Goal: Task Accomplishment & Management: Manage account settings

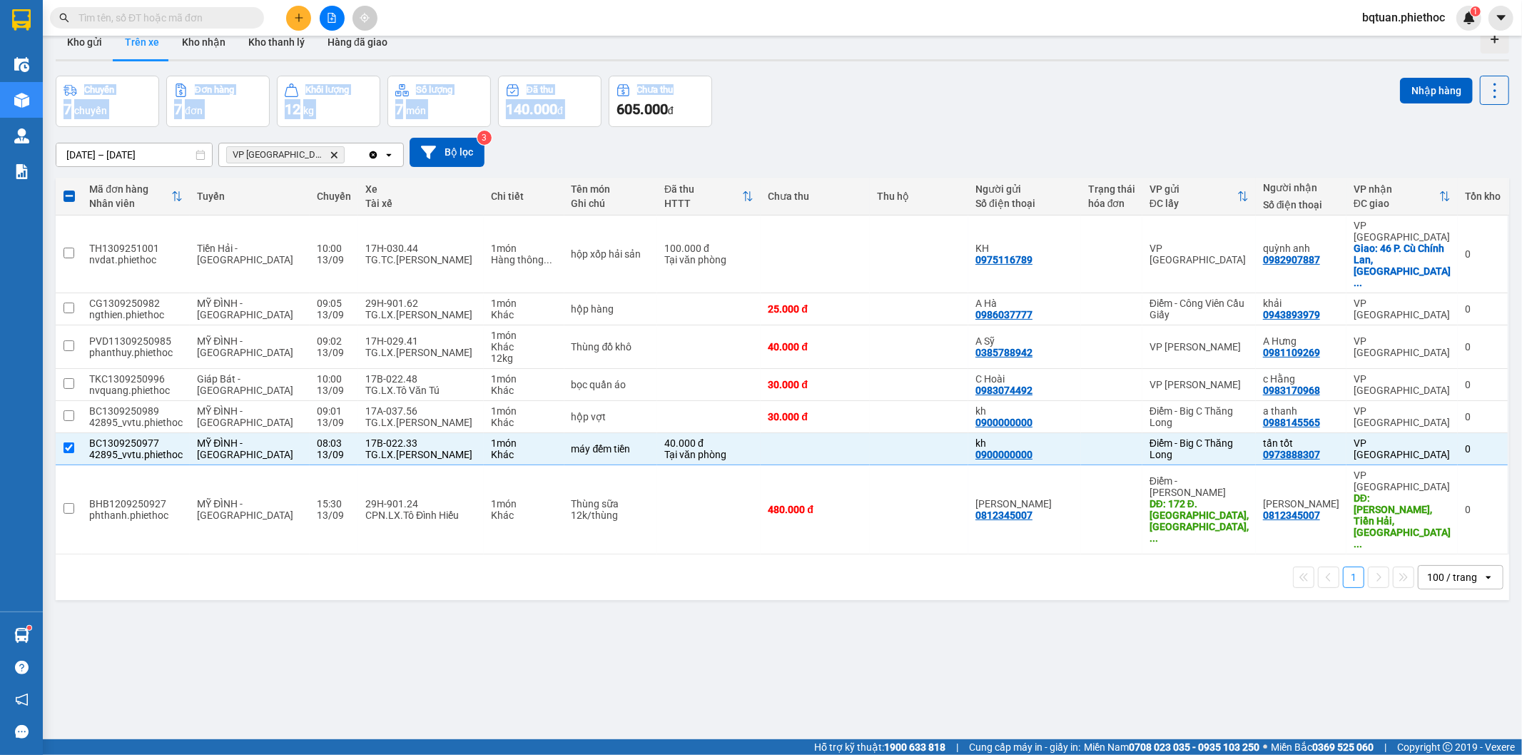
scroll to position [66, 0]
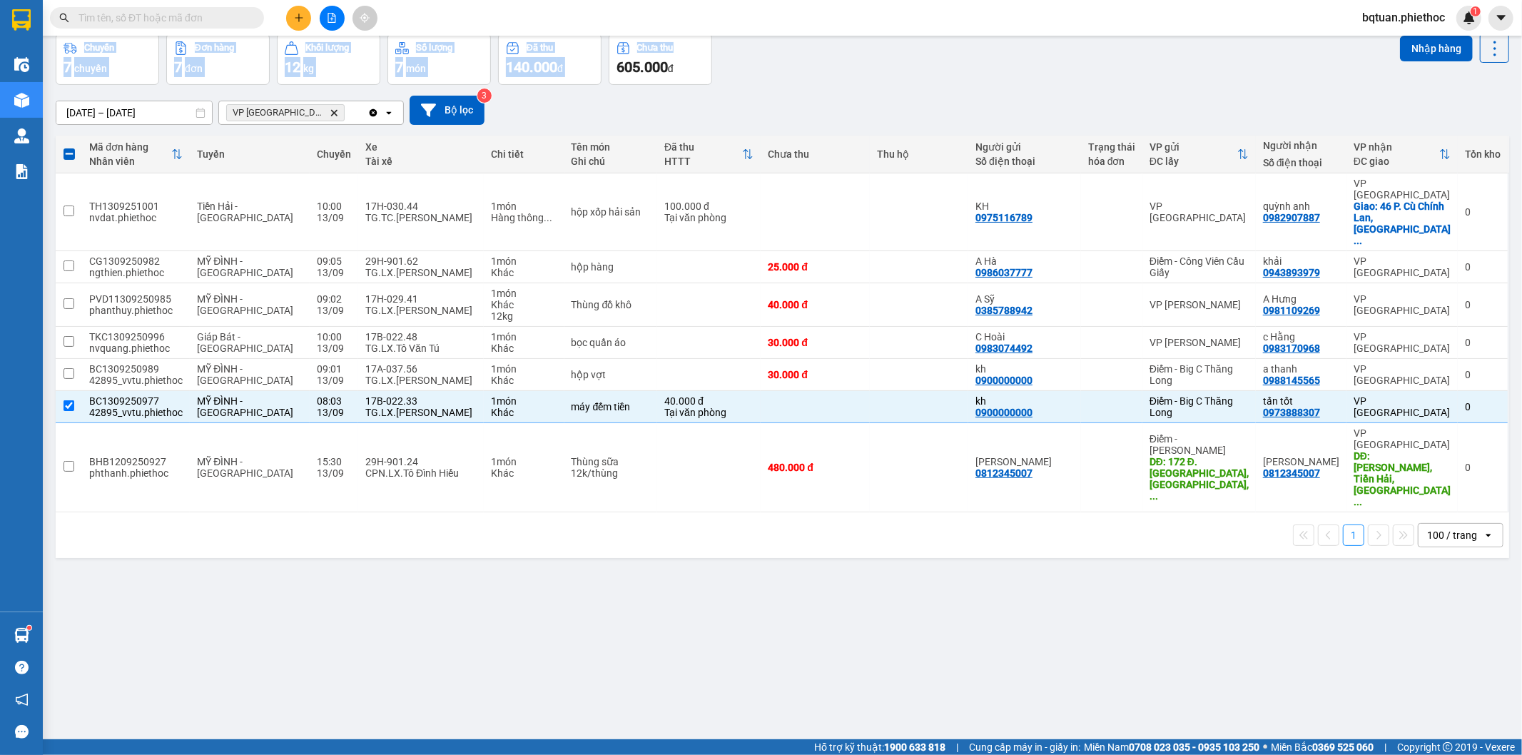
click at [829, 67] on div "ver 1.8.143 Kho gửi Trên xe Kho nhận Kho thanh [PERSON_NAME] đã giao Chuyến 7 c…" at bounding box center [782, 354] width 1465 height 755
click at [869, 72] on div "Chuyến 7 chuyến Đơn hàng 7 đơn Khối lượng 12 kg Số lượng 7 món Đã thu 140.000 đ…" at bounding box center [783, 59] width 1454 height 51
click at [870, 148] on th "Chưa thu" at bounding box center [815, 155] width 109 height 38
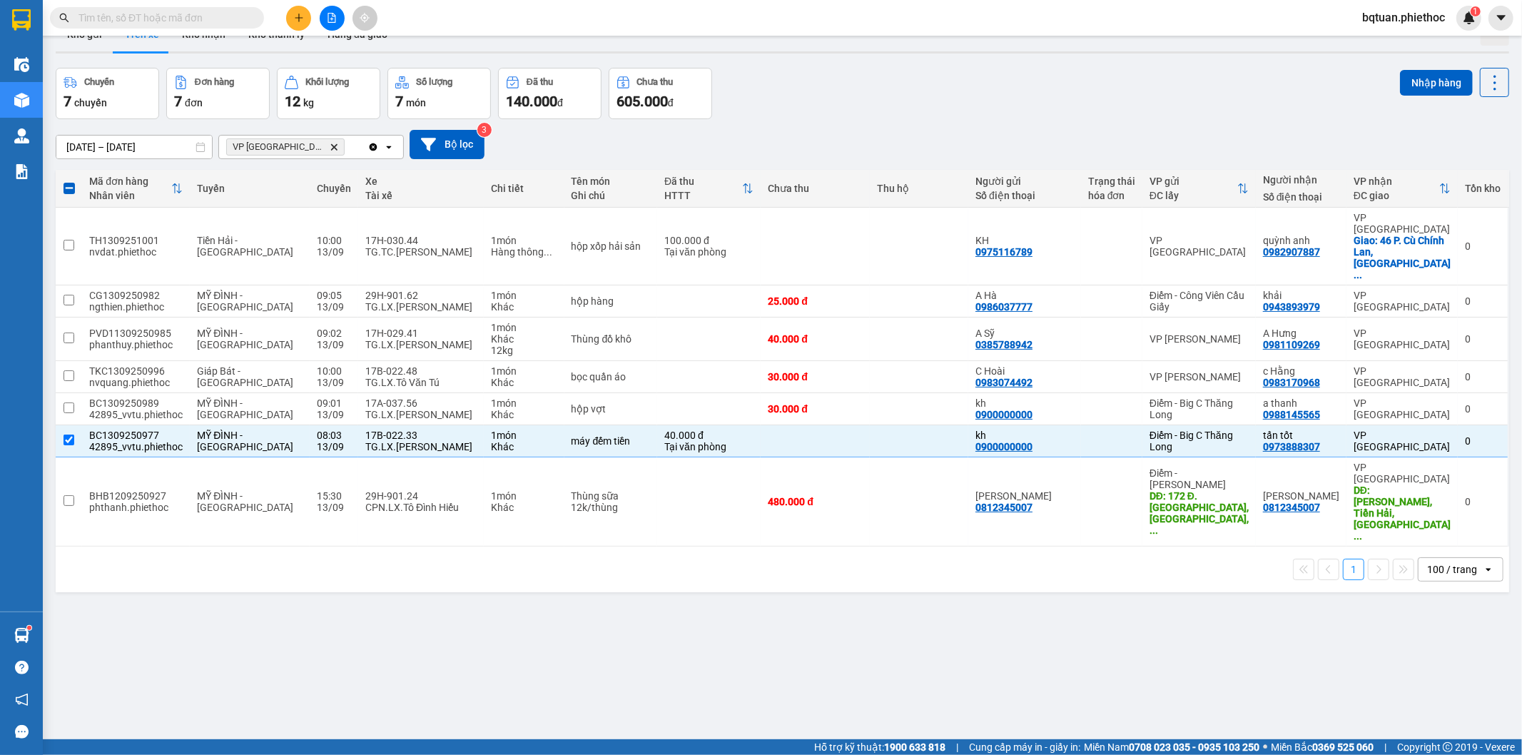
scroll to position [0, 0]
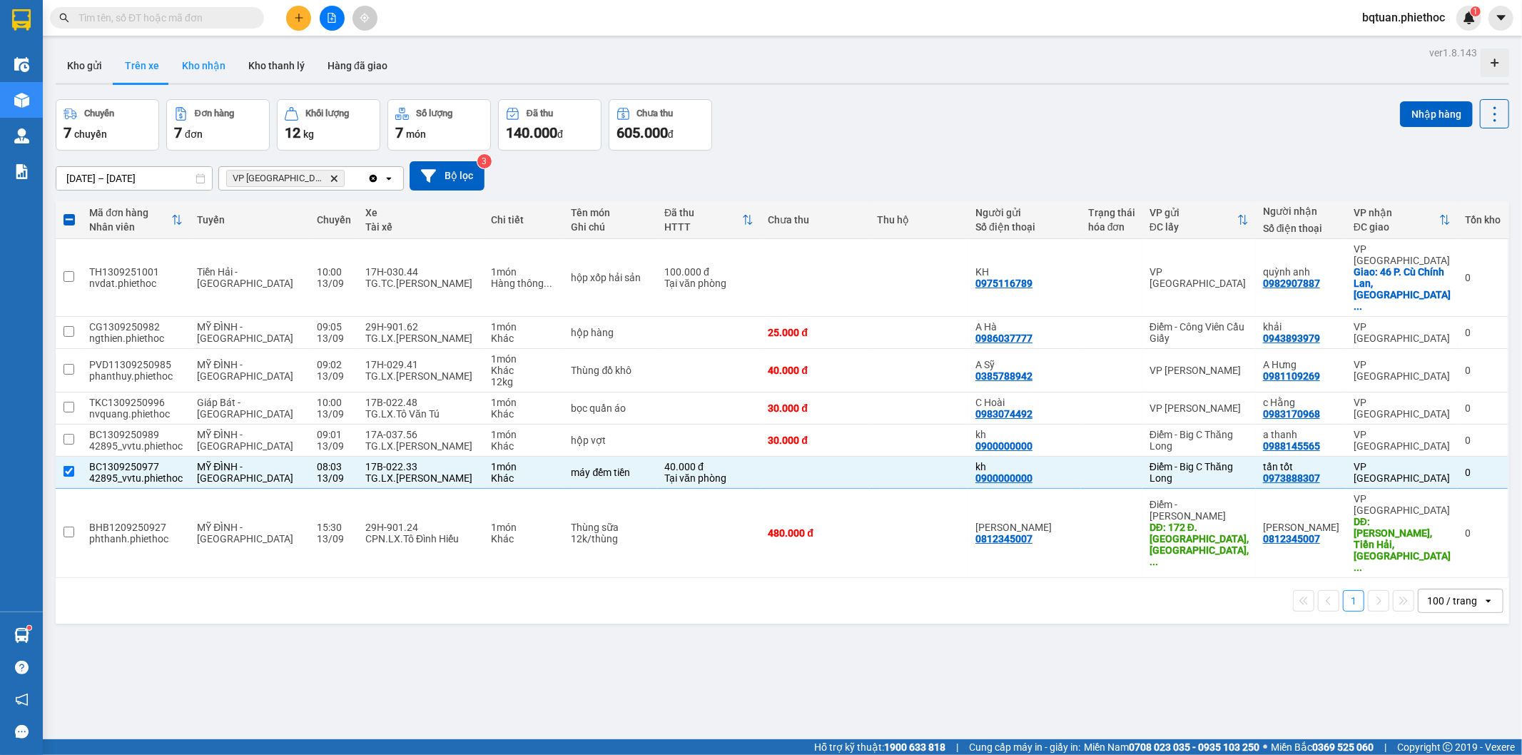
click at [216, 72] on button "Kho nhận" at bounding box center [204, 66] width 66 height 34
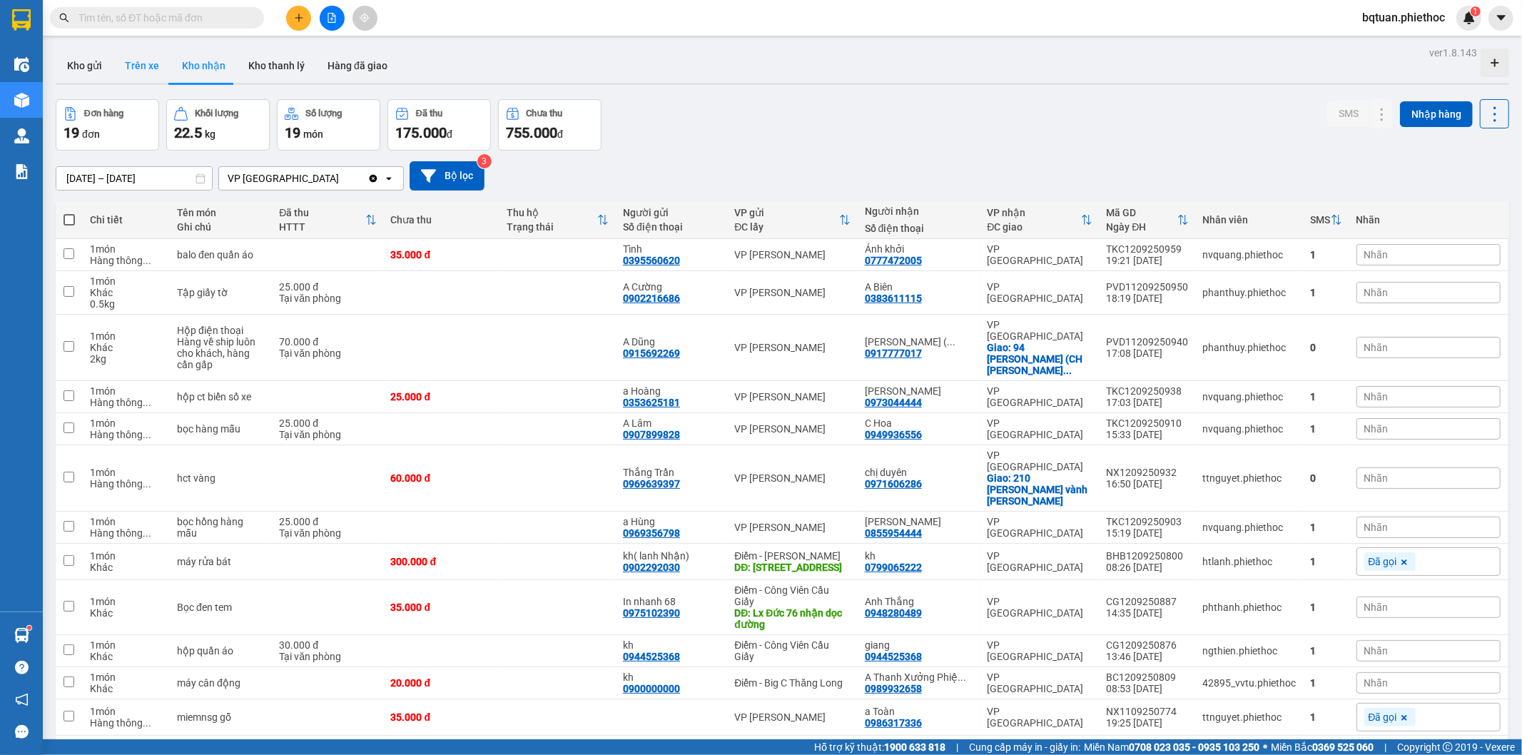
drag, startPoint x: 148, startPoint y: 70, endPoint x: 141, endPoint y: 66, distance: 8.3
click at [146, 66] on button "Trên xe" at bounding box center [141, 66] width 57 height 34
type input "[DATE] – [DATE]"
click at [141, 66] on button "Trên xe" at bounding box center [141, 66] width 57 height 34
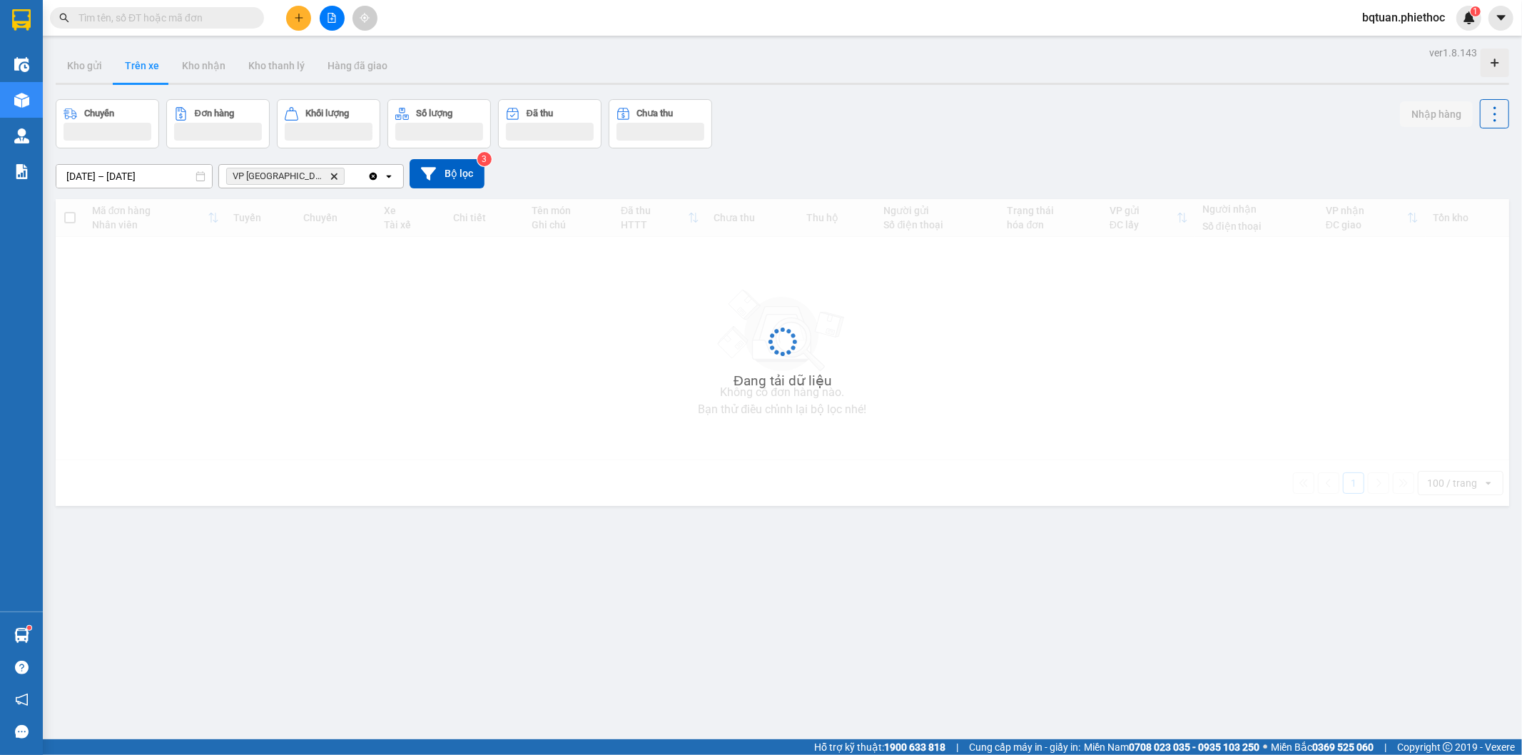
click at [141, 66] on button "Trên xe" at bounding box center [141, 66] width 57 height 34
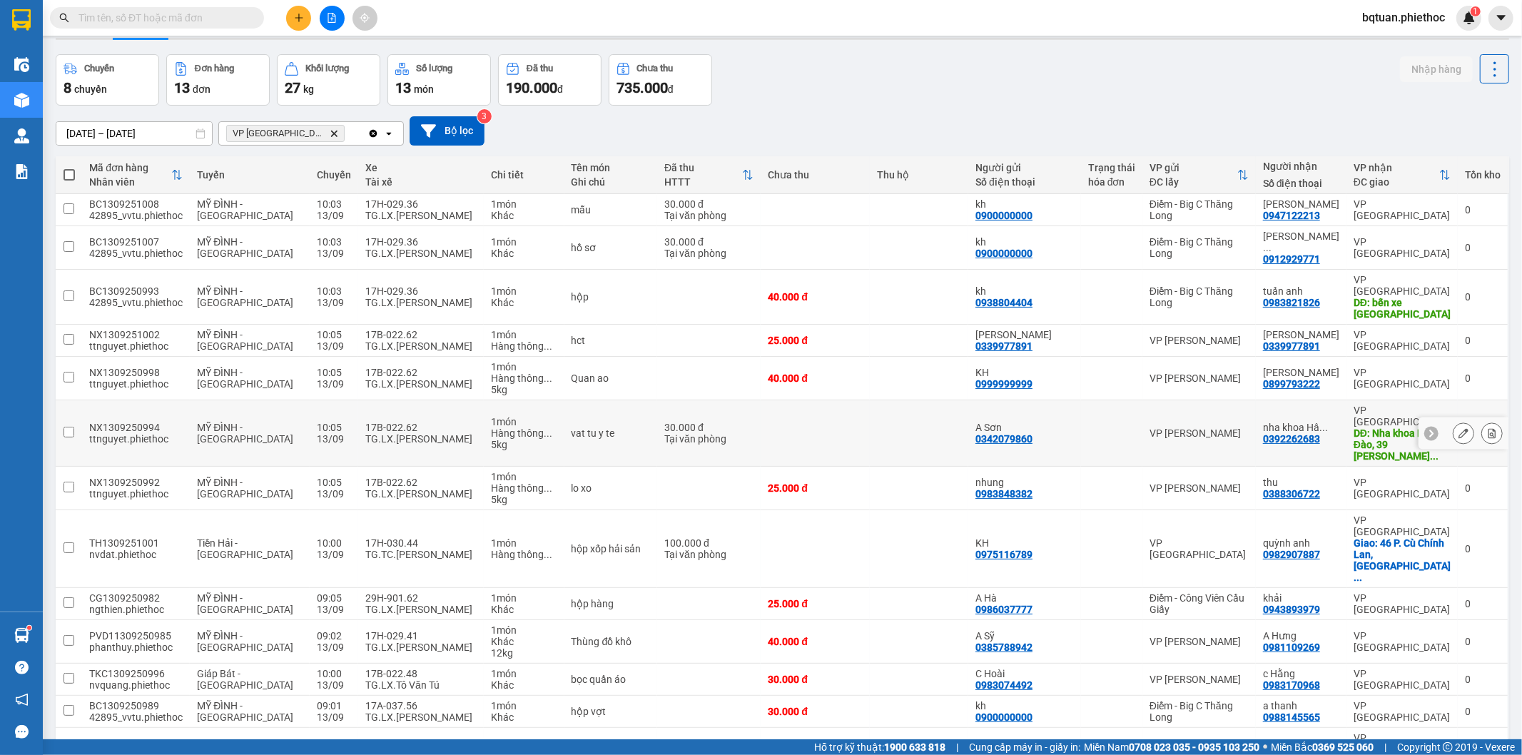
scroll to position [66, 0]
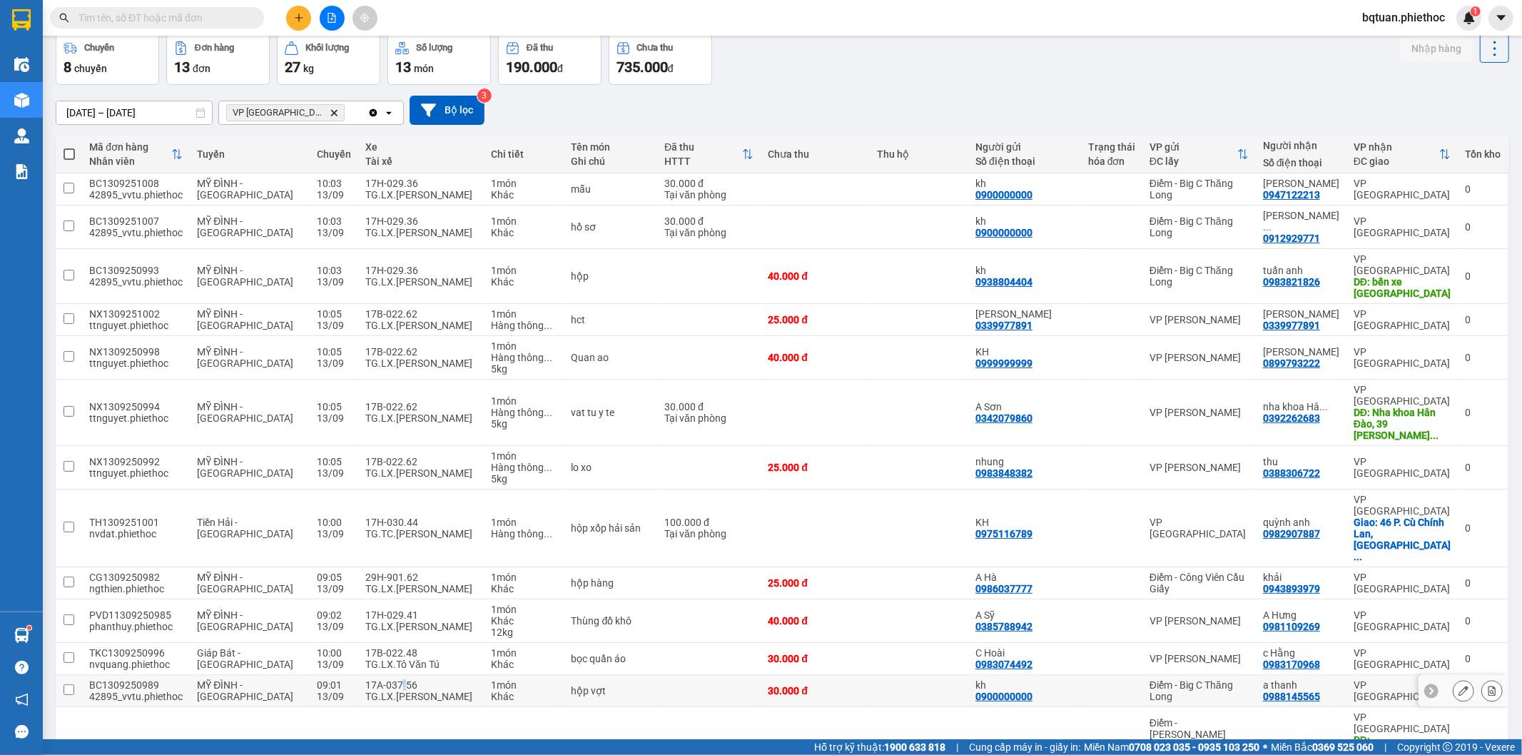
click at [377, 679] on div "17A-037.56" at bounding box center [420, 684] width 111 height 11
checkbox input "true"
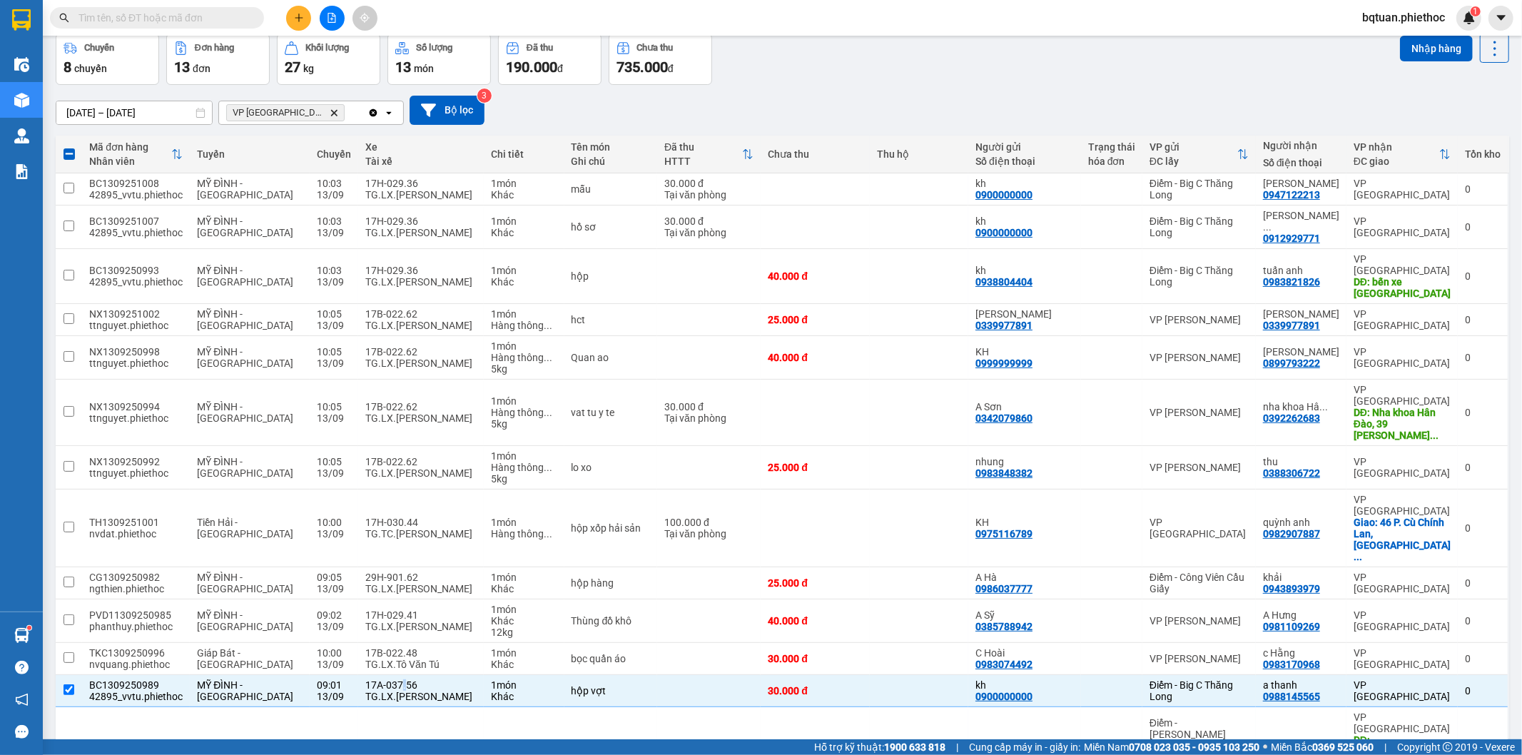
scroll to position [21, 0]
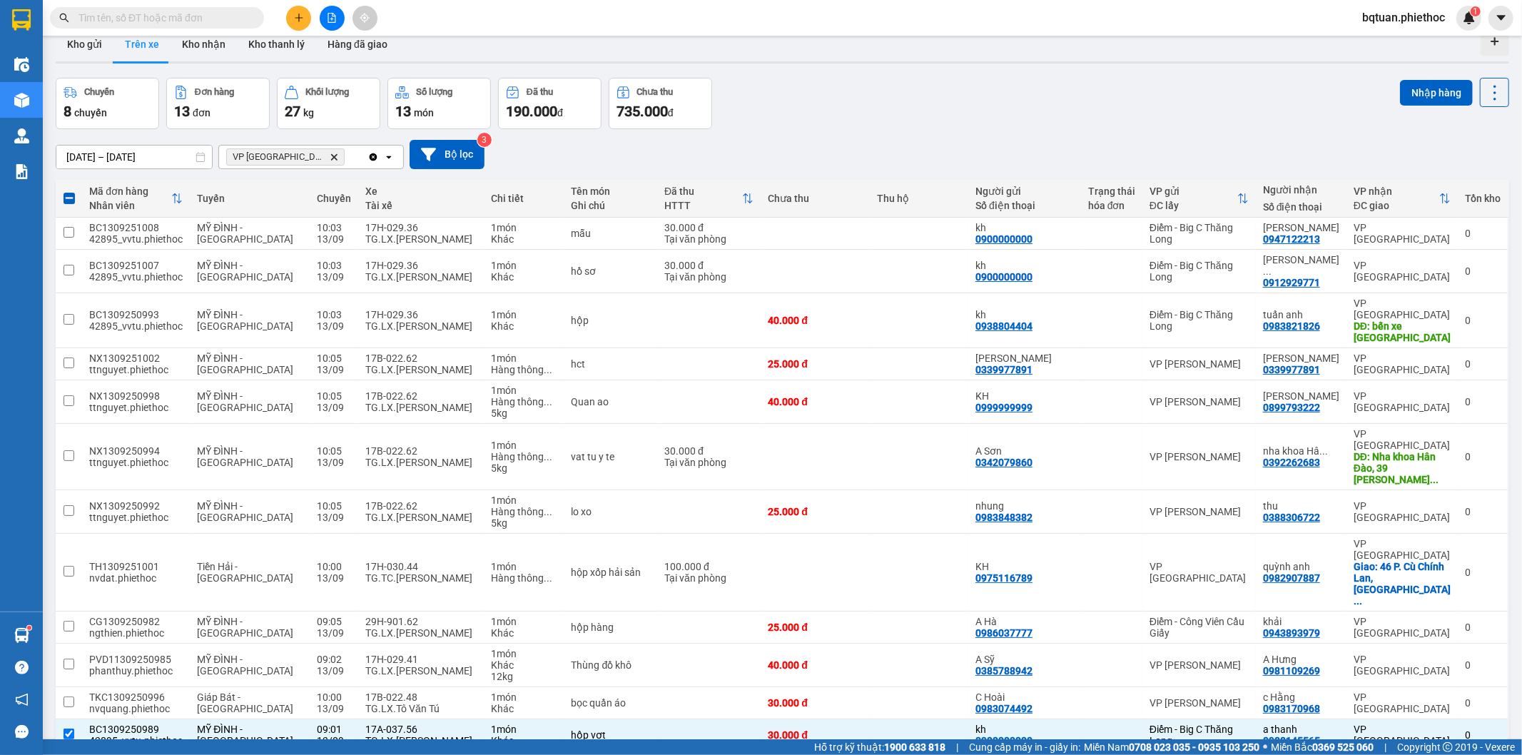
click at [487, 696] on div "Mã đơn hàng Nhân viên Tuyến Chuyến Xe Tài xế Chi tiết Tên món Ghi chú Đã thu HT…" at bounding box center [783, 533] width 1454 height 707
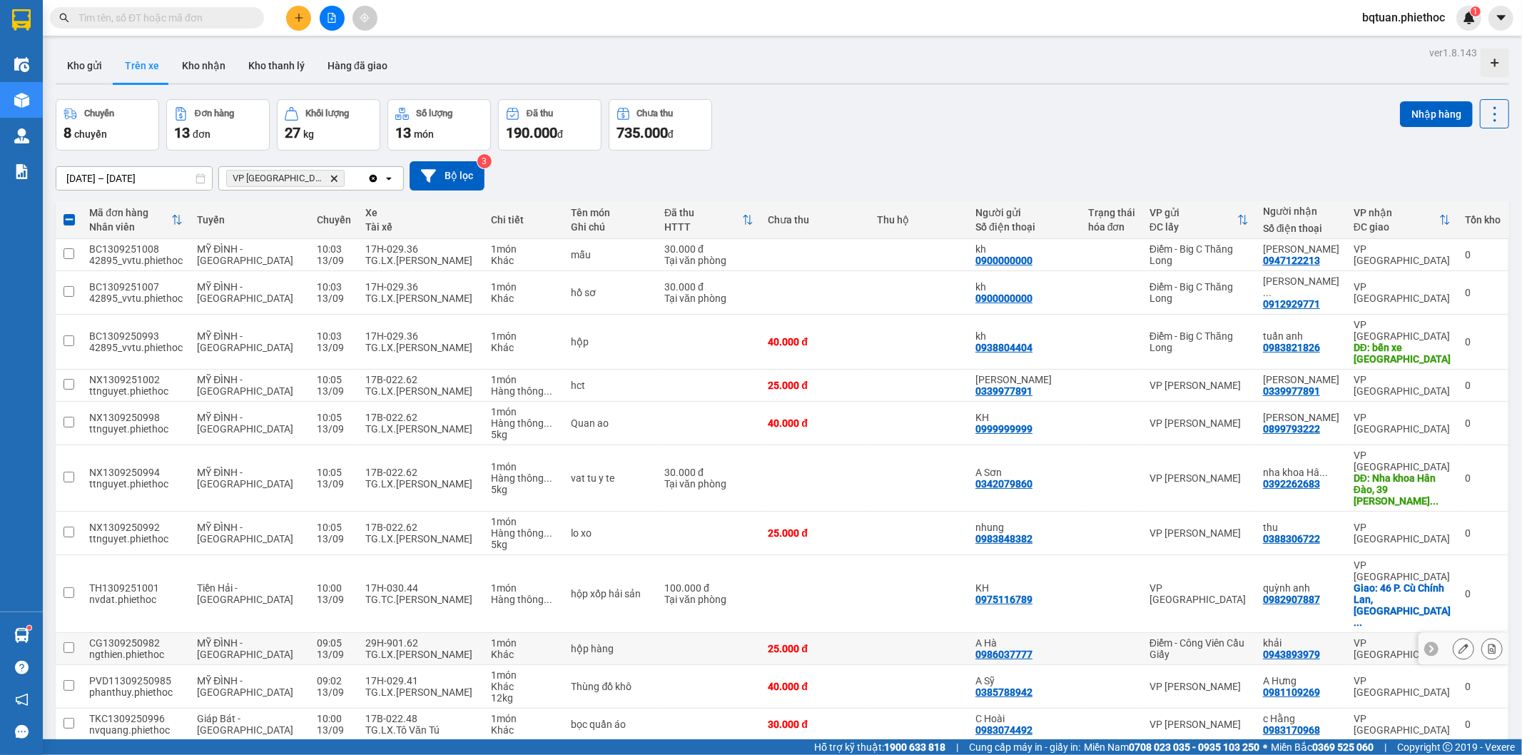
click at [375, 637] on div "29H-901.62" at bounding box center [420, 642] width 111 height 11
checkbox input "true"
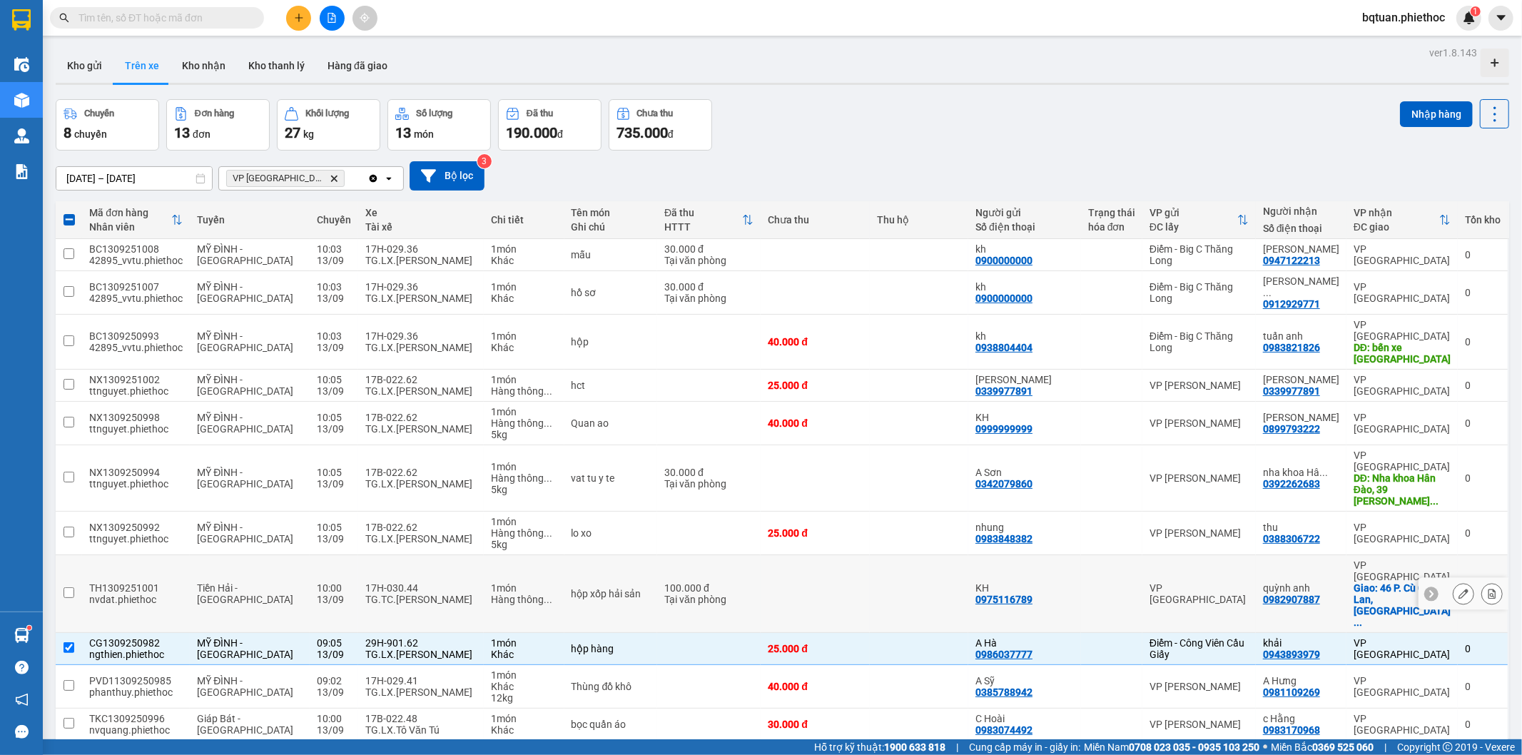
click at [1214, 582] on div "VP [GEOGRAPHIC_DATA]" at bounding box center [1199, 593] width 99 height 23
checkbox input "true"
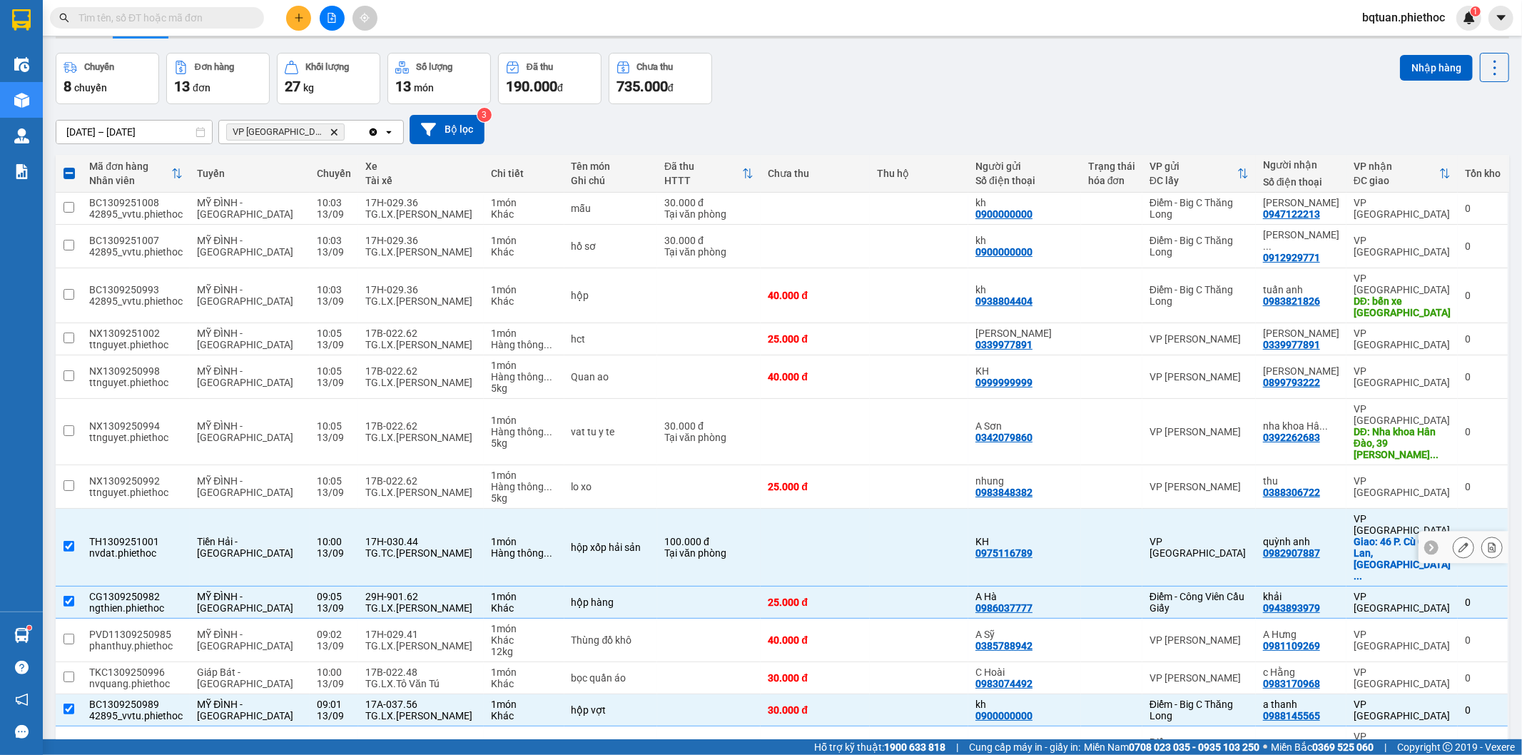
scroll to position [66, 0]
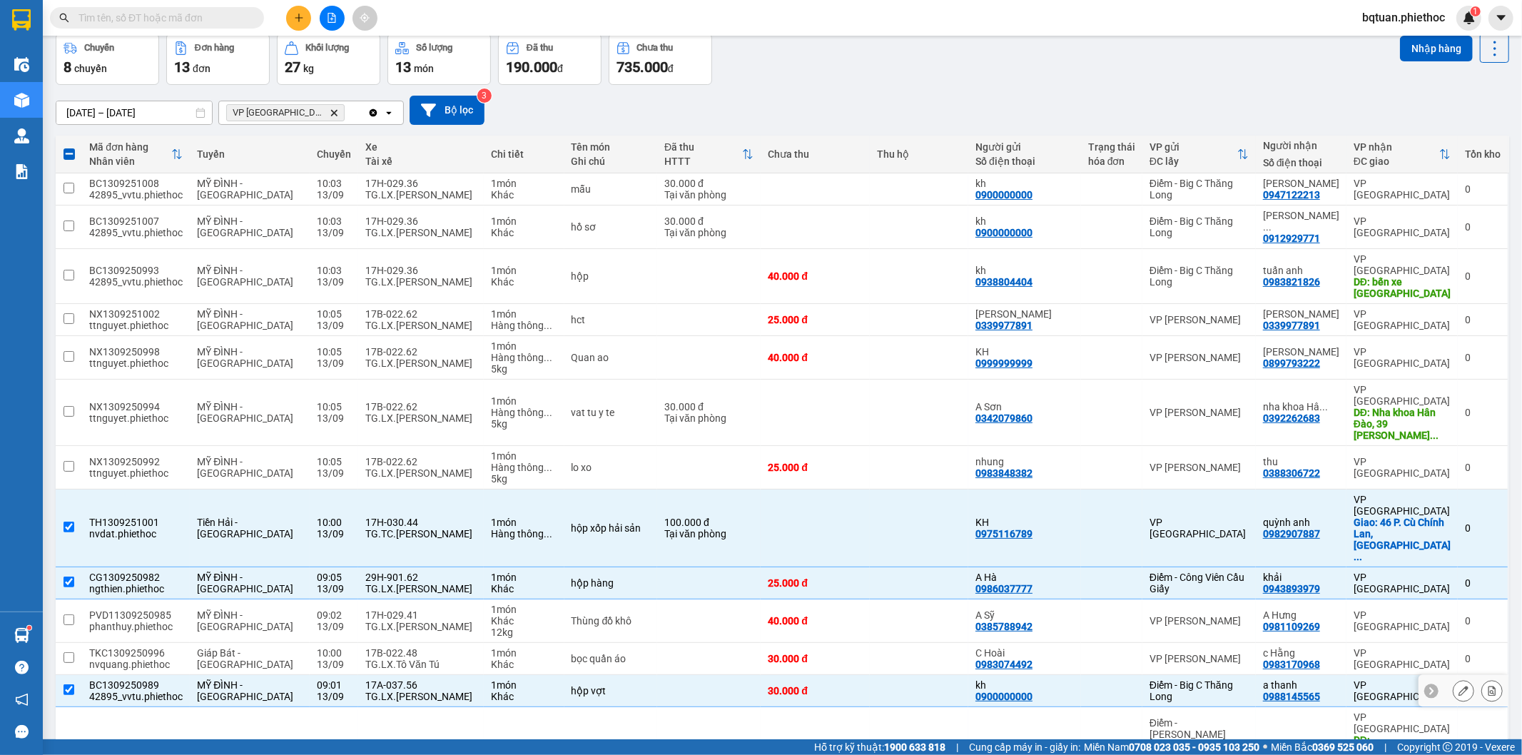
click at [1454, 679] on button at bounding box center [1464, 691] width 20 height 25
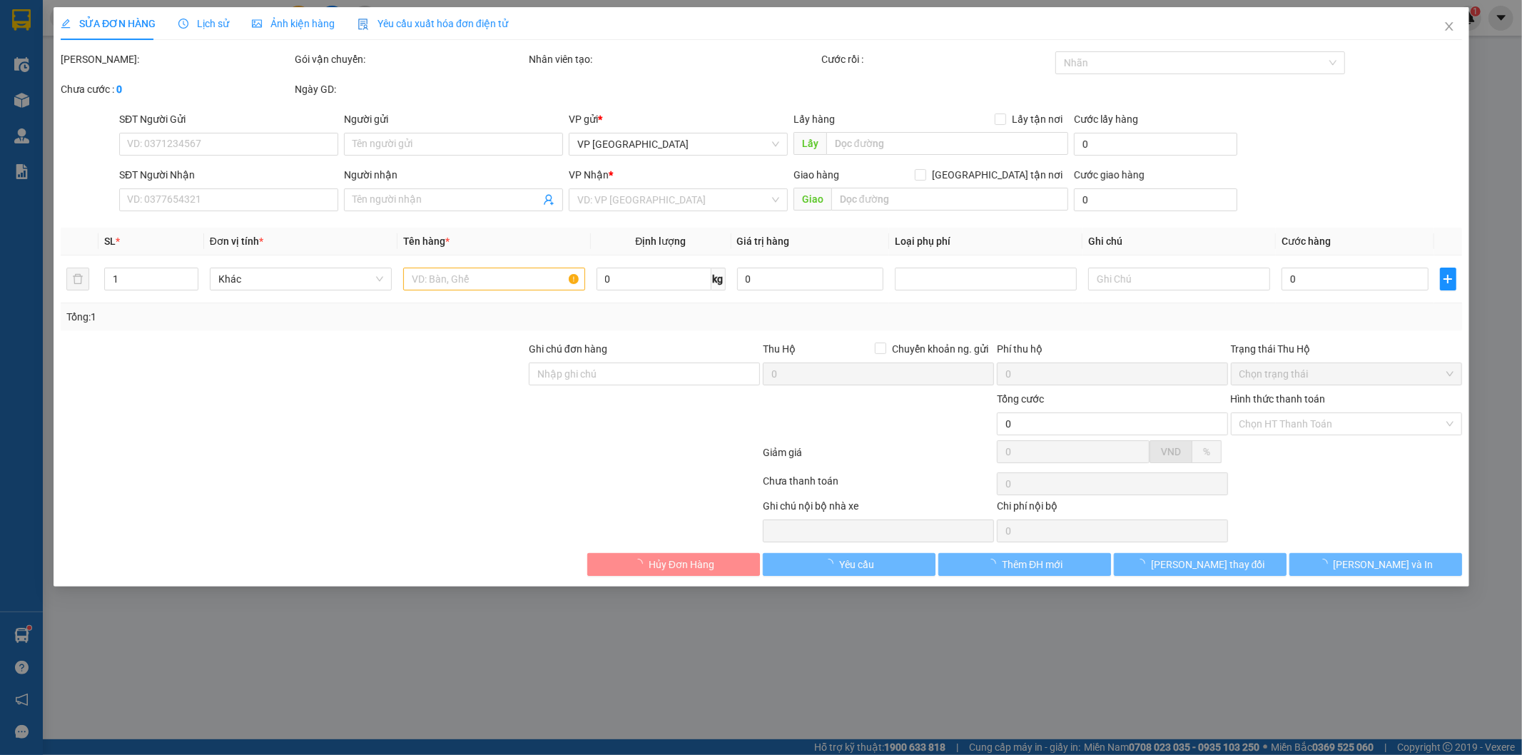
type input "0900000000"
type input "kh"
type input "0988145565"
type input "a thanh"
type input "30.000"
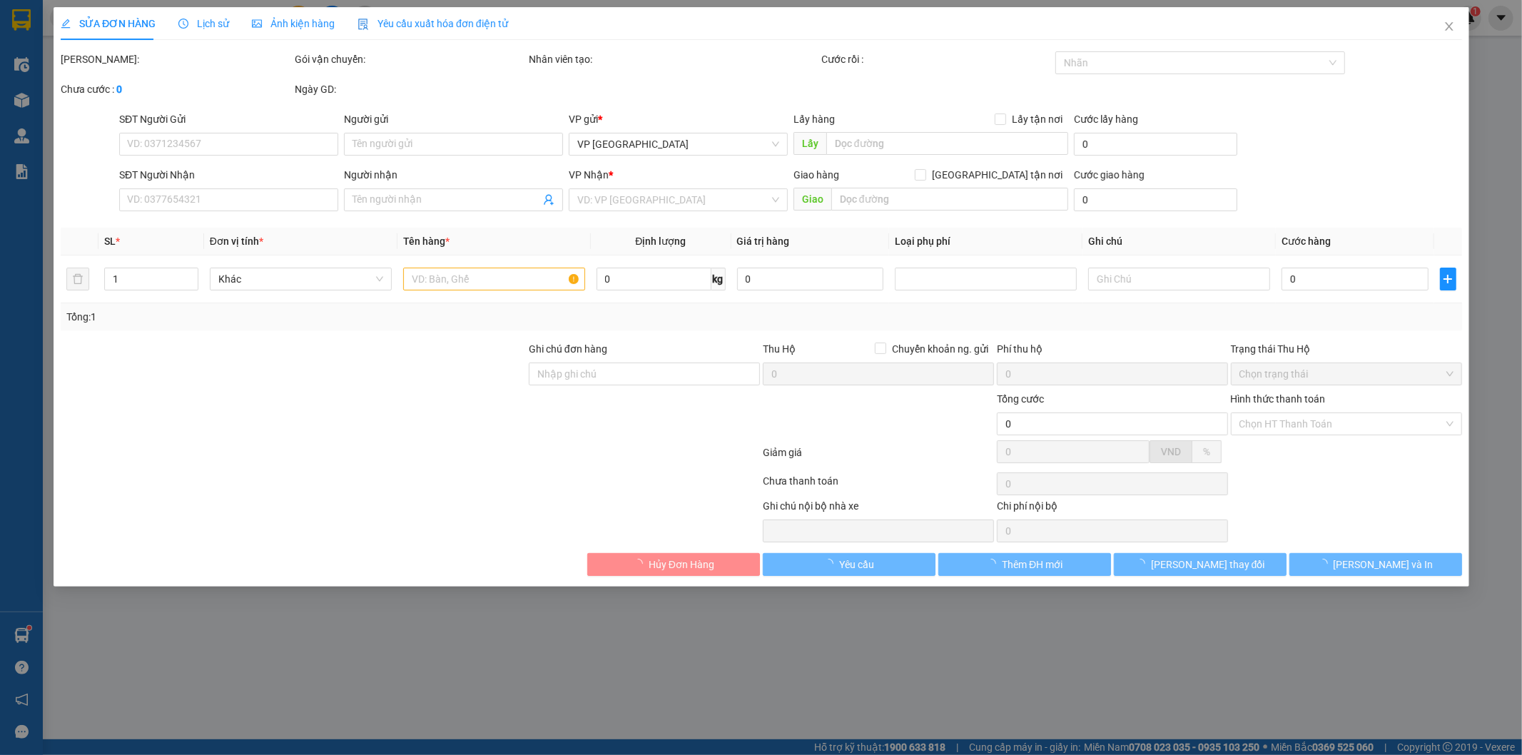
type input "30.000"
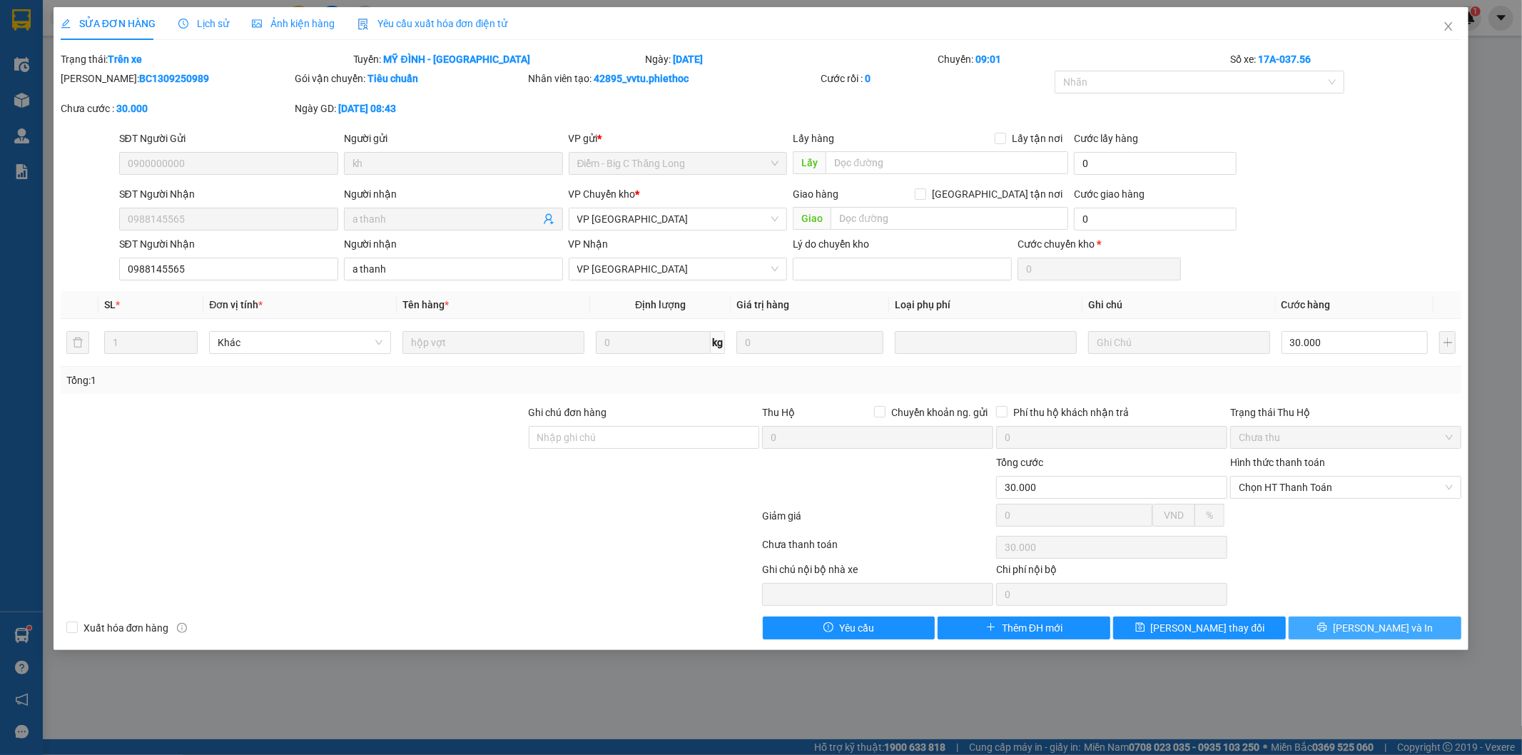
click at [1392, 622] on span "[PERSON_NAME] và In" at bounding box center [1383, 628] width 100 height 16
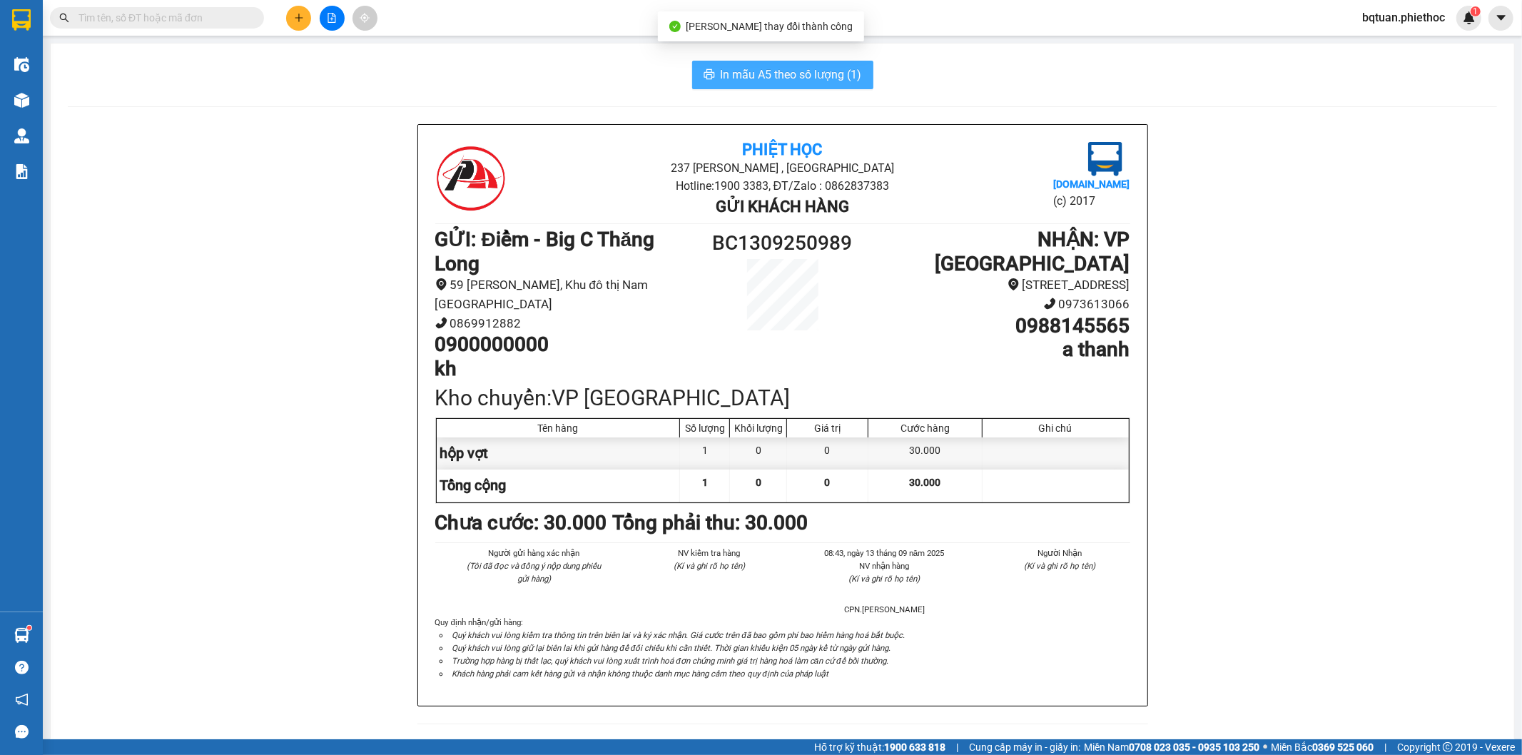
drag, startPoint x: 847, startPoint y: 86, endPoint x: 839, endPoint y: 74, distance: 13.9
click at [844, 80] on button "In mẫu A5 theo số lượng (1)" at bounding box center [782, 75] width 181 height 29
click at [839, 74] on span "In mẫu A5 theo số lượng (1)" at bounding box center [791, 75] width 141 height 18
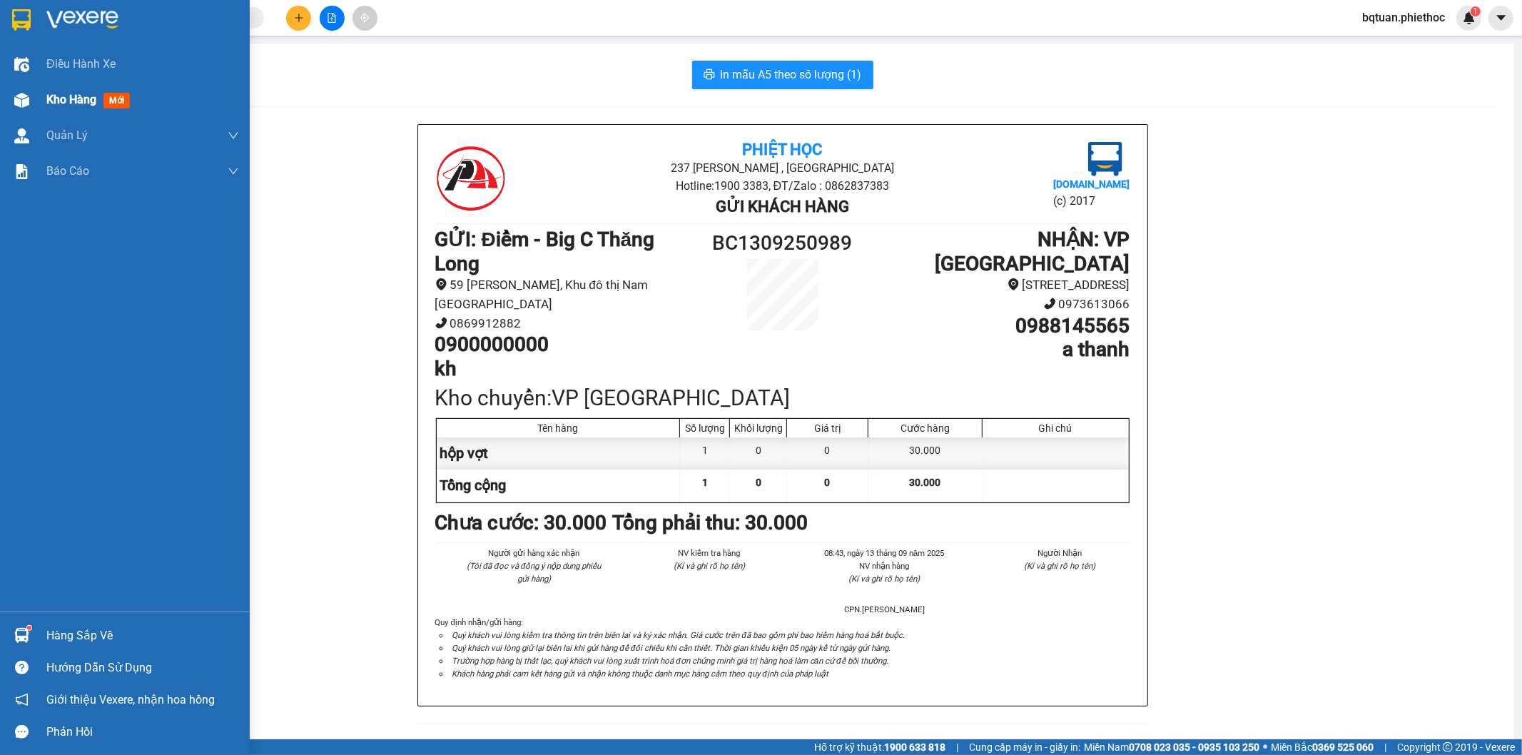
click at [44, 101] on div "Kho hàng mới" at bounding box center [125, 100] width 250 height 36
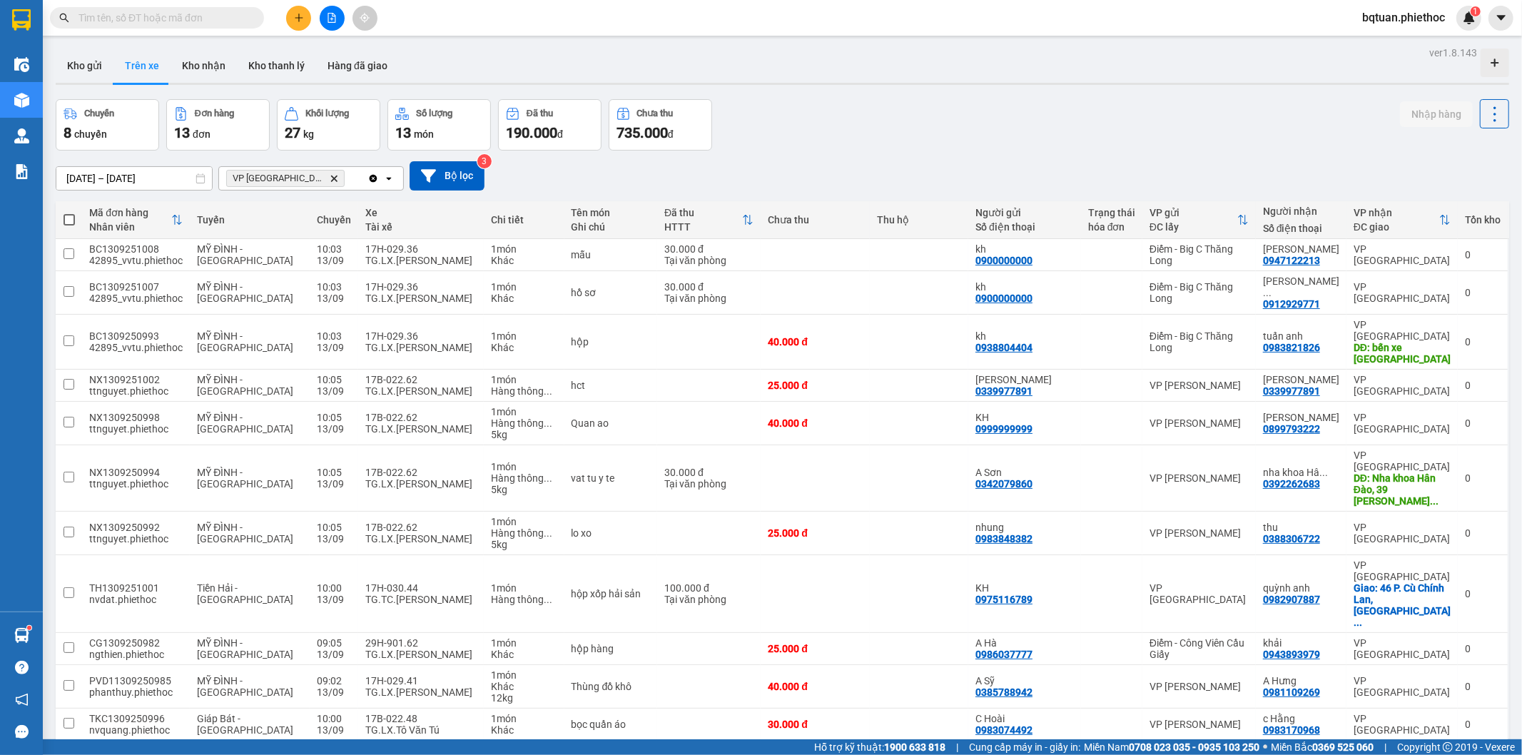
scroll to position [66, 0]
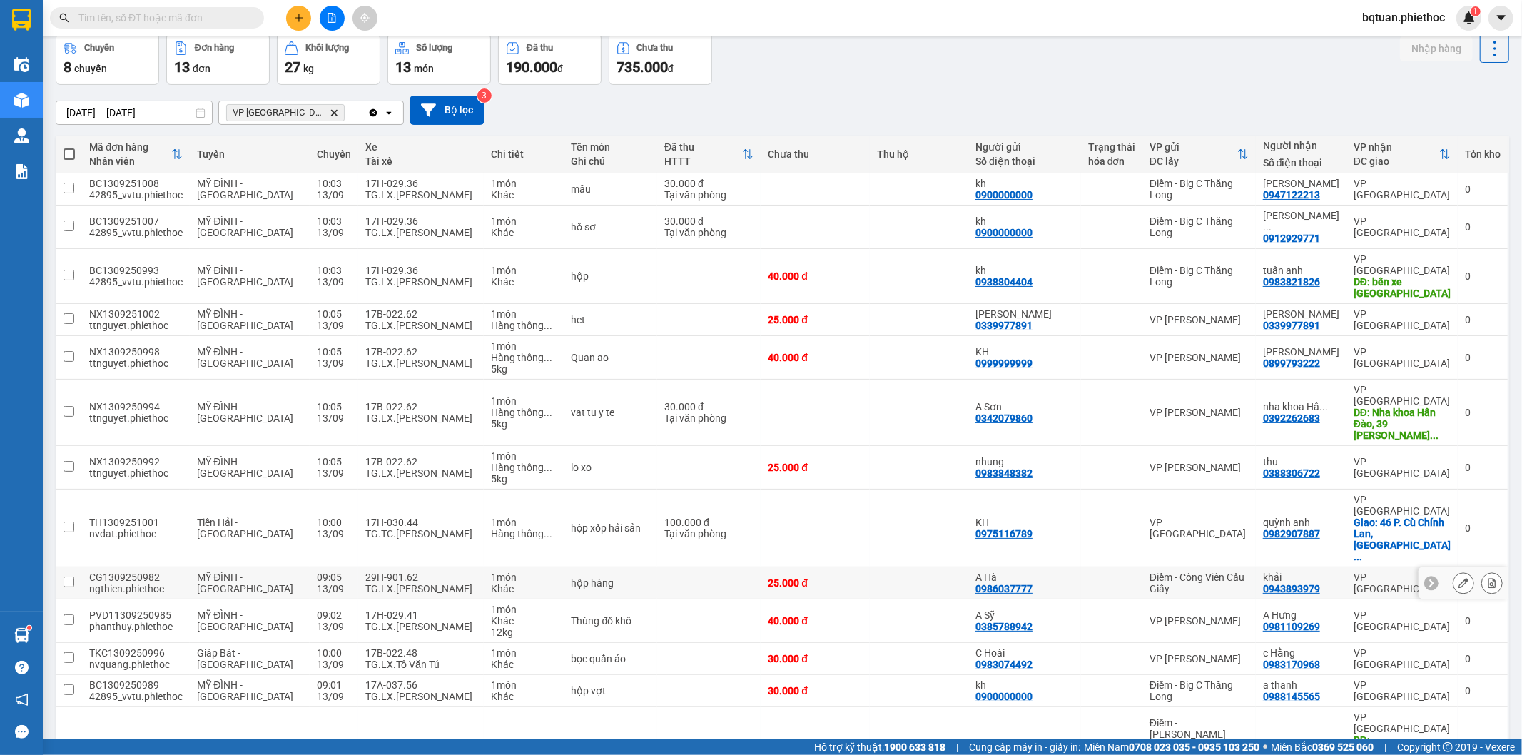
click at [1232, 572] on div "Điểm - Công Viên Cầu Giấy" at bounding box center [1199, 583] width 99 height 23
checkbox input "true"
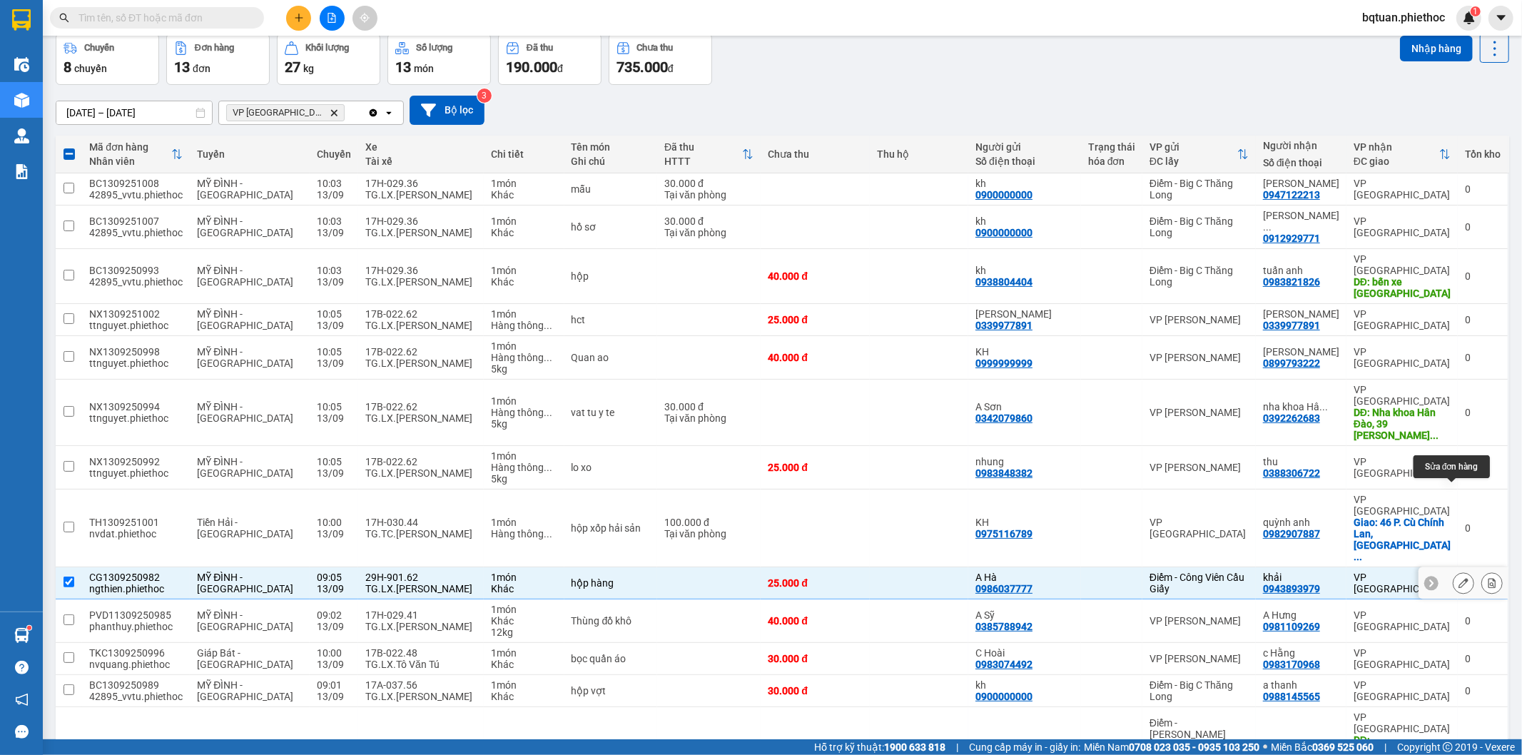
click at [1459, 578] on icon at bounding box center [1464, 583] width 10 height 10
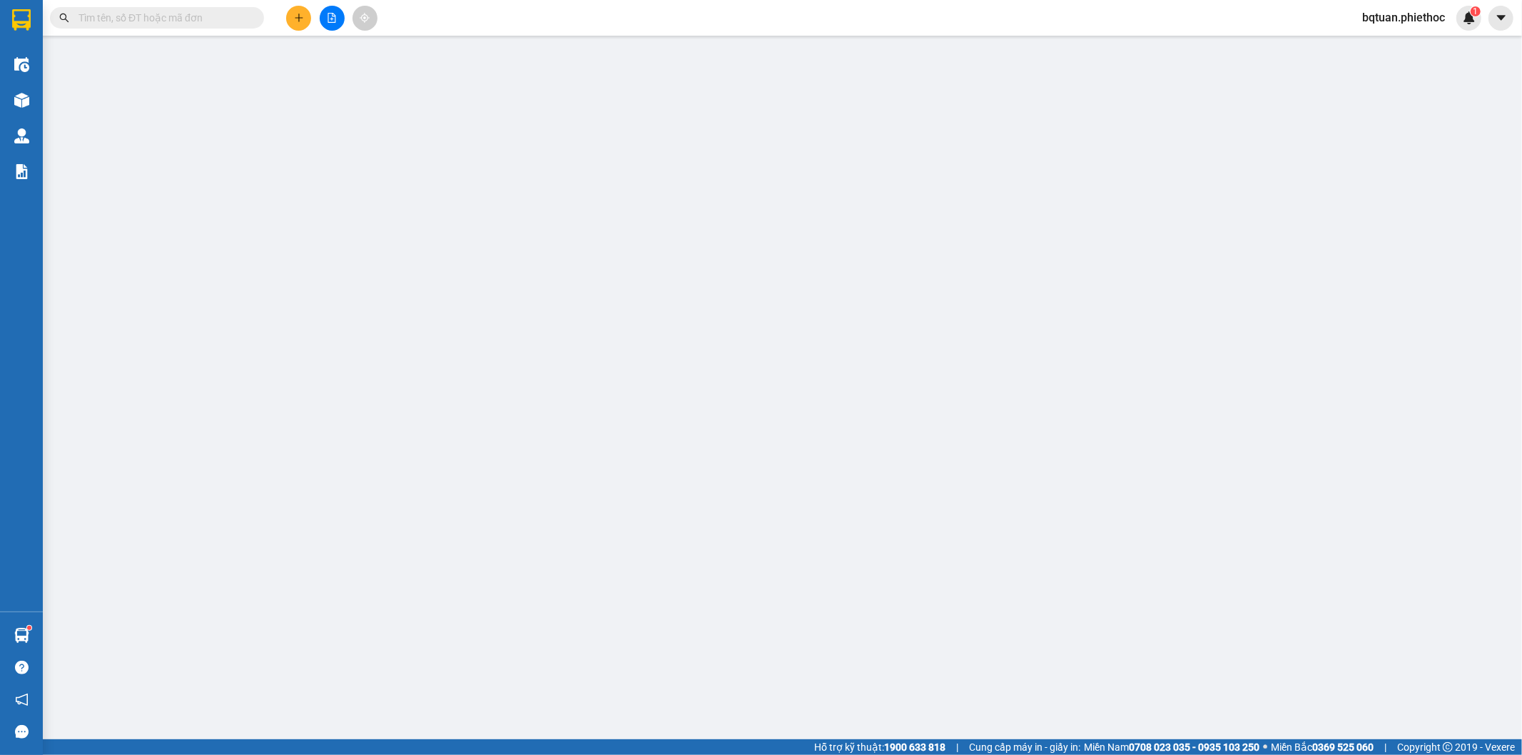
type input "0986037777"
type input "A Hà"
type input "0943893979"
type input "khải"
type input "25.000"
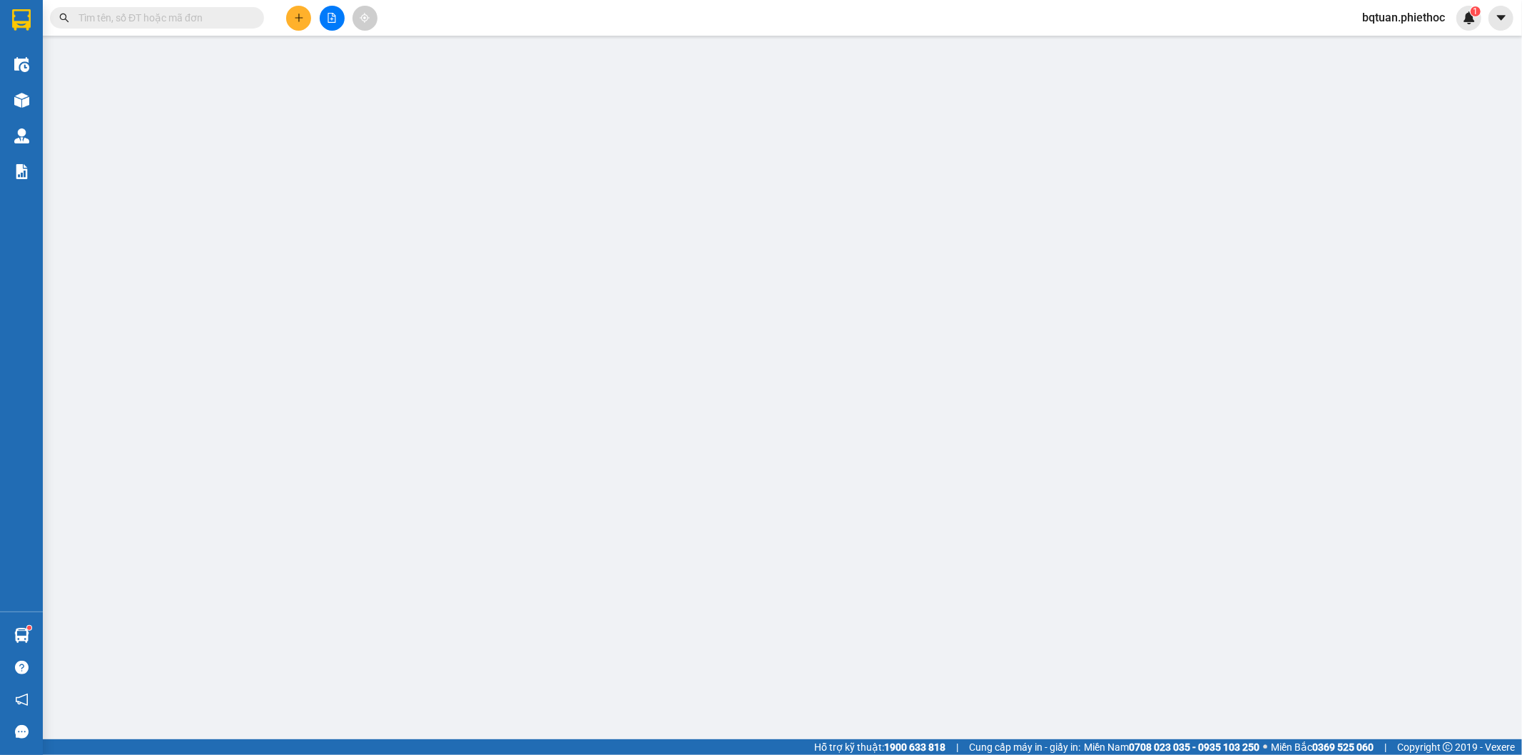
type input "25.000"
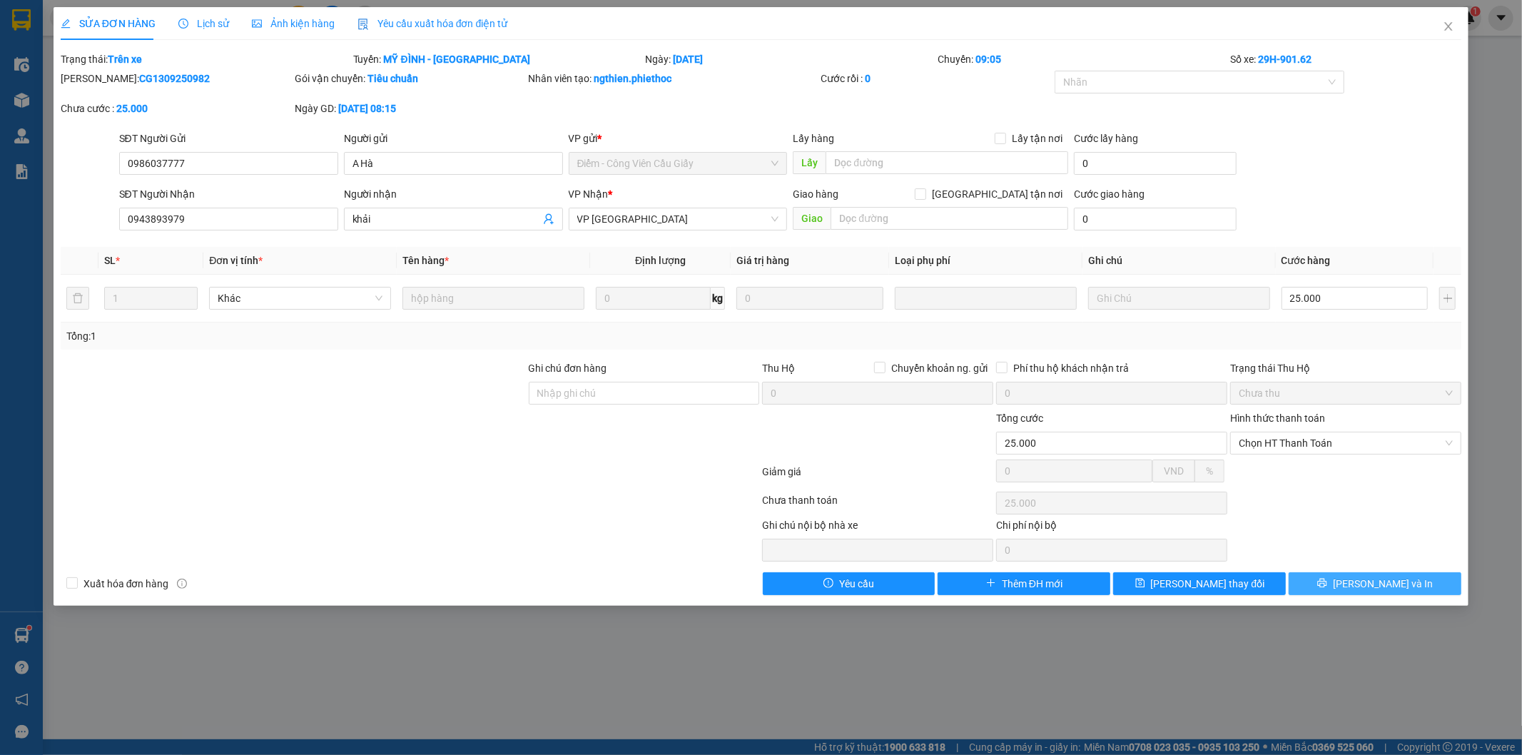
click at [1359, 591] on button "[PERSON_NAME] và In" at bounding box center [1375, 583] width 173 height 23
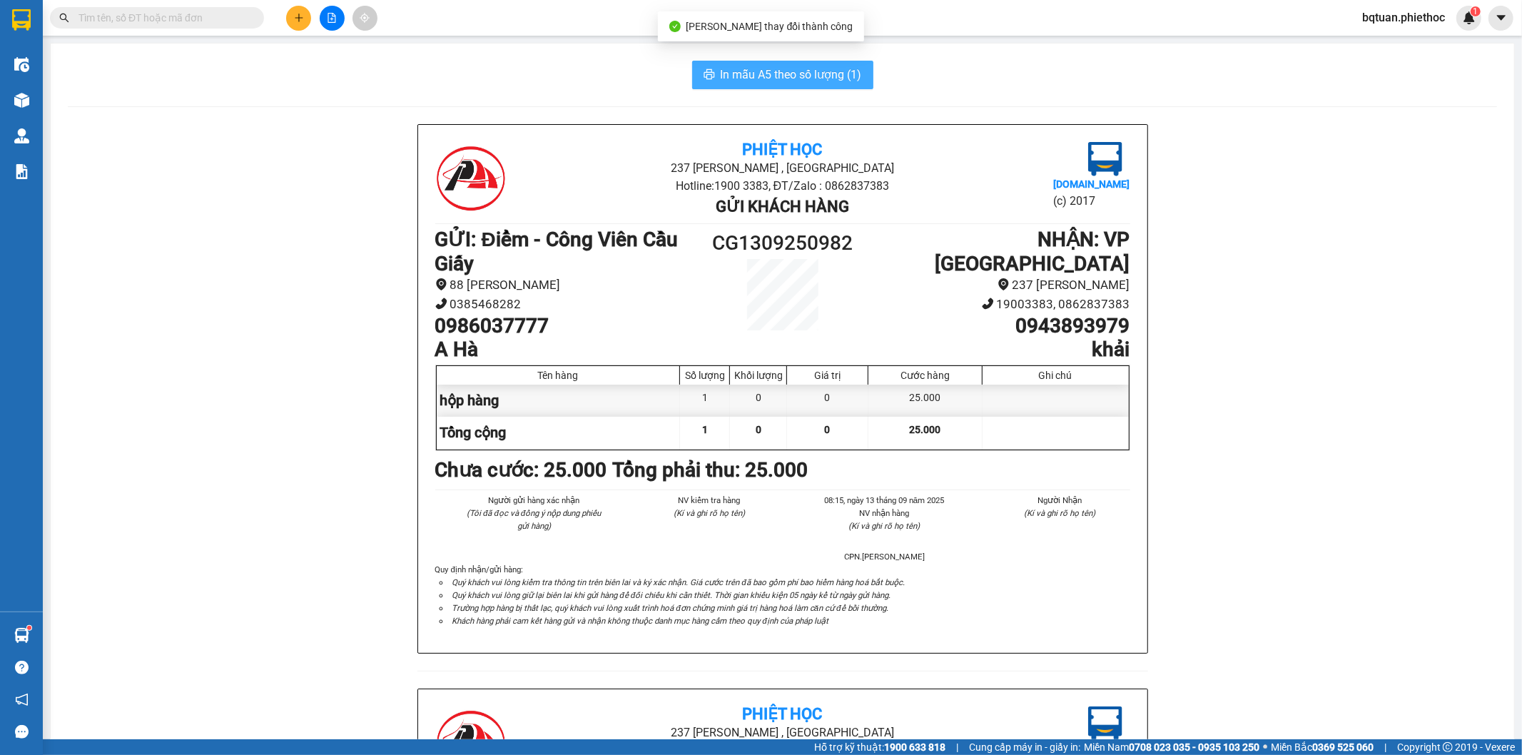
click at [754, 68] on span "In mẫu A5 theo số lượng (1)" at bounding box center [791, 75] width 141 height 18
click at [1078, 59] on div "In mẫu A5 theo số lượng (1) Phiệt Học 237 [PERSON_NAME] , [GEOGRAPHIC_DATA] Hot…" at bounding box center [783, 657] width 1464 height 1227
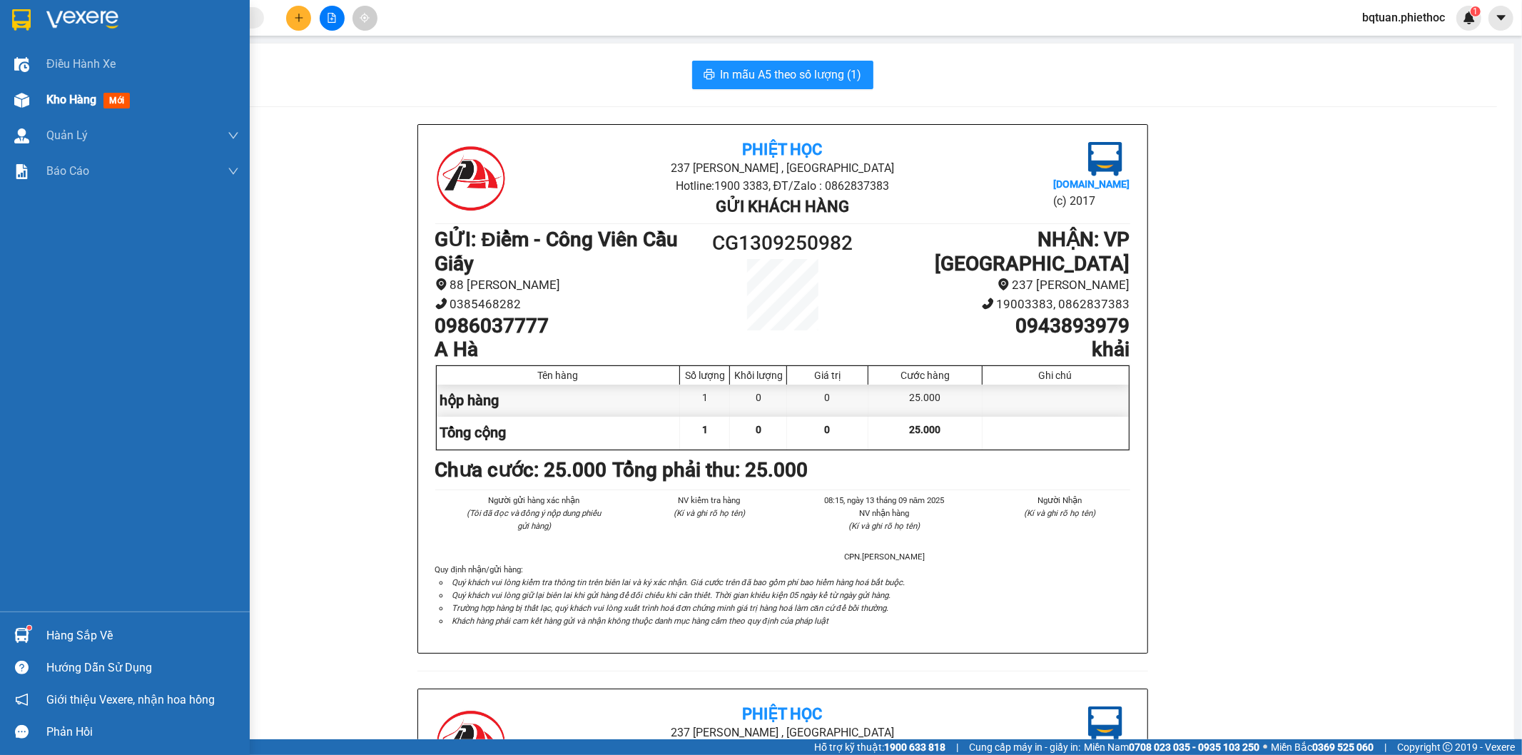
drag, startPoint x: 30, startPoint y: 101, endPoint x: 94, endPoint y: 56, distance: 78.4
click at [34, 101] on div "Kho hàng mới" at bounding box center [125, 100] width 250 height 36
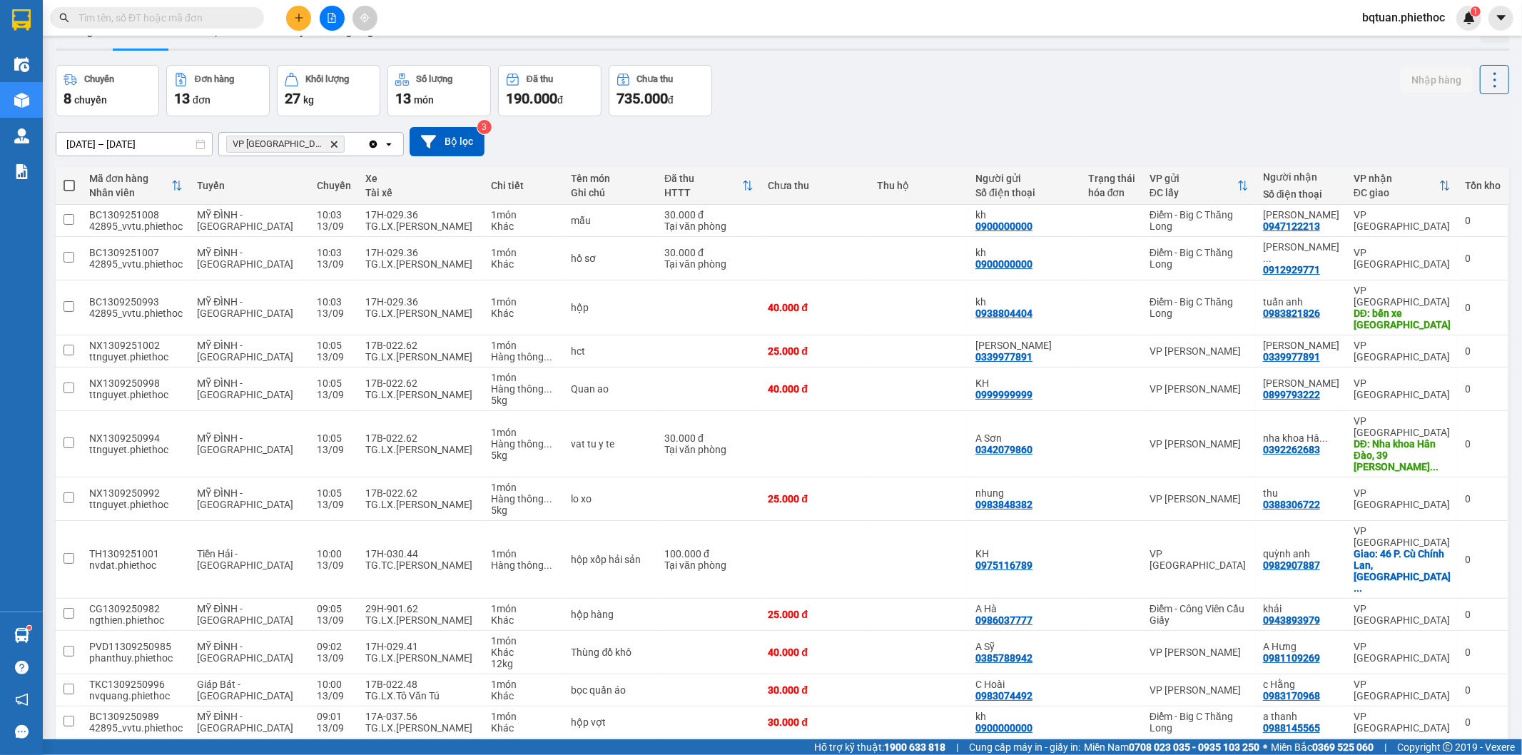
scroll to position [66, 0]
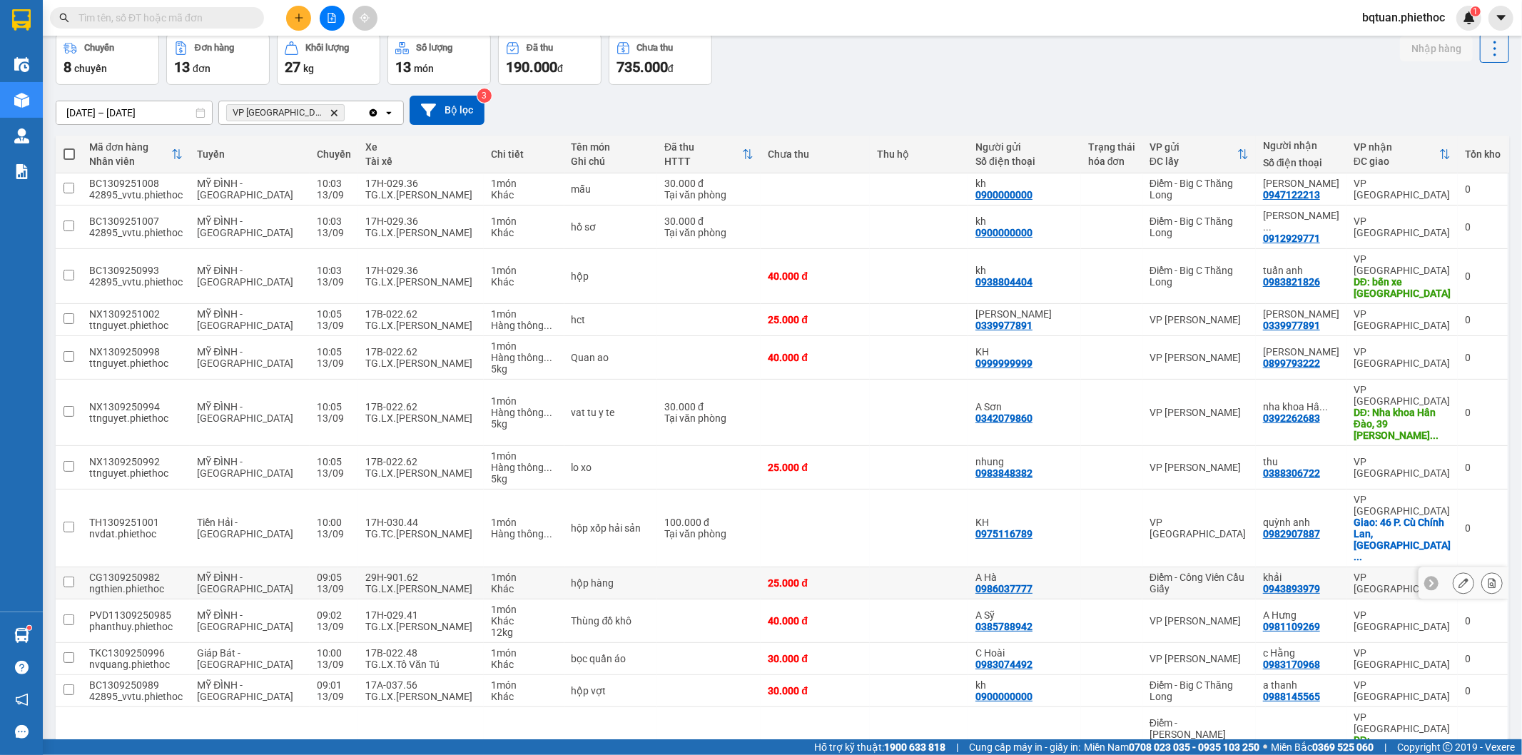
drag, startPoint x: 1175, startPoint y: 490, endPoint x: 1195, endPoint y: 511, distance: 28.8
click at [1176, 572] on div "Điểm - Công Viên Cầu Giấy" at bounding box center [1199, 583] width 99 height 23
checkbox input "true"
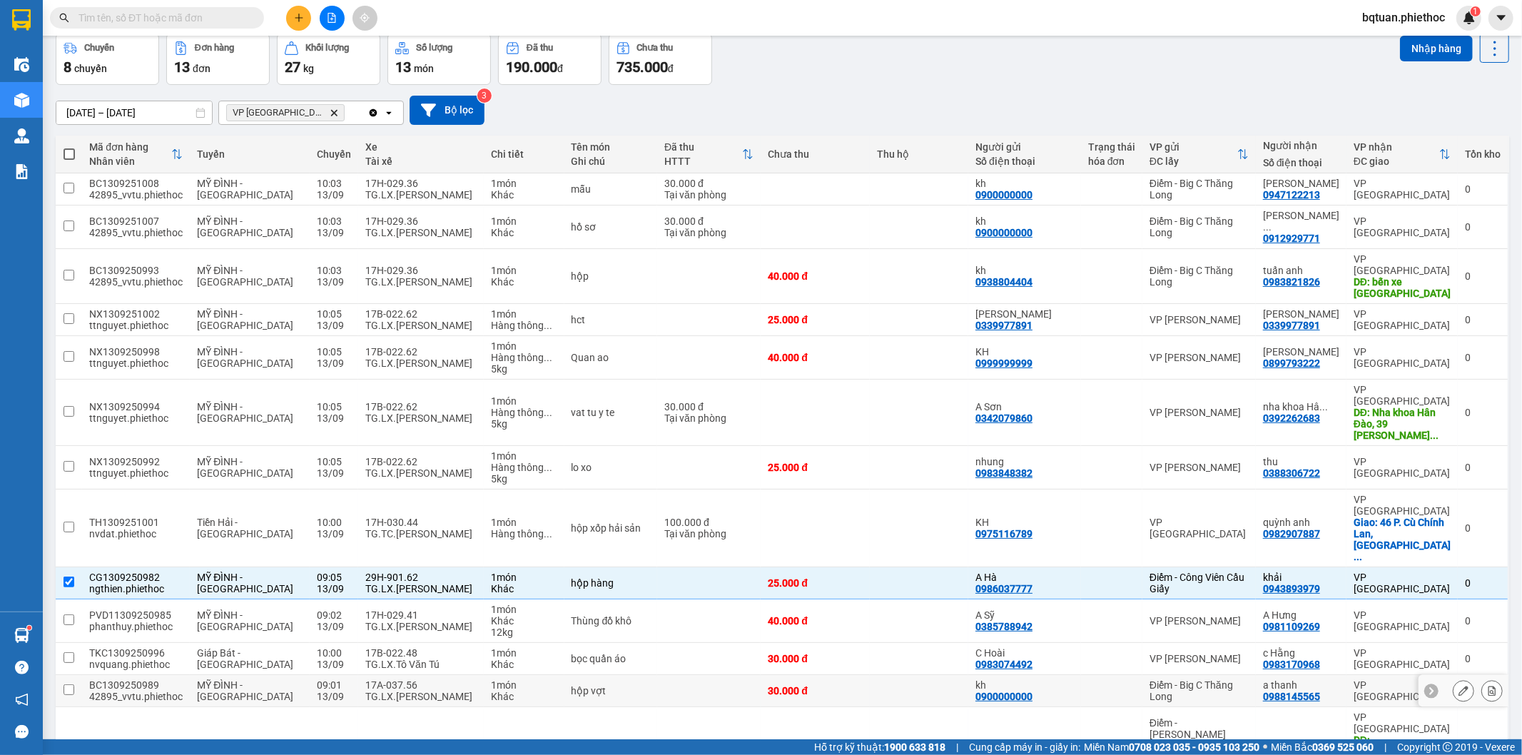
drag, startPoint x: 1218, startPoint y: 601, endPoint x: 1218, endPoint y: 498, distance: 102.8
click at [1218, 679] on div "Điểm - Big C Thăng Long" at bounding box center [1199, 690] width 99 height 23
checkbox input "true"
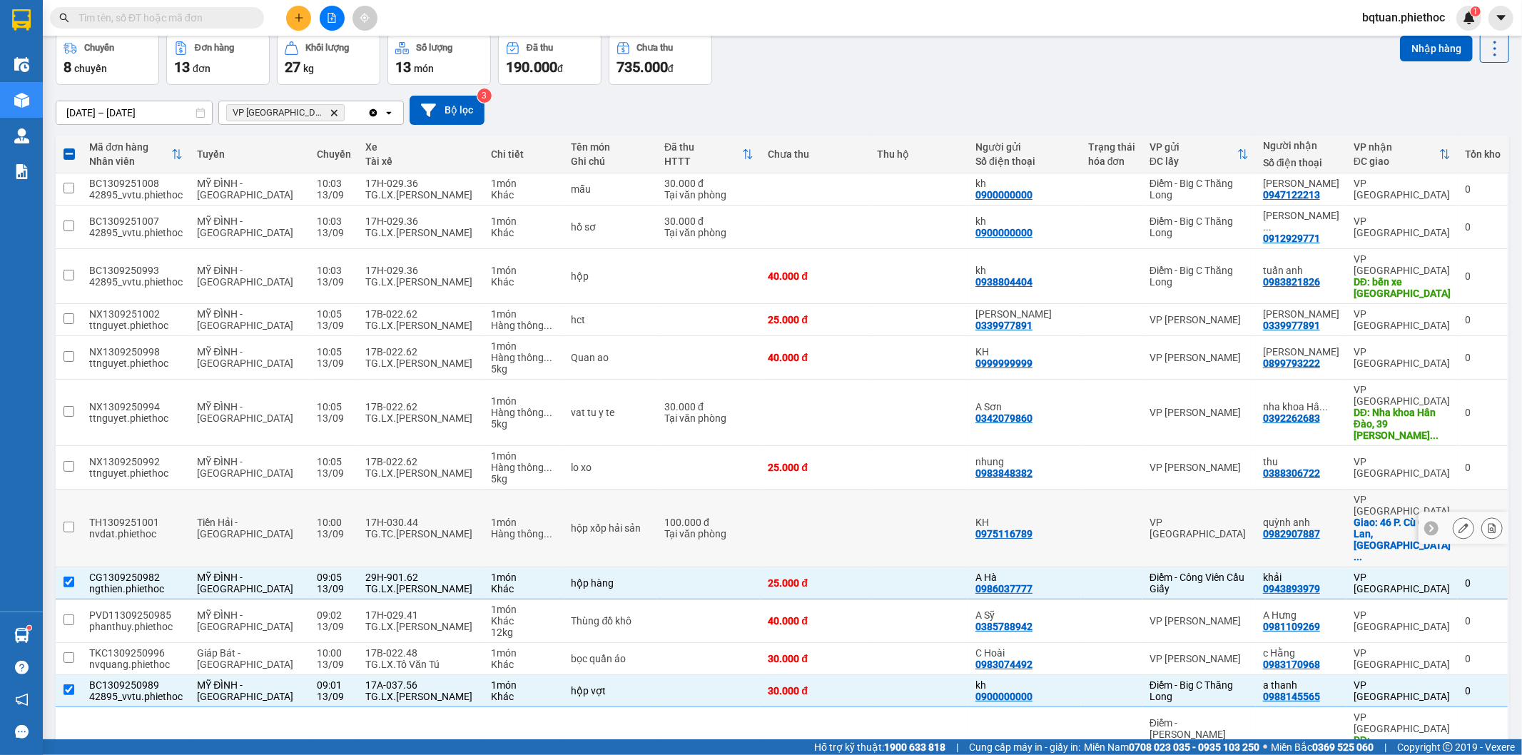
click at [1221, 490] on td "VP [GEOGRAPHIC_DATA]" at bounding box center [1199, 529] width 113 height 78
checkbox input "true"
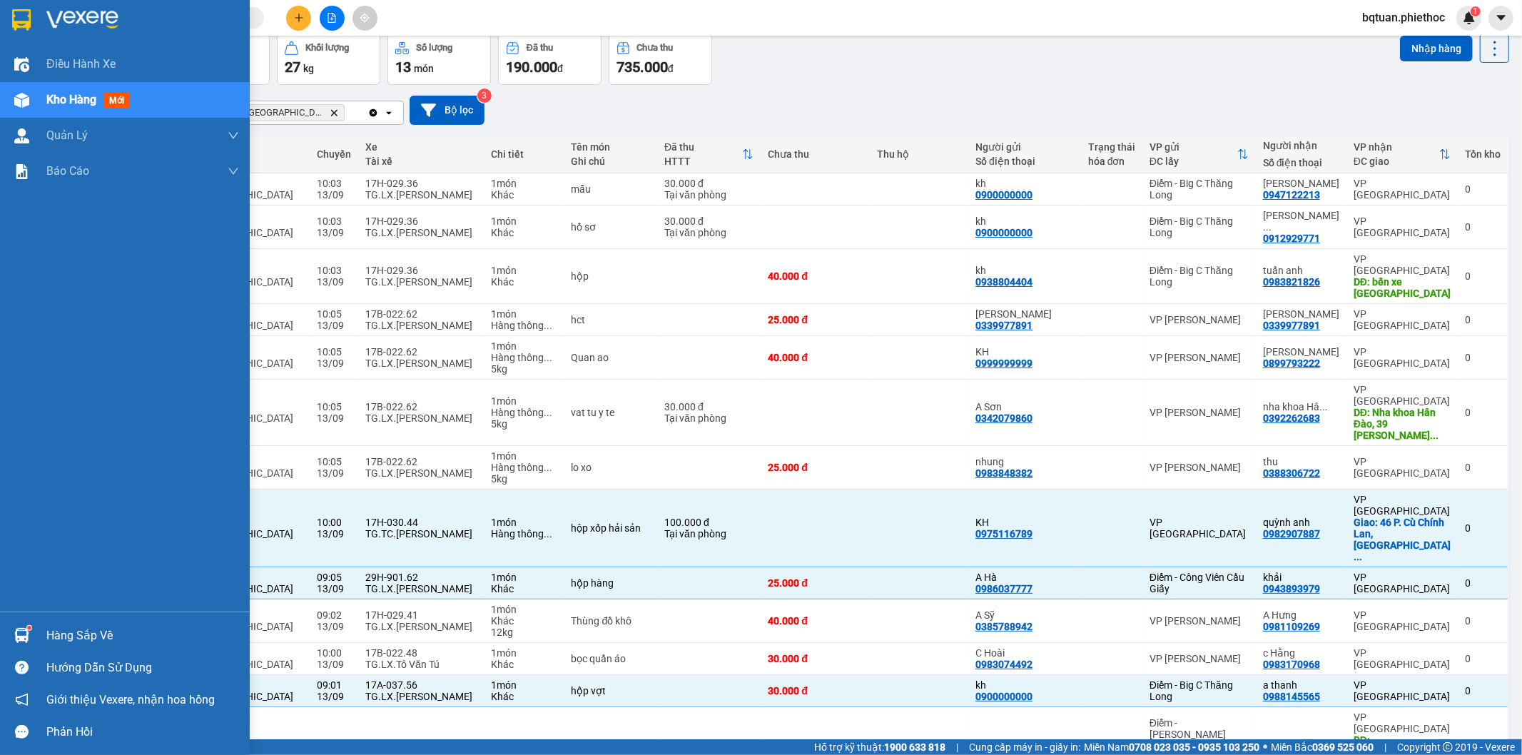
click at [51, 400] on div "Điều hành xe Kho hàng mới Quản [PERSON_NAME] lý chuyến Quản lý khách hàng Quản …" at bounding box center [125, 328] width 250 height 565
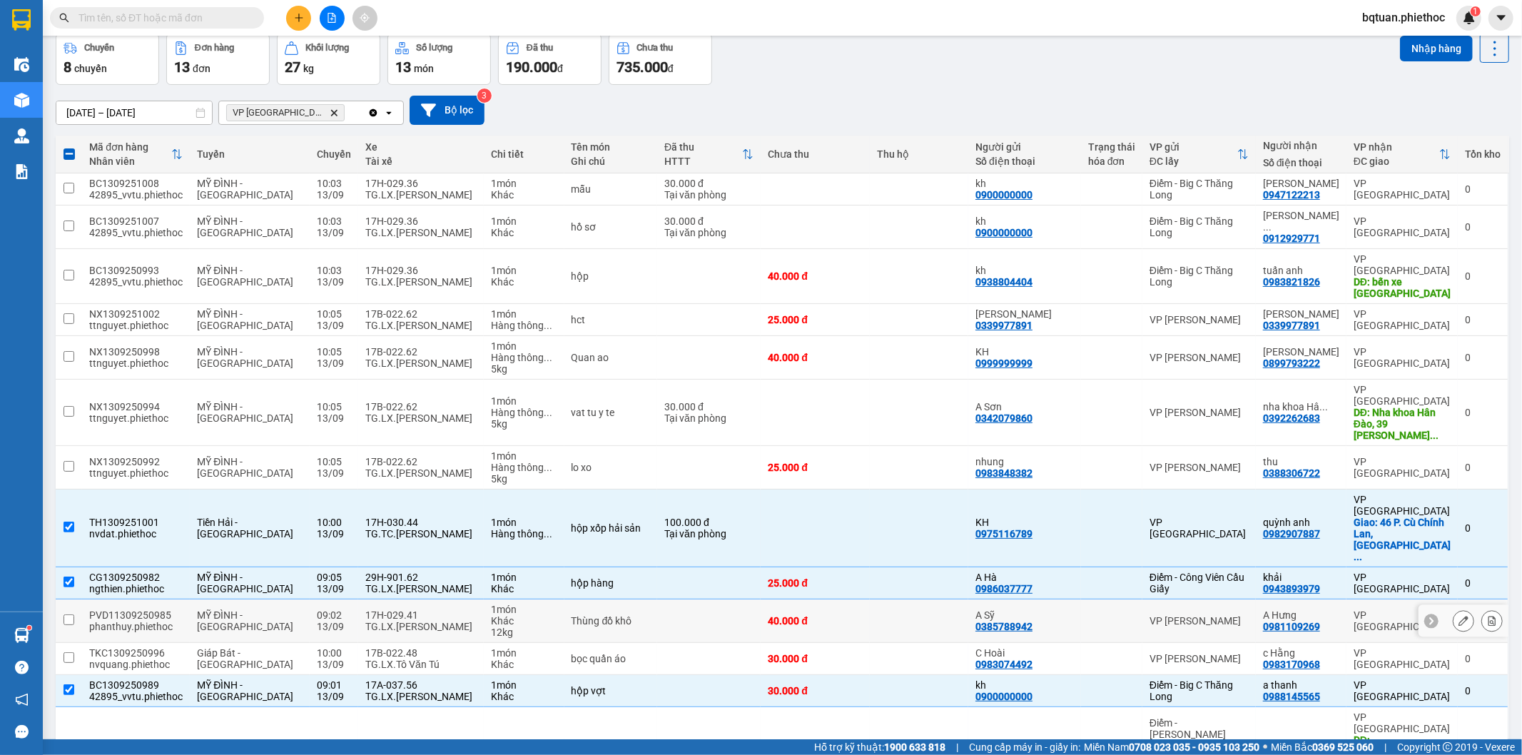
drag, startPoint x: 369, startPoint y: 532, endPoint x: 377, endPoint y: 525, distance: 11.1
click at [371, 621] on div "TG.LX.[PERSON_NAME]" at bounding box center [420, 626] width 111 height 11
checkbox input "true"
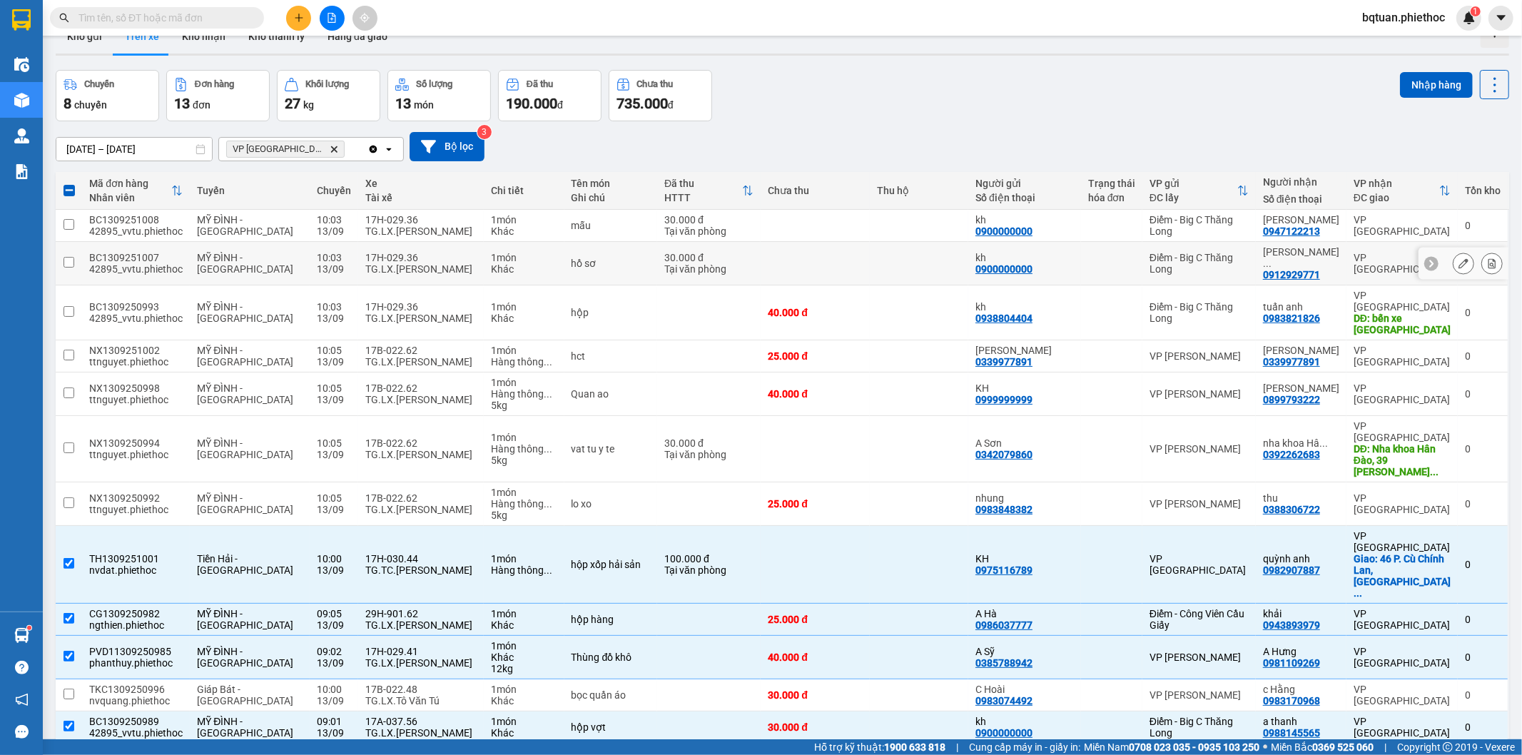
scroll to position [0, 0]
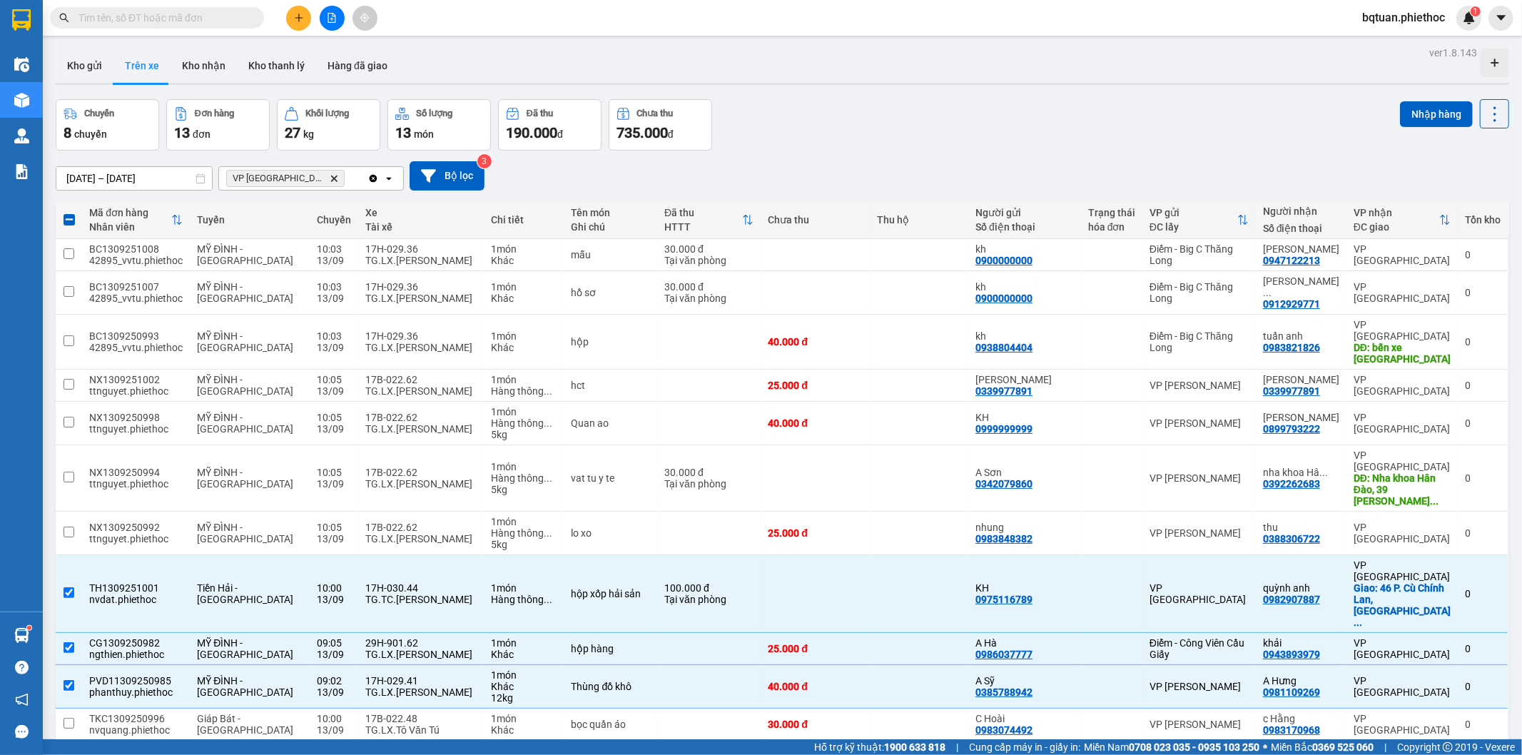
drag, startPoint x: 1103, startPoint y: 88, endPoint x: 1104, endPoint y: 96, distance: 8.6
click at [1104, 88] on div "ver 1.8.143 Kho gửi Trên xe Kho nhận Kho thanh [PERSON_NAME] đã giao Chuyến 8 c…" at bounding box center [782, 478] width 1465 height 871
drag, startPoint x: 1107, startPoint y: 105, endPoint x: 1072, endPoint y: 119, distance: 37.8
click at [1116, 108] on div "Chuyến 8 chuyến Đơn hàng 13 đơn Khối lượng 27 kg Số lượng 13 món Đã thu 190.000…" at bounding box center [783, 124] width 1454 height 51
click at [80, 57] on button "Kho gửi" at bounding box center [85, 66] width 58 height 34
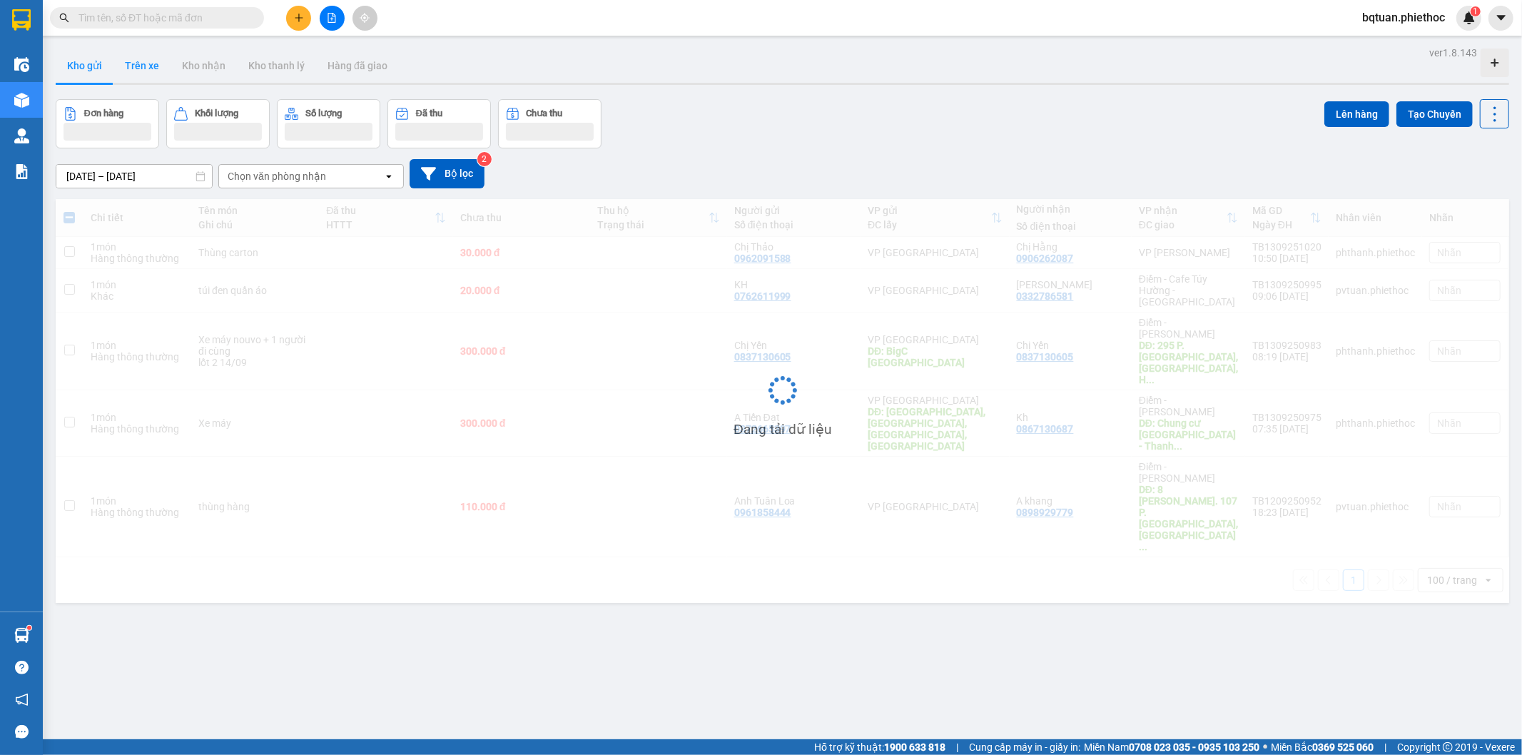
click at [148, 65] on button "Trên xe" at bounding box center [141, 66] width 57 height 34
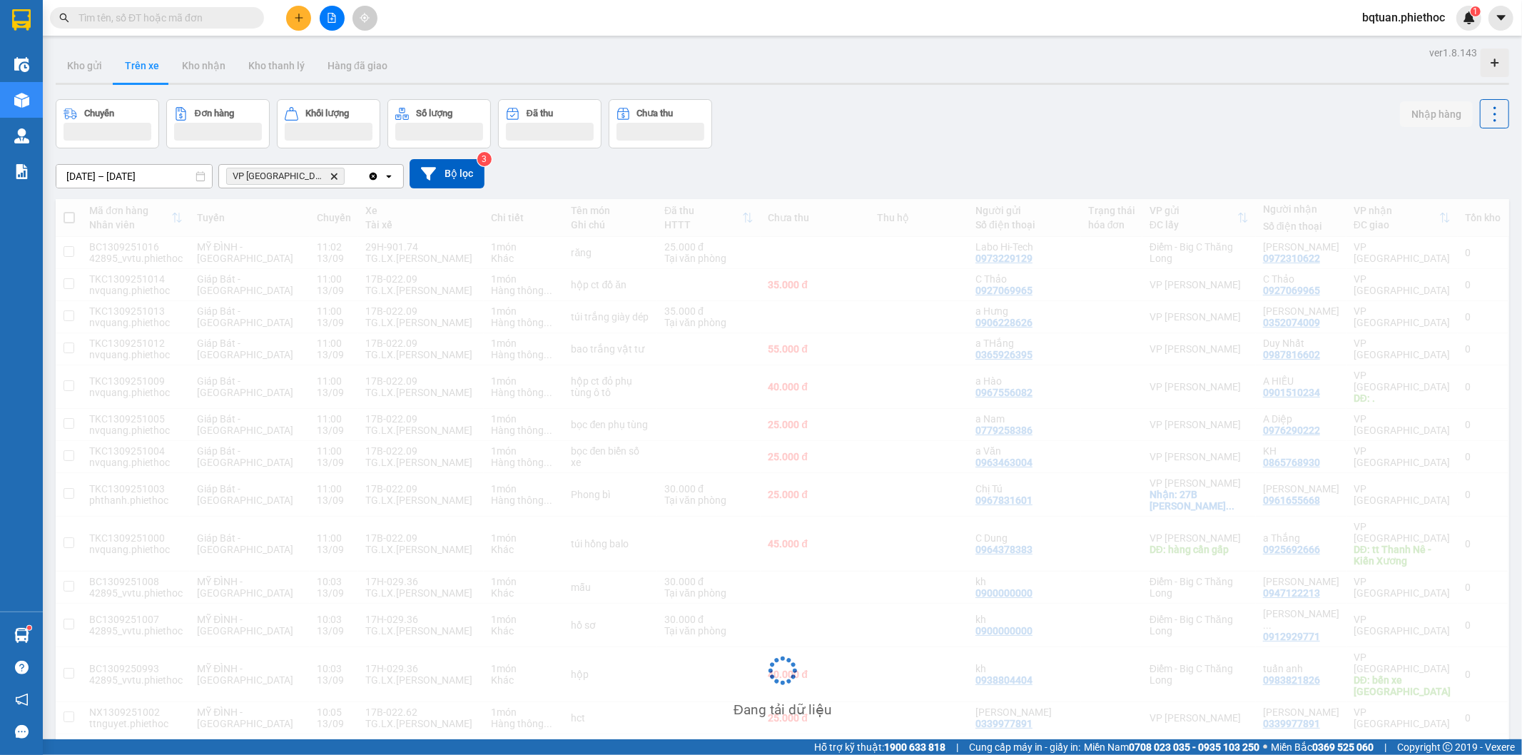
click at [148, 65] on button "Trên xe" at bounding box center [141, 66] width 57 height 34
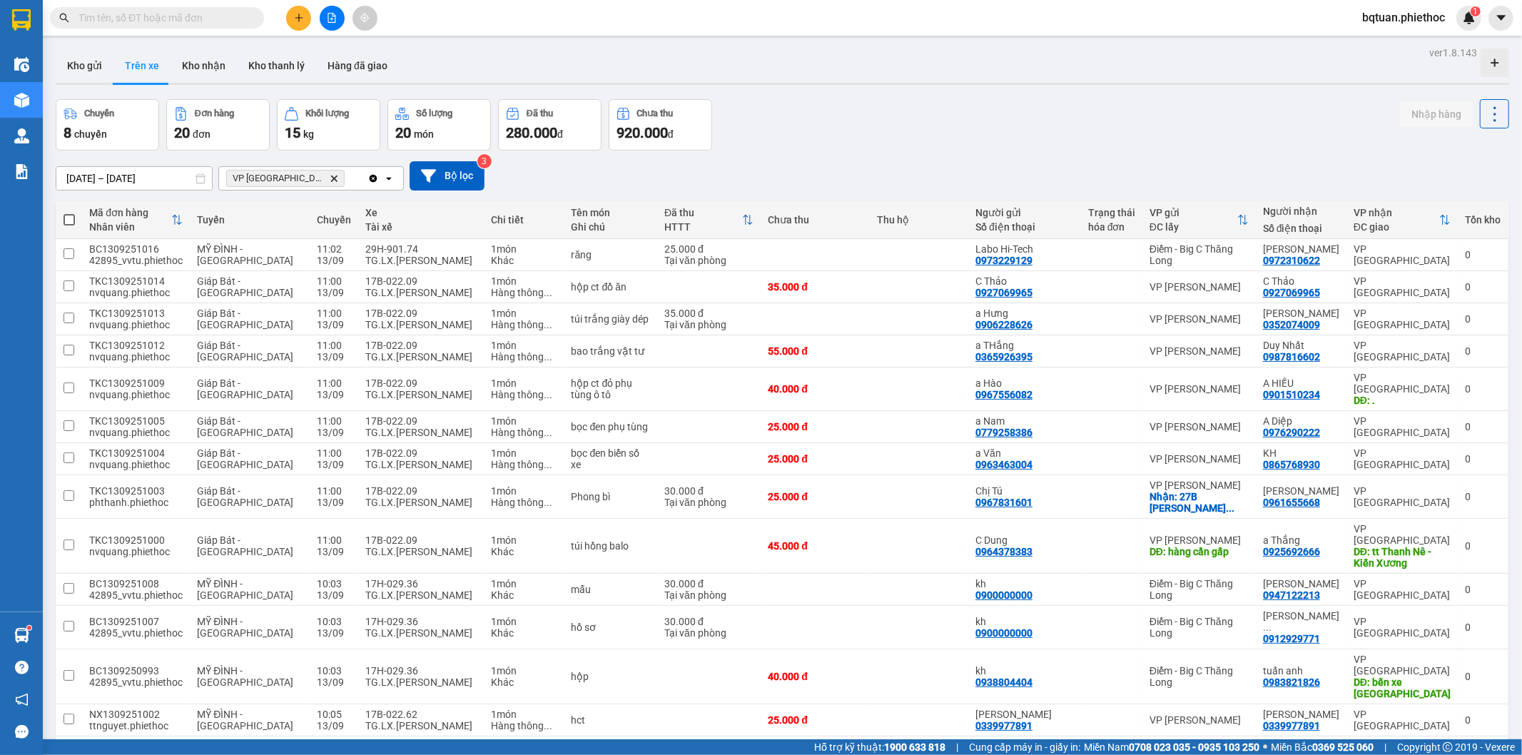
click at [801, 64] on div "Kho gửi Trên xe Kho nhận Kho thanh [PERSON_NAME] đã giao" at bounding box center [783, 68] width 1454 height 38
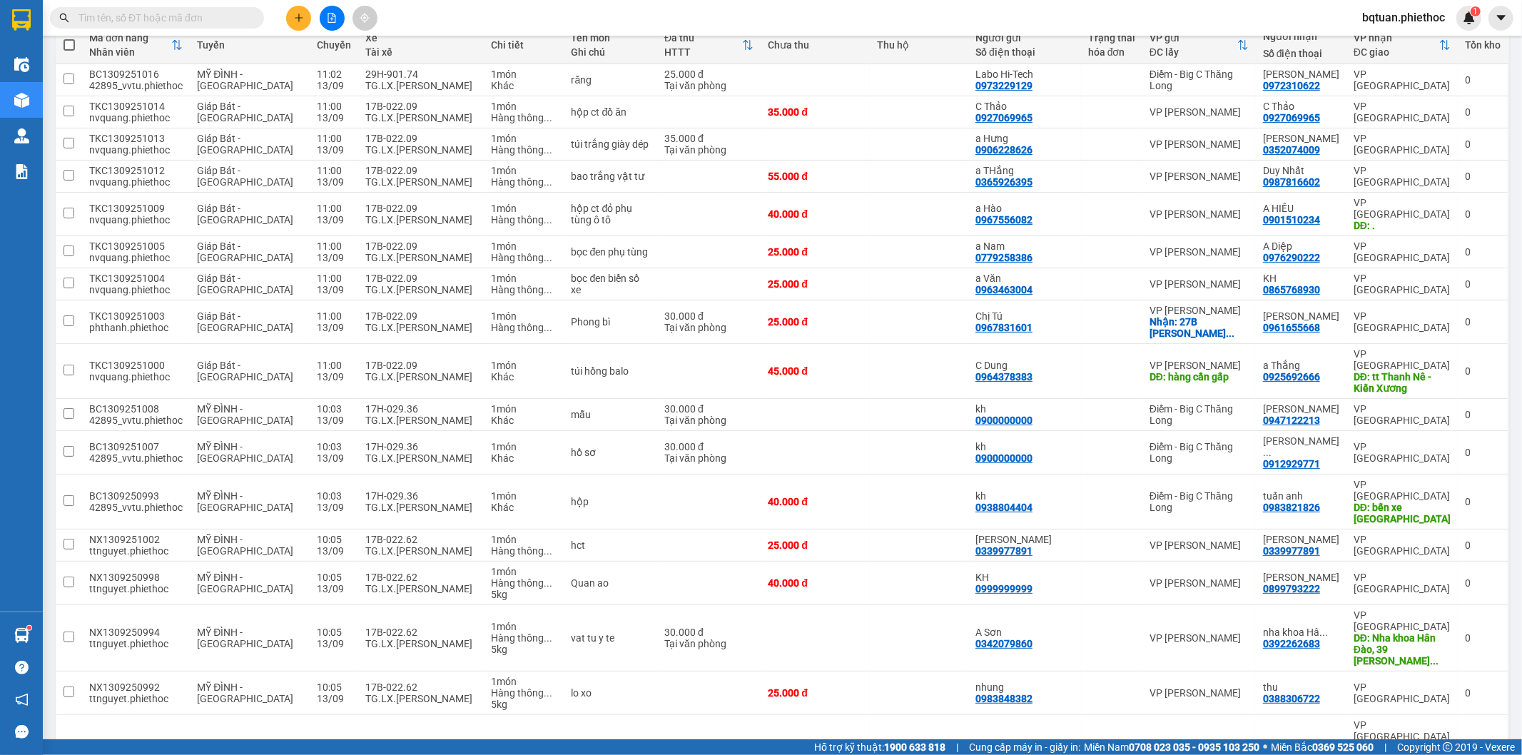
scroll to position [282, 0]
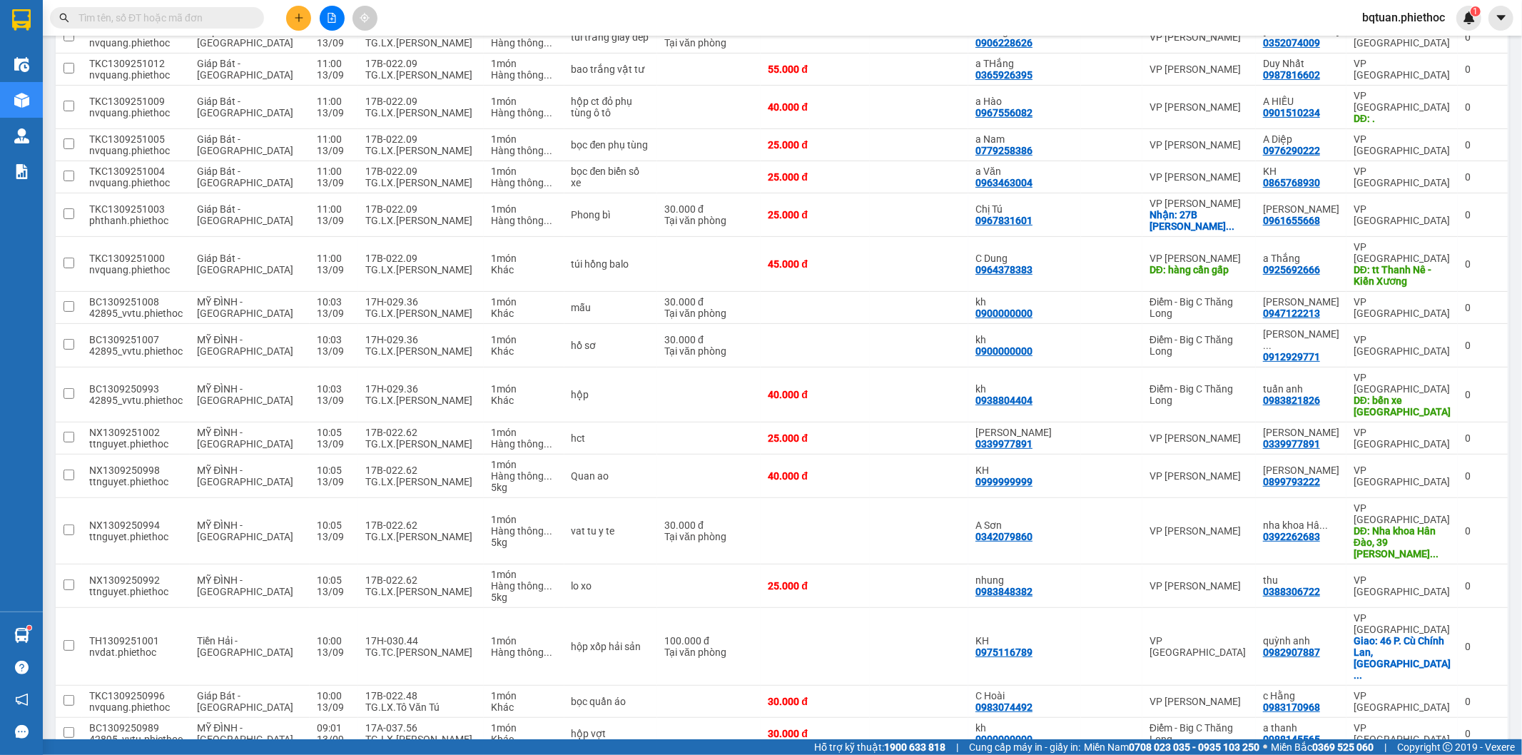
drag, startPoint x: 800, startPoint y: 1, endPoint x: 802, endPoint y: 8, distance: 7.5
click at [802, 8] on div "Kết quả tìm kiếm ( 1 ) Bộ lọc Mã ĐH Trạng thái Món hàng Thu hộ Tổng cước Chưa c…" at bounding box center [761, 18] width 1522 height 36
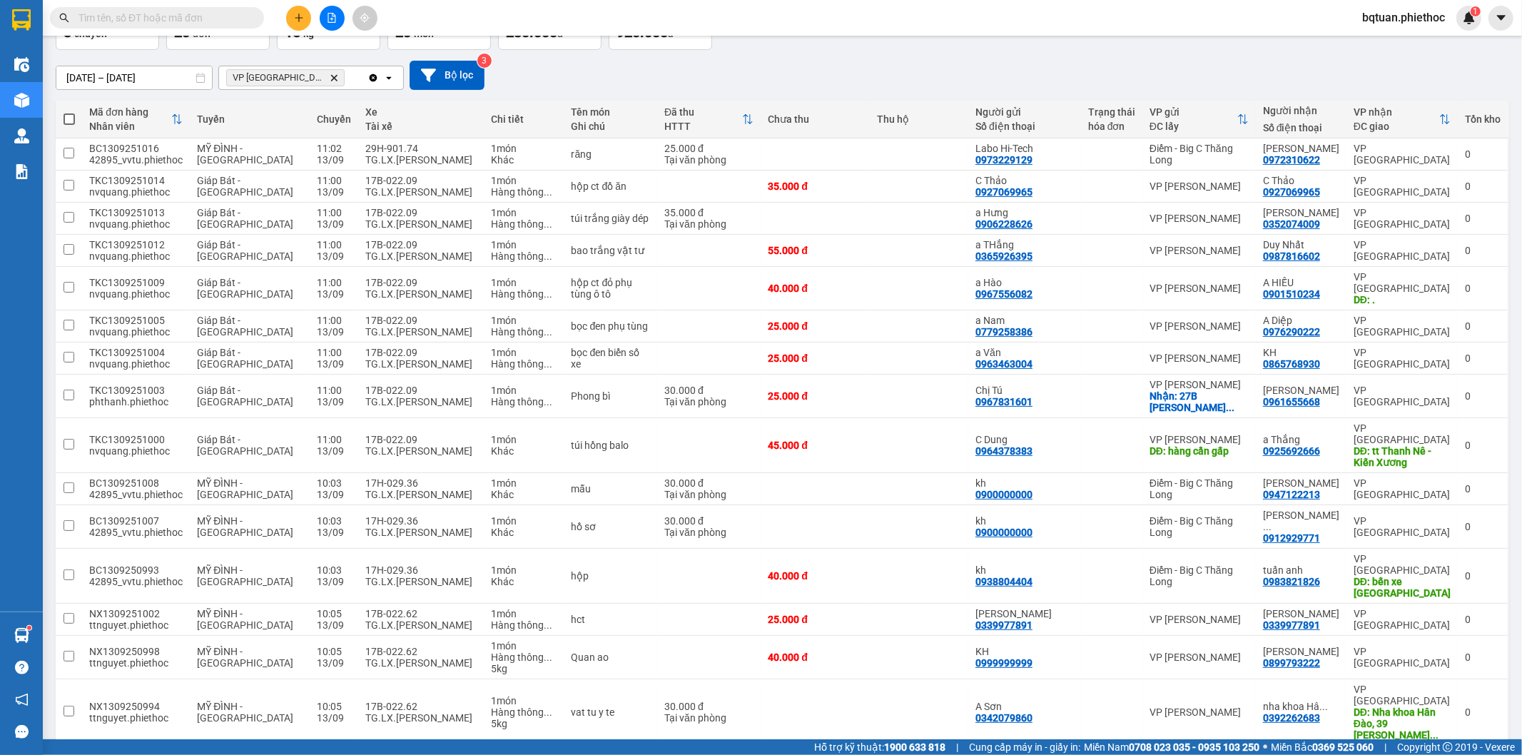
scroll to position [18, 0]
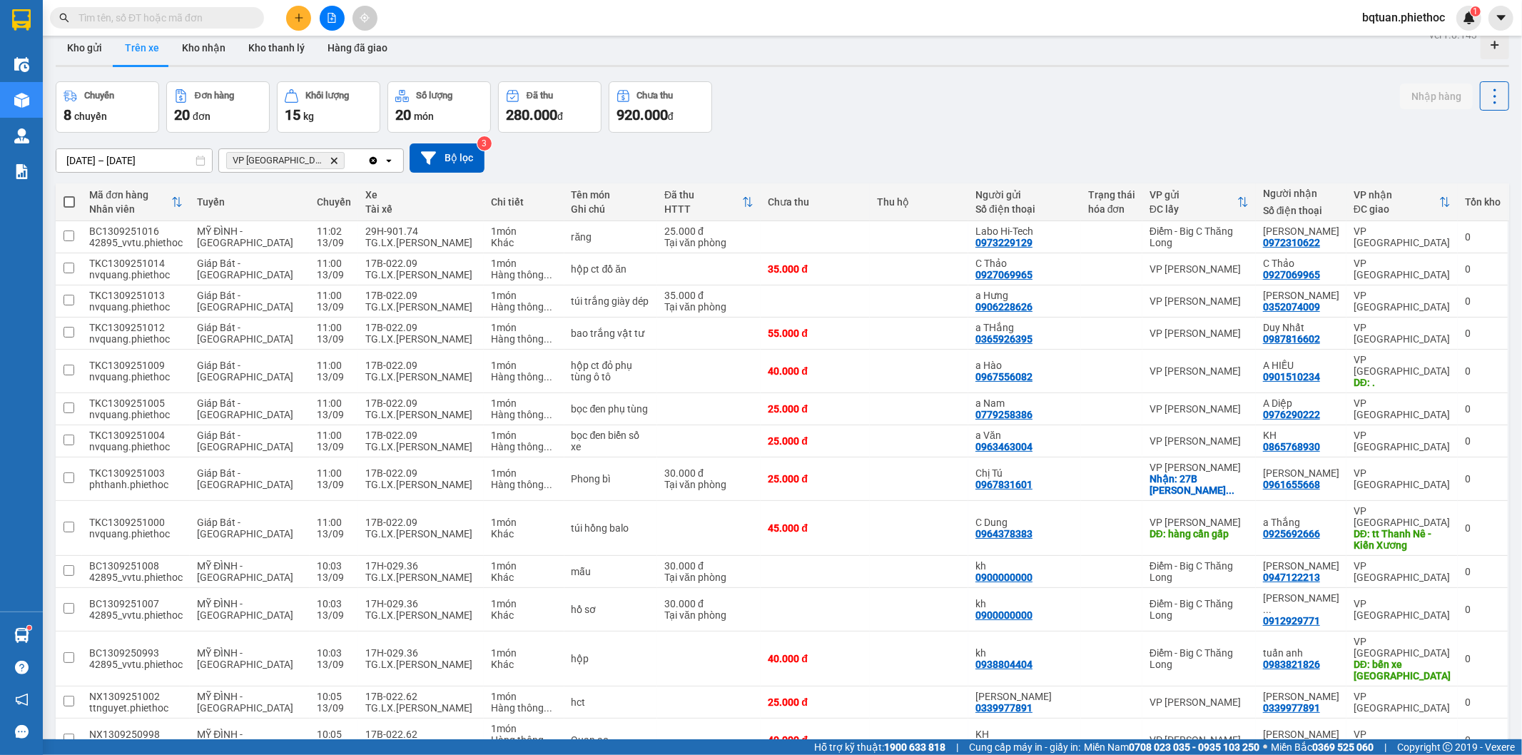
click at [902, 26] on div "Kết quả tìm kiếm ( 1 ) Bộ lọc Mã ĐH Trạng thái Món hàng Thu hộ Tổng cước Chưa c…" at bounding box center [761, 18] width 1522 height 36
click at [898, 26] on div "Kết quả tìm kiếm ( 1 ) Bộ lọc Mã ĐH Trạng thái Món hàng Thu hộ Tổng cước Chưa c…" at bounding box center [761, 18] width 1522 height 36
click at [892, 33] on div "Kết quả tìm kiếm ( 1 ) Bộ lọc Mã ĐH Trạng thái Món hàng Thu hộ Tổng cước Chưa c…" at bounding box center [761, 18] width 1522 height 36
click at [889, 33] on div "Kết quả tìm kiếm ( 1 ) Bộ lọc Mã ĐH Trạng thái Món hàng Thu hộ Tổng cước Chưa c…" at bounding box center [761, 18] width 1522 height 36
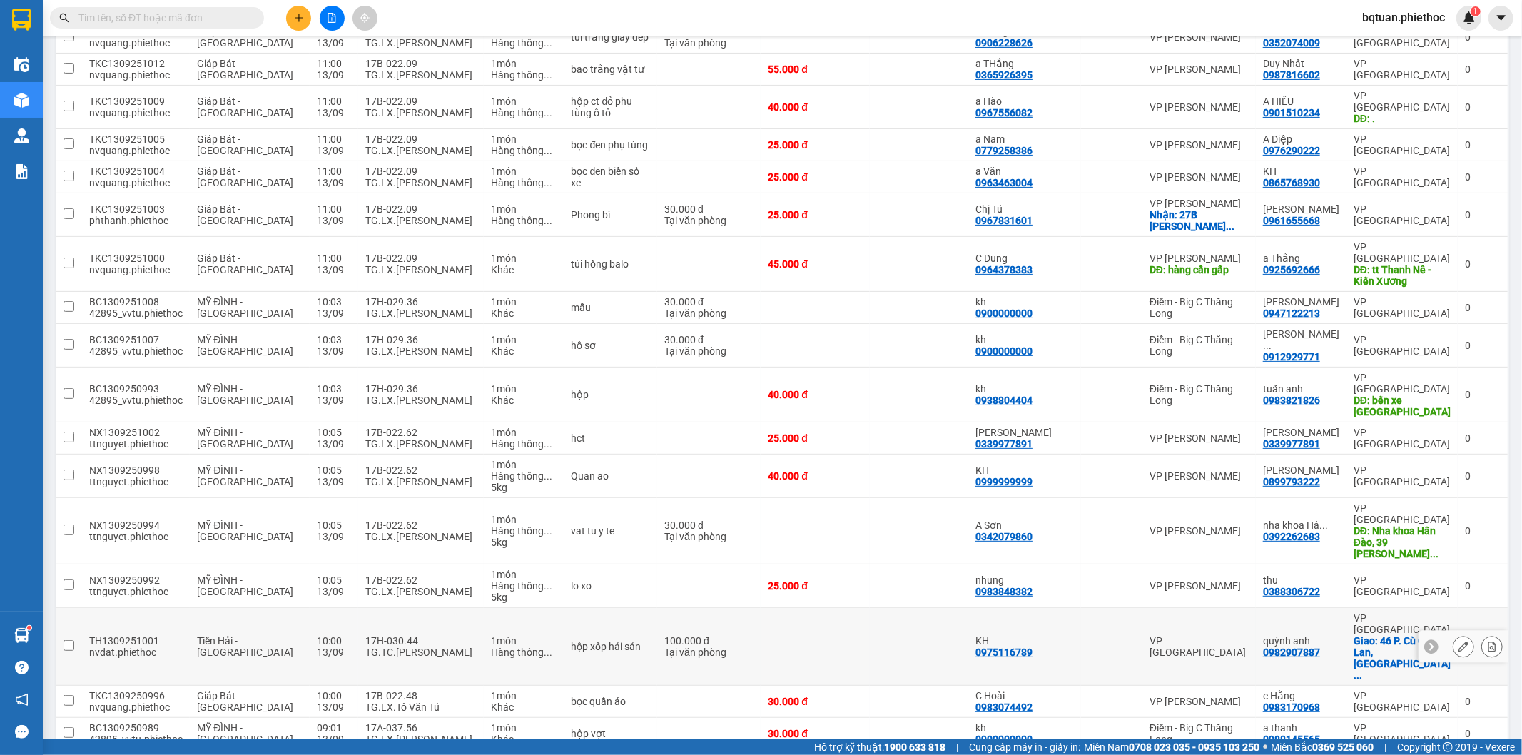
click at [358, 608] on td "17H-030.44 TG.TC.[PERSON_NAME]" at bounding box center [421, 647] width 126 height 78
checkbox input "true"
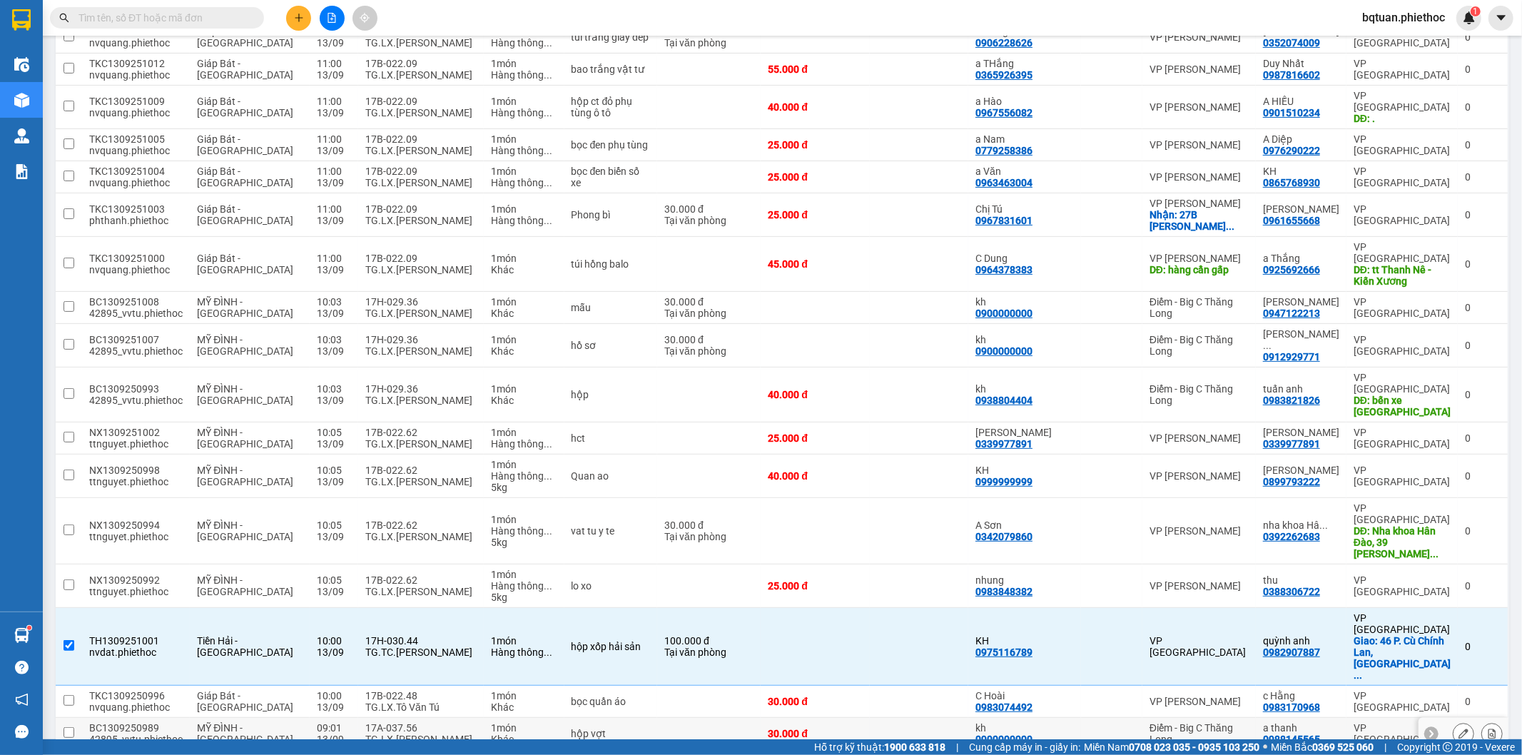
click at [398, 722] on div "17A-037.56" at bounding box center [420, 727] width 111 height 11
checkbox input "true"
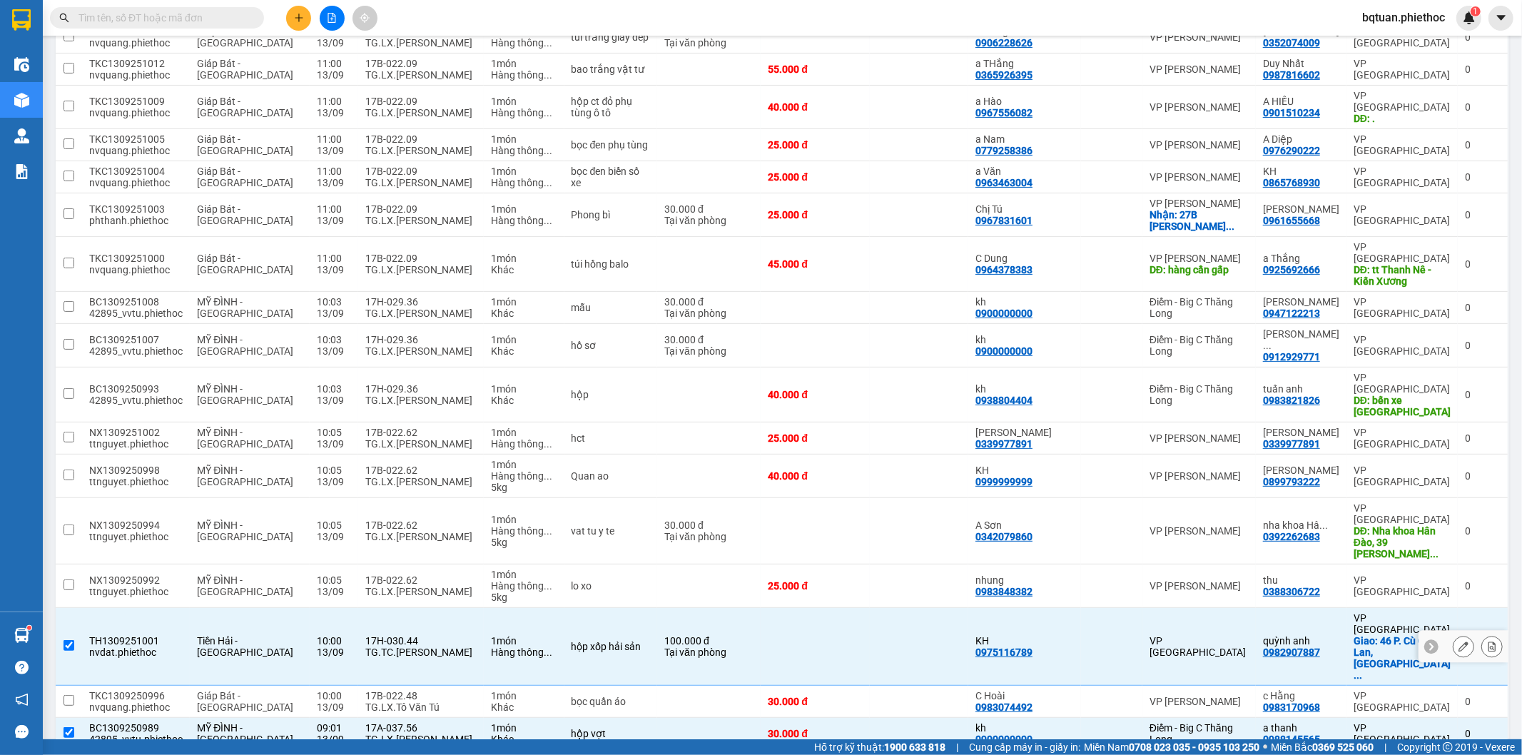
click at [502, 635] on div "1 món" at bounding box center [524, 640] width 66 height 11
checkbox input "false"
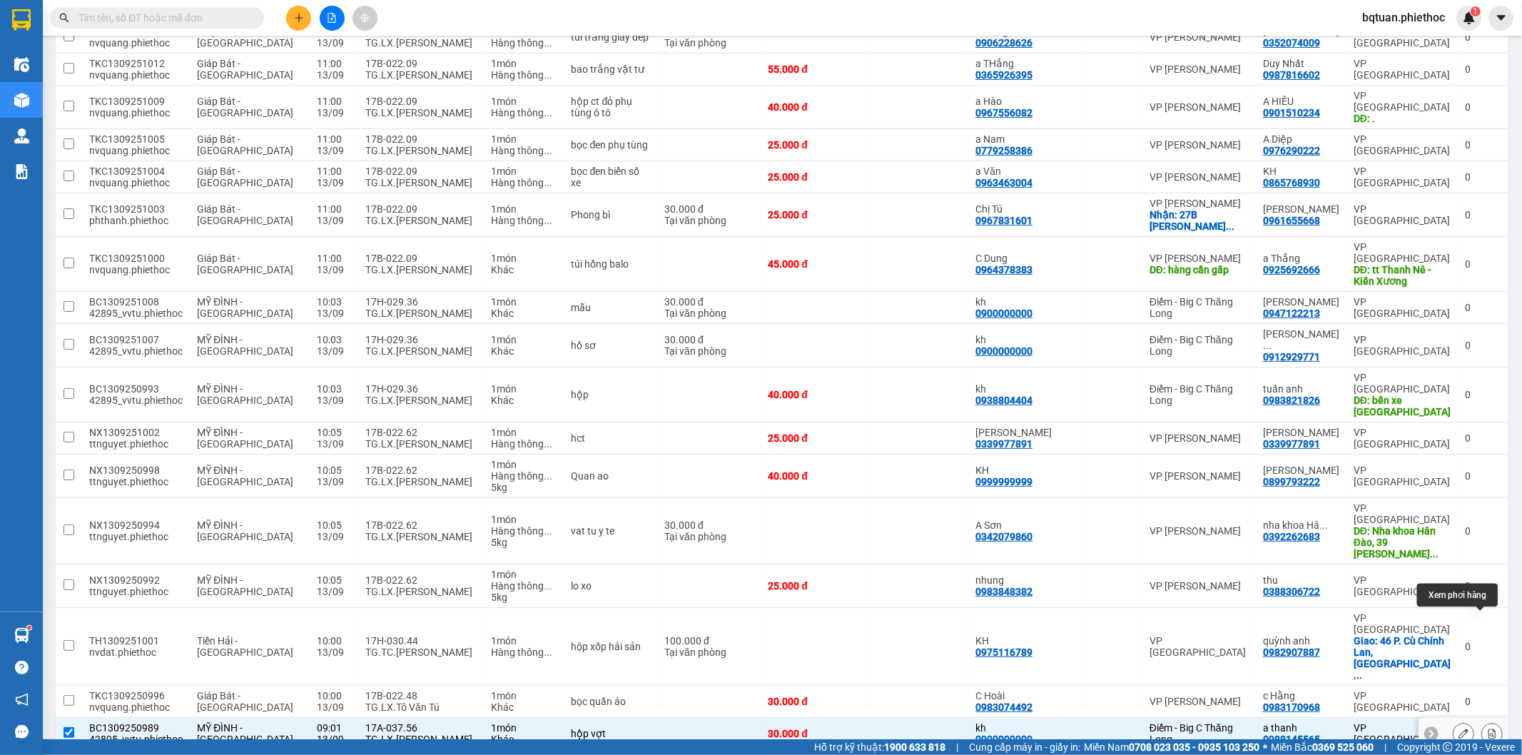
click at [1457, 722] on button at bounding box center [1464, 734] width 20 height 25
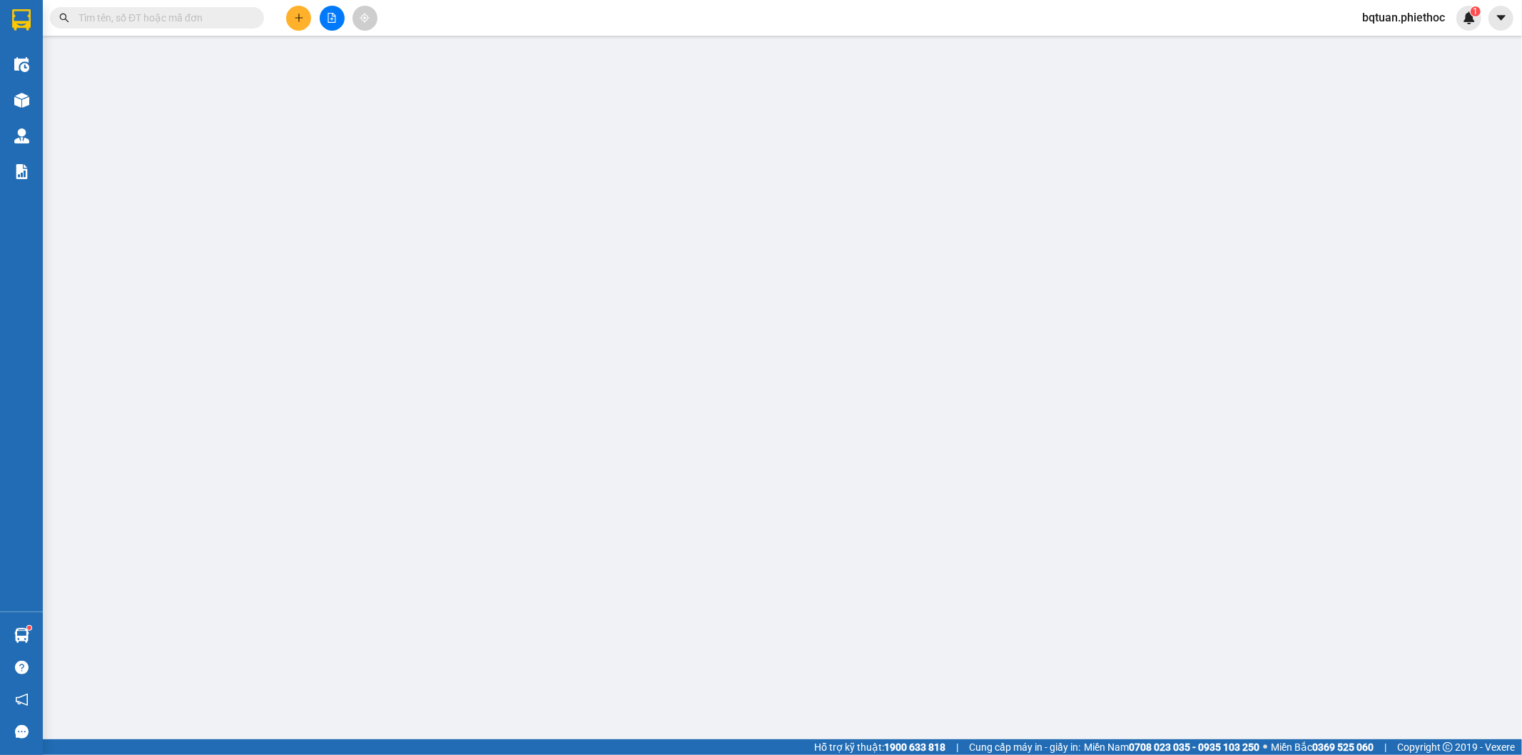
type input "0900000000"
type input "kh"
type input "0988145565"
type input "a thanh"
type input "30.000"
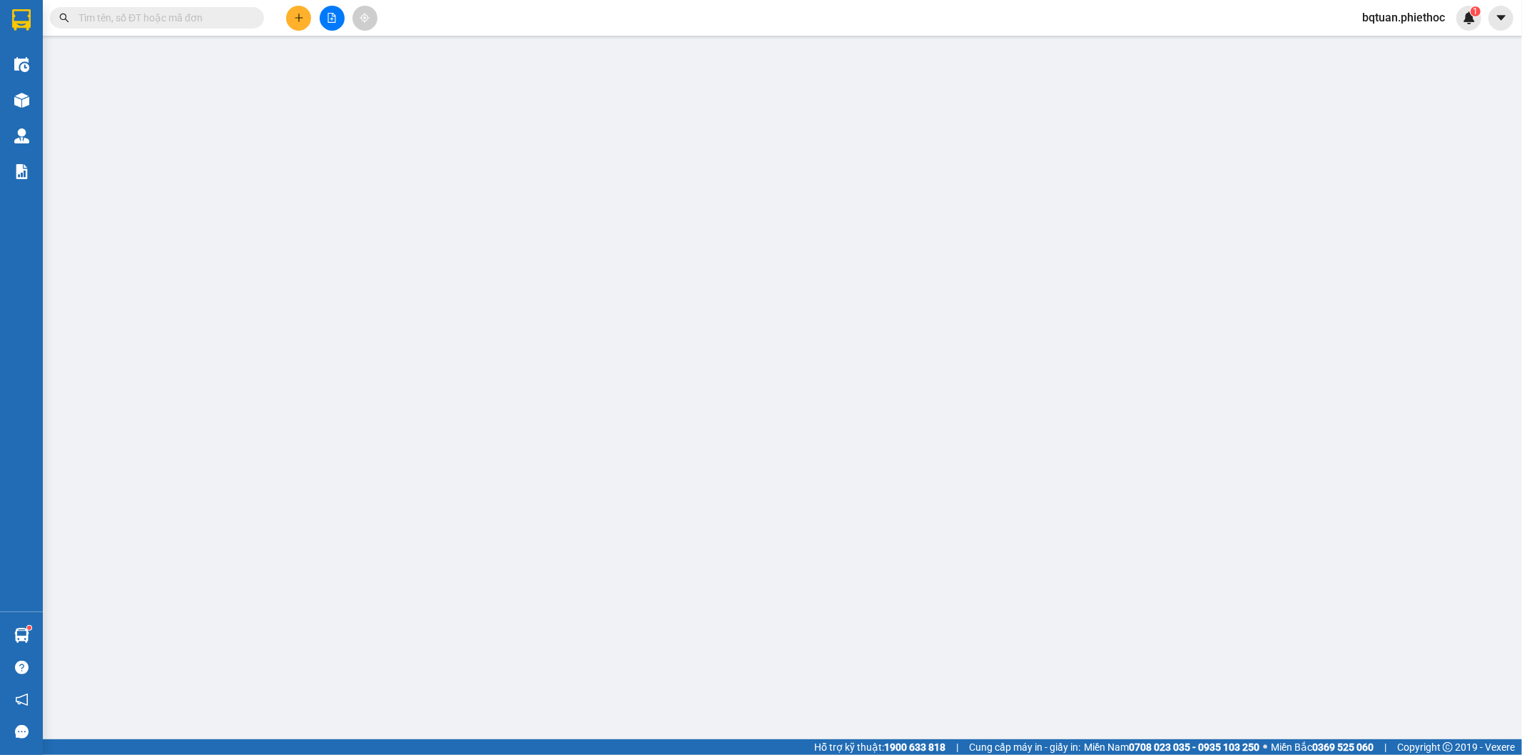
type input "30.000"
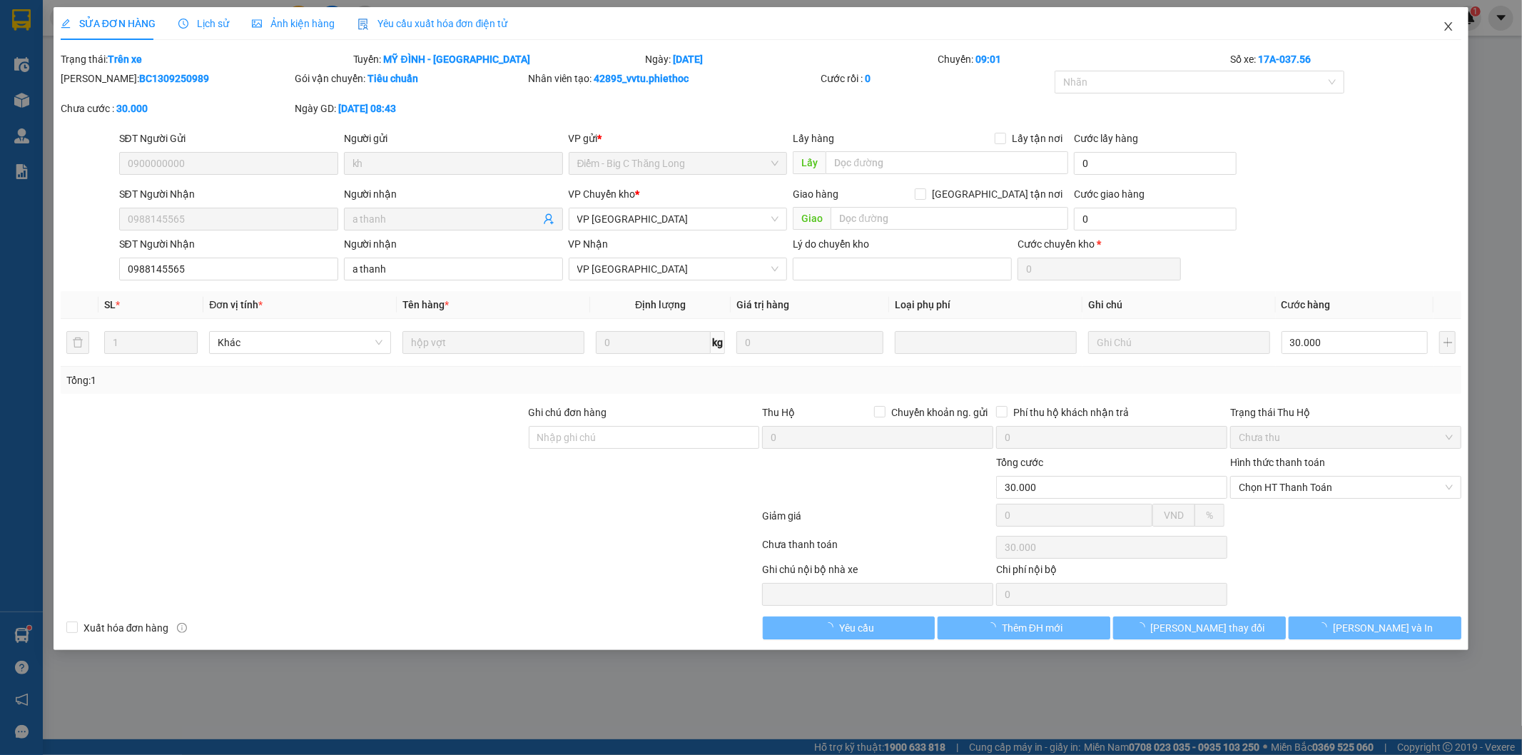
click at [1447, 29] on icon "close" at bounding box center [1448, 26] width 11 height 11
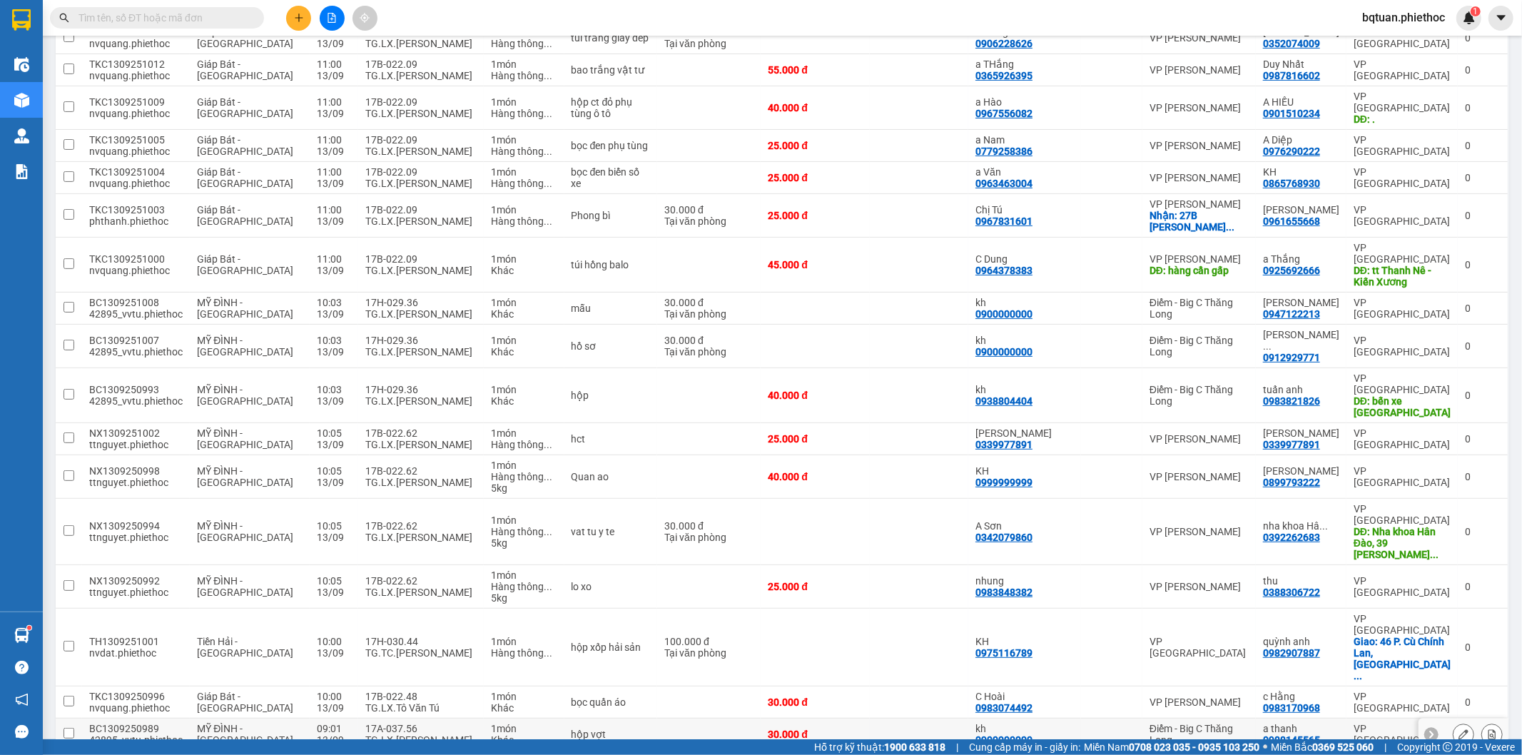
scroll to position [282, 0]
click at [491, 722] on div "1 món" at bounding box center [524, 727] width 66 height 11
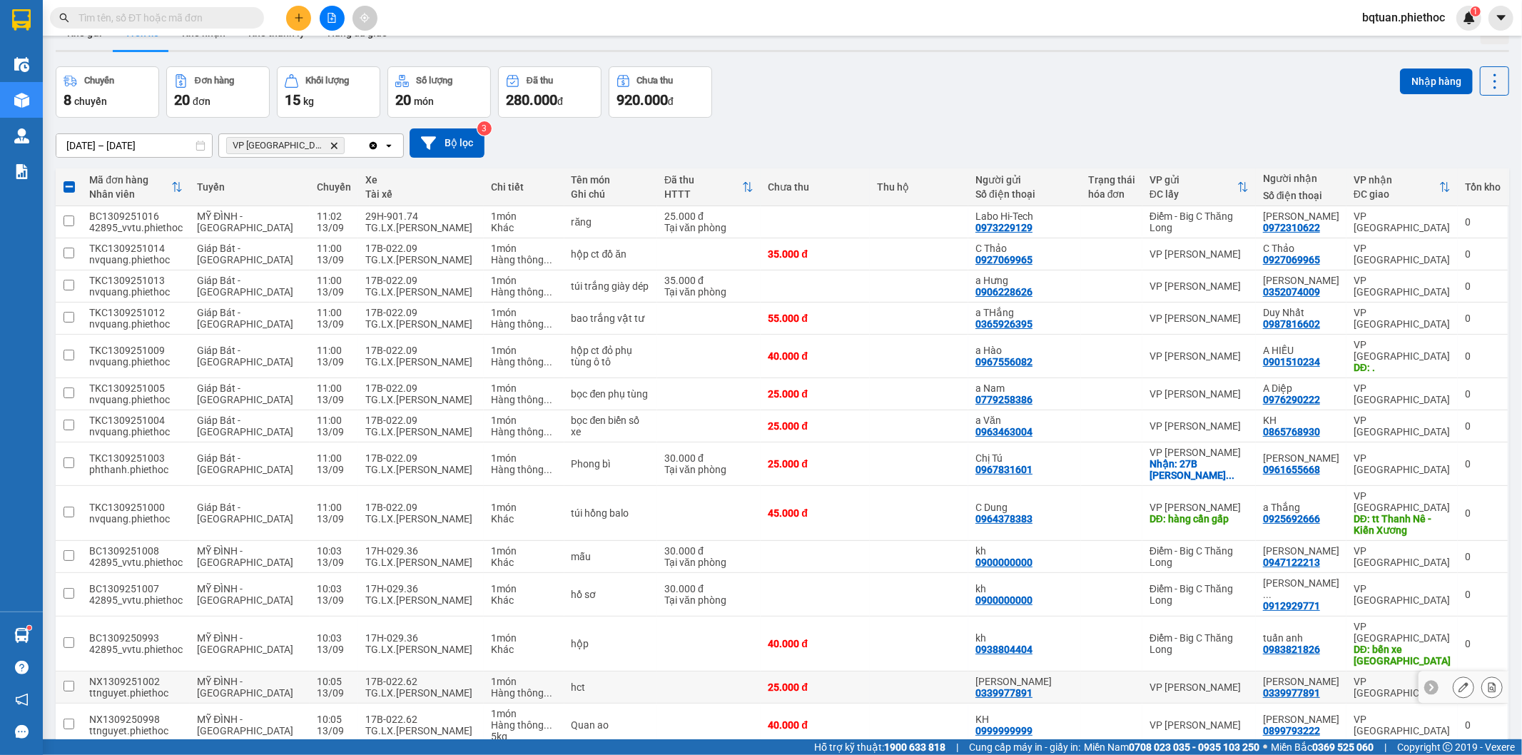
scroll to position [0, 0]
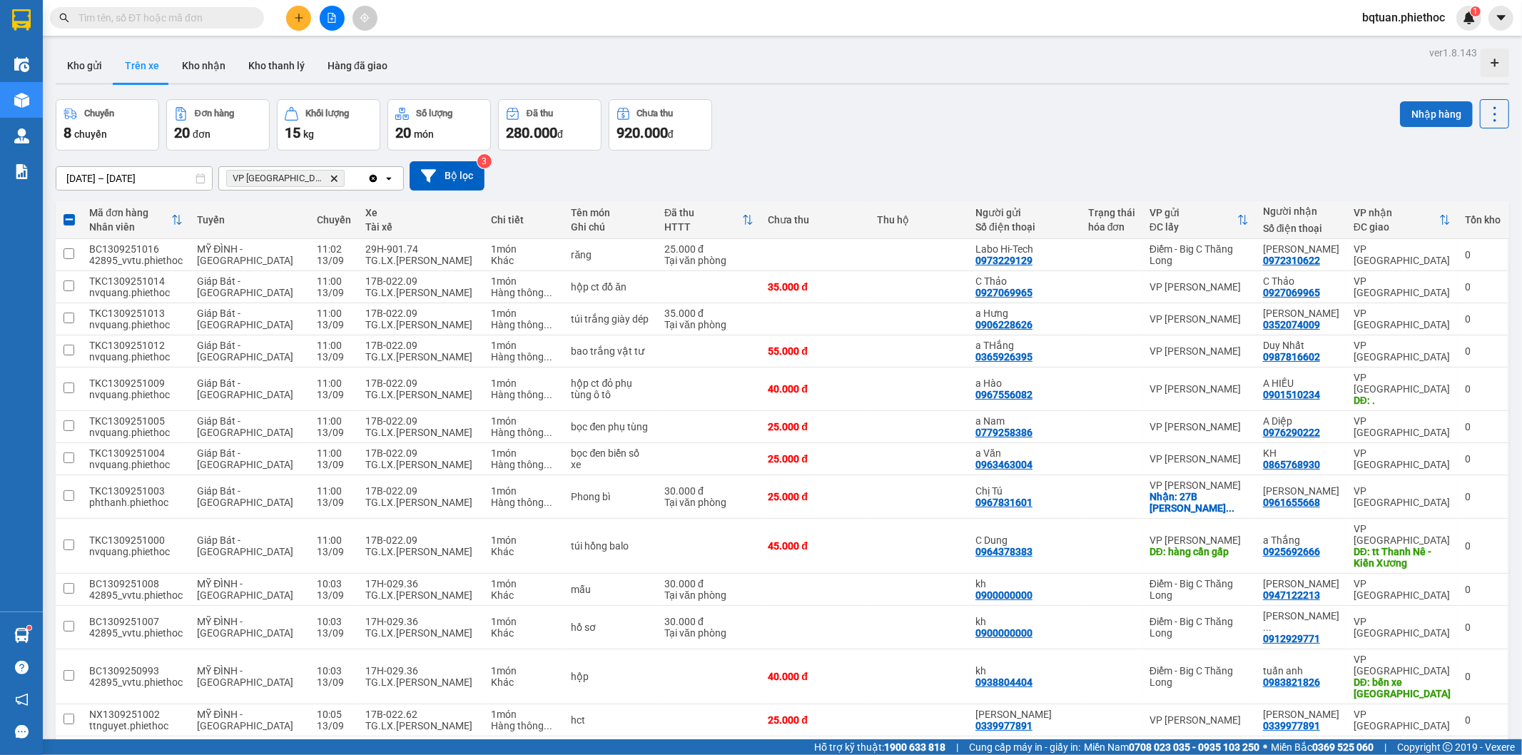
click at [1425, 117] on button "Nhập hàng" at bounding box center [1436, 114] width 73 height 26
checkbox input "false"
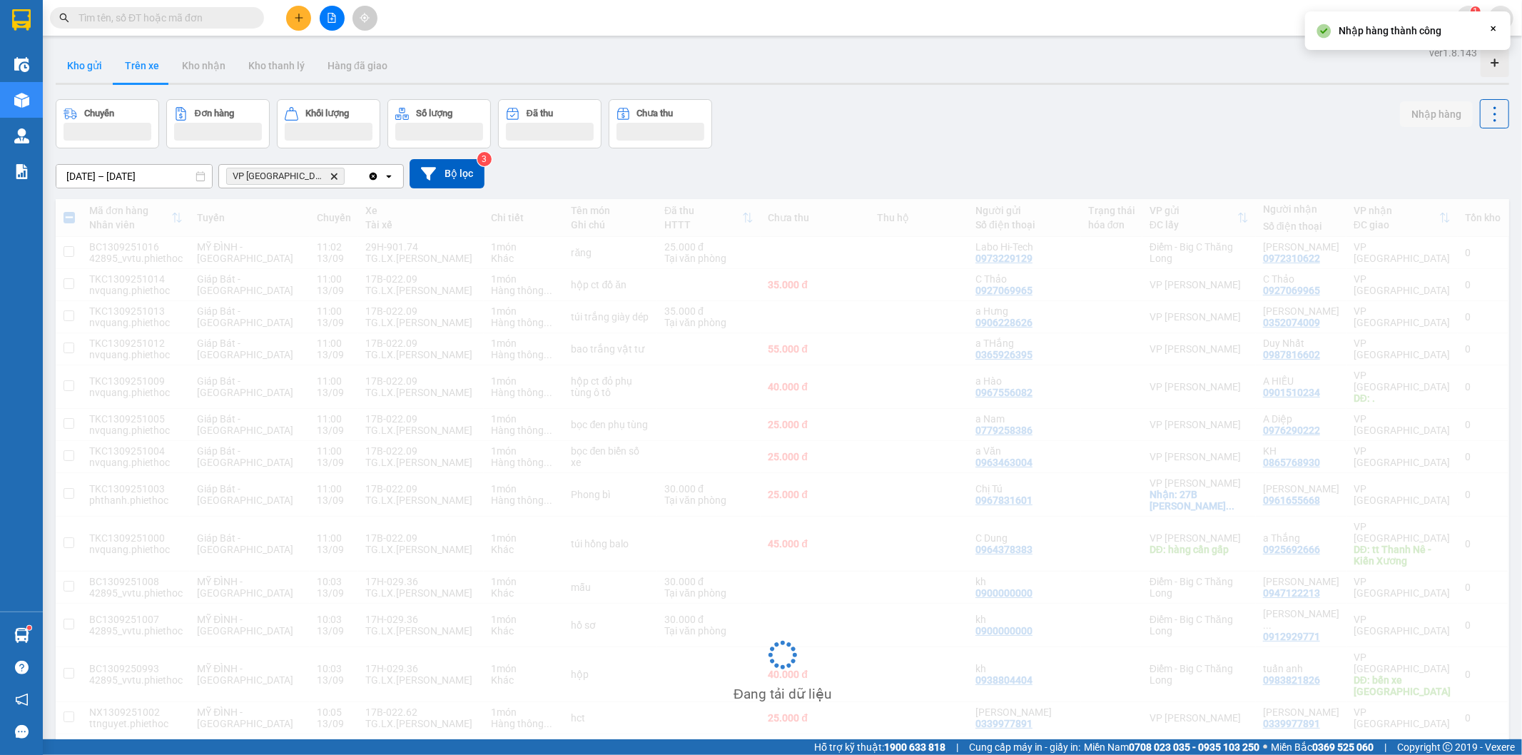
click at [101, 65] on button "Kho gửi" at bounding box center [85, 66] width 58 height 34
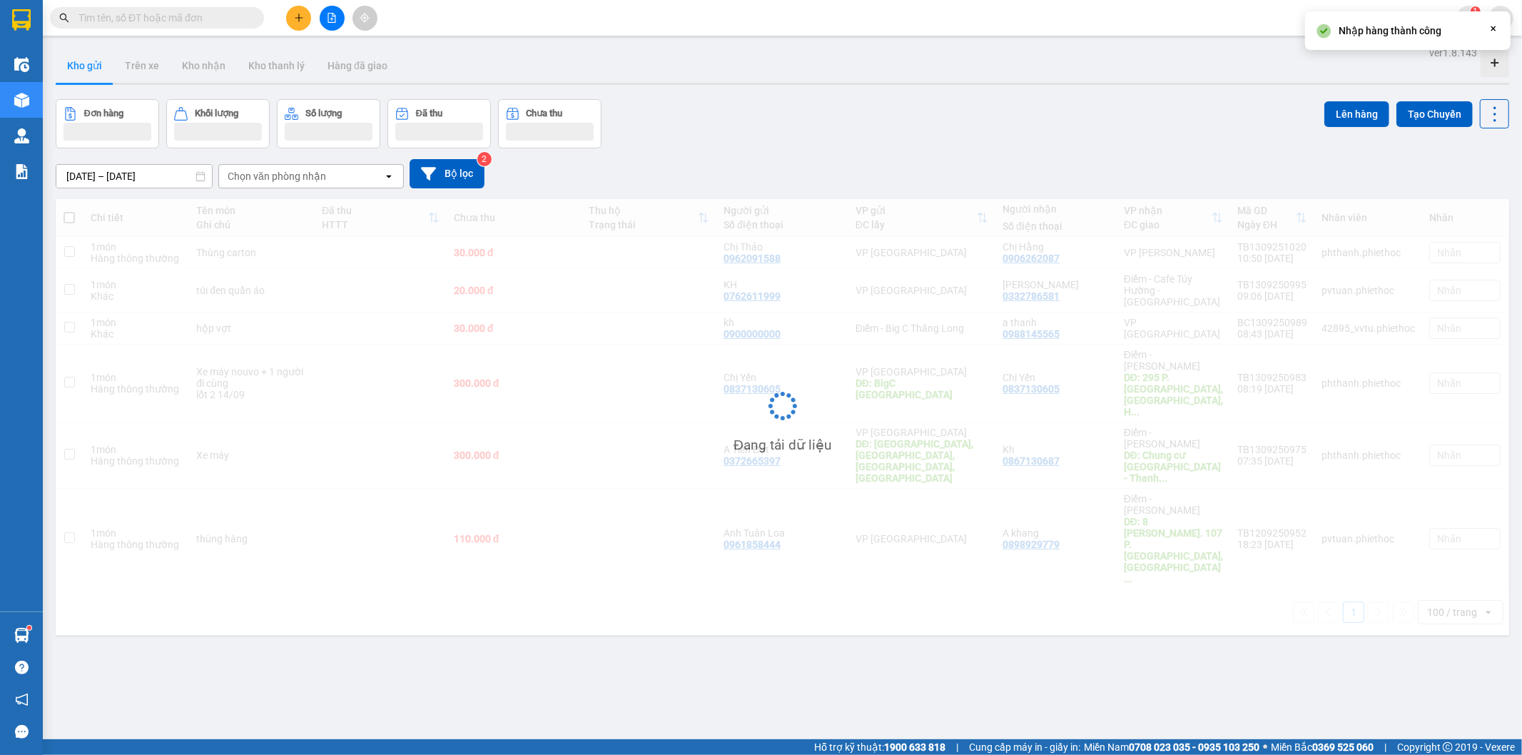
click at [98, 65] on button "Kho gửi" at bounding box center [85, 66] width 58 height 34
click at [96, 66] on button "Kho gửi" at bounding box center [85, 66] width 58 height 34
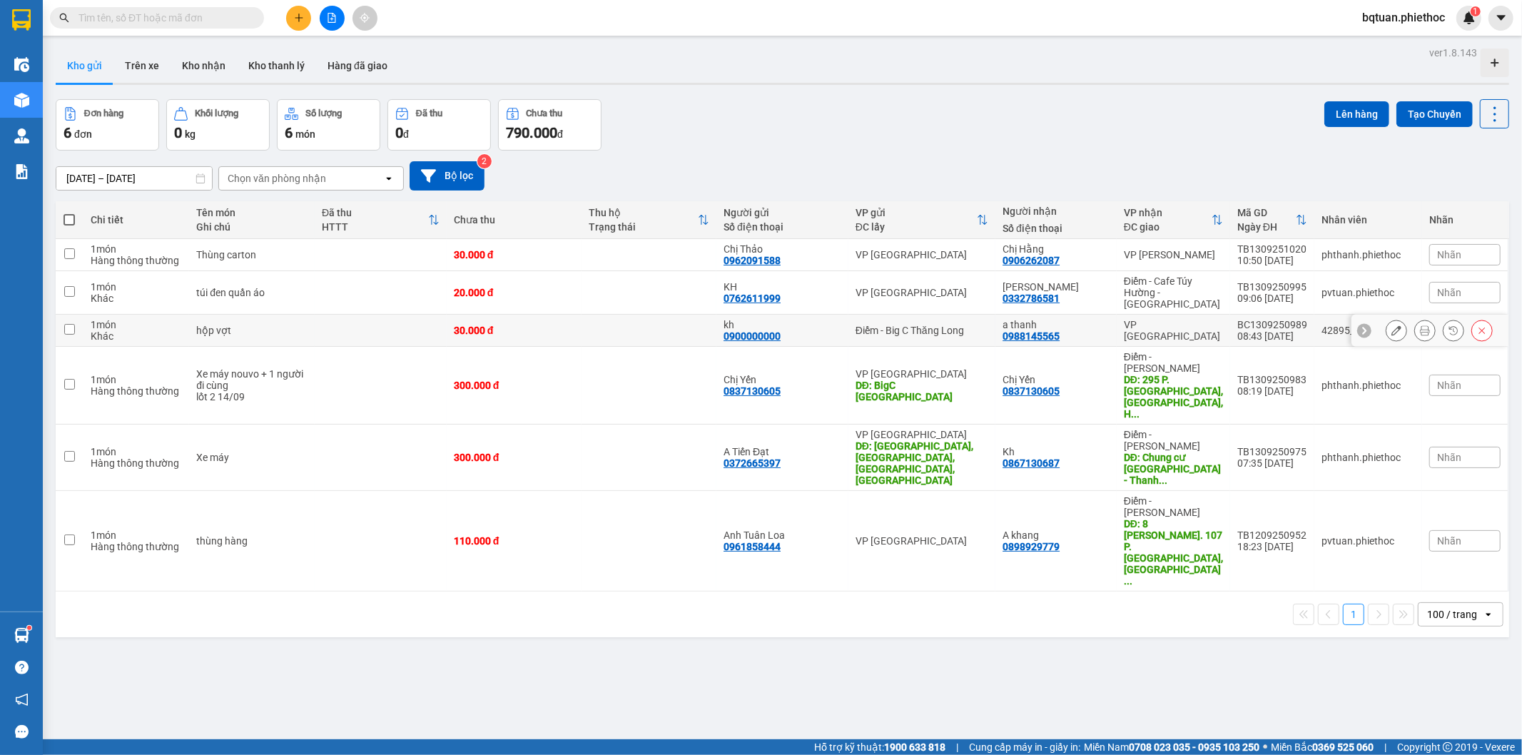
click at [976, 325] on div "Điểm - Big C Thăng Long" at bounding box center [922, 330] width 133 height 11
checkbox input "true"
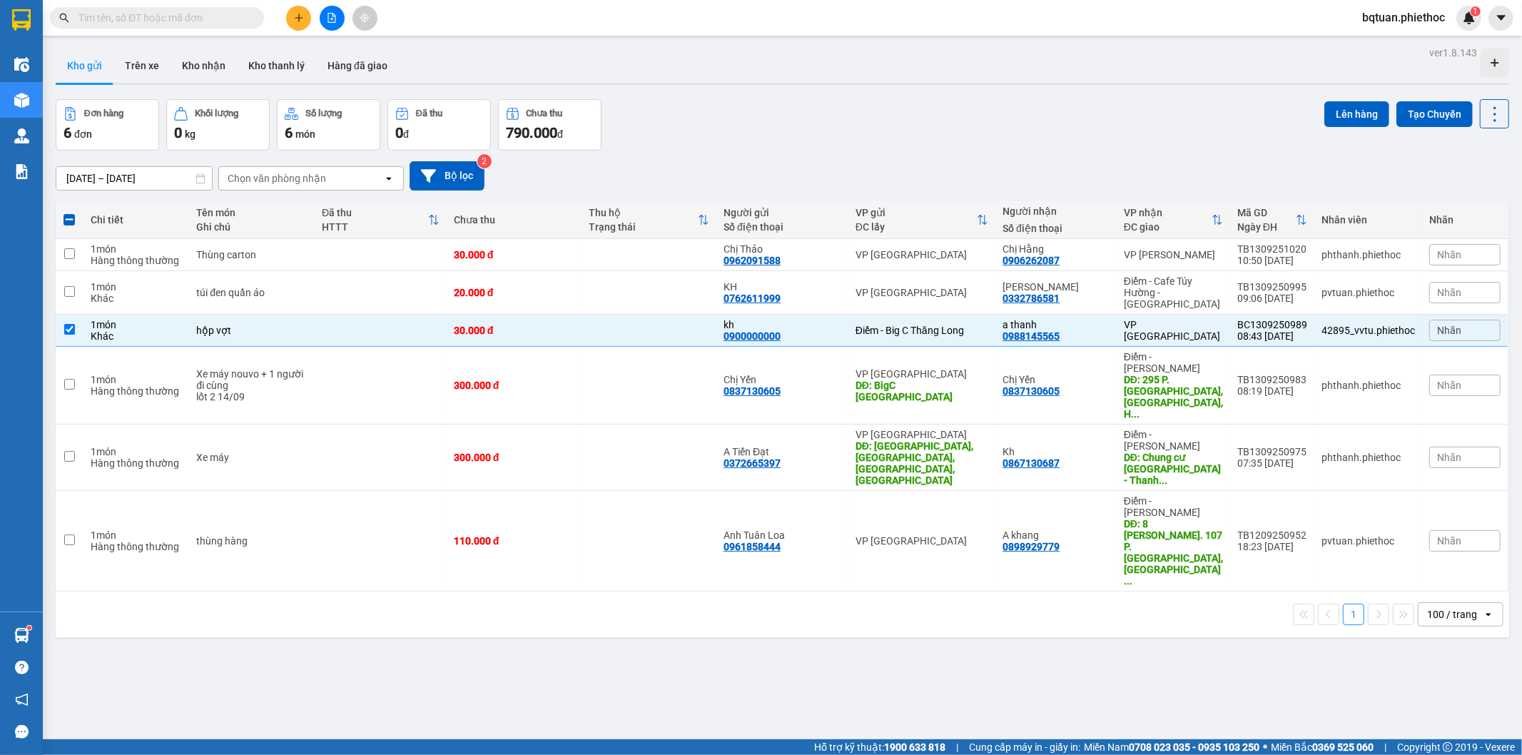
click at [1056, 65] on div "Kho gửi Trên xe Kho nhận Kho thanh [PERSON_NAME] đã giao" at bounding box center [783, 68] width 1454 height 38
click at [144, 54] on button "Trên xe" at bounding box center [141, 66] width 57 height 34
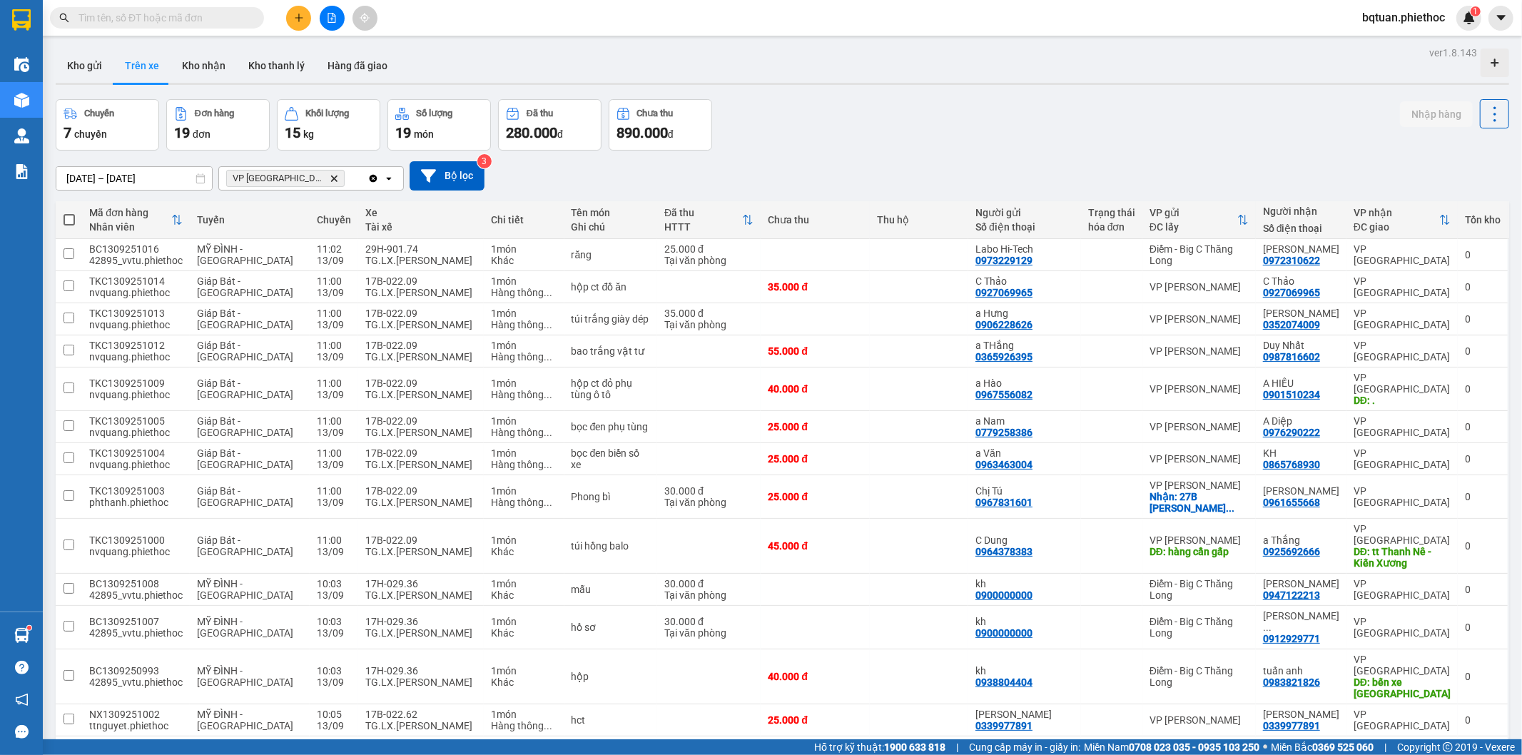
click at [295, 172] on span "VP Thái Bình Delete" at bounding box center [285, 178] width 118 height 17
click at [331, 176] on icon "VP Thái Bình, close by backspace" at bounding box center [334, 178] width 6 height 6
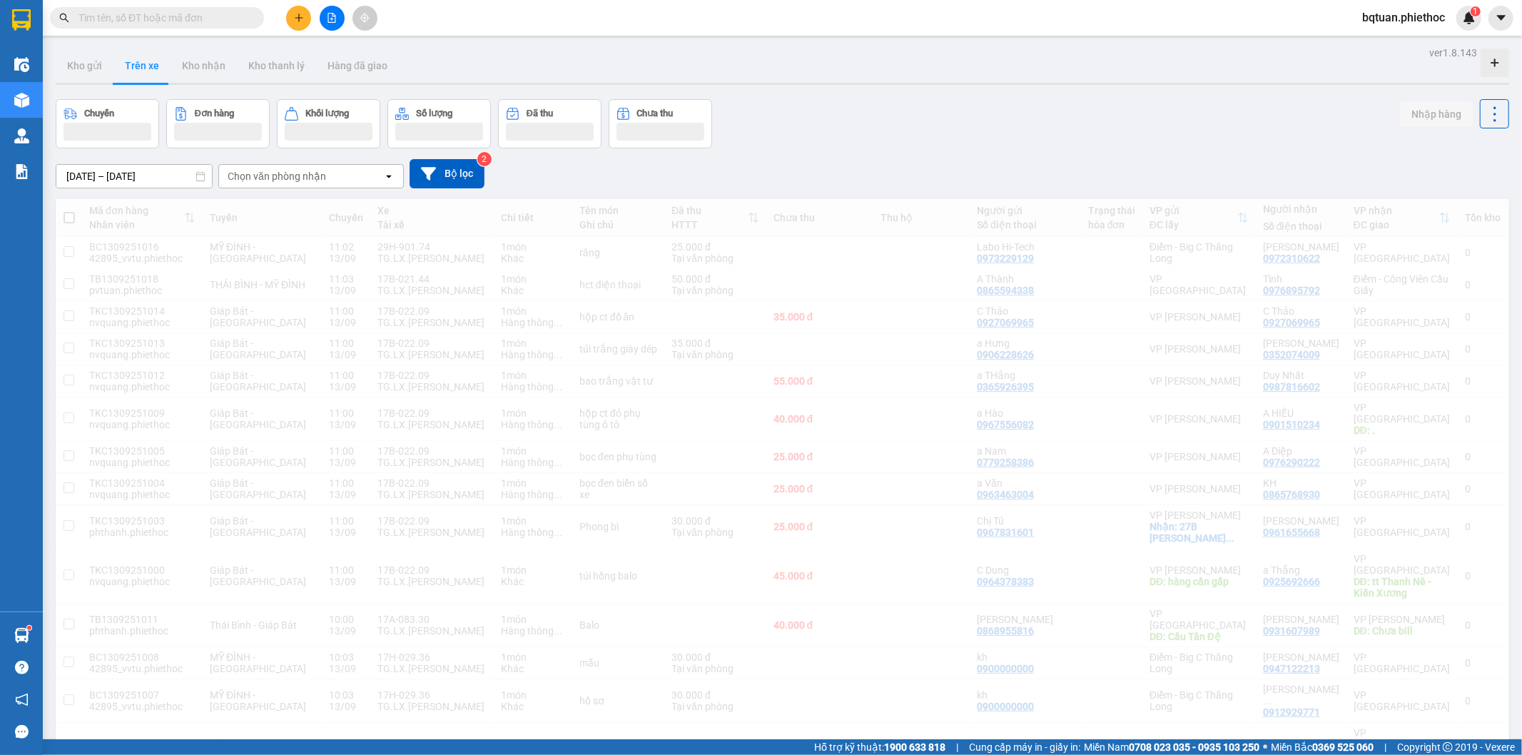
drag, startPoint x: 1055, startPoint y: 109, endPoint x: 1049, endPoint y: 116, distance: 8.6
click at [1054, 111] on div "Chuyến Đơn hàng Khối lượng Số lượng Đã thu Chưa thu Nhập hàng" at bounding box center [783, 123] width 1454 height 49
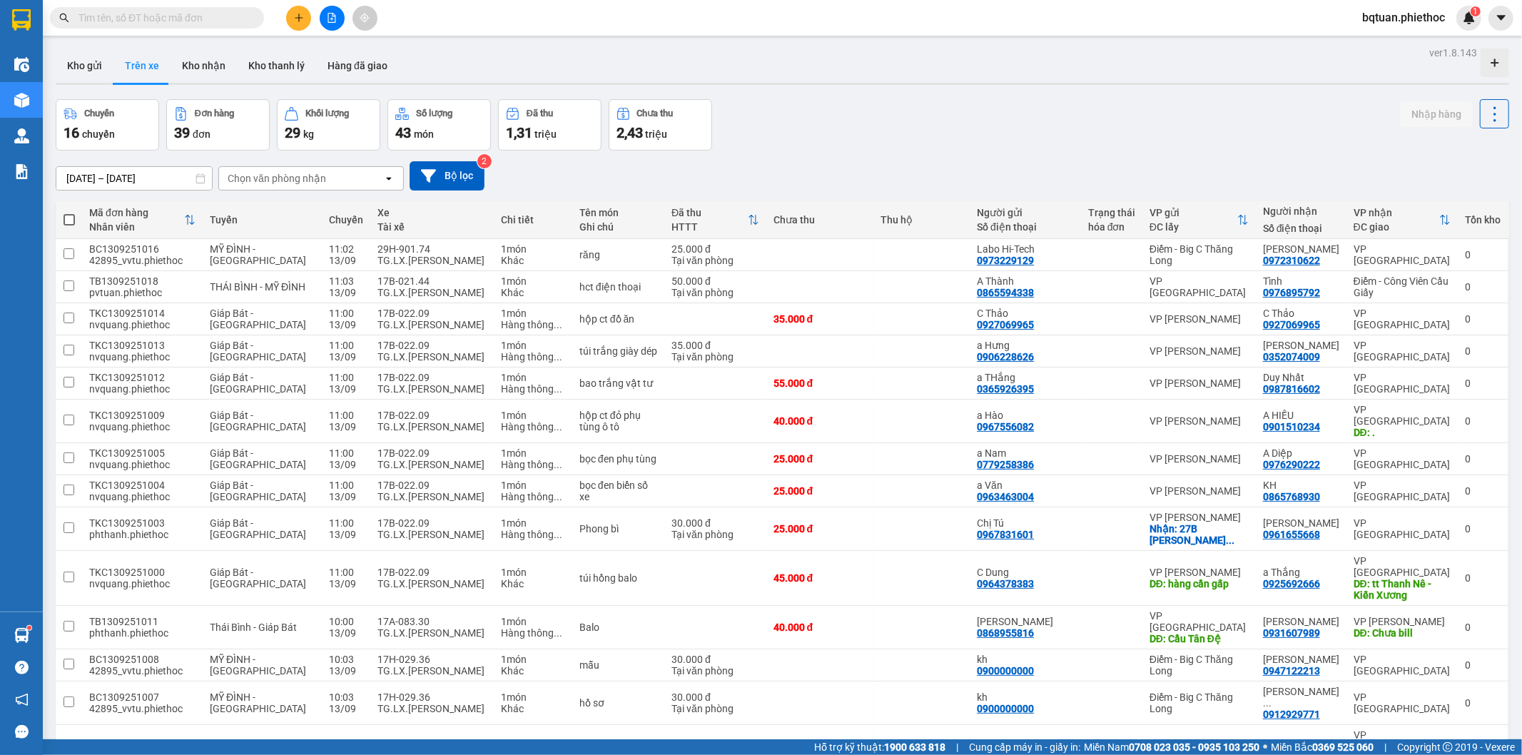
click at [286, 176] on div "Chọn văn phòng nhận" at bounding box center [277, 178] width 98 height 14
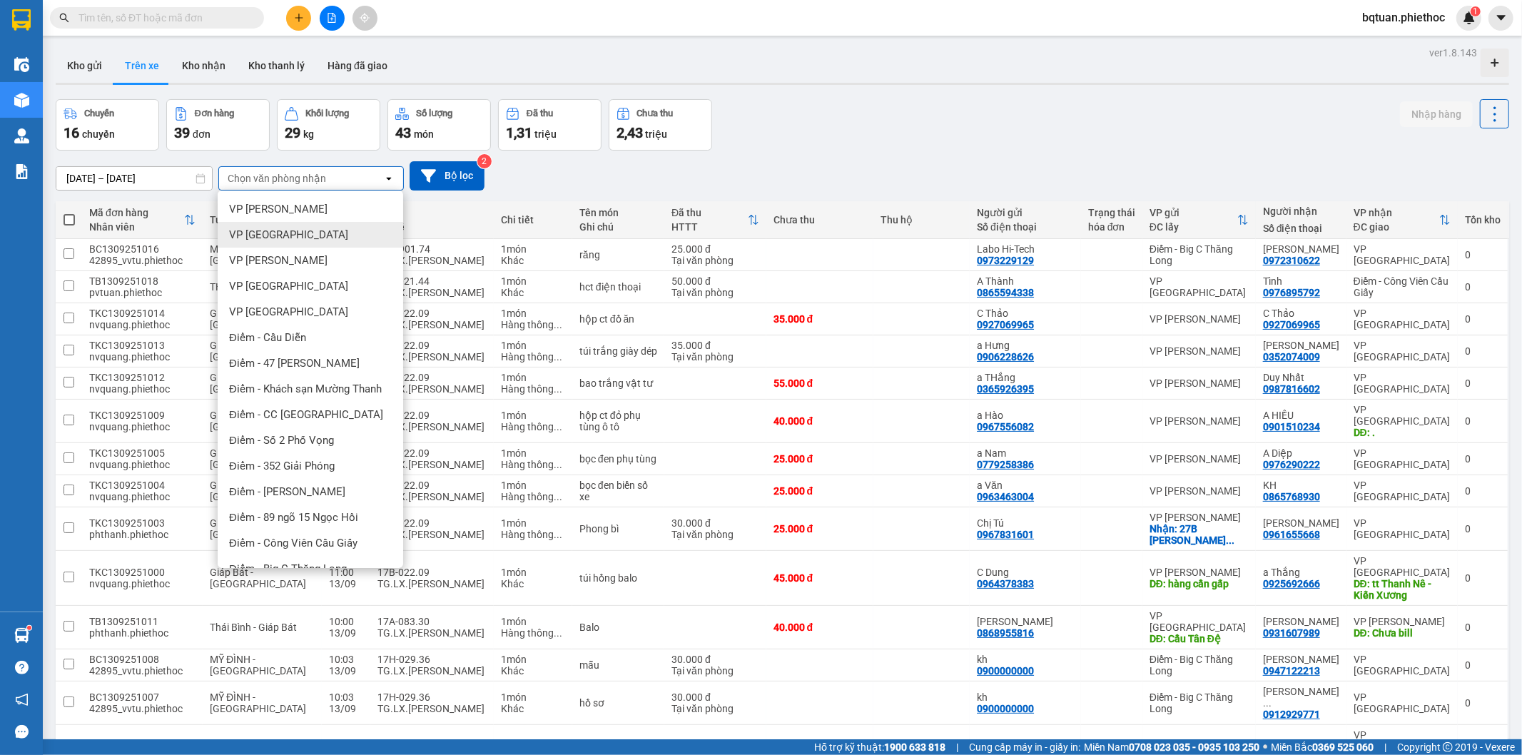
click at [294, 227] on div "VP [GEOGRAPHIC_DATA]" at bounding box center [311, 235] width 186 height 26
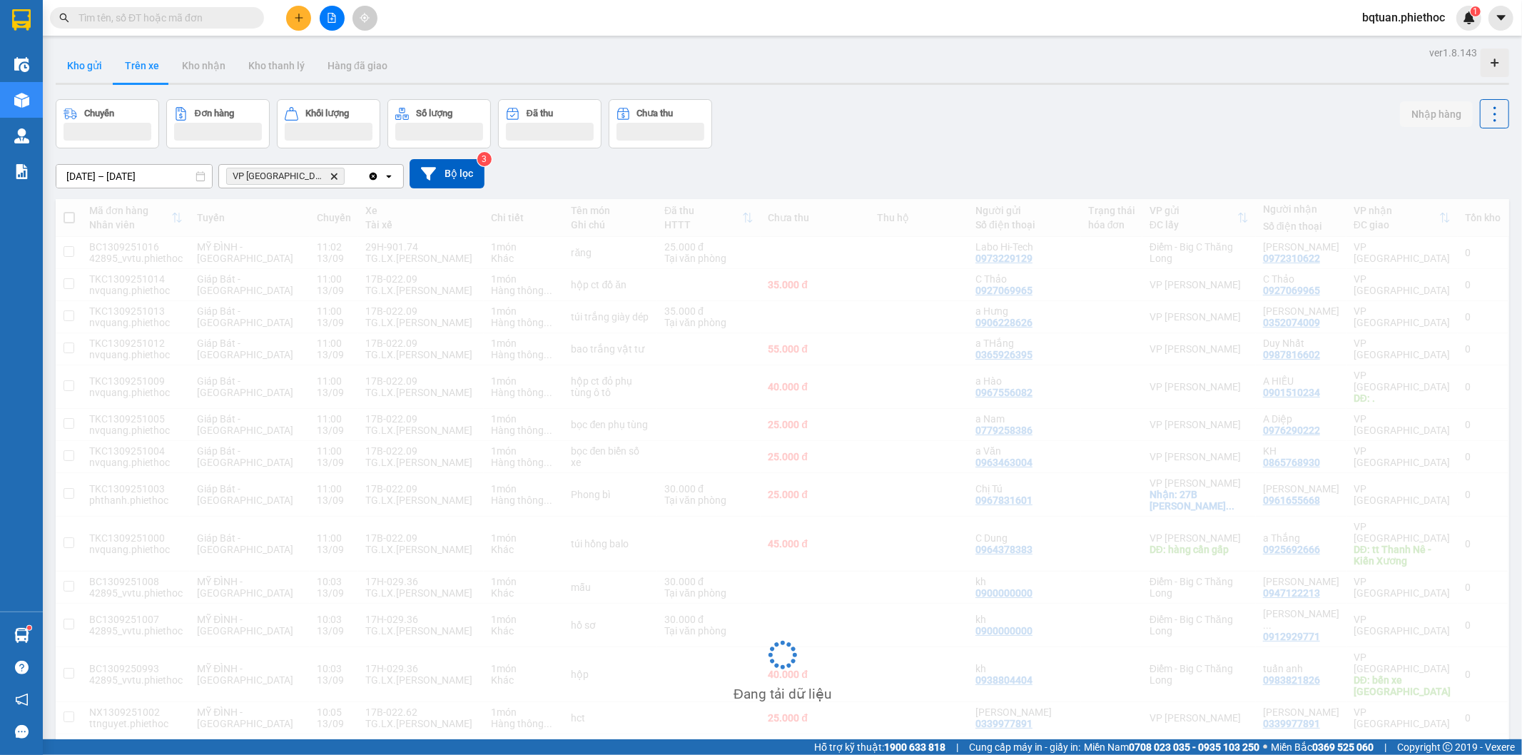
click at [82, 70] on button "Kho gửi" at bounding box center [85, 66] width 58 height 34
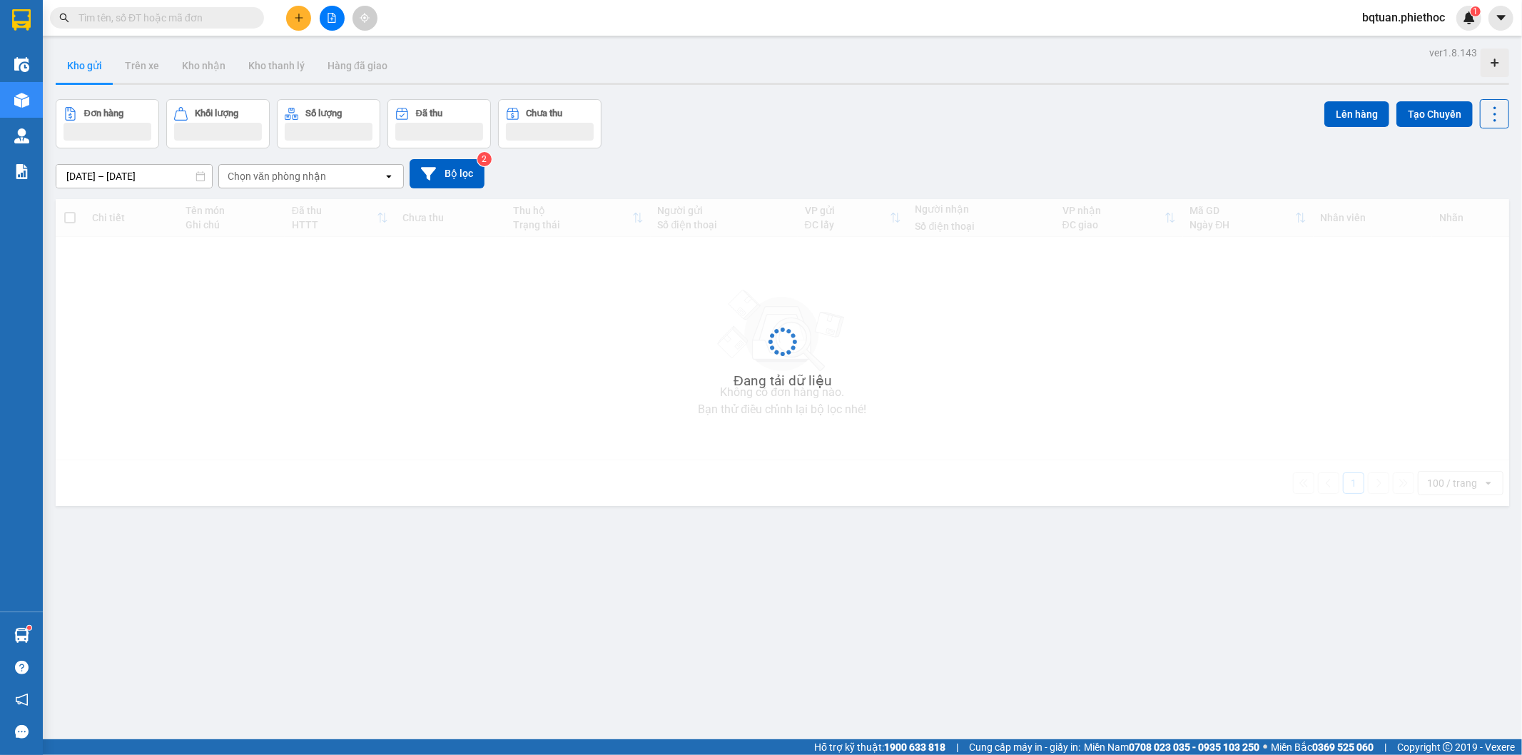
click at [83, 73] on button "Kho gửi" at bounding box center [85, 66] width 58 height 34
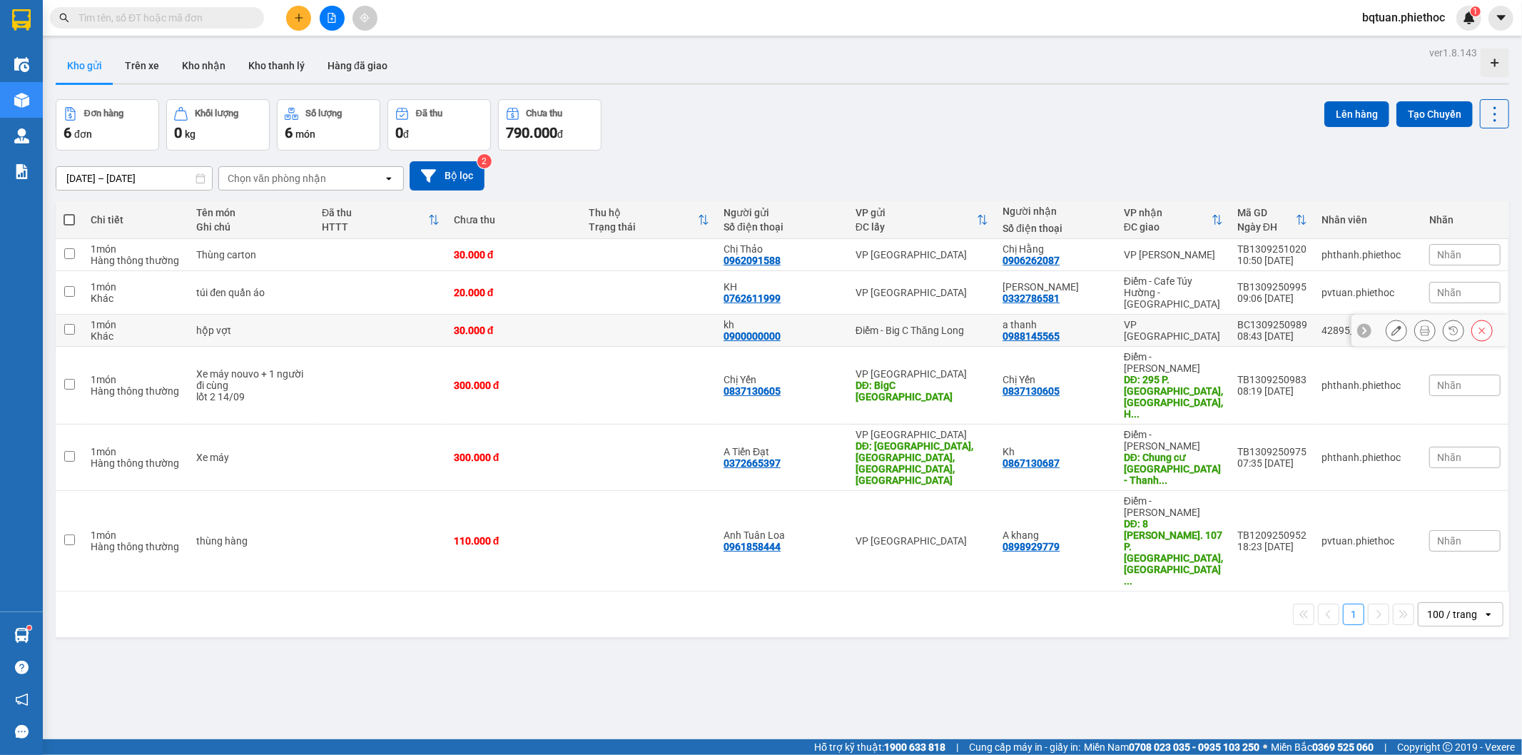
click at [1023, 315] on td "a thanh 0988145565" at bounding box center [1056, 331] width 121 height 32
checkbox input "true"
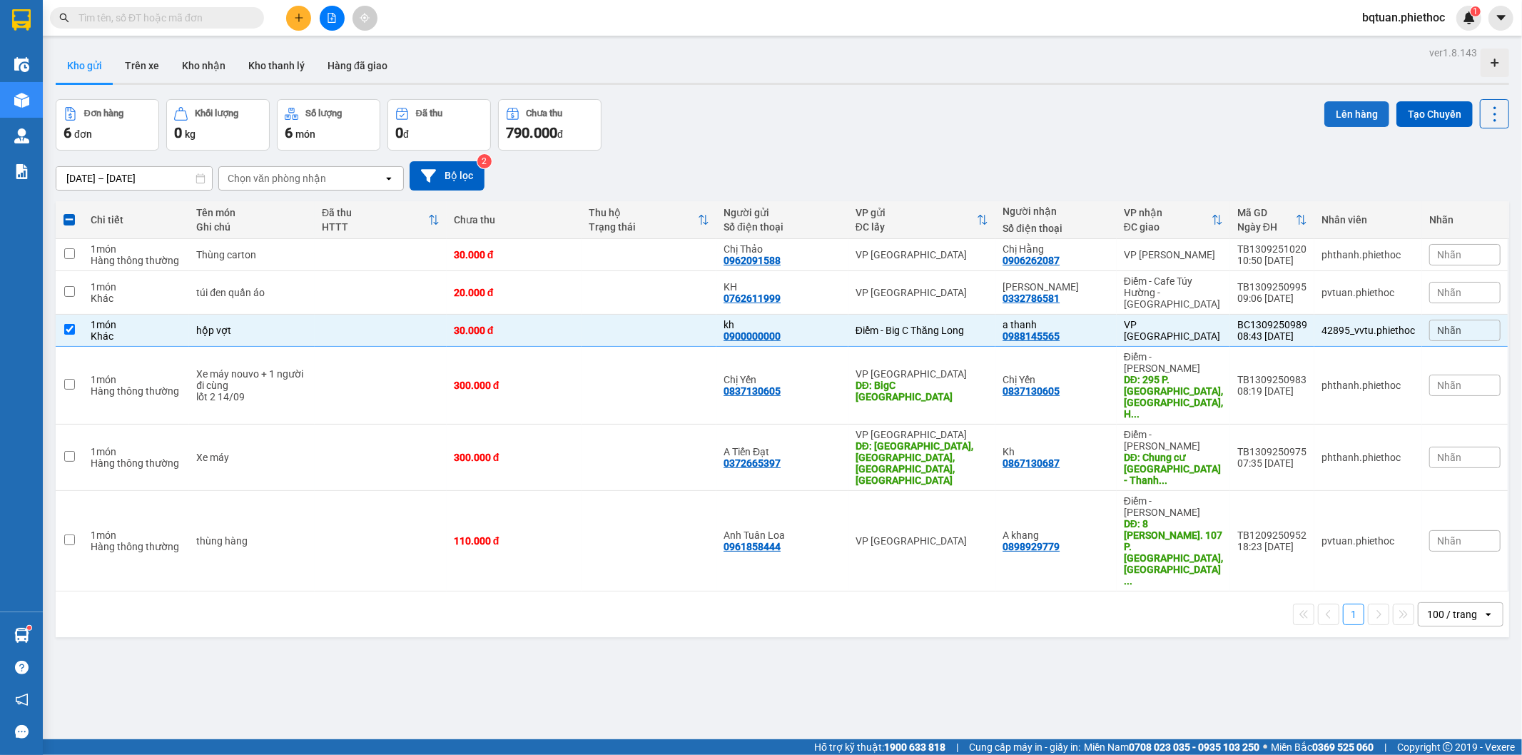
click at [1329, 112] on button "Lên hàng" at bounding box center [1357, 114] width 65 height 26
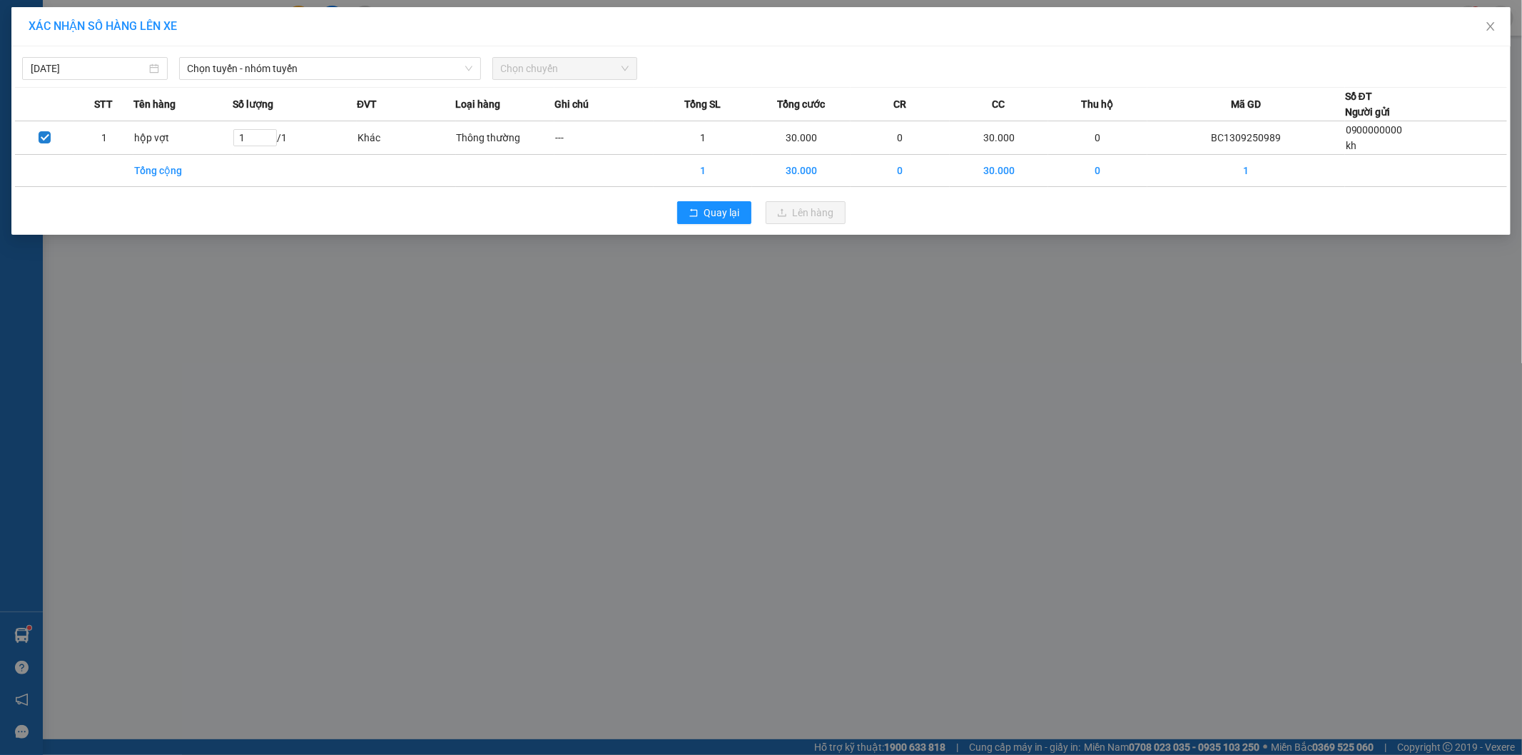
click at [341, 56] on div "[DATE] Chọn tuyến - nhóm tuyến Chọn chuyến" at bounding box center [761, 65] width 1492 height 30
click at [331, 76] on span "Chọn tuyến - nhóm tuyến" at bounding box center [330, 68] width 285 height 21
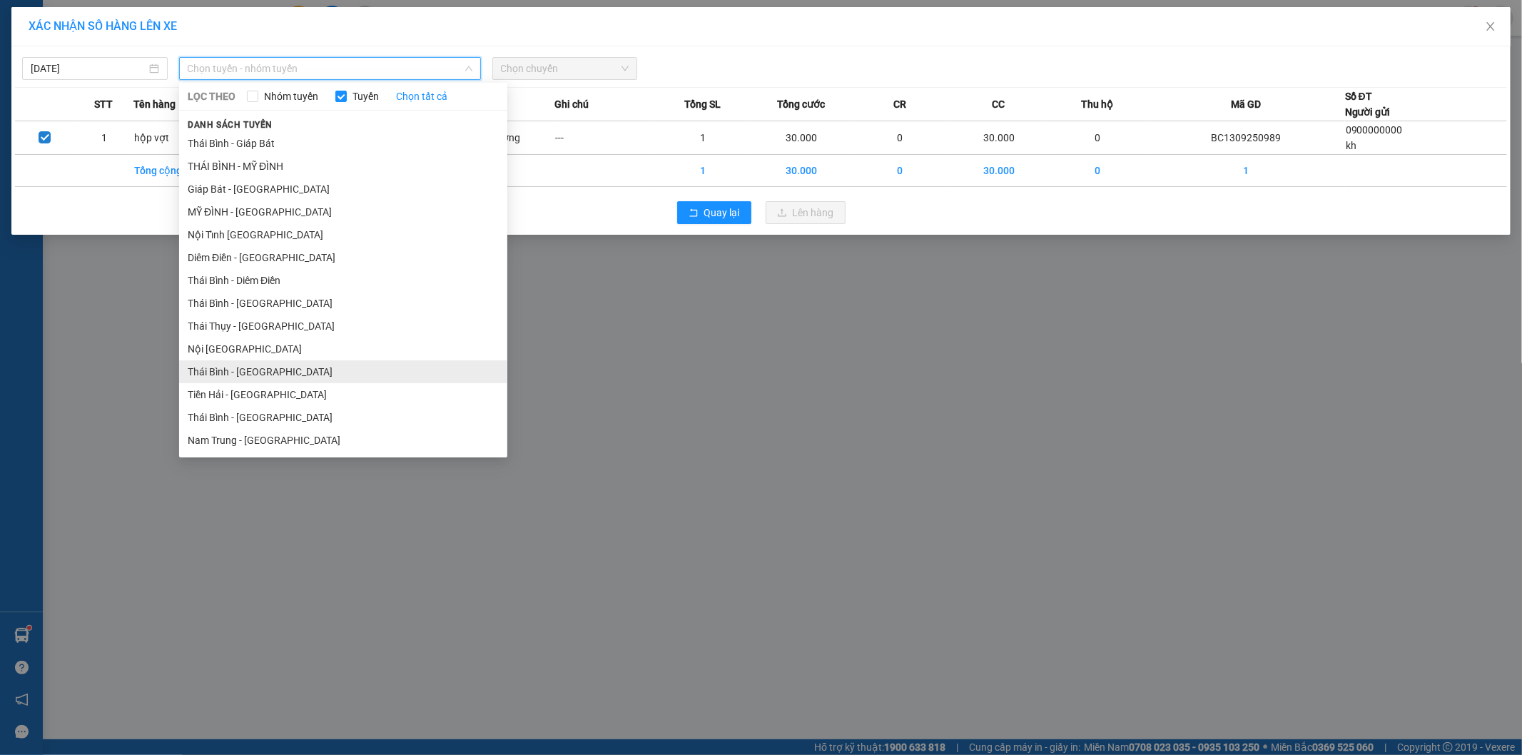
drag, startPoint x: 267, startPoint y: 375, endPoint x: 275, endPoint y: 361, distance: 16.0
click at [271, 372] on li "Thái Bình - [GEOGRAPHIC_DATA]" at bounding box center [343, 371] width 328 height 23
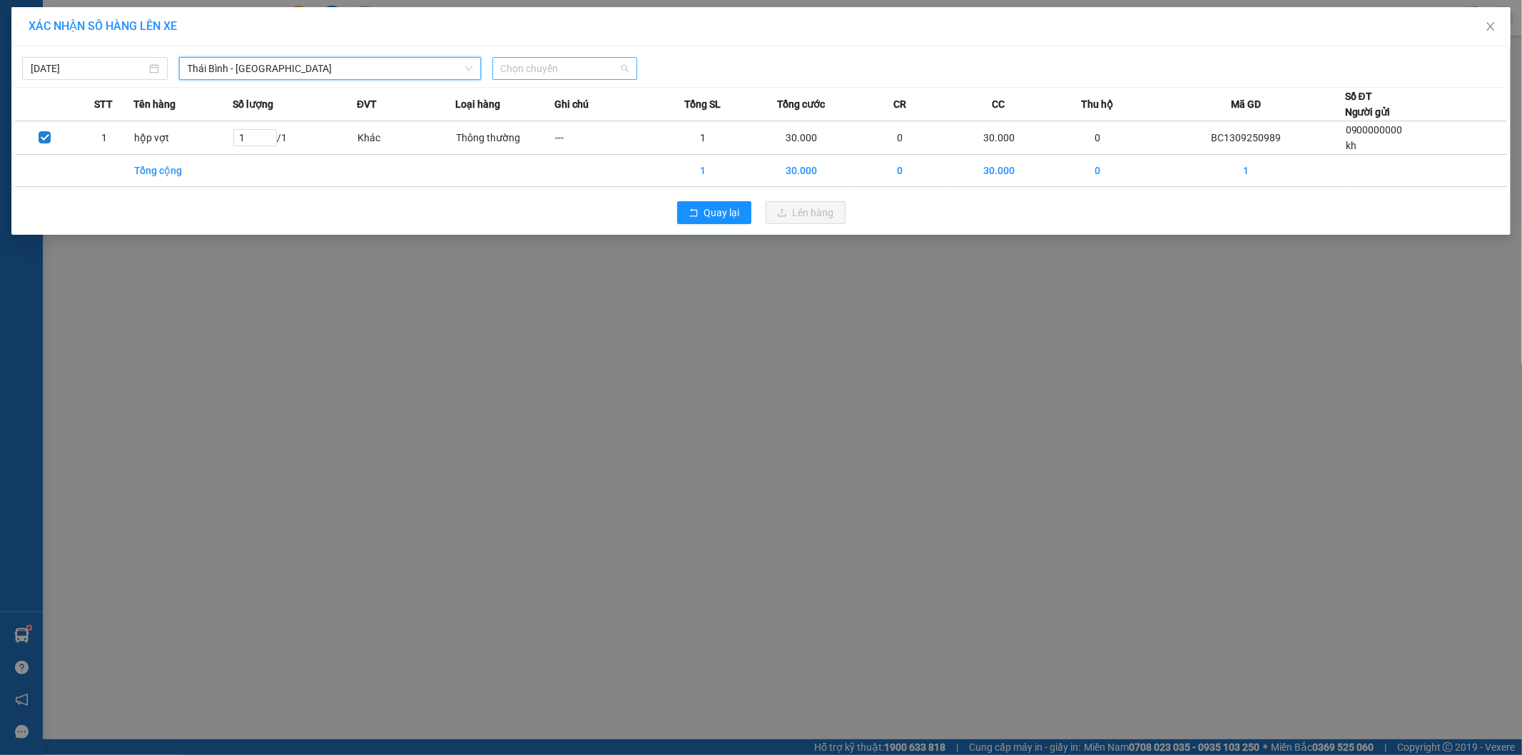
click at [564, 63] on span "Chọn chuyến" at bounding box center [565, 68] width 128 height 21
type input "1055"
click at [602, 116] on div "Thêm chuyến " 10:55 "" at bounding box center [568, 120] width 152 height 24
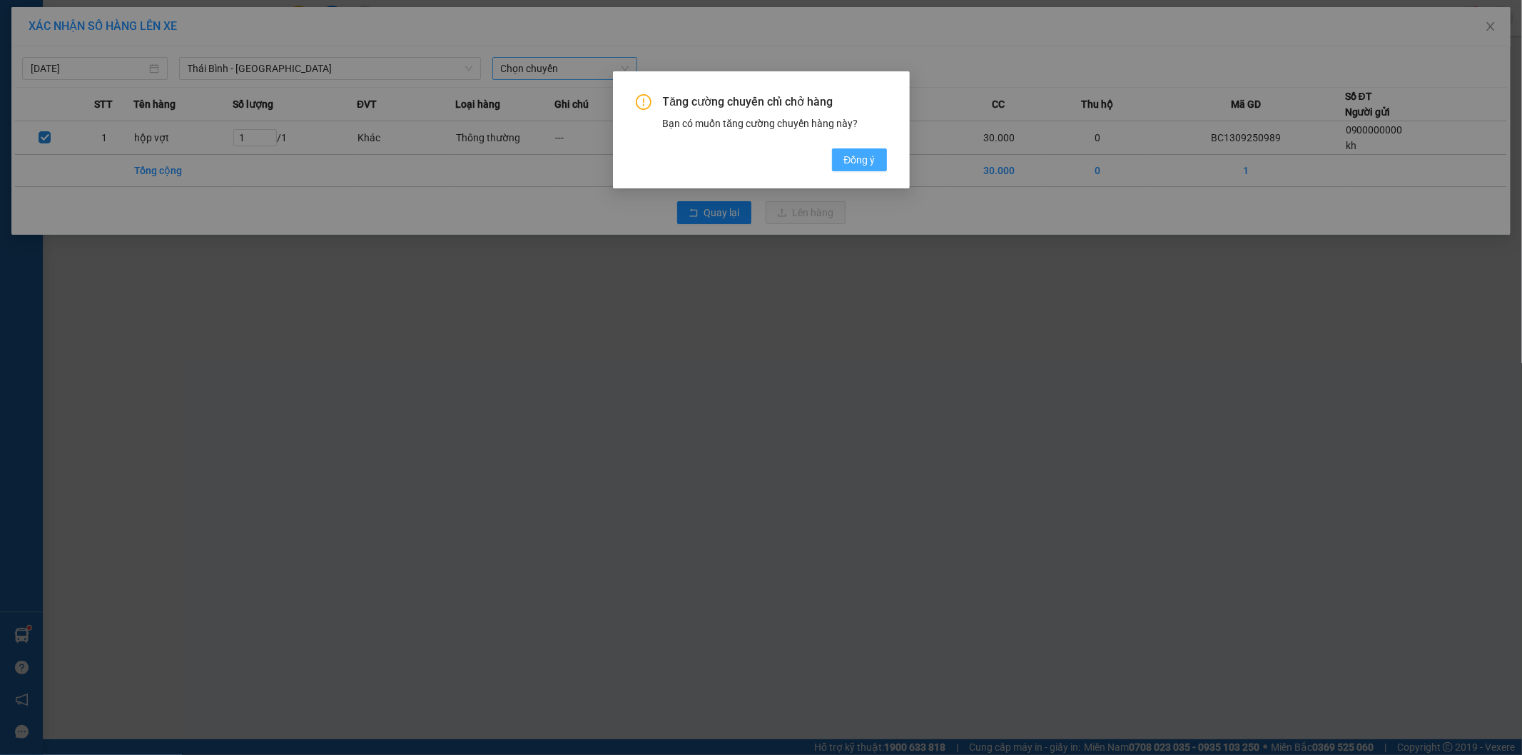
click at [847, 157] on span "Đồng ý" at bounding box center [859, 160] width 31 height 16
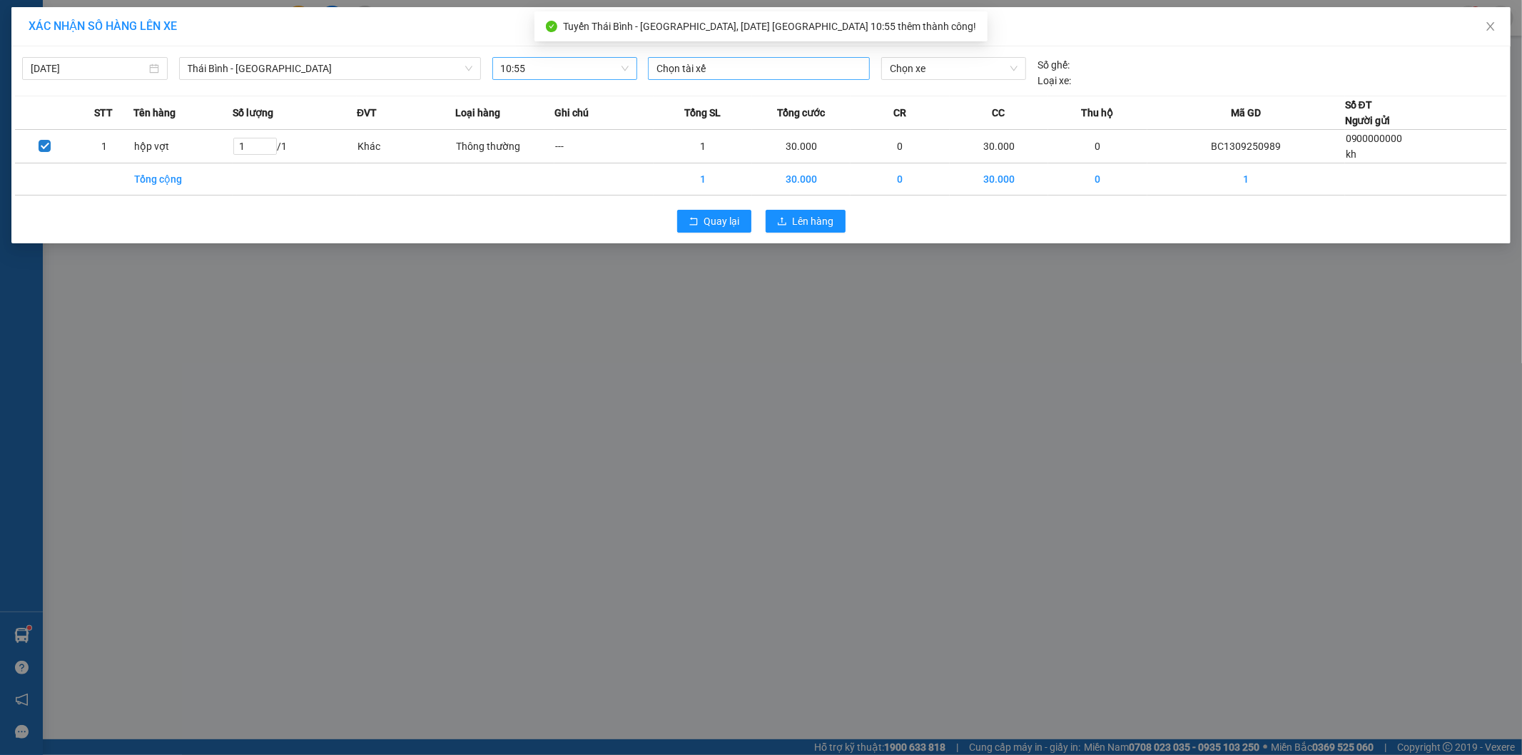
click at [715, 64] on div at bounding box center [759, 68] width 215 height 17
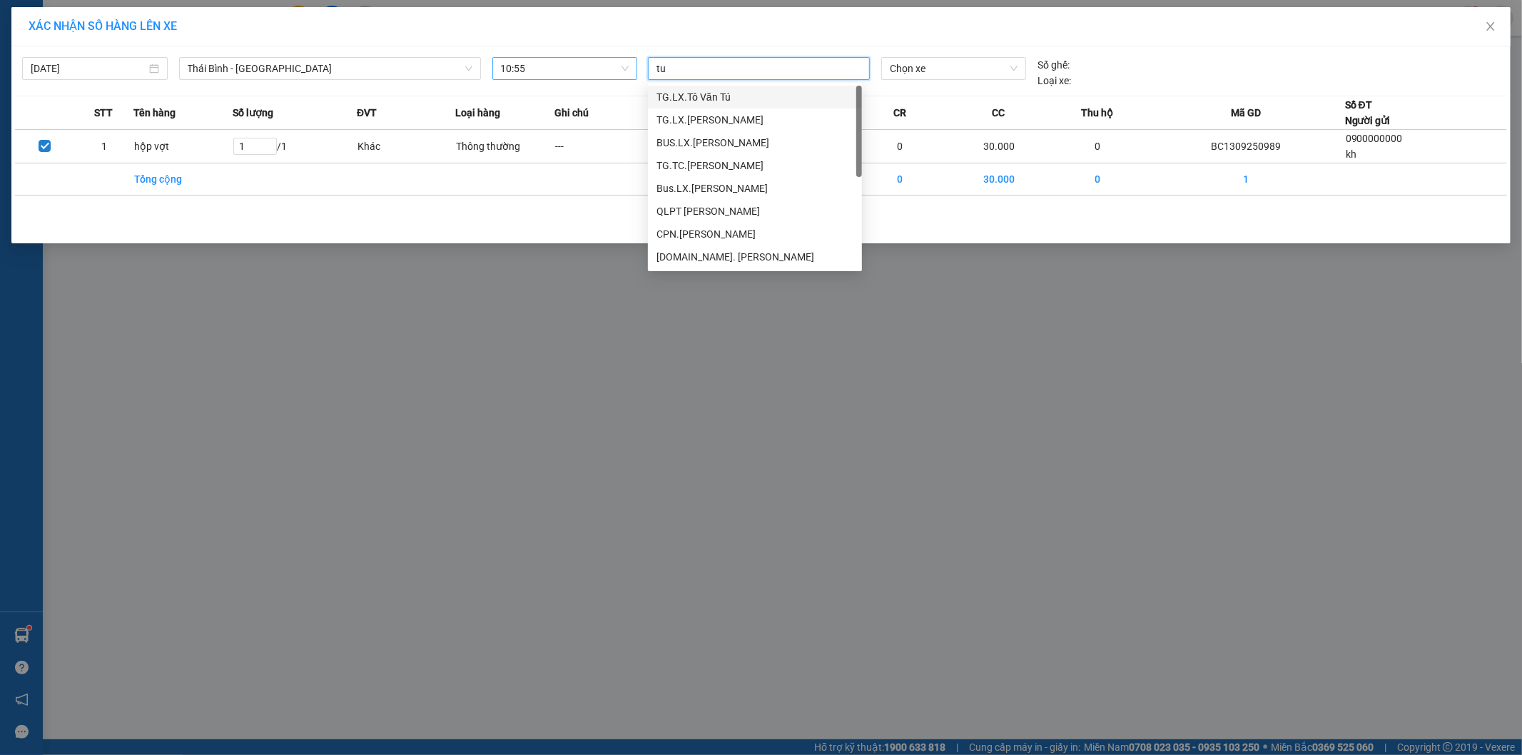
type input "tuâ"
click at [733, 211] on div "[DOMAIN_NAME] [PERSON_NAME]" at bounding box center [755, 211] width 197 height 16
click at [925, 67] on span "Chọn xe" at bounding box center [953, 68] width 127 height 21
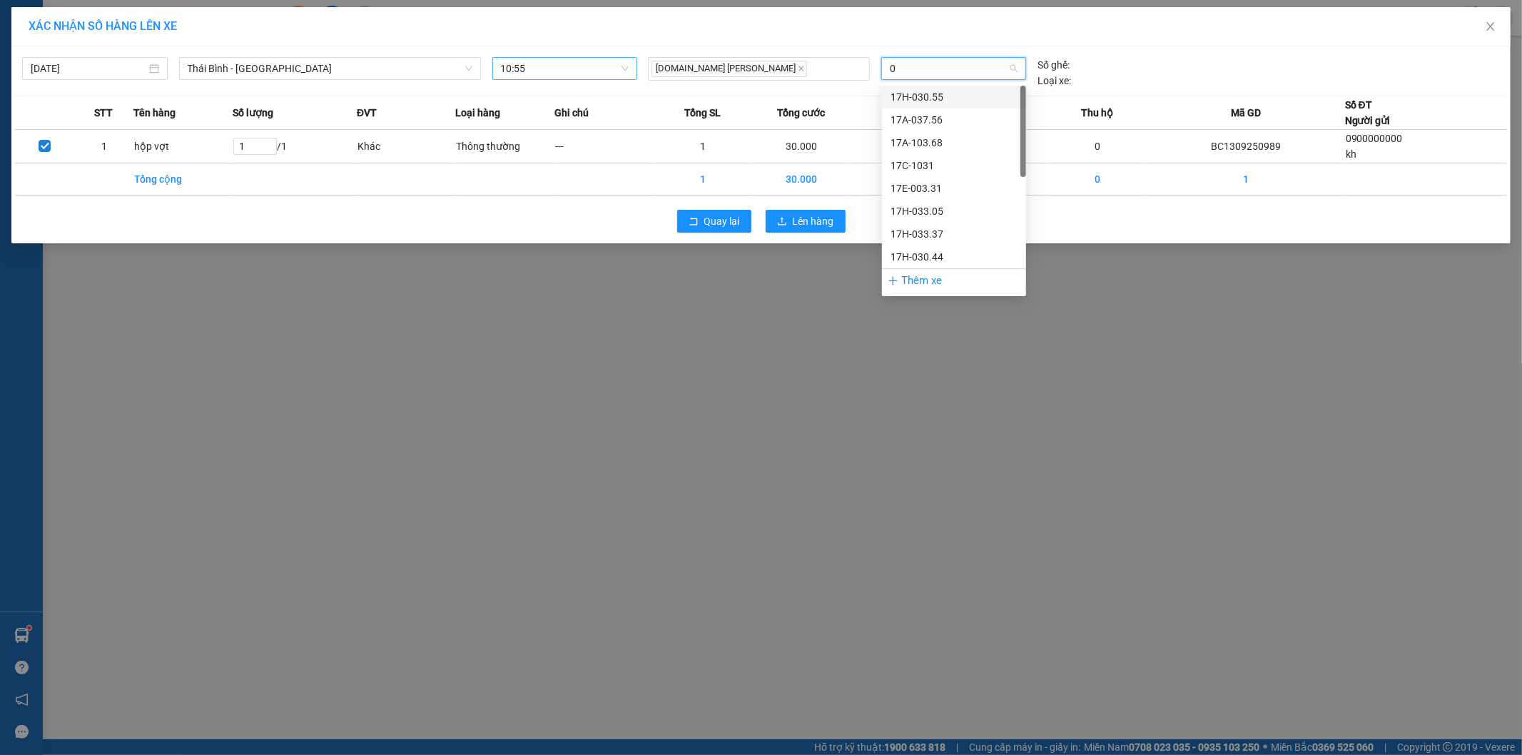
type input "03"
drag, startPoint x: 948, startPoint y: 254, endPoint x: 876, endPoint y: 256, distance: 72.1
click at [946, 256] on div "29E-378.03" at bounding box center [954, 257] width 127 height 16
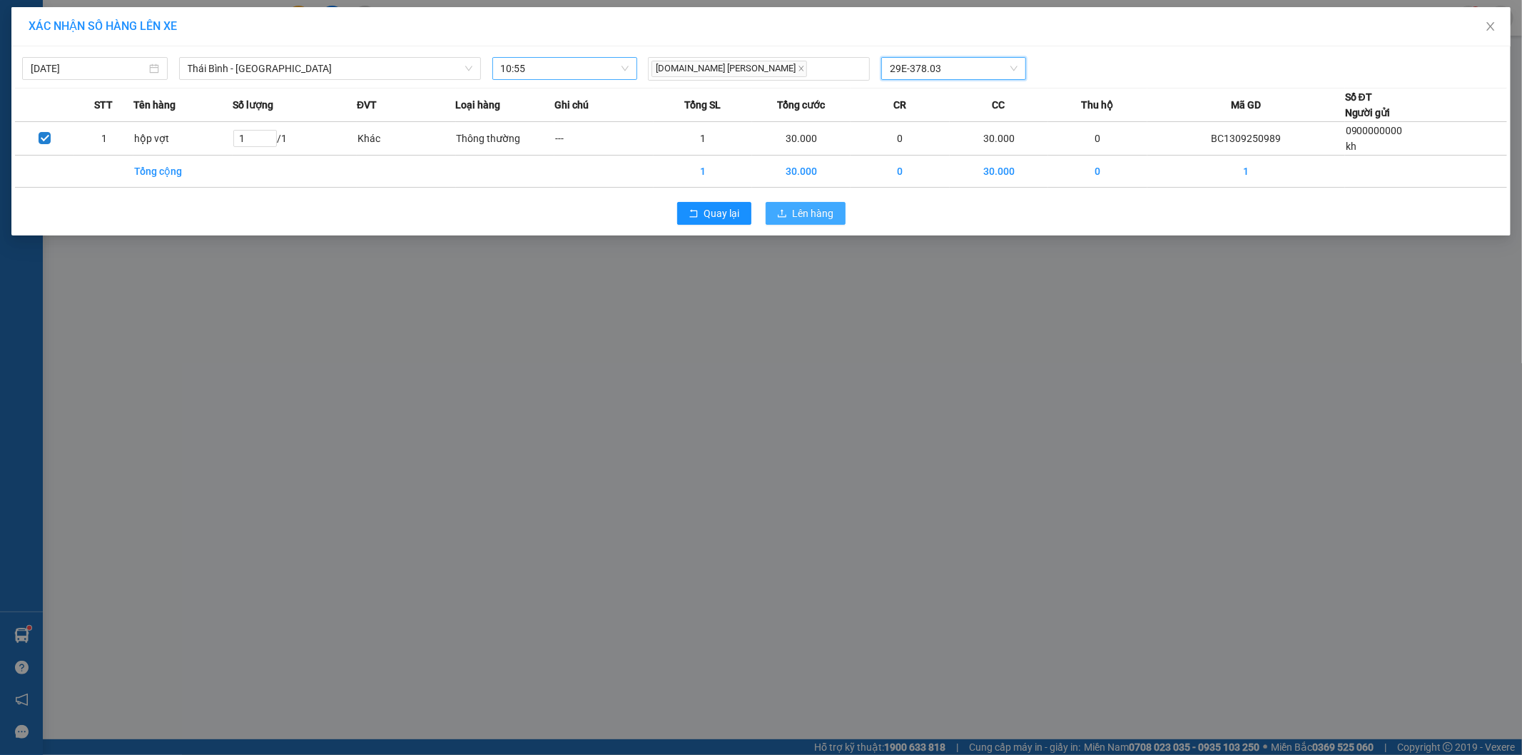
click at [812, 208] on span "Lên hàng" at bounding box center [813, 214] width 41 height 16
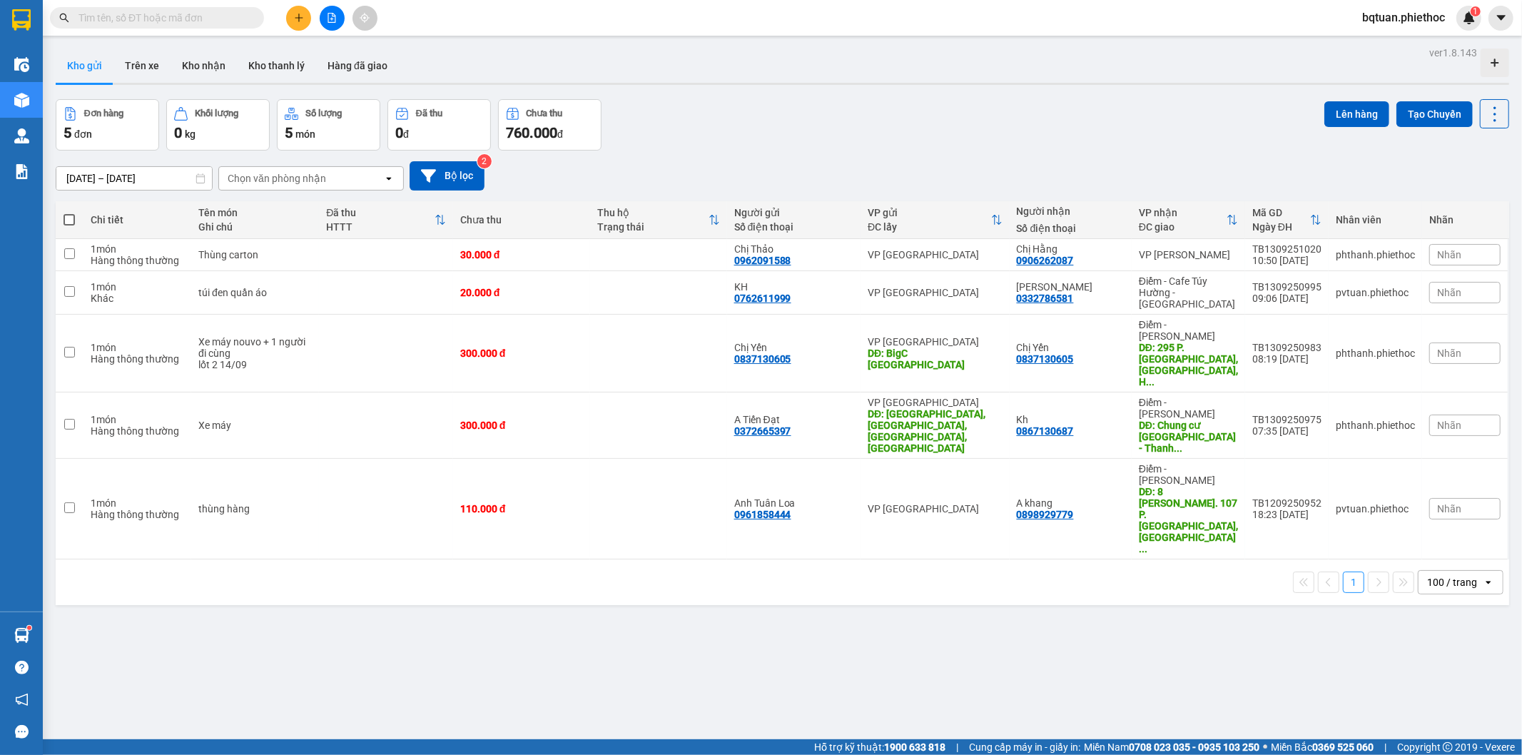
click at [108, 72] on button "Kho gửi" at bounding box center [85, 66] width 58 height 34
click at [143, 72] on button "Trên xe" at bounding box center [141, 66] width 57 height 34
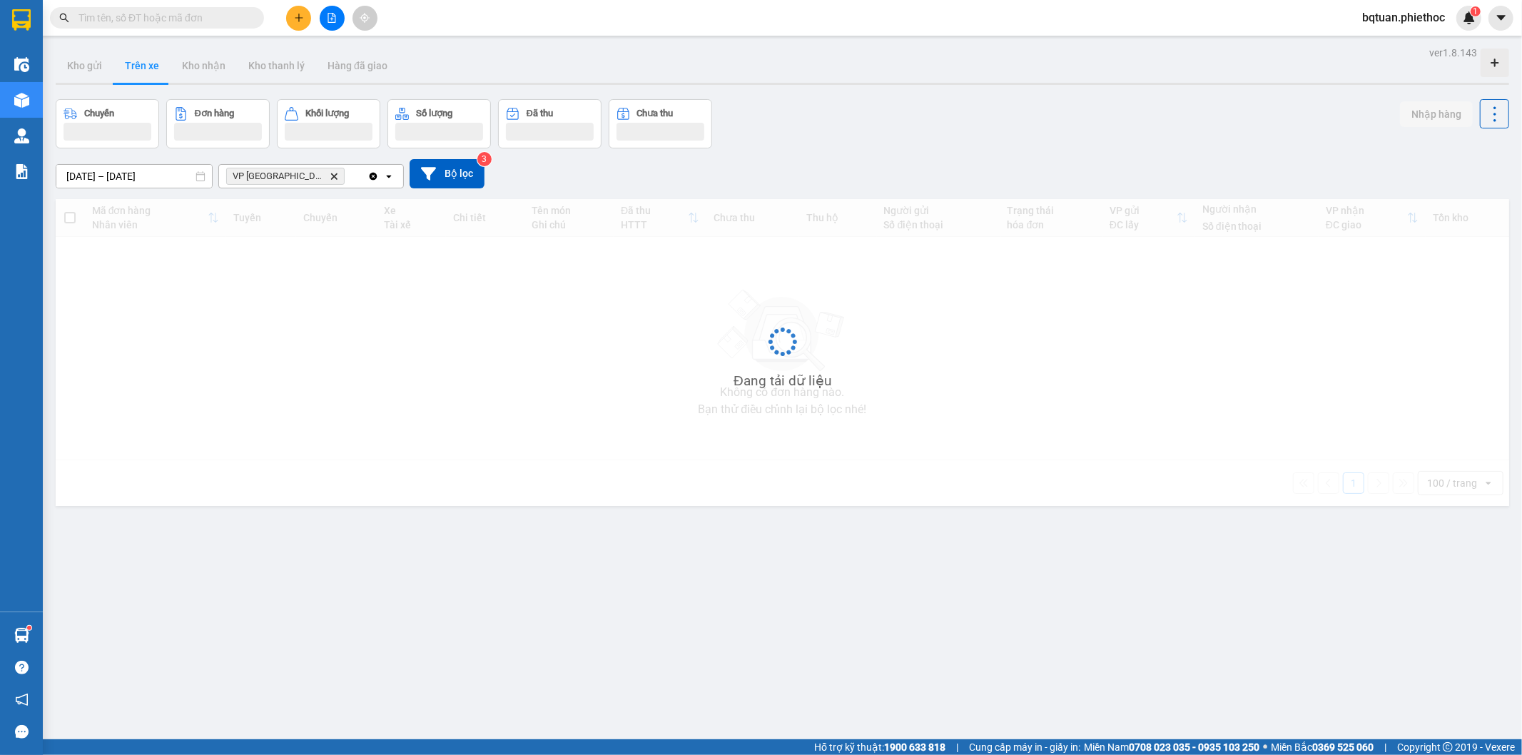
drag, startPoint x: 143, startPoint y: 72, endPoint x: 181, endPoint y: 68, distance: 38.8
click at [143, 72] on button "Trên xe" at bounding box center [141, 66] width 57 height 34
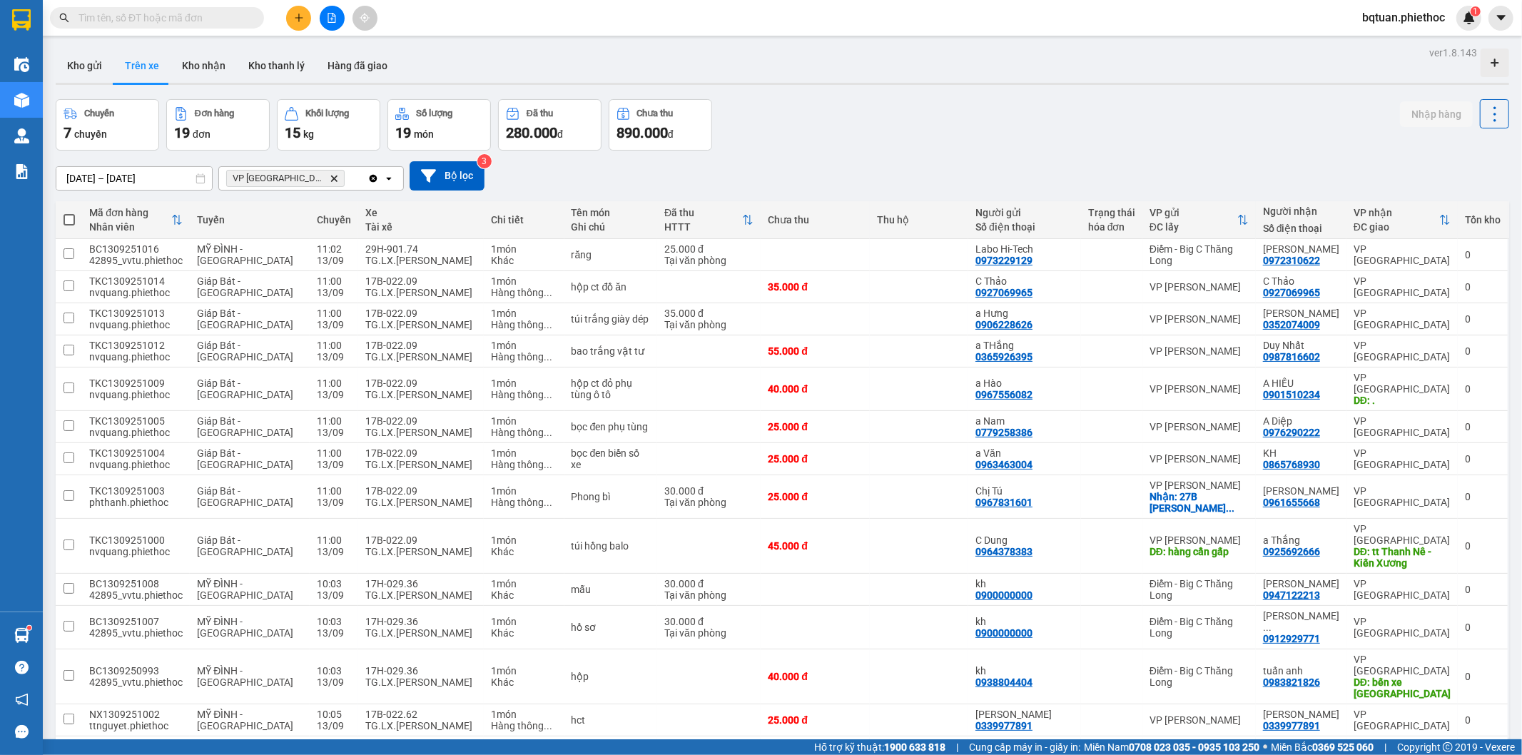
click at [753, 66] on div "Kho gửi Trên xe Kho nhận Kho thanh [PERSON_NAME] đã giao" at bounding box center [783, 68] width 1454 height 38
click at [754, 60] on div "Kho gửi Trên xe Kho nhận Kho thanh [PERSON_NAME] đã giao" at bounding box center [783, 68] width 1454 height 38
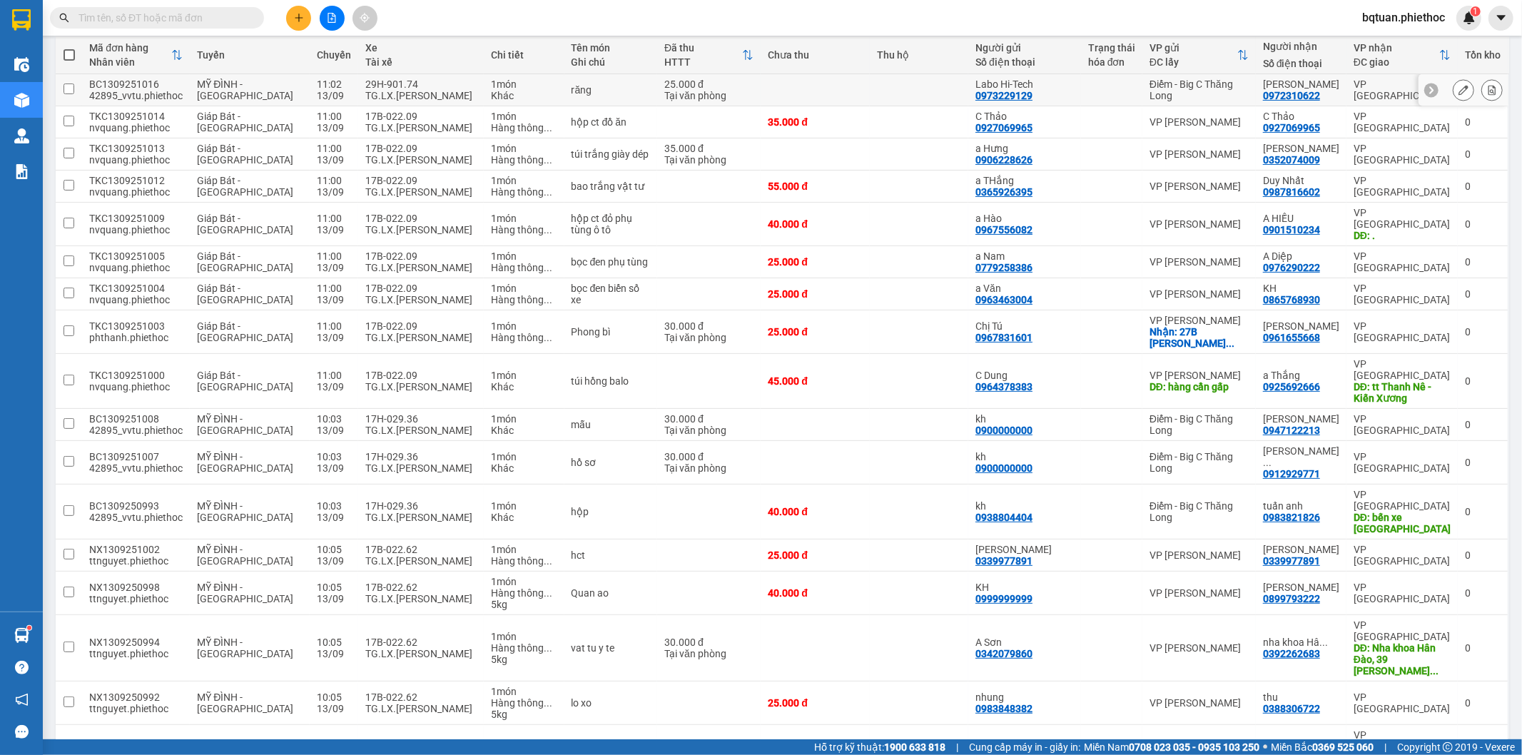
scroll to position [250, 0]
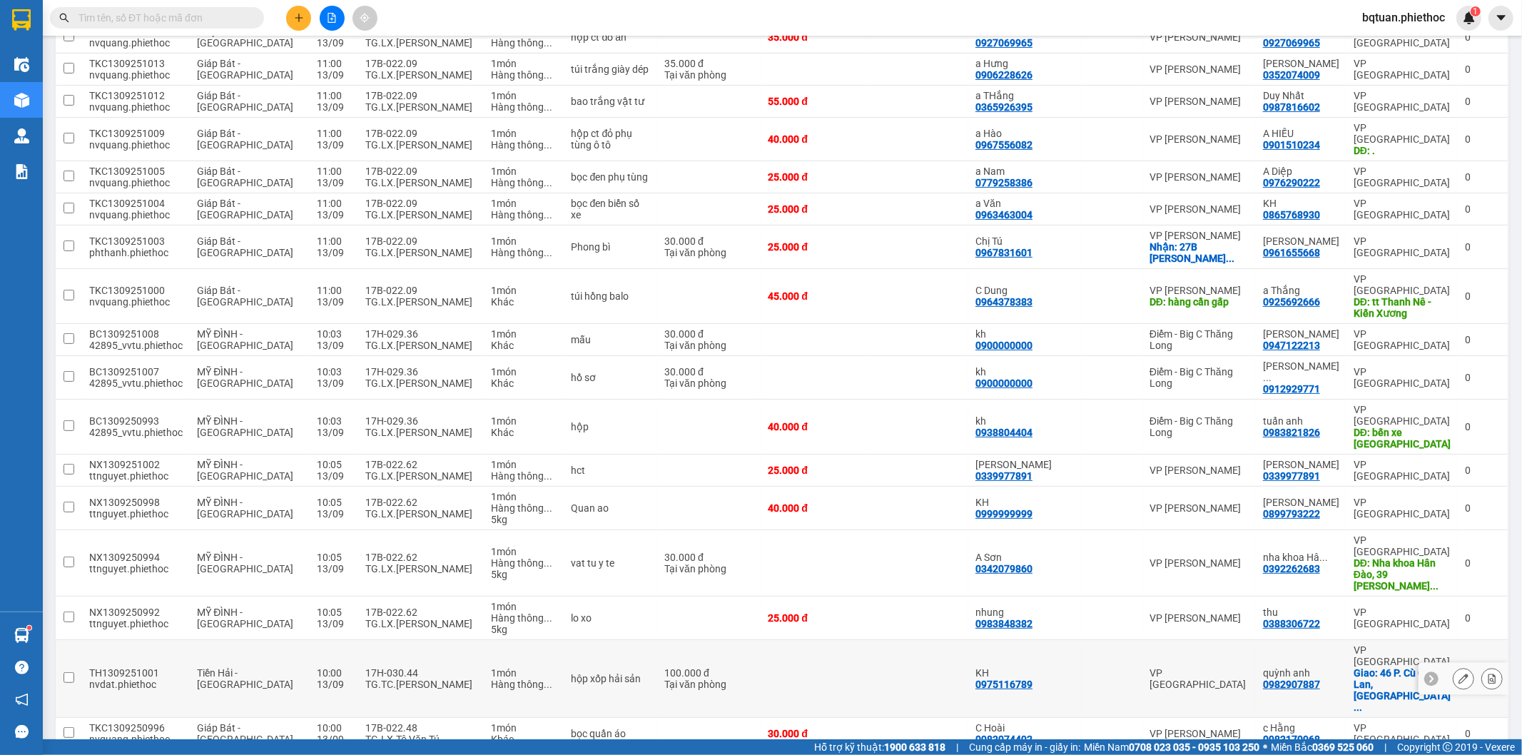
click at [358, 640] on td "17H-030.44 TG.TC.[PERSON_NAME]" at bounding box center [421, 679] width 126 height 78
checkbox input "true"
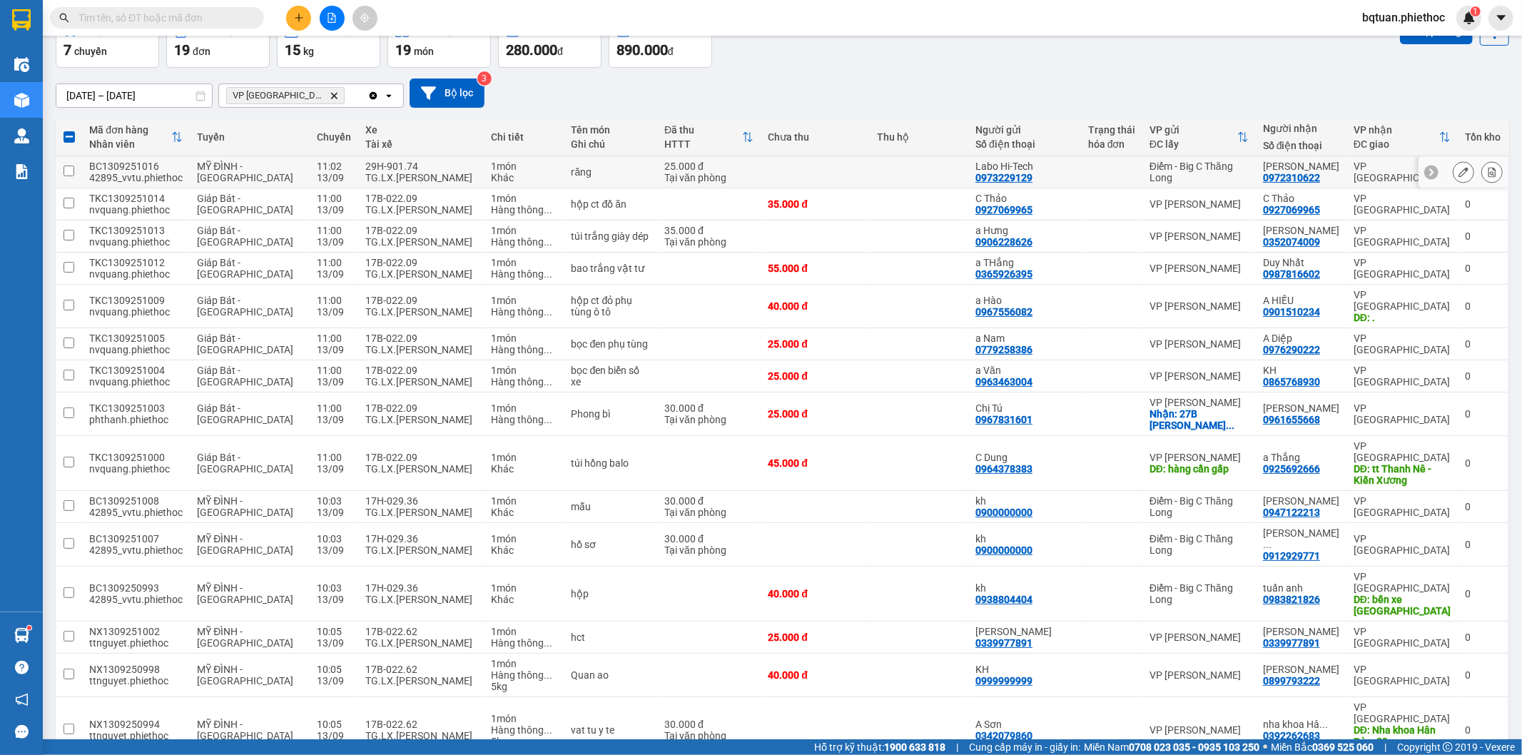
scroll to position [0, 0]
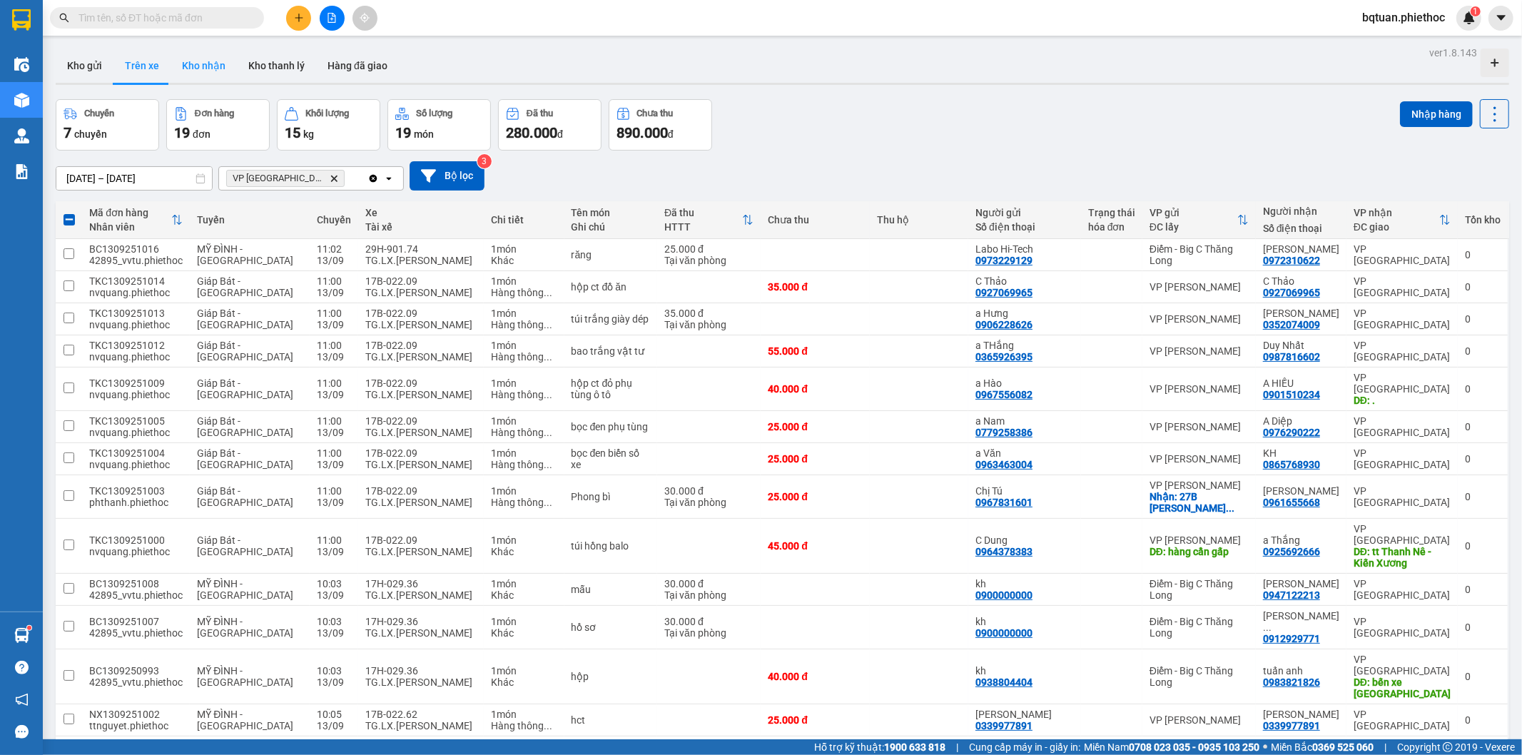
click at [201, 63] on button "Kho nhận" at bounding box center [204, 66] width 66 height 34
type input "[DATE] – [DATE]"
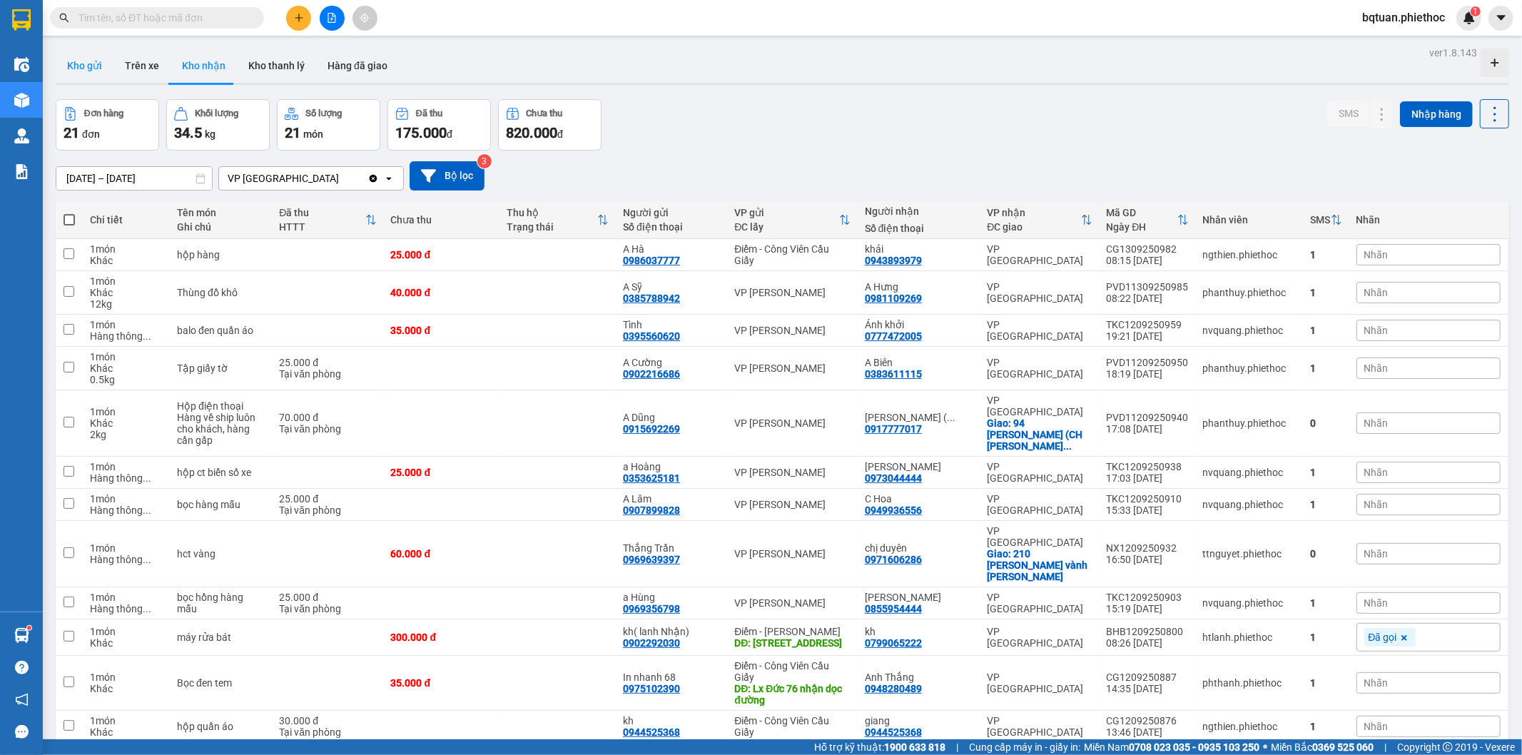
click at [111, 66] on button "Kho gửi" at bounding box center [85, 66] width 58 height 34
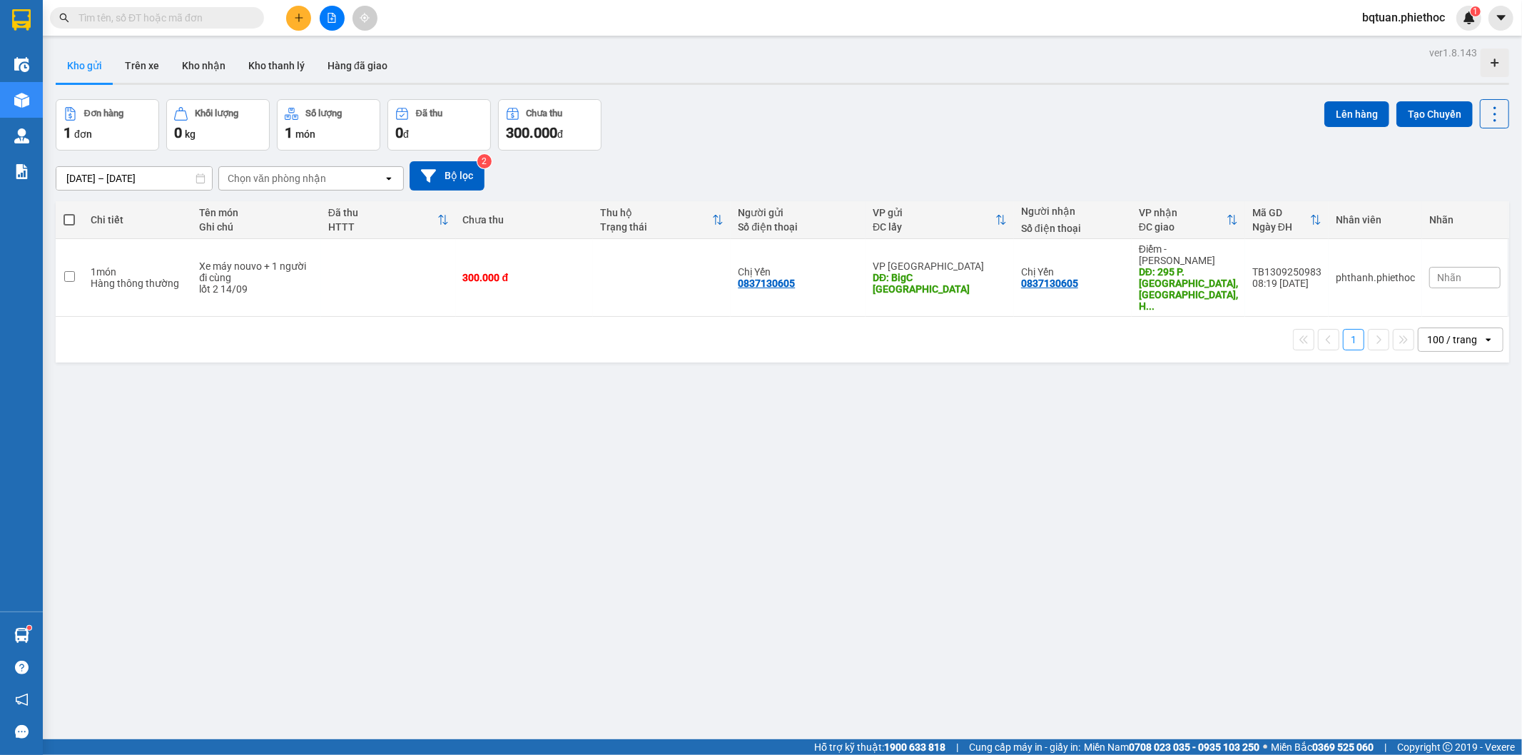
click at [1062, 69] on div "Kho gửi Trên xe Kho nhận Kho thanh [PERSON_NAME] đã giao" at bounding box center [783, 68] width 1454 height 38
drag, startPoint x: 123, startPoint y: 61, endPoint x: 141, endPoint y: 52, distance: 19.5
click at [136, 51] on button "Trên xe" at bounding box center [141, 66] width 57 height 34
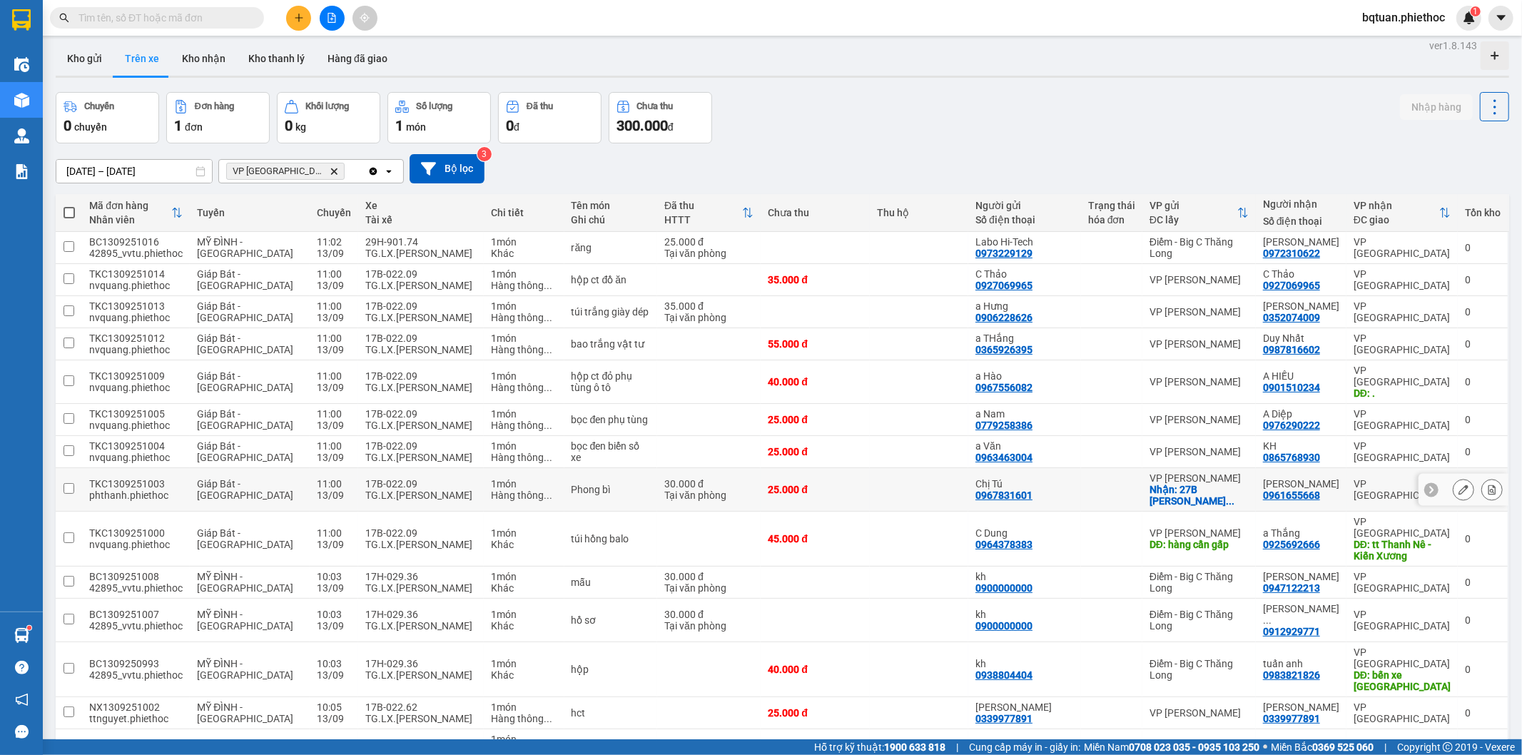
scroll to position [206, 0]
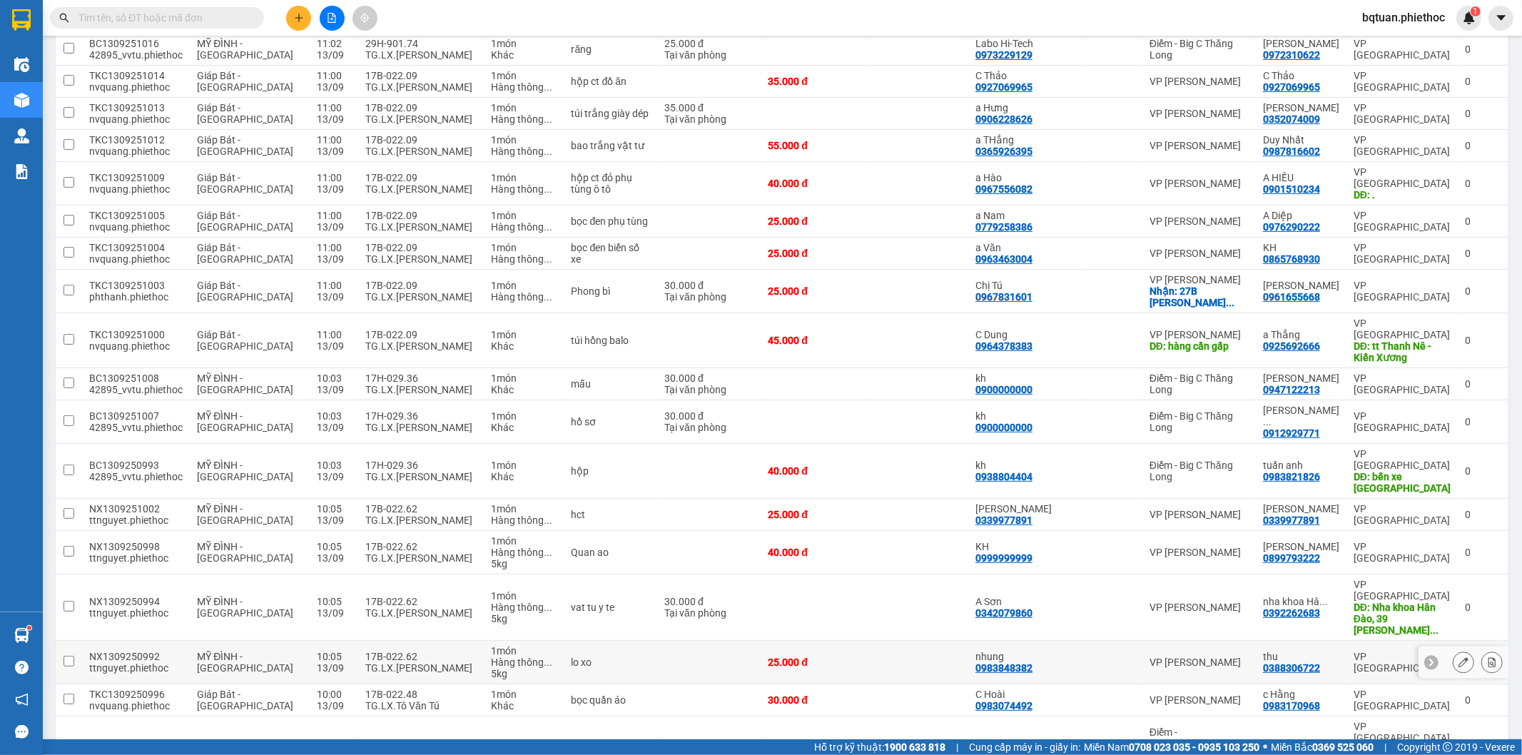
click at [389, 641] on td "17B-022.62 TG.LX.[PERSON_NAME]" at bounding box center [421, 663] width 126 height 44
checkbox input "true"
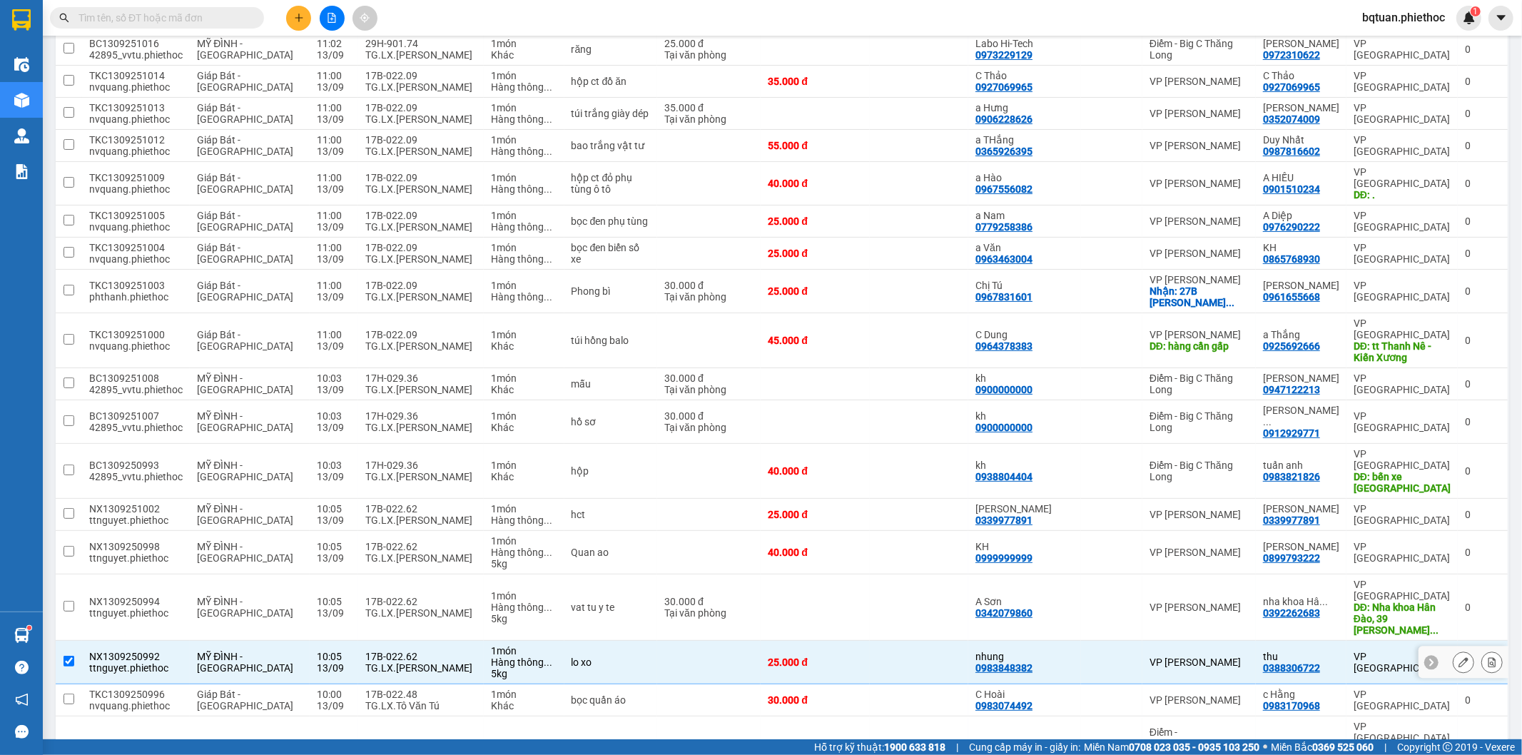
click at [395, 689] on div "17B-022.48" at bounding box center [420, 694] width 111 height 11
checkbox input "true"
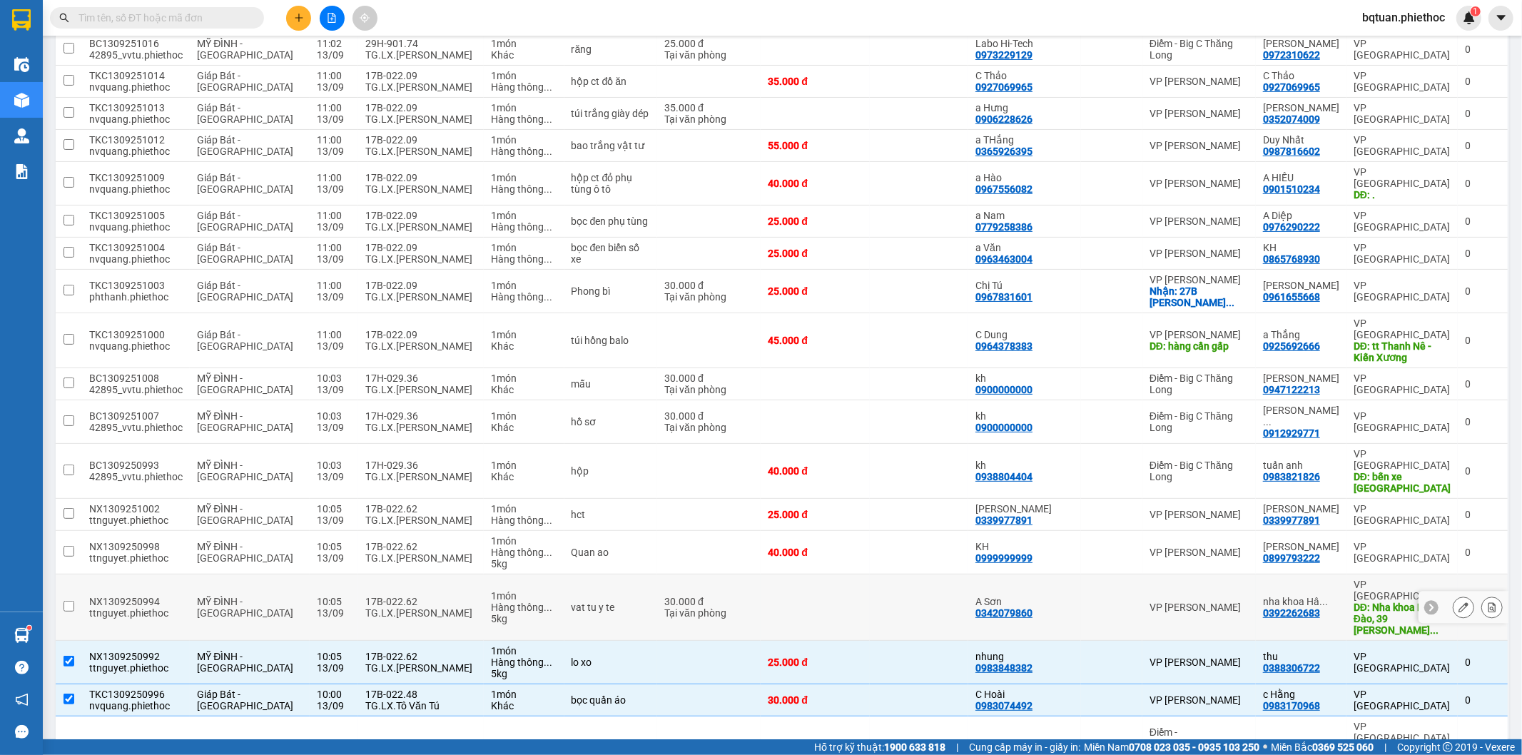
click at [400, 607] on div "TG.LX.[PERSON_NAME]" at bounding box center [420, 612] width 111 height 11
checkbox input "true"
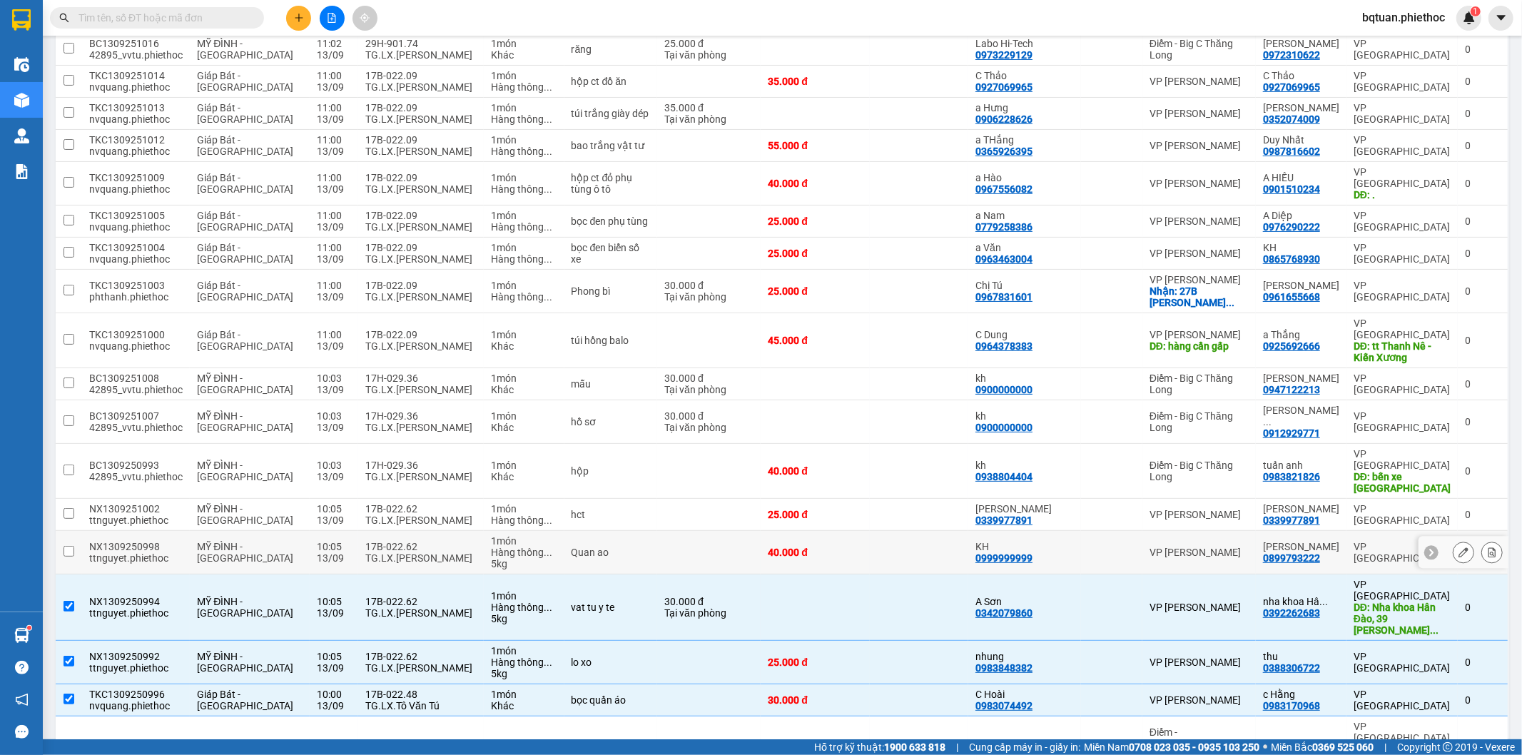
drag, startPoint x: 390, startPoint y: 494, endPoint x: 389, endPoint y: 482, distance: 11.5
click at [391, 541] on div "17B-022.62" at bounding box center [420, 546] width 111 height 11
checkbox input "true"
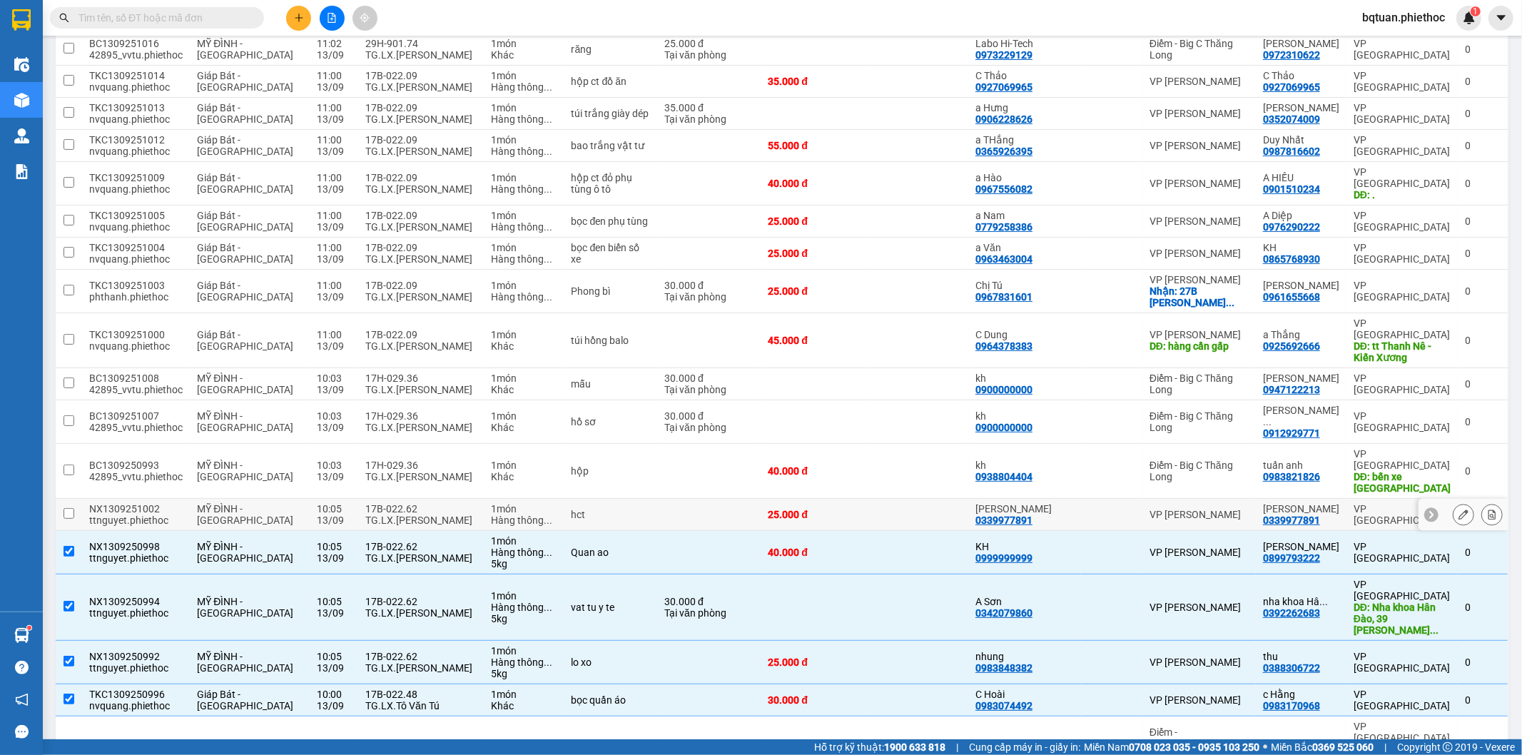
click at [385, 503] on div "17B-022.62" at bounding box center [420, 508] width 111 height 11
checkbox input "true"
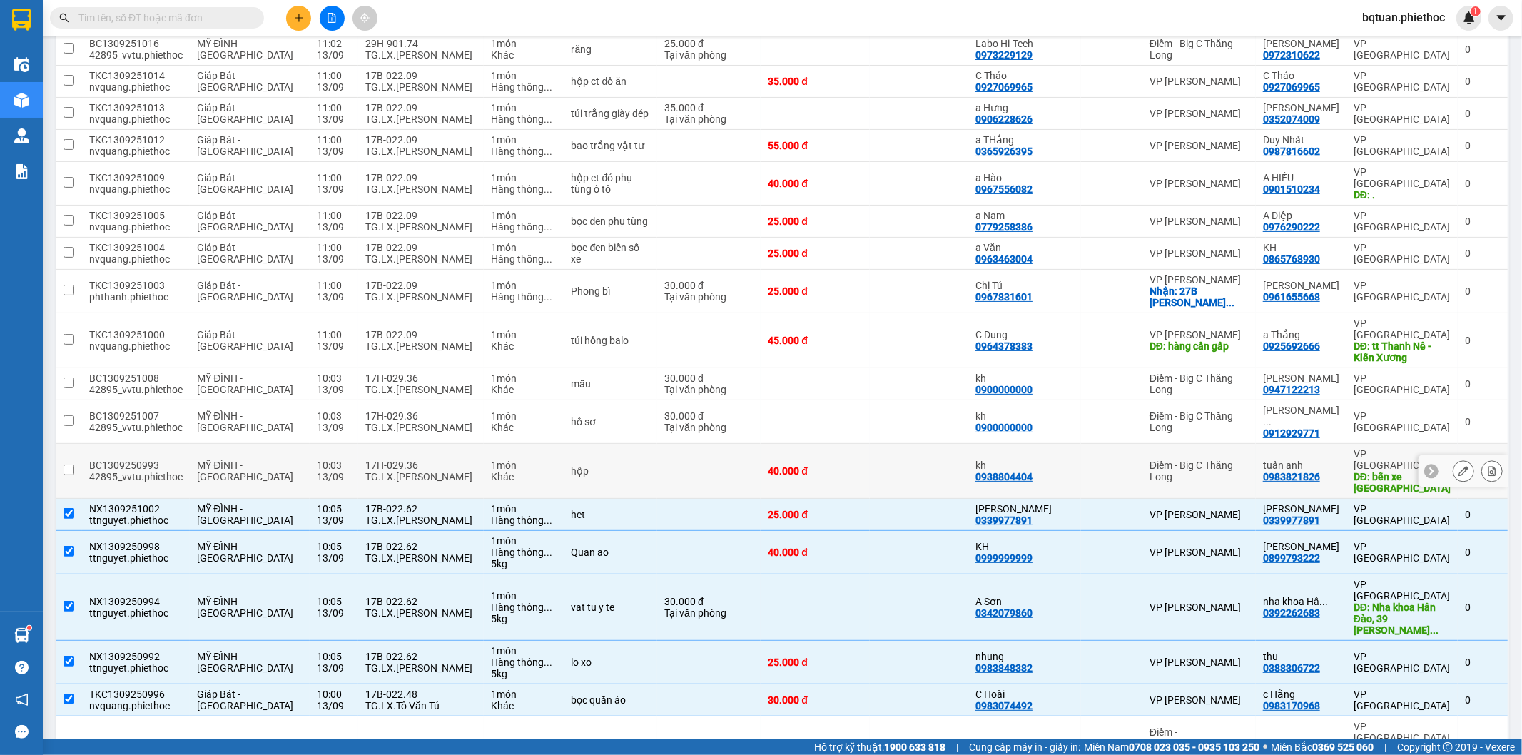
click at [365, 471] on div "TG.LX.[PERSON_NAME]" at bounding box center [420, 476] width 111 height 11
checkbox input "true"
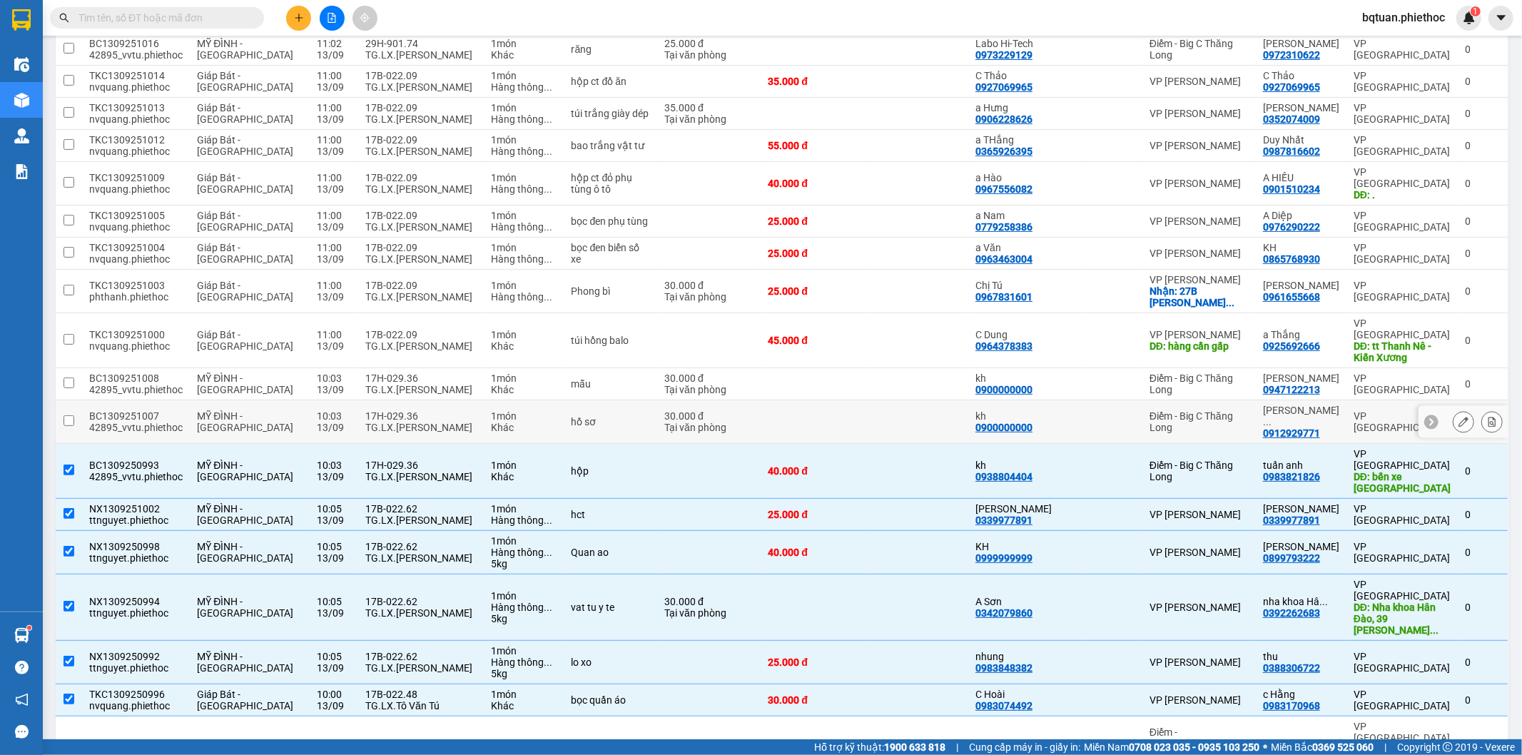
click at [365, 422] on div "TG.LX.[PERSON_NAME]" at bounding box center [420, 427] width 111 height 11
checkbox input "true"
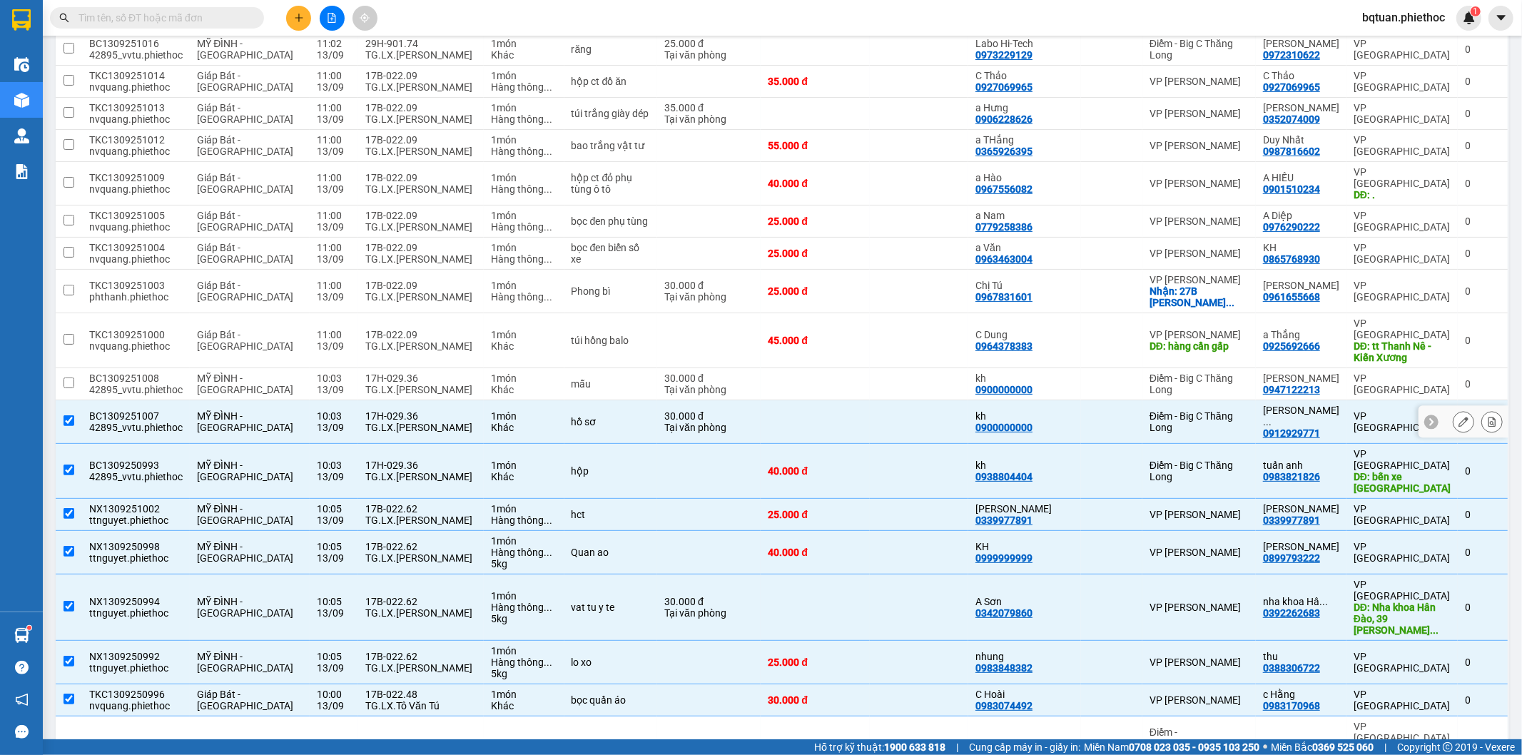
click at [368, 384] on div "TG.LX.[PERSON_NAME]" at bounding box center [420, 389] width 111 height 11
checkbox input "true"
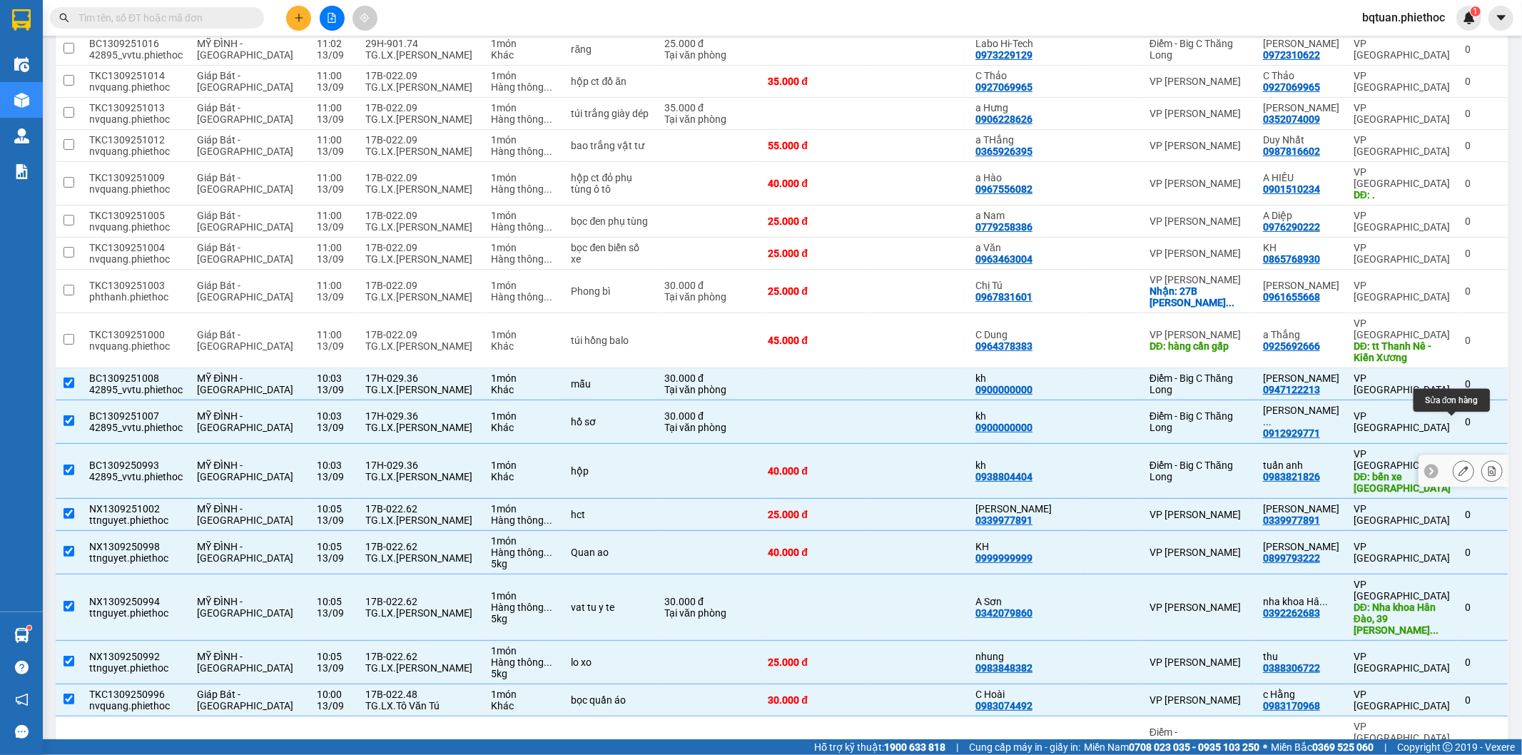
click at [1454, 459] on button at bounding box center [1464, 471] width 20 height 25
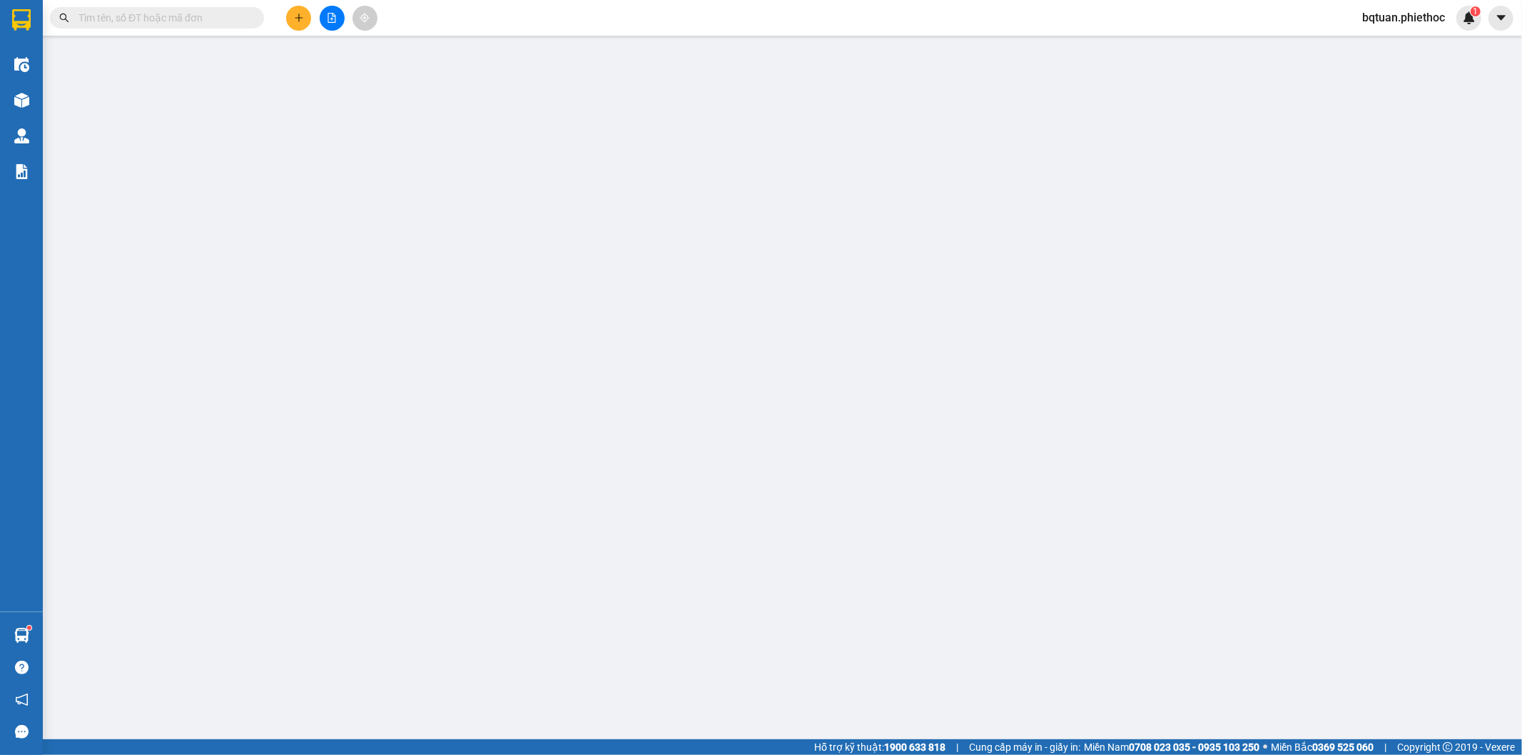
type input "0938804404"
type input "kh"
type input "0983821826"
type input "tuấn anh"
type input "bến xe [GEOGRAPHIC_DATA]"
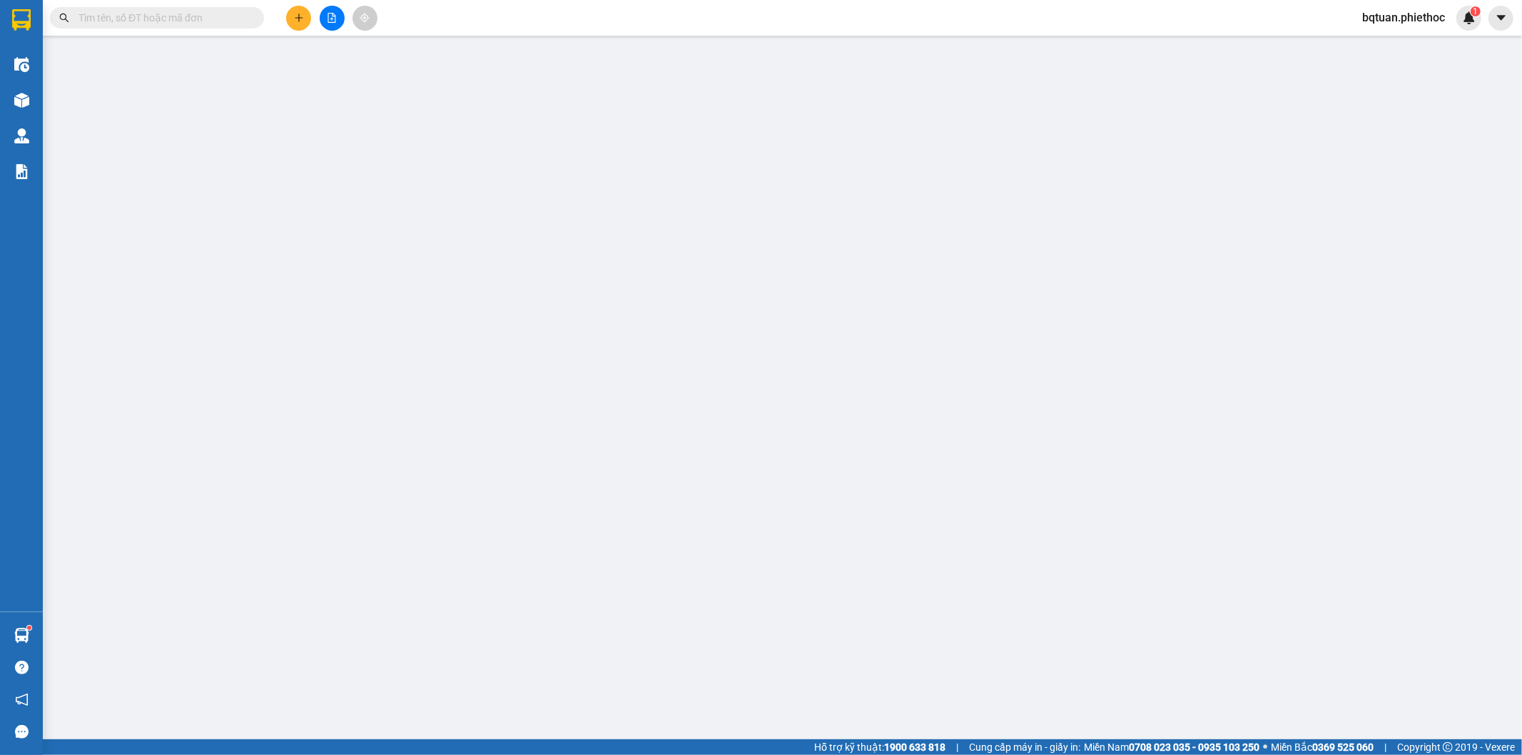
type input "5.000"
type input "40.000"
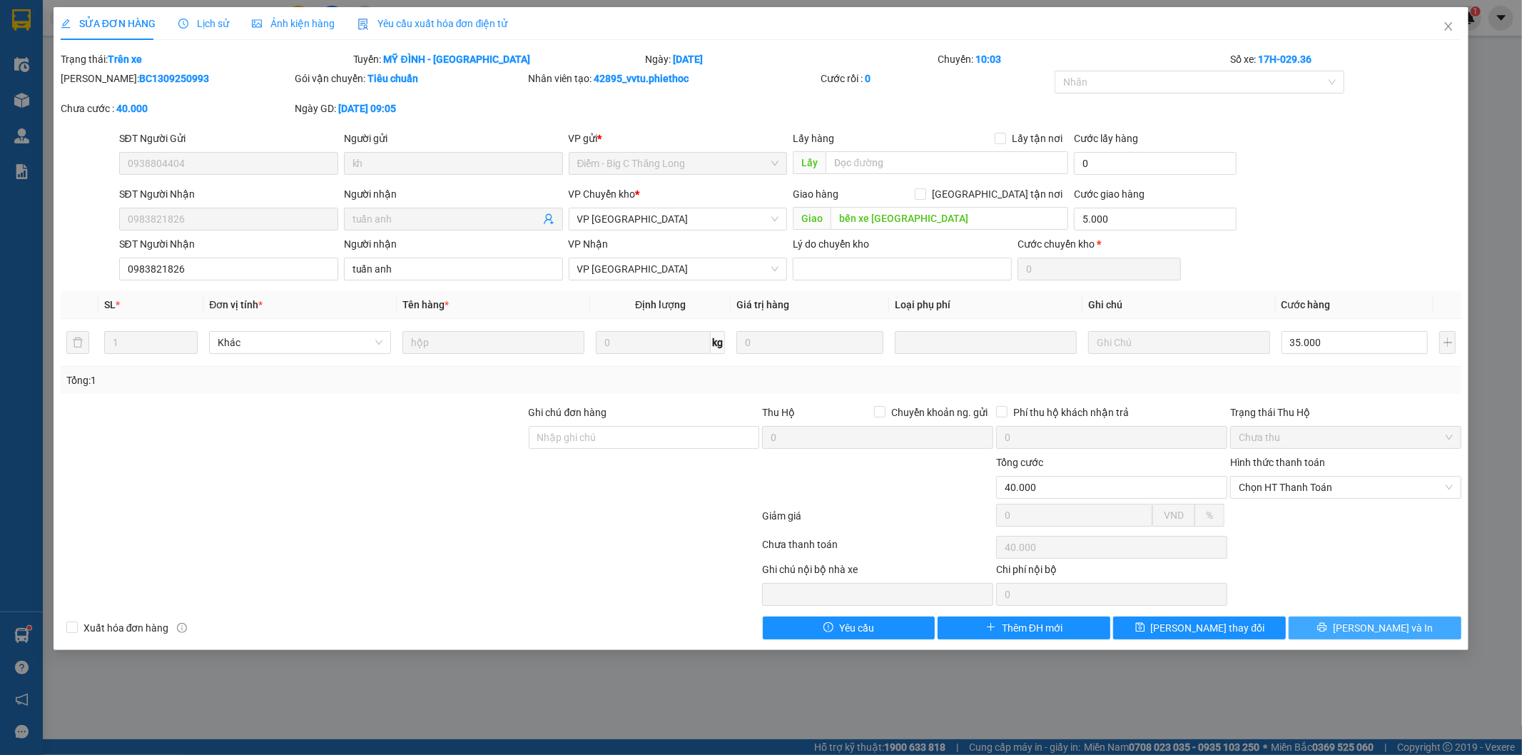
click at [1406, 622] on button "[PERSON_NAME] và In" at bounding box center [1375, 628] width 173 height 23
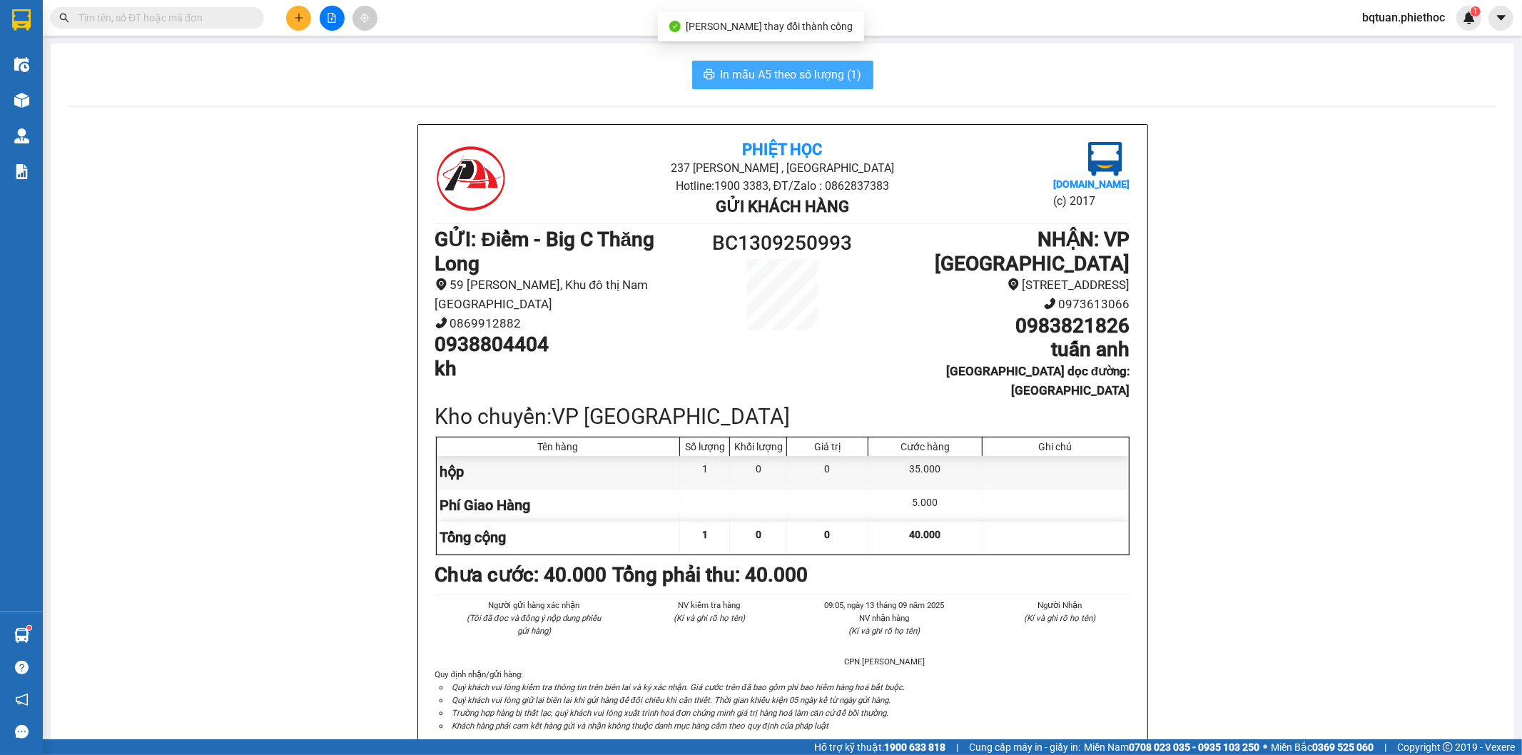
click at [785, 79] on span "In mẫu A5 theo số lượng (1)" at bounding box center [791, 75] width 141 height 18
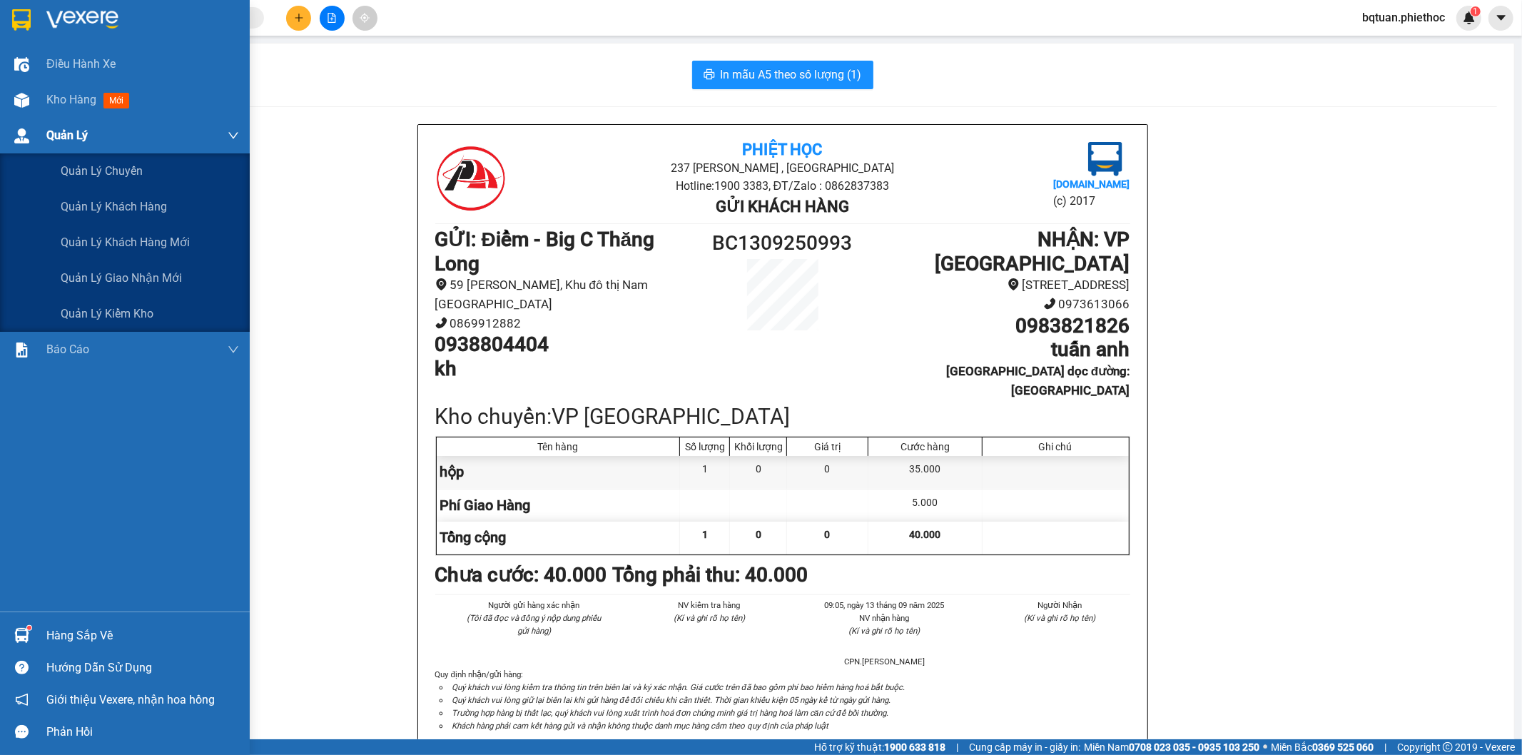
drag, startPoint x: 20, startPoint y: 120, endPoint x: 27, endPoint y: 117, distance: 7.7
click at [22, 118] on div "Quản Lý" at bounding box center [125, 136] width 250 height 36
click at [49, 108] on div "Kho hàng mới" at bounding box center [142, 100] width 193 height 36
click at [49, 108] on div "Kho hàng mới" at bounding box center [90, 100] width 89 height 18
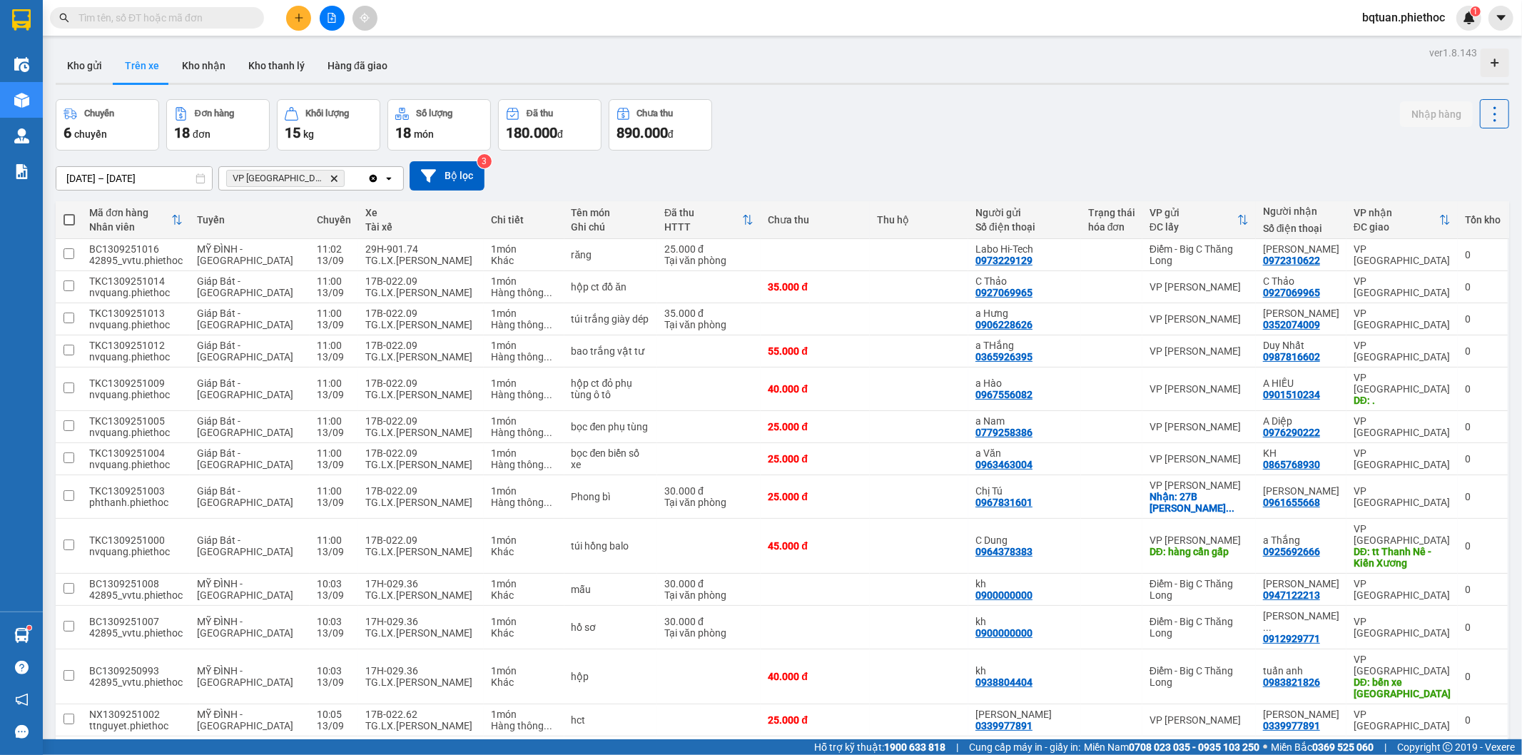
click at [921, 69] on div "Kho gửi Trên xe Kho nhận Kho thanh [PERSON_NAME] đã giao" at bounding box center [783, 68] width 1454 height 38
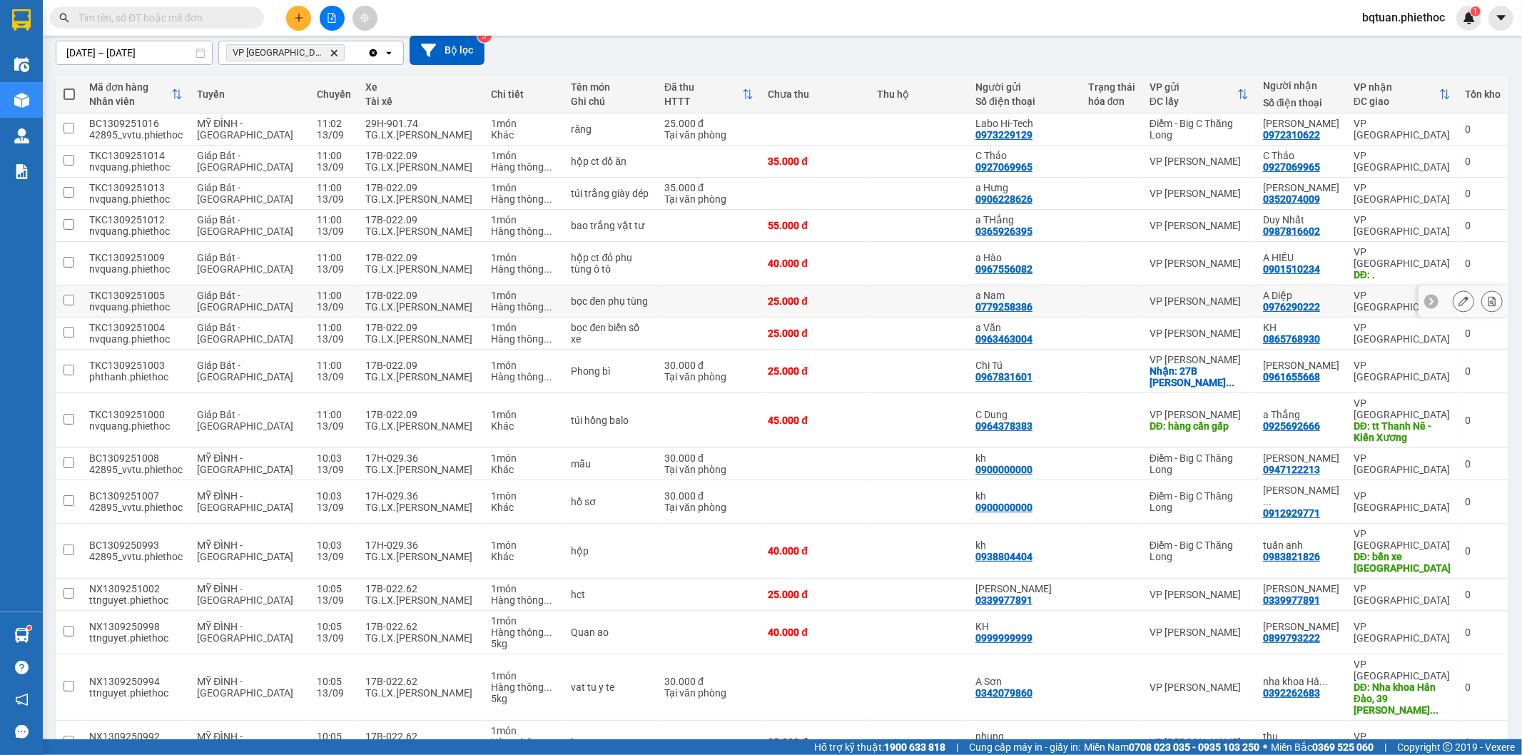
scroll to position [206, 0]
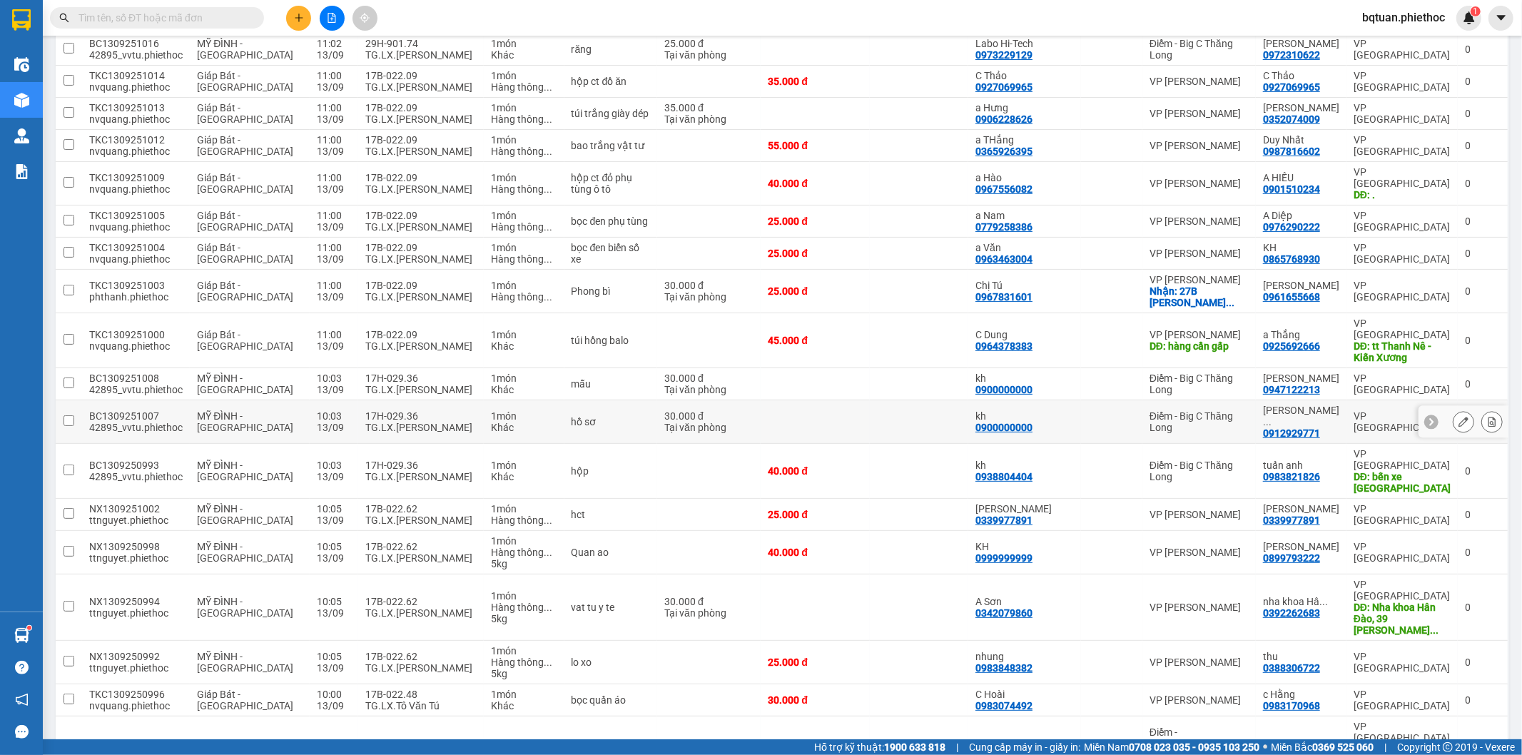
click at [1215, 410] on div "Điểm - Big C Thăng Long" at bounding box center [1199, 421] width 99 height 23
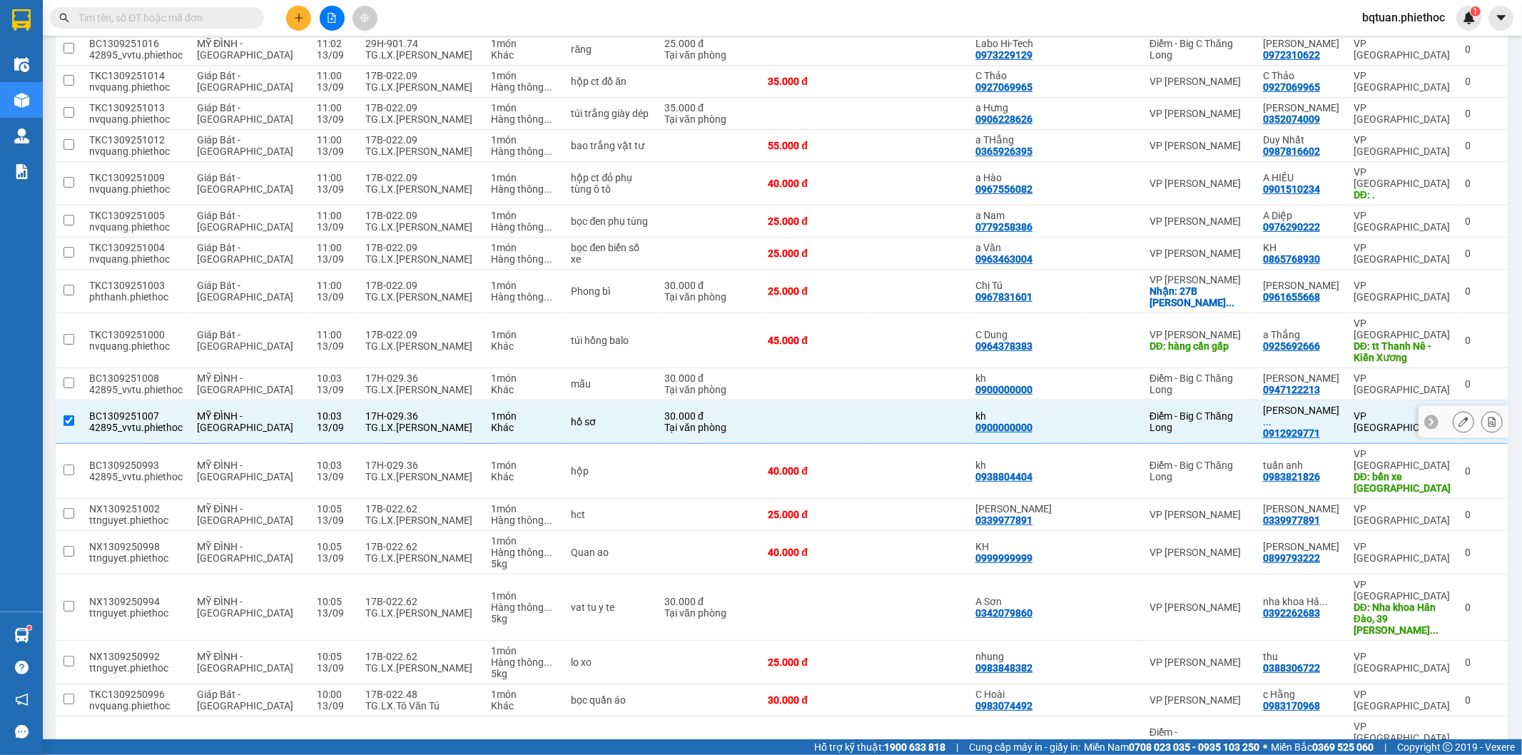
checkbox input "true"
click at [1457, 410] on button at bounding box center [1464, 422] width 20 height 25
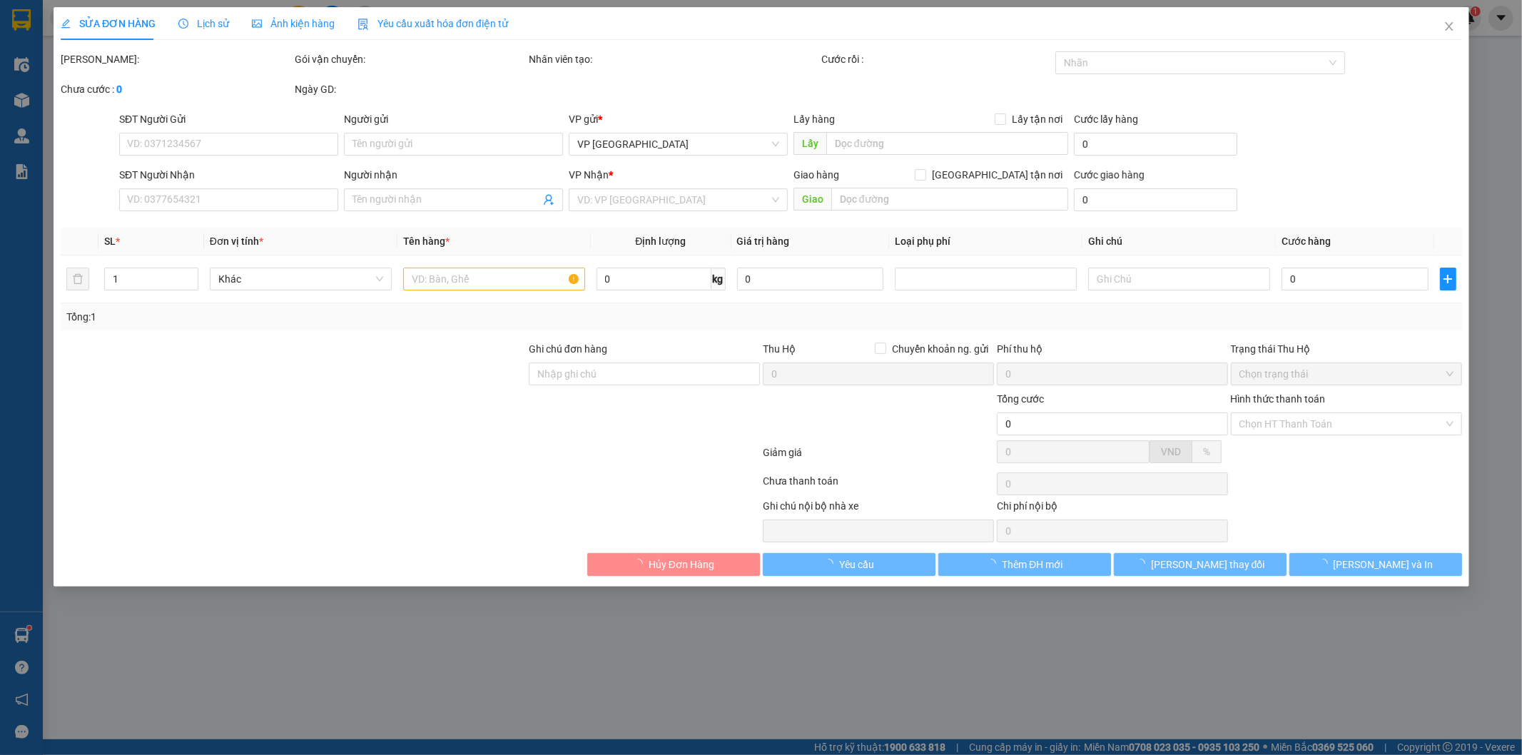
type input "0900000000"
type input "kh"
type input "0912929771"
type input "[PERSON_NAME]"
type input "30.000"
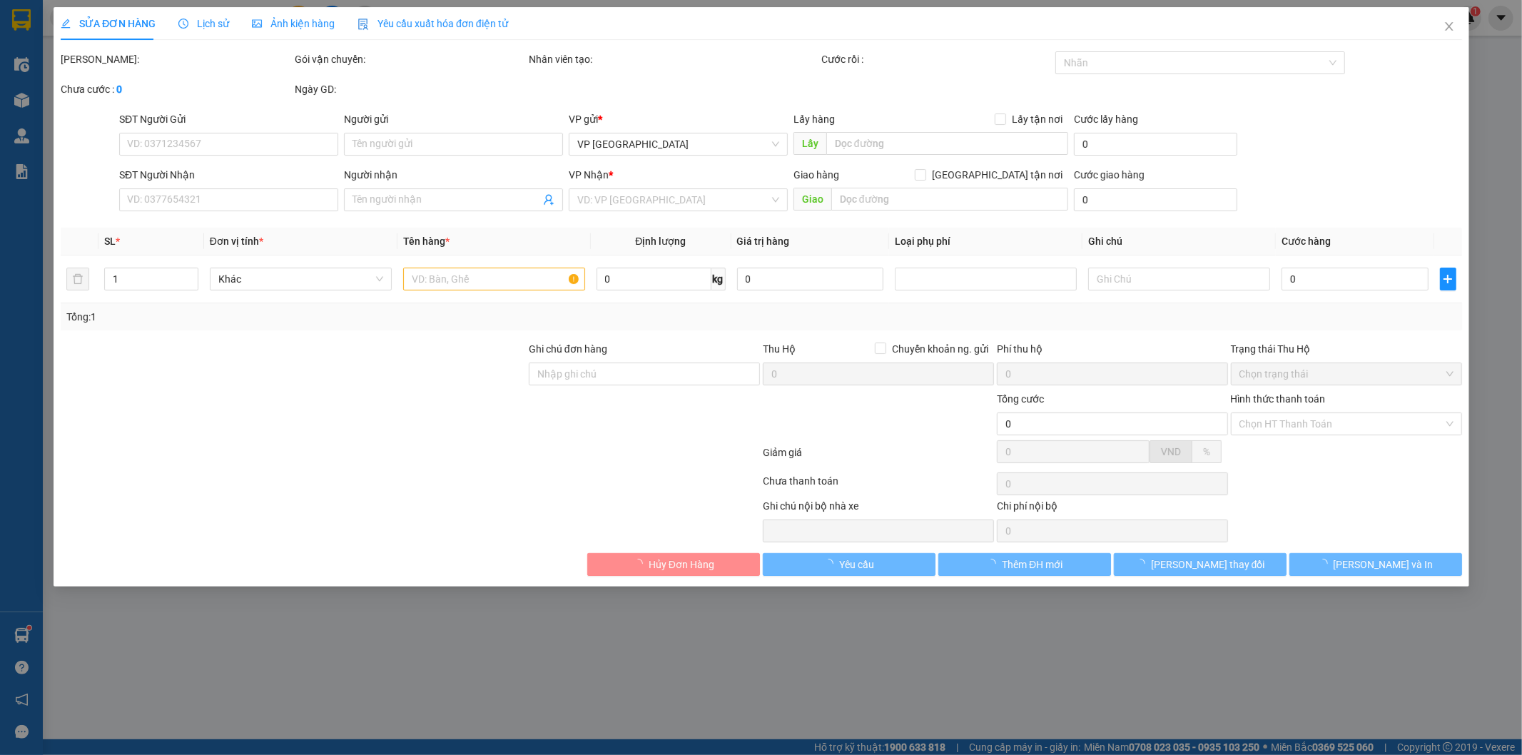
type input "0"
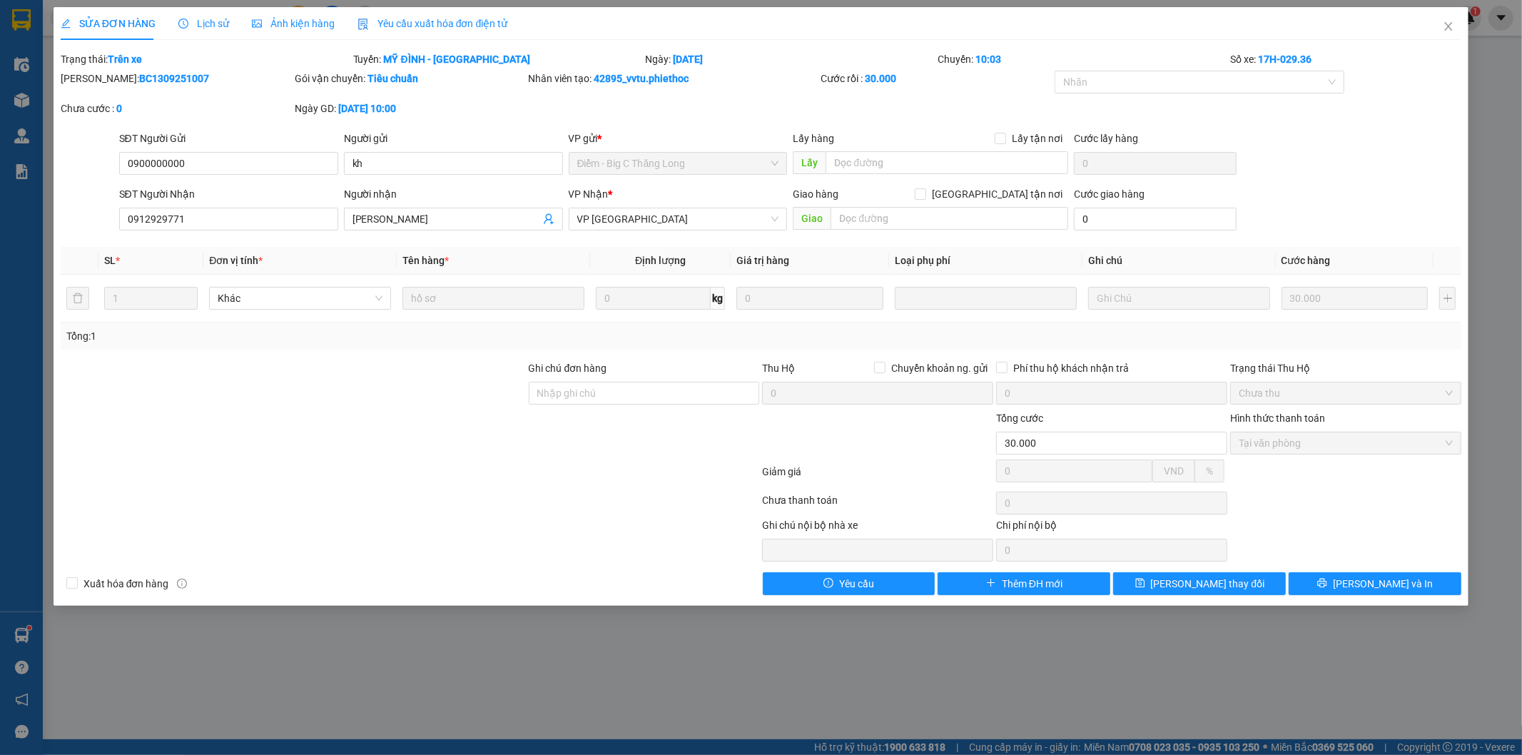
click at [1372, 605] on div "SỬA ĐƠN HÀNG Lịch sử Ảnh kiện hàng Yêu cầu xuất hóa đơn điện tử Total Paid Fee …" at bounding box center [762, 306] width 1416 height 599
click at [1375, 591] on span "[PERSON_NAME] và In" at bounding box center [1383, 584] width 100 height 16
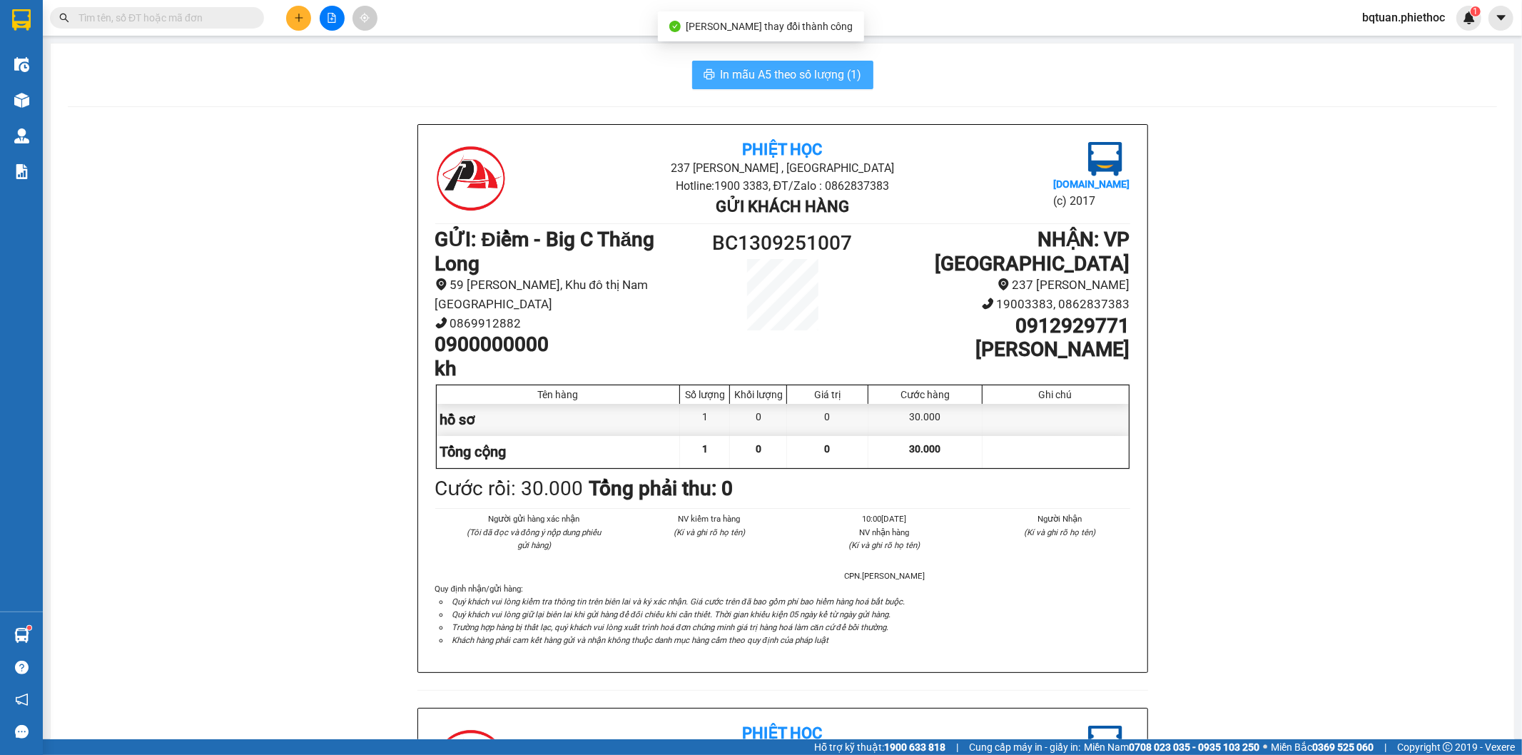
click at [781, 81] on span "In mẫu A5 theo số lượng (1)" at bounding box center [791, 75] width 141 height 18
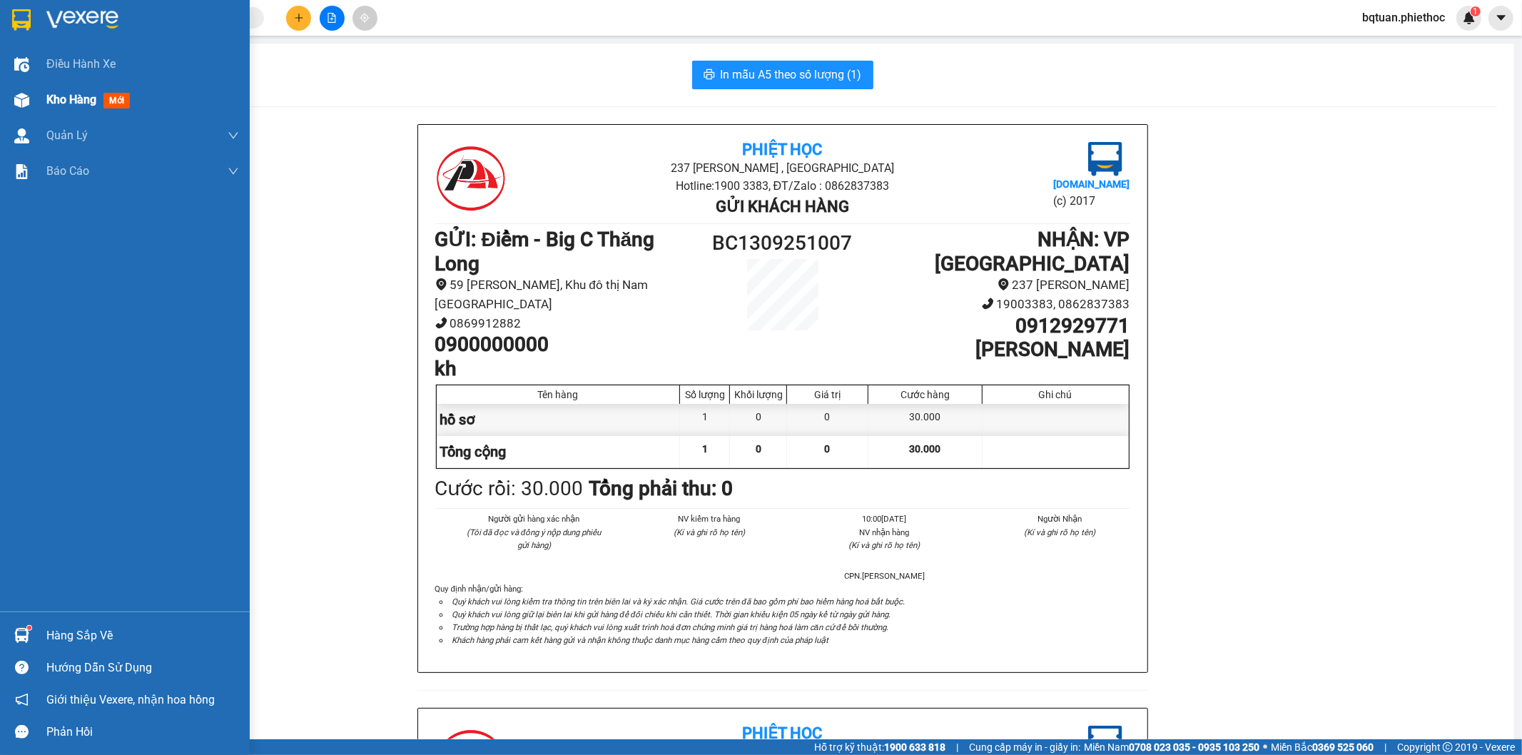
click at [61, 96] on span "Kho hàng" at bounding box center [71, 100] width 50 height 14
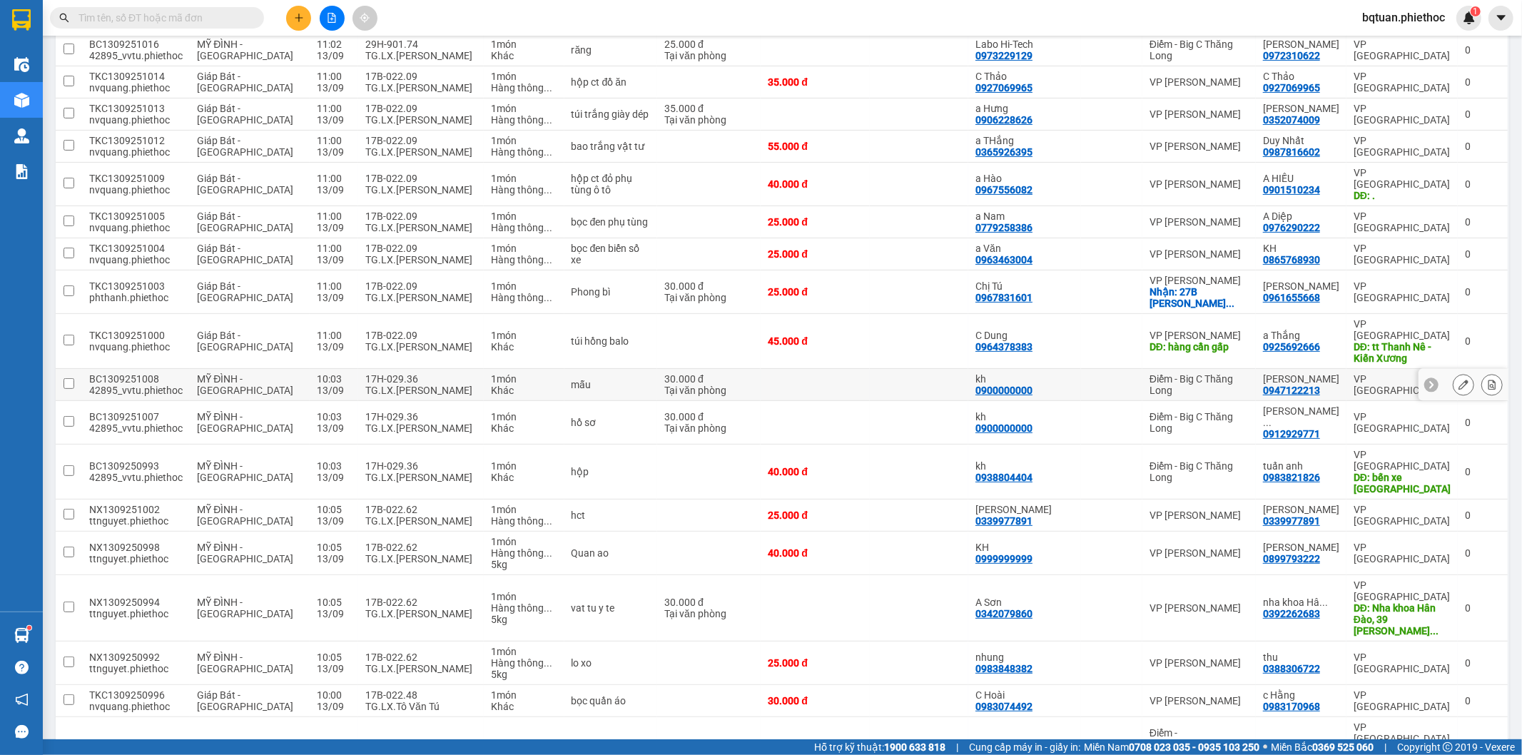
scroll to position [206, 0]
click at [1222, 373] on div "Điểm - Big C Thăng Long" at bounding box center [1199, 384] width 99 height 23
checkbox input "true"
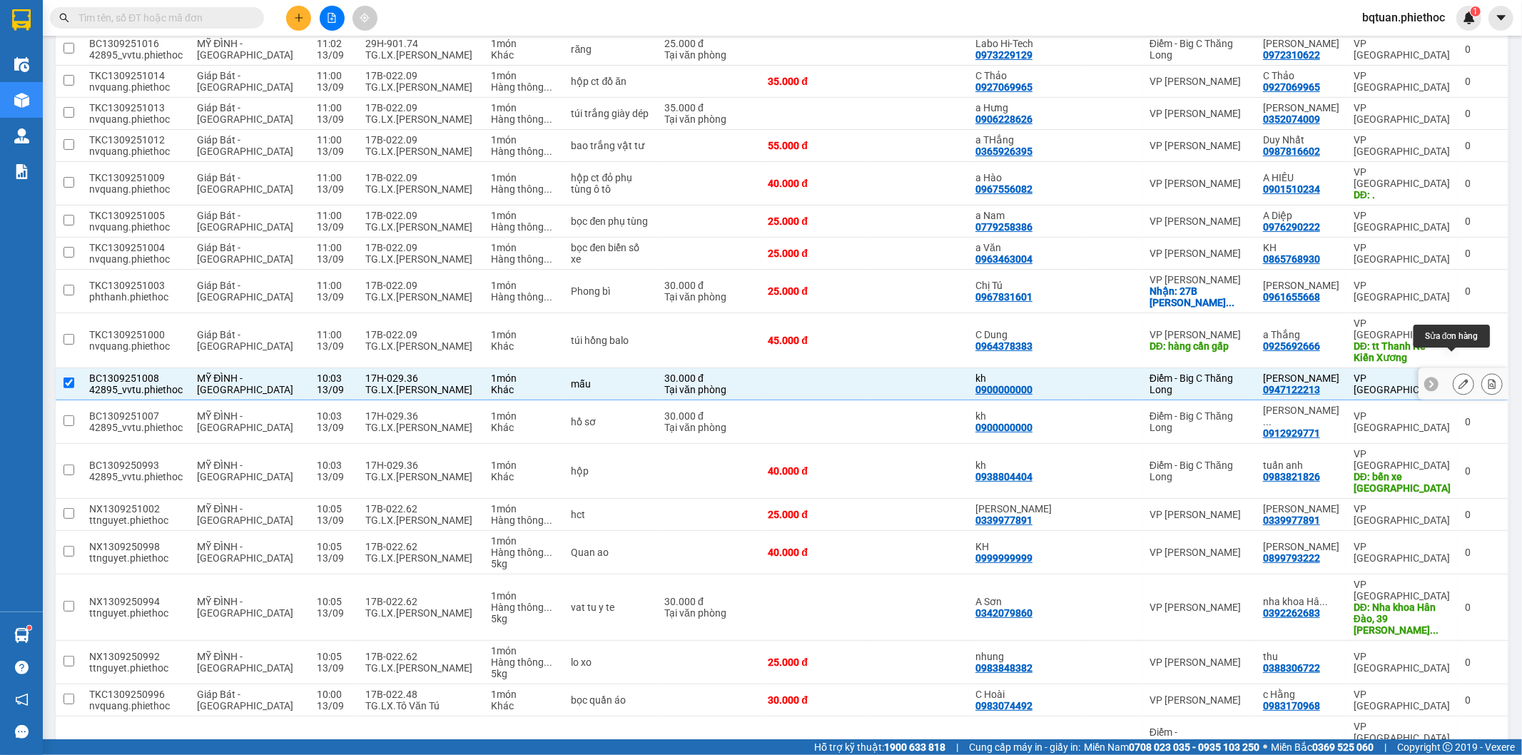
click at [1454, 372] on button at bounding box center [1464, 384] width 20 height 25
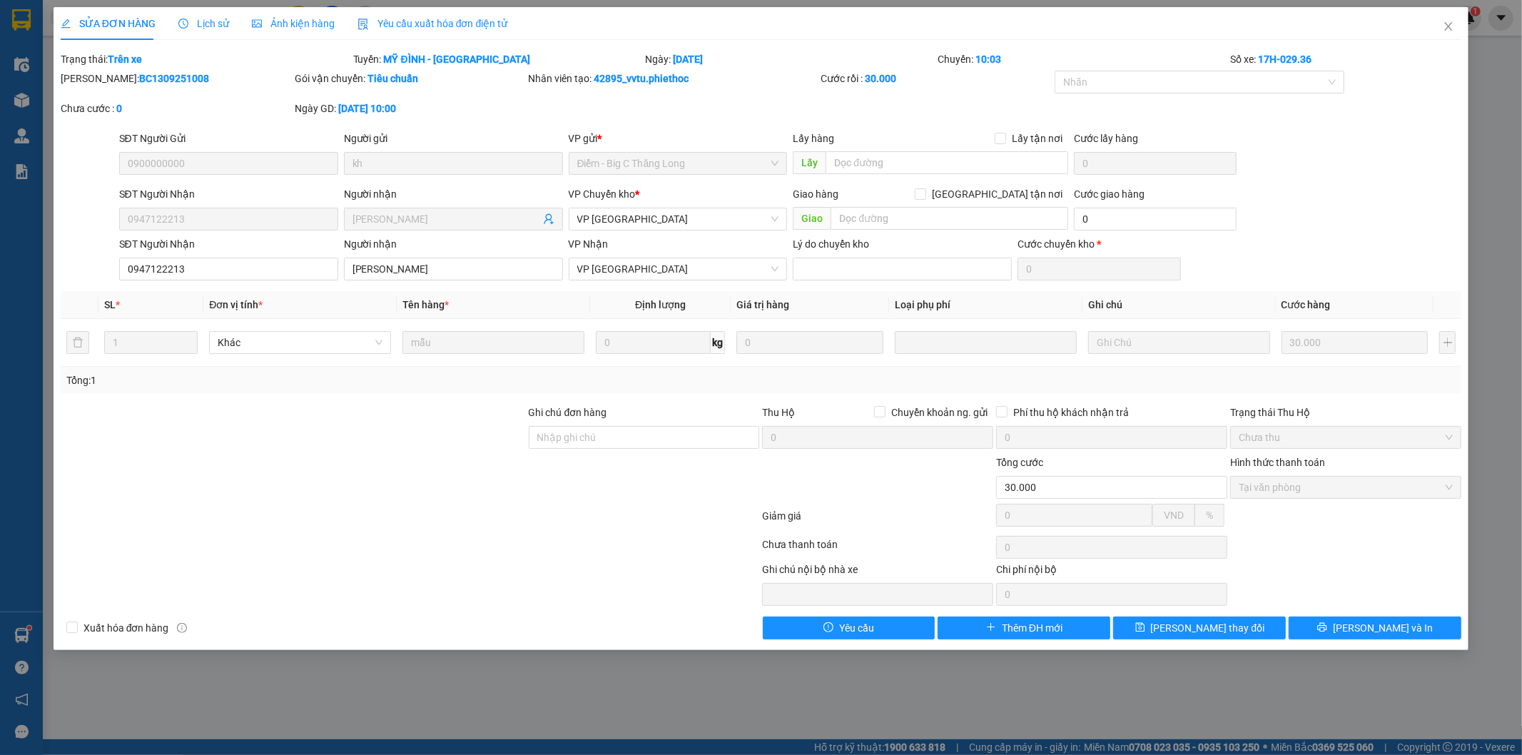
click at [1407, 645] on div "SỬA ĐƠN HÀNG Lịch sử Ảnh kiện hàng Yêu cầu xuất hóa đơn điện tử Total Paid Fee …" at bounding box center [762, 328] width 1416 height 643
click at [1409, 629] on button "[PERSON_NAME] và In" at bounding box center [1375, 628] width 173 height 23
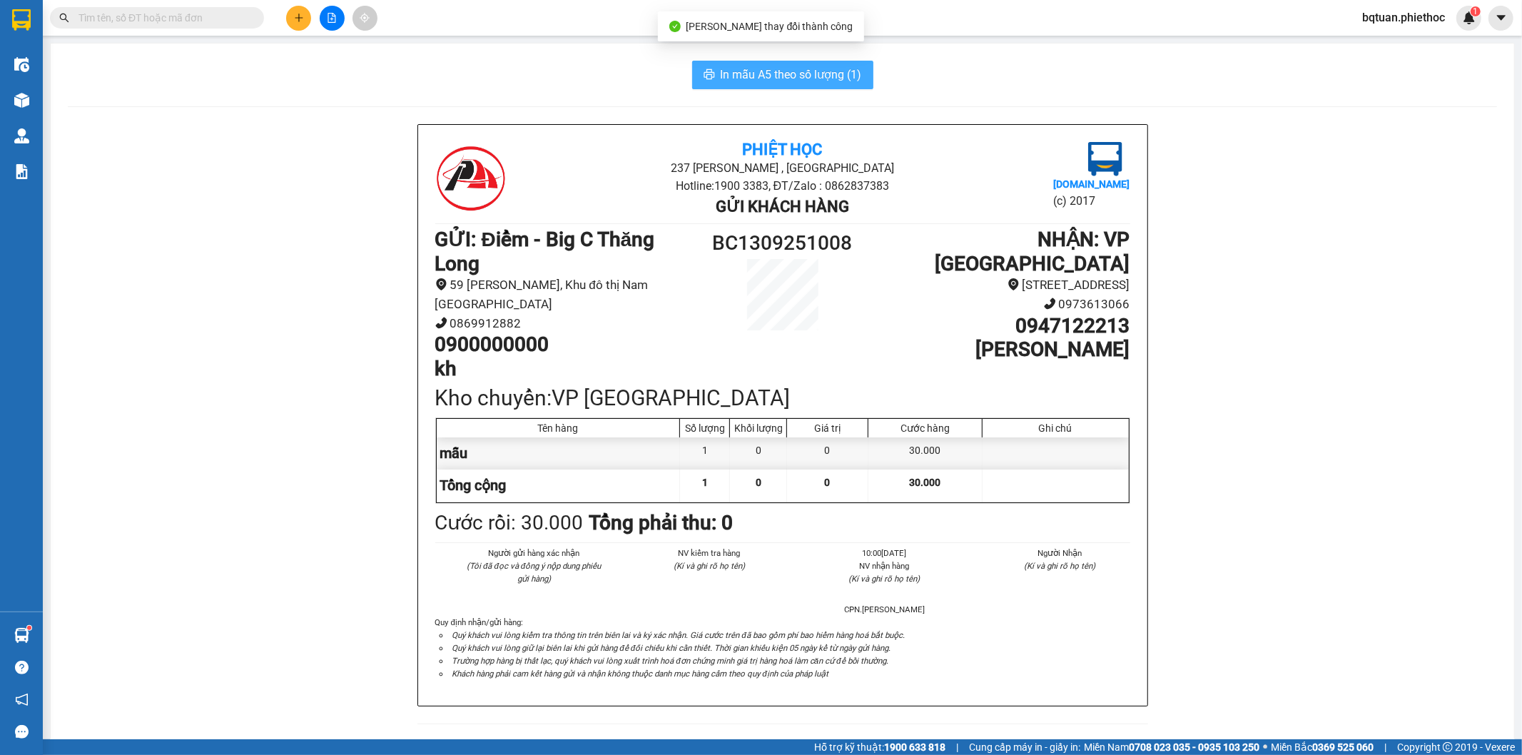
click at [786, 63] on button "In mẫu A5 theo số lượng (1)" at bounding box center [782, 75] width 181 height 29
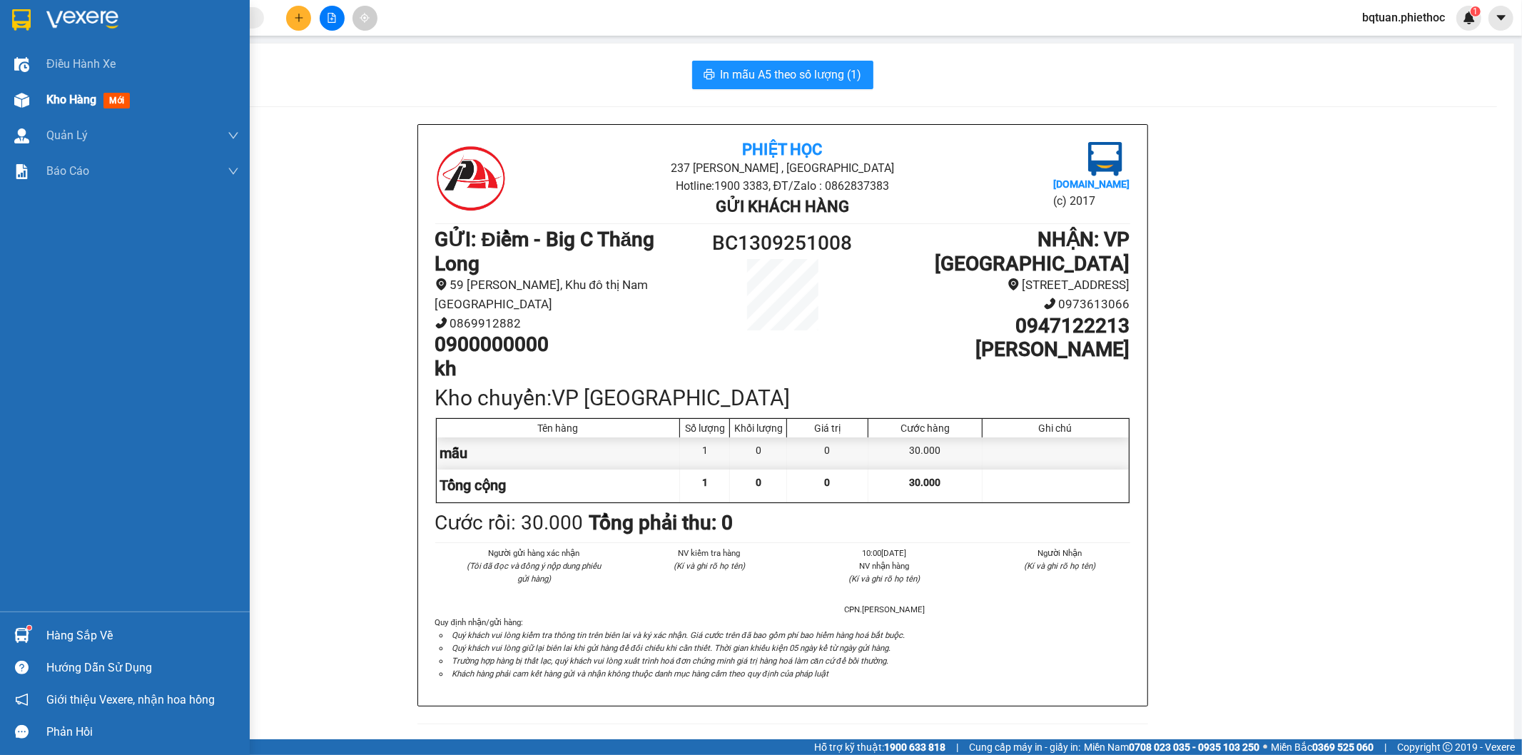
click at [76, 106] on span "Kho hàng" at bounding box center [71, 100] width 50 height 14
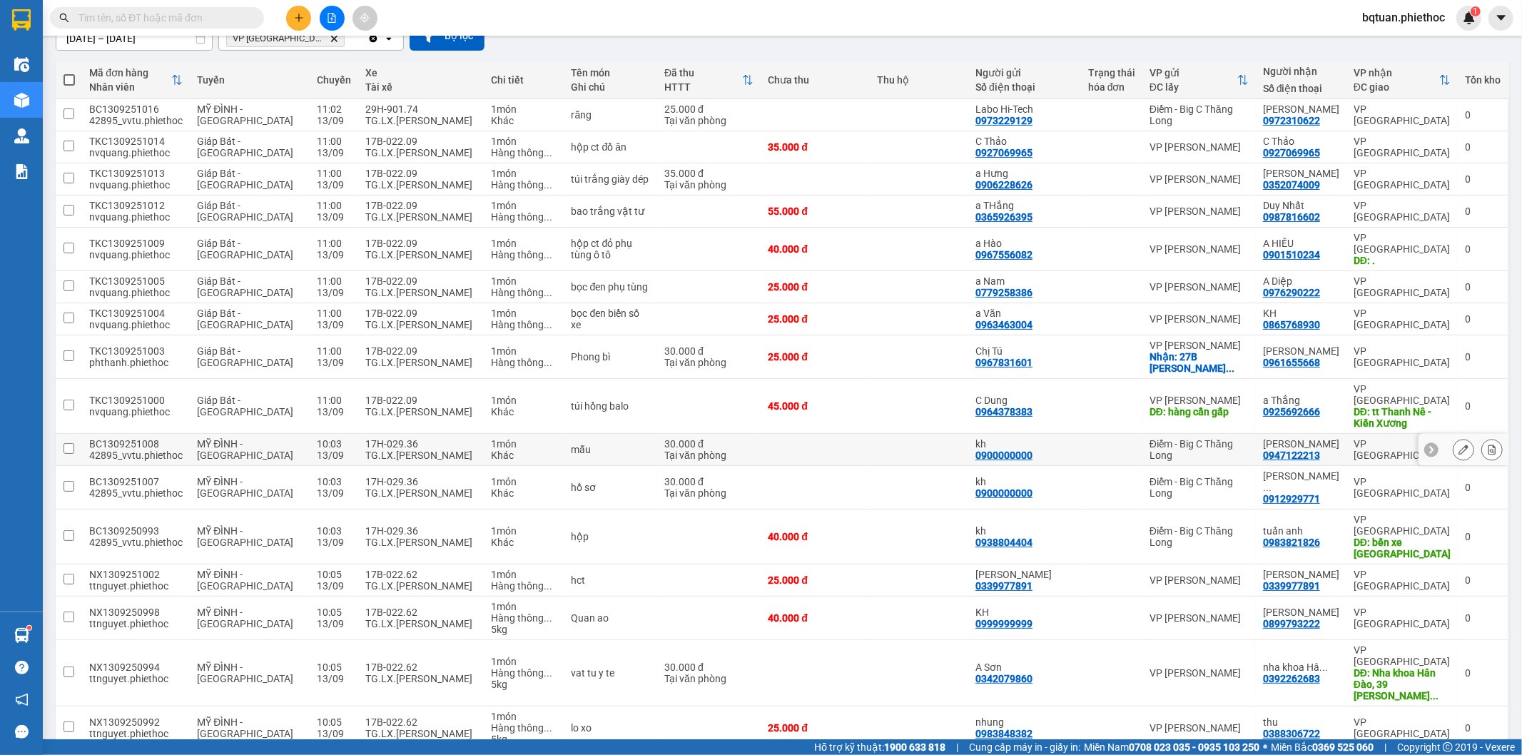
scroll to position [206, 0]
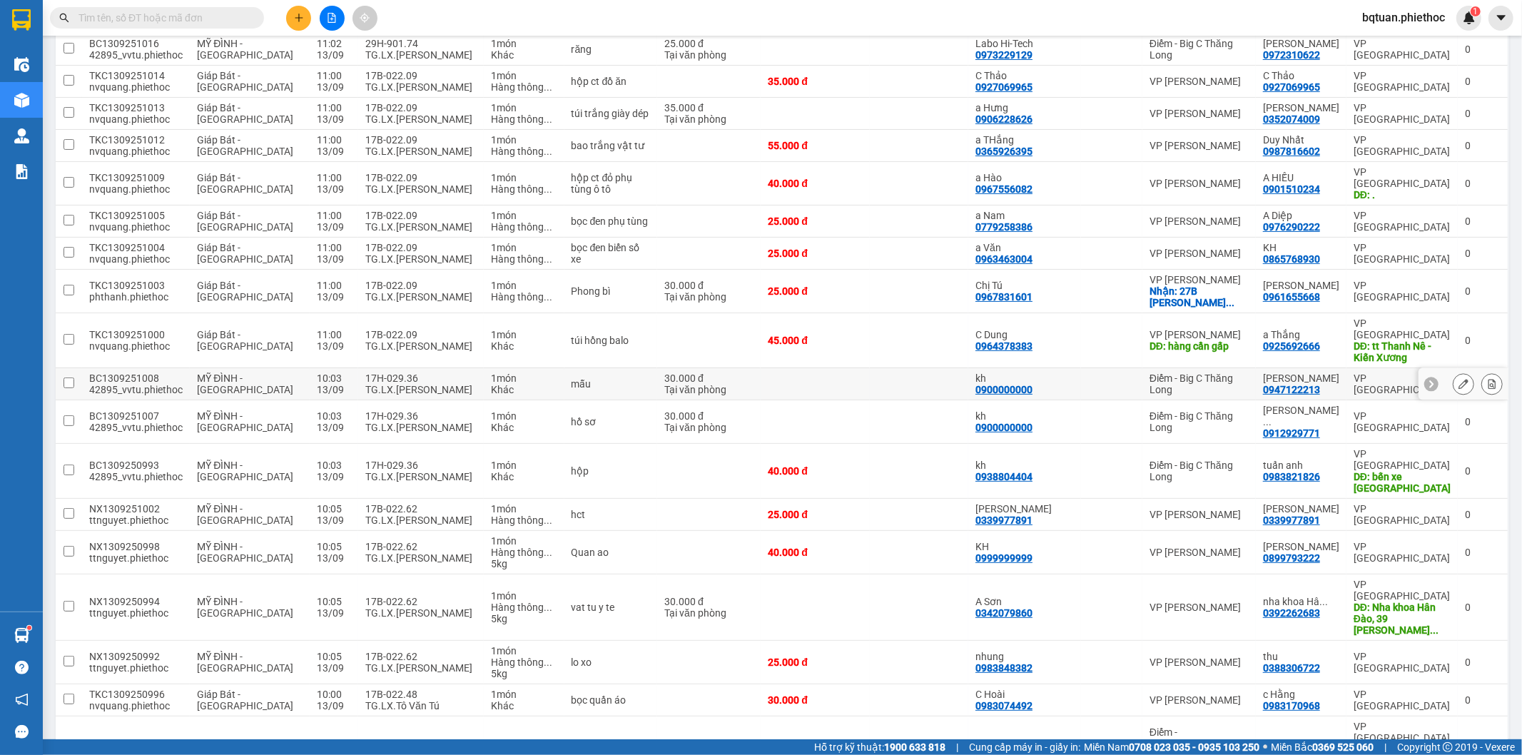
drag, startPoint x: 1187, startPoint y: 360, endPoint x: 1202, endPoint y: 383, distance: 26.7
click at [1187, 373] on div "Điểm - Big C Thăng Long" at bounding box center [1199, 384] width 99 height 23
checkbox input "true"
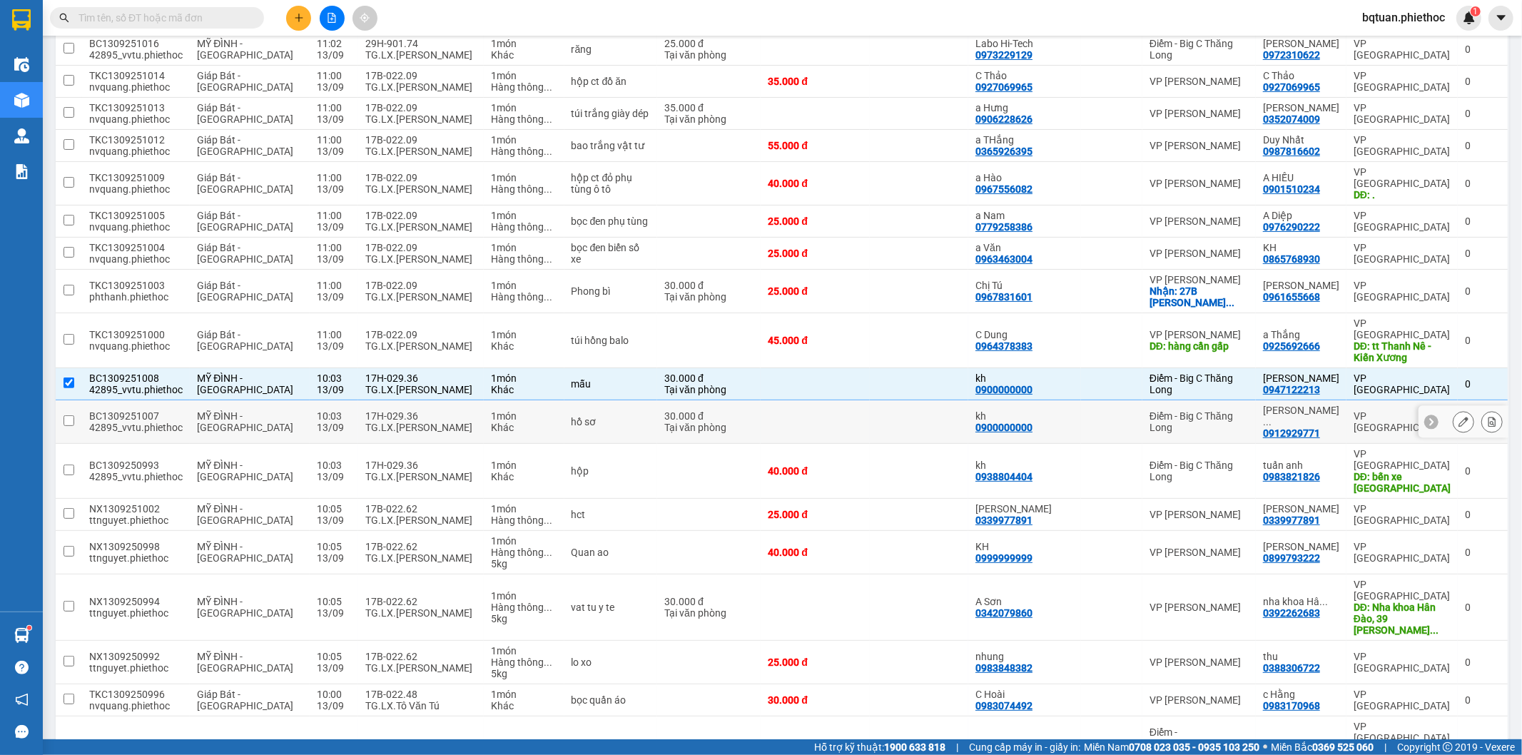
click at [1198, 410] on div "Điểm - Big C Thăng Long" at bounding box center [1199, 421] width 99 height 23
checkbox input "true"
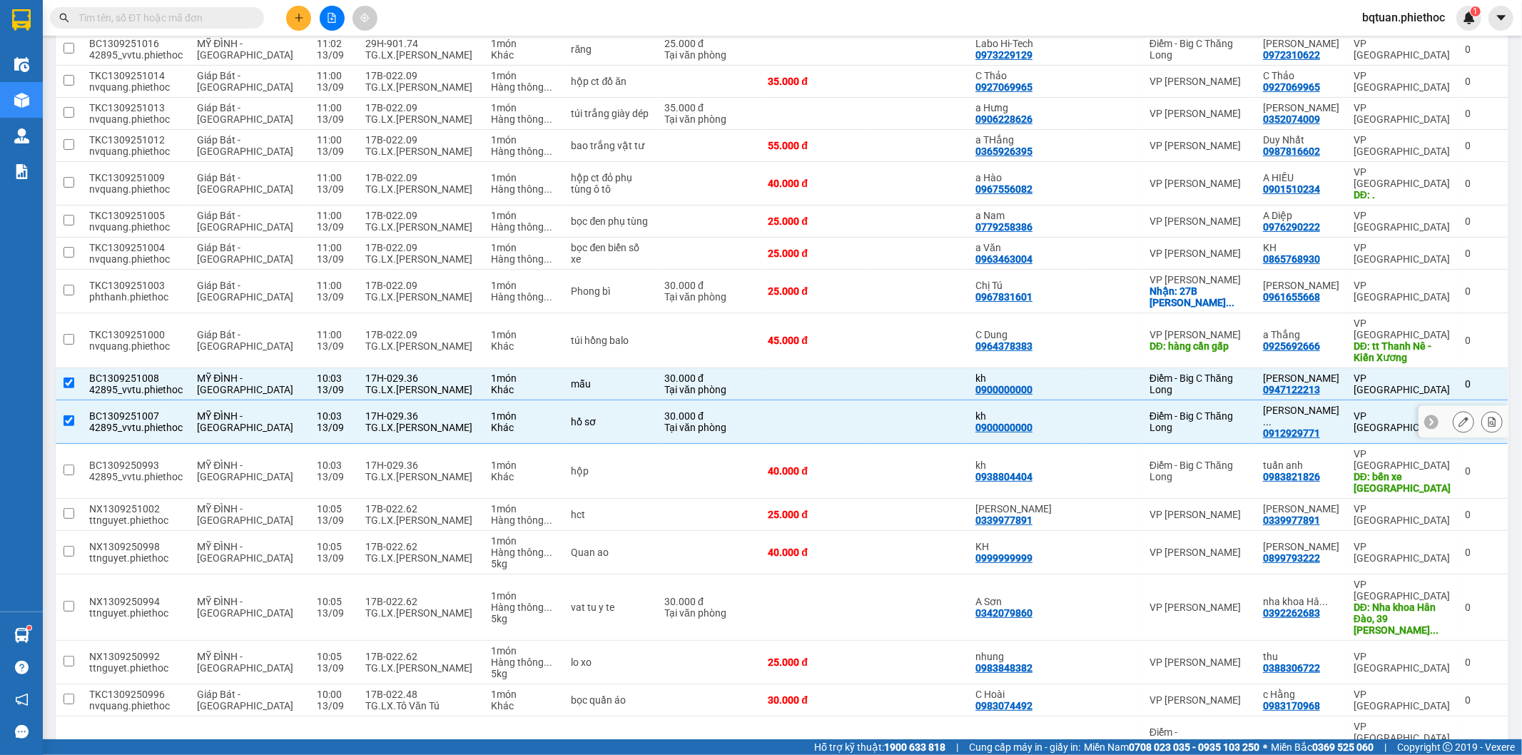
click at [1188, 460] on div "Điểm - Big C Thăng Long" at bounding box center [1199, 471] width 99 height 23
checkbox input "true"
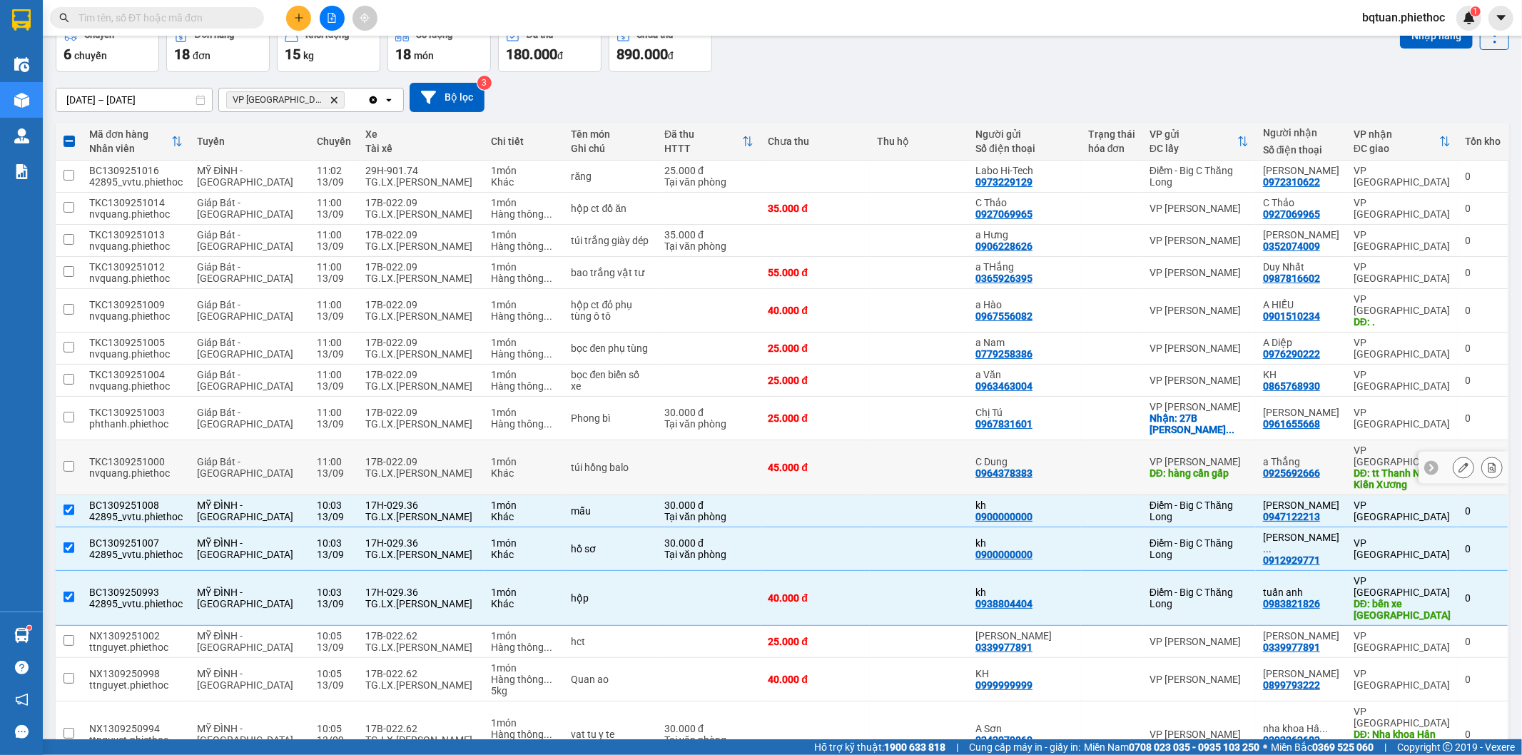
scroll to position [0, 0]
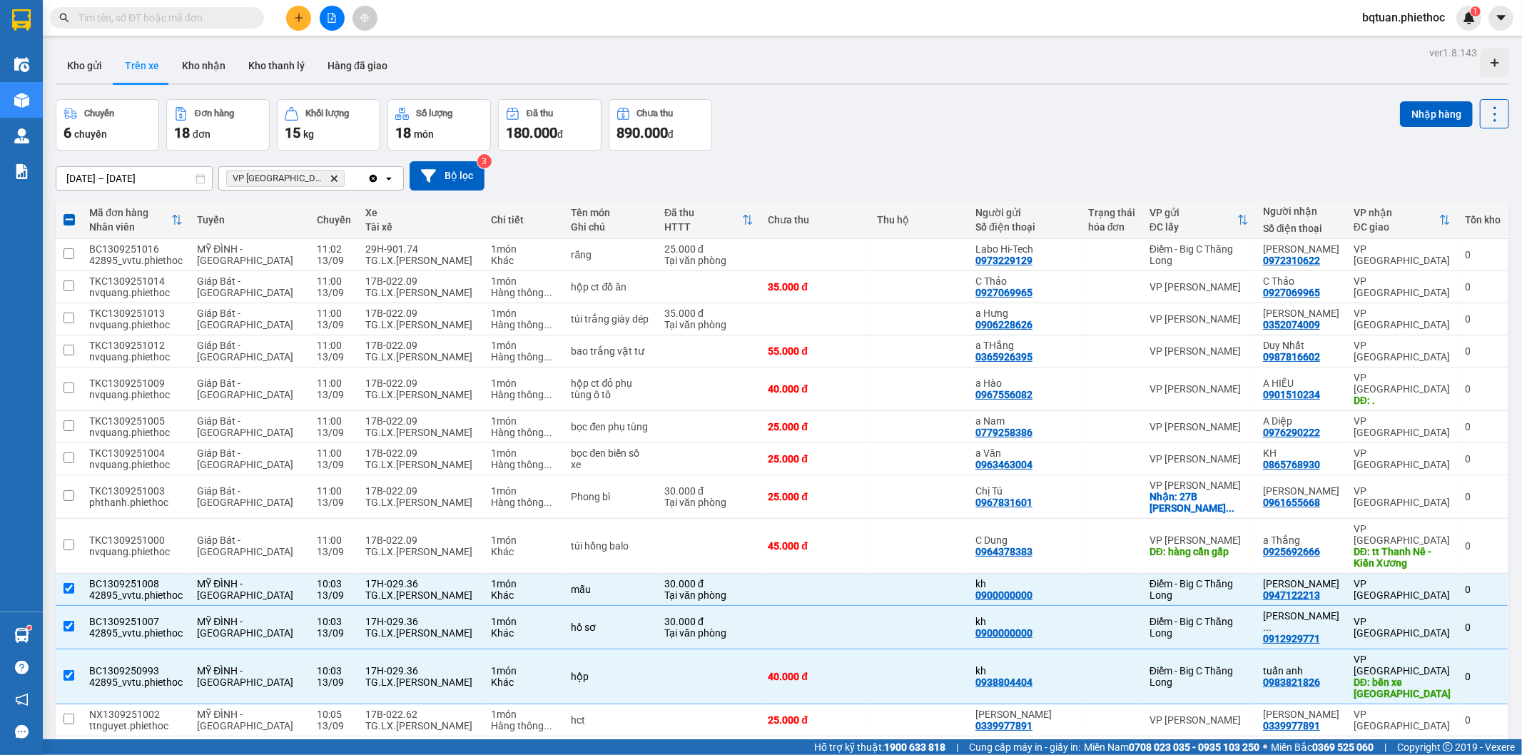
click at [331, 176] on icon "VP Thái Bình, close by backspace" at bounding box center [334, 178] width 6 height 6
checkbox input "false"
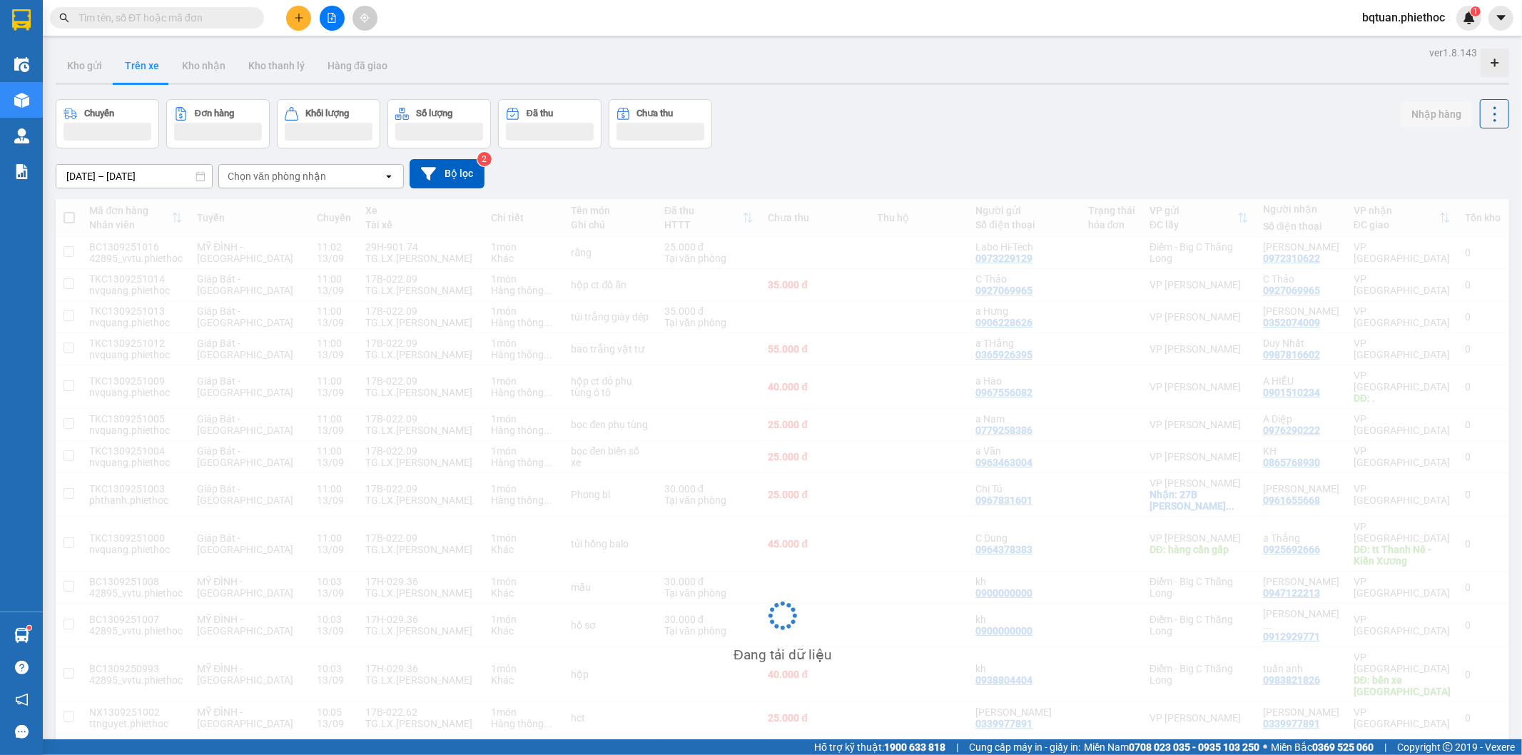
drag, startPoint x: 929, startPoint y: 134, endPoint x: 924, endPoint y: 127, distance: 8.3
click at [931, 136] on div "Chuyến Đơn hàng Khối lượng Số lượng Đã thu Chưa thu Nhập hàng" at bounding box center [783, 123] width 1454 height 49
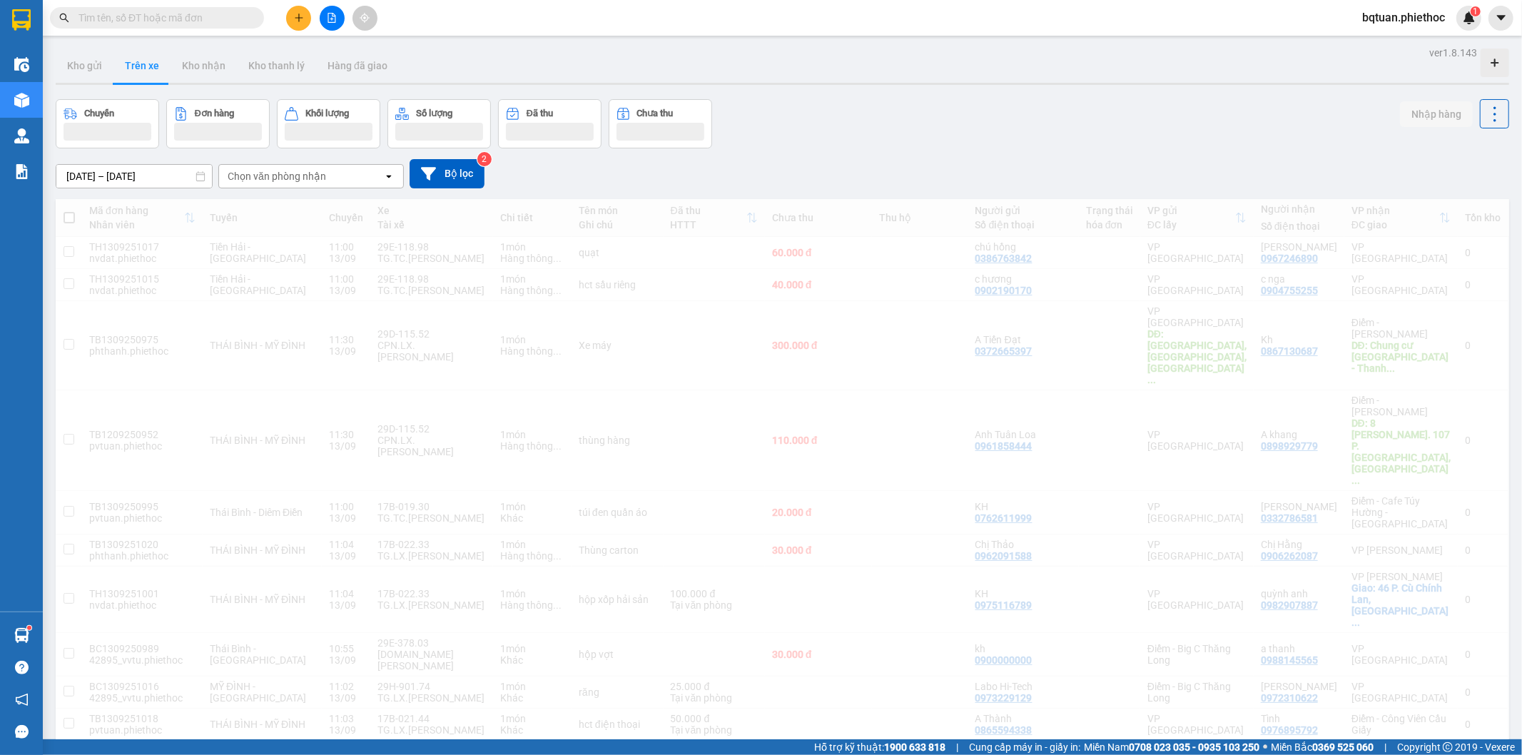
click at [921, 131] on div "Chuyến Đơn hàng Khối lượng Số lượng Đã thu Chưa thu Nhập hàng" at bounding box center [783, 123] width 1454 height 49
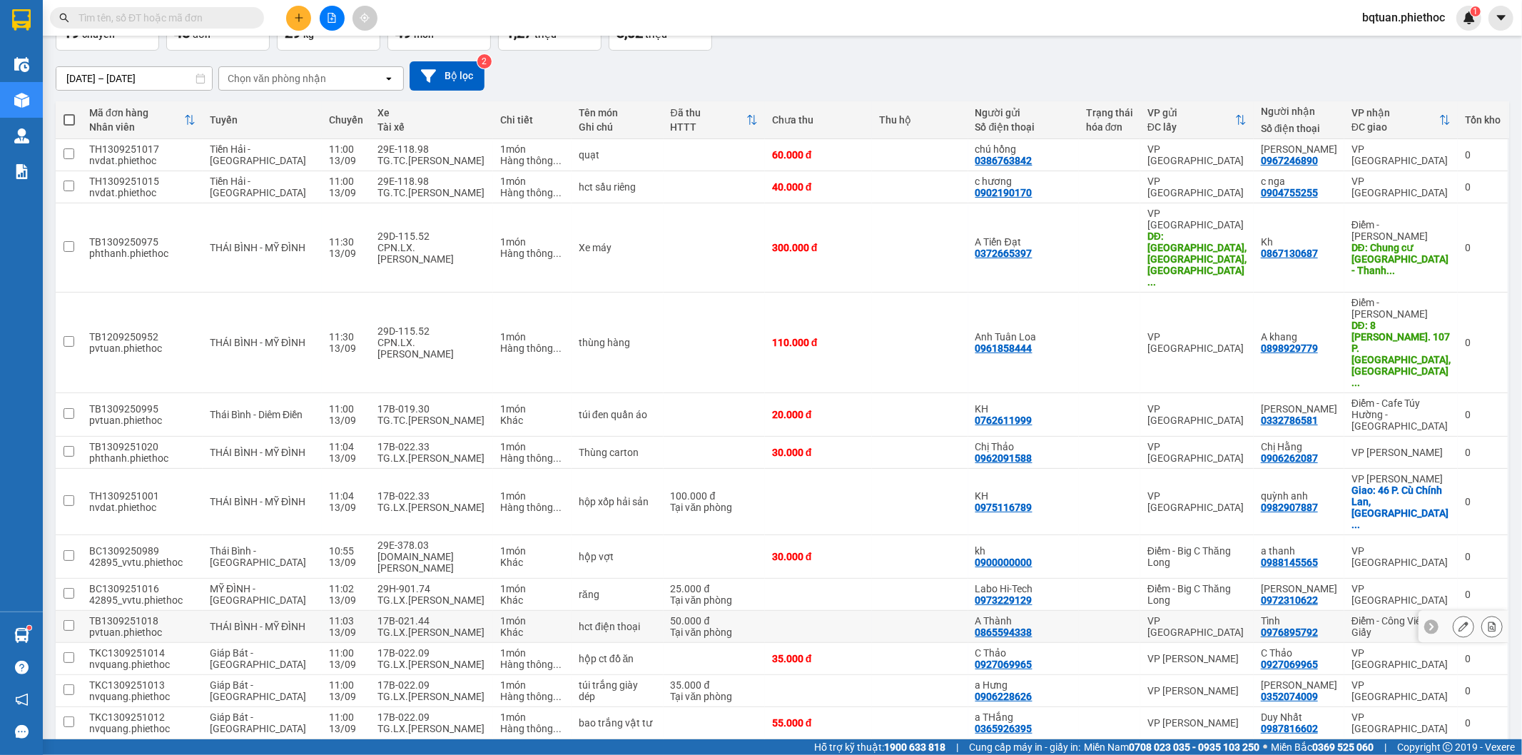
scroll to position [132, 0]
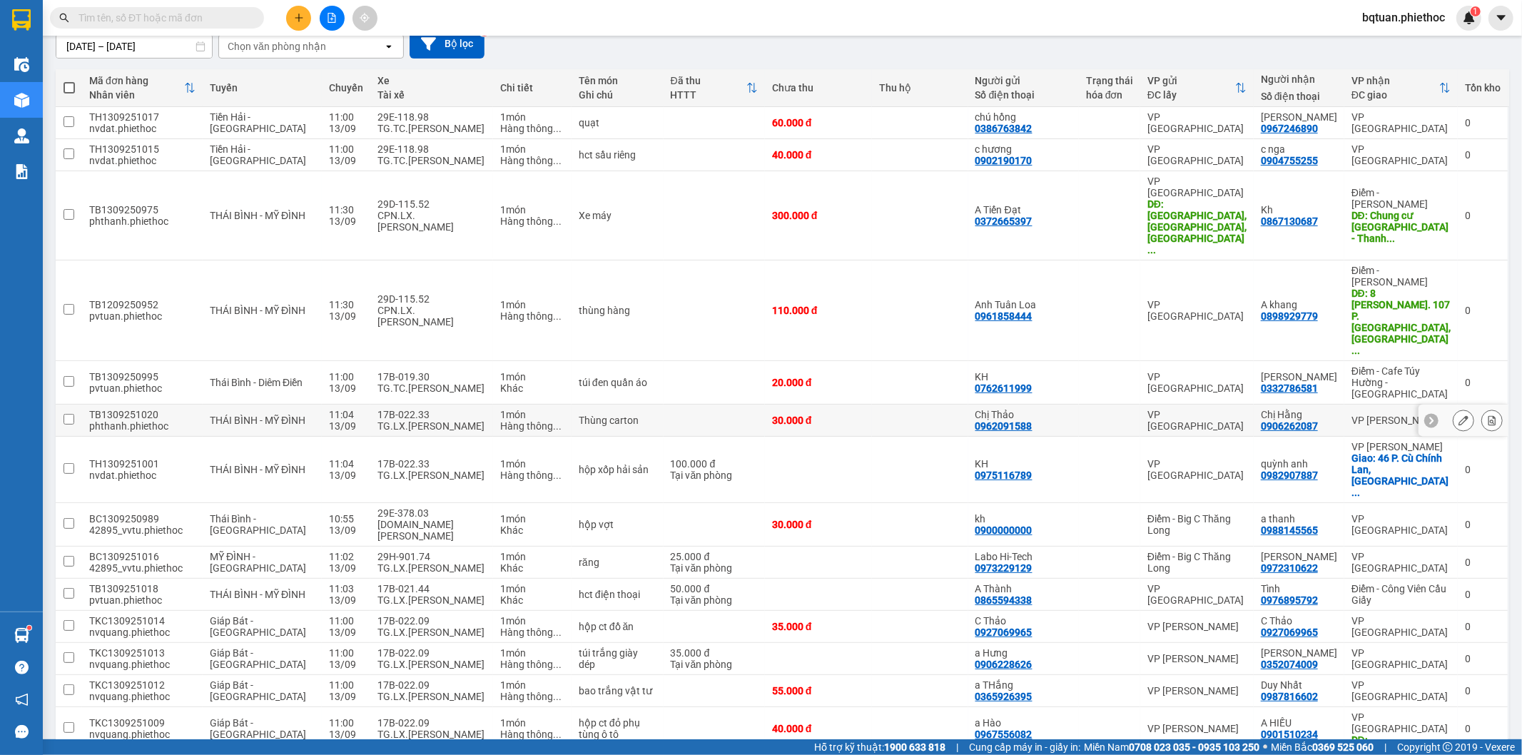
click at [435, 420] on div "TG.LX.[PERSON_NAME]" at bounding box center [432, 425] width 108 height 11
checkbox input "true"
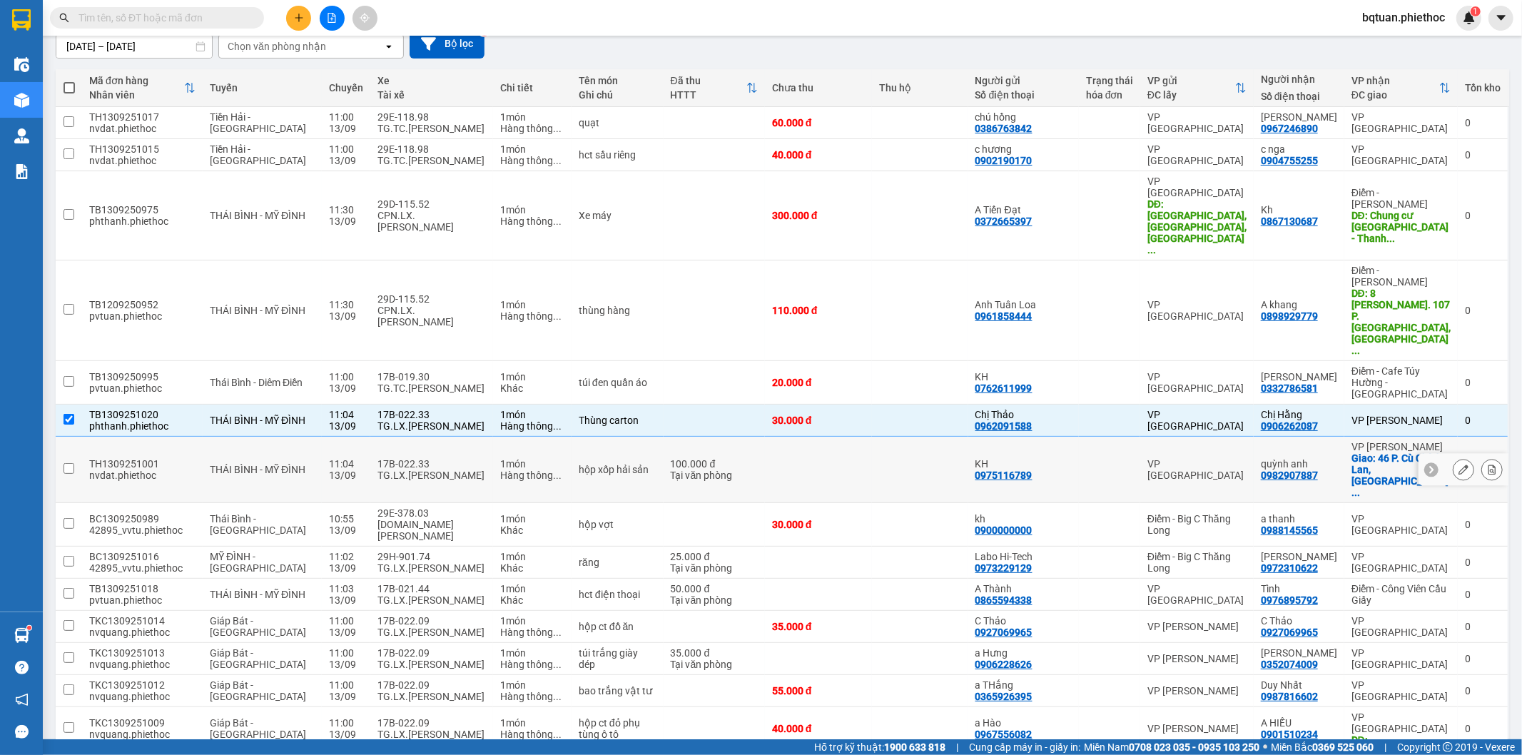
click at [435, 437] on td "17B-022.33 TG.LX.[PERSON_NAME]" at bounding box center [431, 470] width 123 height 66
checkbox input "true"
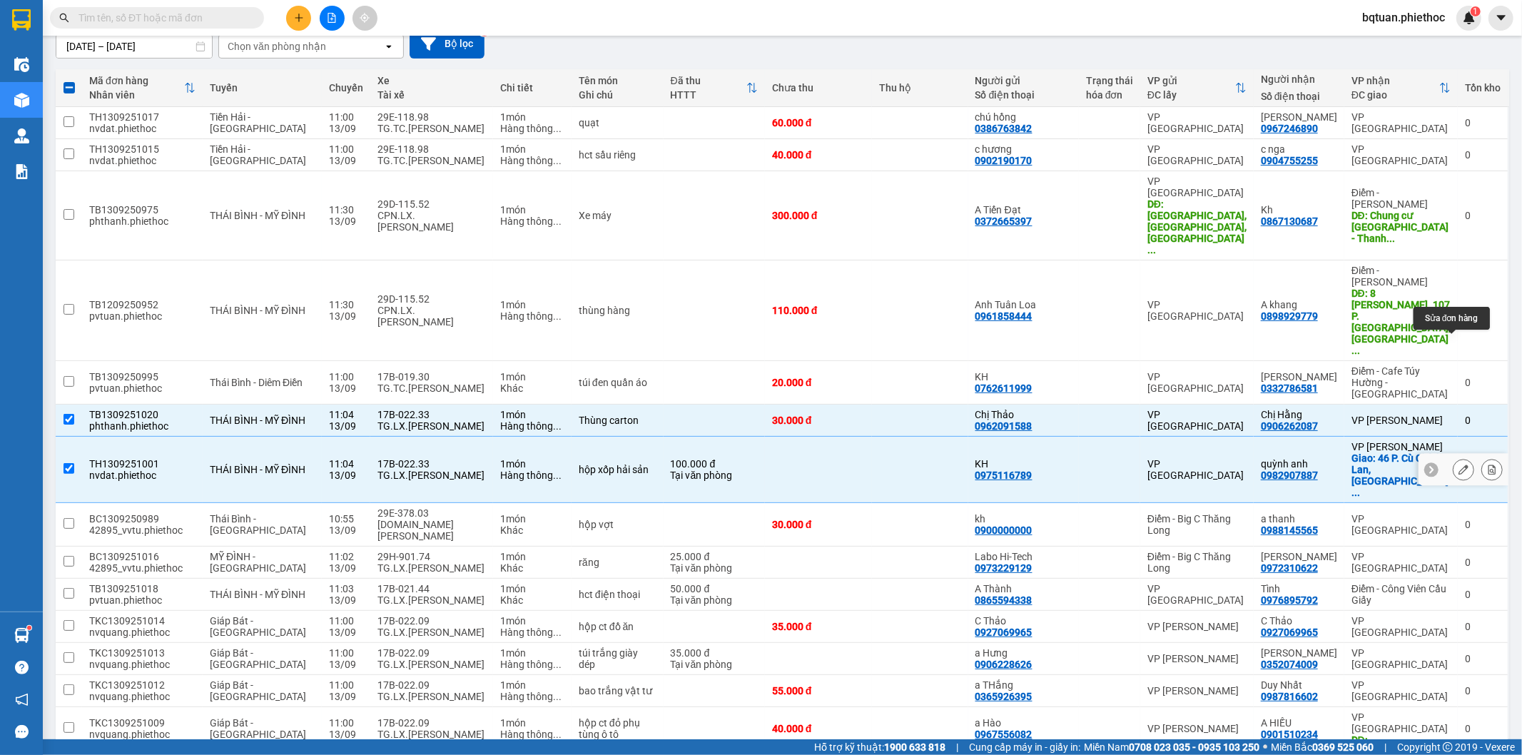
click at [1459, 465] on icon at bounding box center [1464, 470] width 10 height 10
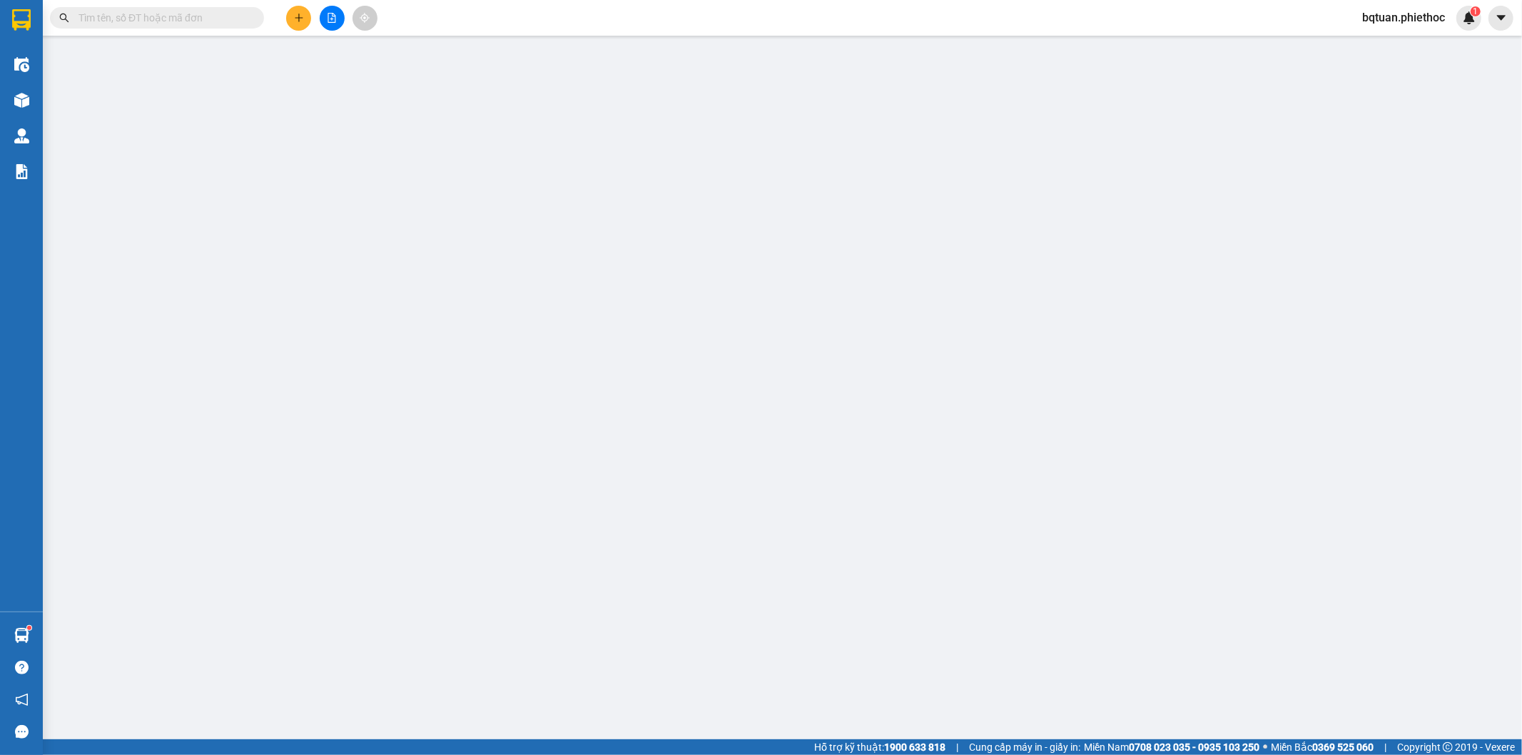
type input "0975116789"
type input "KH"
type input "0982907887"
type input "quỳnh anh"
checkbox input "true"
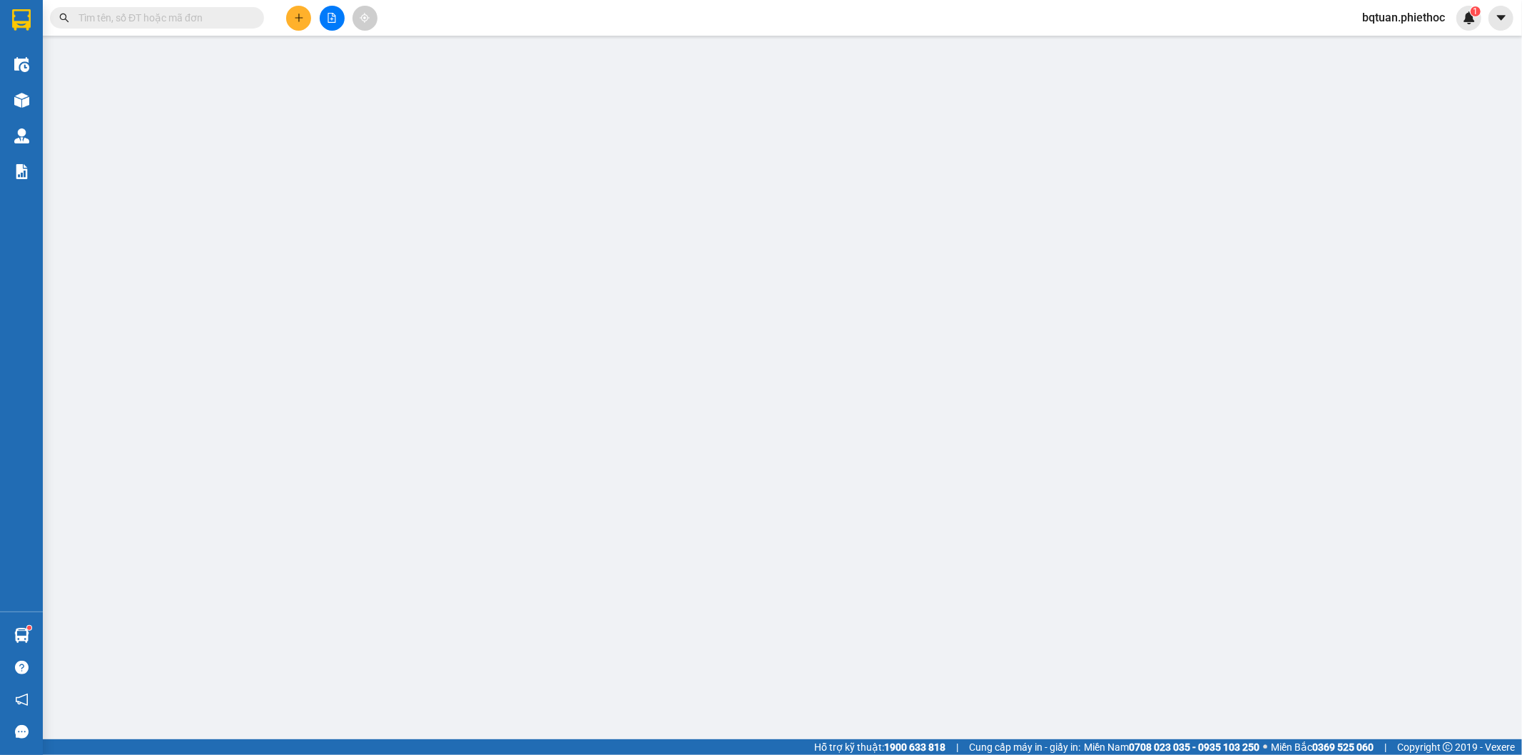
type input "46 P. Cù Chính Lan, Khương Mai, [GEOGRAPHIC_DATA], [GEOGRAPHIC_DATA], [GEOGRAPH…"
type input "100.000"
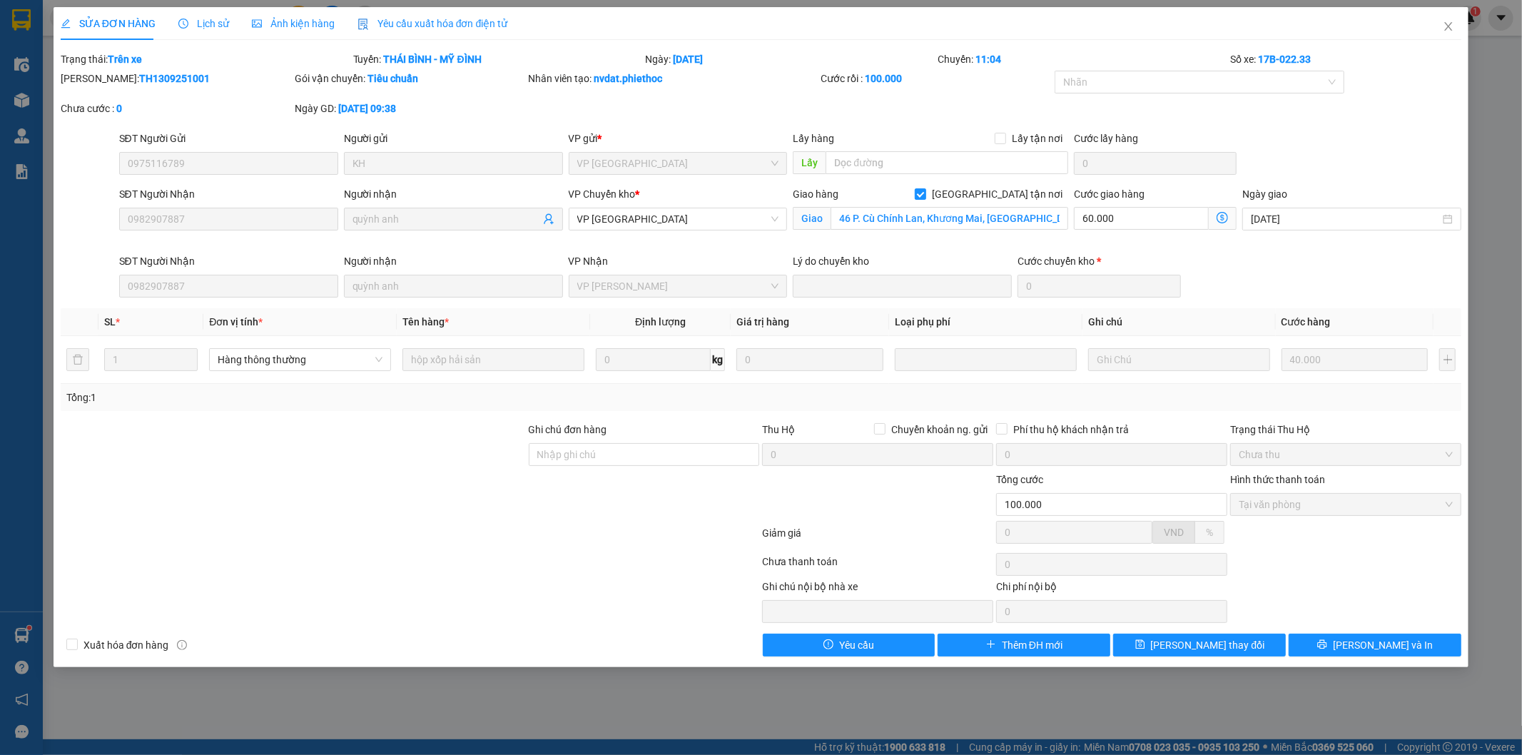
drag, startPoint x: 1323, startPoint y: 146, endPoint x: 1380, endPoint y: 134, distance: 58.4
click at [1346, 136] on div "SĐT Người Gửi 0975116789 Người gửi KH VP gửi * VP Tiền Hải Lấy hàng Lấy tận nơi…" at bounding box center [790, 156] width 1349 height 50
click at [1440, 23] on span "Close" at bounding box center [1449, 27] width 40 height 40
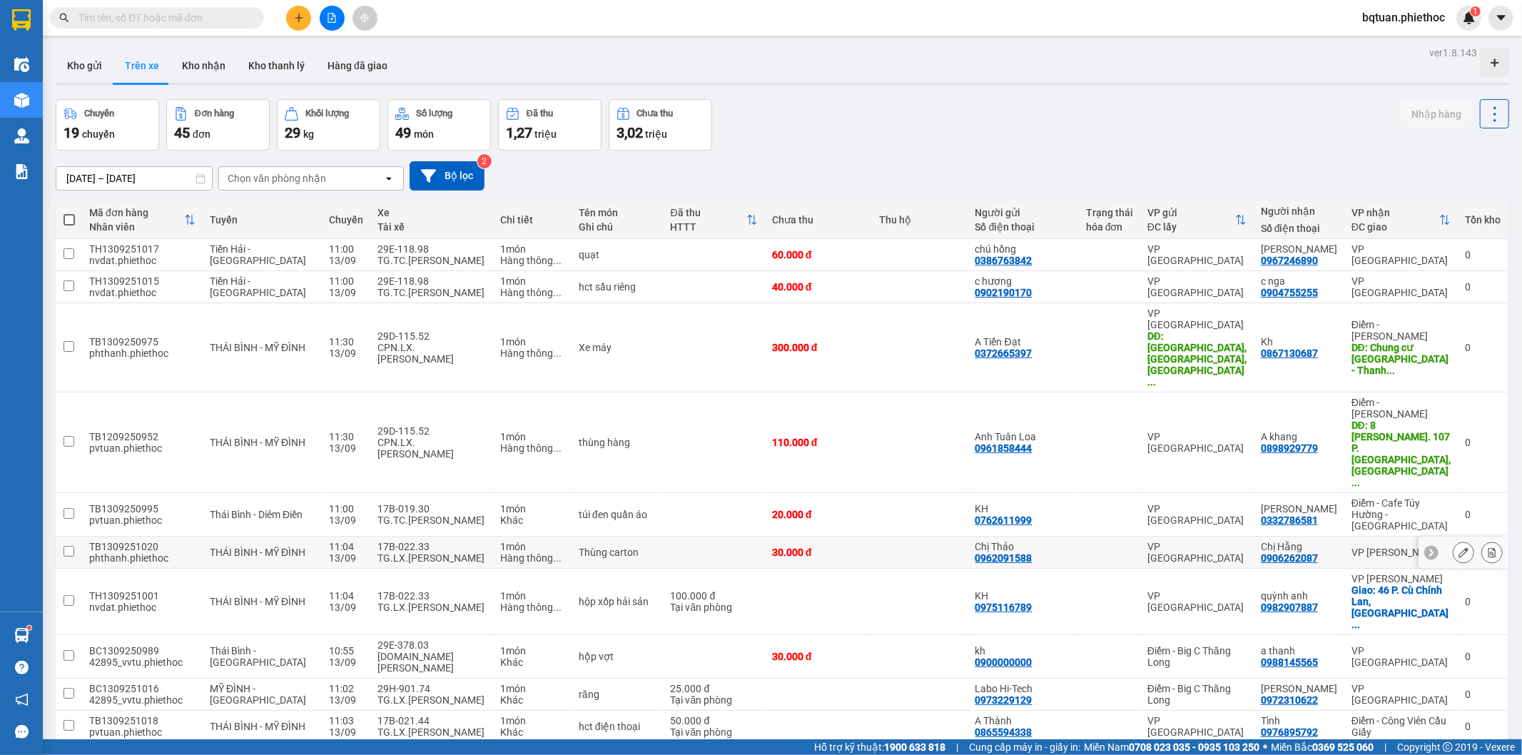
click at [425, 552] on div "TG.LX.[PERSON_NAME]" at bounding box center [432, 557] width 108 height 11
checkbox input "true"
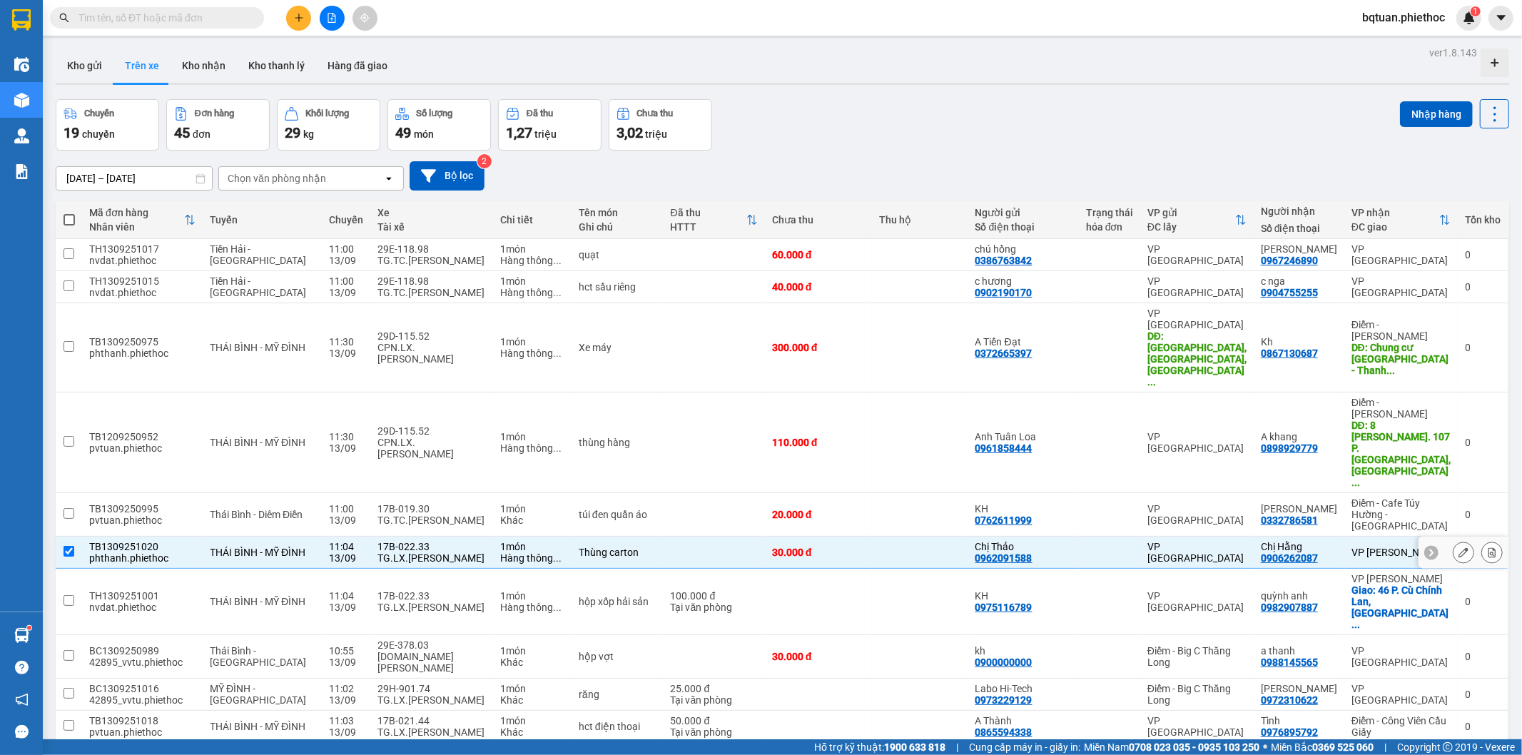
click at [413, 590] on div "17B-022.33" at bounding box center [432, 595] width 108 height 11
checkbox input "true"
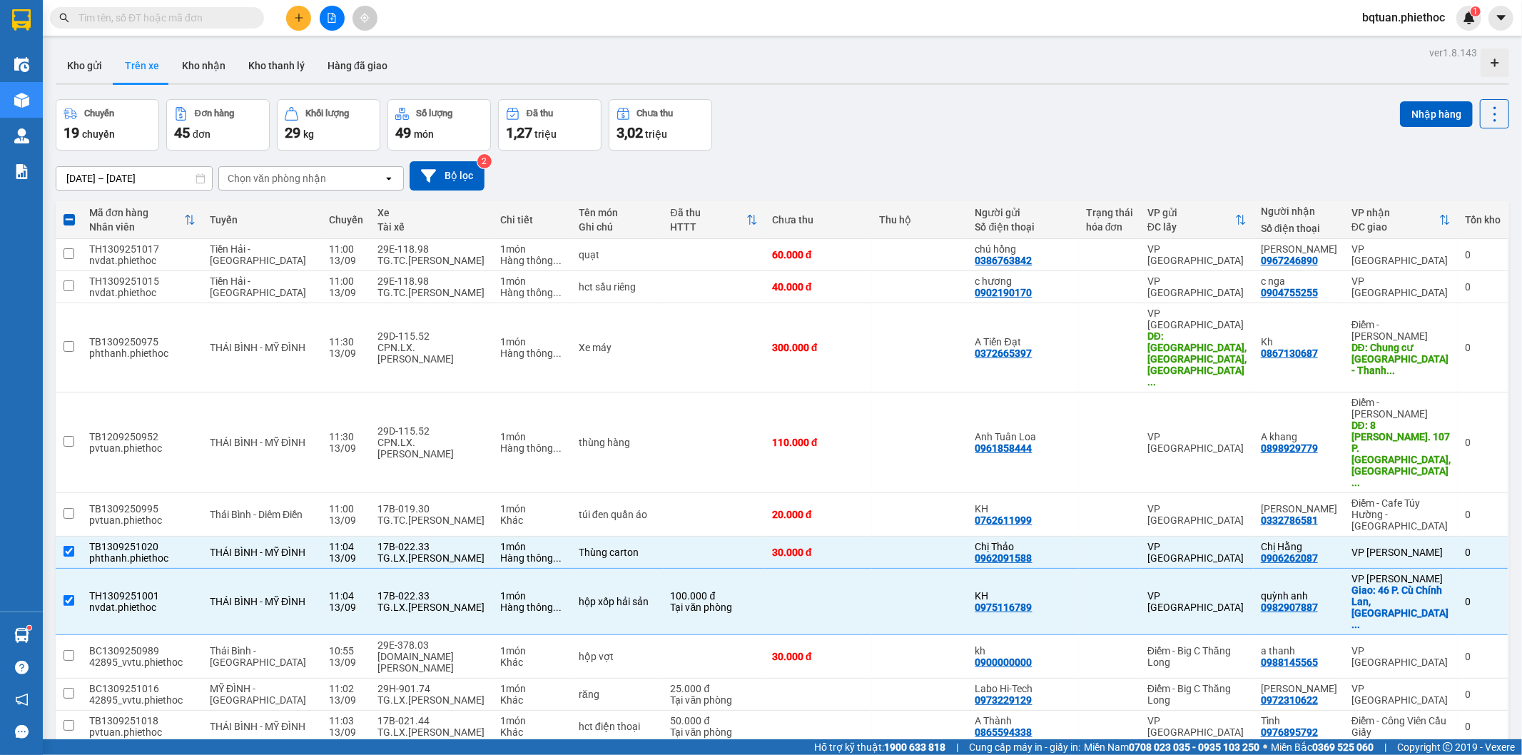
drag, startPoint x: 888, startPoint y: 123, endPoint x: 880, endPoint y: 126, distance: 8.4
click at [291, 17] on button at bounding box center [298, 18] width 25 height 25
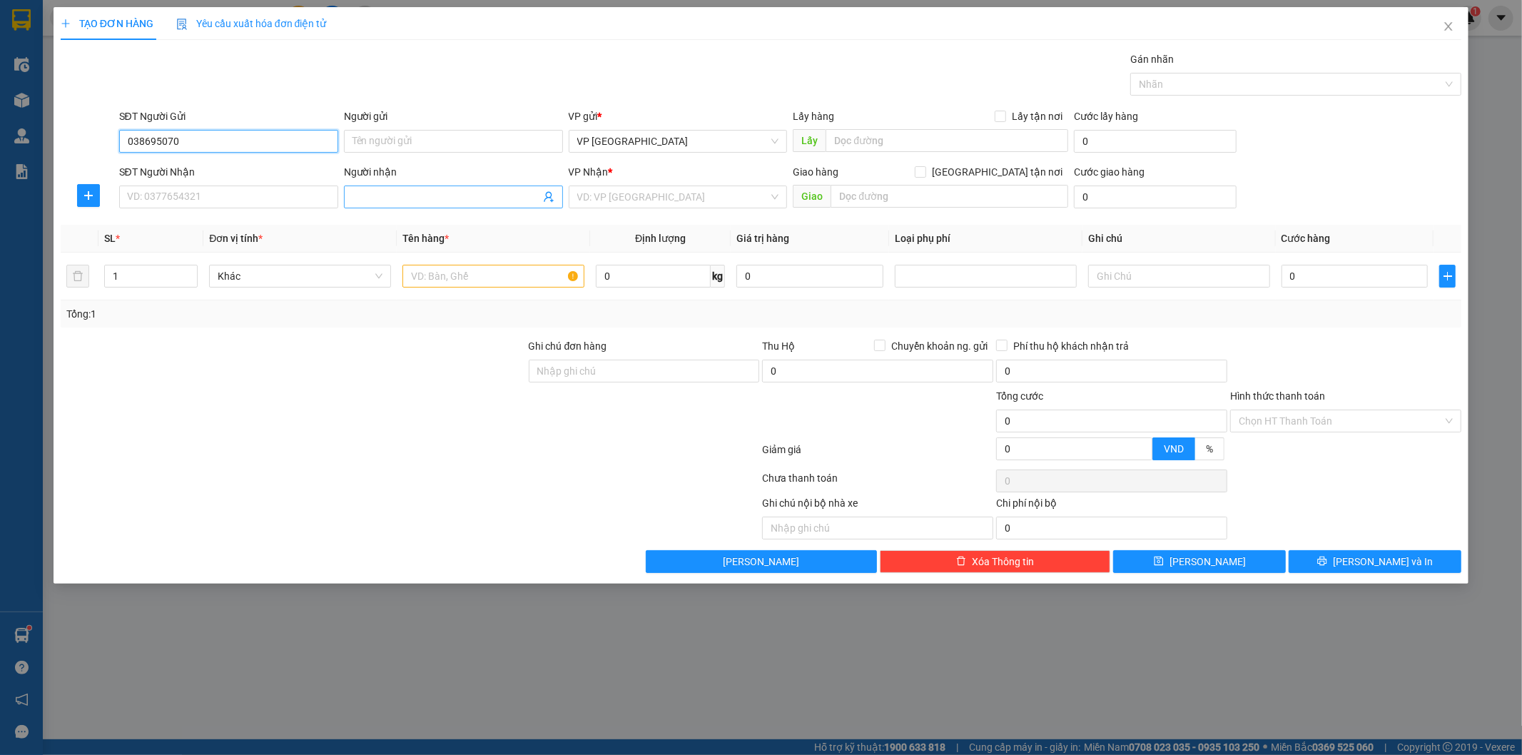
type input "0386950703"
click at [283, 167] on div "0386950703 - C Thu Thuỷ" at bounding box center [229, 170] width 202 height 16
type input "C Thu Thuỷ"
checkbox input "true"
type input "Cầu Kìm"
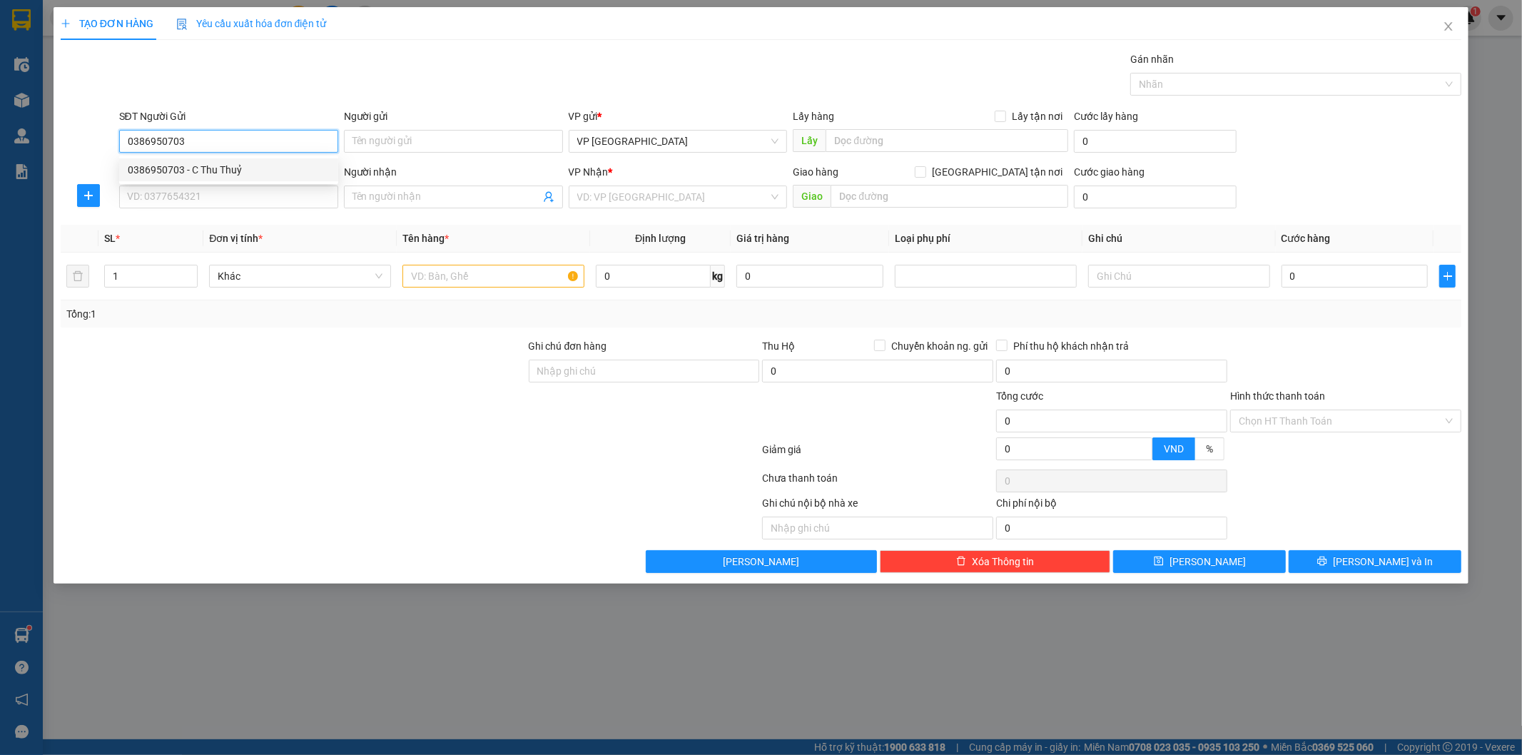
type input "10.000"
type input "0386950703"
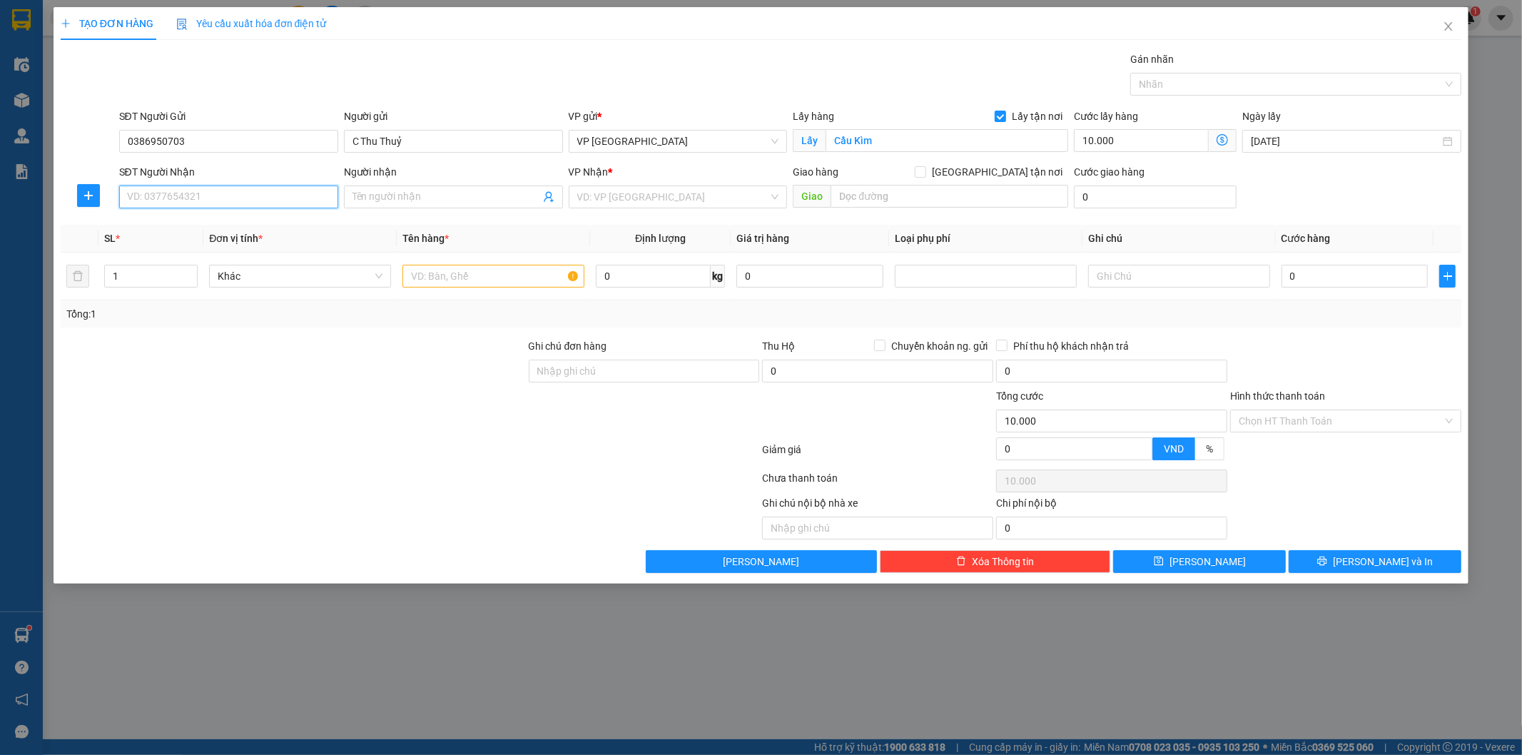
click at [268, 202] on input "SĐT Người Nhận" at bounding box center [228, 197] width 219 height 23
click at [876, 138] on input "Cầu Kìm" at bounding box center [947, 140] width 243 height 23
type input "\"
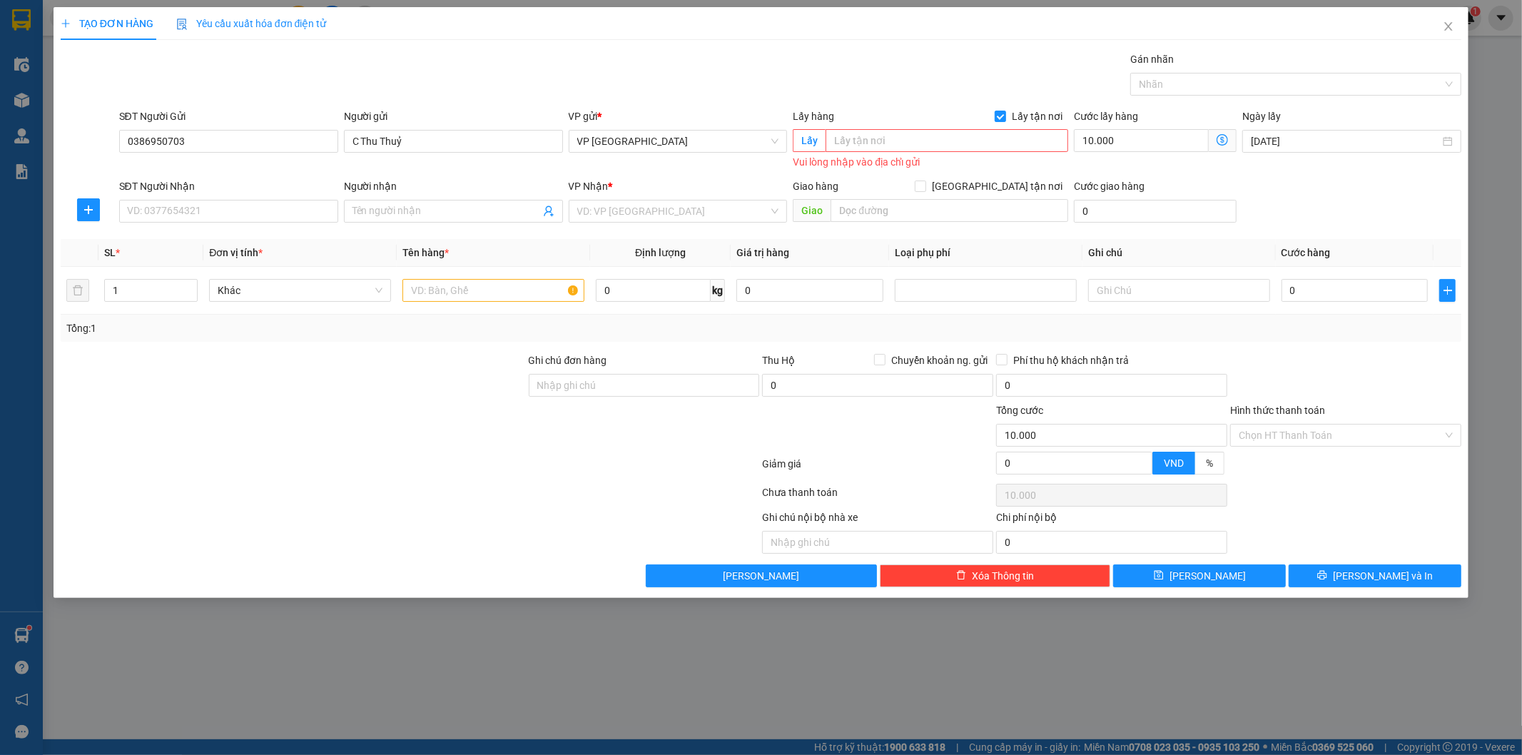
drag, startPoint x: 1004, startPoint y: 107, endPoint x: 1101, endPoint y: 155, distance: 108.2
click at [1004, 108] on div "Transit Pickup Surcharge Ids Transit Deliver Surcharge Ids Transit Deliver Surc…" at bounding box center [762, 319] width 1402 height 536
click at [1013, 119] on span "Lấy tận nơi" at bounding box center [1037, 116] width 62 height 16
click at [1005, 119] on input "Lấy tận nơi" at bounding box center [1000, 116] width 10 height 10
checkbox input "false"
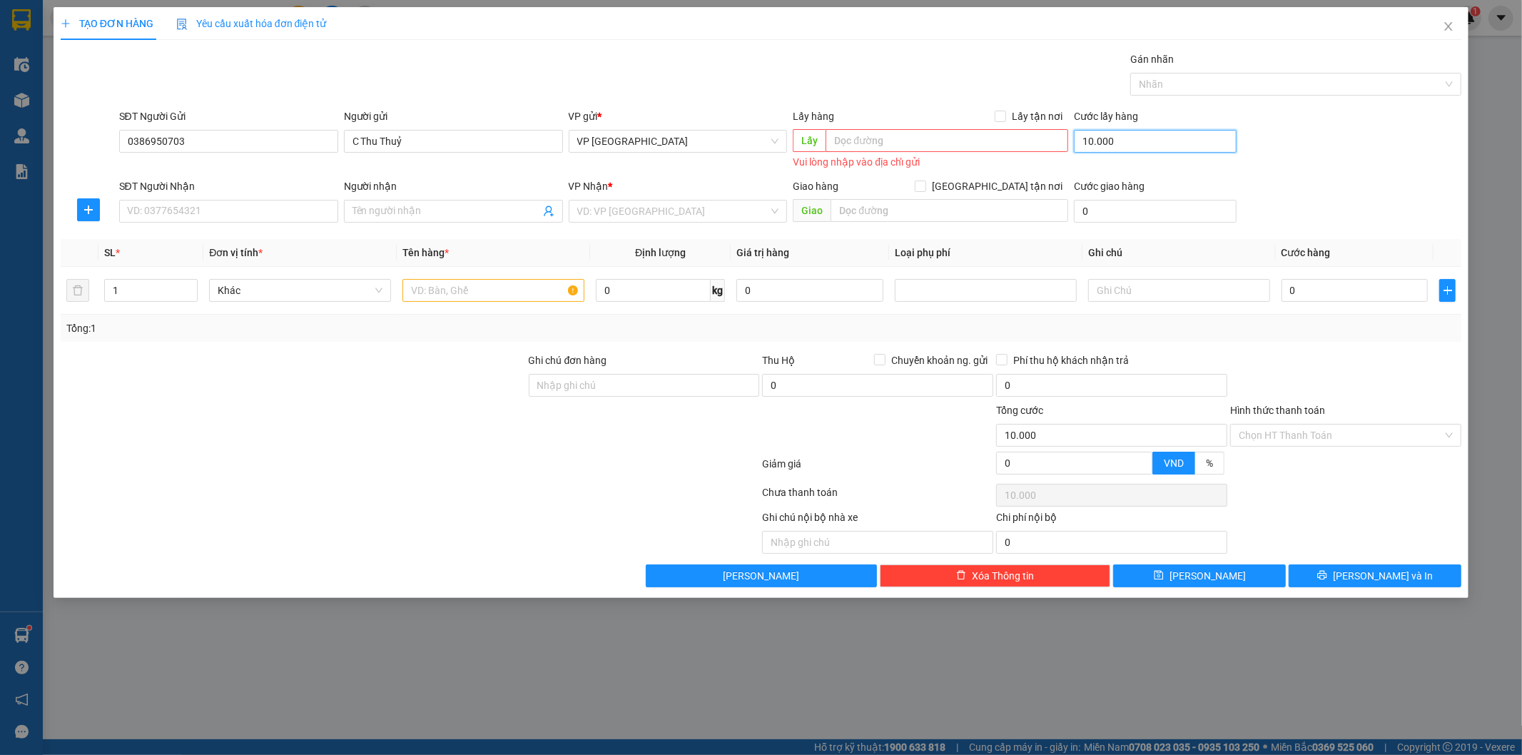
click at [1132, 136] on input "10.000" at bounding box center [1155, 141] width 163 height 23
type input "0"
click at [762, 64] on div "Gói vận chuyển * Tiêu chuẩn Gán nhãn Nhãn" at bounding box center [790, 76] width 1349 height 50
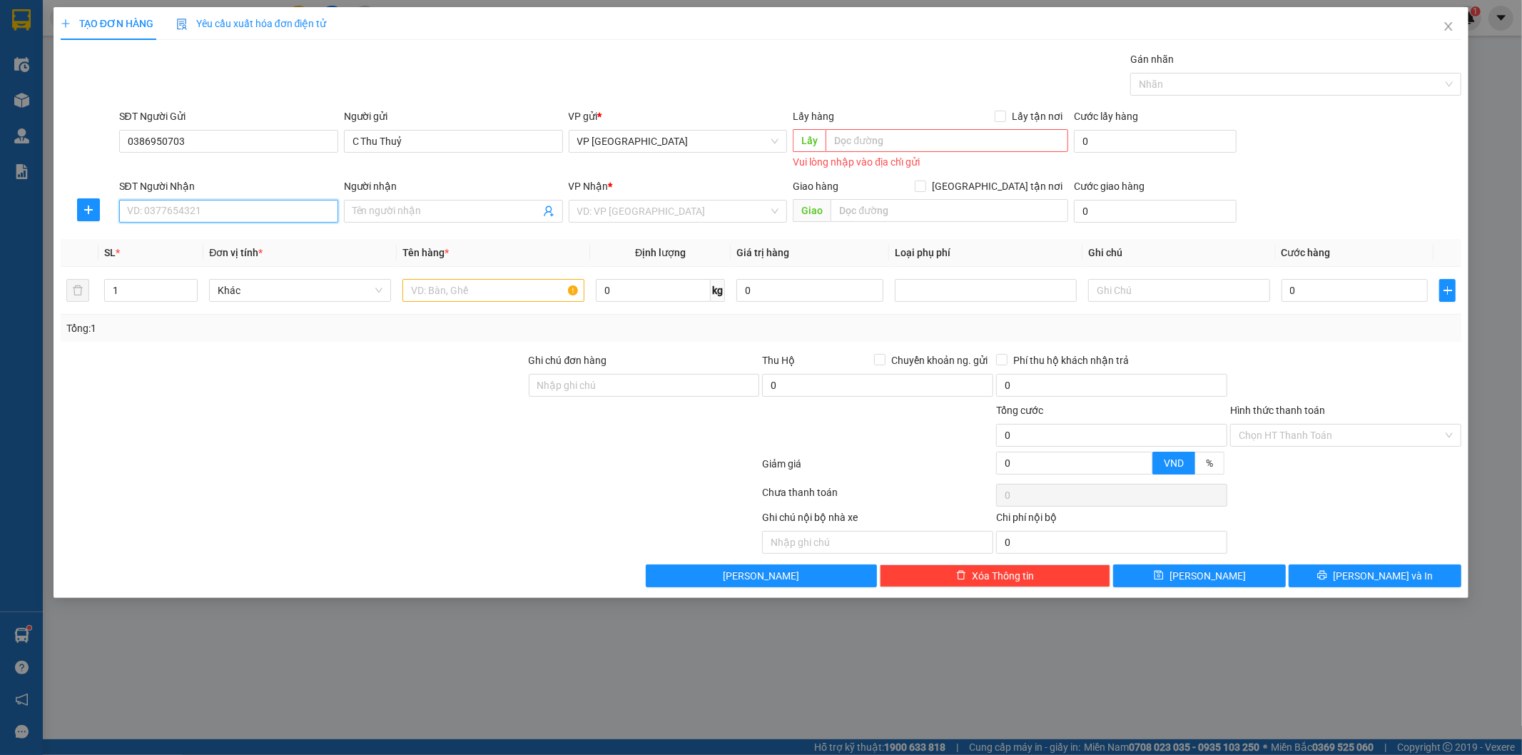
click at [236, 211] on input "SĐT Người Nhận" at bounding box center [228, 211] width 219 height 23
click at [618, 209] on input "search" at bounding box center [673, 211] width 192 height 21
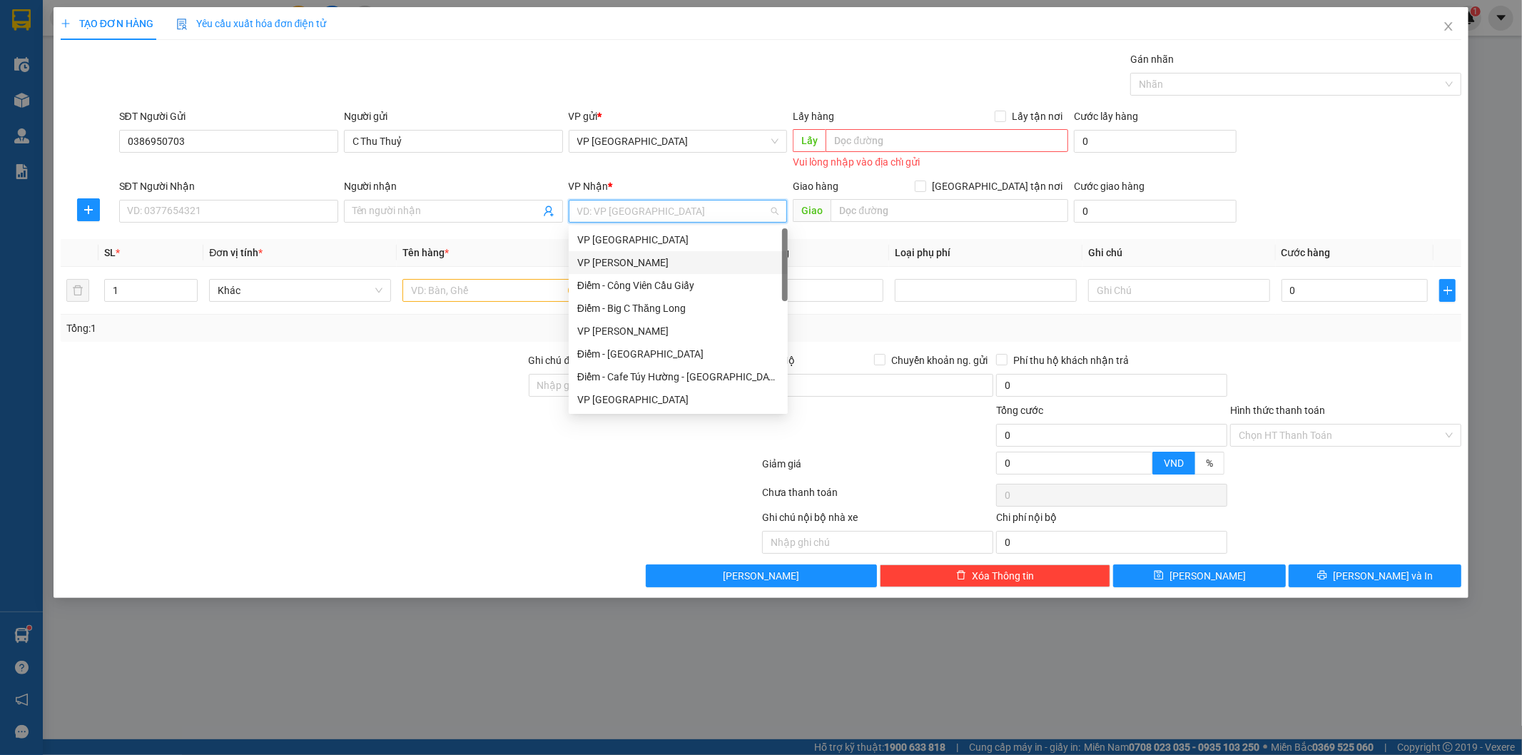
click at [659, 261] on div "VP [PERSON_NAME]" at bounding box center [678, 263] width 202 height 16
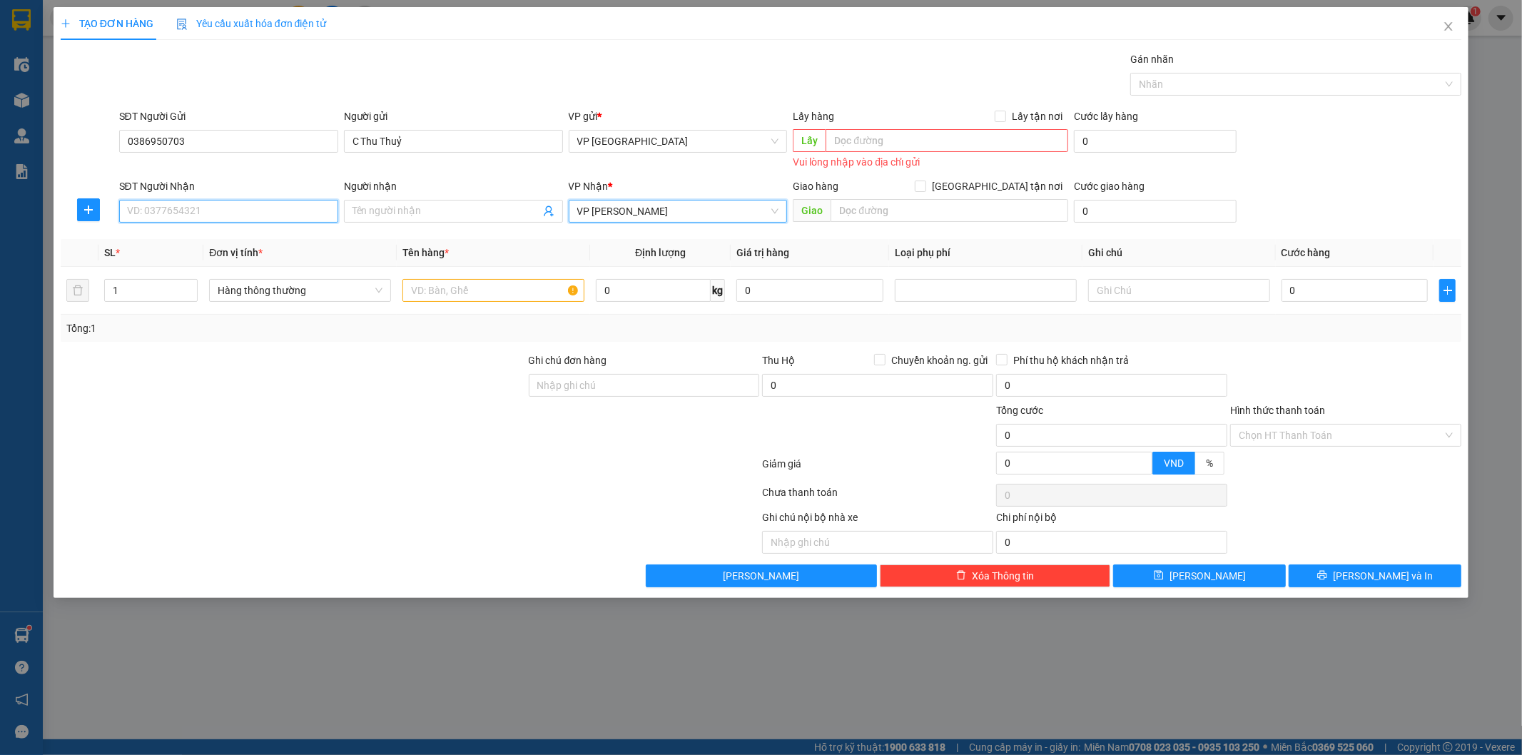
click at [173, 204] on input "SĐT Người Nhận" at bounding box center [228, 211] width 219 height 23
type input "0971555686"
click at [442, 216] on input "Người nhận" at bounding box center [447, 211] width 188 height 16
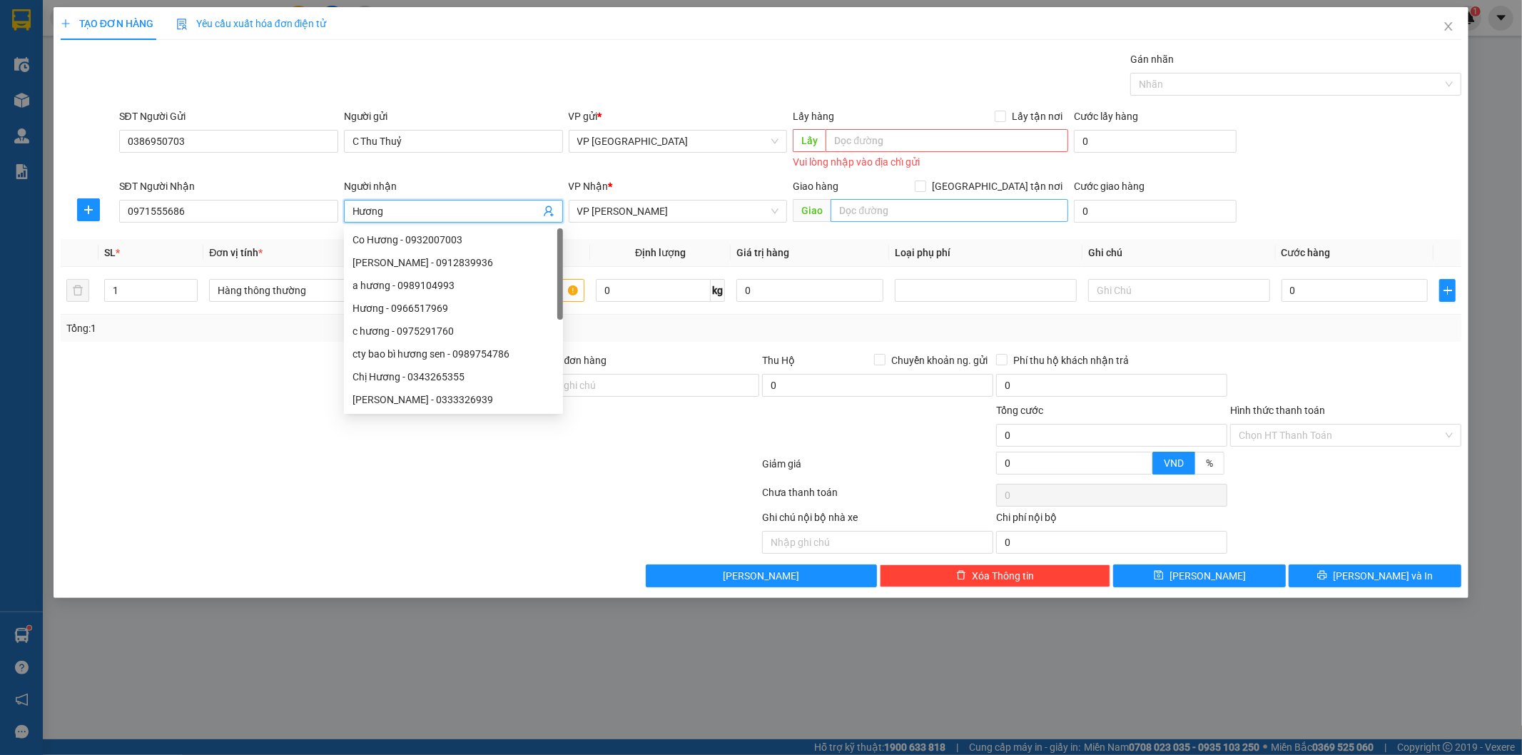
type input "Hương"
click at [896, 211] on input "text" at bounding box center [950, 210] width 238 height 23
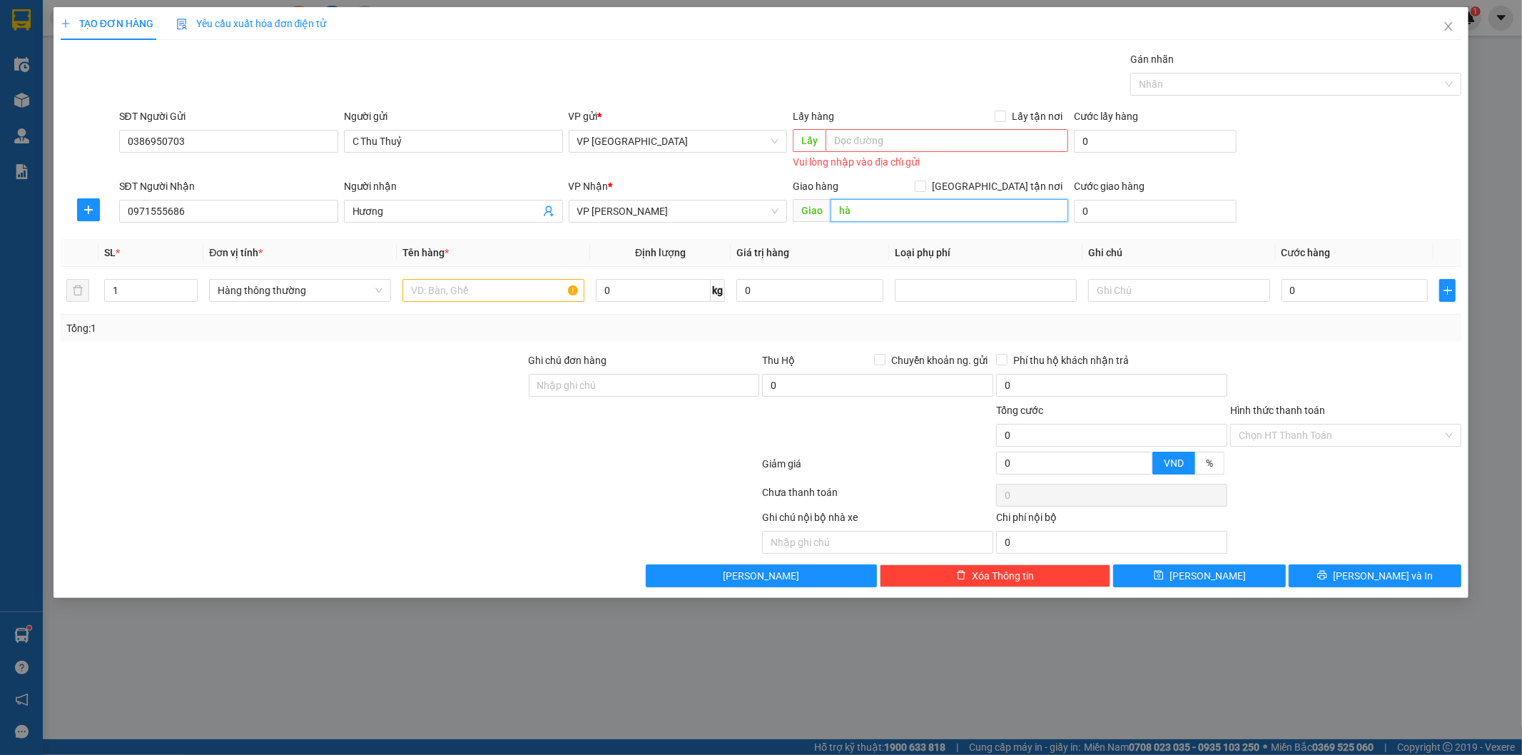
type input "h"
type input "dương nội [GEOGRAPHIC_DATA]"
click at [1340, 178] on div "SĐT Người Nhận 0971555686 Người nhận Hương VP Nhận * VP [PERSON_NAME] hàng [GEO…" at bounding box center [790, 203] width 1349 height 50
click at [442, 377] on form "Ghi chú đơn hàng Thu Hộ Chuyển khoản ng. gửi 0 Phí thu hộ khách nhận trả 0 Tổng…" at bounding box center [762, 417] width 1402 height 128
click at [498, 388] on div at bounding box center [293, 378] width 468 height 50
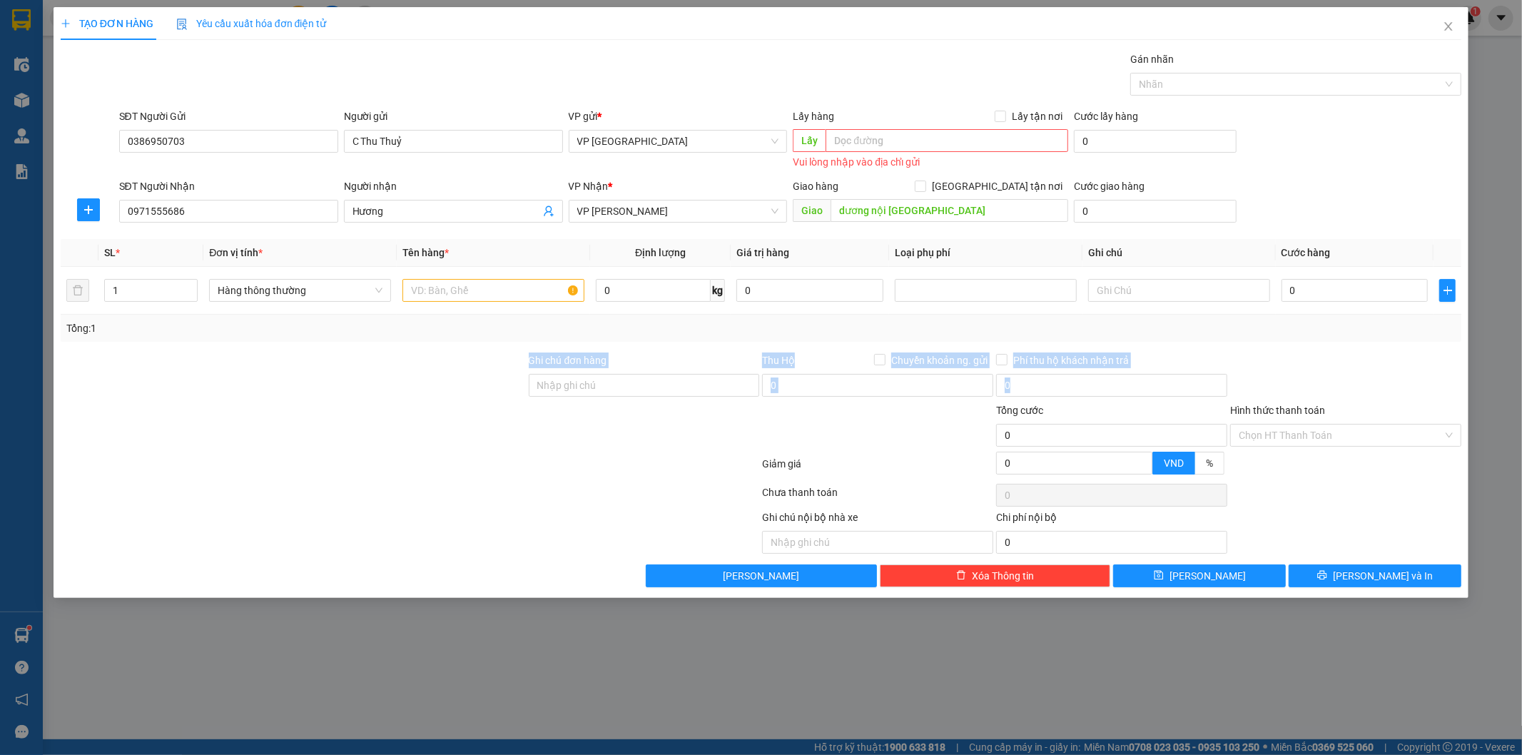
click at [498, 388] on div at bounding box center [293, 378] width 468 height 50
drag, startPoint x: 430, startPoint y: 343, endPoint x: 438, endPoint y: 344, distance: 8.7
click at [431, 344] on div "Transit Pickup Surcharge Ids Transit Deliver Surcharge Ids Transit Deliver Surc…" at bounding box center [762, 319] width 1402 height 536
click at [442, 346] on div "Transit Pickup Surcharge Ids Transit Deliver Surcharge Ids Transit Deliver Surc…" at bounding box center [762, 319] width 1402 height 536
click at [480, 285] on input "text" at bounding box center [494, 290] width 182 height 23
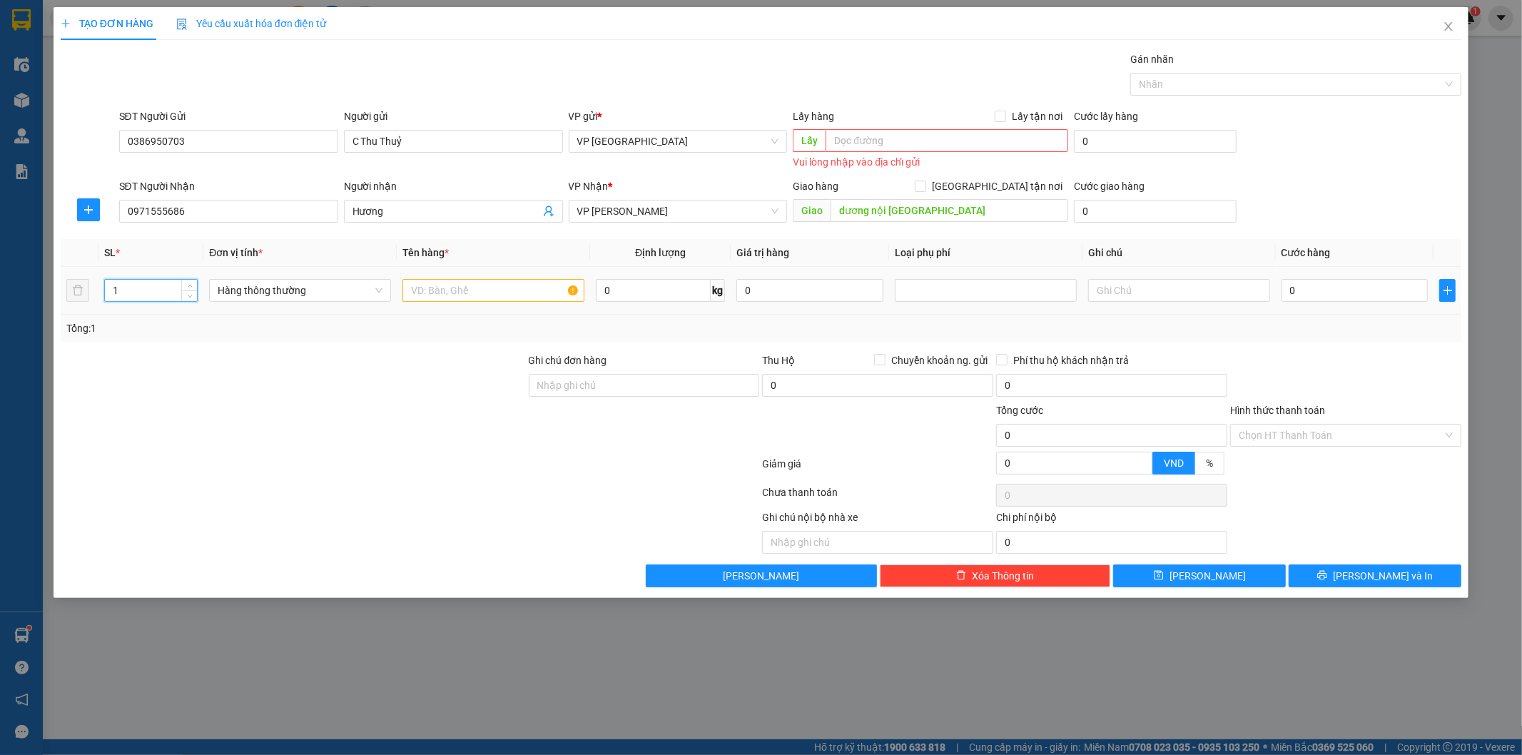
click at [151, 293] on input "1" at bounding box center [151, 290] width 93 height 21
type input "6"
drag, startPoint x: 248, startPoint y: 405, endPoint x: 441, endPoint y: 293, distance: 222.5
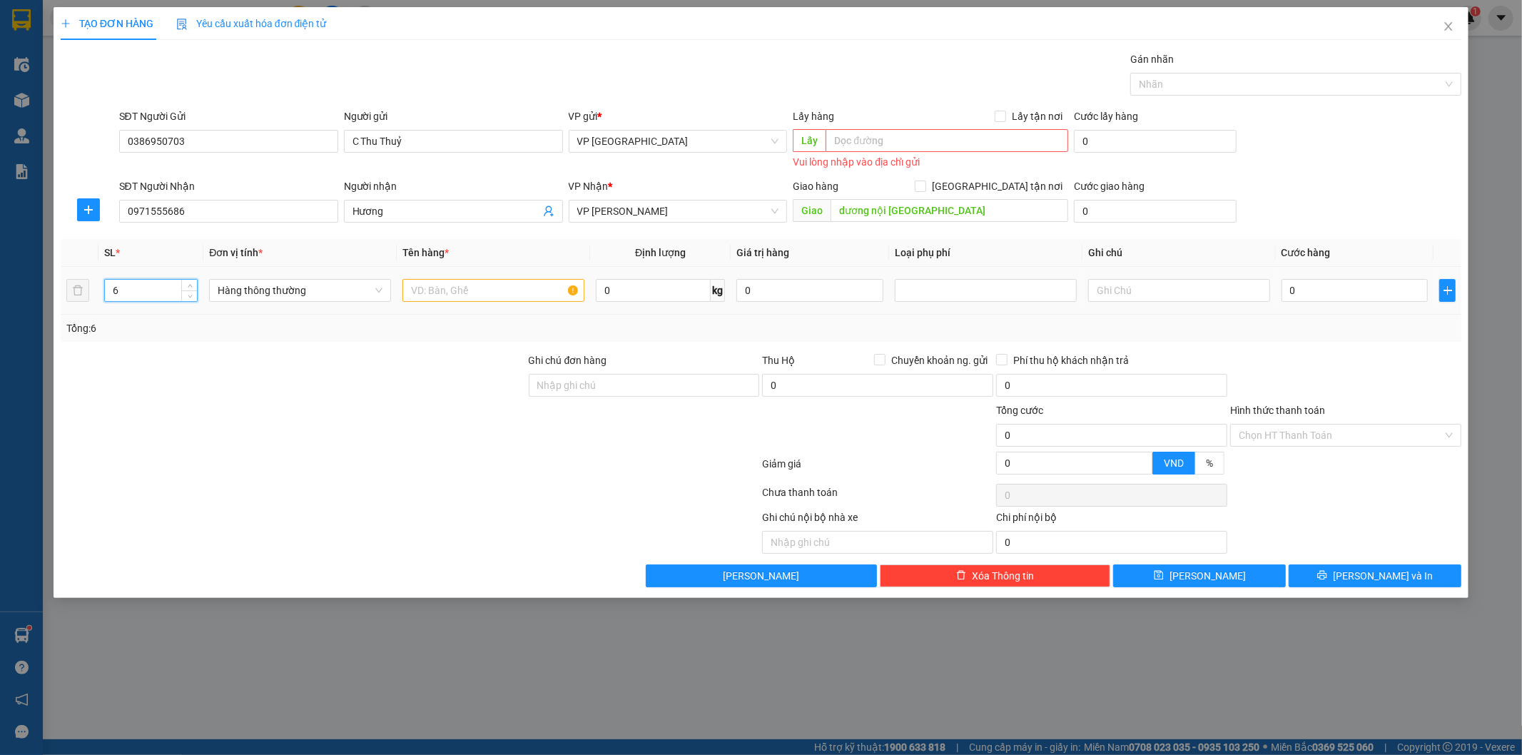
click at [254, 403] on div at bounding box center [293, 428] width 468 height 50
click at [458, 290] on input "text" at bounding box center [494, 290] width 182 height 23
type input "hct"
click at [1409, 190] on div "SĐT Người Nhận 0971555686 Người nhận Hương VP Nhận * VP [PERSON_NAME] hàng [GEO…" at bounding box center [790, 203] width 1349 height 50
click at [1317, 281] on input "0" at bounding box center [1355, 290] width 147 height 23
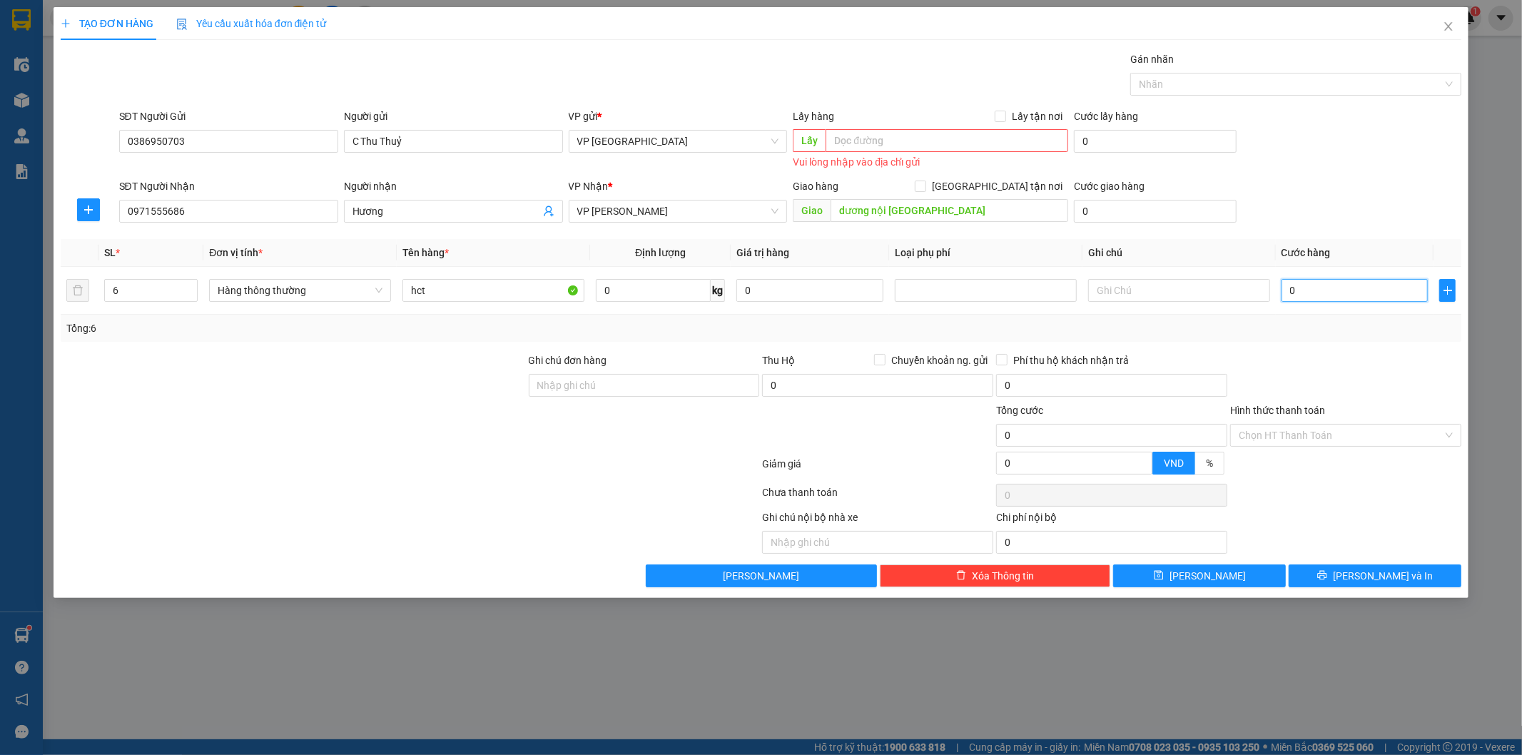
type input "2"
type input "24"
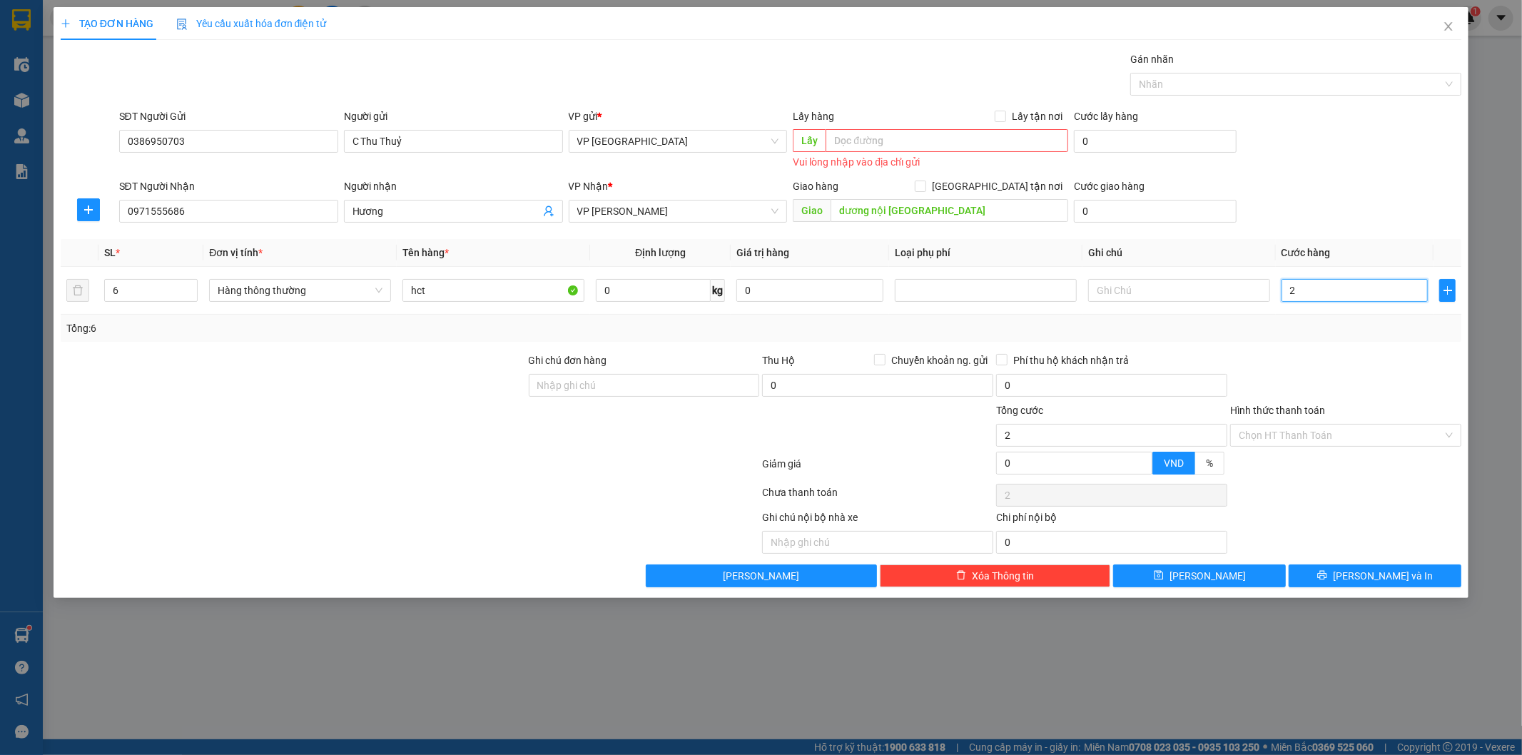
type input "24"
type input "240"
type input "240.000"
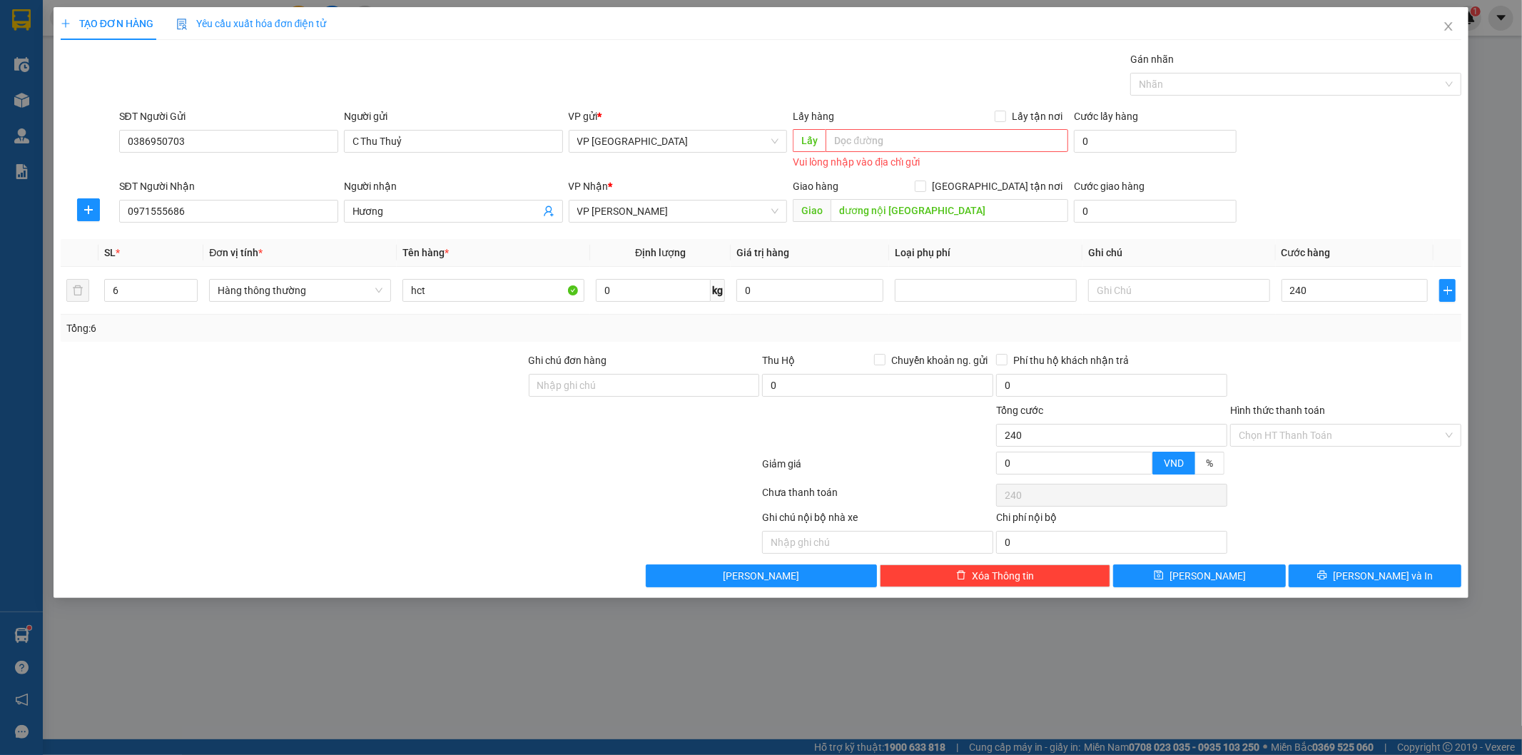
type input "240.000"
click at [1387, 195] on div "SĐT Người Nhận 0971555686 Người nhận Hương VP Nhận * VP [PERSON_NAME] hàng [GEO…" at bounding box center [790, 203] width 1349 height 50
click at [1096, 210] on input "0" at bounding box center [1155, 211] width 163 height 23
type input "7"
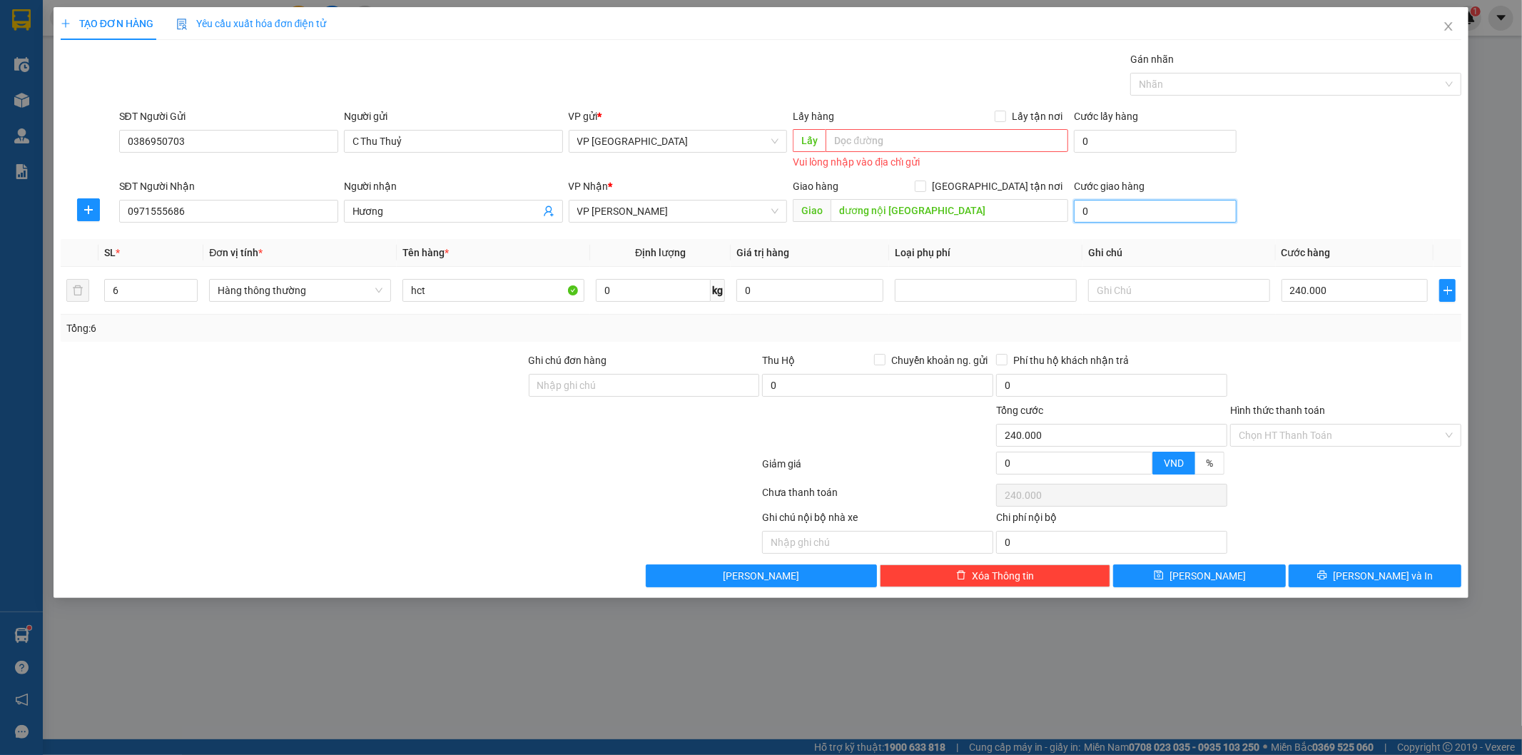
type input "240.007"
type input "70"
type input "240.070"
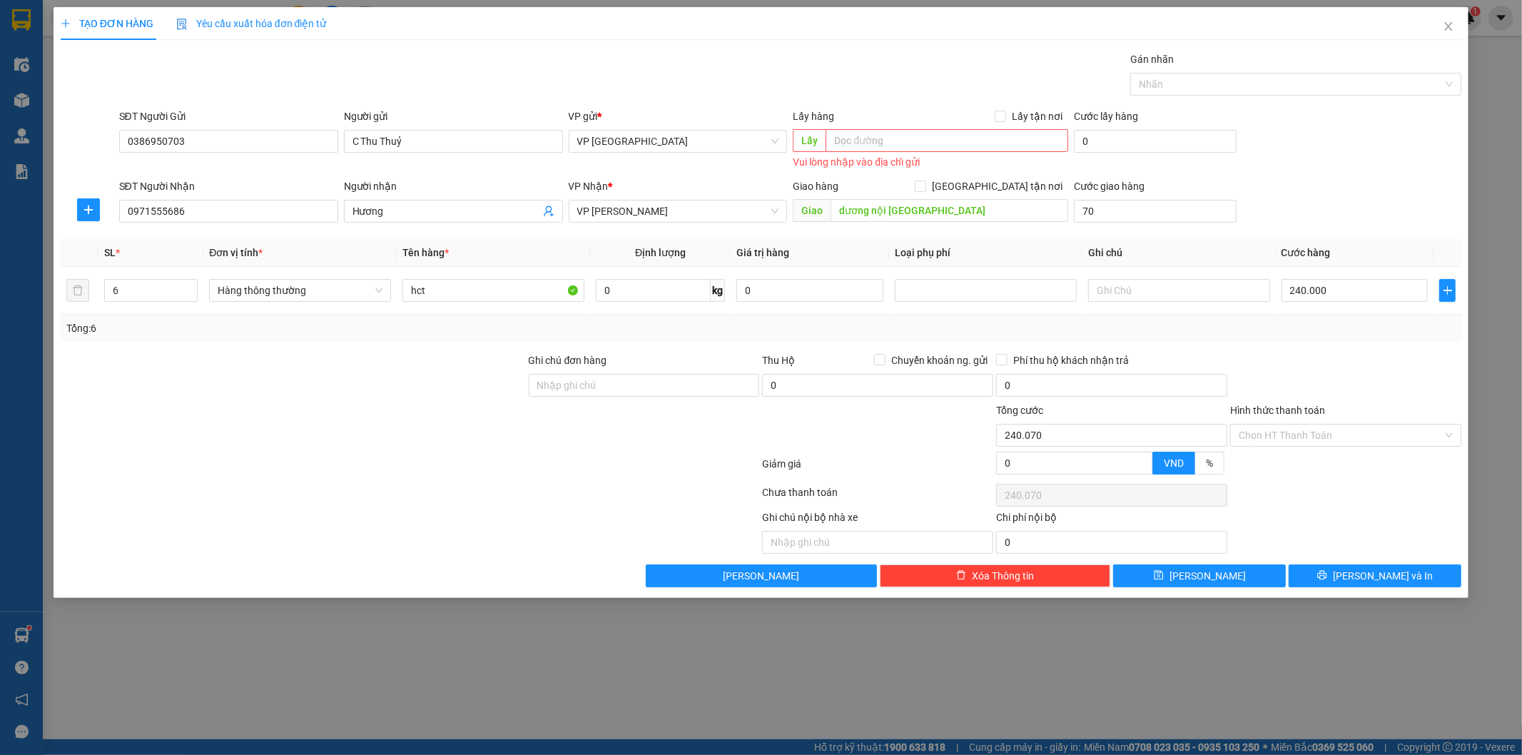
type input "70.000"
type input "310.000"
click at [1367, 156] on div "SĐT Người Gửi 0386950703 Người gửi C Thu Thuỷ VP gửi * VP Thái Bình Lấy hàng Lấ…" at bounding box center [790, 140] width 1349 height 64
click at [1365, 161] on div "SĐT Người Gửi 0386950703 Người gửi C Thu Thuỷ VP gửi * VP Thái Bình Lấy hàng Lấ…" at bounding box center [790, 140] width 1349 height 64
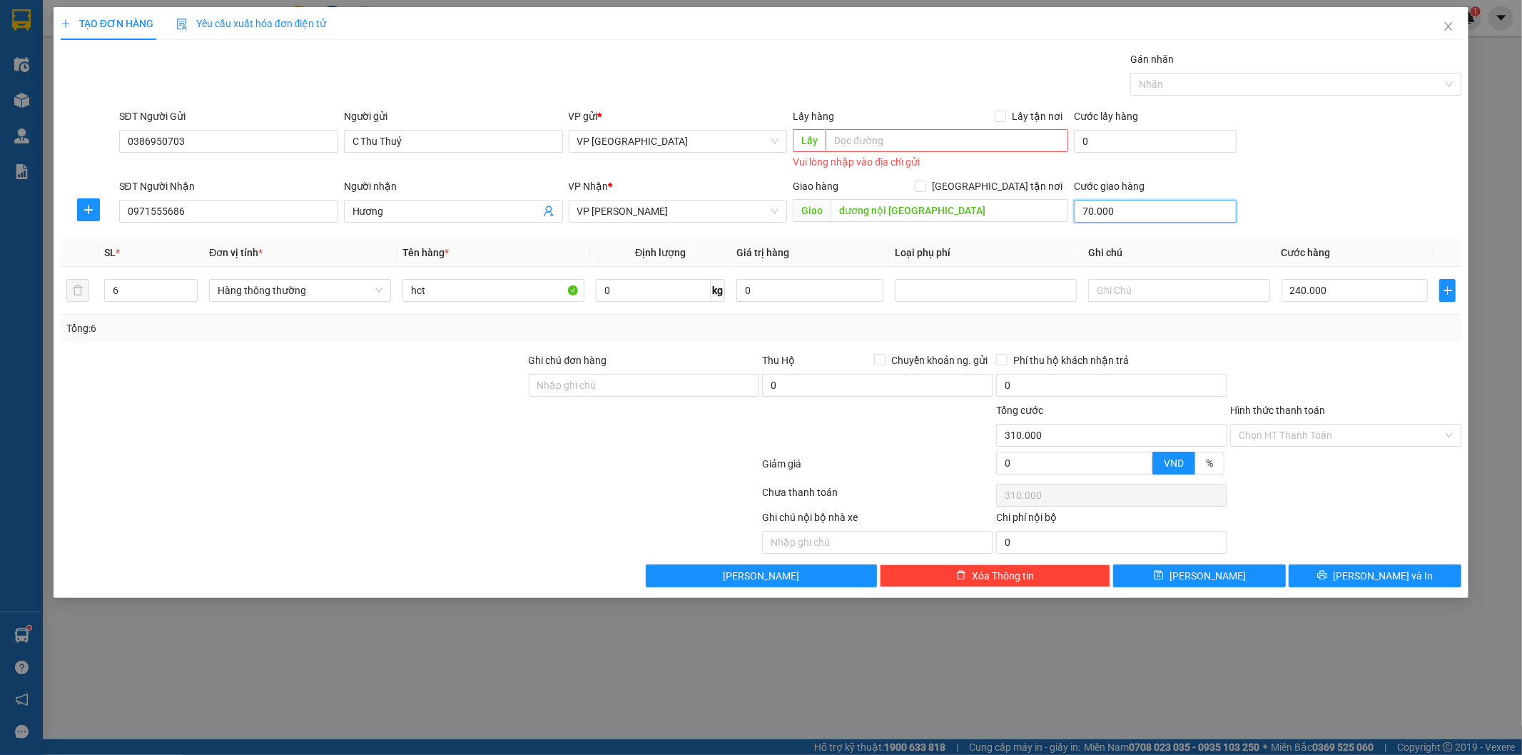
click at [1144, 206] on input "70.000" at bounding box center [1155, 211] width 163 height 23
drag, startPoint x: 1358, startPoint y: 201, endPoint x: 1342, endPoint y: 197, distance: 16.1
click at [1353, 197] on div "SĐT Người Nhận 0971555686 Người nhận Hương VP Nhận * VP [PERSON_NAME] hàng [GEO…" at bounding box center [790, 203] width 1349 height 50
click at [1282, 150] on div "SĐT Người Gửi 0386950703 Người gửi C Thu Thuỷ VP gửi * VP Thái Bình Lấy hàng Lấ…" at bounding box center [790, 140] width 1349 height 64
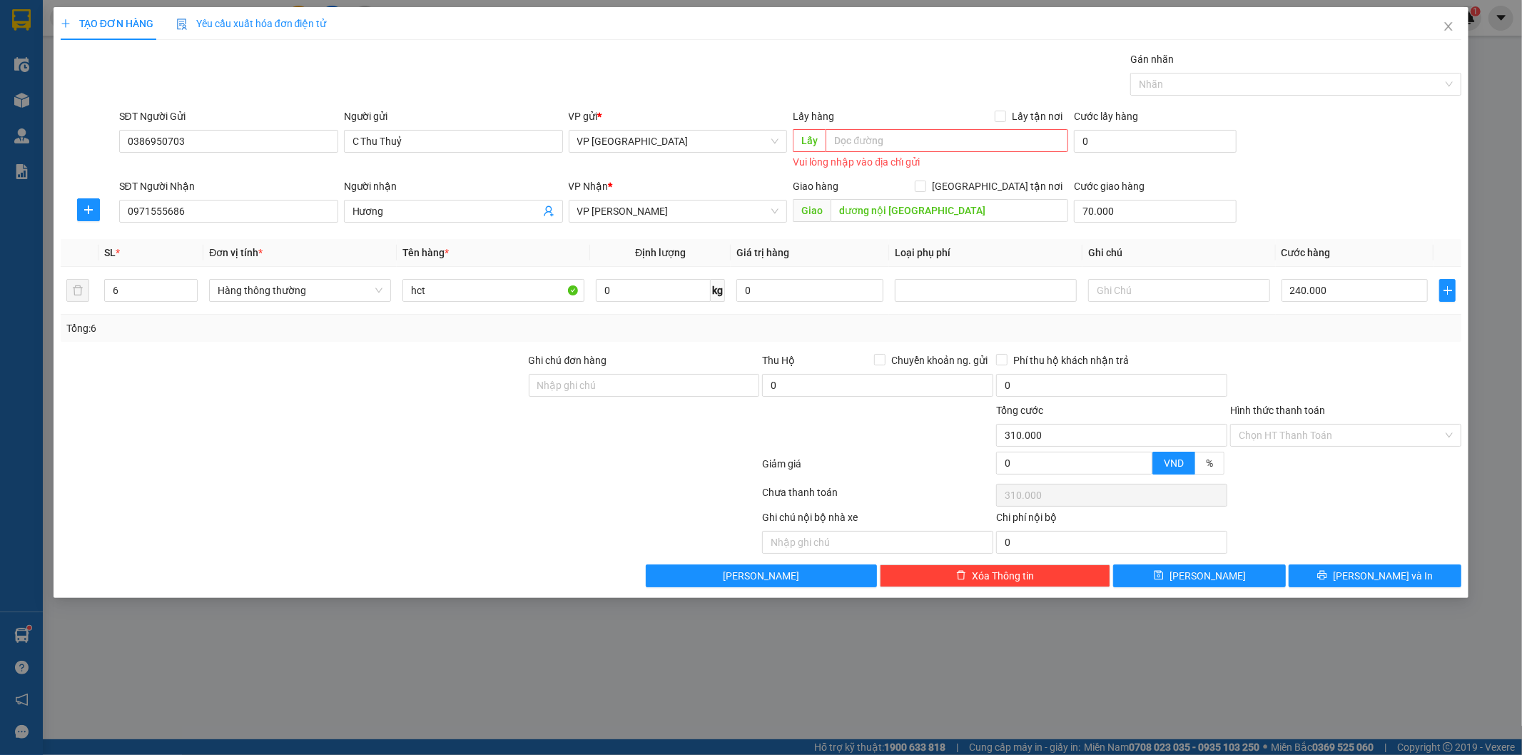
click at [1287, 153] on div "SĐT Người Gửi 0386950703 Người gửi C Thu Thuỷ VP gửi * VP Thái Bình Lấy hàng Lấ…" at bounding box center [790, 140] width 1349 height 64
click at [1286, 154] on div "SĐT Người Gửi 0386950703 Người gửi C Thu Thuỷ VP gửi * VP Thái Bình Lấy hàng Lấ…" at bounding box center [790, 140] width 1349 height 64
drag, startPoint x: 1287, startPoint y: 161, endPoint x: 1287, endPoint y: 151, distance: 9.3
click at [1287, 151] on div "SĐT Người Gửi 0386950703 Người gửi C Thu Thuỷ VP gửi * VP Thái Bình Lấy hàng Lấ…" at bounding box center [790, 140] width 1349 height 64
click at [1307, 161] on div "SĐT Người Gửi 0386950703 Người gửi C Thu Thuỷ VP gửi * VP Thái Bình Lấy hàng Lấ…" at bounding box center [790, 140] width 1349 height 64
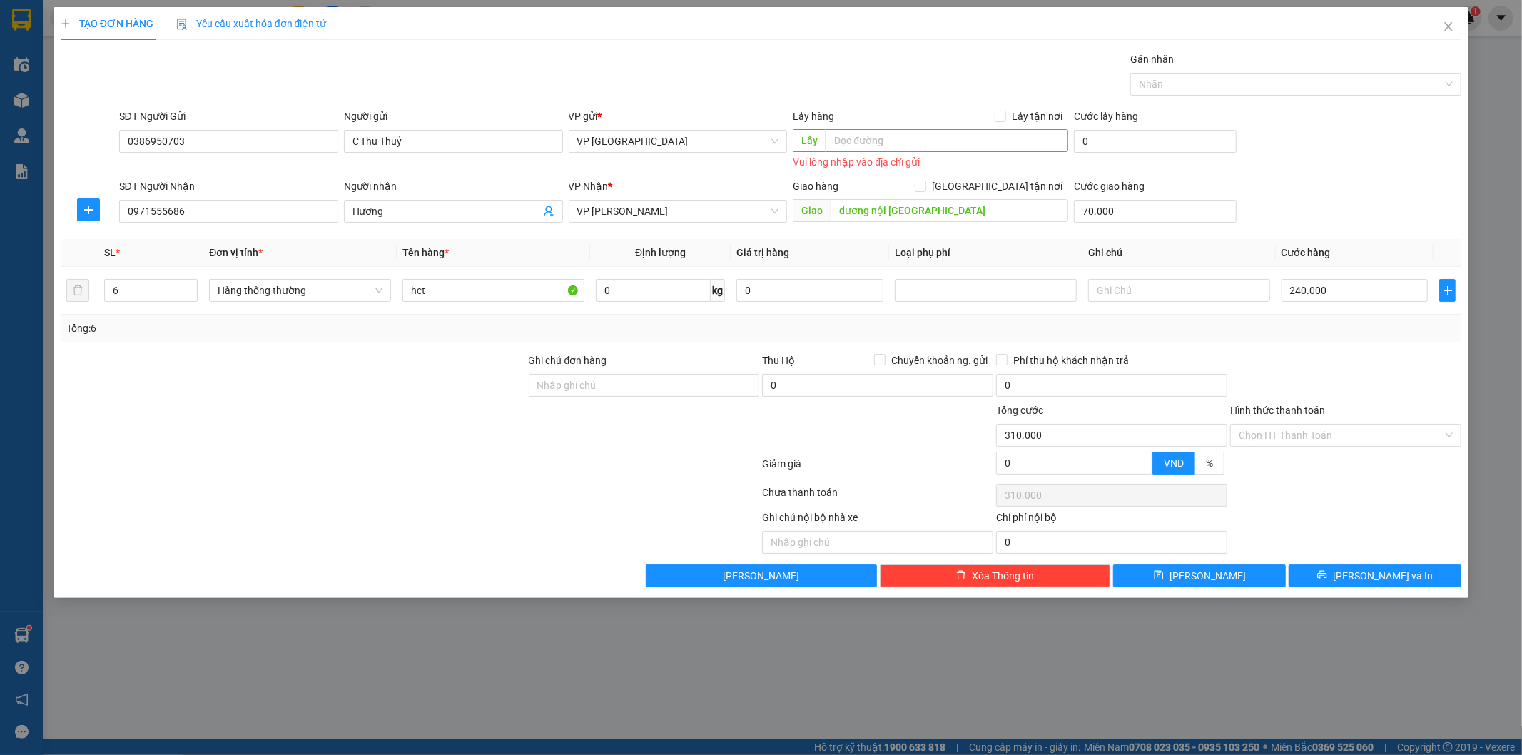
click at [1313, 156] on div "SĐT Người Gửi 0386950703 Người gửi C Thu Thuỷ VP gửi * VP Thái Bình Lấy hàng Lấ…" at bounding box center [790, 140] width 1349 height 64
click at [1318, 158] on div "SĐT Người Gửi 0386950703 Người gửi C Thu Thuỷ VP gửi * VP Thái Bình Lấy hàng Lấ…" at bounding box center [790, 140] width 1349 height 64
click at [1321, 158] on div "SĐT Người Gửi 0386950703 Người gửi C Thu Thuỷ VP gửi * VP Thái Bình Lấy hàng Lấ…" at bounding box center [790, 140] width 1349 height 64
click at [1324, 162] on div "SĐT Người Gửi 0386950703 Người gửi C Thu Thuỷ VP gửi * VP Thái Bình Lấy hàng Lấ…" at bounding box center [790, 140] width 1349 height 64
click at [1329, 168] on div "SĐT Người Gửi 0386950703 Người gửi C Thu Thuỷ VP gửi * VP Thái Bình Lấy hàng Lấ…" at bounding box center [790, 140] width 1349 height 64
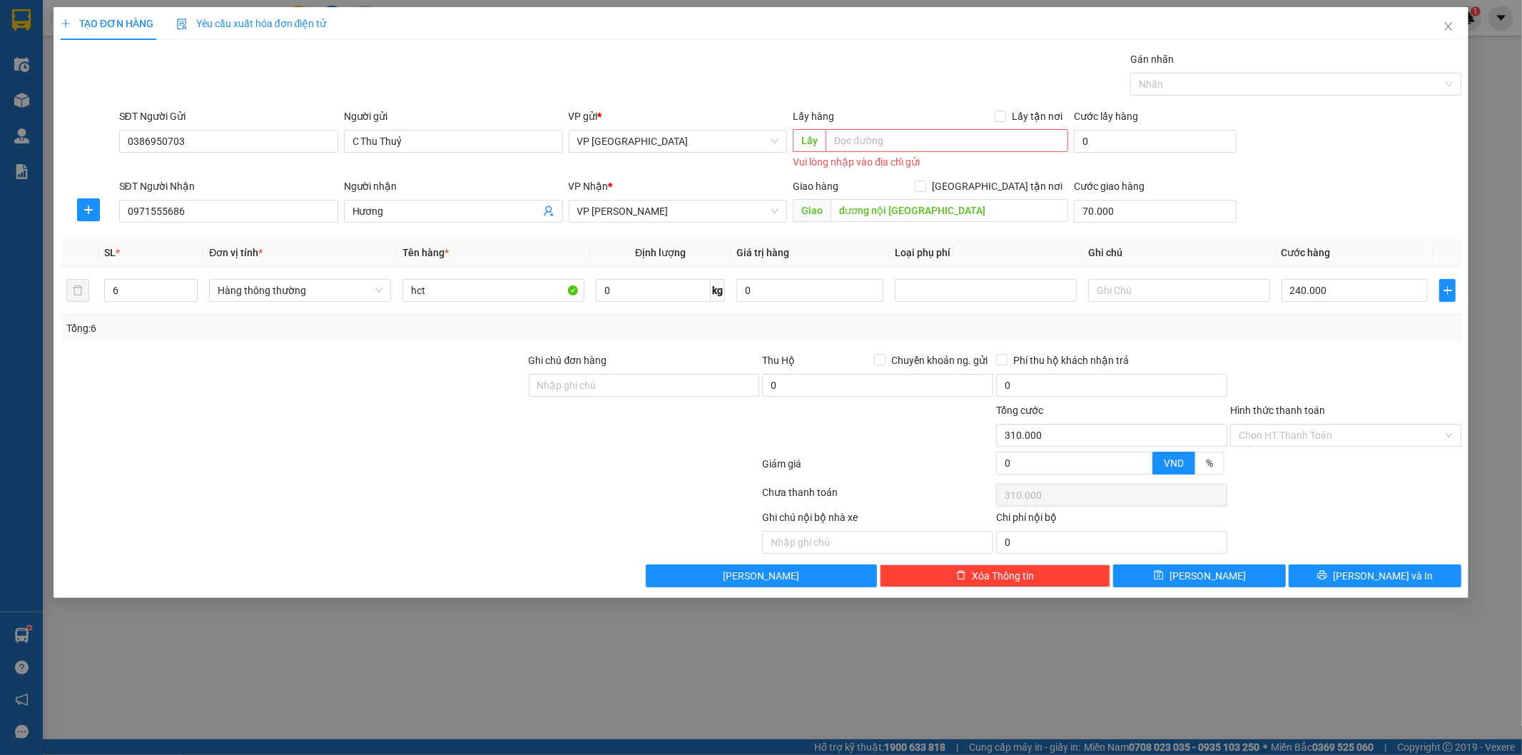
click at [1335, 171] on div "SĐT Người Gửi 0386950703 Người gửi C Thu Thuỷ VP gửi * VP Thái Bình Lấy hàng Lấ…" at bounding box center [790, 140] width 1349 height 64
click at [1345, 168] on div "SĐT Người Gửi 0386950703 Người gửi C Thu Thuỷ VP gửi * VP Thái Bình Lấy hàng Lấ…" at bounding box center [790, 140] width 1349 height 64
click at [1346, 168] on div "SĐT Người Gửi 0386950703 Người gửi C Thu Thuỷ VP gửi * VP Thái Bình Lấy hàng Lấ…" at bounding box center [790, 140] width 1349 height 64
click at [1320, 166] on div "SĐT Người Gửi 0386950703 Người gửi C Thu Thuỷ VP gửi * VP Thái Bình Lấy hàng Lấ…" at bounding box center [790, 140] width 1349 height 64
click at [1322, 166] on div "SĐT Người Gửi 0386950703 Người gửi C Thu Thuỷ VP gửi * VP Thái Bình Lấy hàng Lấ…" at bounding box center [790, 140] width 1349 height 64
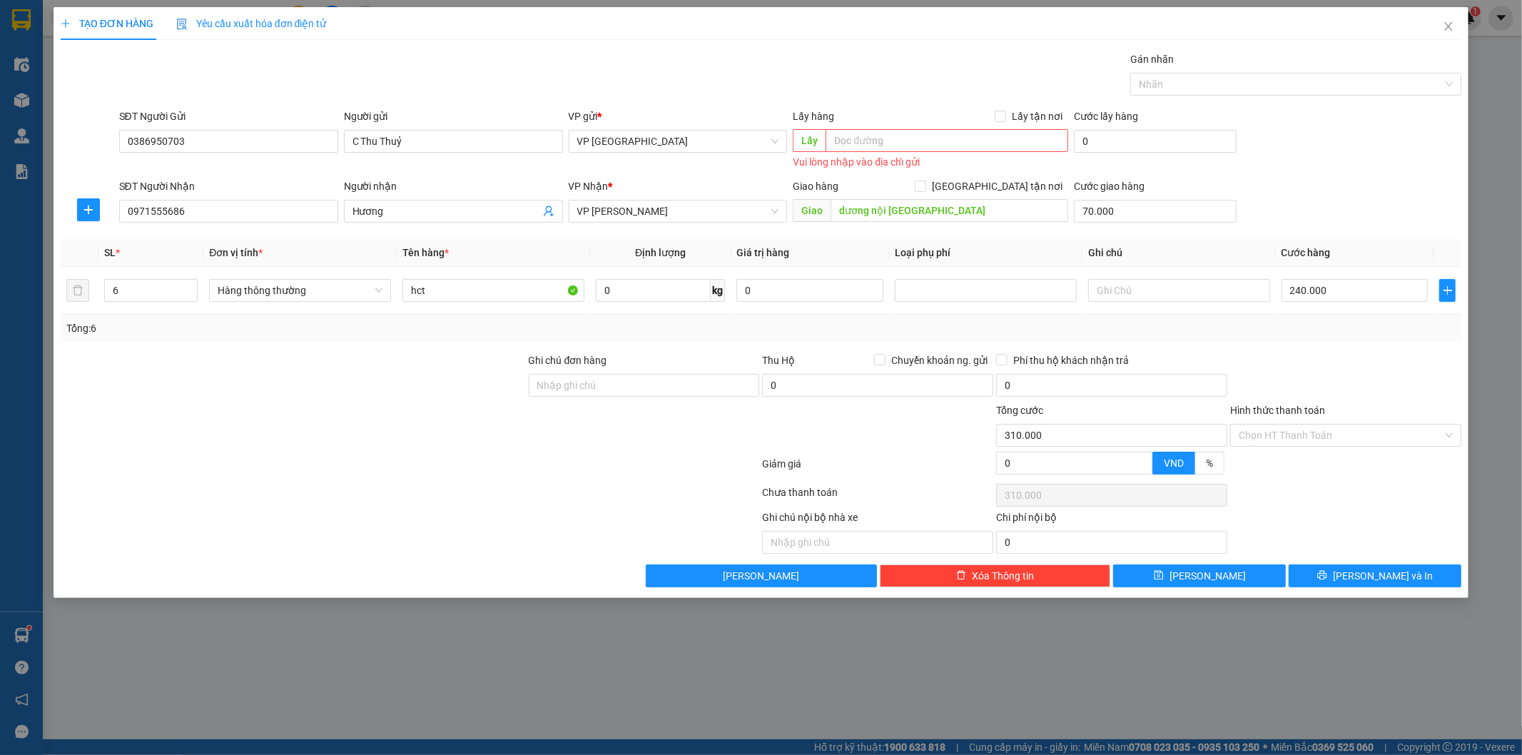
click at [1325, 167] on div "SĐT Người Gửi 0386950703 Người gửi C Thu Thuỷ VP gửi * VP Thái Bình Lấy hàng Lấ…" at bounding box center [790, 140] width 1349 height 64
click at [1258, 168] on div "SĐT Người Gửi 0386950703 Người gửi C Thu Thuỷ VP gửi * VP Thái Bình Lấy hàng Lấ…" at bounding box center [790, 140] width 1349 height 64
click at [1258, 193] on div "SĐT Người Nhận 0971555686 Người nhận Hương VP Nhận * VP [PERSON_NAME] hàng [GEO…" at bounding box center [790, 203] width 1349 height 50
click at [1340, 201] on div "SĐT Người Nhận 0971555686 Người nhận Hương VP Nhận * VP [PERSON_NAME] hàng [GEO…" at bounding box center [790, 203] width 1349 height 50
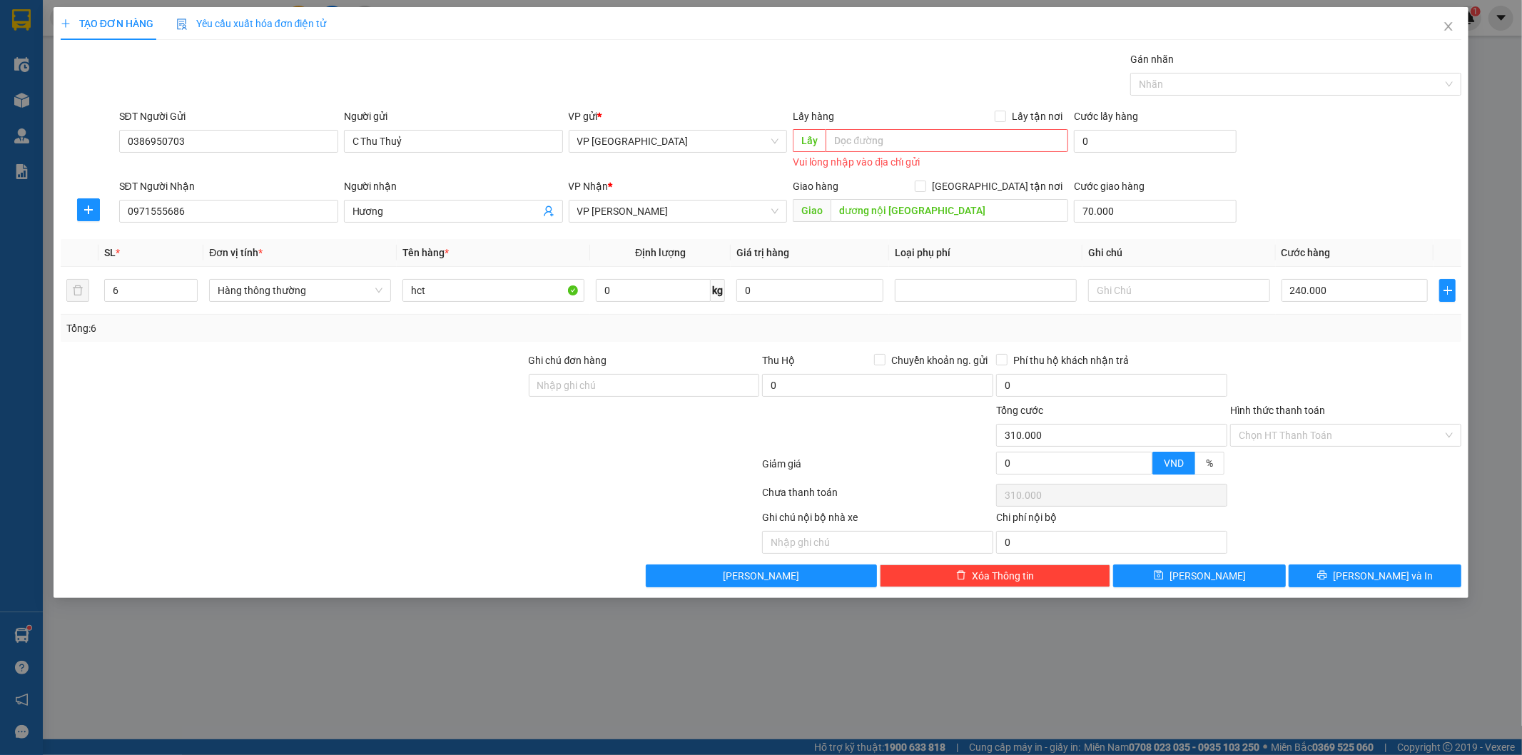
click at [1306, 211] on div "SĐT Người Nhận 0971555686 Người nhận Hương VP Nhận * VP [PERSON_NAME] hàng [GEO…" at bounding box center [790, 203] width 1349 height 50
click at [1309, 208] on div "SĐT Người Nhận 0971555686 Người nhận Hương VP Nhận * VP [PERSON_NAME] hàng [GEO…" at bounding box center [790, 203] width 1349 height 50
click at [1312, 203] on div "SĐT Người Nhận 0971555686 Người nhận Hương VP Nhận * VP [PERSON_NAME] hàng [GEO…" at bounding box center [790, 203] width 1349 height 50
click at [1312, 202] on div "SĐT Người Nhận 0971555686 Người nhận Hương VP Nhận * VP [PERSON_NAME] hàng [GEO…" at bounding box center [790, 203] width 1349 height 50
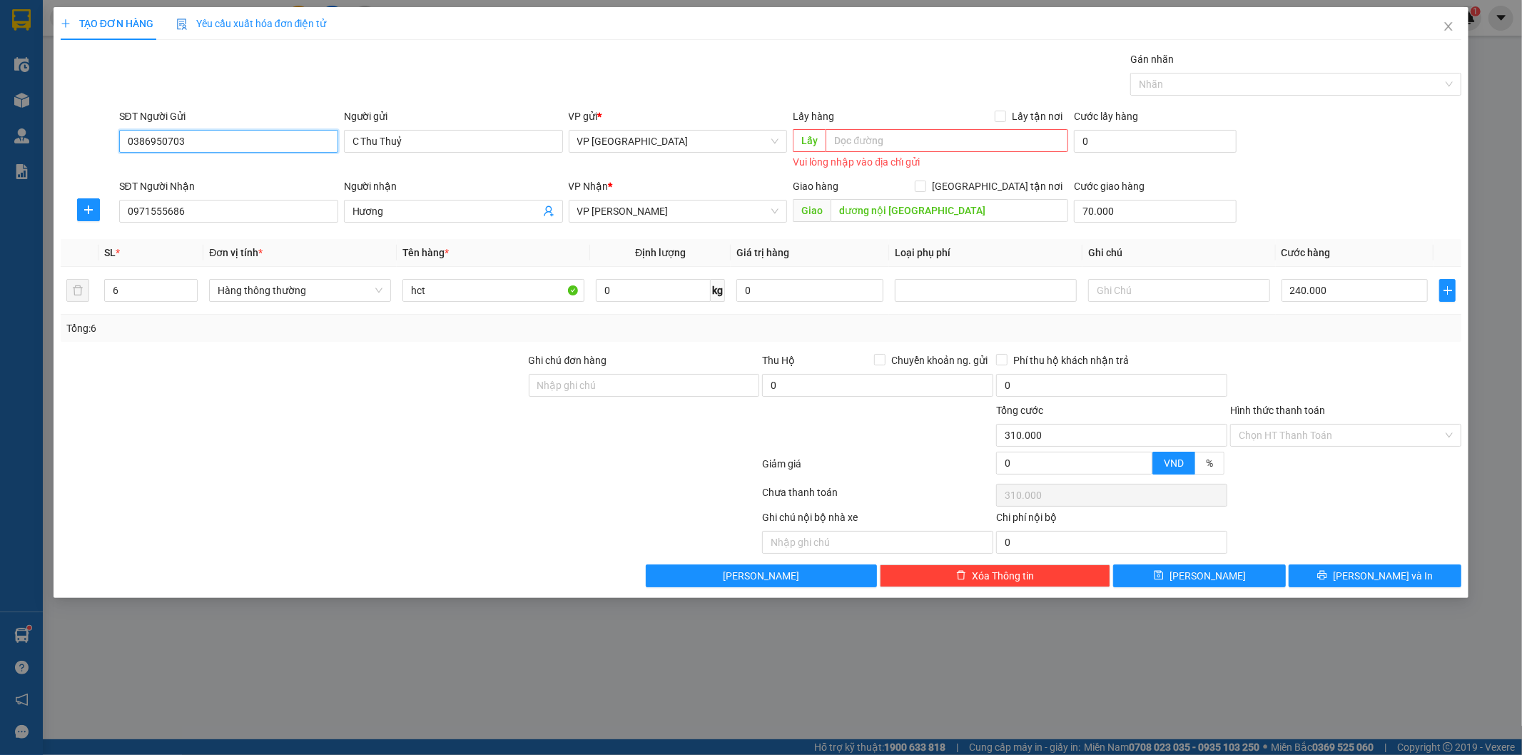
click at [197, 147] on input "0386950703" at bounding box center [228, 141] width 219 height 23
click at [331, 474] on div at bounding box center [410, 466] width 702 height 29
click at [1359, 585] on button "[PERSON_NAME] và In" at bounding box center [1375, 576] width 173 height 23
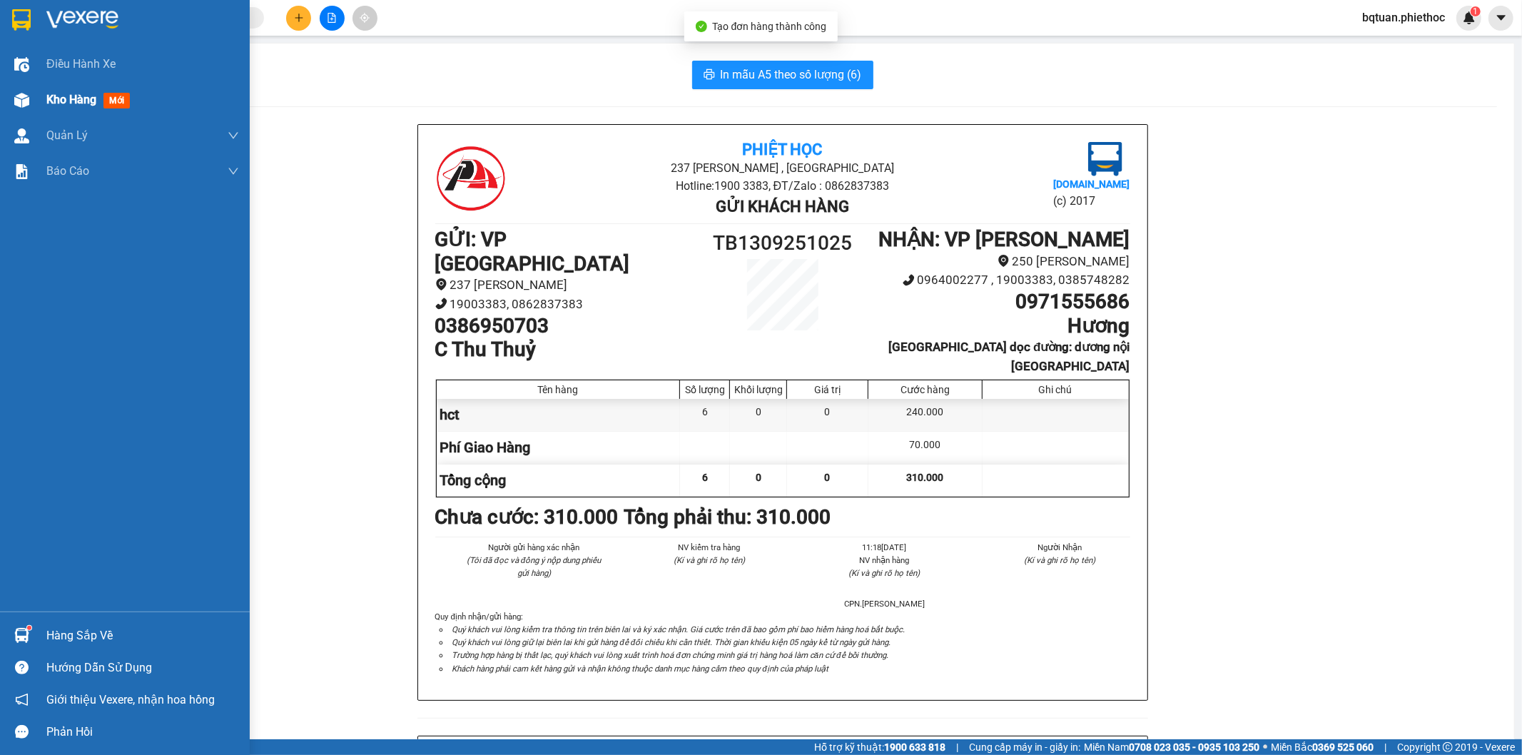
click at [26, 93] on img at bounding box center [21, 100] width 15 height 15
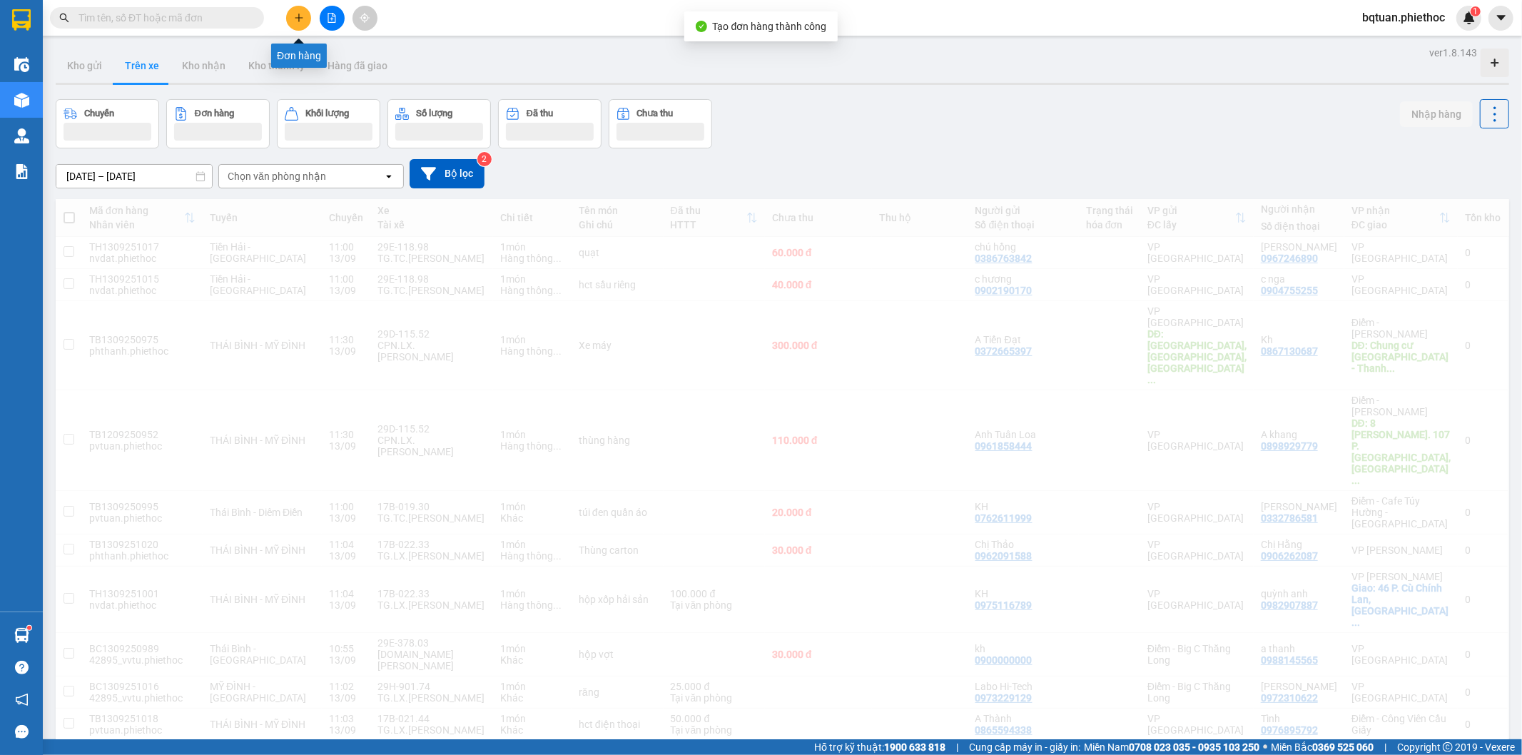
click at [294, 19] on button at bounding box center [298, 18] width 25 height 25
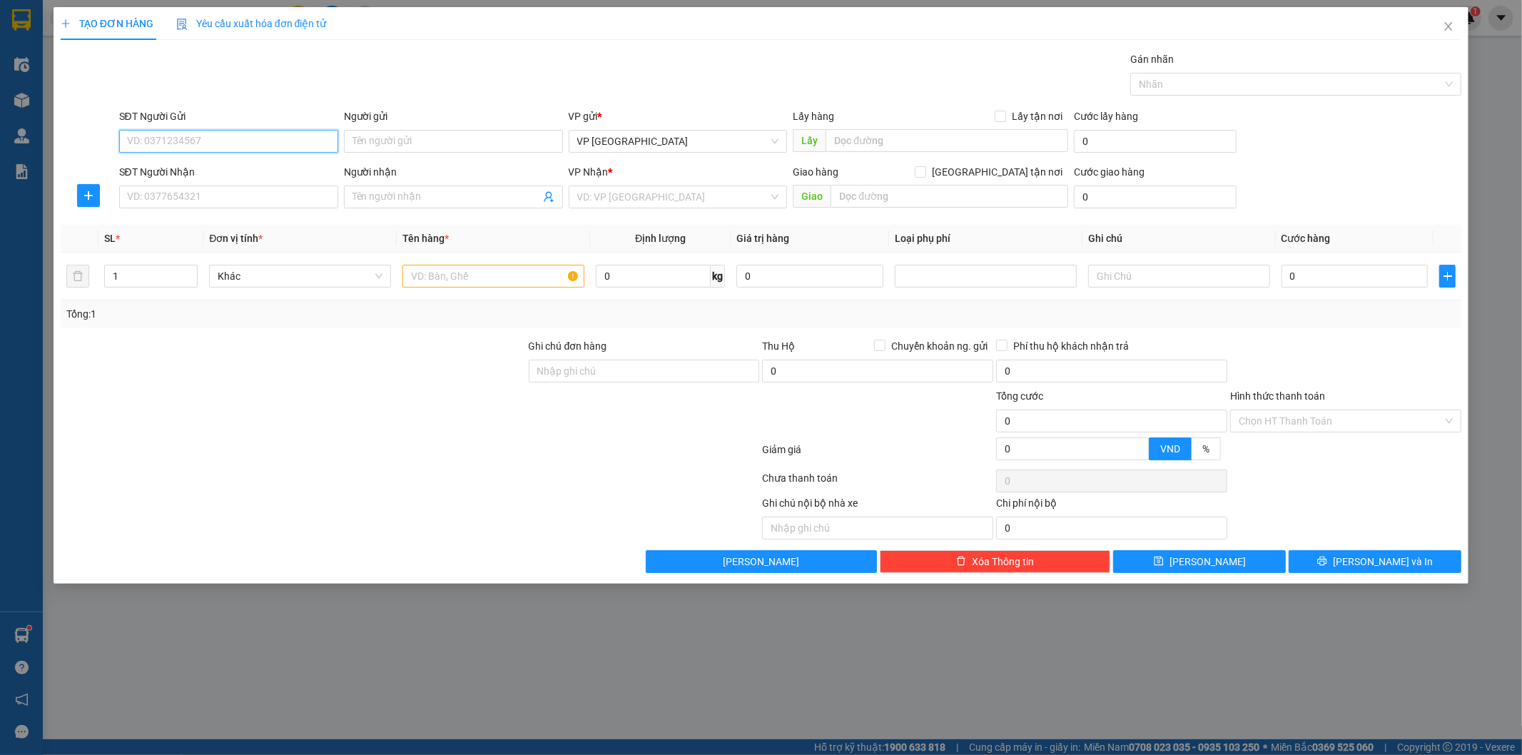
click at [217, 146] on input "SĐT Người Gửi" at bounding box center [228, 141] width 219 height 23
type input "0329076165"
click at [219, 166] on div "0329076165 - Tuấn Anh CPN" at bounding box center [229, 170] width 202 height 16
type input "Tuấn Anh CPN"
type input "0329076165"
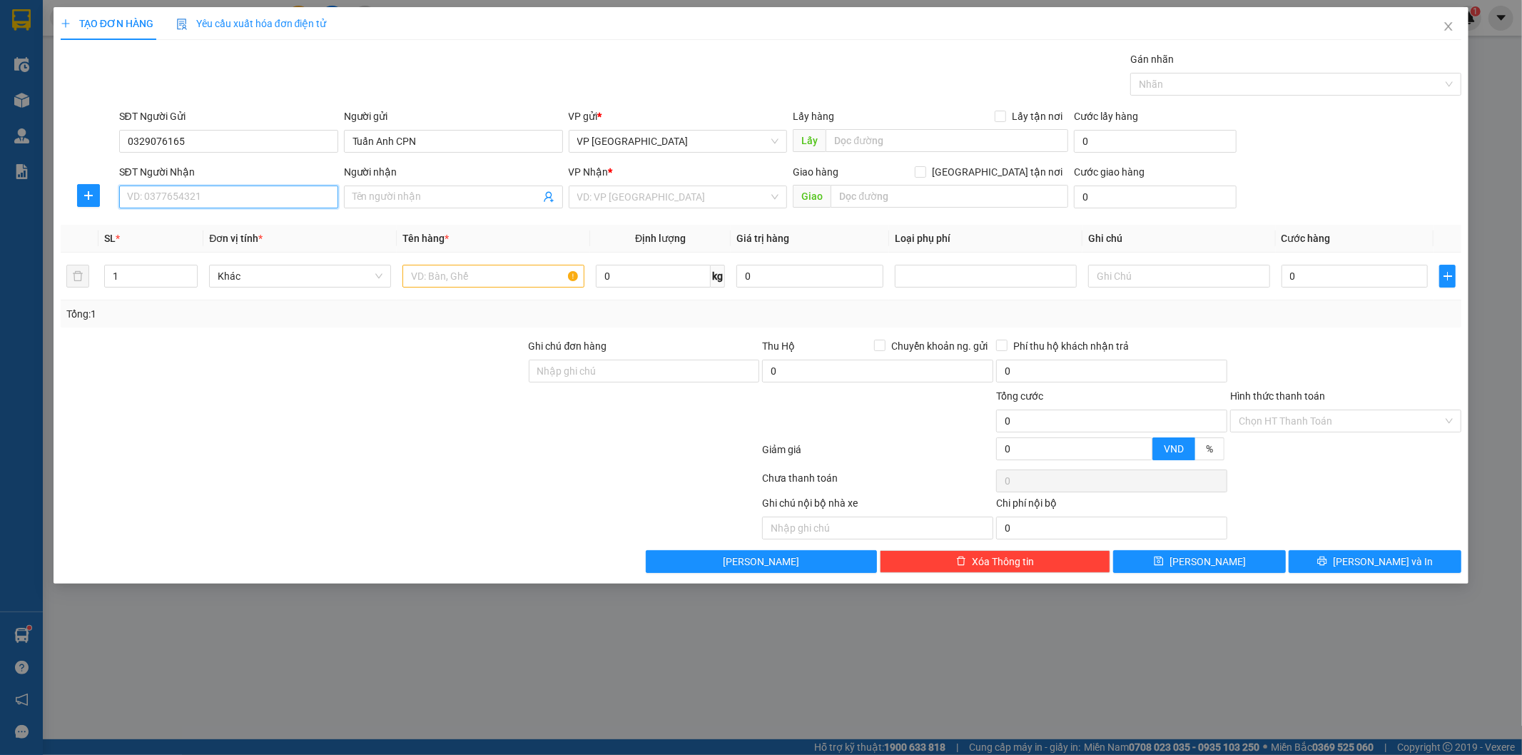
click at [238, 197] on input "SĐT Người Nhận" at bounding box center [228, 197] width 219 height 23
type input "0869664816"
click at [388, 198] on input "Người nhận" at bounding box center [447, 197] width 188 height 16
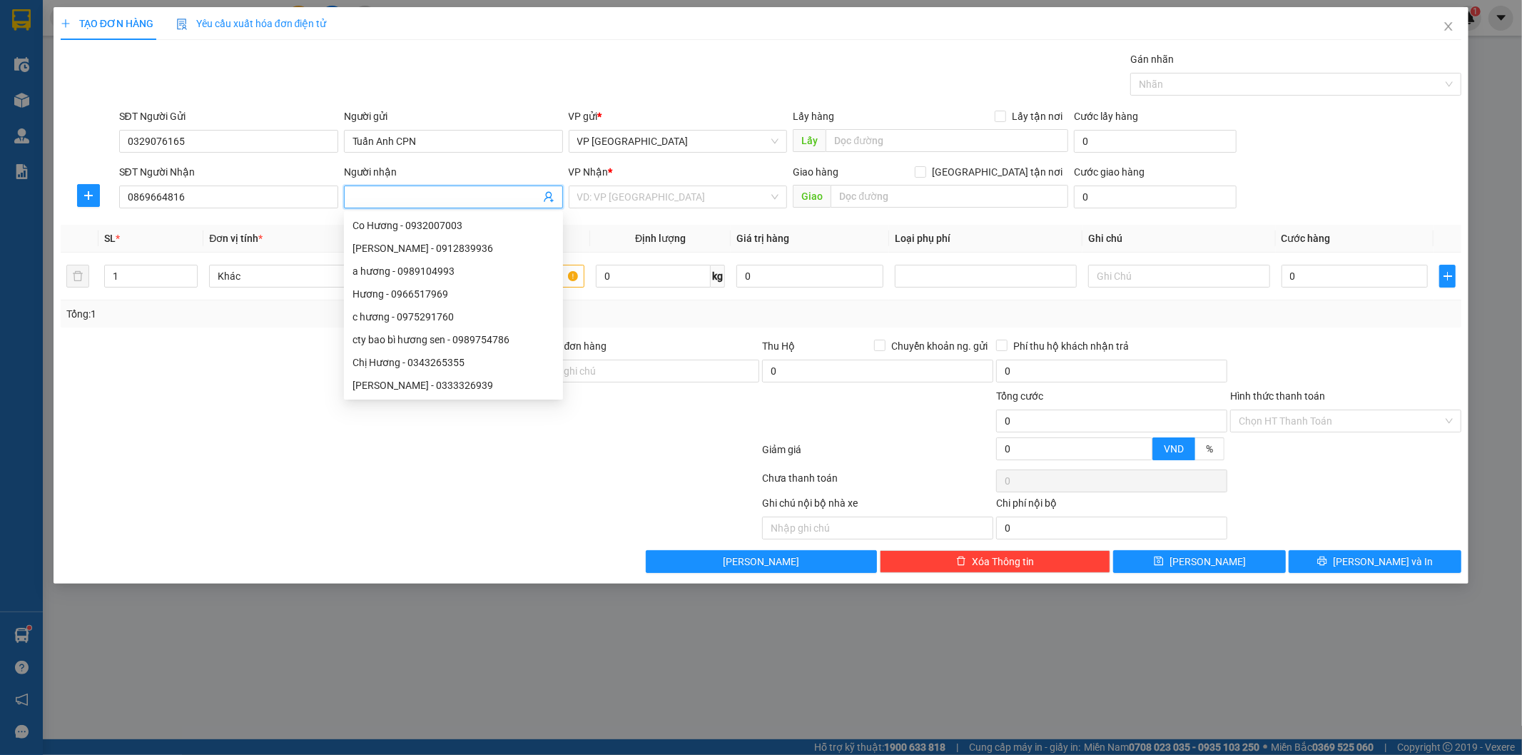
type input "H"
type input "E"
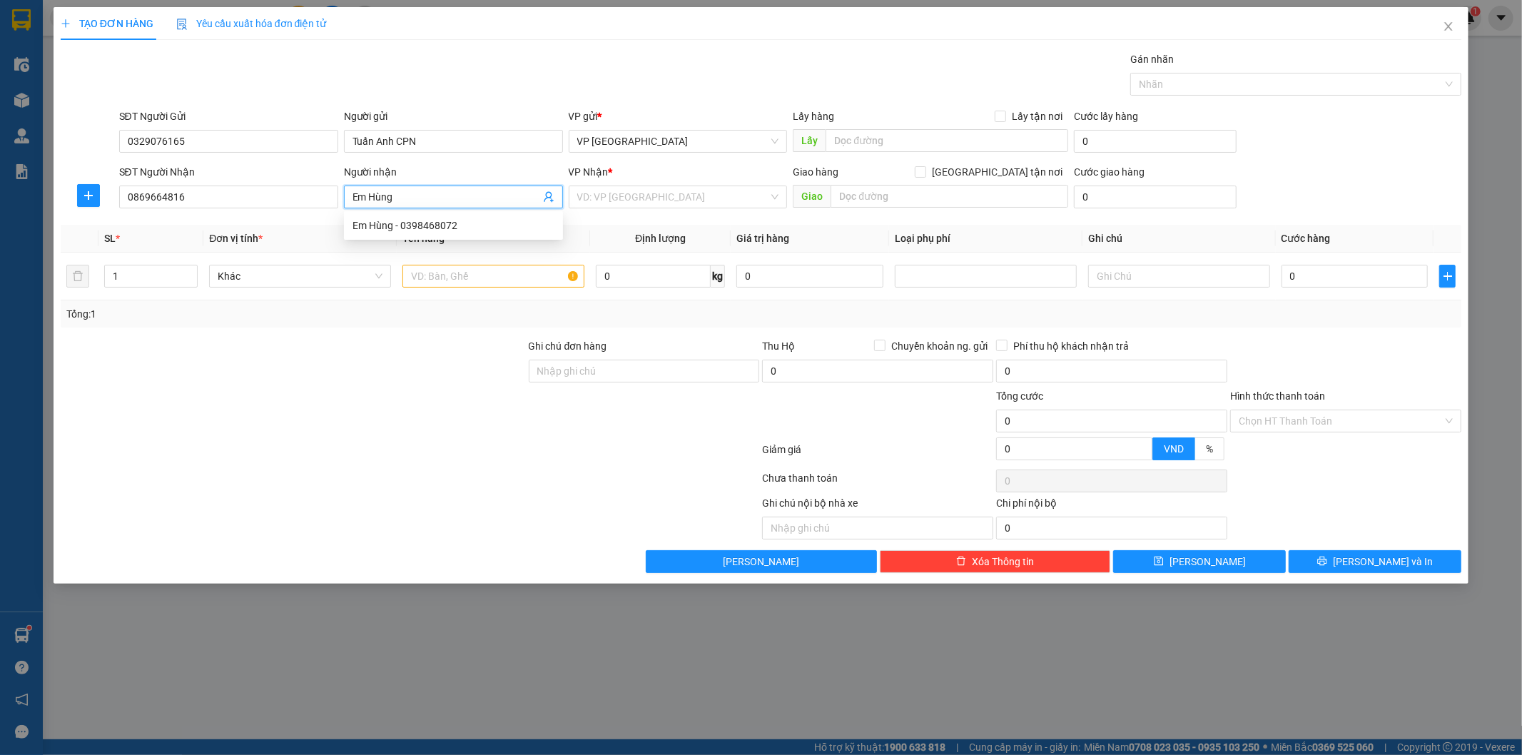
type input "Em Hùng"
click at [678, 70] on div "Gói vận chuyển * Tiêu chuẩn Gán nhãn Nhãn" at bounding box center [790, 76] width 1349 height 50
click at [660, 205] on input "search" at bounding box center [673, 196] width 192 height 21
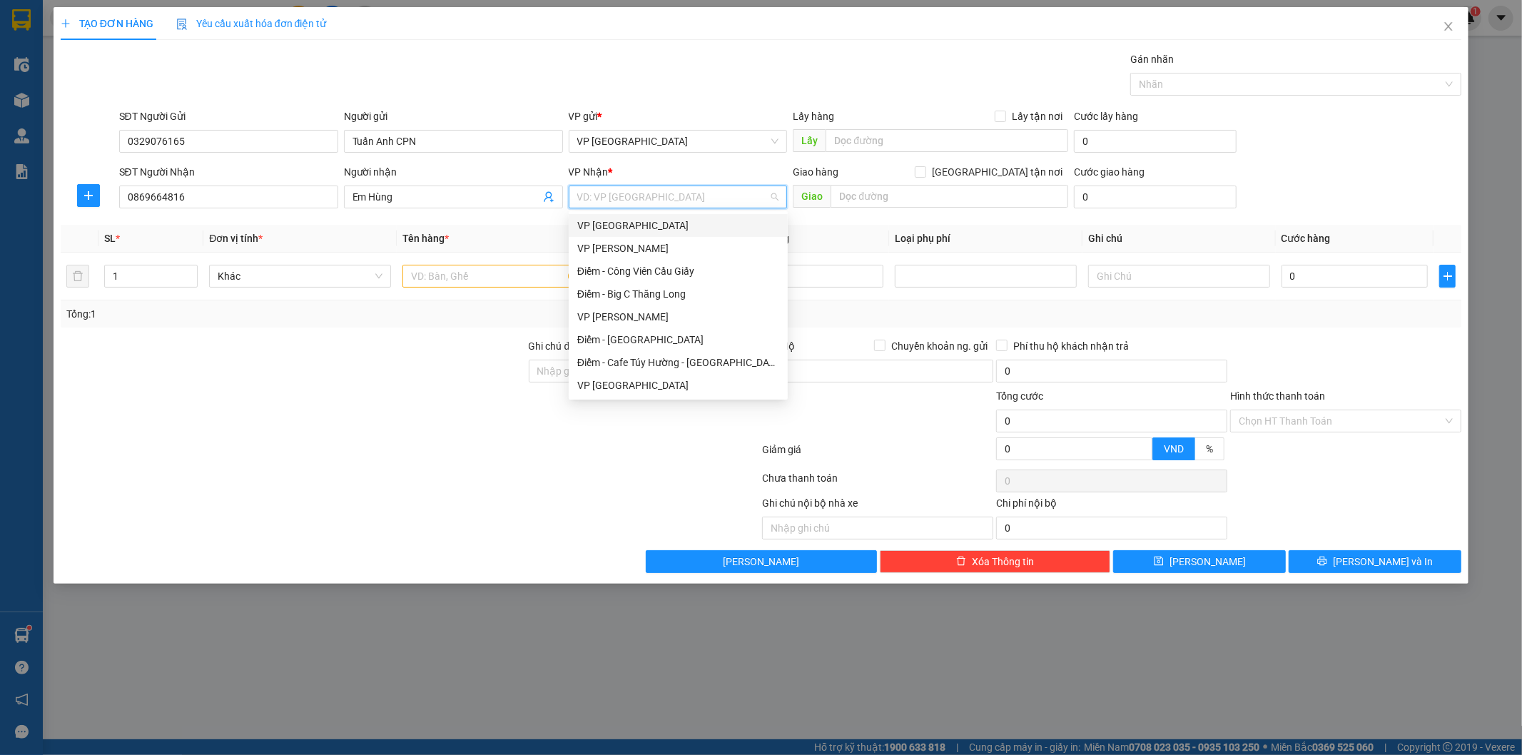
click at [727, 109] on div "VP gửi *" at bounding box center [678, 116] width 219 height 16
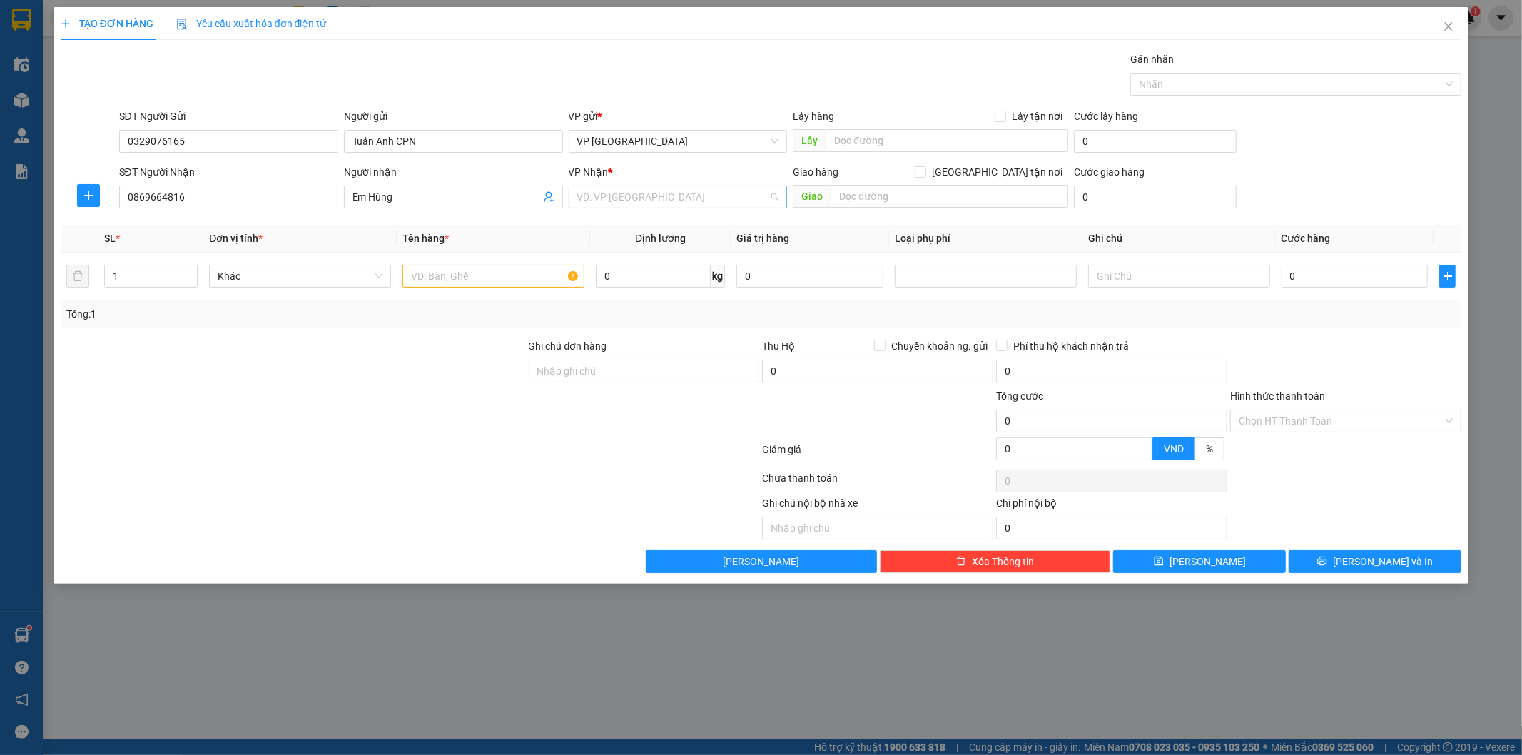
click at [644, 198] on input "search" at bounding box center [673, 196] width 192 height 21
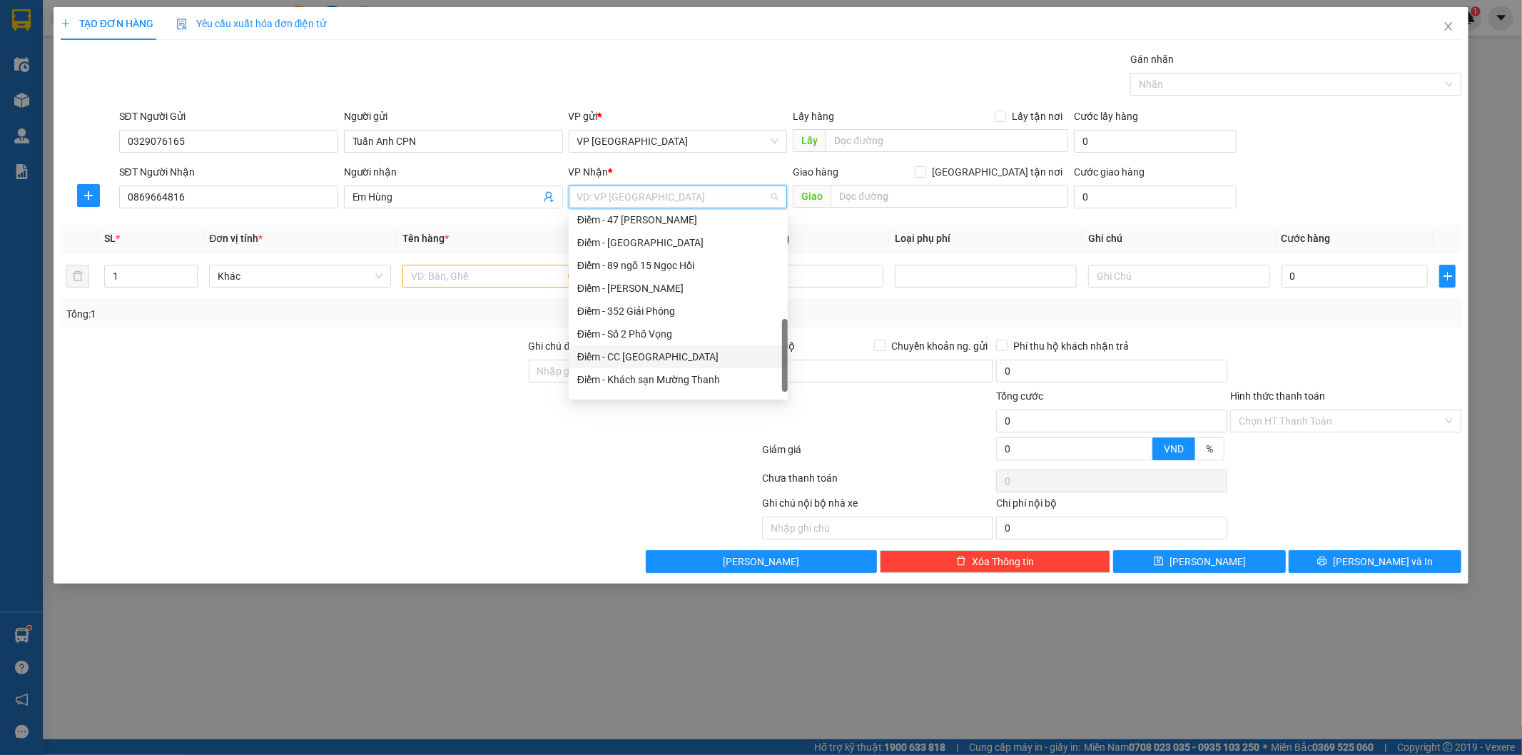
scroll to position [388, 0]
type input "tr"
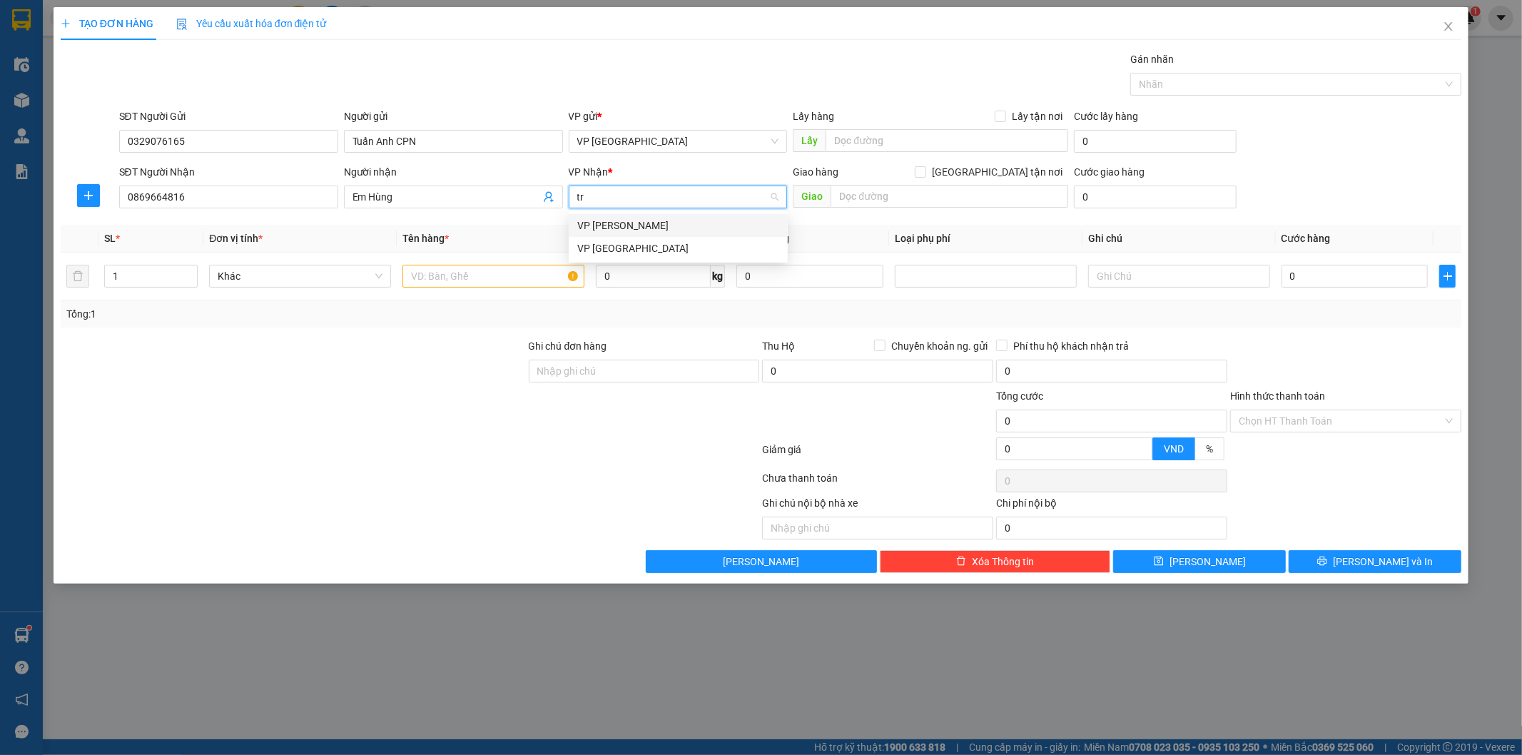
click at [694, 223] on div "VP [PERSON_NAME]" at bounding box center [678, 226] width 202 height 16
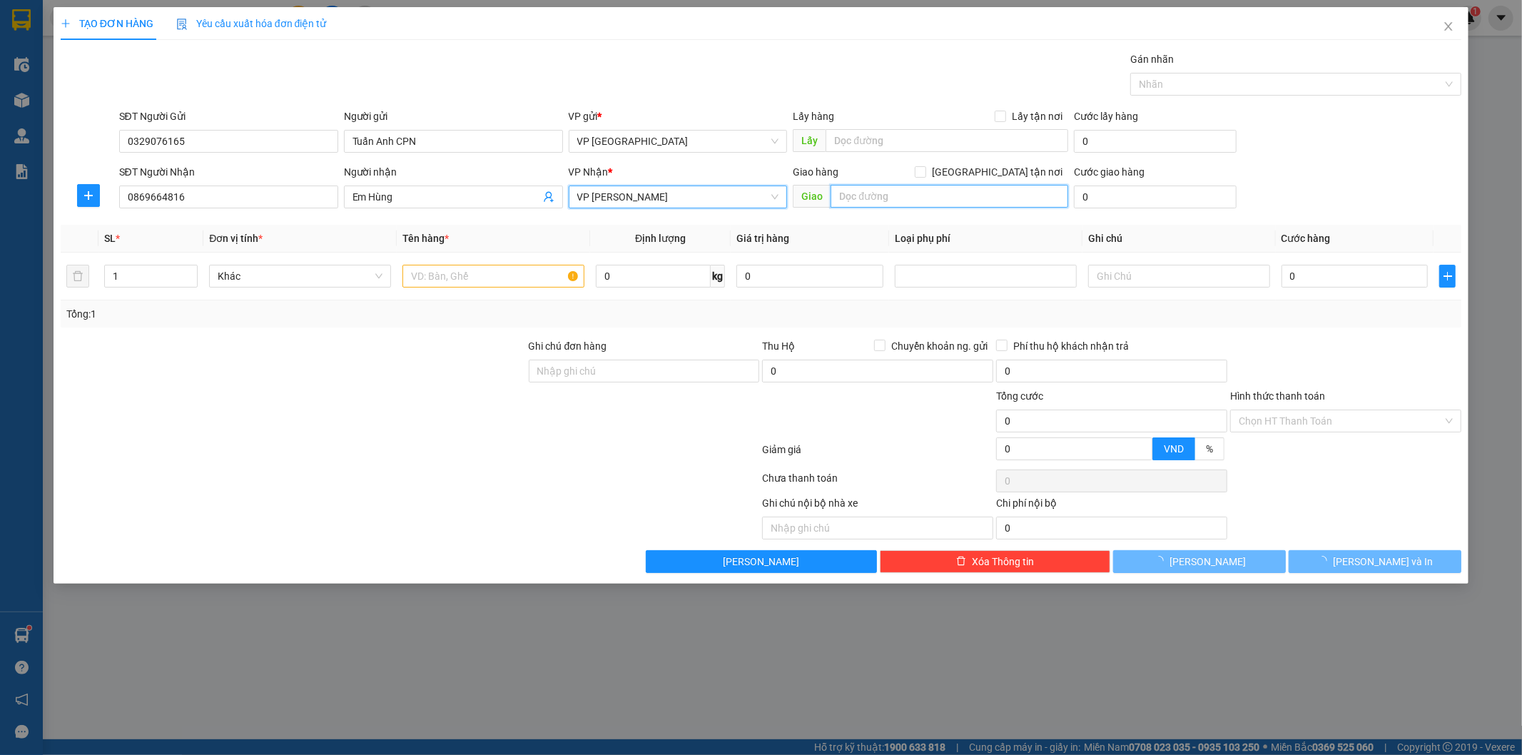
click at [886, 196] on input "text" at bounding box center [950, 196] width 238 height 23
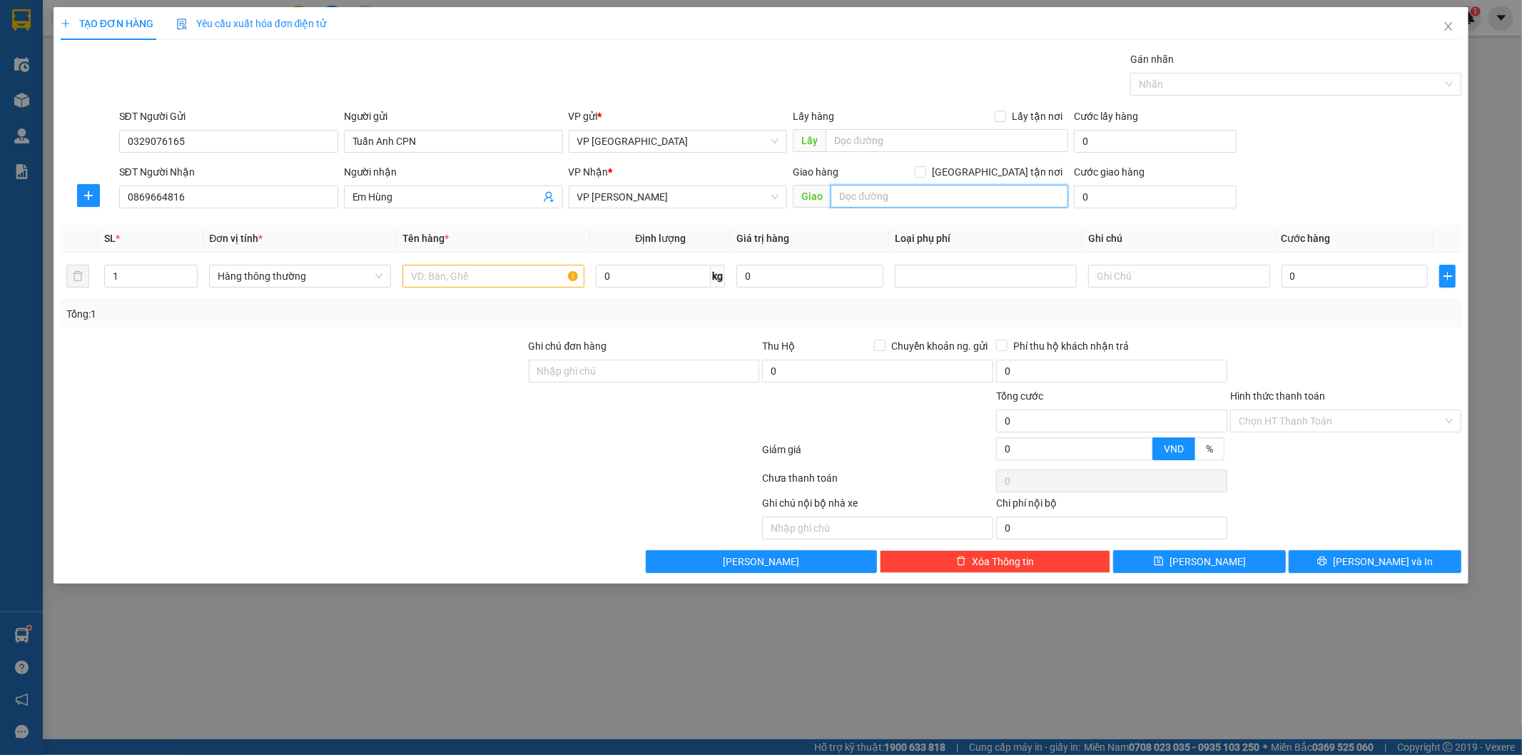
paste input "15/[PERSON_NAME]. Gốc Đề/28 28, Tổ 28A, Hoàng Mai, [GEOGRAPHIC_DATA], [GEOGRAPH…"
type input "15/[PERSON_NAME]. Gốc Đề/28 28, Tổ 28A, Hoàng Mai, [GEOGRAPHIC_DATA], [GEOGRAPH…"
drag, startPoint x: 1010, startPoint y: 169, endPoint x: 1022, endPoint y: 169, distance: 12.1
click at [1009, 169] on span "[GEOGRAPHIC_DATA] tận nơi" at bounding box center [997, 172] width 142 height 16
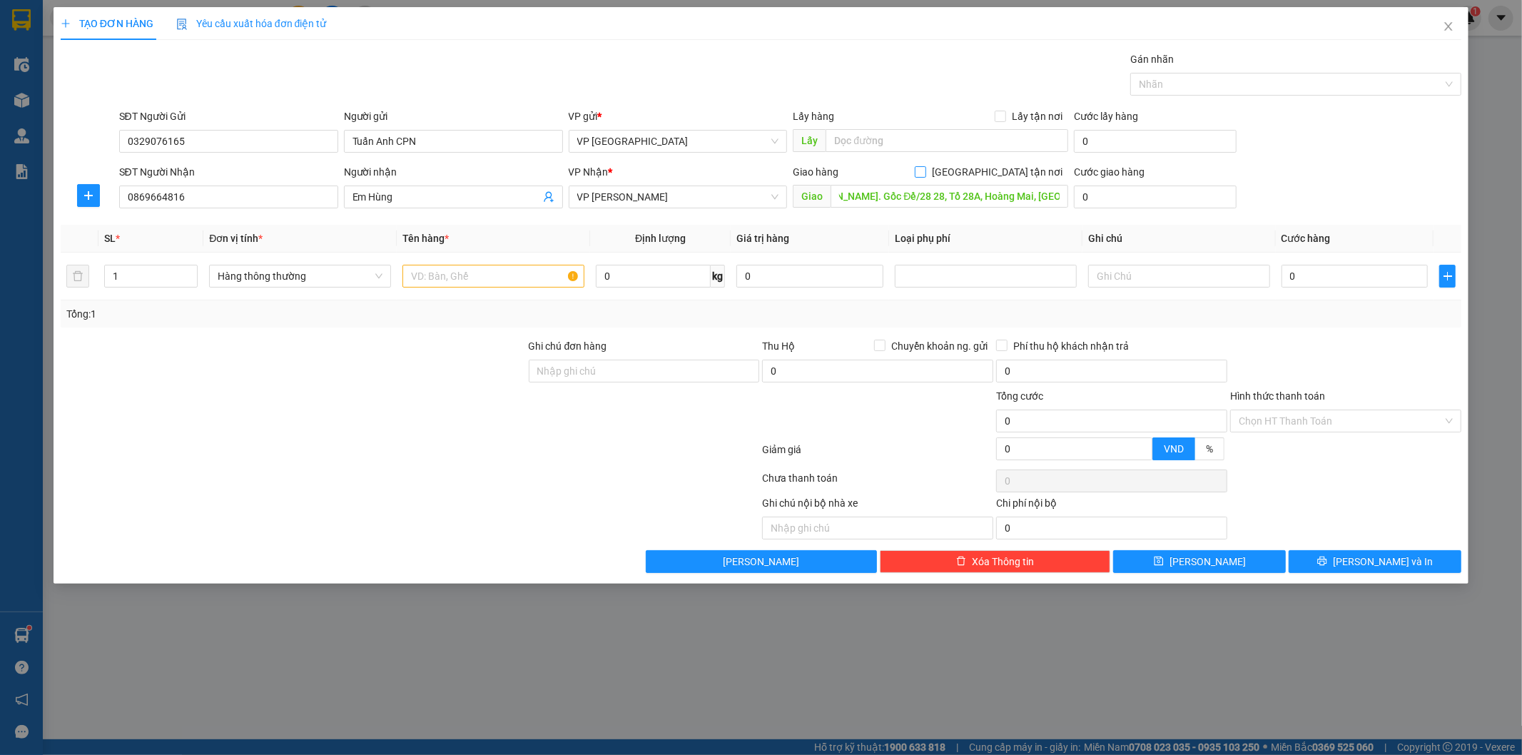
click at [925, 169] on input "[GEOGRAPHIC_DATA] tận nơi" at bounding box center [920, 171] width 10 height 10
checkbox input "true"
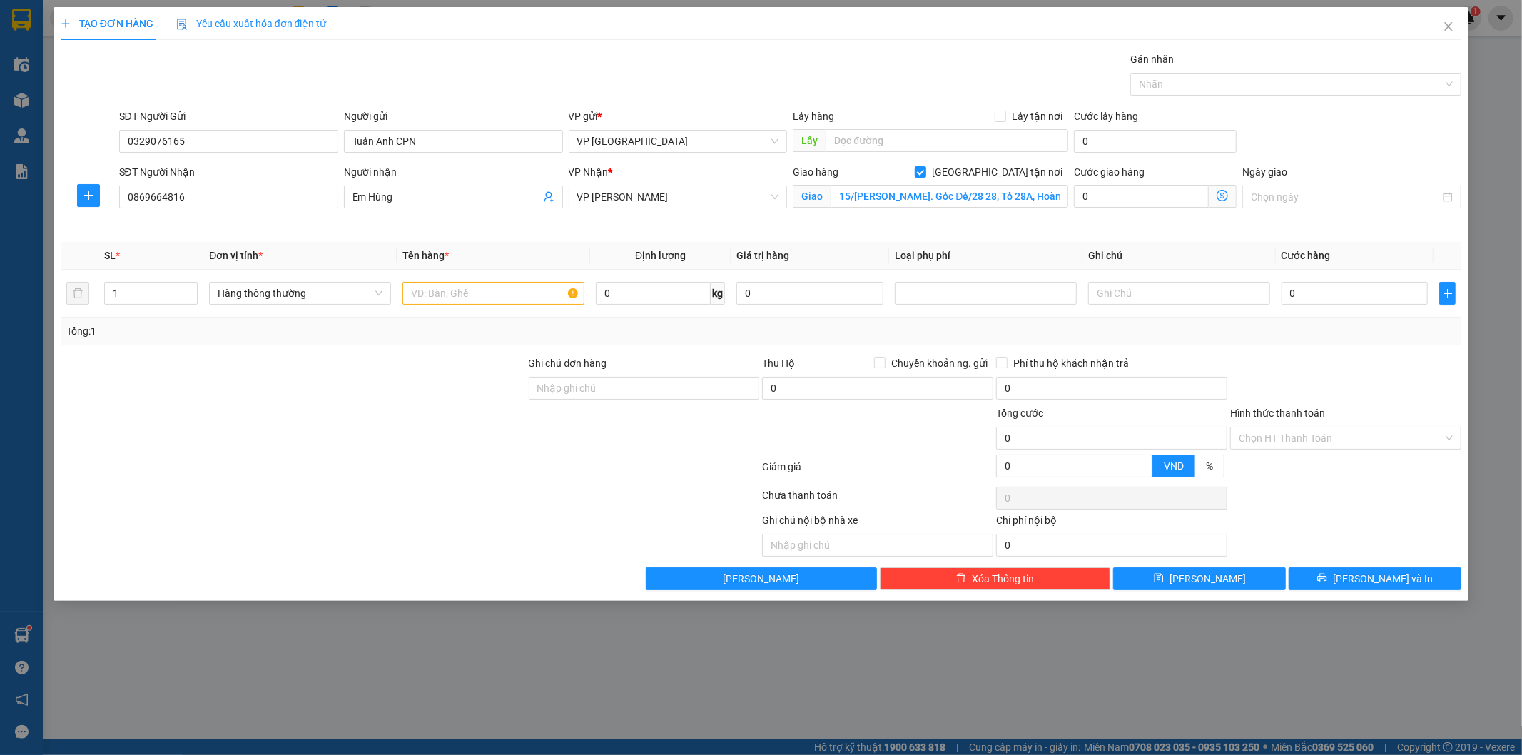
click at [1223, 195] on icon "dollar-circle" at bounding box center [1222, 195] width 11 height 11
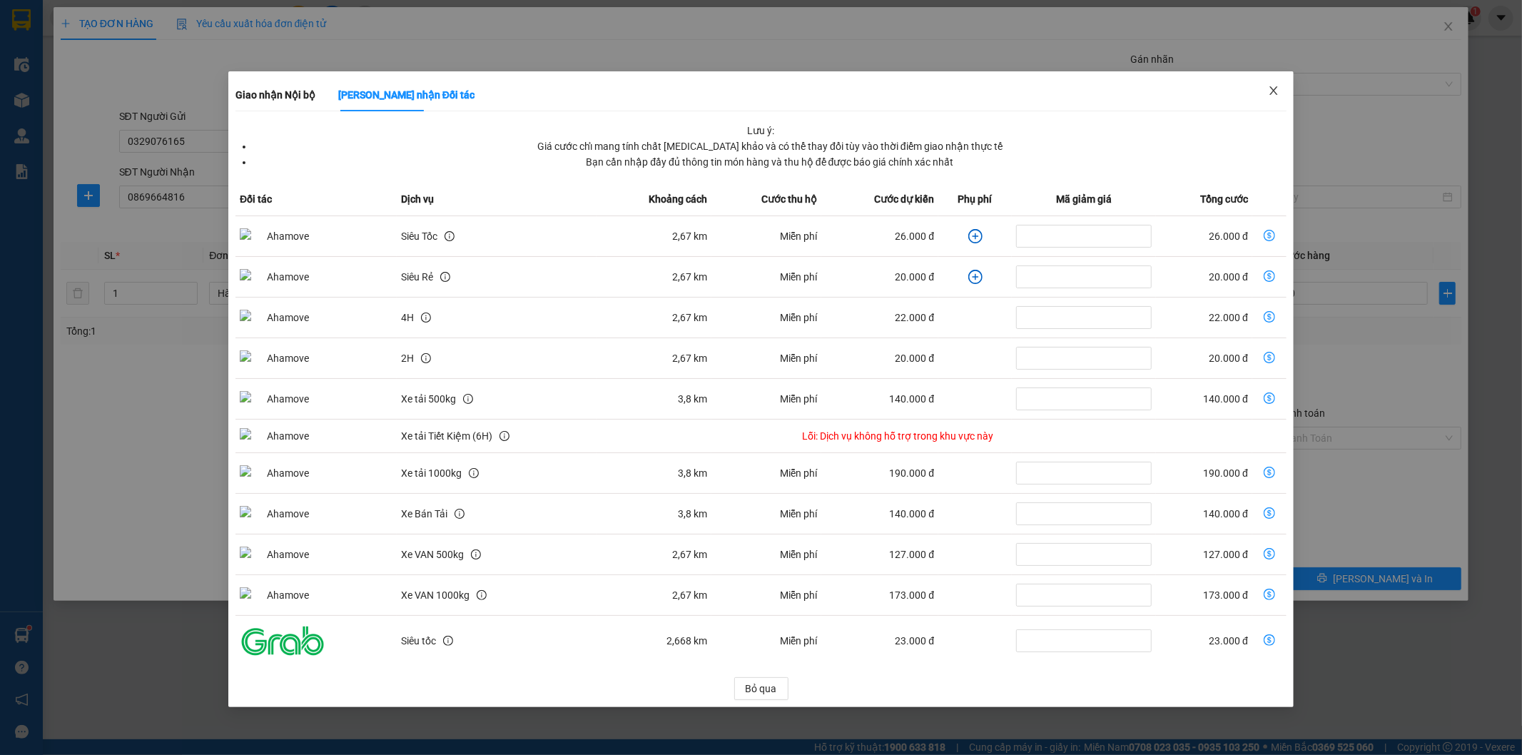
click at [1274, 87] on icon "close" at bounding box center [1273, 90] width 11 height 11
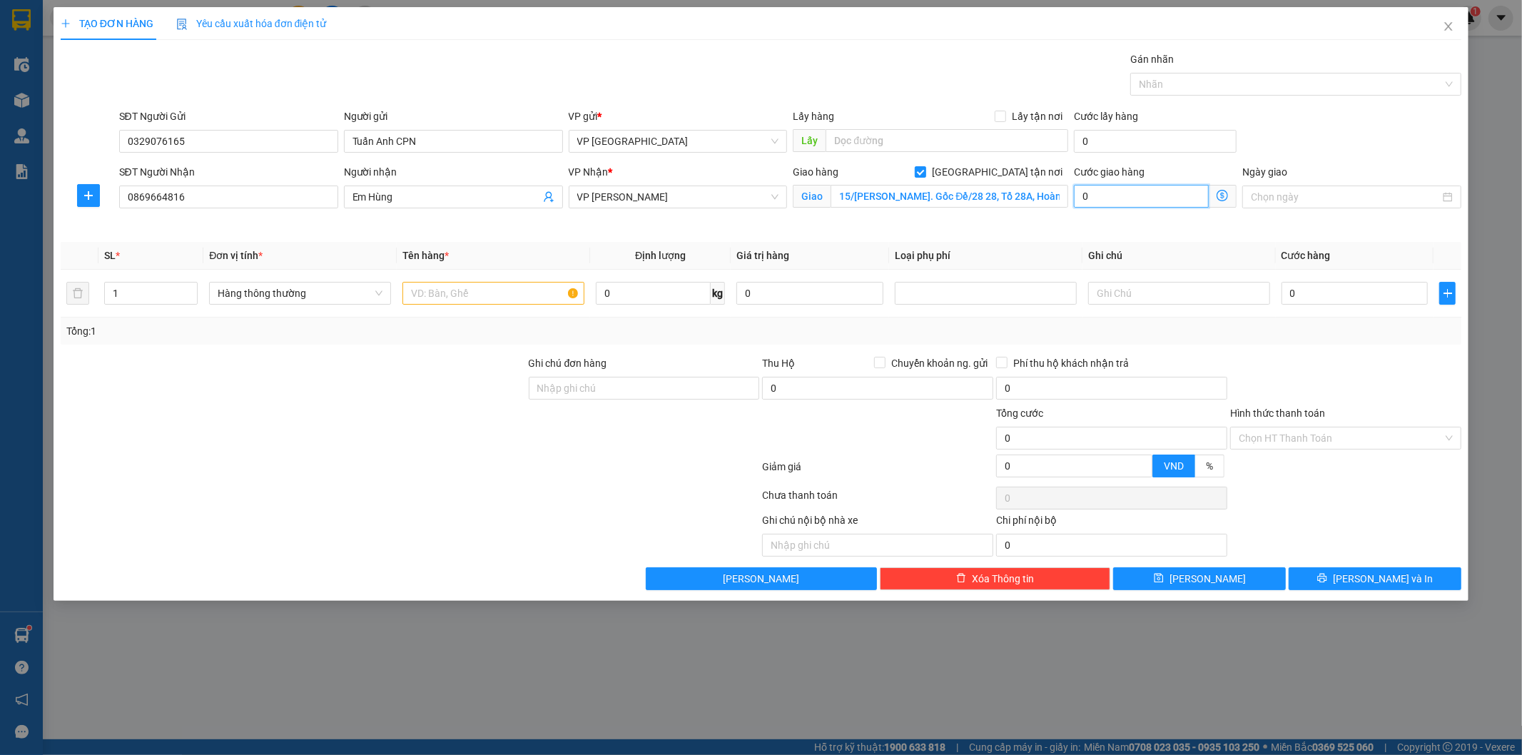
click at [1116, 204] on input "0" at bounding box center [1141, 196] width 135 height 23
type input "2"
type input "25"
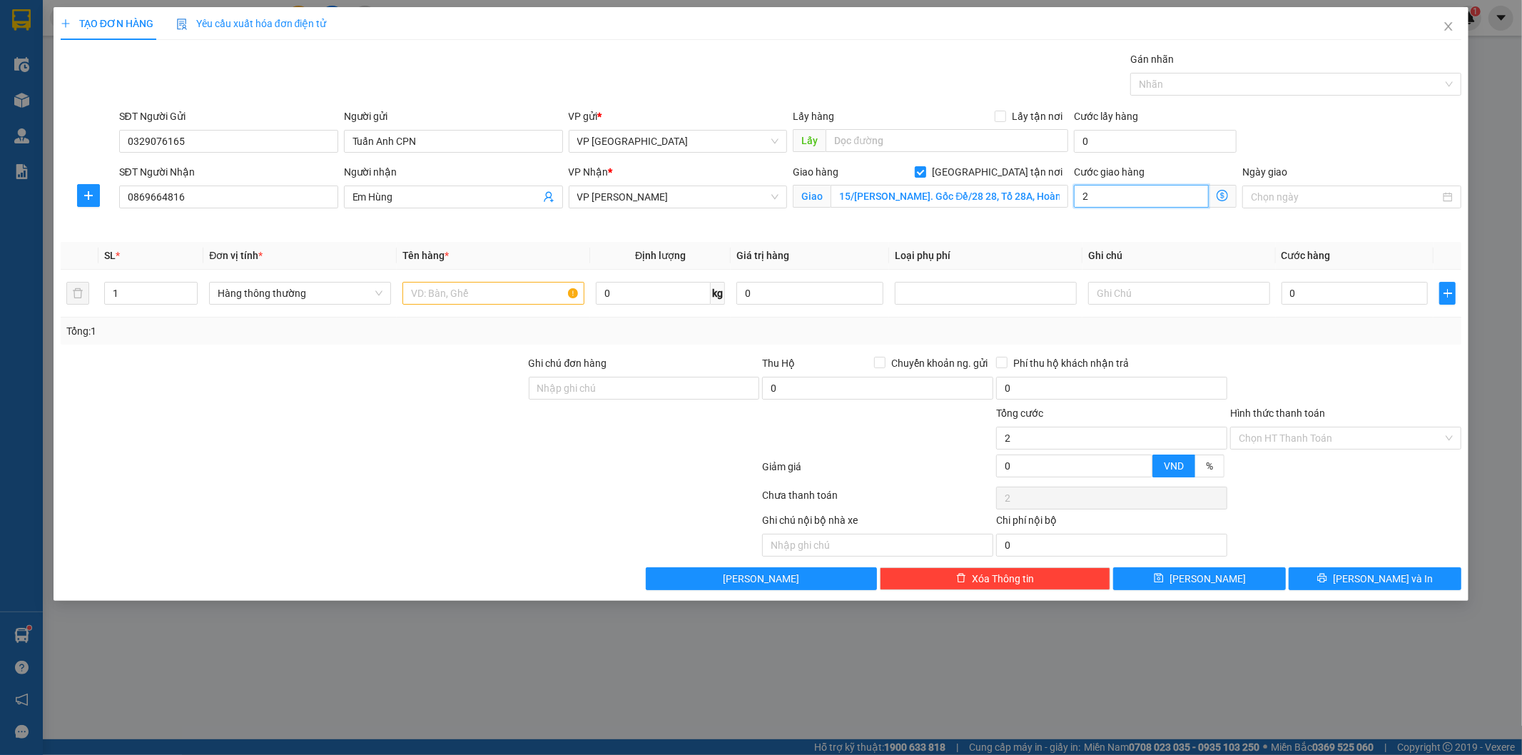
type input "25"
type input "2"
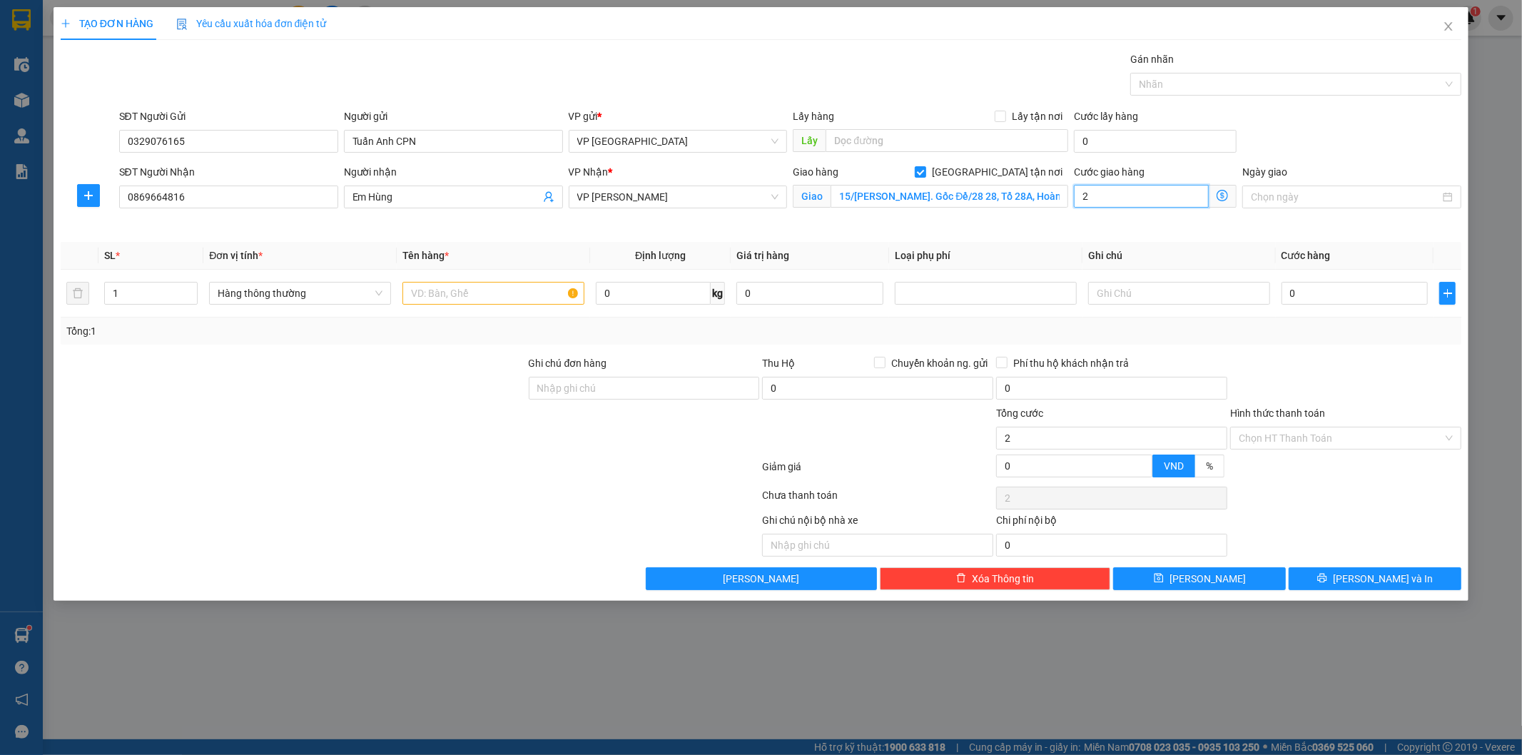
type input "0"
type input "2"
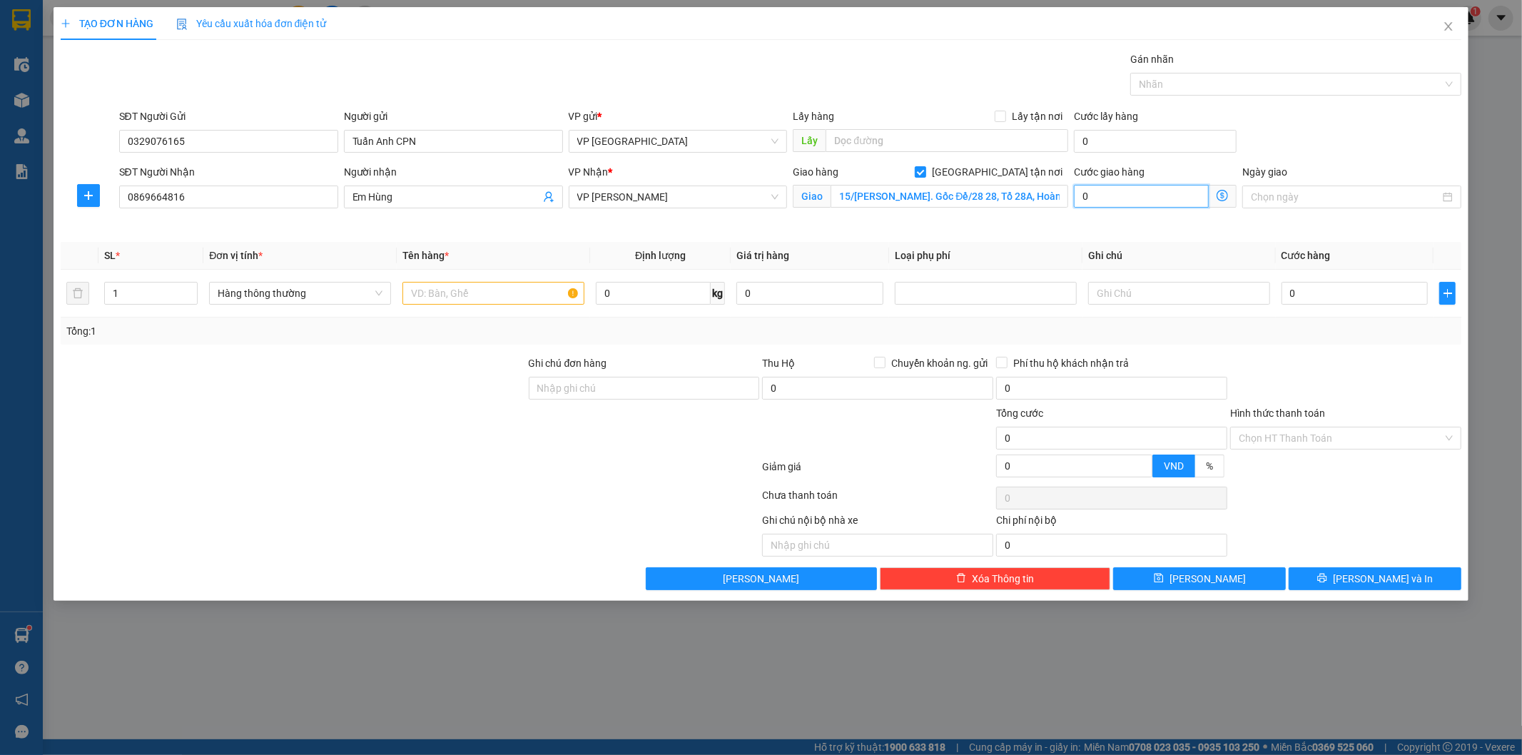
type input "2"
type input "26"
type input "26.000"
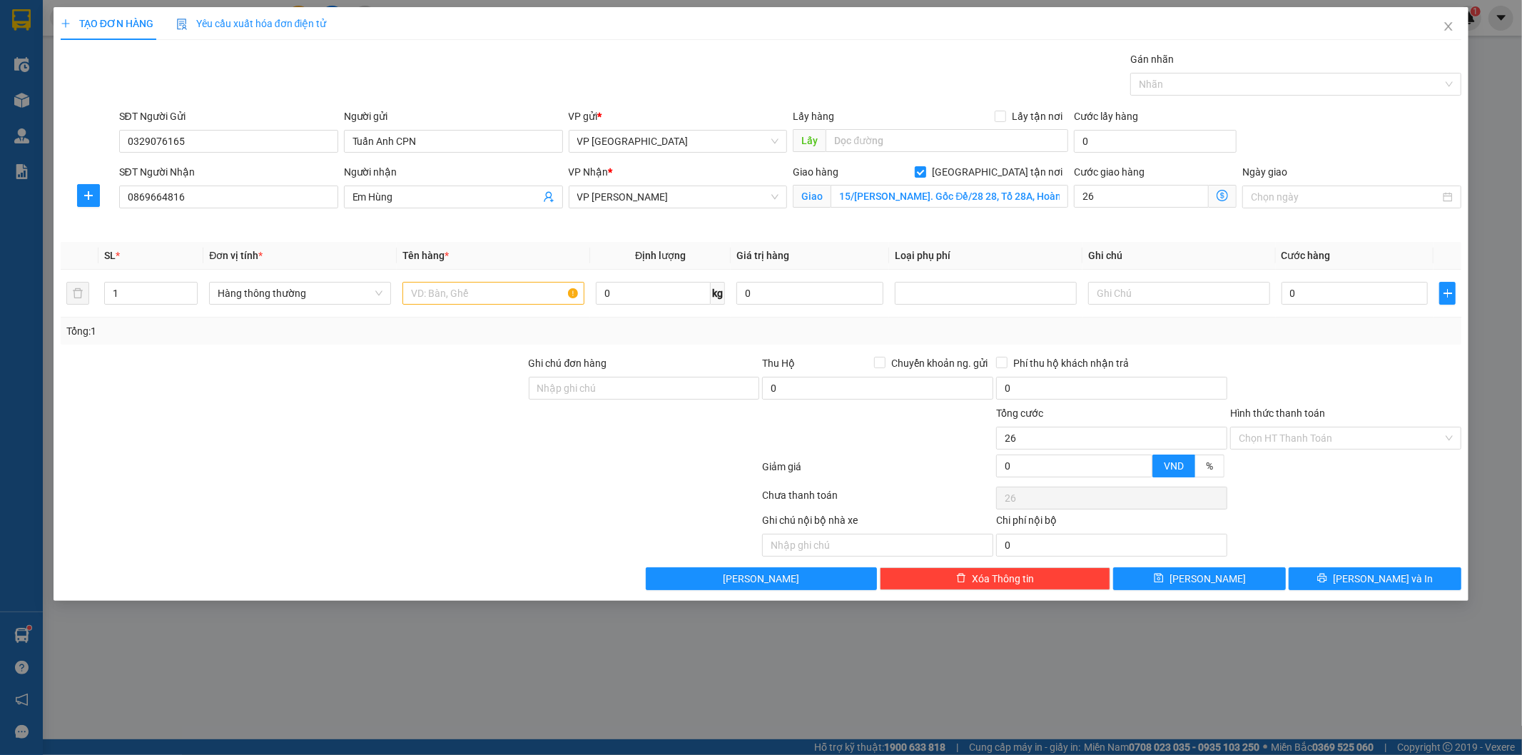
type input "26.000"
click at [1059, 60] on div "Gói vận chuyển * Tiêu chuẩn Gán nhãn Nhãn" at bounding box center [790, 76] width 1349 height 50
click at [1220, 196] on icon "dollar-circle" at bounding box center [1222, 195] width 11 height 11
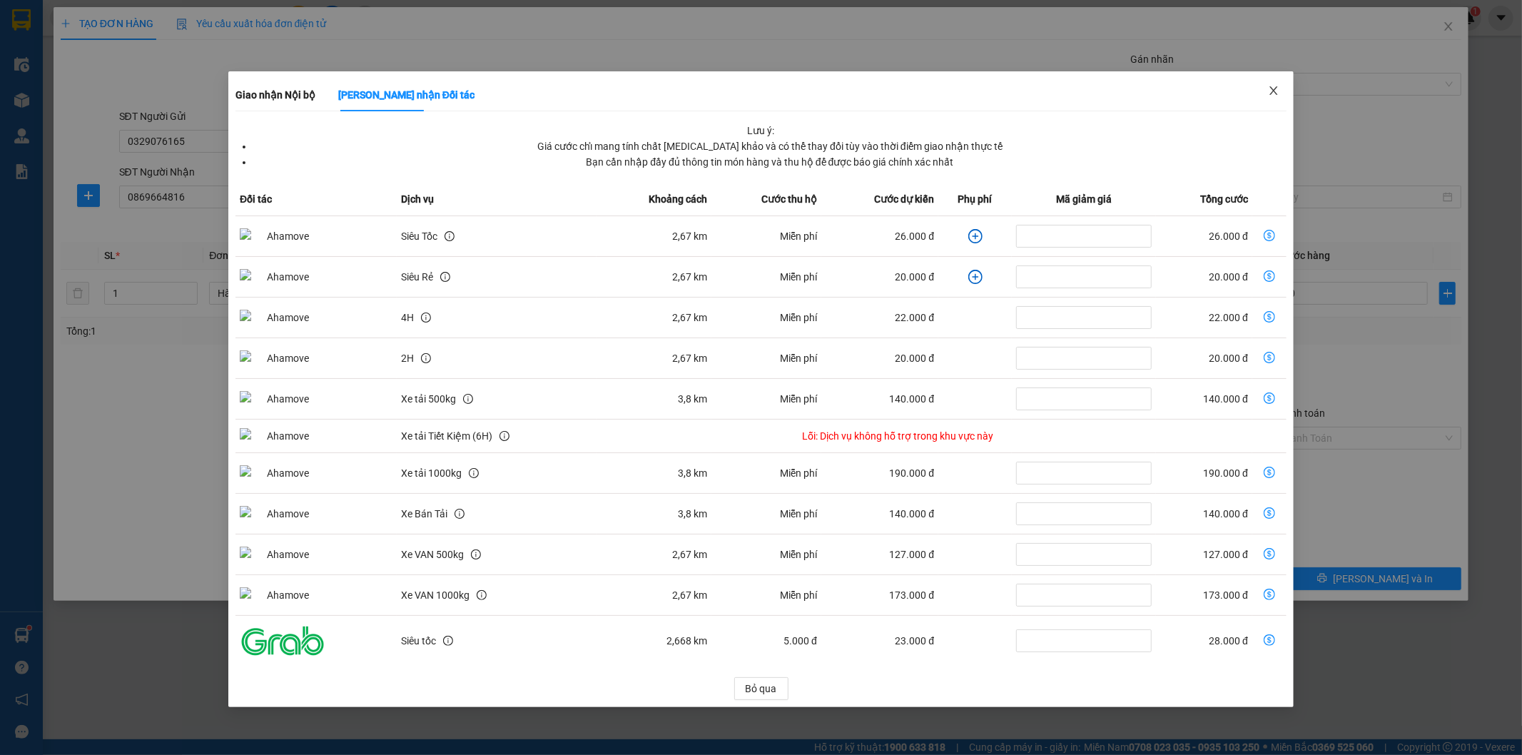
click at [1288, 84] on span "Close" at bounding box center [1274, 91] width 40 height 40
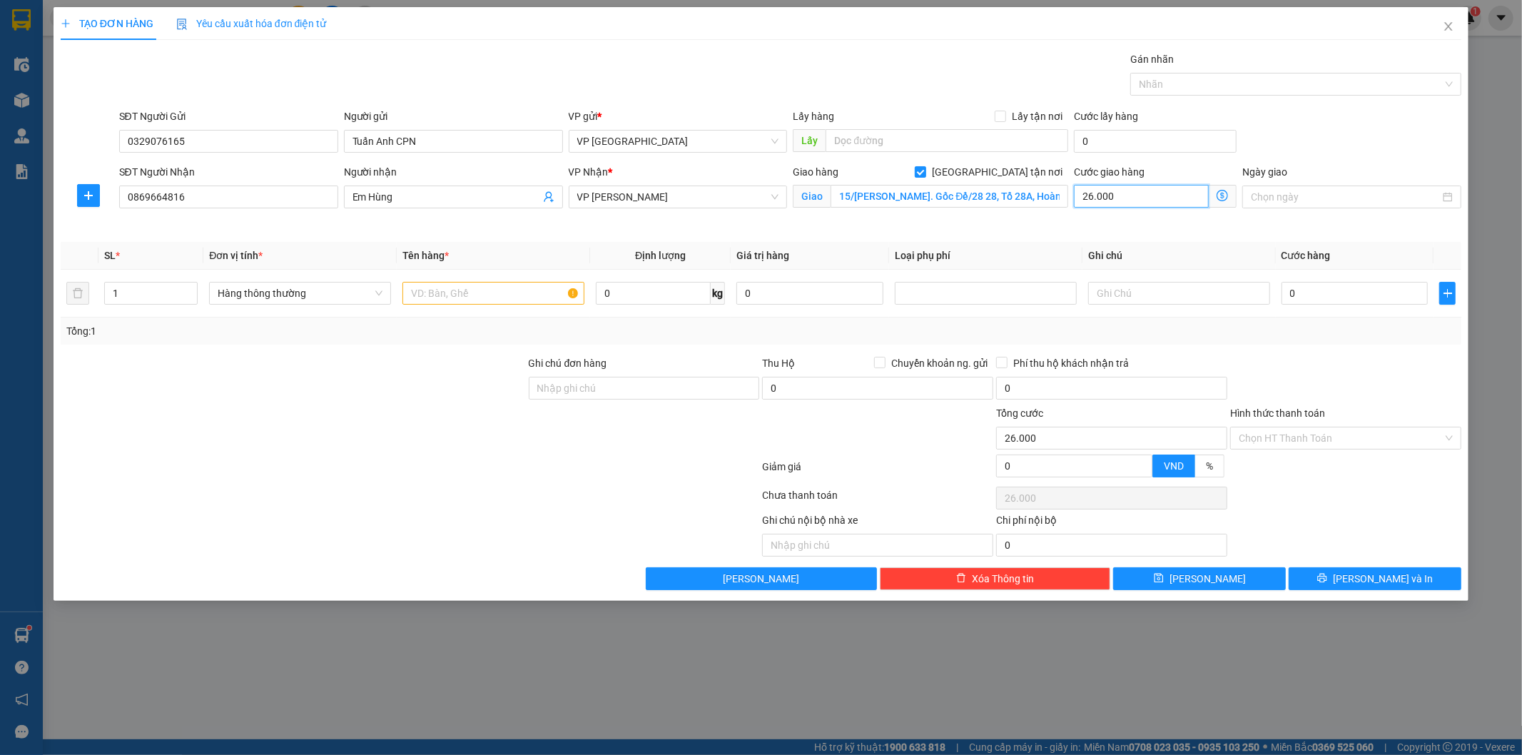
click at [1189, 191] on input "26.000" at bounding box center [1141, 196] width 135 height 23
type input "3"
type input "30"
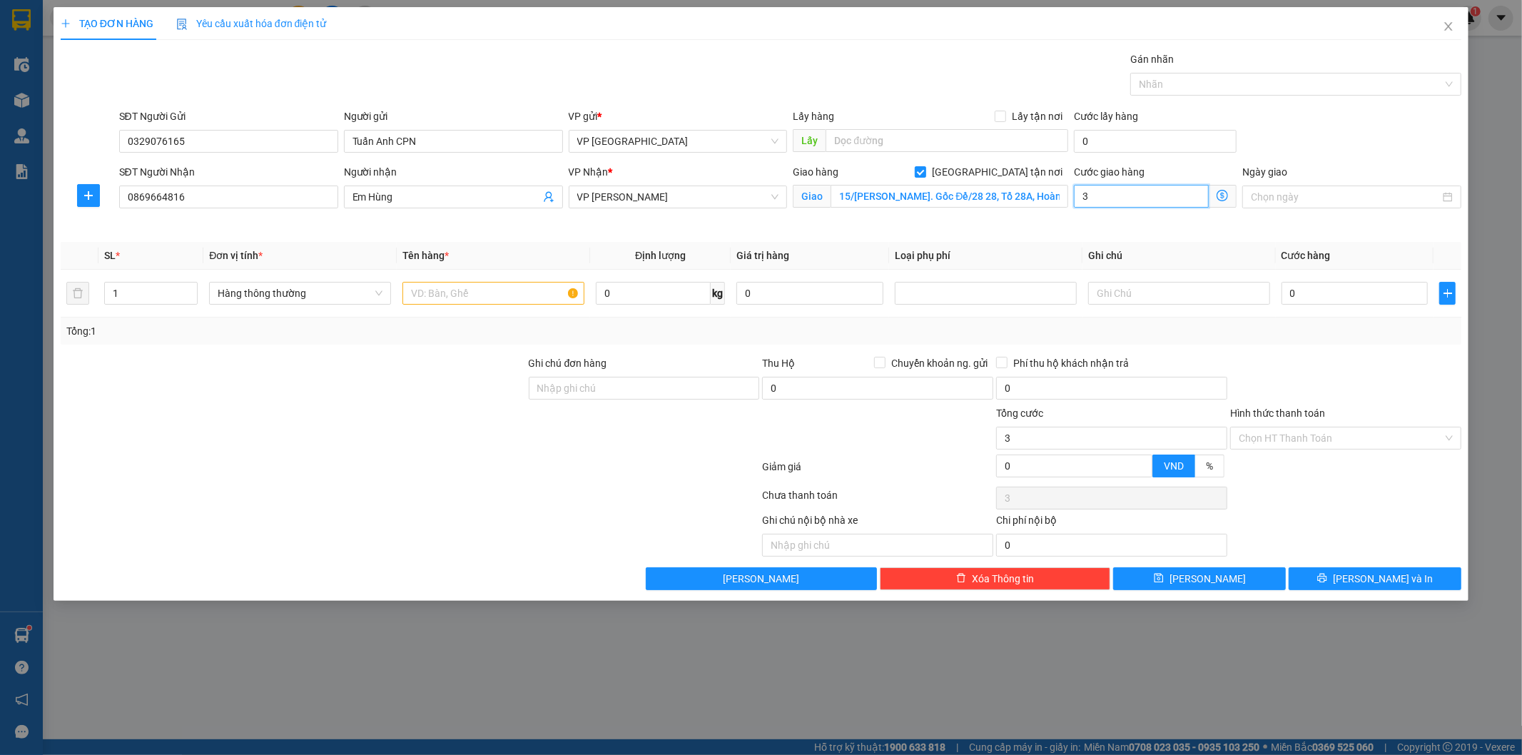
type input "30"
type input "30.000"
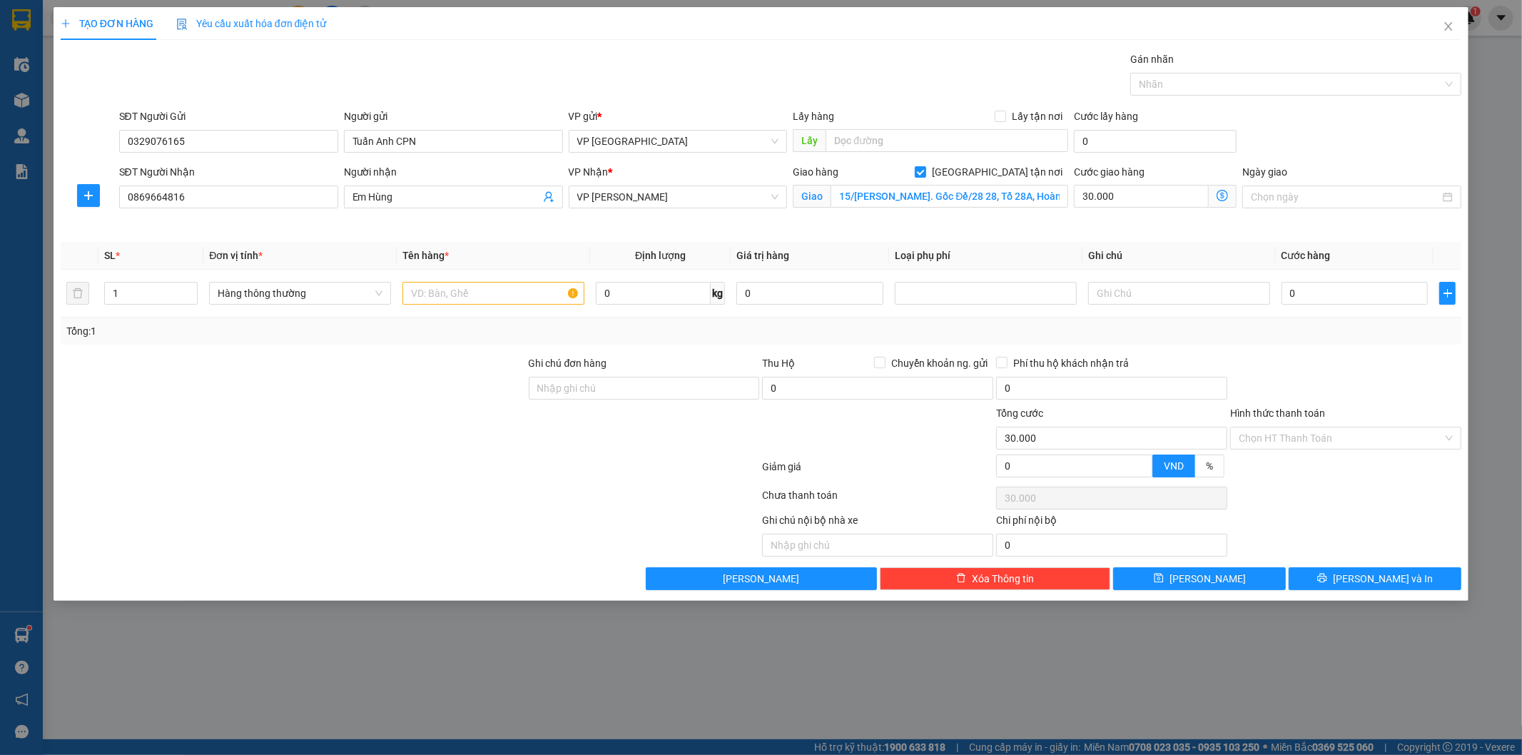
click at [1026, 80] on div "Gói vận chuyển * Tiêu chuẩn Gán nhãn Nhãn" at bounding box center [790, 76] width 1349 height 50
click at [955, 86] on div "Gói vận chuyển * Tiêu chuẩn Gán nhãn Nhãn" at bounding box center [790, 76] width 1349 height 50
click at [467, 296] on input "text" at bounding box center [494, 293] width 182 height 23
type input "giấy tờ"
drag, startPoint x: 547, startPoint y: 452, endPoint x: 1522, endPoint y: 387, distance: 977.1
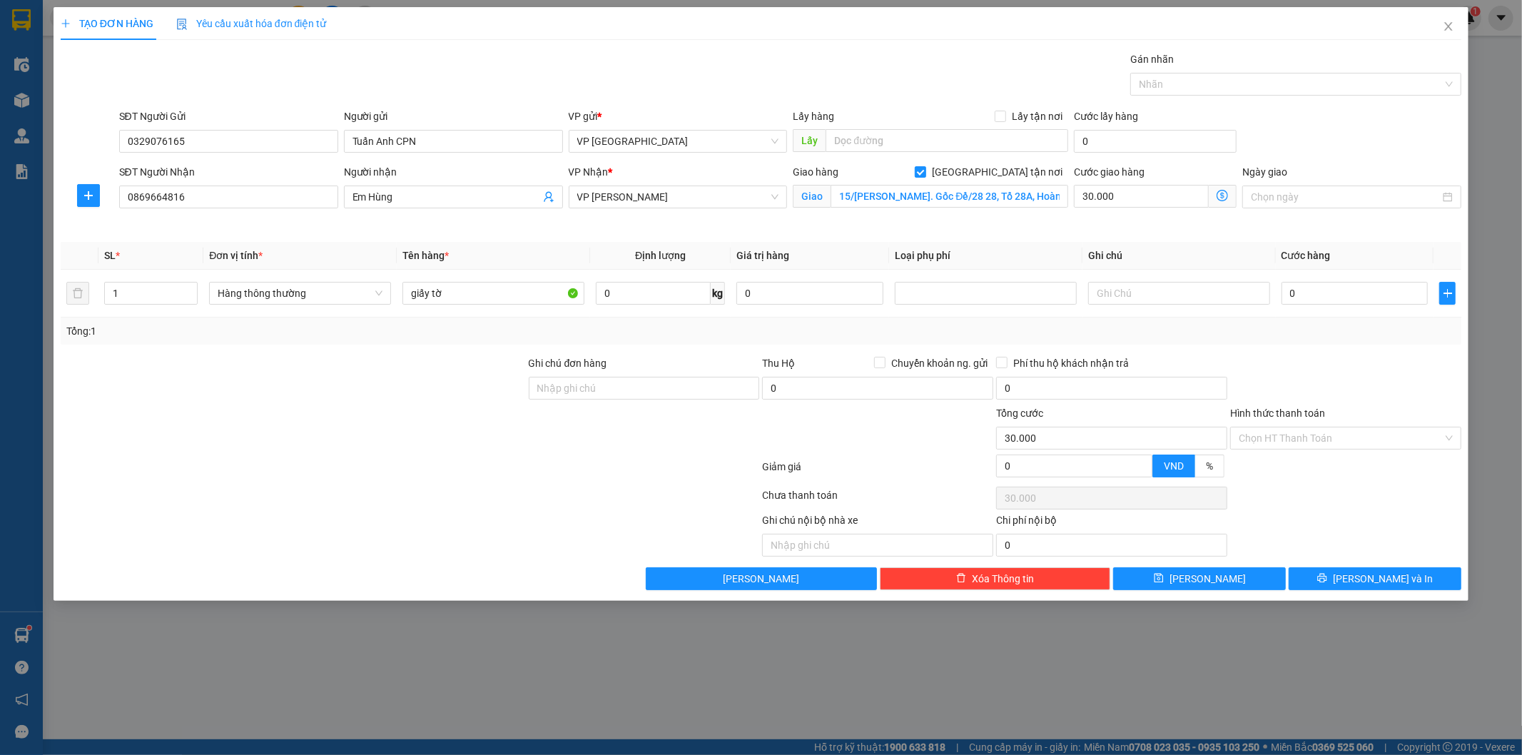
click at [570, 432] on div at bounding box center [644, 430] width 234 height 50
click at [1351, 305] on div "0" at bounding box center [1355, 293] width 147 height 29
click at [1340, 309] on td "0" at bounding box center [1355, 294] width 158 height 48
click at [1345, 300] on input "0" at bounding box center [1355, 293] width 147 height 23
drag, startPoint x: 1353, startPoint y: 340, endPoint x: 1338, endPoint y: 329, distance: 18.4
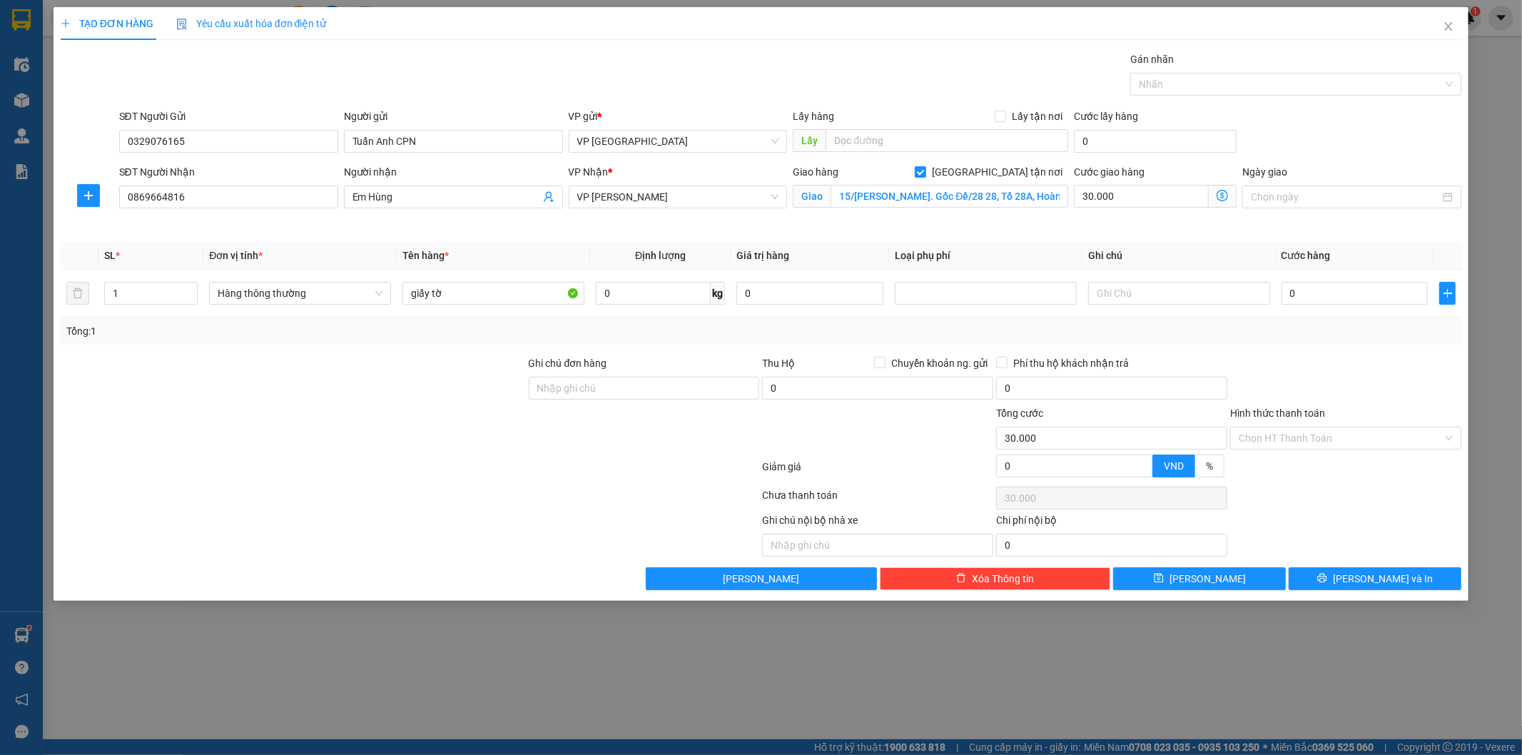
click at [1352, 340] on div "Tổng: 1" at bounding box center [762, 331] width 1402 height 27
click at [1335, 327] on div "Tổng: 1" at bounding box center [761, 331] width 1390 height 16
click at [1332, 301] on input "0" at bounding box center [1355, 293] width 147 height 23
click at [1128, 196] on input "30.000" at bounding box center [1141, 196] width 135 height 23
type input "2"
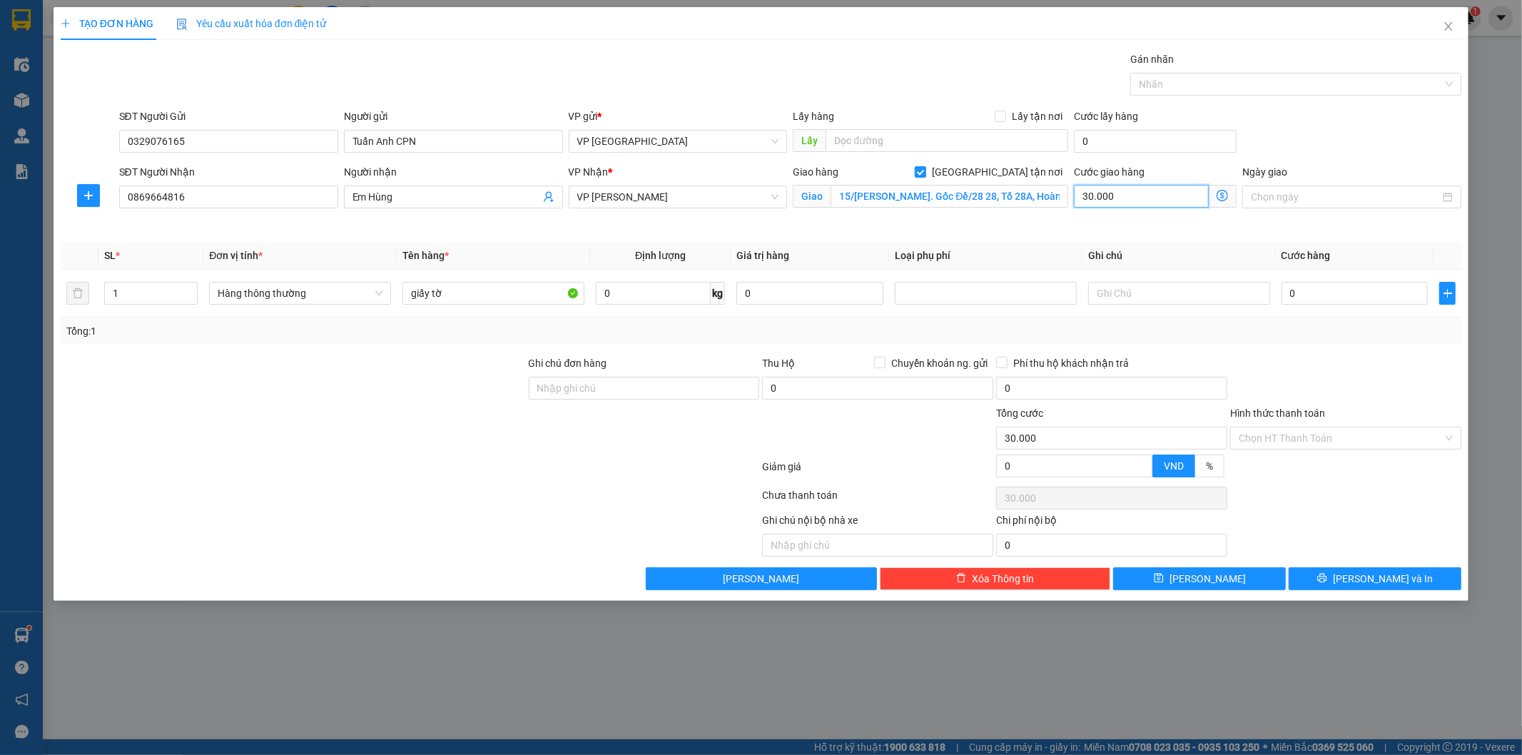
type input "2"
type input "29"
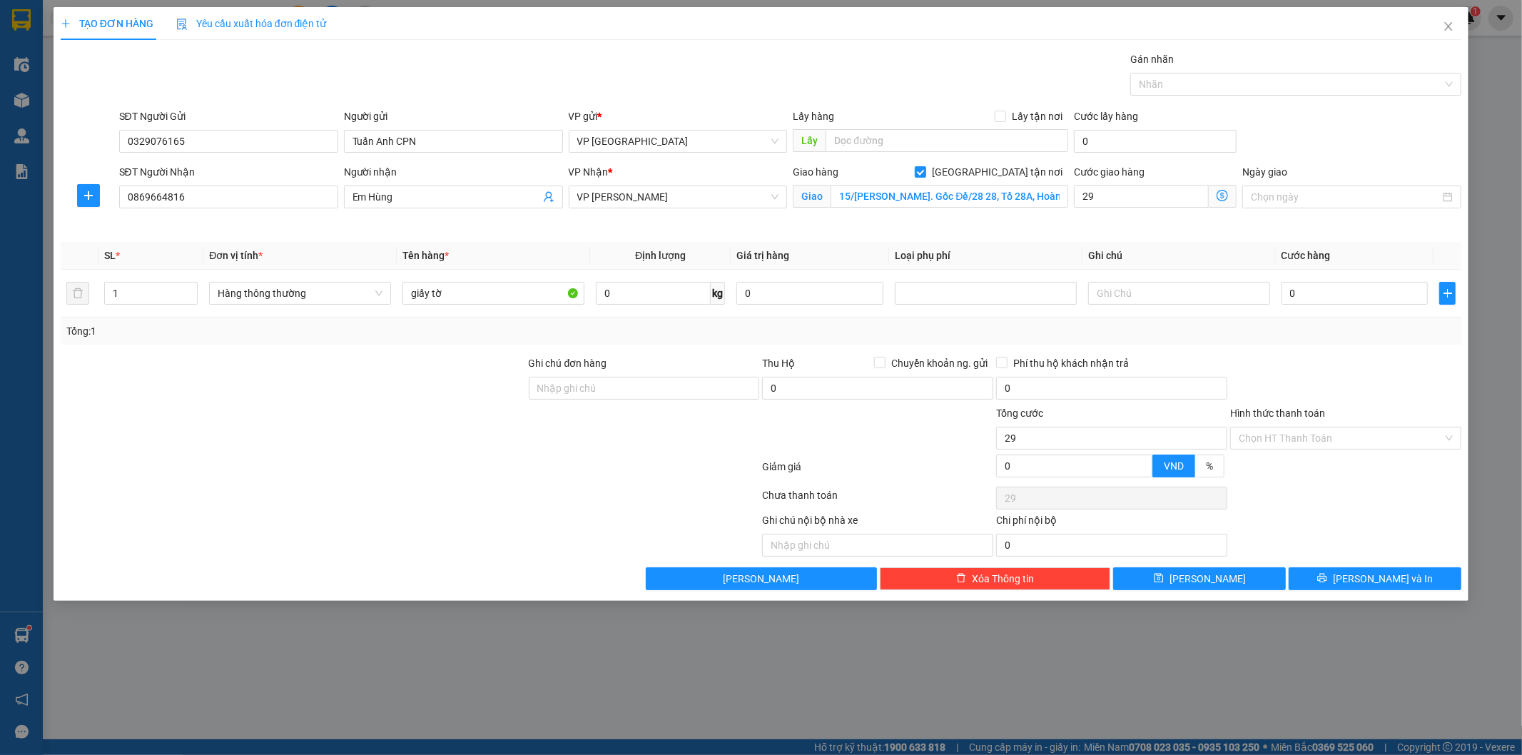
type input "29.000"
drag, startPoint x: 1221, startPoint y: 237, endPoint x: 1268, endPoint y: 246, distance: 47.2
click at [1223, 237] on div "Transit Pickup Surcharge Ids Transit Deliver Surcharge Ids Transit Deliver Surc…" at bounding box center [762, 320] width 1402 height 539
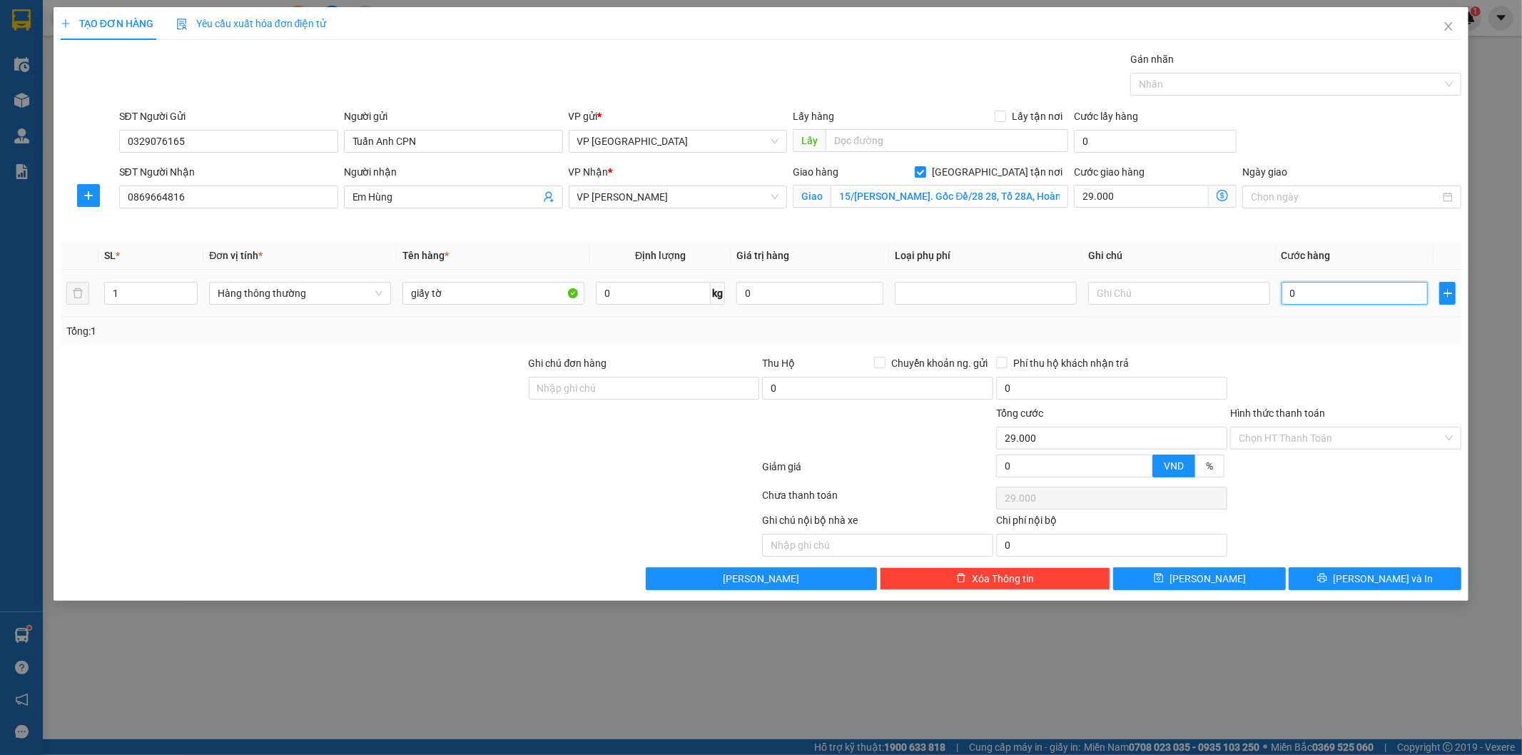
type input "1"
type input "29.001"
type input "1.000"
type input "30.000"
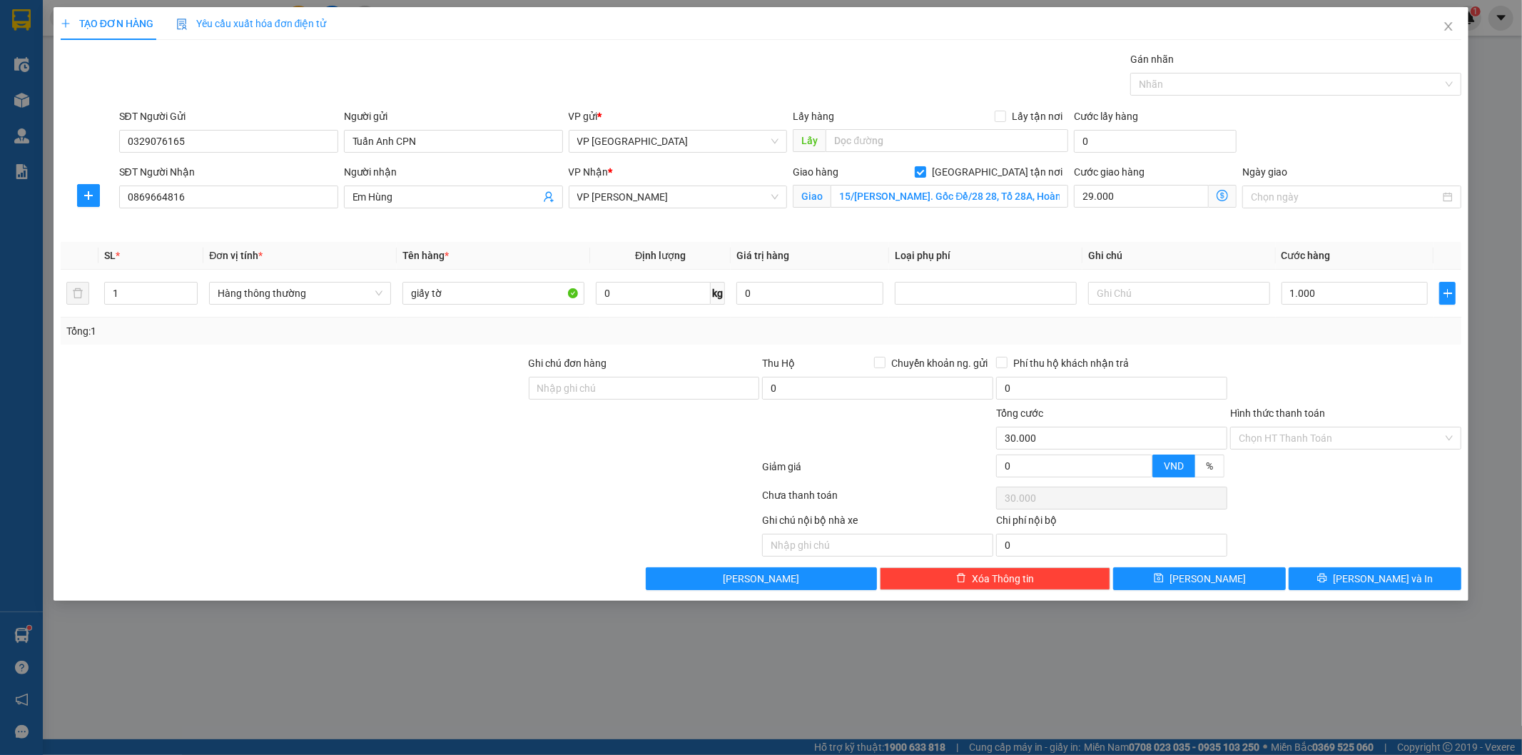
click at [1380, 387] on div at bounding box center [1346, 380] width 234 height 50
click at [1370, 393] on div at bounding box center [1346, 380] width 234 height 50
click at [1330, 358] on div at bounding box center [1346, 380] width 234 height 50
click at [1328, 358] on div at bounding box center [1346, 380] width 234 height 50
click at [1326, 363] on div at bounding box center [1346, 380] width 234 height 50
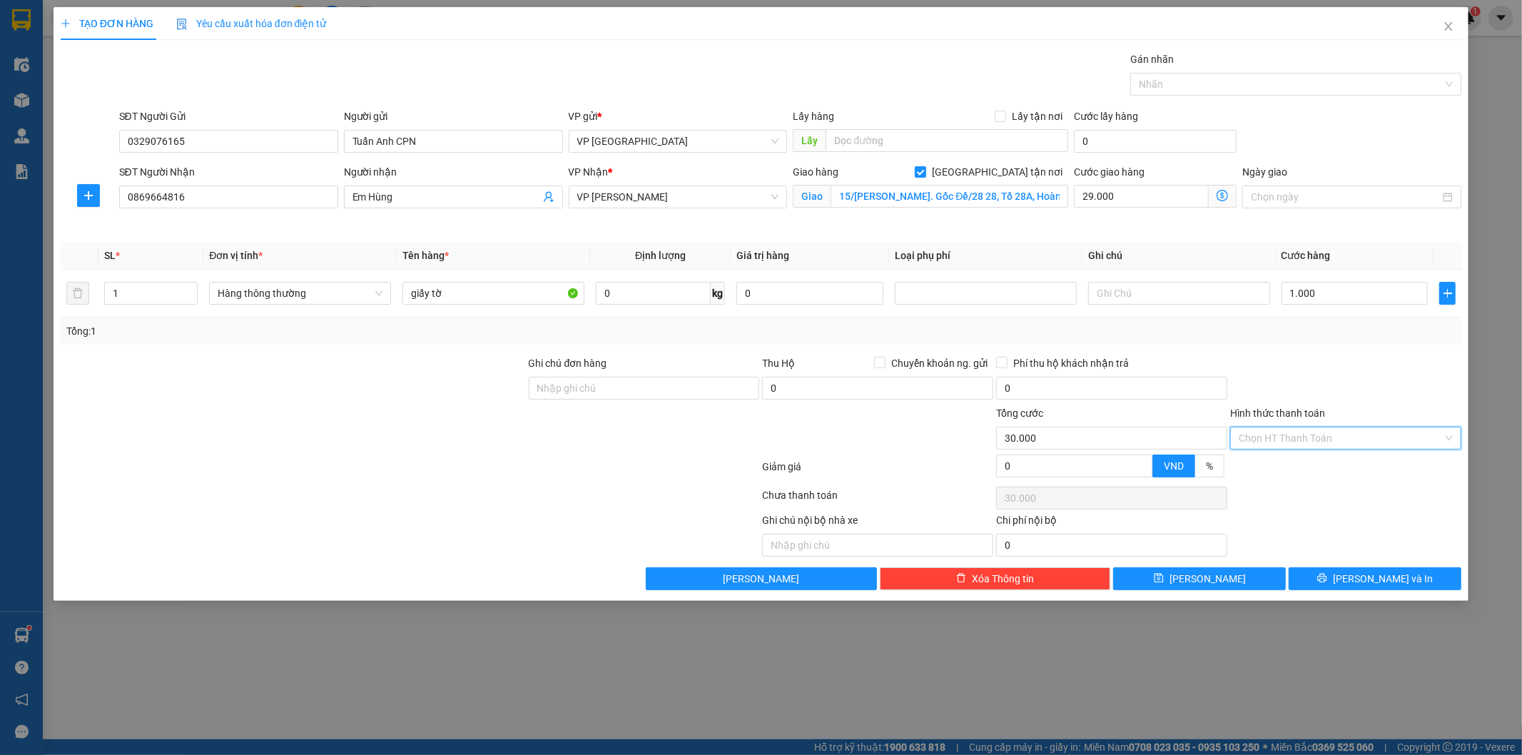
click at [1325, 437] on input "Hình thức thanh toán" at bounding box center [1341, 438] width 204 height 21
click at [1294, 462] on div "Tại văn phòng" at bounding box center [1347, 467] width 214 height 16
type input "0"
click at [1300, 358] on div at bounding box center [1346, 380] width 234 height 50
click at [351, 408] on div at bounding box center [293, 430] width 468 height 50
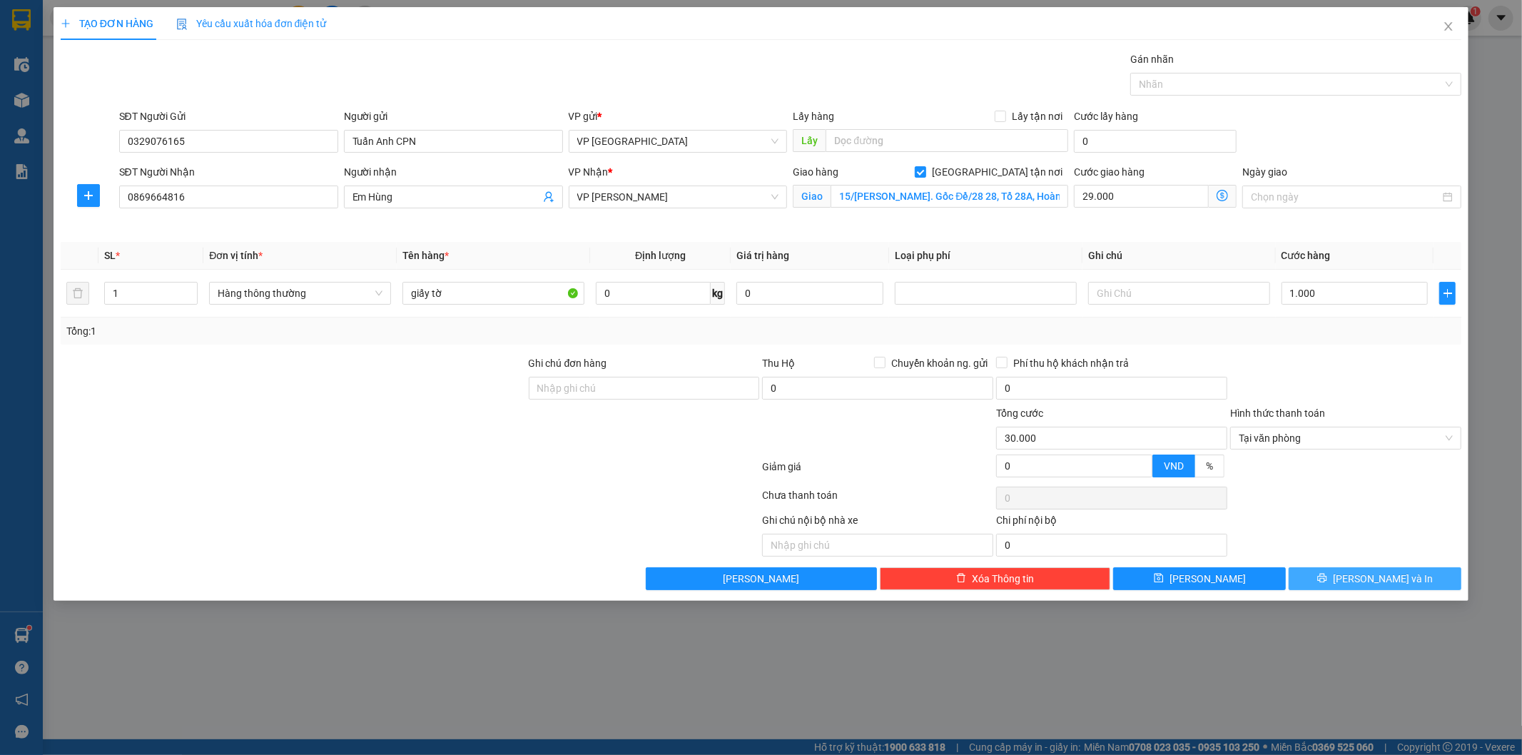
drag, startPoint x: 1376, startPoint y: 579, endPoint x: 1385, endPoint y: 591, distance: 15.3
click at [1377, 579] on span "[PERSON_NAME] và In" at bounding box center [1383, 579] width 100 height 16
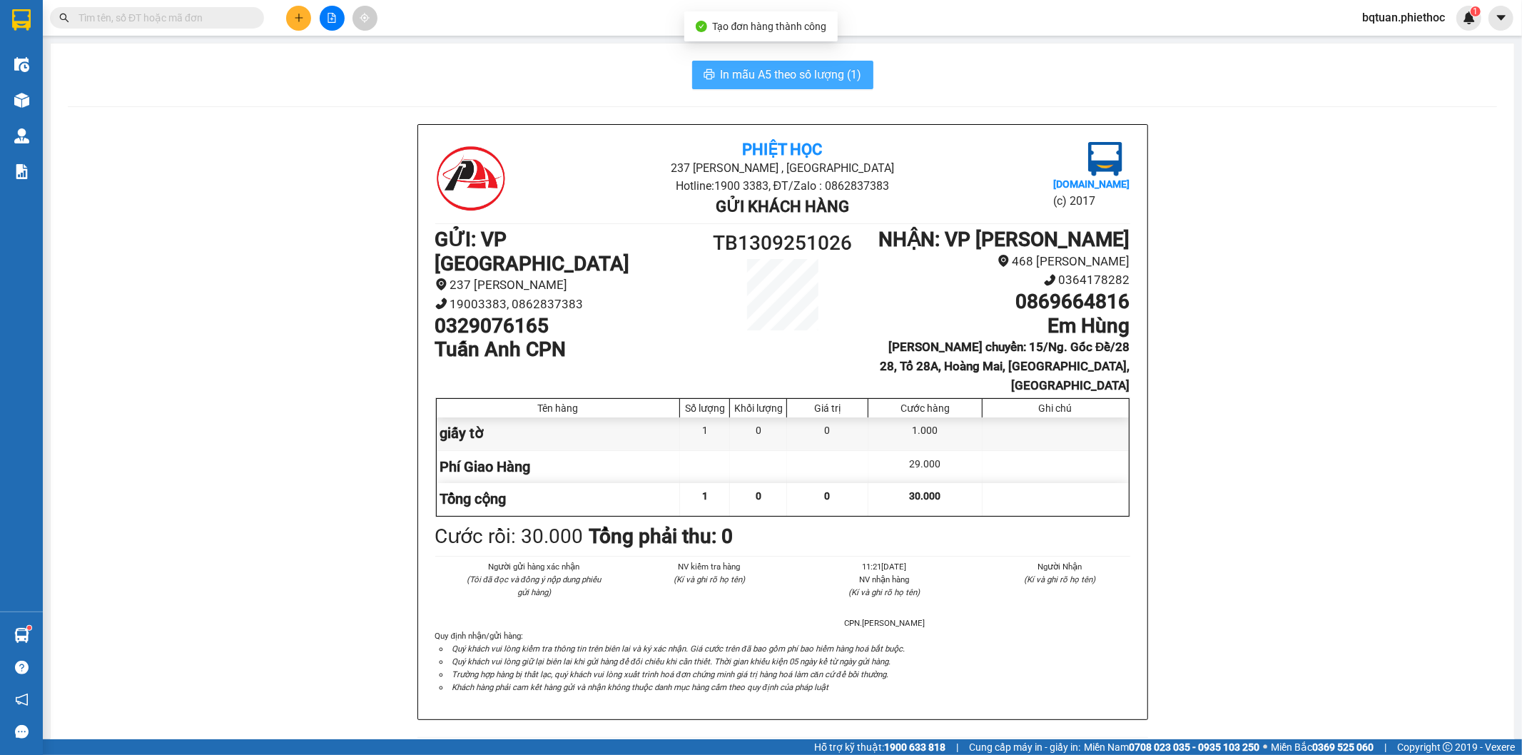
click at [729, 76] on span "In mẫu A5 theo số lượng (1)" at bounding box center [791, 75] width 141 height 18
drag, startPoint x: 294, startPoint y: 270, endPoint x: 305, endPoint y: 258, distance: 15.7
click at [293, 262] on div "Phiệt Học 237 [PERSON_NAME] , [GEOGRAPHIC_DATA] Hotline: 1900 3383, ĐT/Zalo : 0…" at bounding box center [783, 755] width 1430 height 1262
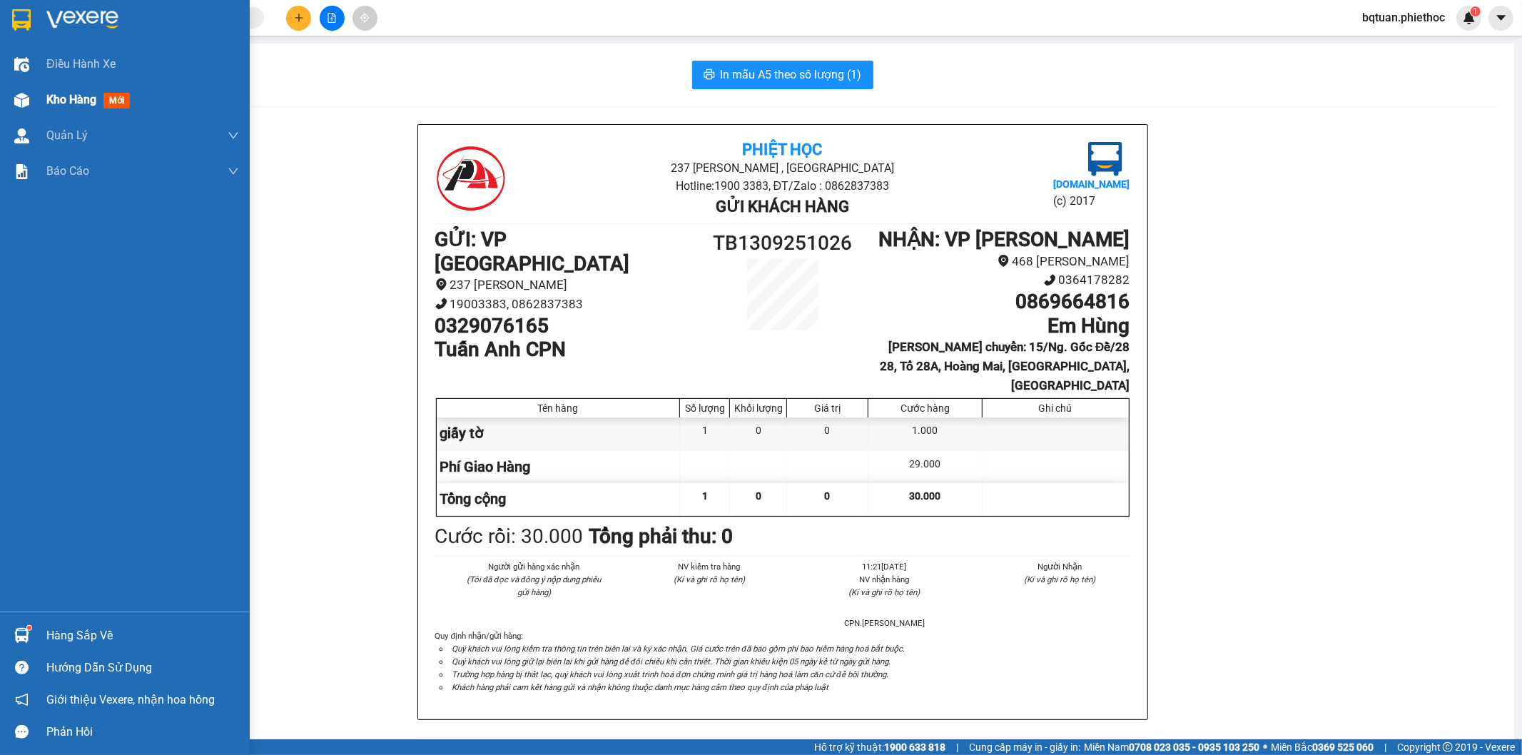
click at [29, 97] on img at bounding box center [21, 100] width 15 height 15
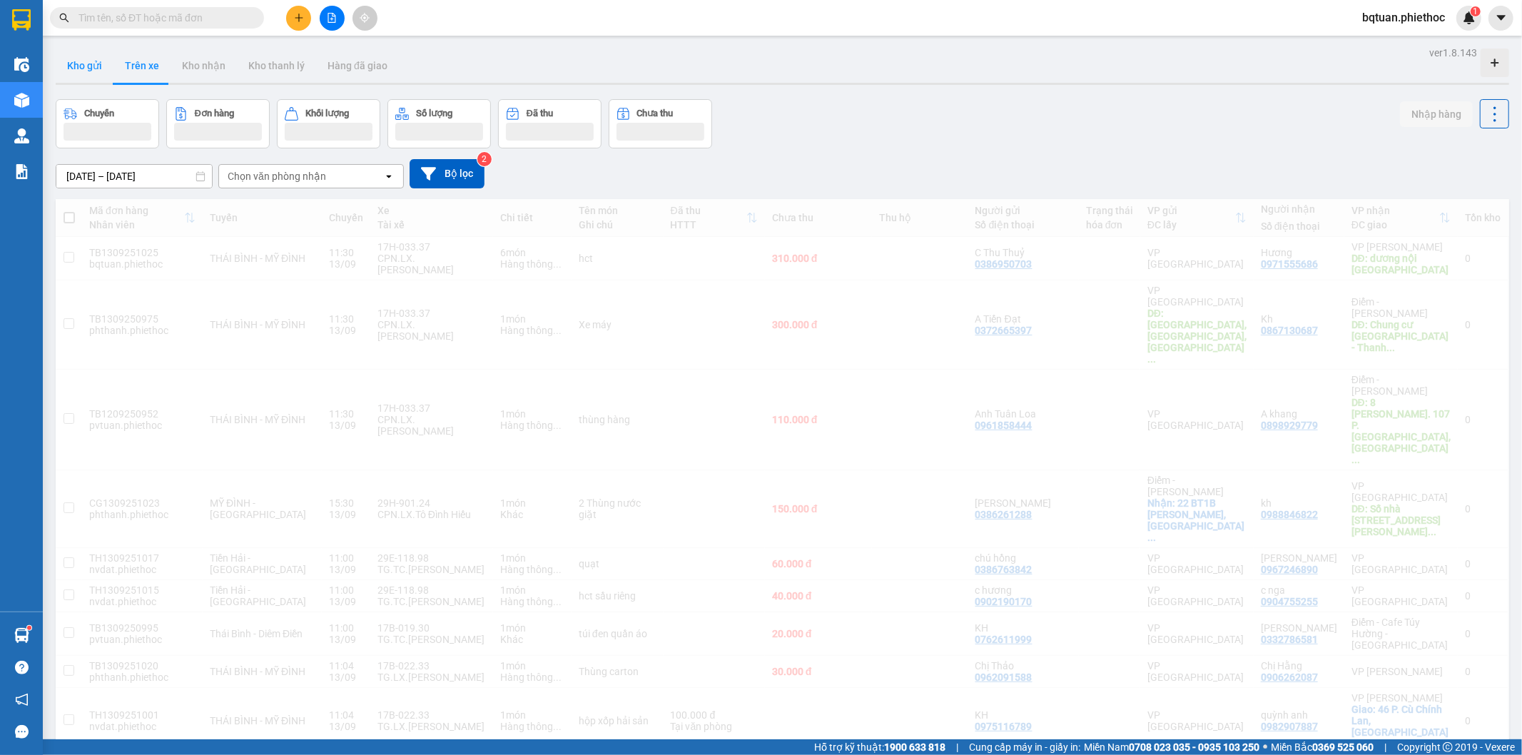
click at [88, 63] on button "Kho gửi" at bounding box center [85, 66] width 58 height 34
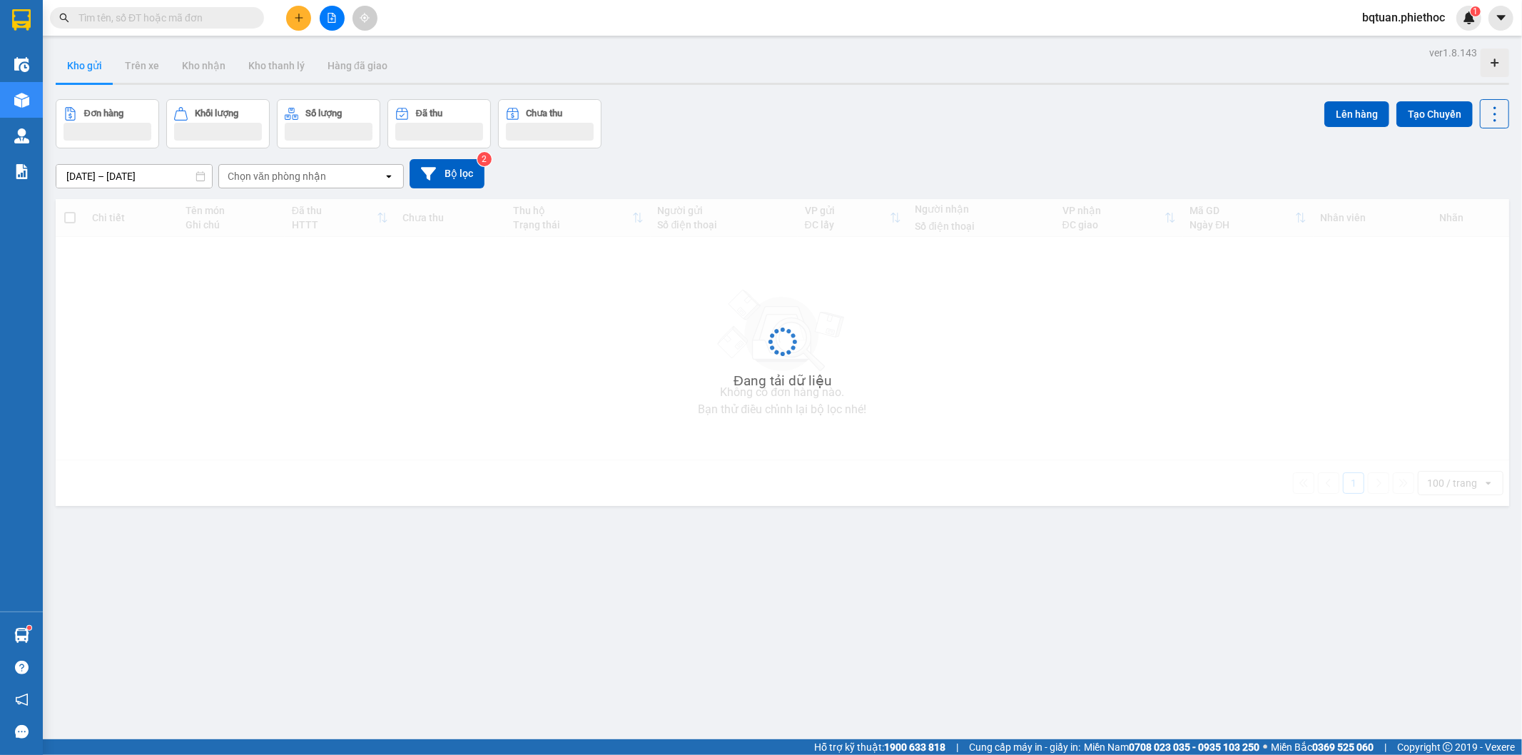
click at [88, 63] on button "Kho gửi" at bounding box center [85, 66] width 58 height 34
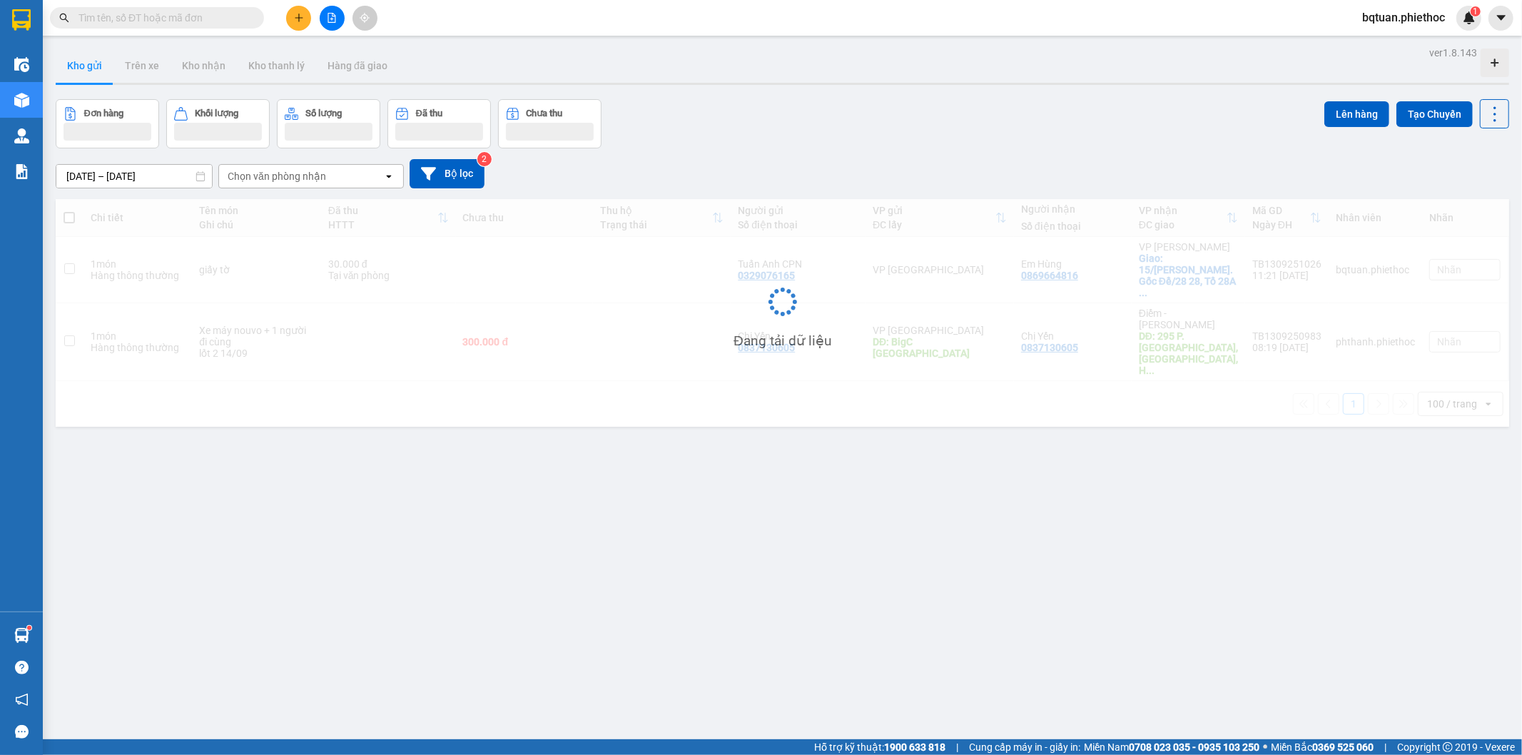
click at [1047, 176] on div "[DATE] – [DATE] Press the down arrow key to interact with the calendar and sele…" at bounding box center [783, 173] width 1454 height 29
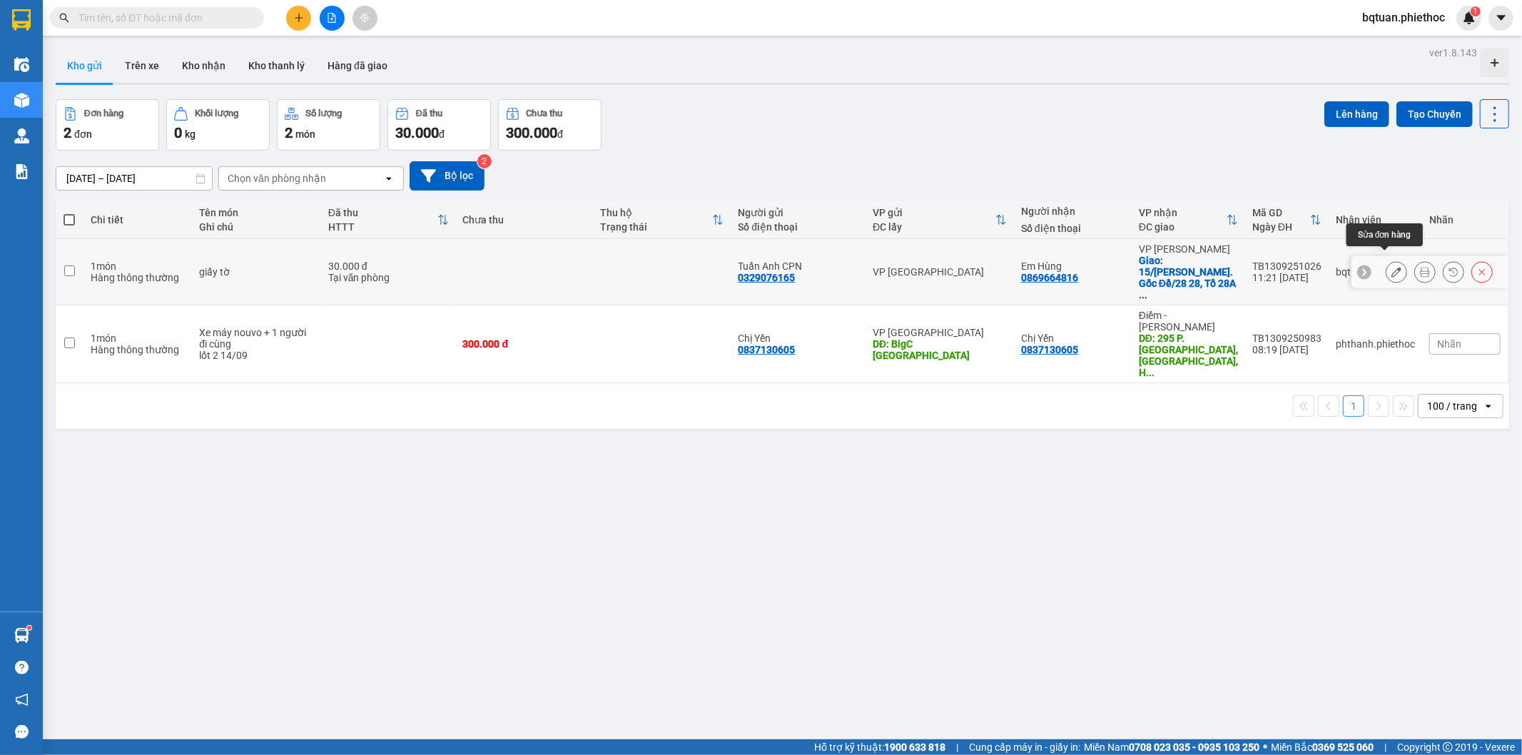
click at [1392, 267] on icon at bounding box center [1397, 272] width 10 height 10
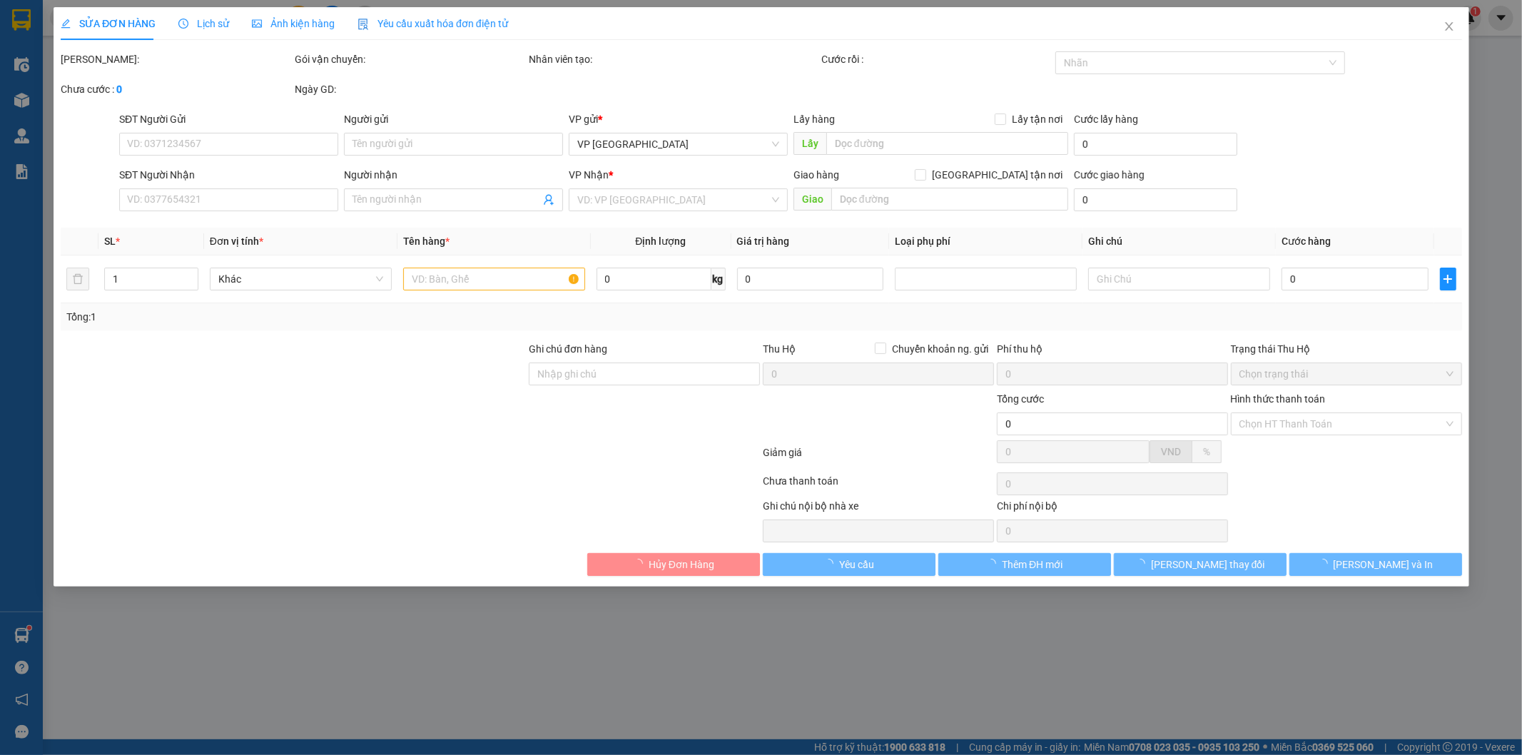
type input "0329076165"
type input "Tuấn Anh CPN"
type input "0869664816"
type input "Em Hùng"
checkbox input "true"
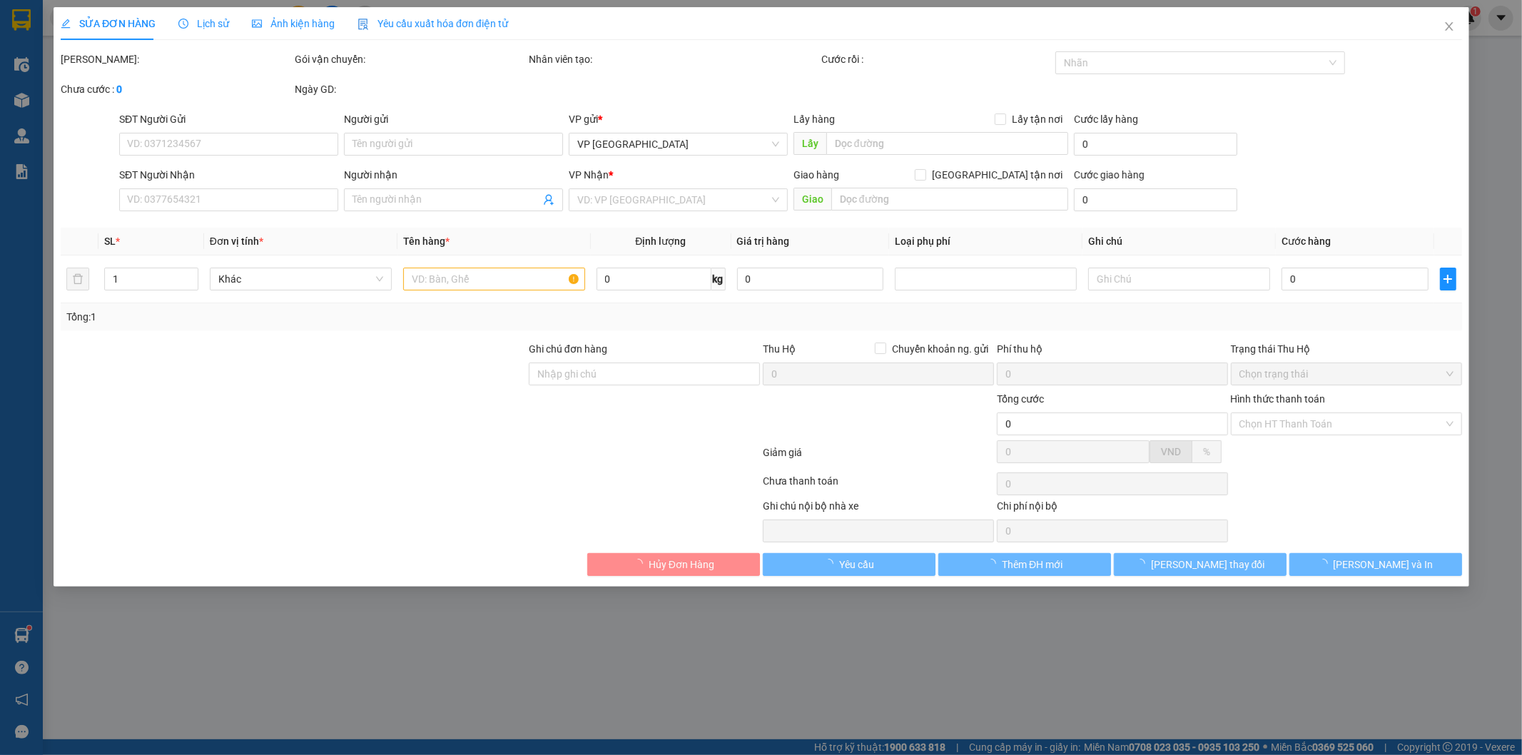
type input "15/[PERSON_NAME]. Gốc Đề/28 28, Tổ 28A, Hoàng Mai, [GEOGRAPHIC_DATA], [GEOGRAPH…"
type input "30.000"
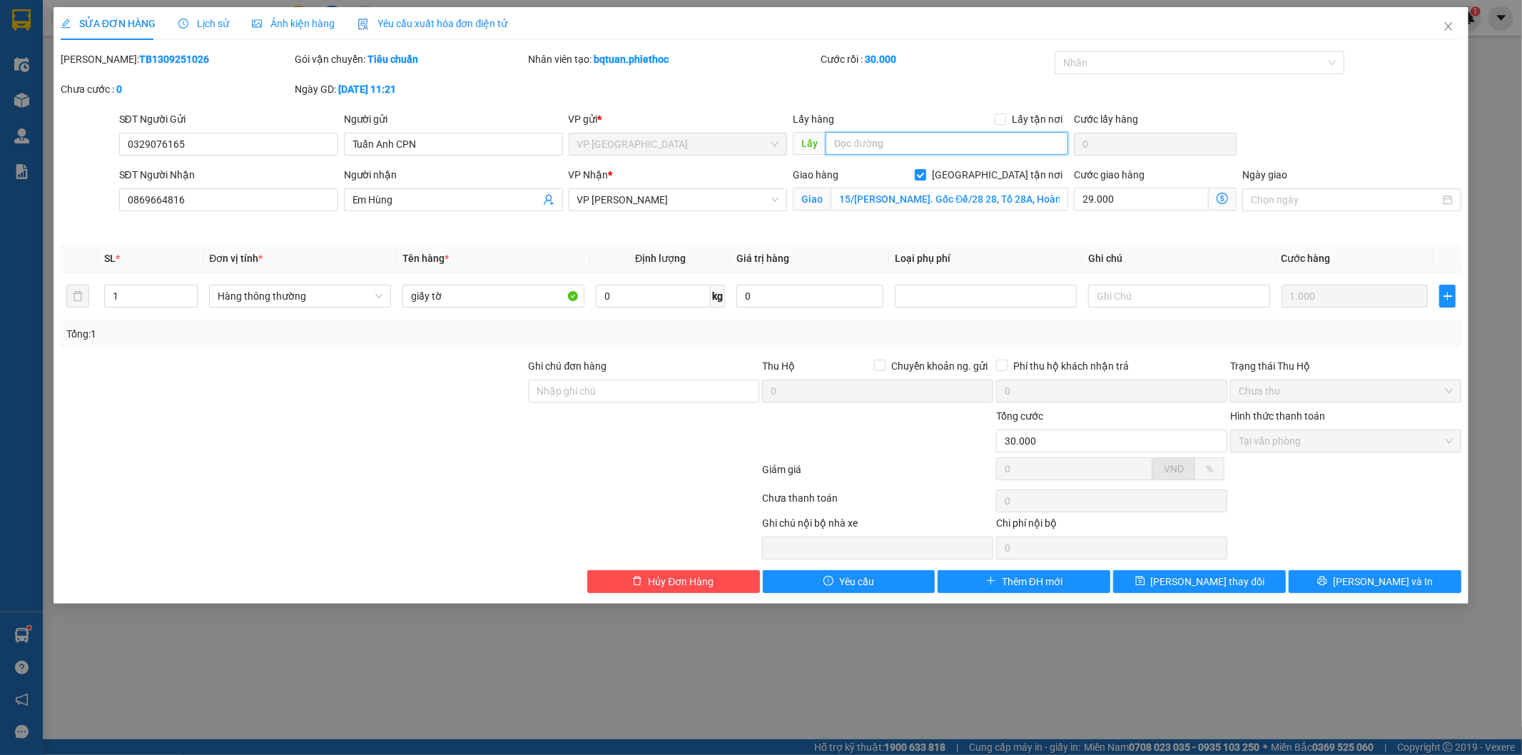
click at [871, 140] on input "text" at bounding box center [947, 143] width 243 height 23
type input "2"
type input "lên book ship luôn"
click at [1243, 590] on button "[PERSON_NAME] thay đổi" at bounding box center [1199, 581] width 173 height 23
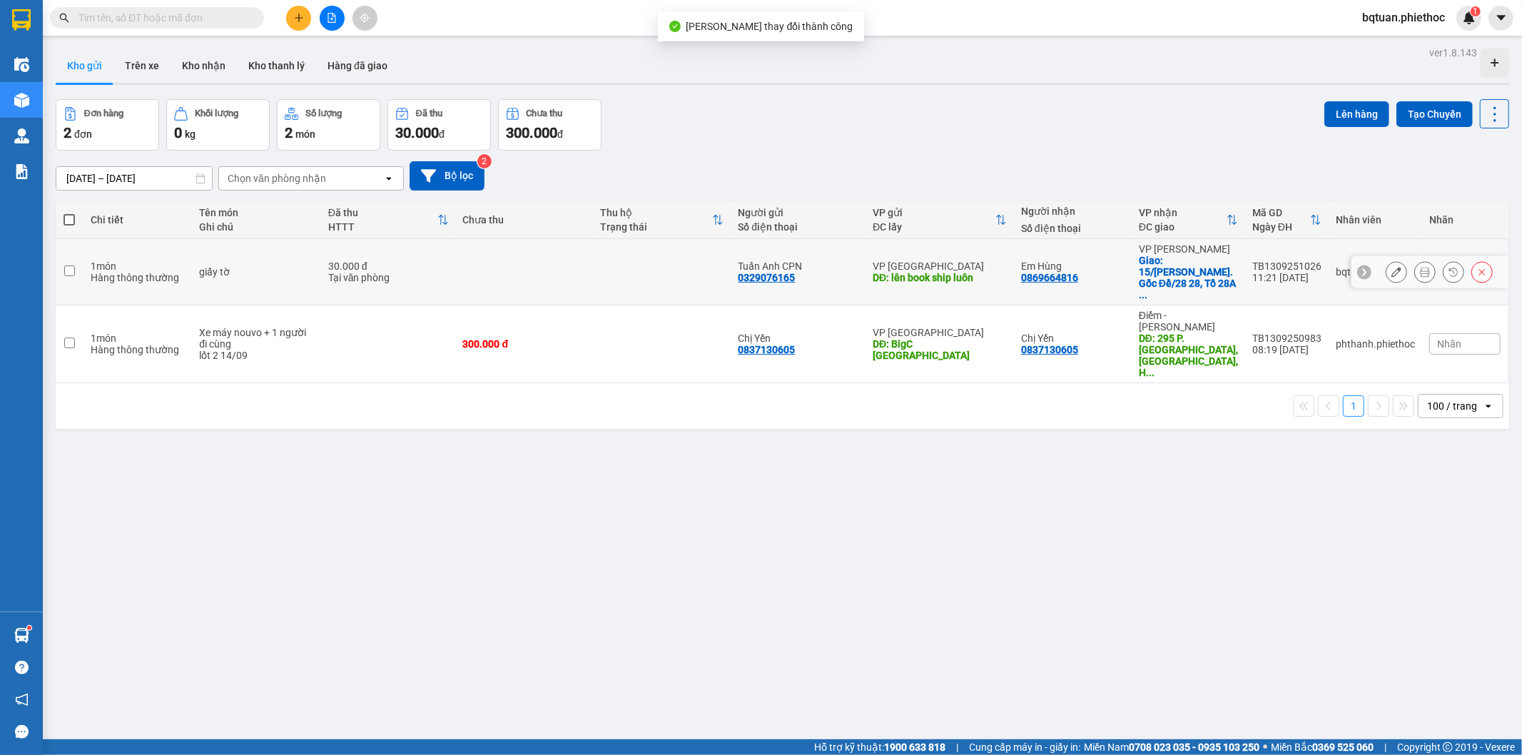
click at [1397, 261] on div at bounding box center [1439, 271] width 107 height 21
click at [1387, 262] on button at bounding box center [1397, 272] width 20 height 25
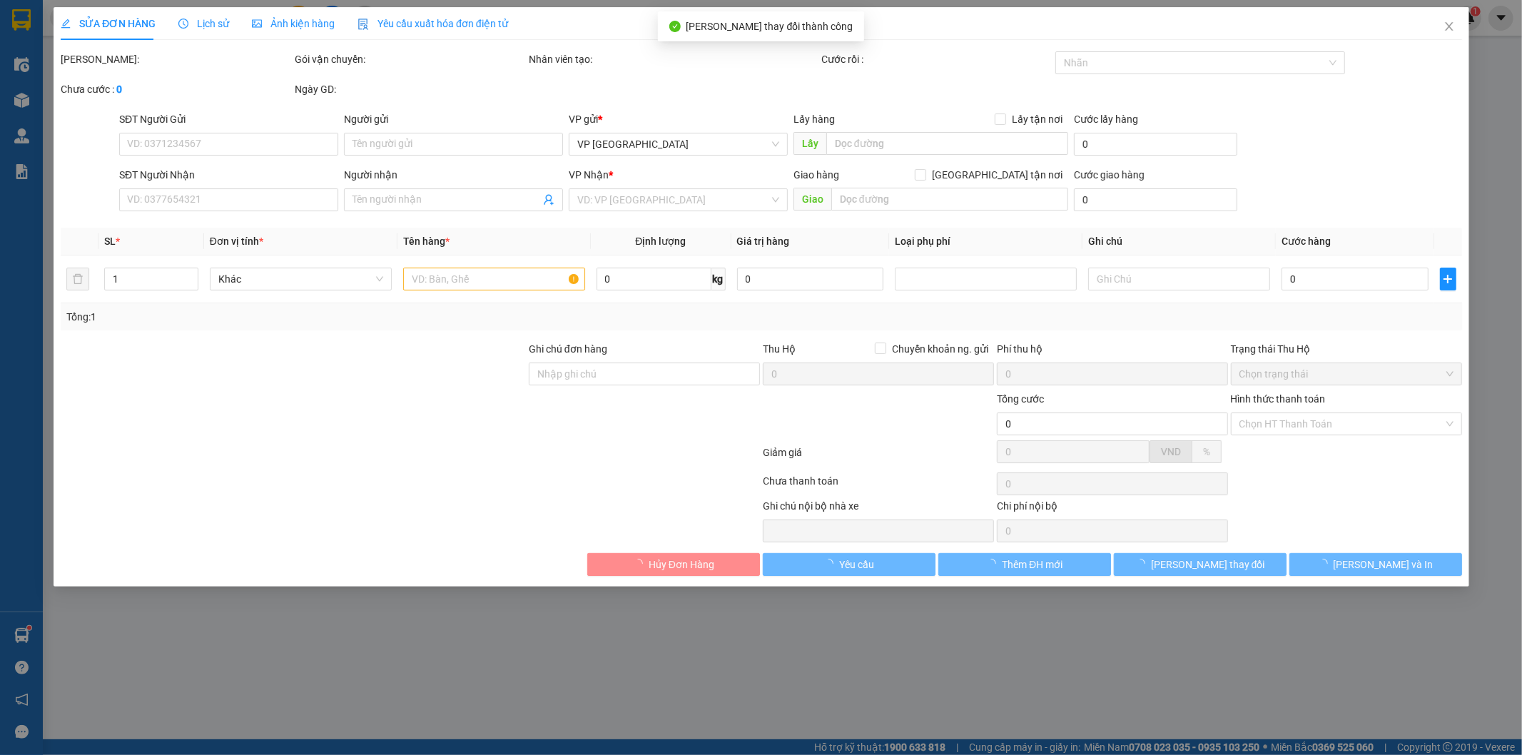
type input "0329076165"
type input "Tuấn Anh CPN"
type input "lên book ship luôn"
type input "0869664816"
type input "Em Hùng"
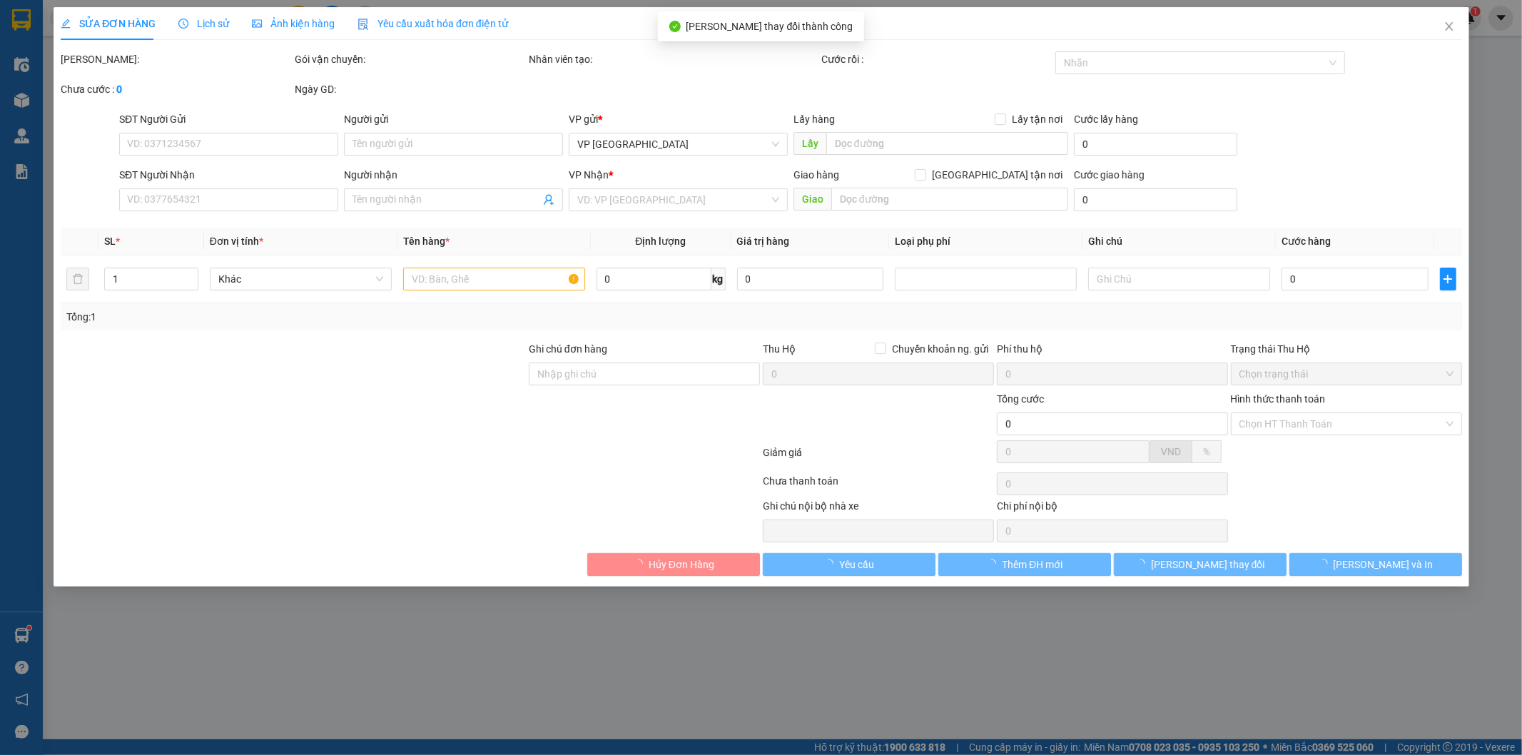
checkbox input "true"
type input "15/[PERSON_NAME]. Gốc Đề/28 28, Tổ 28A, Hoàng Mai, [GEOGRAPHIC_DATA], [GEOGRAPH…"
type input "30.000"
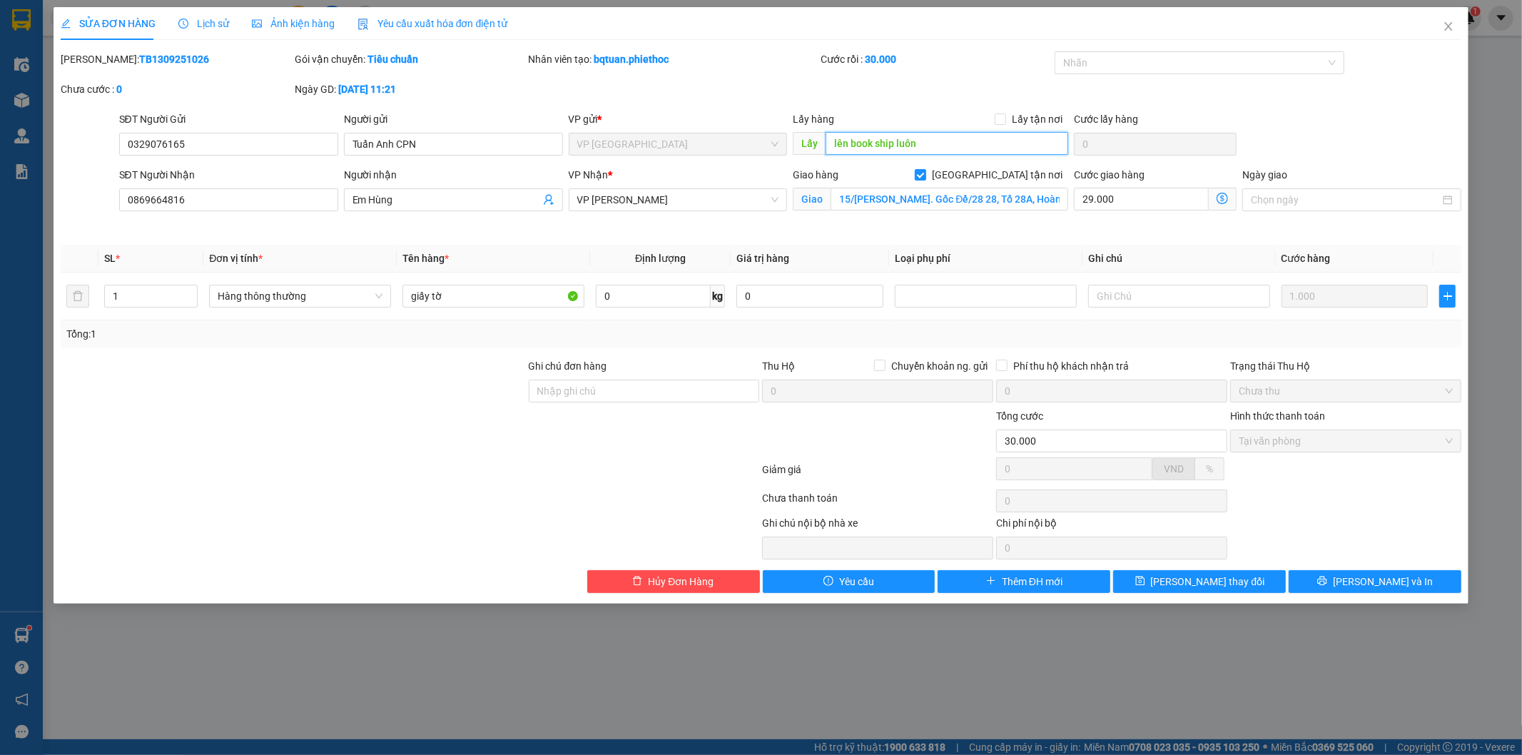
click at [846, 143] on input "lên book ship luôn" at bounding box center [947, 143] width 243 height 23
click at [855, 143] on input "lên book ship luôn" at bounding box center [947, 143] width 243 height 23
click at [846, 141] on input "lên book ship luôn" at bounding box center [947, 143] width 243 height 23
type input "lên gọi book ship luôn"
click at [1240, 575] on button "[PERSON_NAME] thay đổi" at bounding box center [1199, 581] width 173 height 23
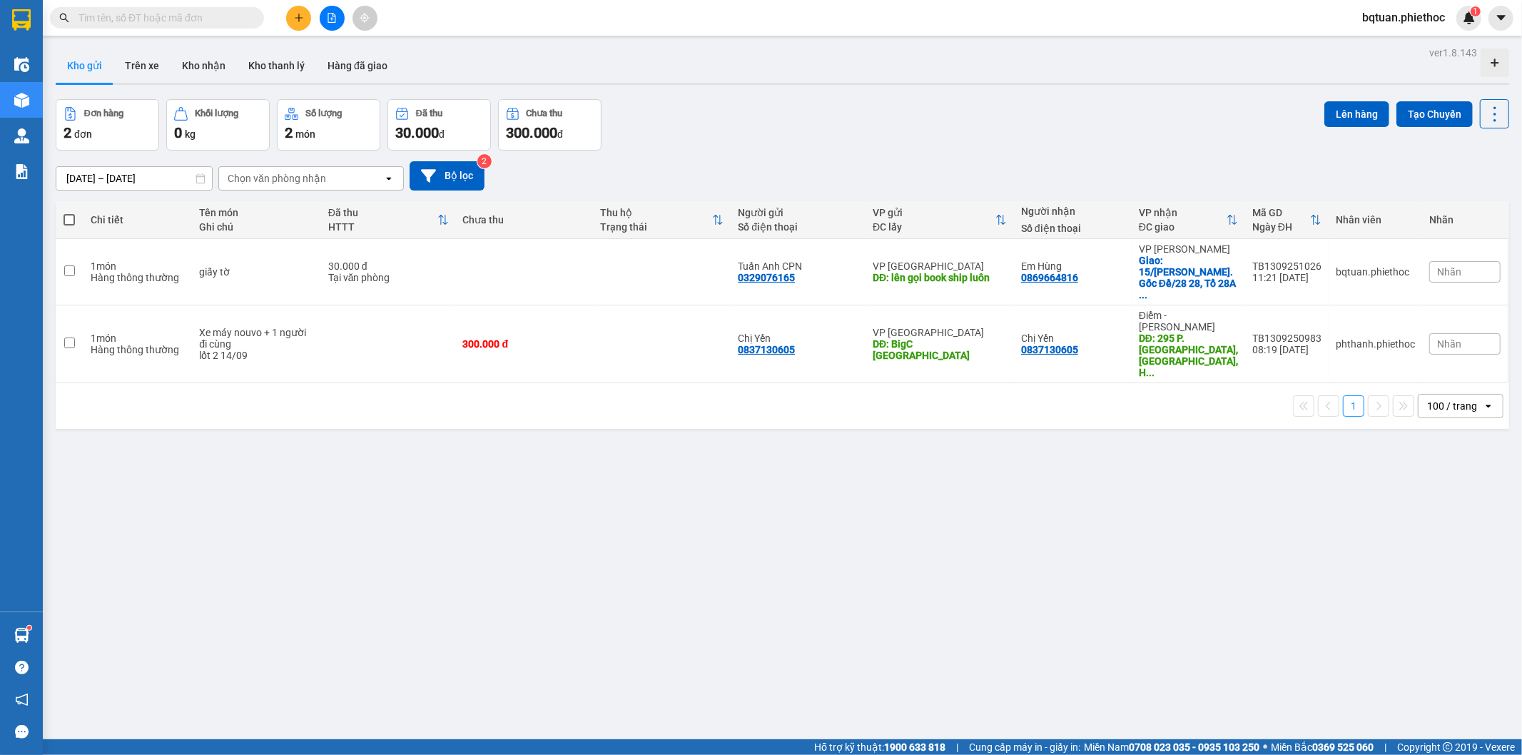
click at [946, 136] on div "Đơn hàng 2 đơn Khối lượng 0 kg Số lượng 2 món Đã thu 30.000 đ Chưa thu 300.000 …" at bounding box center [783, 124] width 1454 height 51
drag, startPoint x: 147, startPoint y: 59, endPoint x: 266, endPoint y: 55, distance: 119.3
click at [146, 59] on button "Trên xe" at bounding box center [141, 66] width 57 height 34
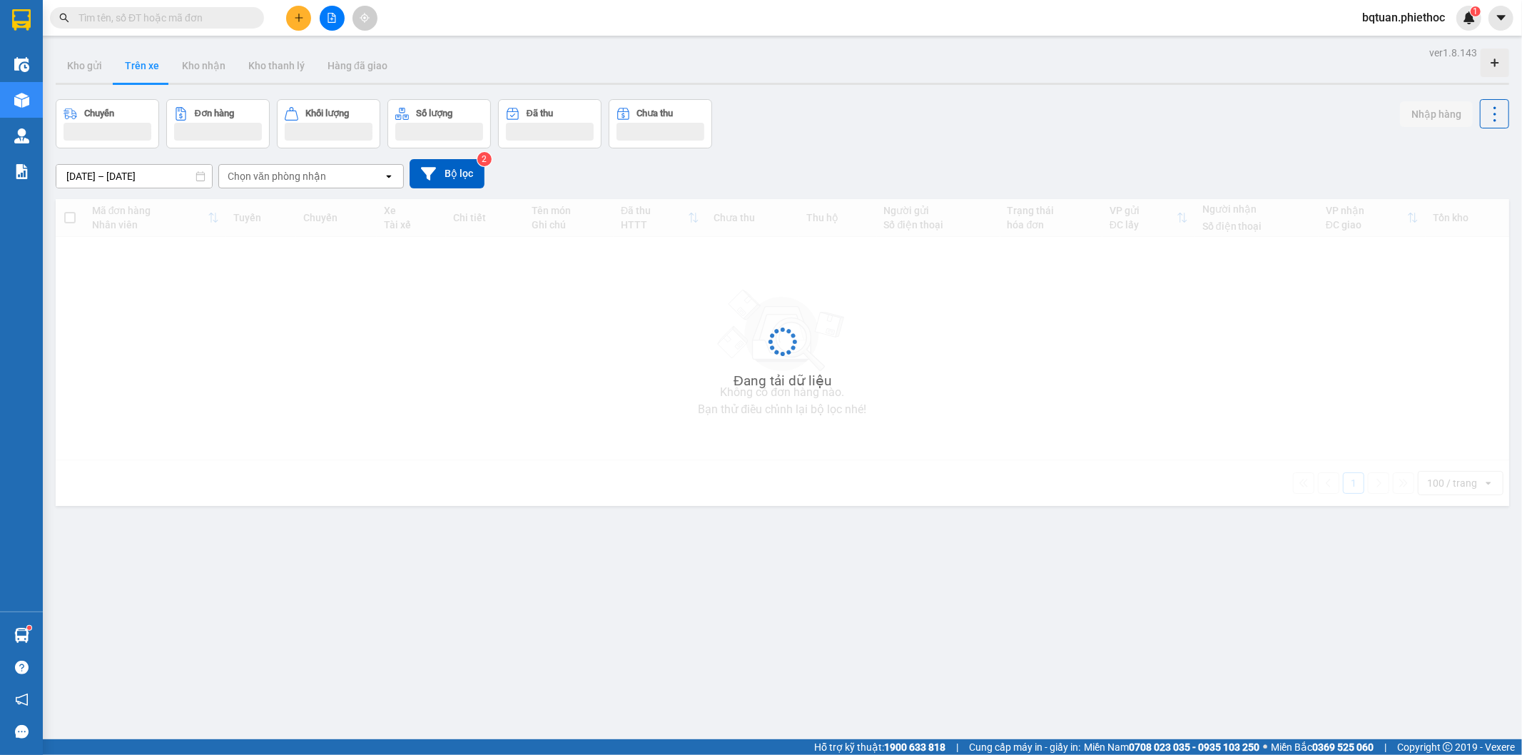
click at [1138, 103] on div "Chuyến Đơn hàng Khối lượng Số lượng Đã thu Chưa thu Nhập hàng" at bounding box center [783, 123] width 1454 height 49
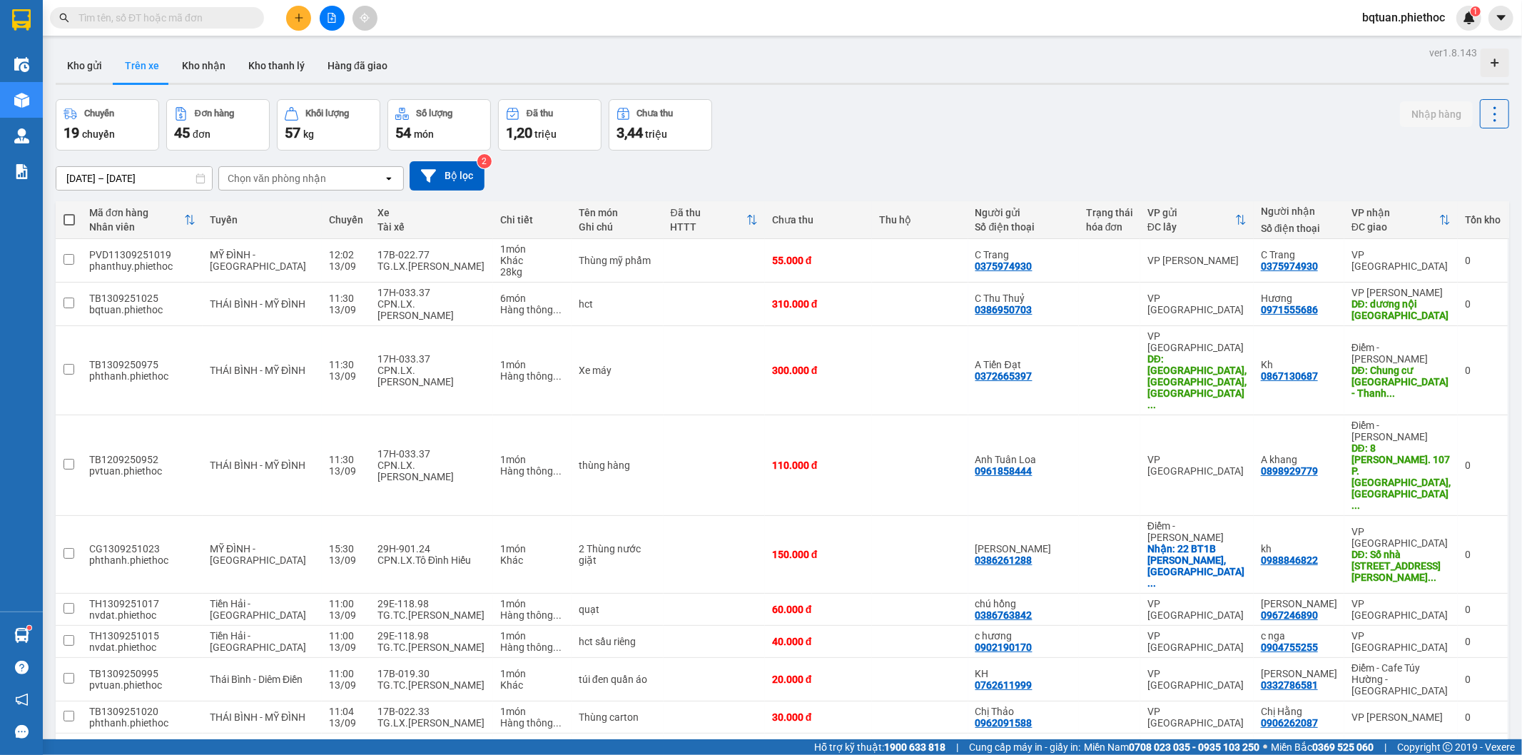
click at [325, 176] on div "Chọn văn phòng nhận" at bounding box center [301, 178] width 164 height 23
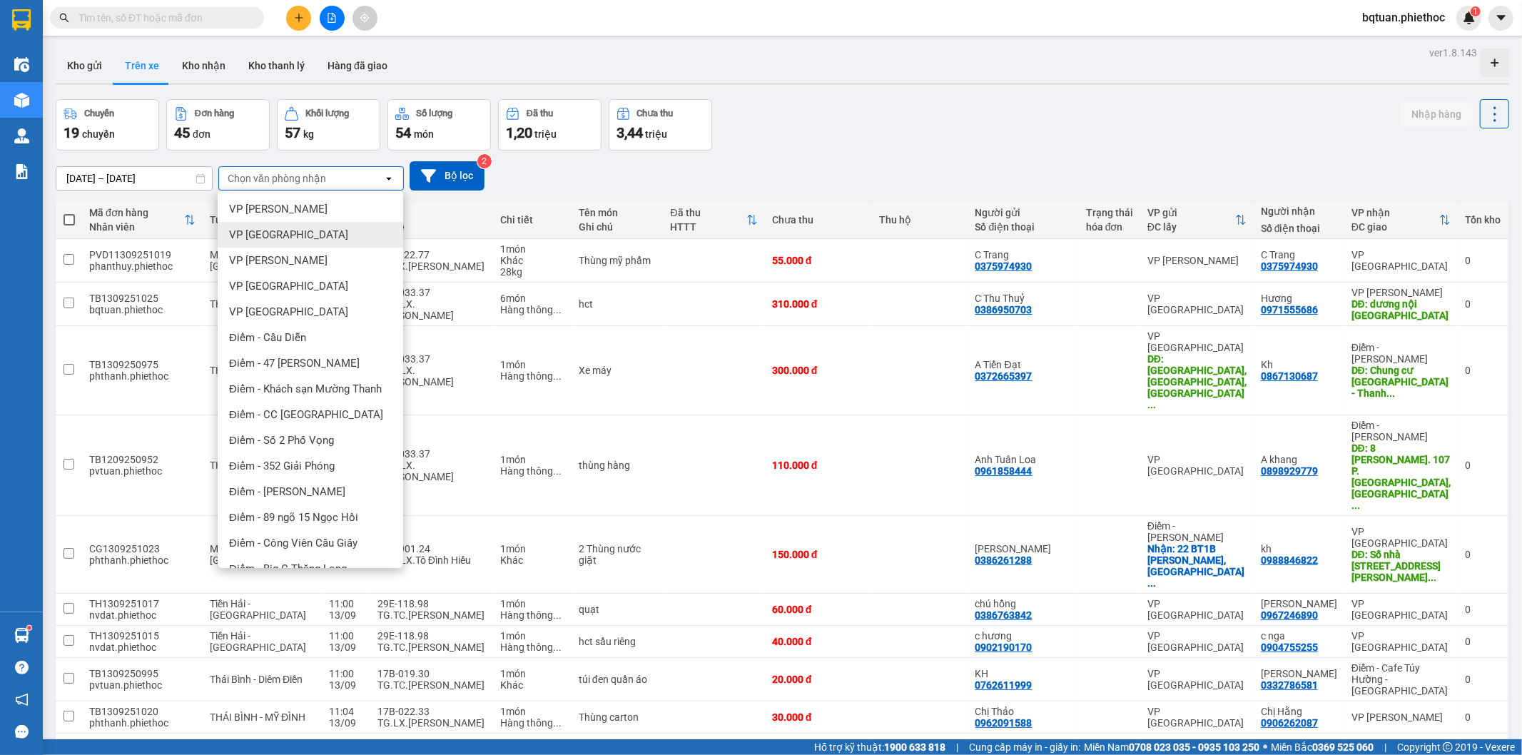
click at [273, 233] on span "VP [GEOGRAPHIC_DATA]" at bounding box center [288, 235] width 119 height 14
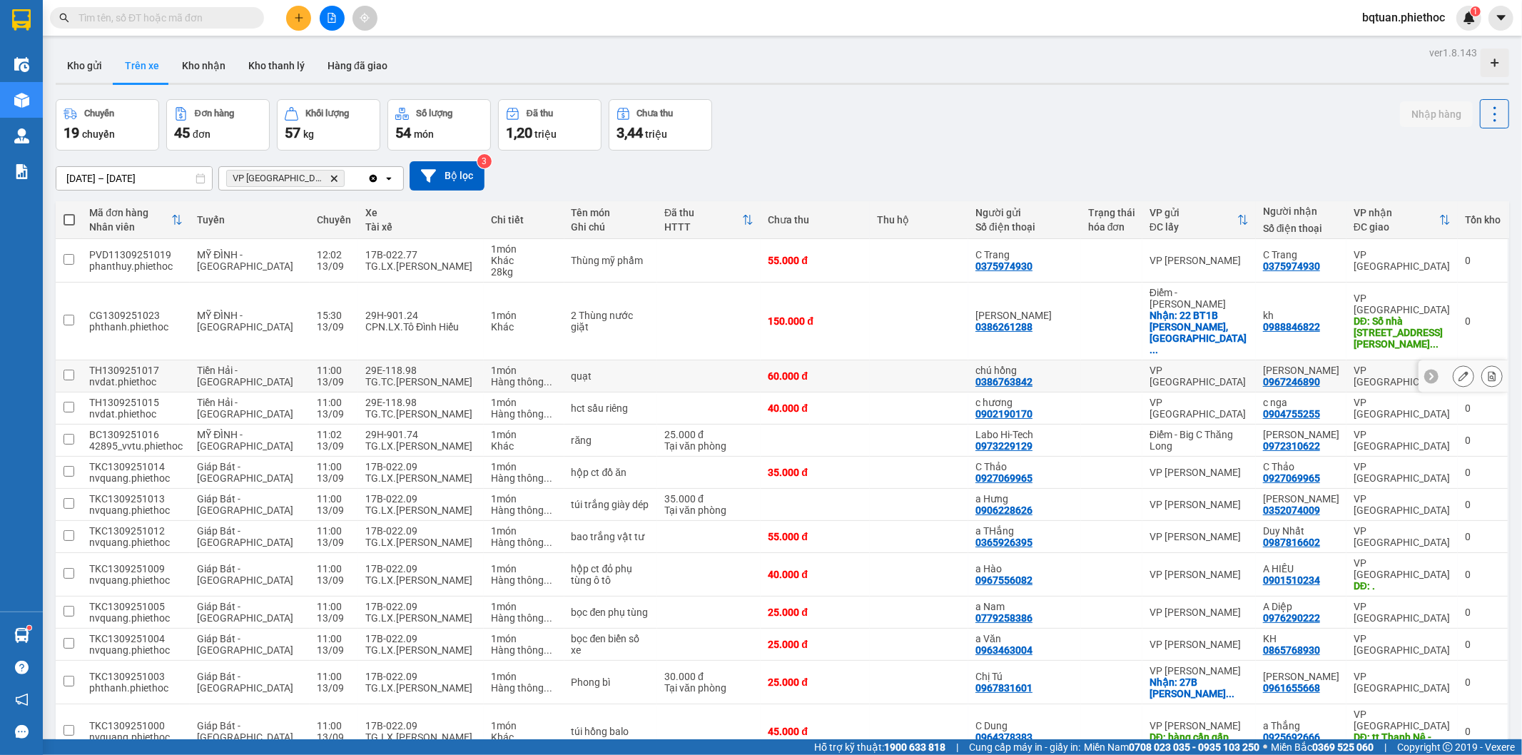
click at [1208, 365] on div "VP [GEOGRAPHIC_DATA]" at bounding box center [1199, 376] width 99 height 23
checkbox input "true"
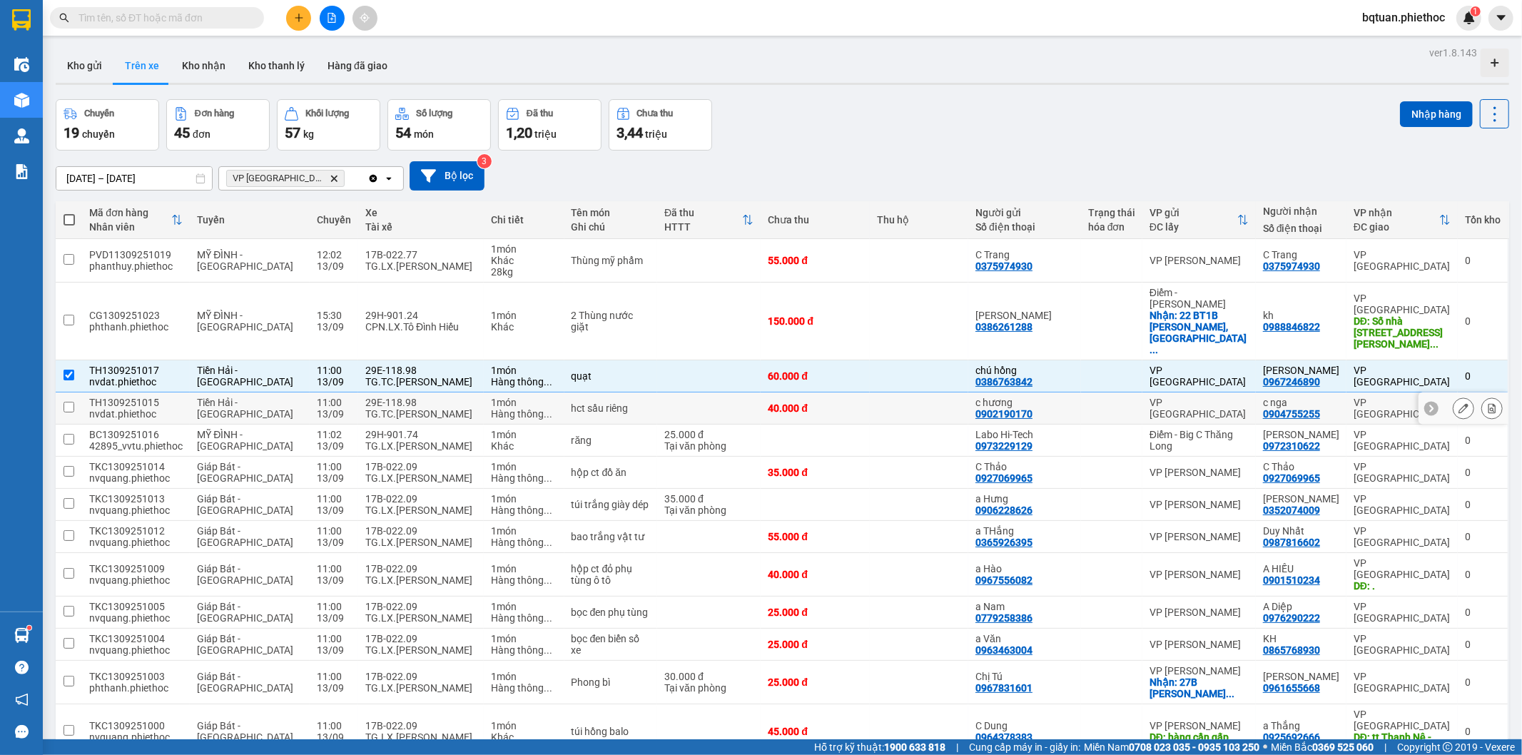
click at [1208, 397] on div "VP [GEOGRAPHIC_DATA]" at bounding box center [1199, 408] width 99 height 23
checkbox input "true"
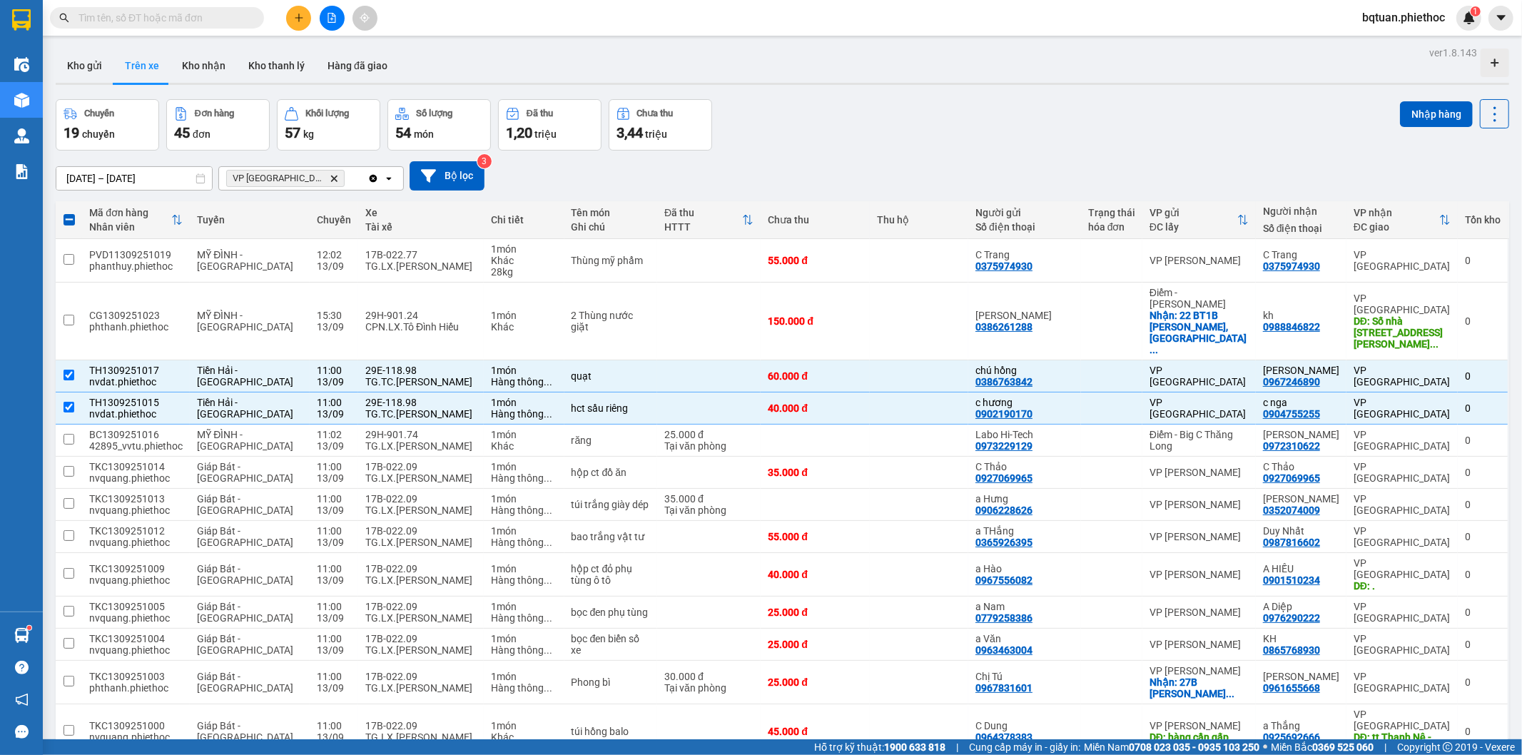
click at [1003, 95] on div "ver 1.8.143 Kho gửi Trên xe Kho nhận Kho thanh [PERSON_NAME] đã giao Chuyến 19 …" at bounding box center [782, 645] width 1465 height 1205
click at [1006, 101] on div "Chuyến 19 chuyến Đơn hàng 45 đơn Khối lượng 57 kg Số lượng 54 món Đã thu 1,20 t…" at bounding box center [783, 124] width 1454 height 51
click at [1007, 97] on div "ver 1.8.143 Kho gửi Trên xe Kho nhận Kho thanh [PERSON_NAME] đã giao Chuyến 19 …" at bounding box center [782, 645] width 1465 height 1205
click at [293, 19] on button at bounding box center [298, 18] width 25 height 25
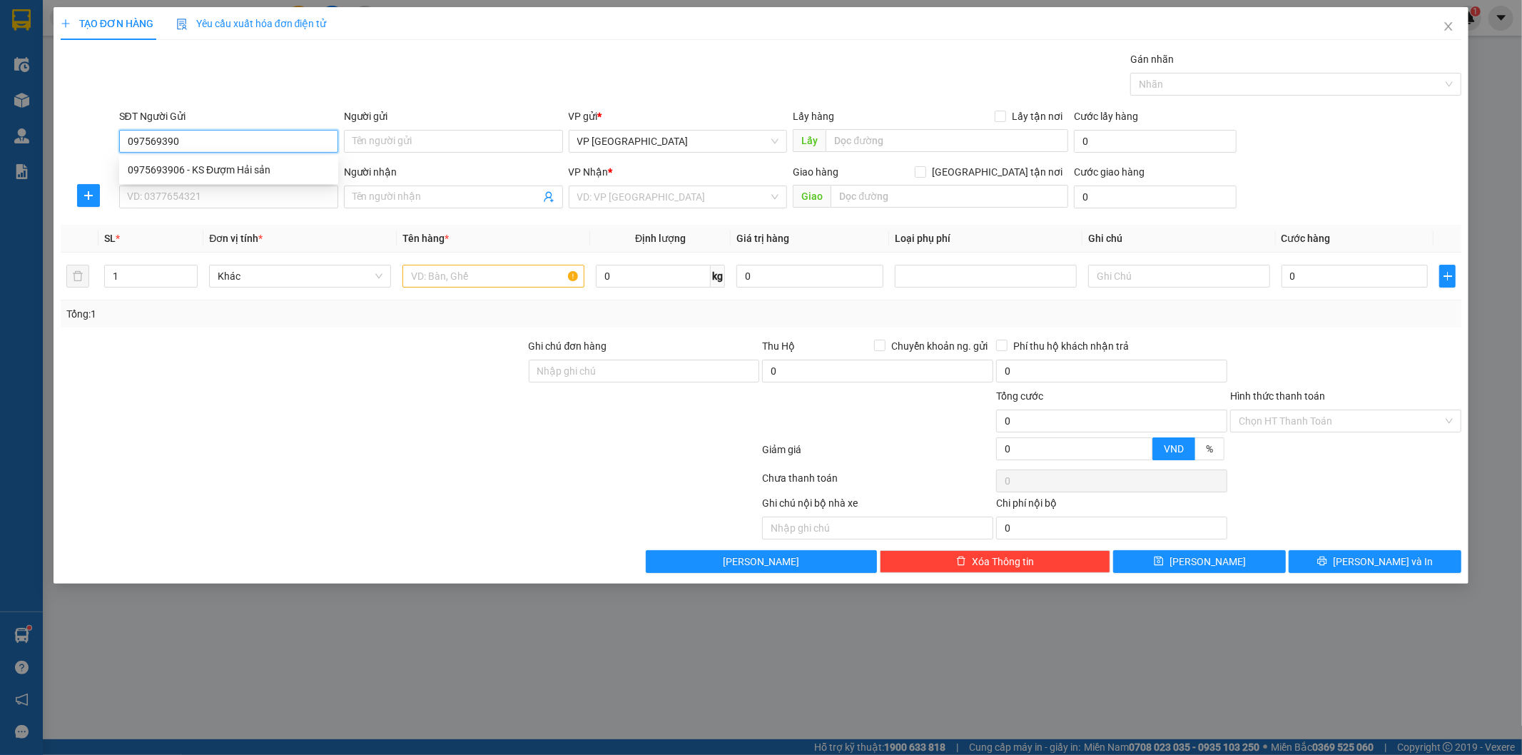
type input "0975693906"
click at [210, 174] on div "0975693906 - KS Đượm Hải sản" at bounding box center [229, 170] width 202 height 16
click at [460, 49] on div "TẠO ĐƠN HÀNG Yêu cầu xuất hóa đơn điện tử Transit Pickup Surcharge Ids Transit …" at bounding box center [762, 290] width 1402 height 566
drag, startPoint x: 453, startPoint y: 56, endPoint x: 400, endPoint y: 54, distance: 53.6
click at [445, 56] on div "Gói vận chuyển * Tiêu chuẩn Gán nhãn Nhãn" at bounding box center [790, 76] width 1349 height 50
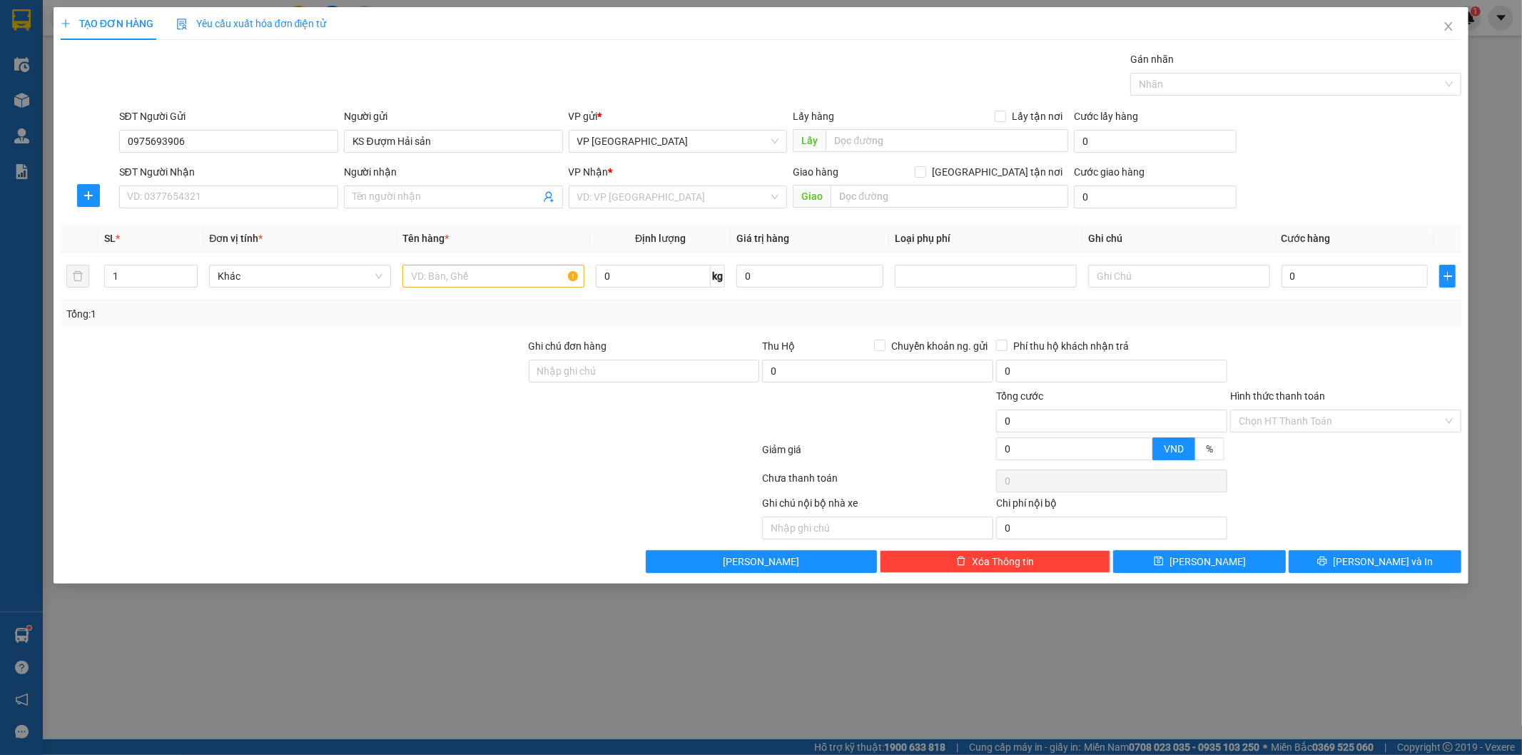
drag, startPoint x: 411, startPoint y: 58, endPoint x: 419, endPoint y: 56, distance: 8.1
click at [416, 61] on div "Gói vận chuyển * Tiêu chuẩn Gán nhãn Nhãn" at bounding box center [790, 76] width 1349 height 50
click at [152, 201] on input "SĐT Người Nhận" at bounding box center [228, 197] width 219 height 23
drag, startPoint x: 174, startPoint y: 251, endPoint x: 221, endPoint y: 253, distance: 47.2
click at [176, 251] on div "0905433868 - A Thủy" at bounding box center [229, 249] width 202 height 16
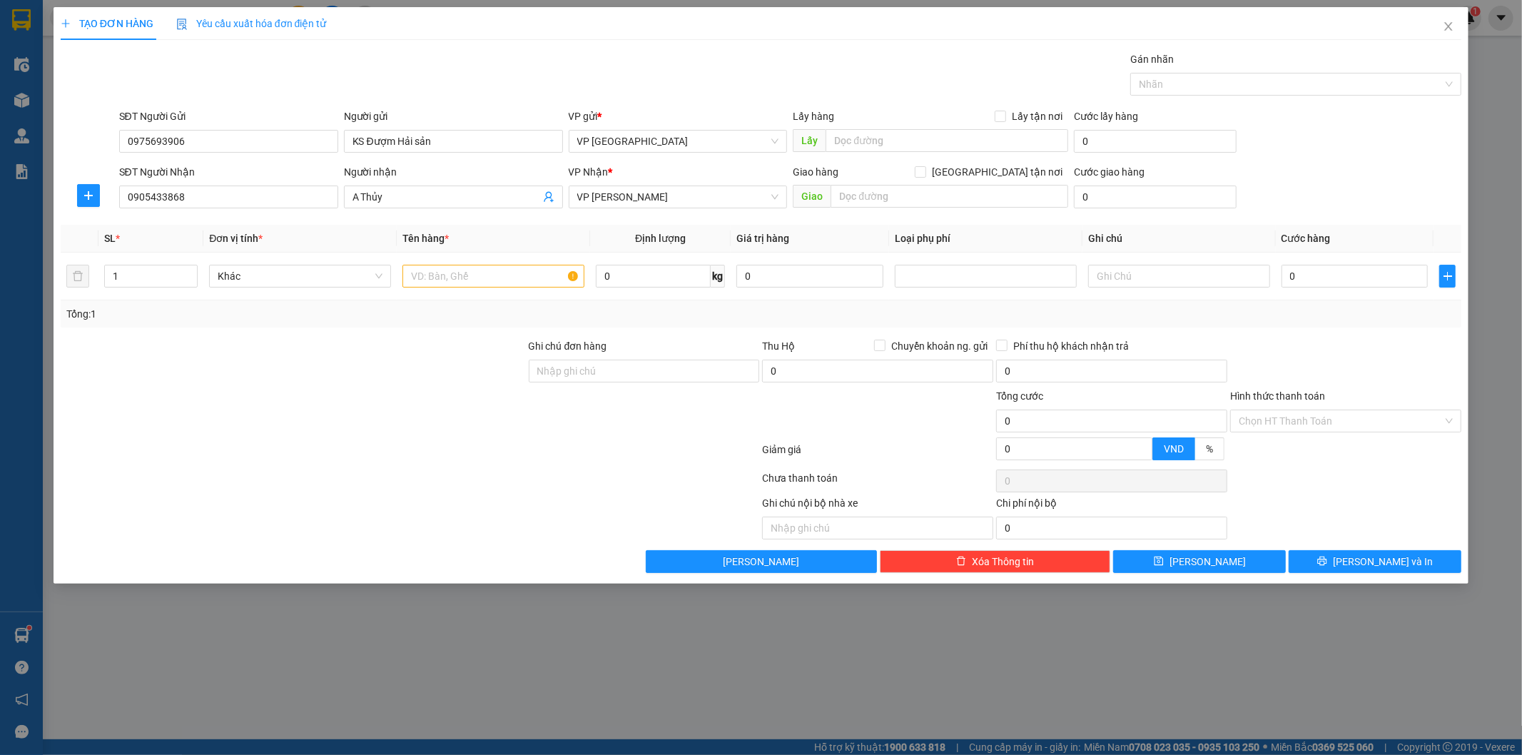
click at [293, 353] on div at bounding box center [293, 363] width 468 height 50
drag, startPoint x: 297, startPoint y: 353, endPoint x: 298, endPoint y: 346, distance: 7.2
click at [298, 347] on div at bounding box center [293, 363] width 468 height 50
click at [358, 338] on div at bounding box center [293, 363] width 468 height 50
click at [478, 273] on input "text" at bounding box center [494, 276] width 182 height 23
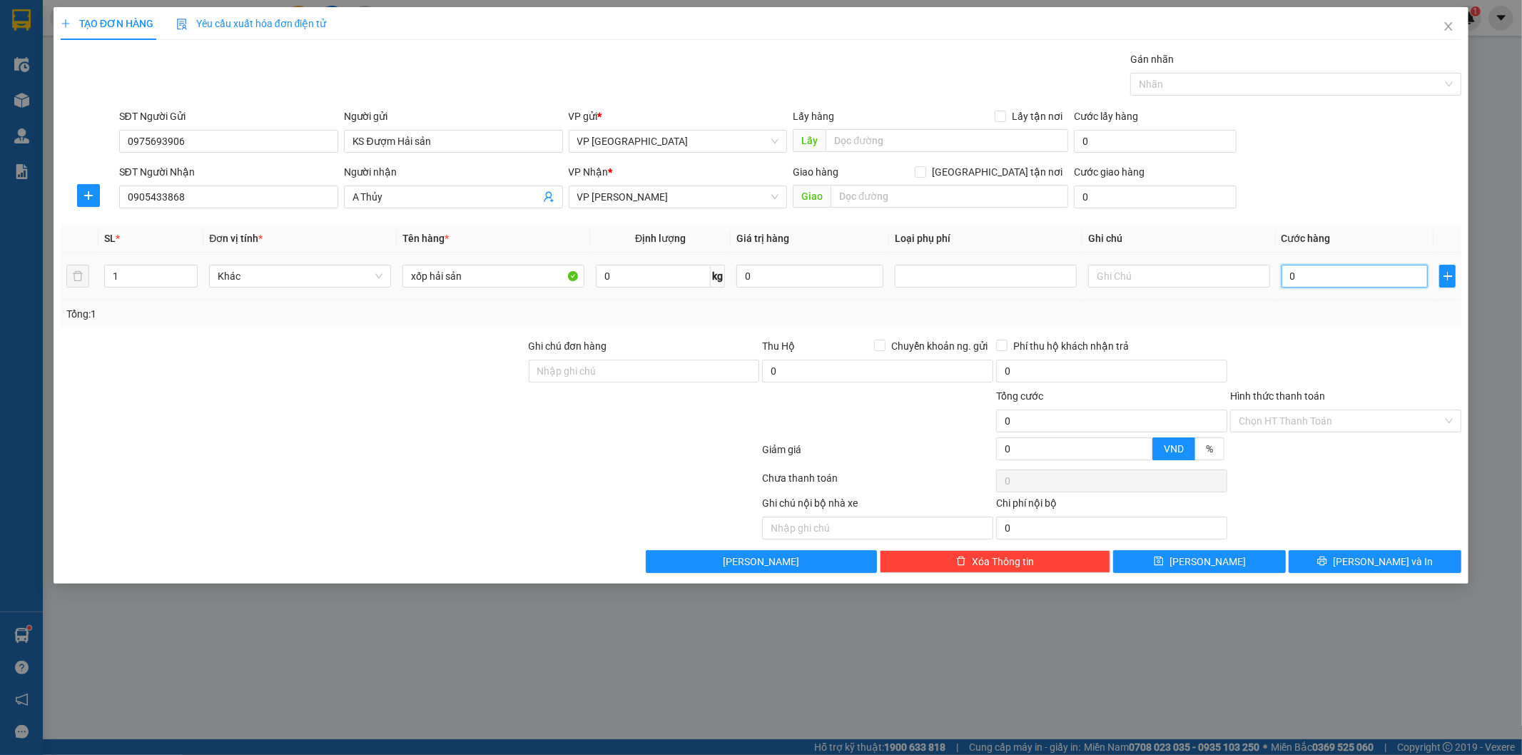
click at [1318, 280] on input "0" at bounding box center [1355, 276] width 147 height 23
drag, startPoint x: 1357, startPoint y: 108, endPoint x: 1357, endPoint y: 148, distance: 40.0
click at [1357, 113] on div "Transit Pickup Surcharge Ids Transit Deliver Surcharge Ids Transit Deliver Surc…" at bounding box center [762, 312] width 1402 height 522
click at [1409, 547] on div "Transit Pickup Surcharge Ids Transit Deliver Surcharge Ids Transit Deliver Surc…" at bounding box center [762, 312] width 1402 height 522
click at [1408, 550] on div "Transit Pickup Surcharge Ids Transit Deliver Surcharge Ids Transit Deliver Surc…" at bounding box center [762, 312] width 1402 height 522
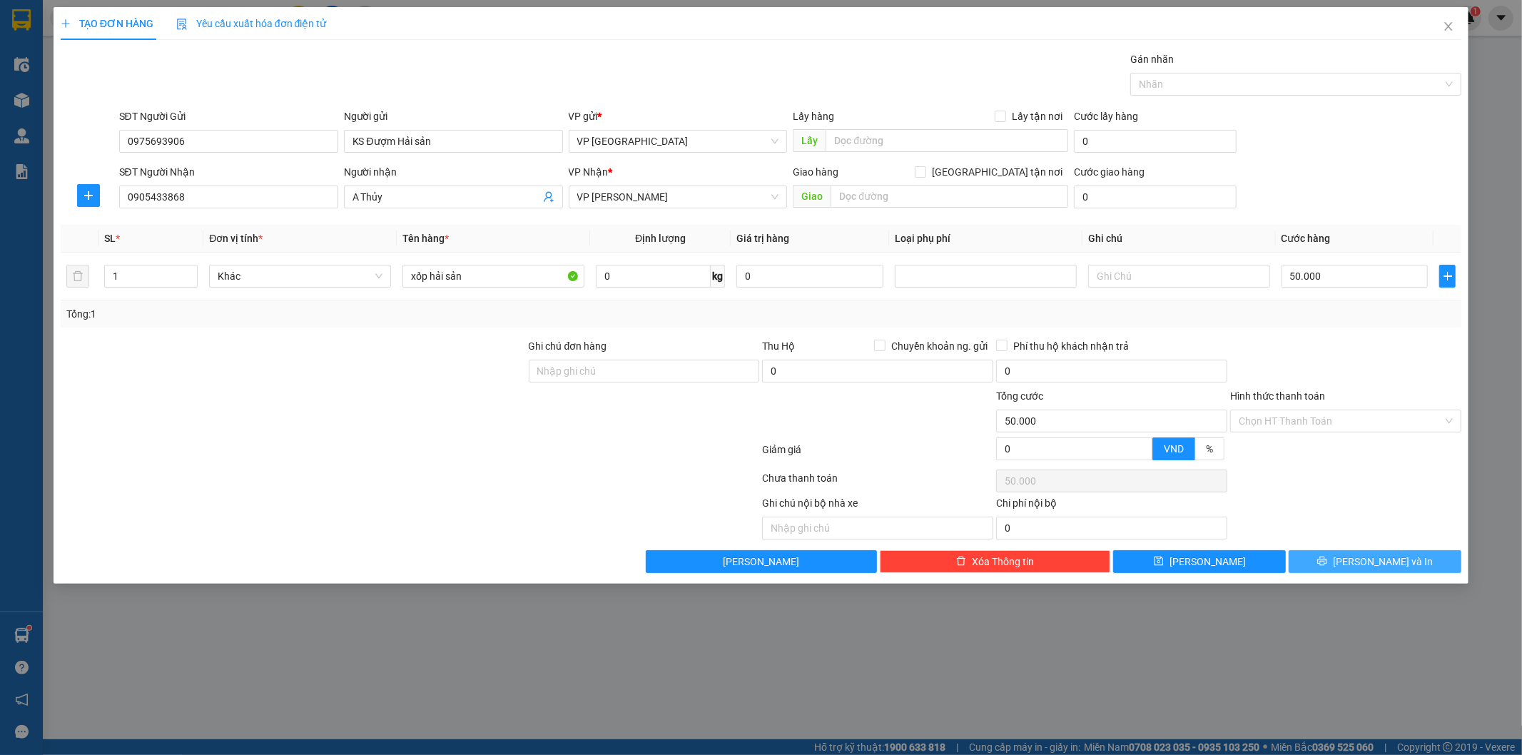
click at [1406, 559] on button "[PERSON_NAME] và In" at bounding box center [1375, 561] width 173 height 23
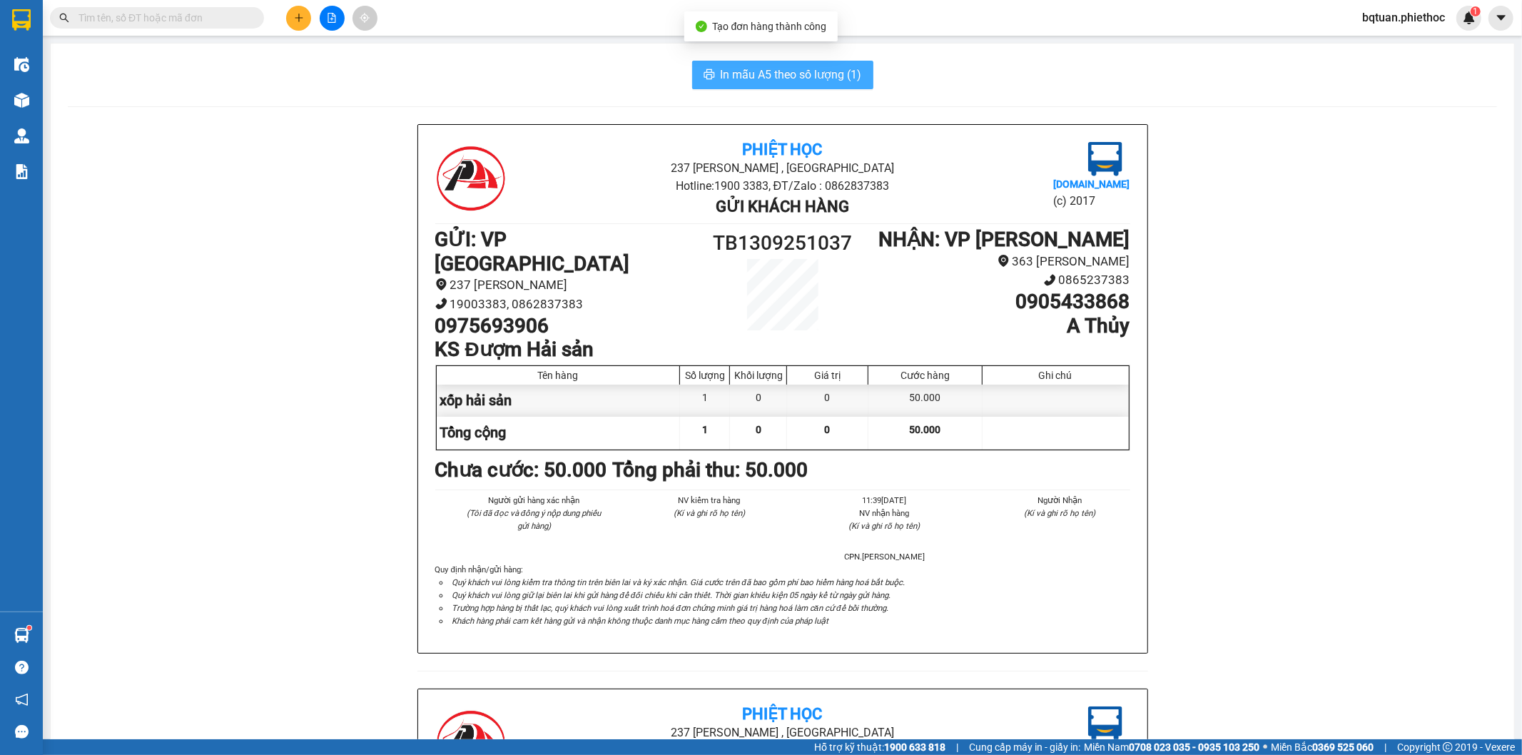
click at [781, 87] on button "In mẫu A5 theo số lượng (1)" at bounding box center [782, 75] width 181 height 29
click at [779, 80] on span "In mẫu A5 theo số lượng (1)" at bounding box center [791, 75] width 141 height 18
drag, startPoint x: 1344, startPoint y: 493, endPoint x: 1354, endPoint y: 517, distance: 25.6
click at [1357, 505] on div "Phiệt Học 237 [PERSON_NAME] , [GEOGRAPHIC_DATA] Hotline: 1900 3383, ĐT/Zalo : 0…" at bounding box center [783, 688] width 1430 height 1129
click at [1370, 503] on div "Phiệt Học 237 [PERSON_NAME] , [GEOGRAPHIC_DATA] Hotline: 1900 3383, ĐT/Zalo : 0…" at bounding box center [783, 688] width 1430 height 1129
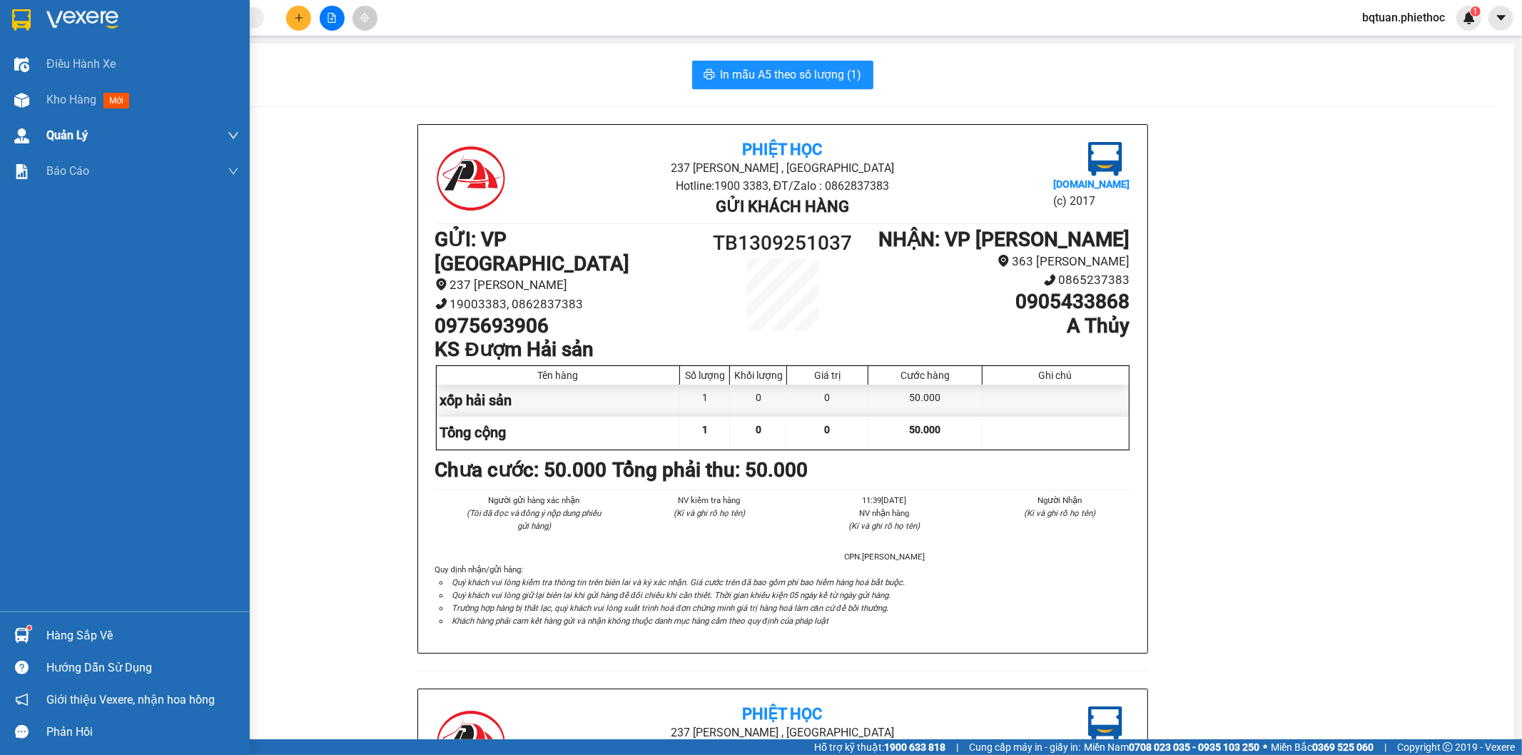
drag, startPoint x: 15, startPoint y: 91, endPoint x: 147, endPoint y: 138, distance: 140.4
click at [16, 93] on div at bounding box center [21, 100] width 25 height 25
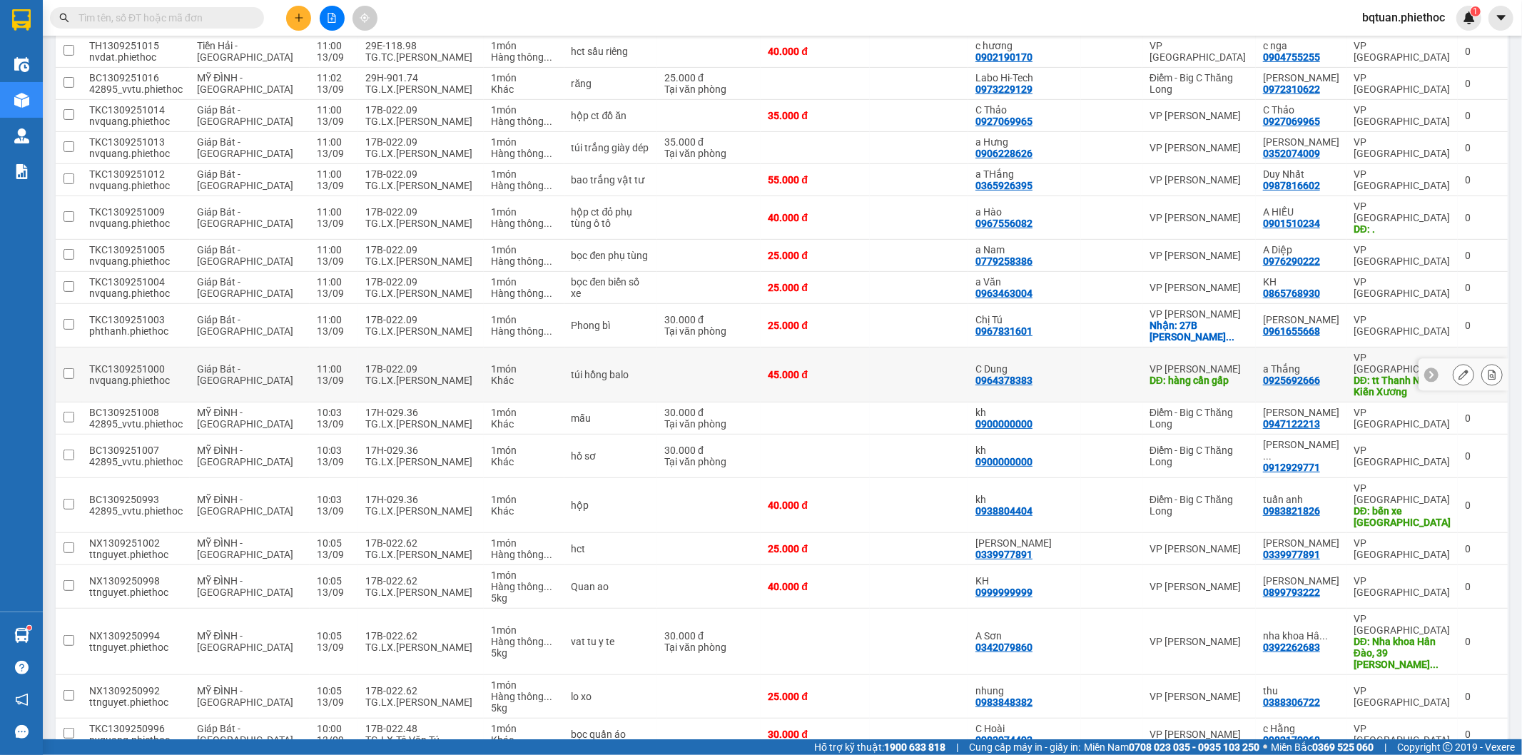
scroll to position [358, 0]
click at [484, 402] on td "1 món Khác" at bounding box center [524, 418] width 80 height 32
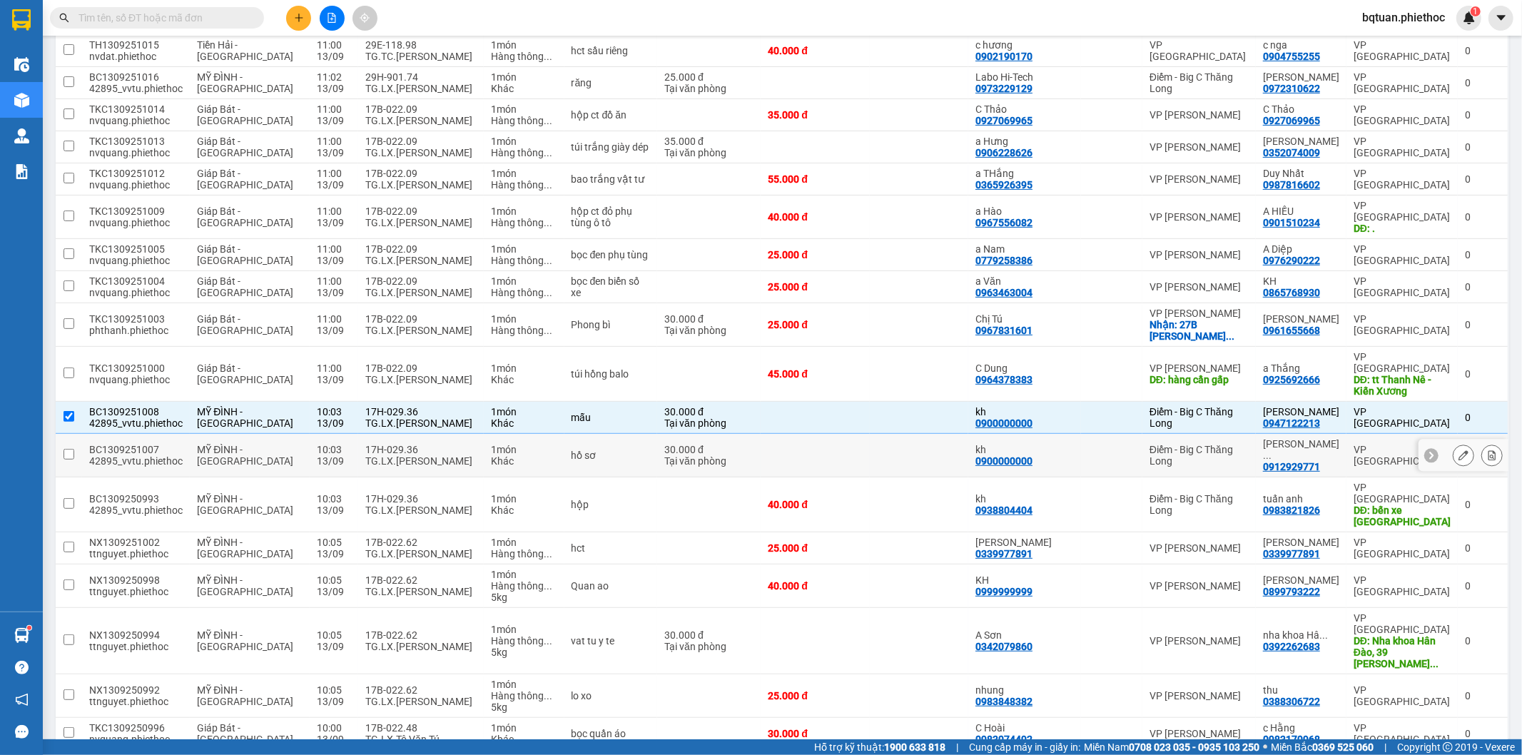
click at [484, 434] on td "1 món Khác" at bounding box center [524, 456] width 80 height 44
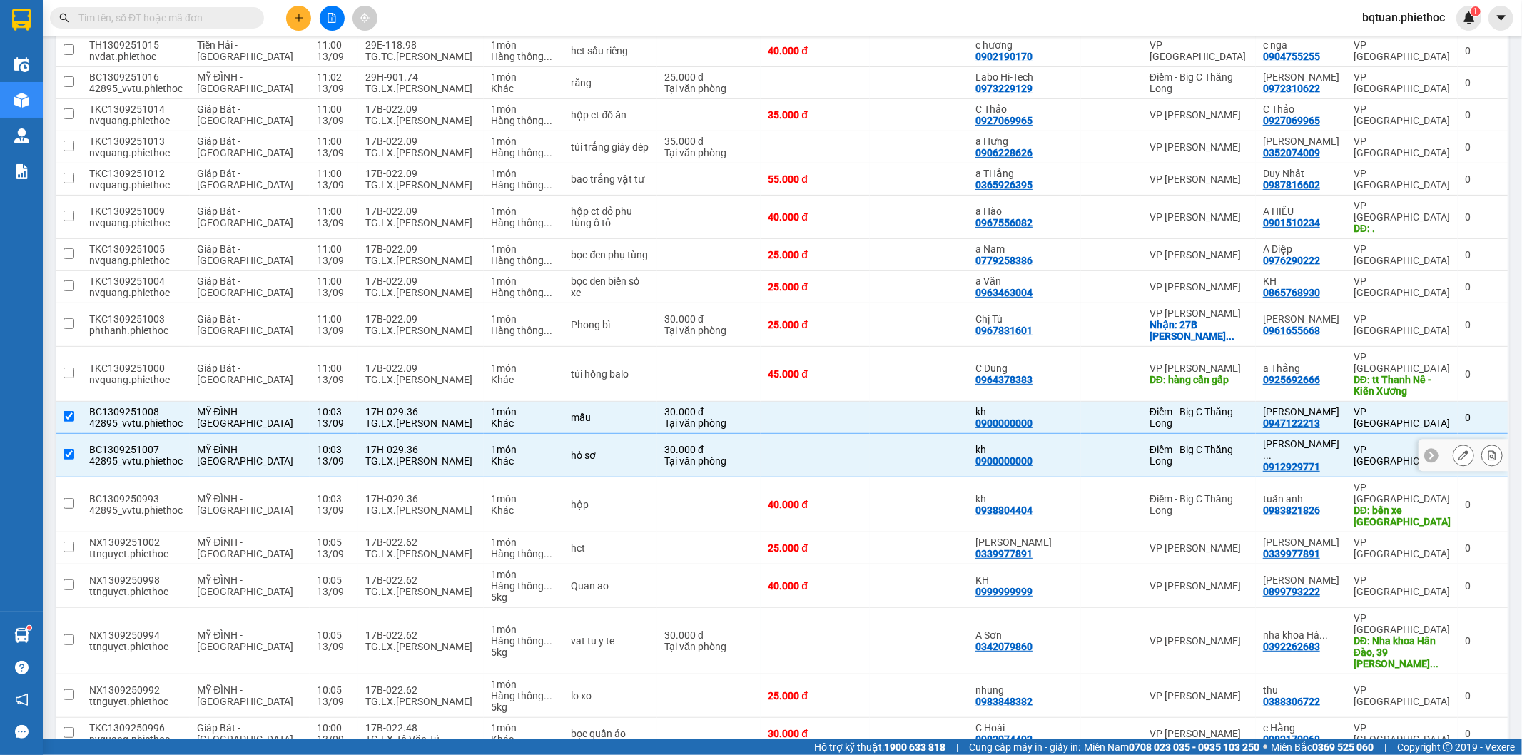
click at [484, 434] on td "1 món Khác" at bounding box center [524, 456] width 80 height 44
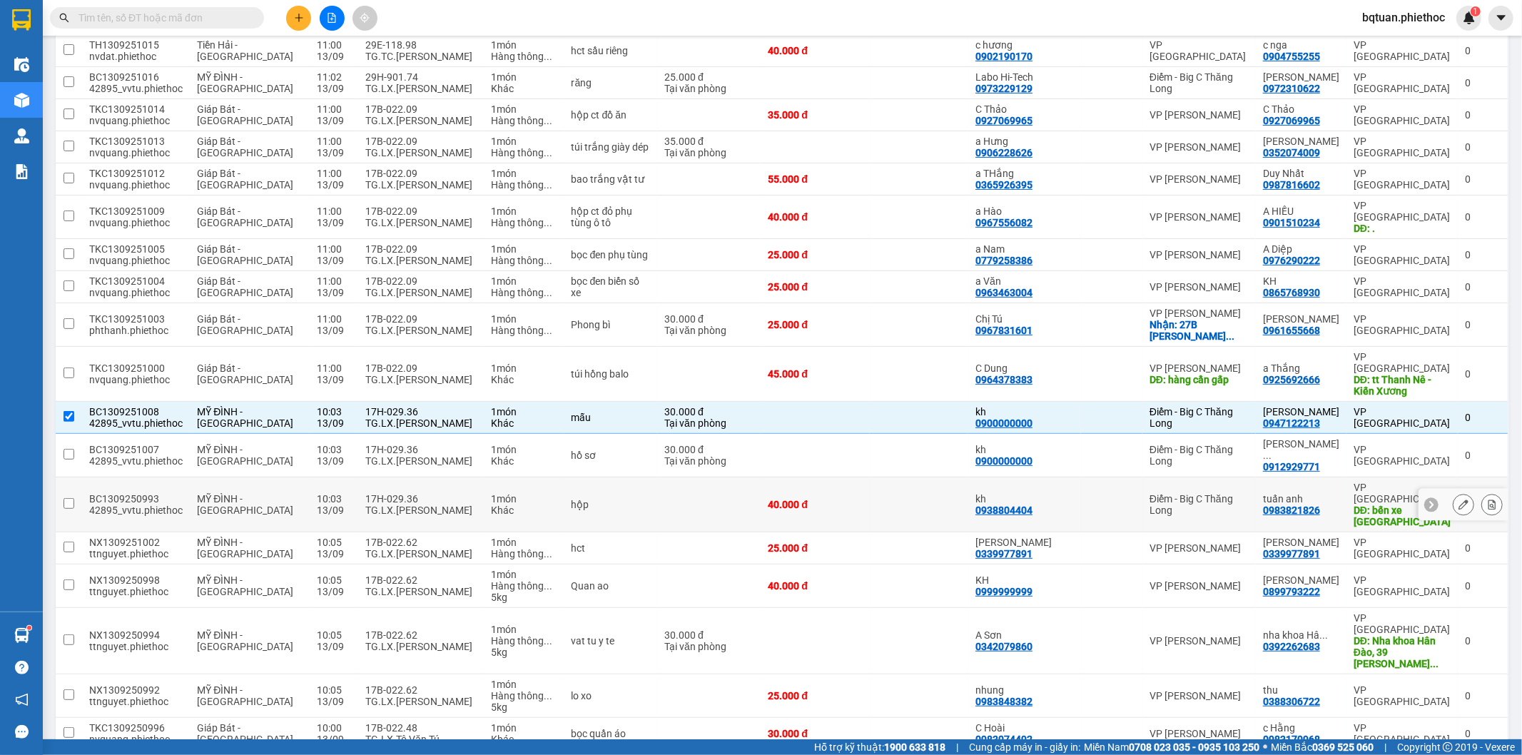
drag, startPoint x: 451, startPoint y: 430, endPoint x: 450, endPoint y: 394, distance: 36.4
click at [450, 493] on div "17H-029.36 TG.LX.[PERSON_NAME]" at bounding box center [420, 504] width 111 height 23
click at [450, 455] on div "TG.LX.[PERSON_NAME]" at bounding box center [420, 460] width 111 height 11
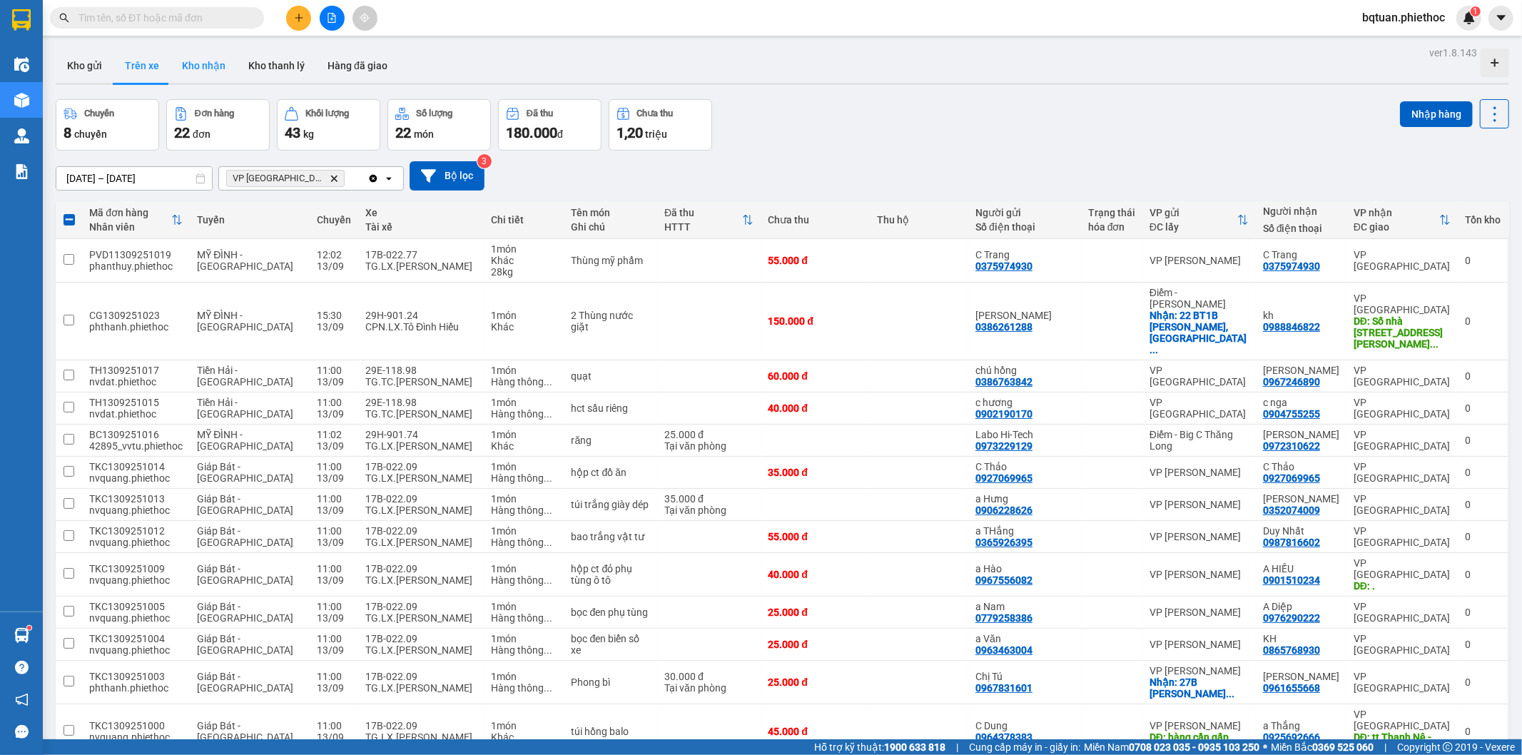
click at [201, 70] on button "Kho nhận" at bounding box center [204, 66] width 66 height 34
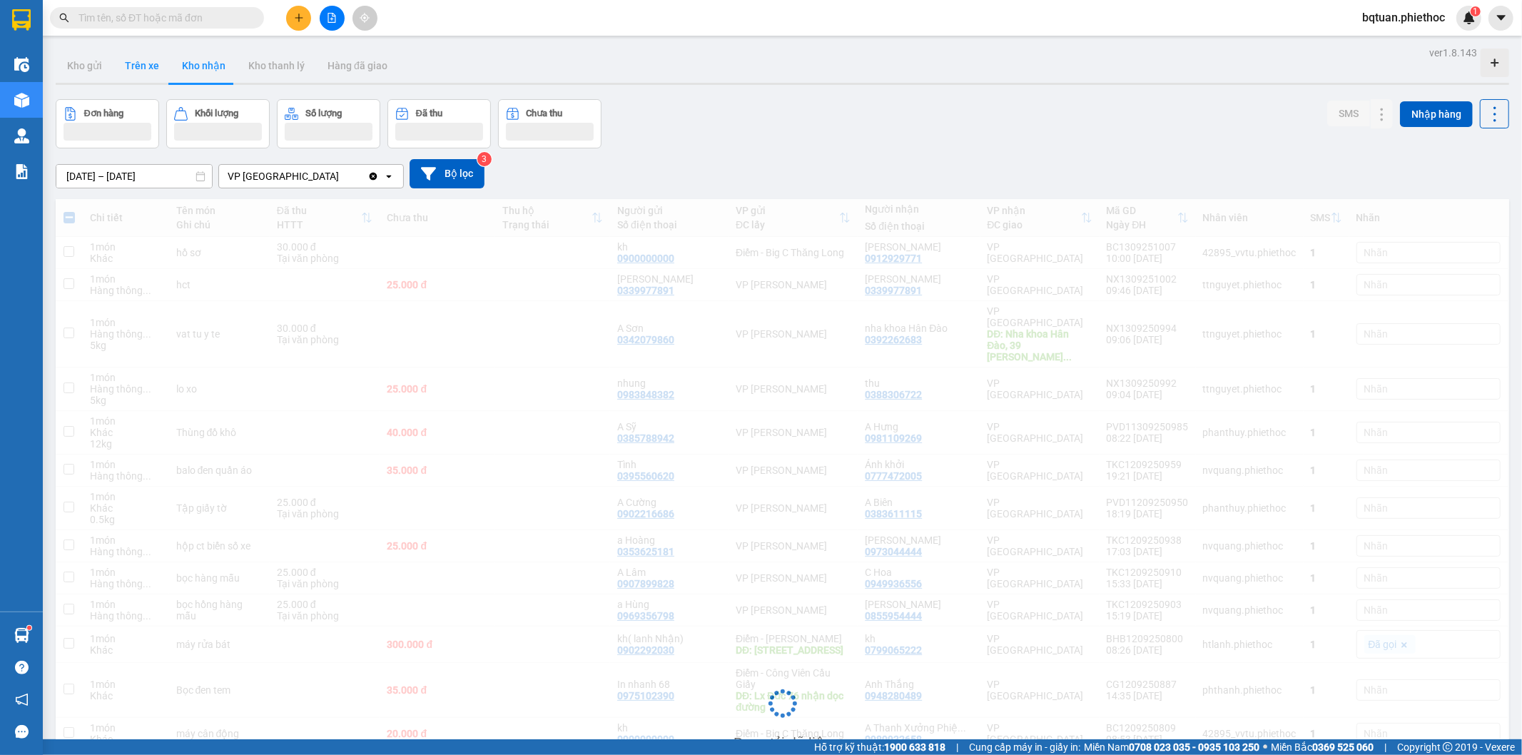
click at [148, 73] on button "Trên xe" at bounding box center [141, 66] width 57 height 34
type input "[DATE] – [DATE]"
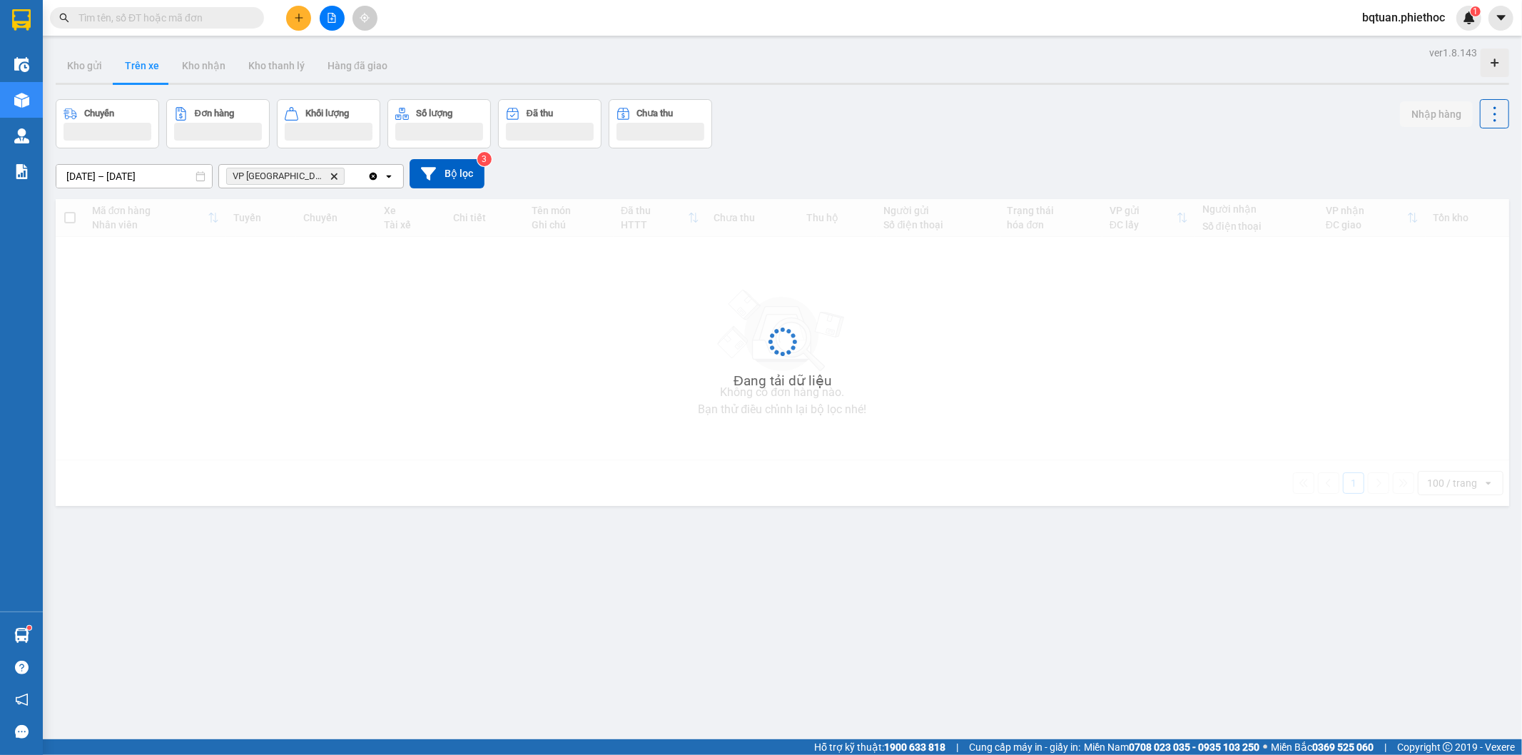
click at [147, 73] on button "Trên xe" at bounding box center [141, 66] width 57 height 34
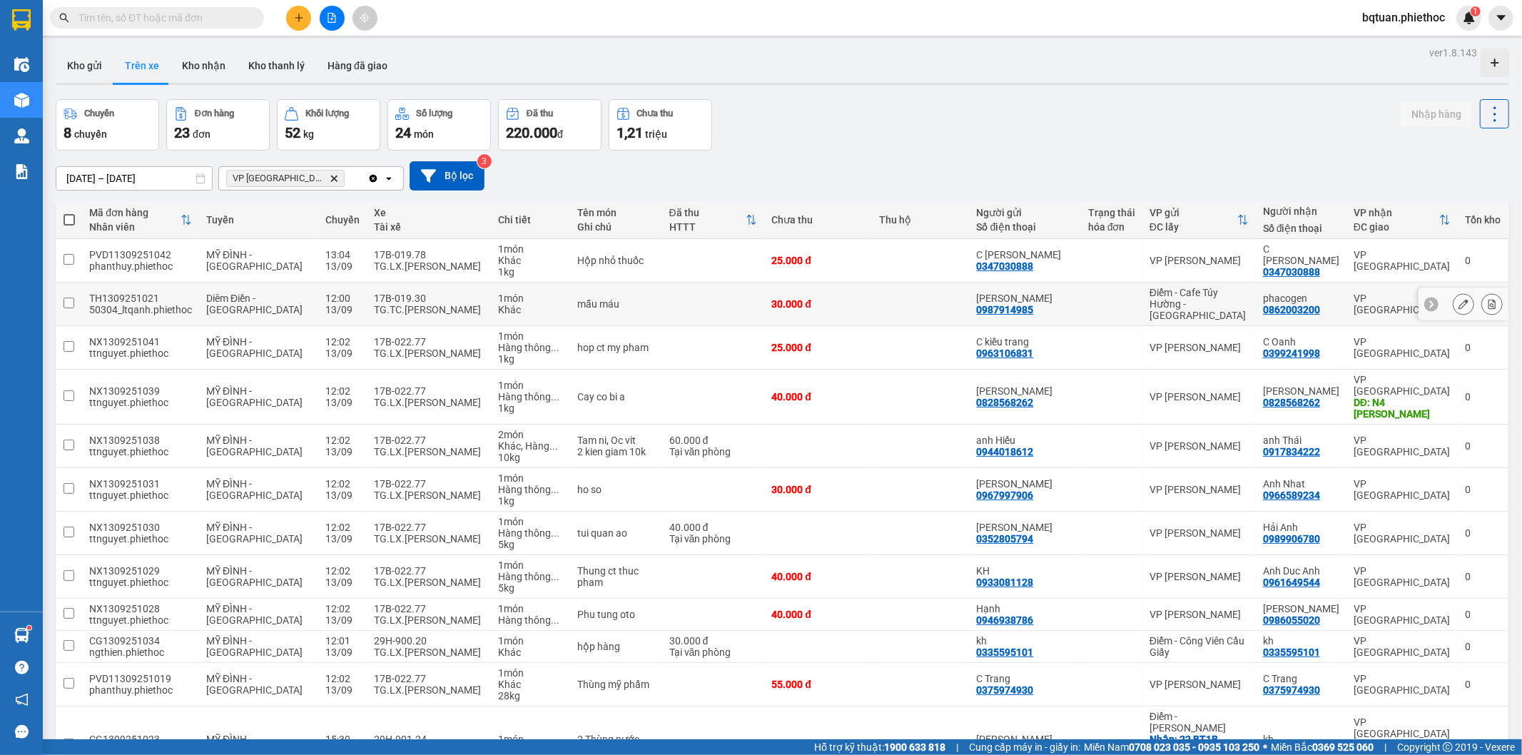
click at [697, 291] on td at bounding box center [713, 305] width 103 height 44
checkbox input "true"
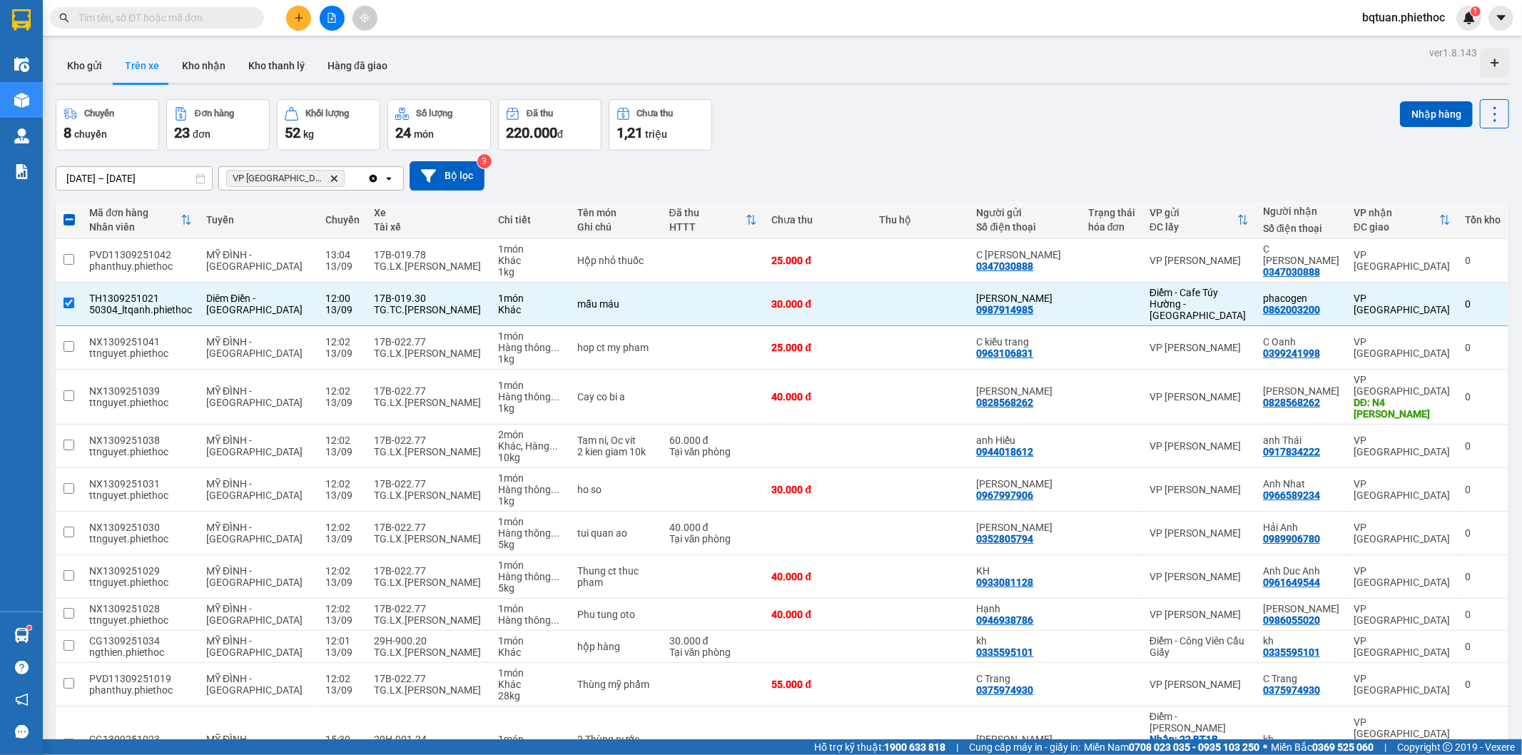
click at [1036, 134] on div "Chuyến 8 chuyến Đơn hàng 23 đơn Khối lượng 52 kg Số lượng 24 món Đã thu 220.000…" at bounding box center [783, 124] width 1454 height 51
drag, startPoint x: 1049, startPoint y: 132, endPoint x: 1057, endPoint y: 131, distance: 7.9
click at [1054, 131] on div "Chuyến 8 chuyến Đơn hàng 23 đơn Khối lượng 52 kg Số lượng 24 món Đã thu 220.000…" at bounding box center [783, 124] width 1454 height 51
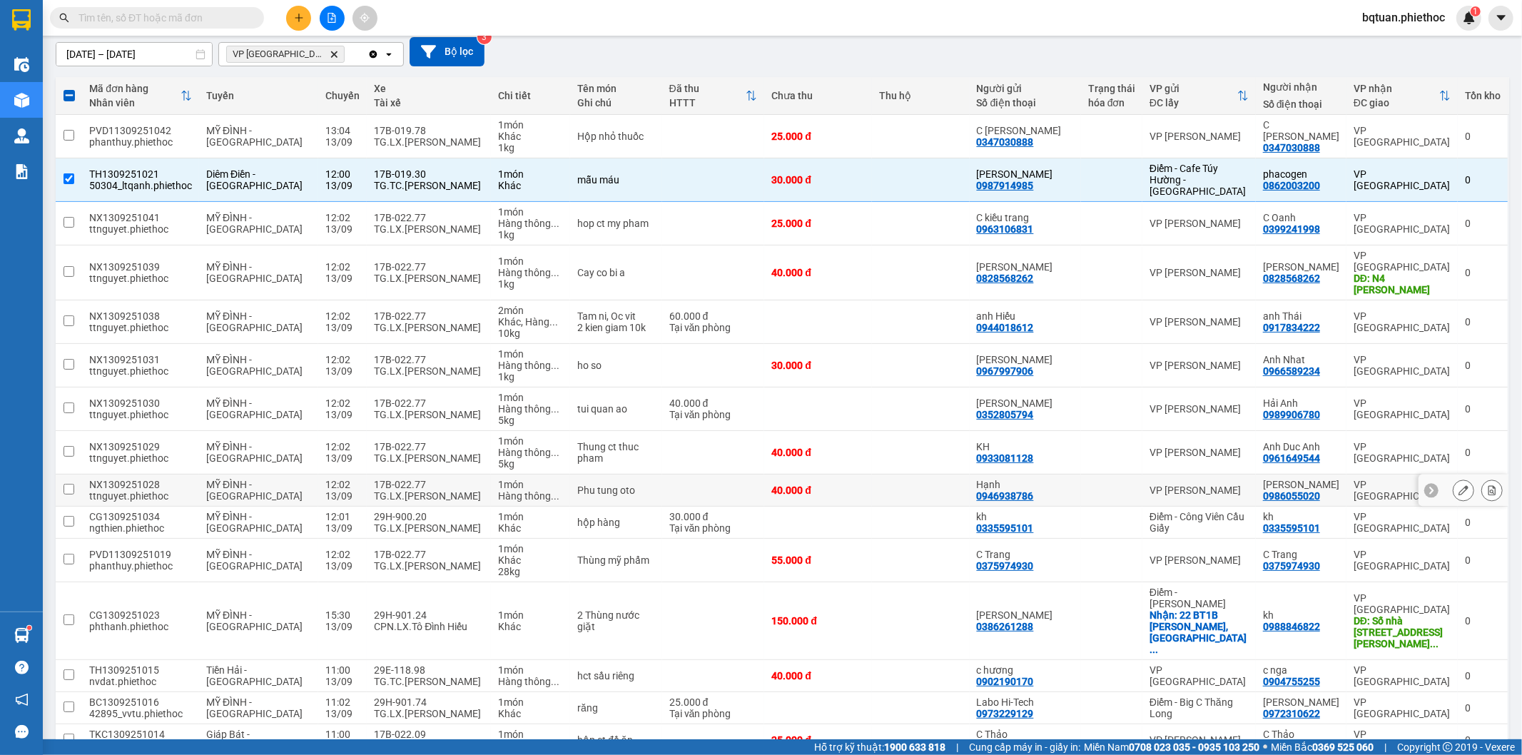
scroll to position [39, 0]
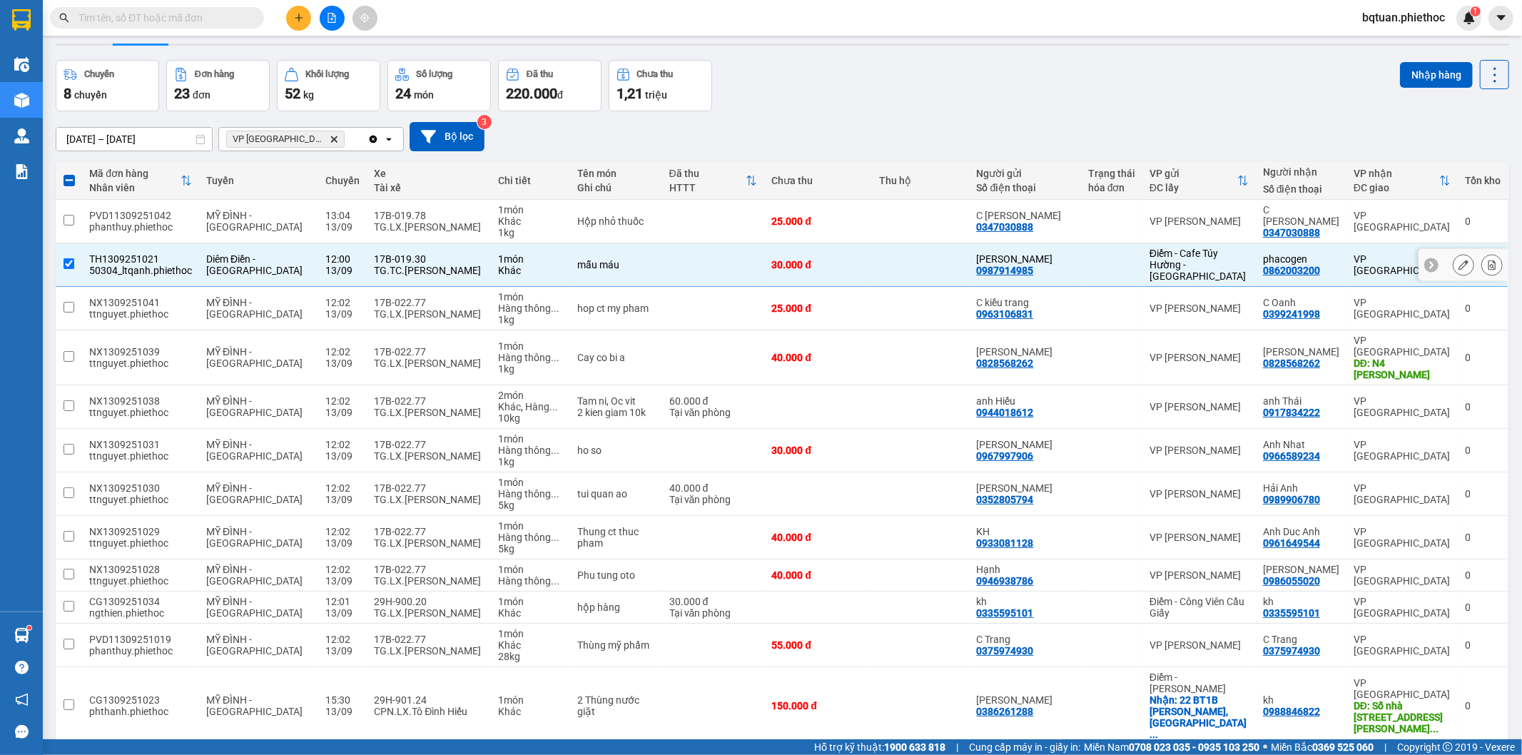
click at [1459, 260] on icon at bounding box center [1464, 265] width 10 height 10
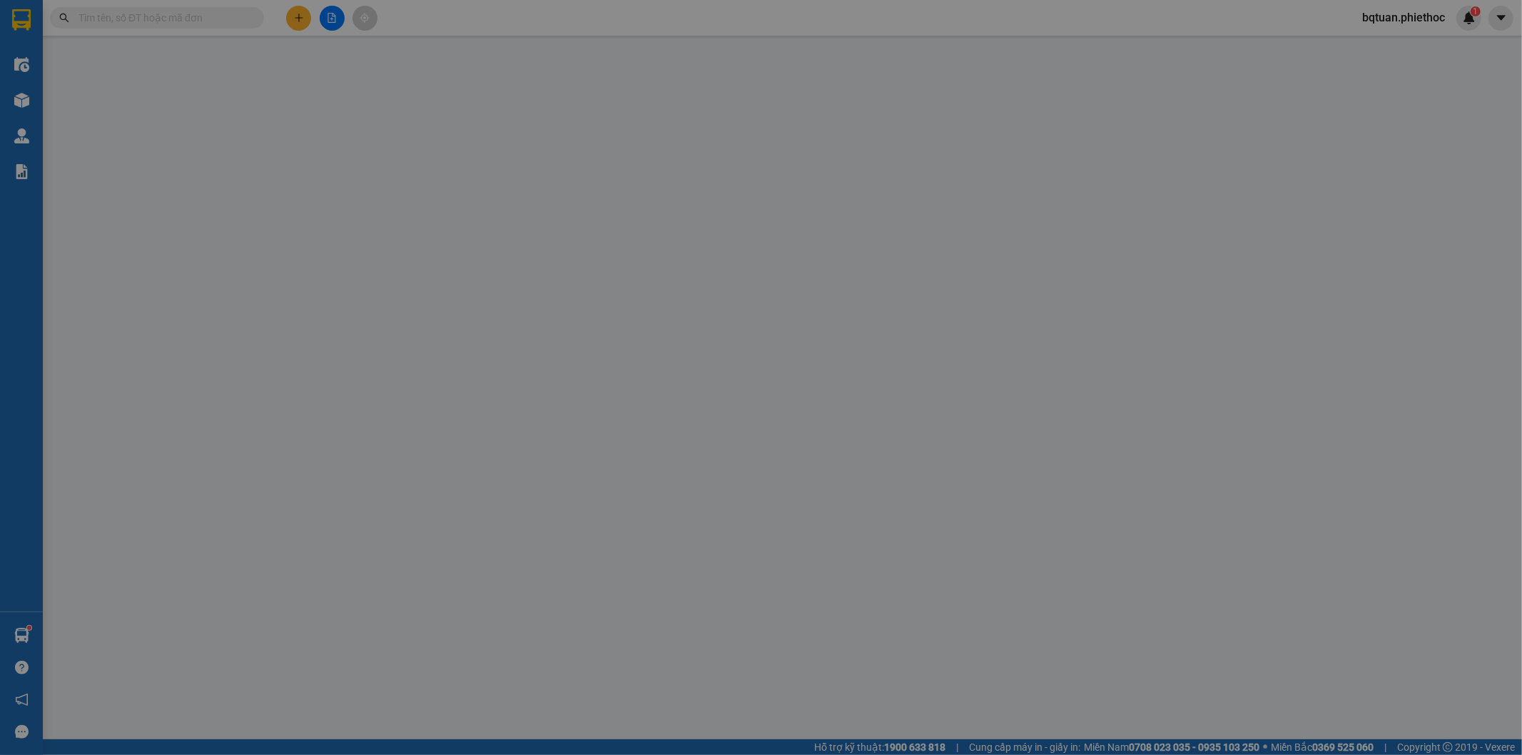
type input "0987914985"
type input "Anh Khánh"
type input "0862003200"
type input "phacogen"
type input "30.000"
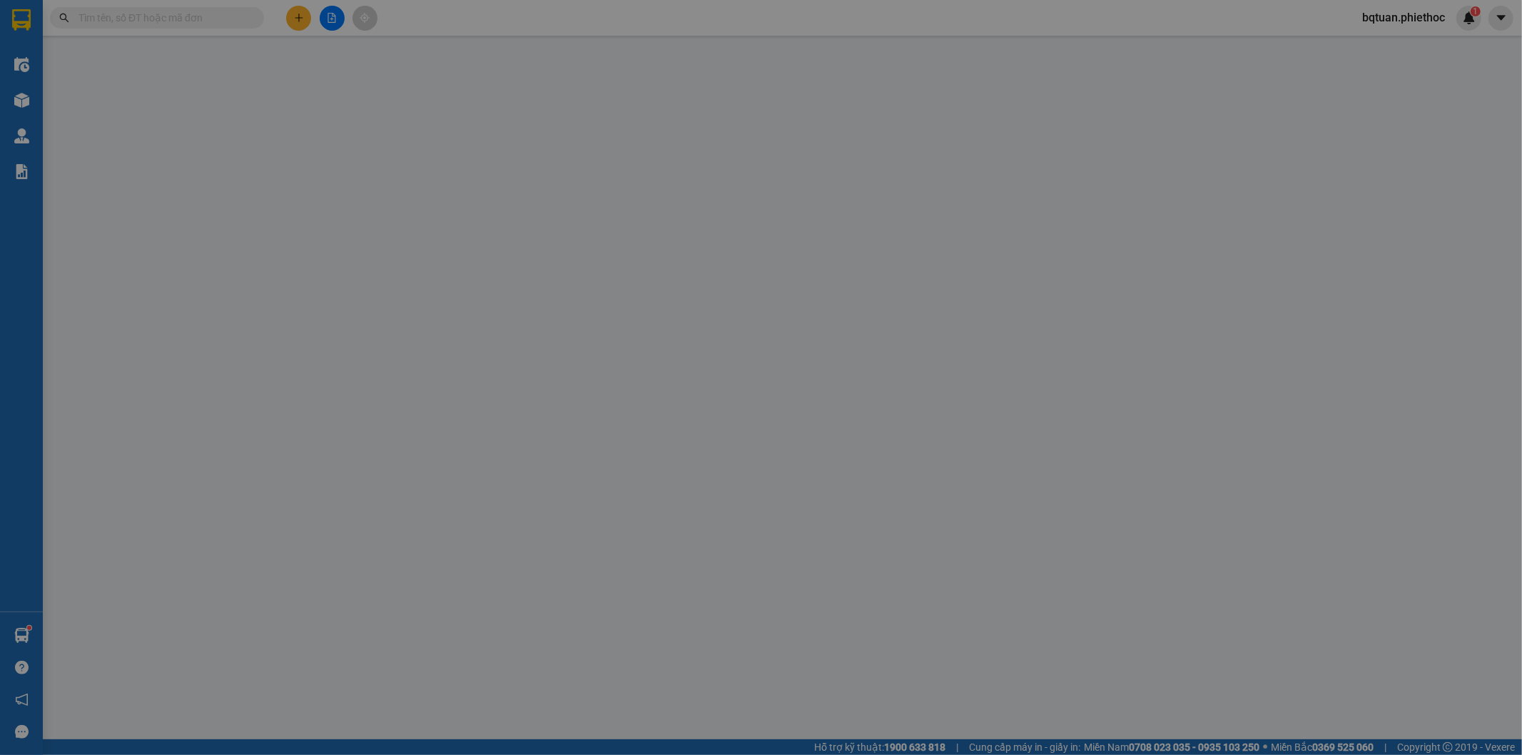
type input "30.000"
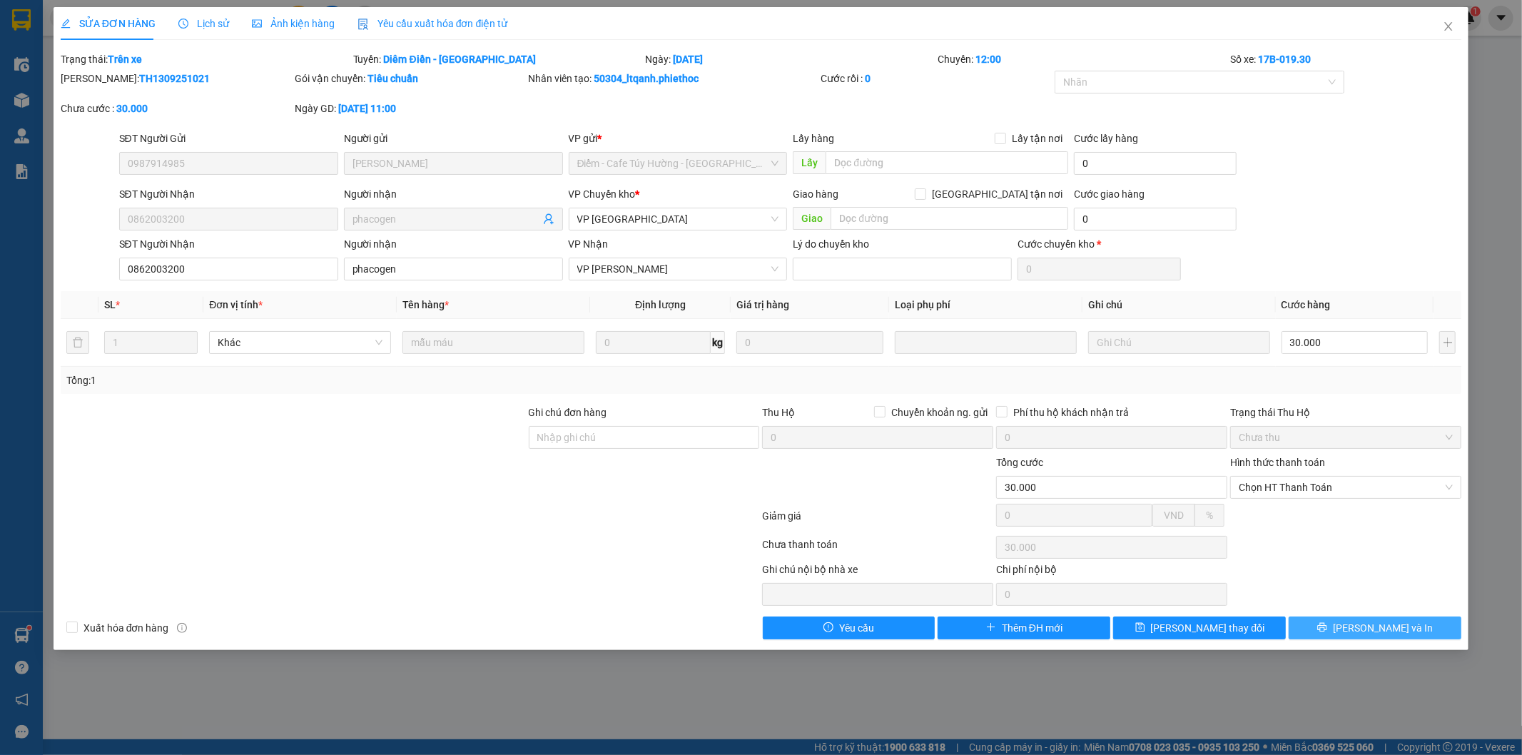
click at [1376, 621] on span "[PERSON_NAME] và In" at bounding box center [1383, 628] width 100 height 16
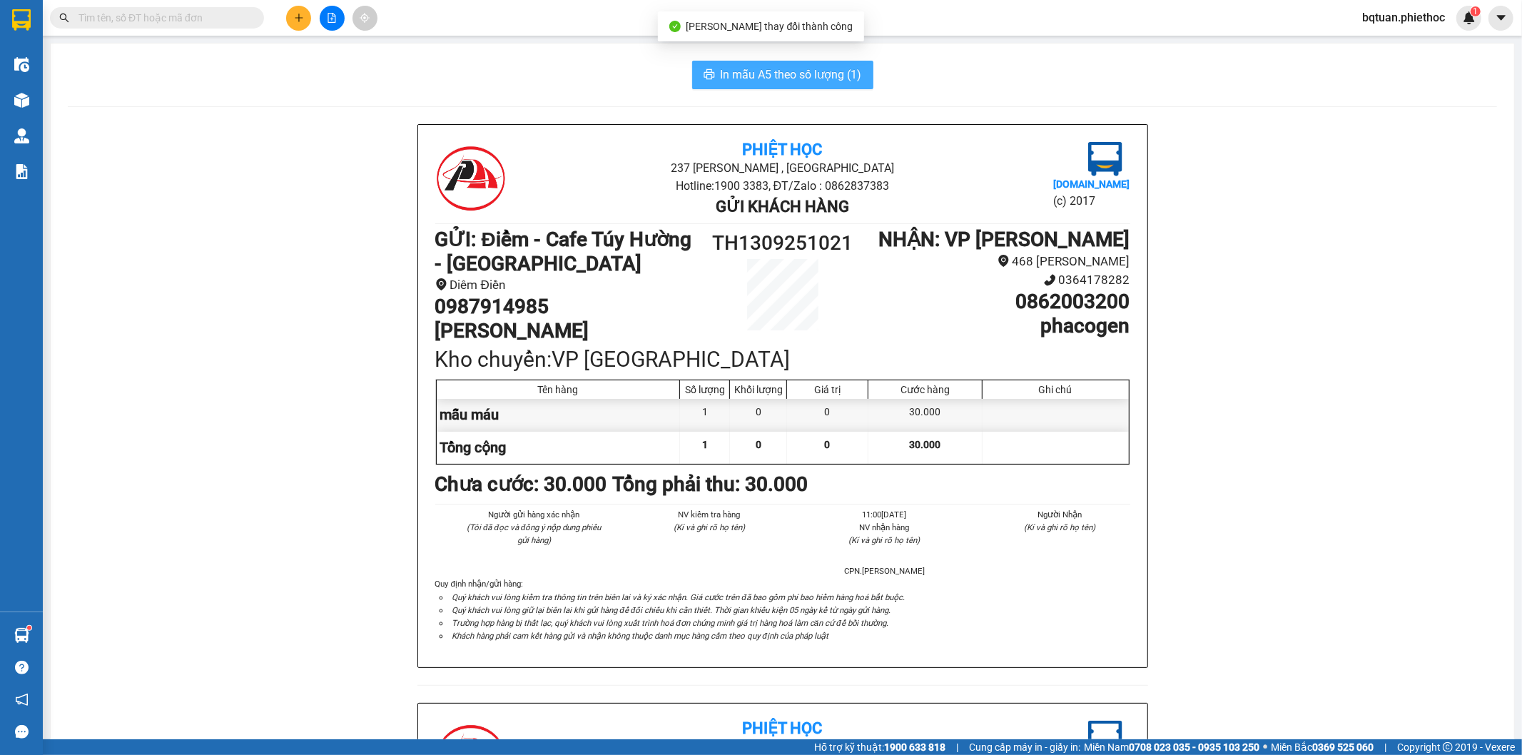
click at [840, 83] on span "In mẫu A5 theo số lượng (1)" at bounding box center [791, 75] width 141 height 18
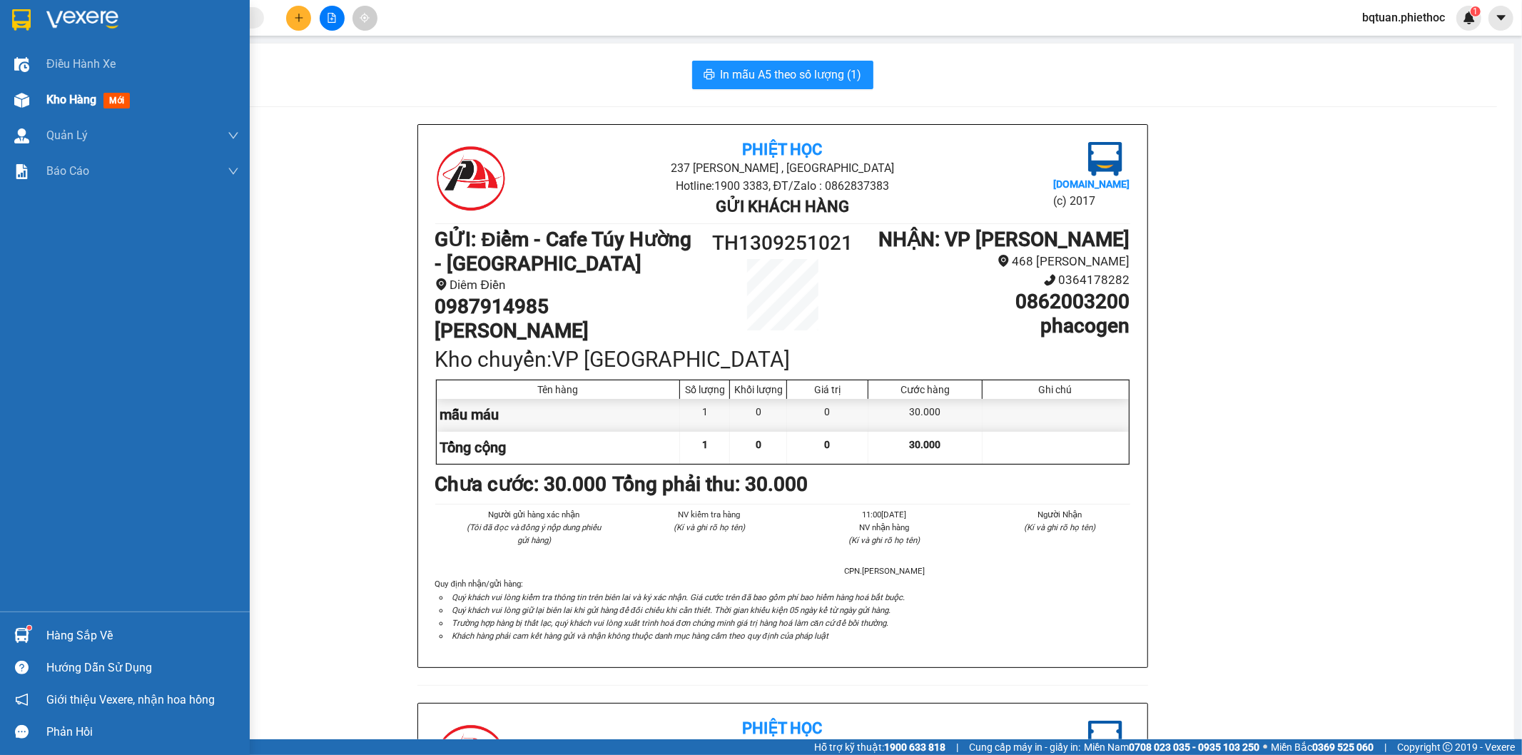
click at [16, 115] on div "Kho hàng mới" at bounding box center [125, 100] width 250 height 36
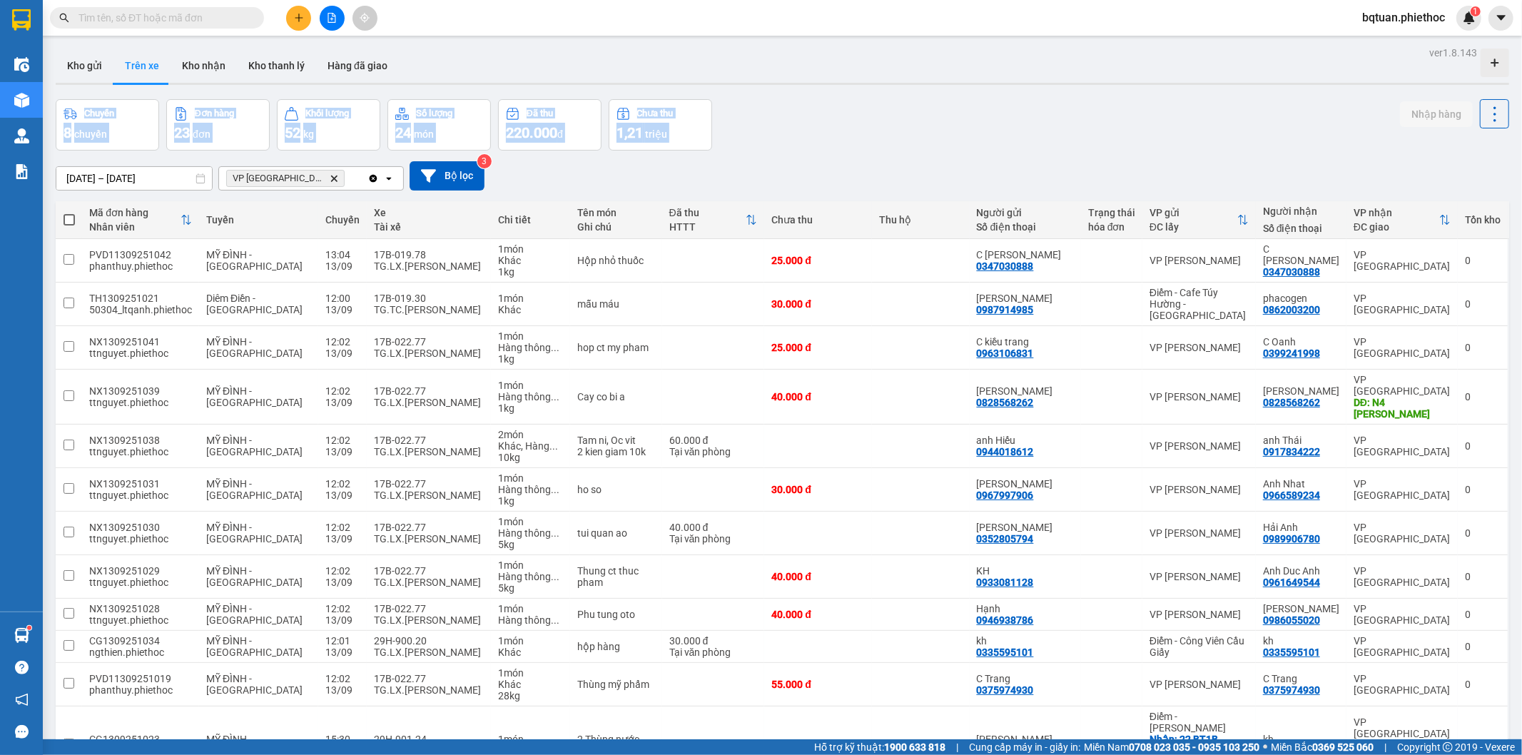
drag, startPoint x: 1111, startPoint y: 83, endPoint x: 1112, endPoint y: 100, distance: 17.2
click at [1112, 100] on div "ver 1.8.143 Kho gửi Trên xe Kho nhận Kho thanh lý Hàng đã giao Chuyến 8 chuyến …" at bounding box center [782, 667] width 1465 height 1249
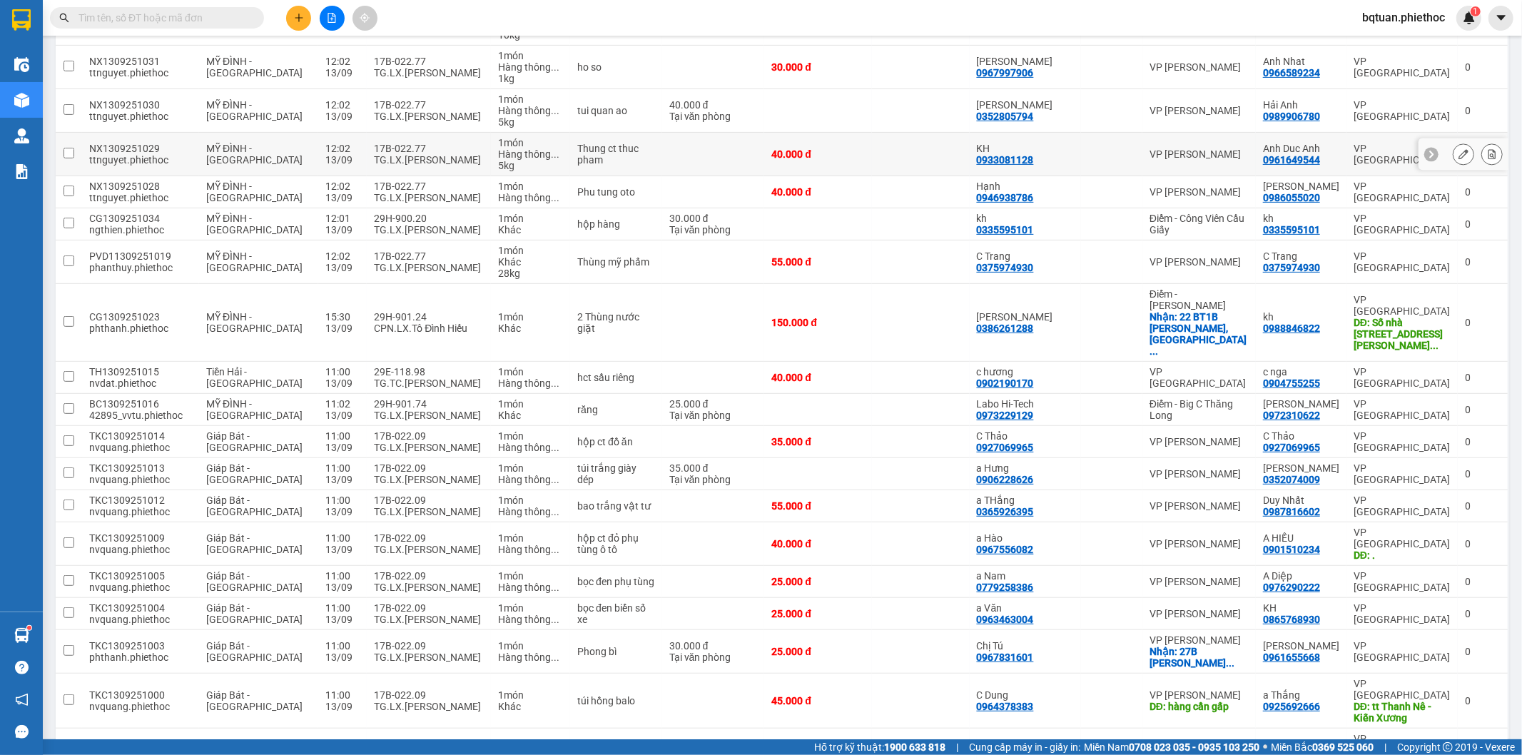
scroll to position [436, 0]
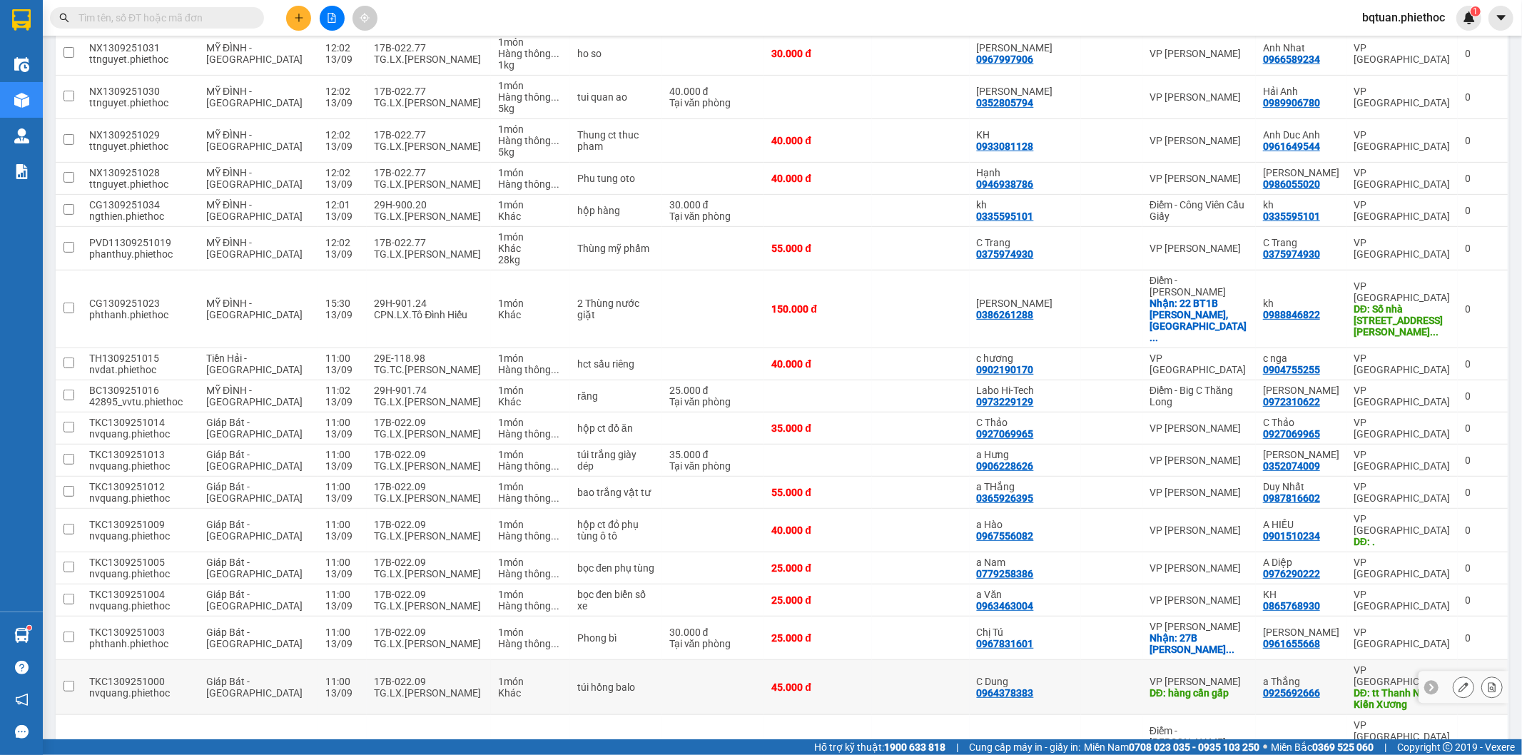
click at [409, 687] on div "TG.LX.[PERSON_NAME]" at bounding box center [429, 692] width 110 height 11
checkbox input "true"
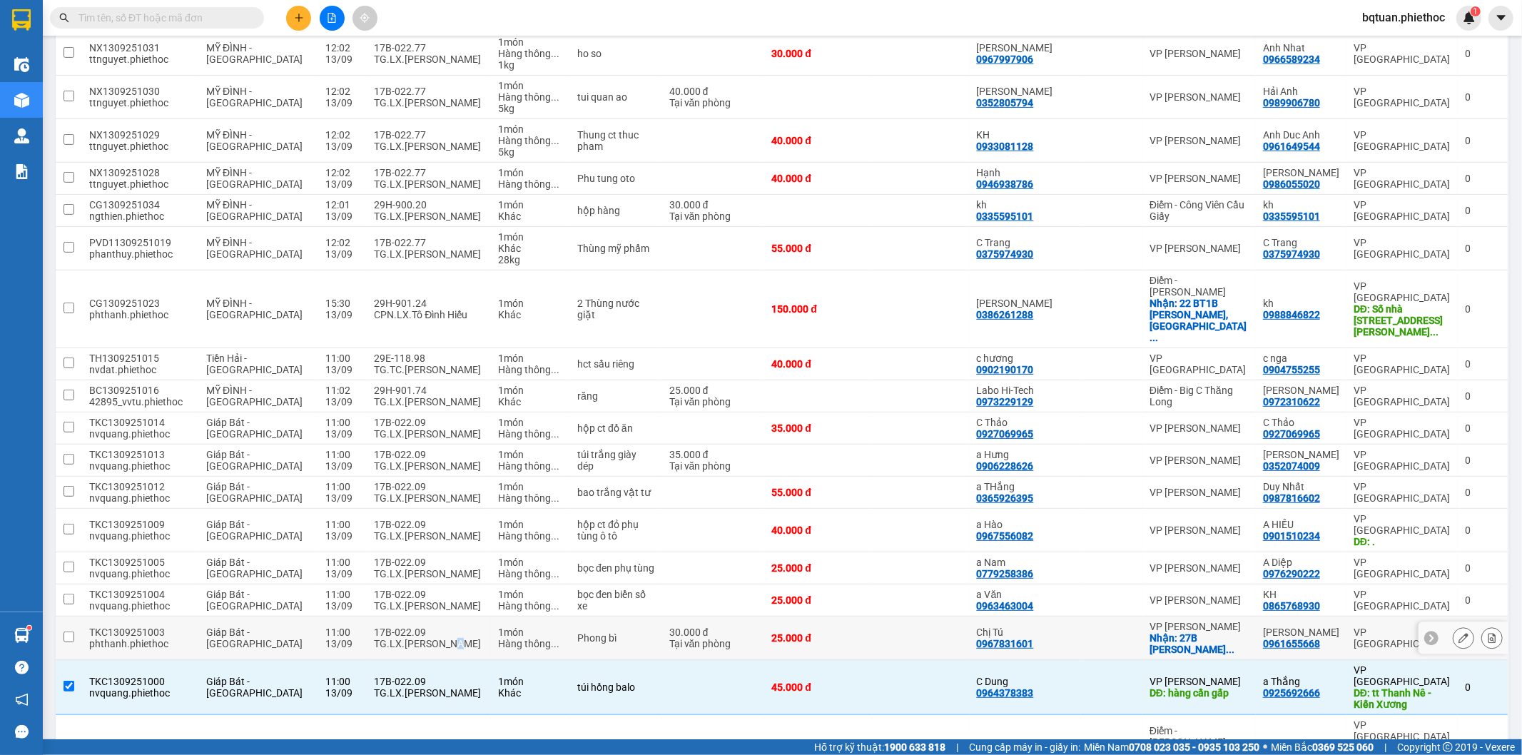
drag, startPoint x: 421, startPoint y: 580, endPoint x: 432, endPoint y: 569, distance: 15.7
click at [423, 638] on div "TG.LX.[PERSON_NAME]" at bounding box center [429, 643] width 110 height 11
checkbox input "true"
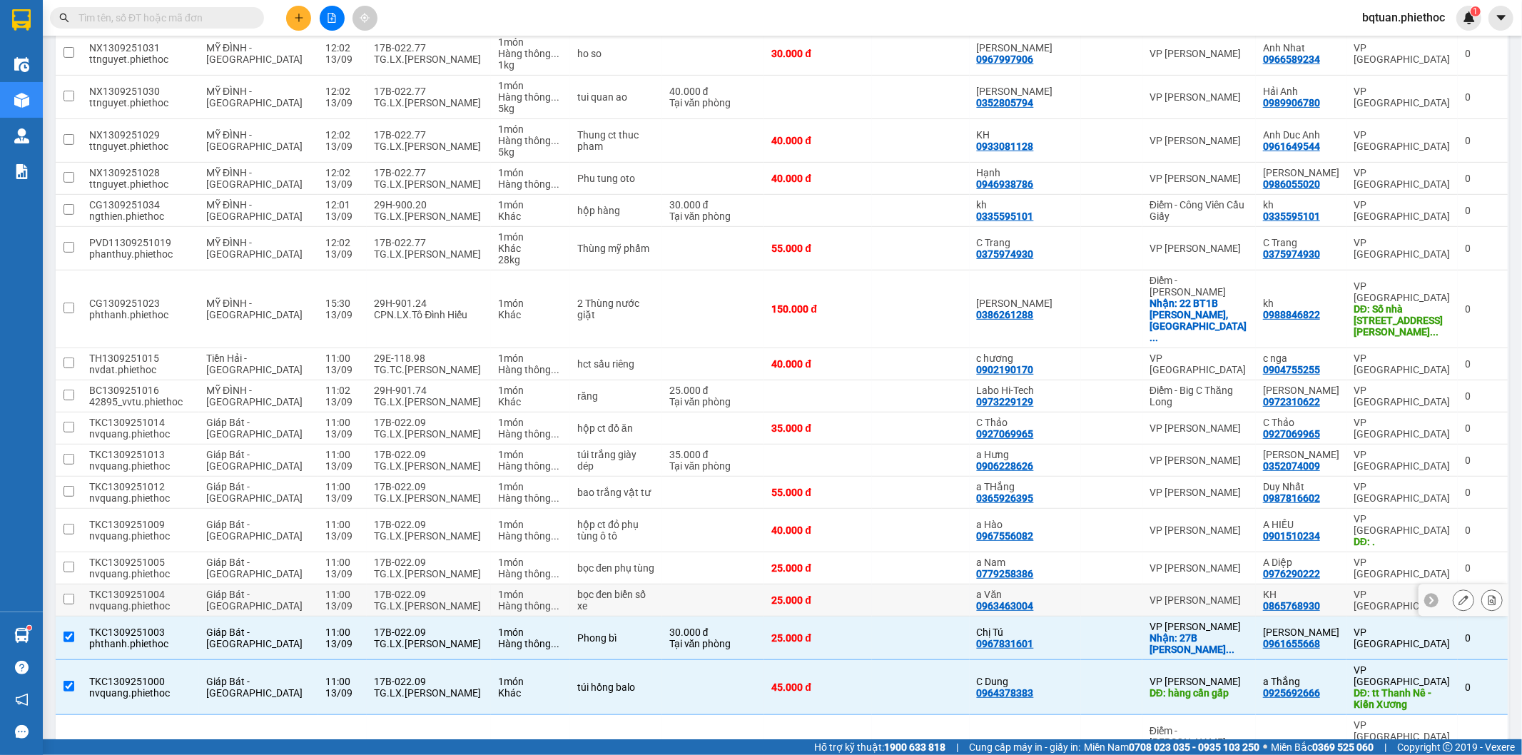
click at [374, 600] on div "TG.LX.[PERSON_NAME]" at bounding box center [429, 605] width 110 height 11
checkbox input "true"
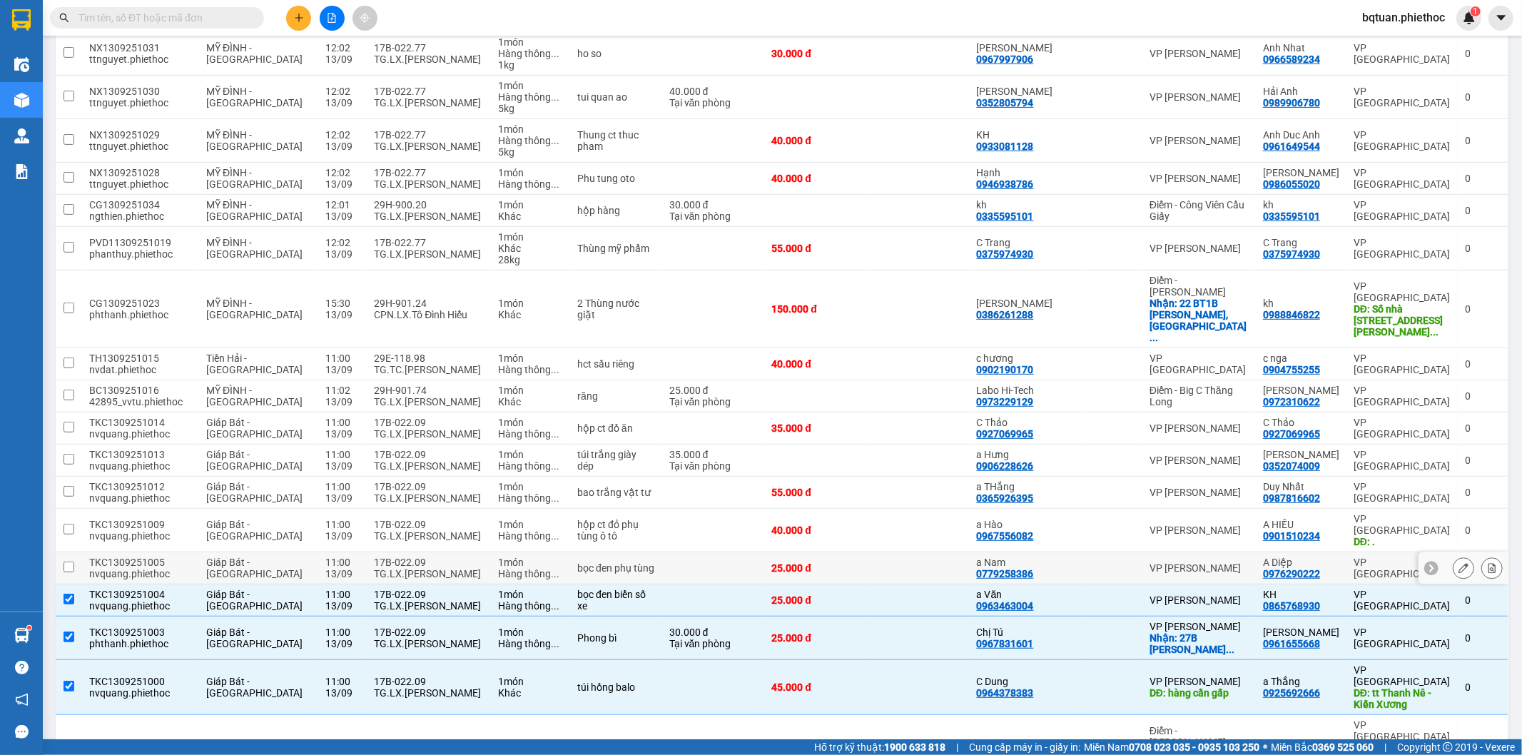
drag, startPoint x: 353, startPoint y: 507, endPoint x: 360, endPoint y: 495, distance: 14.1
click at [374, 568] on div "TG.LX.[PERSON_NAME]" at bounding box center [429, 573] width 110 height 11
checkbox input "true"
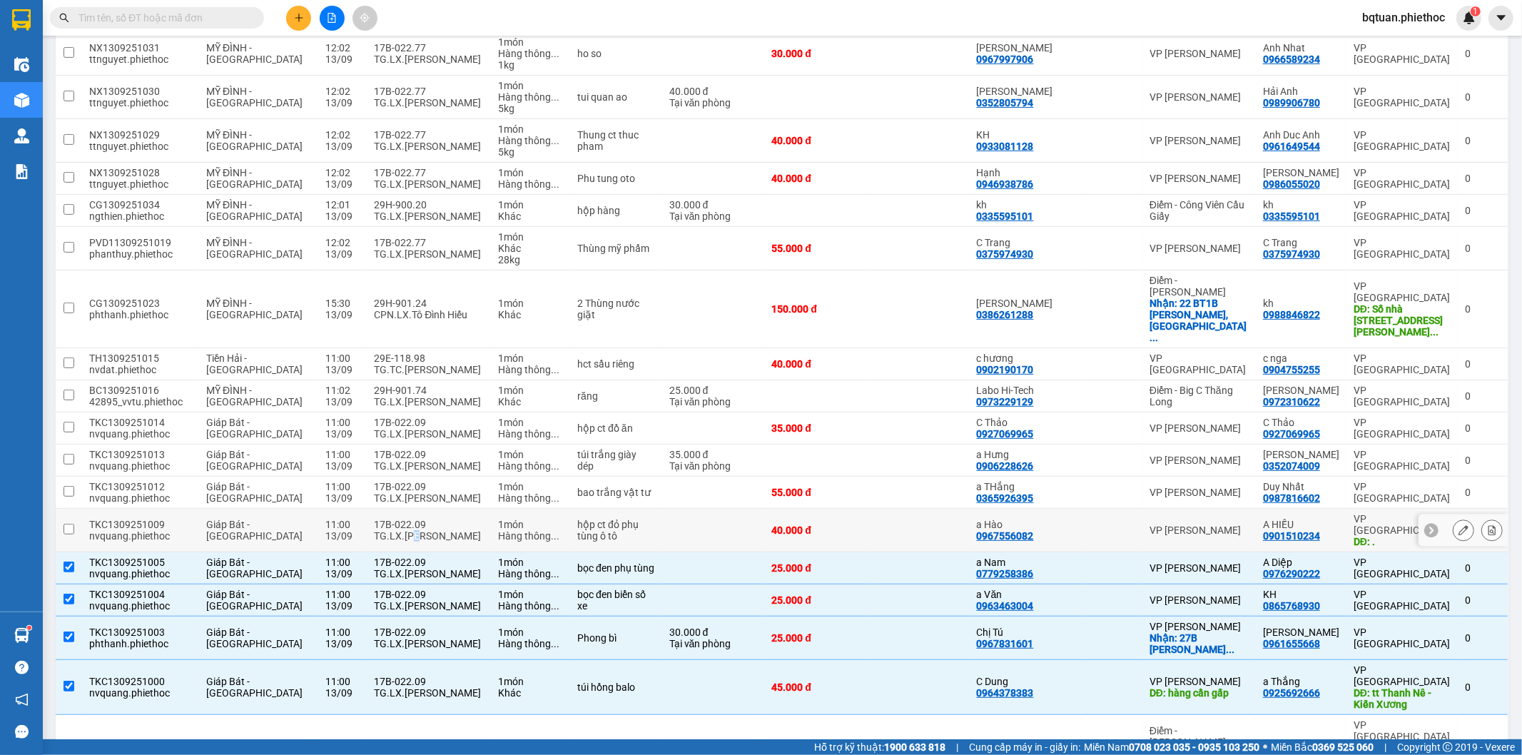
drag, startPoint x: 388, startPoint y: 470, endPoint x: 427, endPoint y: 466, distance: 38.7
click at [393, 530] on div "TG.LX.[PERSON_NAME]" at bounding box center [429, 535] width 110 height 11
checkbox input "true"
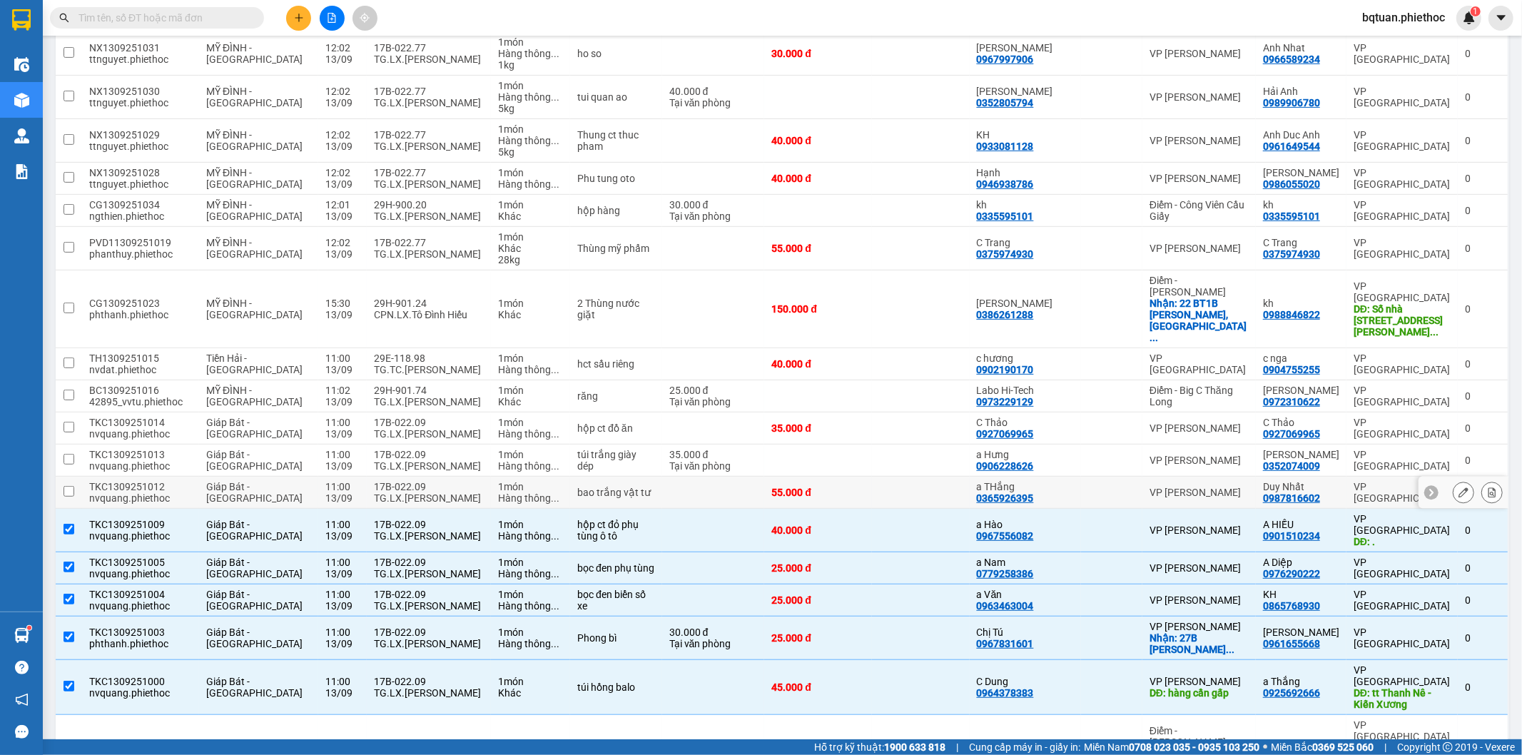
click at [420, 477] on td "17B-022.09 TG.LX.Đỗ Văn Chi" at bounding box center [429, 493] width 124 height 32
checkbox input "true"
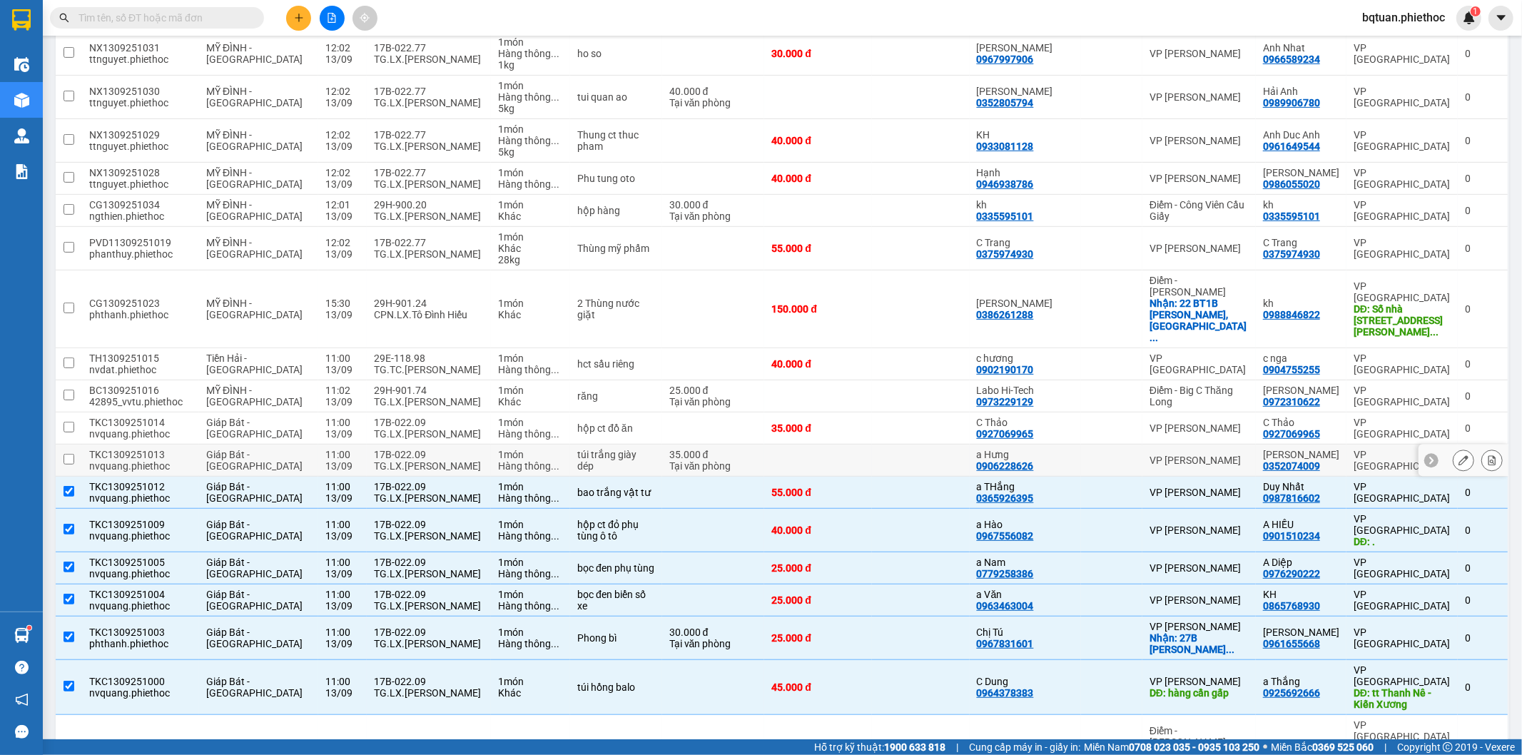
click at [428, 460] on div "TG.LX.[PERSON_NAME]" at bounding box center [429, 465] width 110 height 11
checkbox input "true"
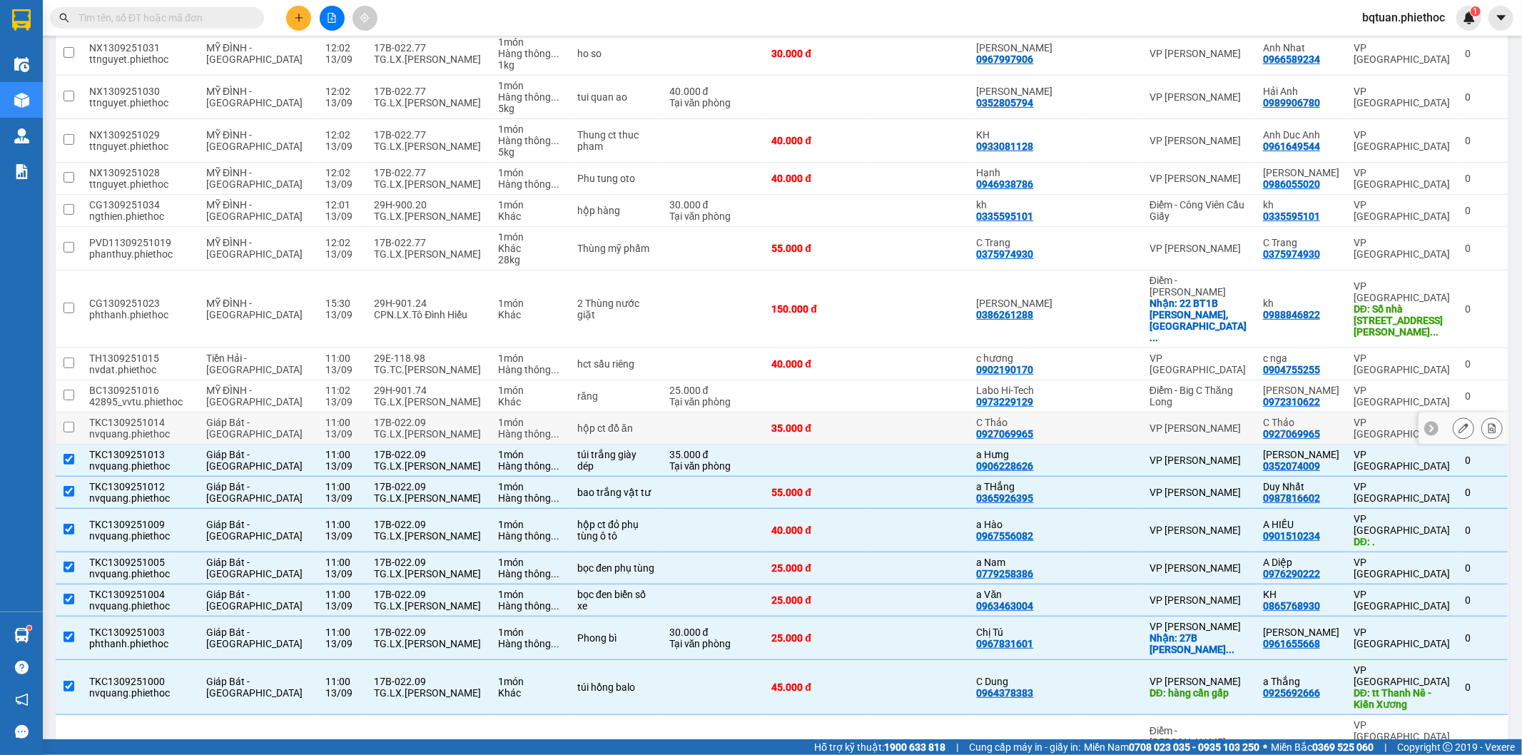
click at [413, 428] on div "TG.LX.[PERSON_NAME]" at bounding box center [429, 433] width 110 height 11
checkbox input "true"
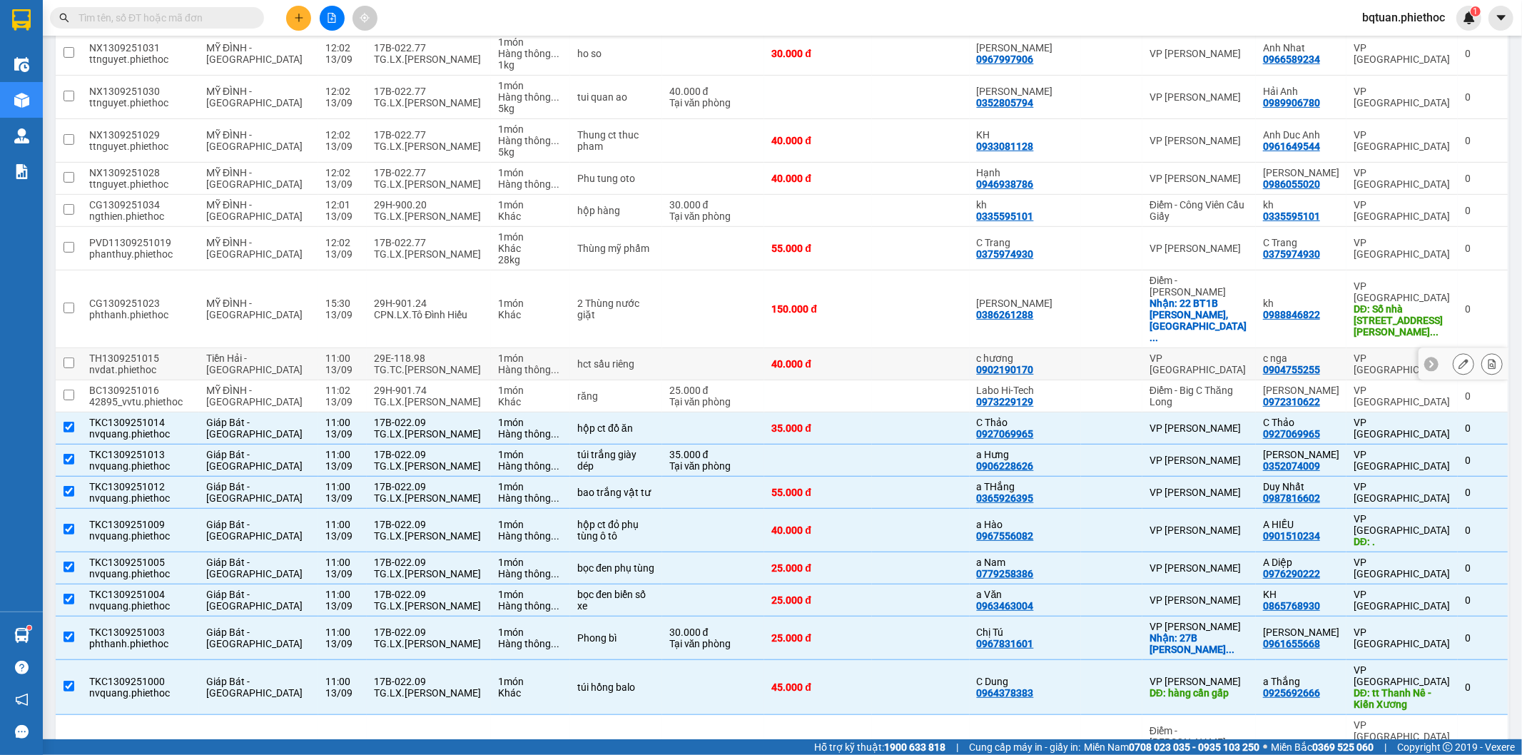
click at [367, 348] on td "29E-118.98 TG.TC.Phạm Duy Khương" at bounding box center [429, 364] width 124 height 32
checkbox input "true"
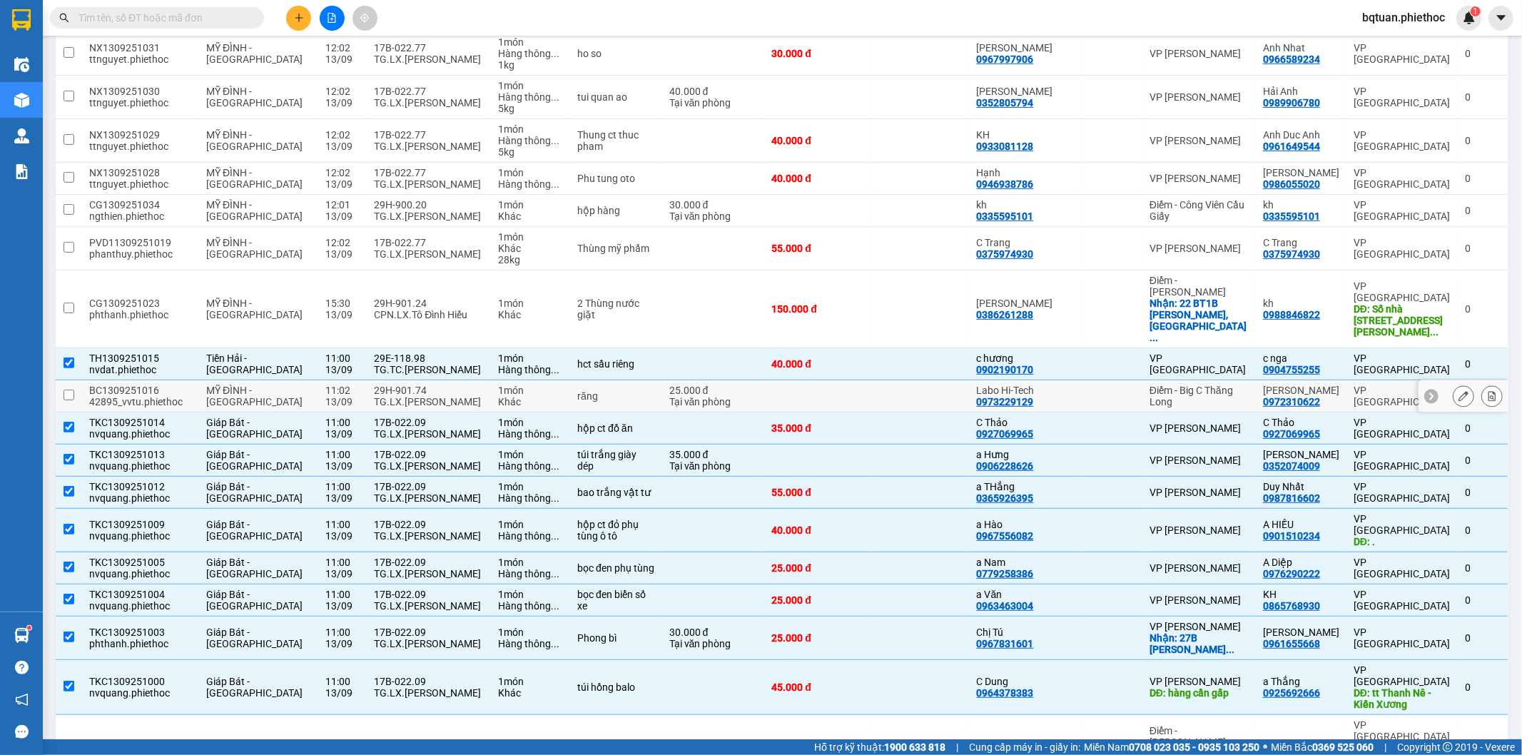
click at [374, 385] on div "29H-901.74" at bounding box center [429, 390] width 110 height 11
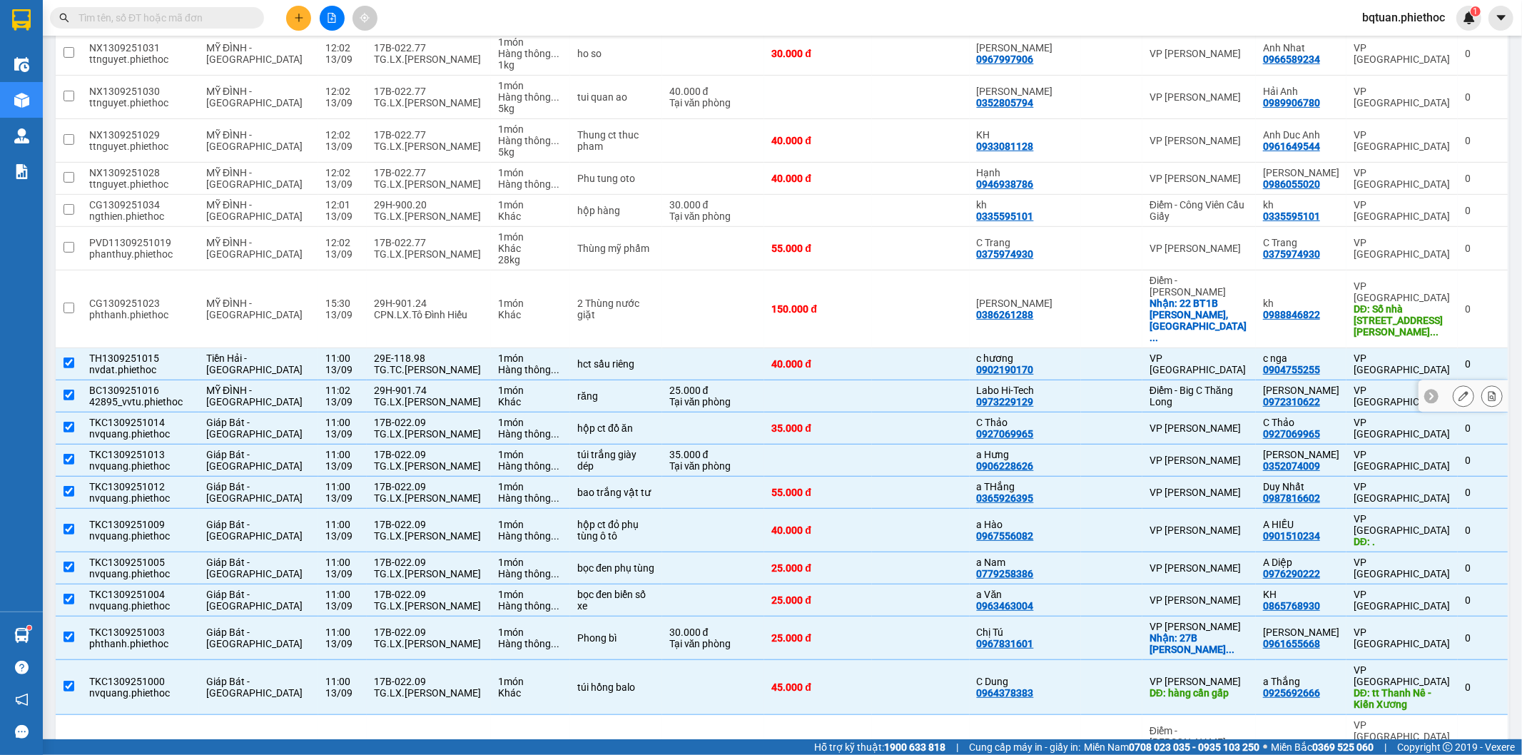
click at [522, 396] on div "Khác" at bounding box center [530, 401] width 65 height 11
checkbox input "false"
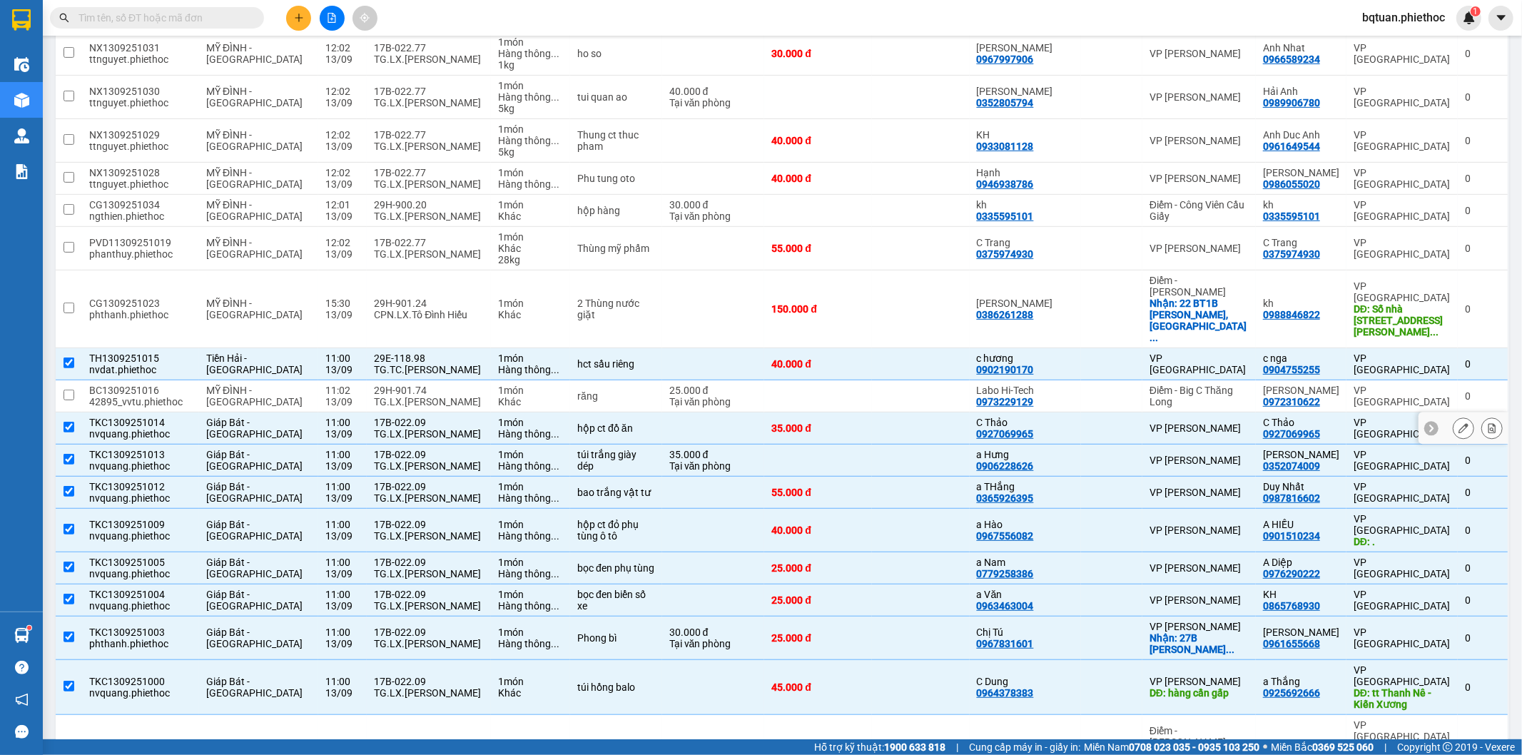
click at [515, 428] on div "Hàng thông ..." at bounding box center [530, 433] width 65 height 11
checkbox input "false"
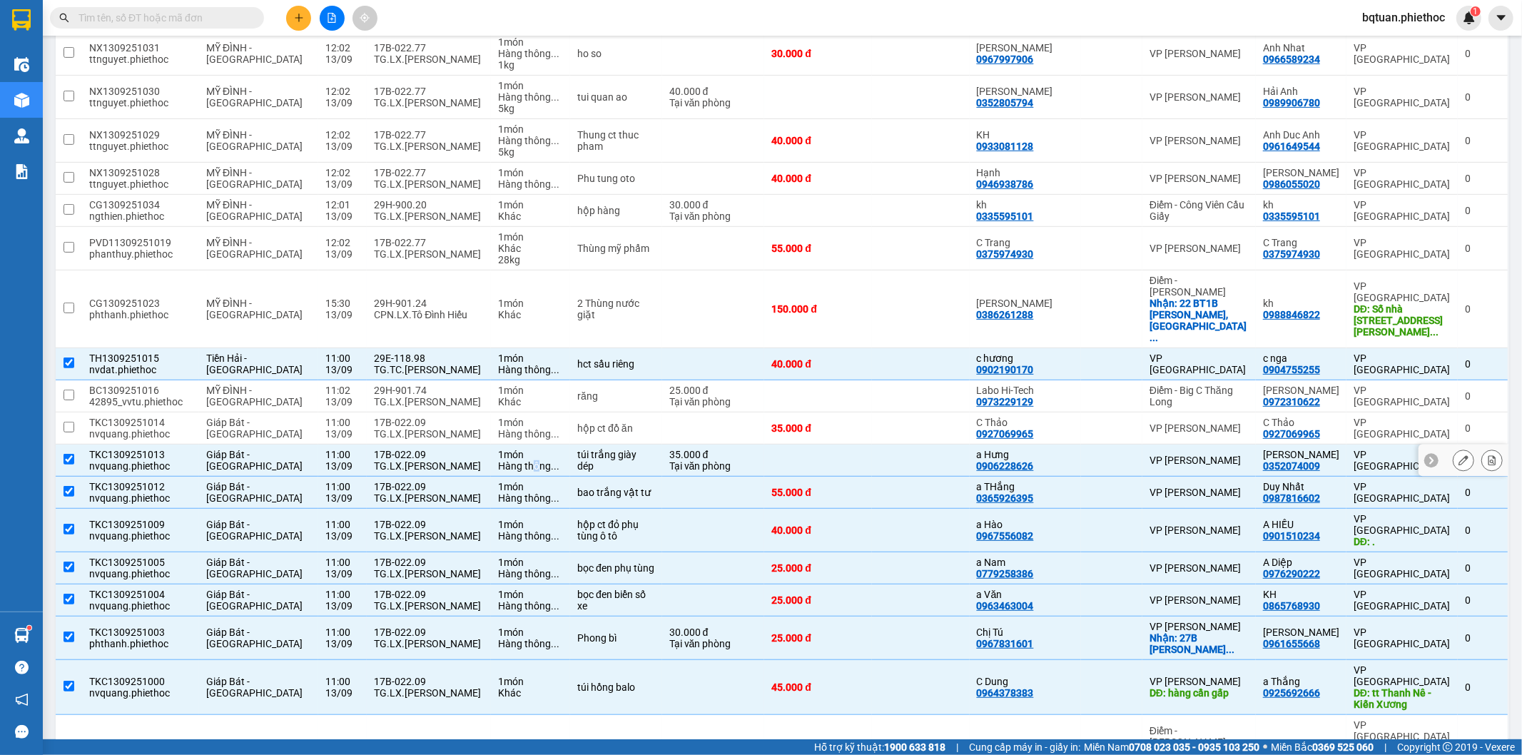
drag, startPoint x: 517, startPoint y: 403, endPoint x: 515, endPoint y: 418, distance: 15.1
click at [518, 460] on div "Hàng thông ..." at bounding box center [530, 465] width 65 height 11
checkbox input "false"
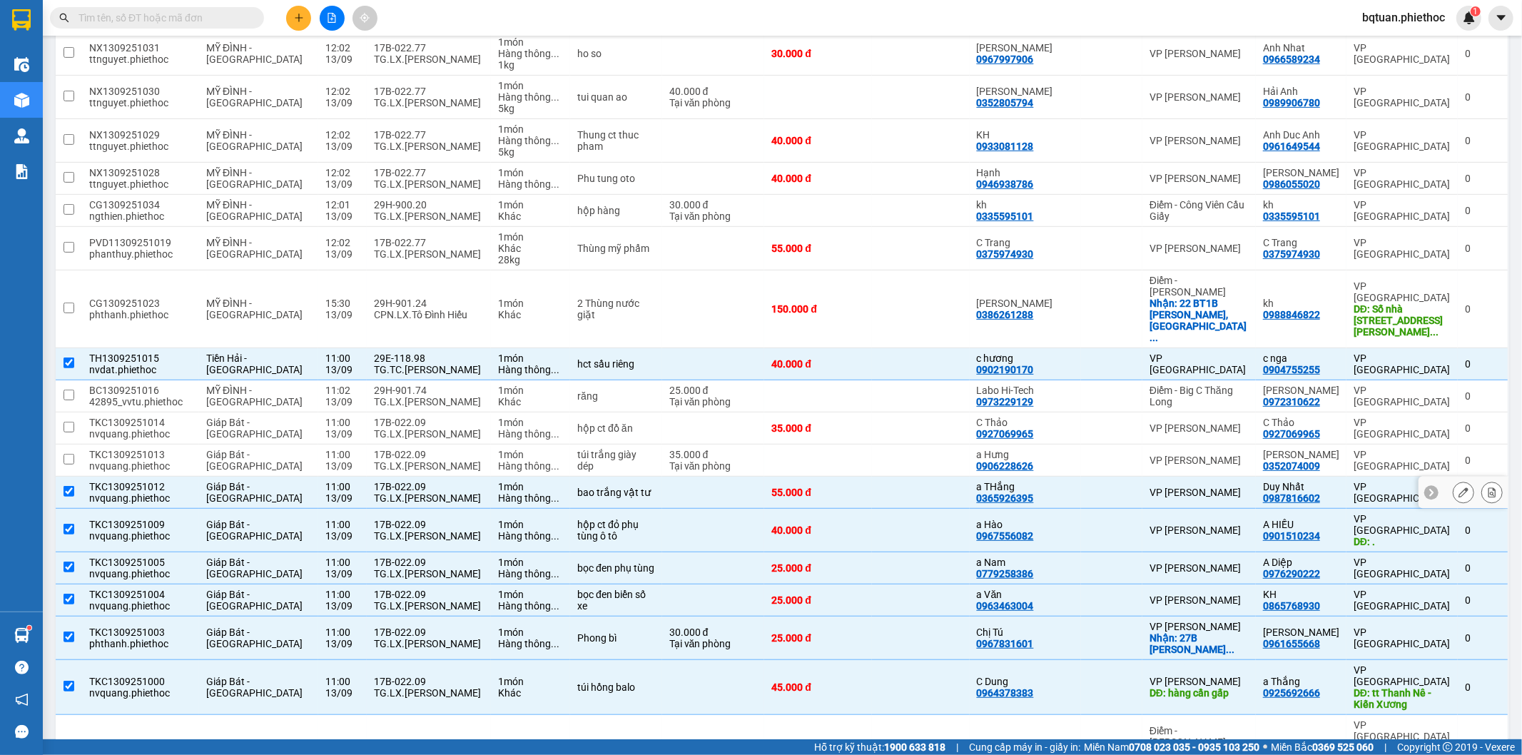
click at [512, 454] on tbody "PVD11309251042 phanthuy.phiethoc MỸ ĐÌNH - THÁI BÌNH 13:04 13/09 17B-019.78 TG.…" at bounding box center [783, 303] width 1454 height 1001
click at [543, 585] on td "1 món Hàng thông ..." at bounding box center [530, 601] width 79 height 32
checkbox input "false"
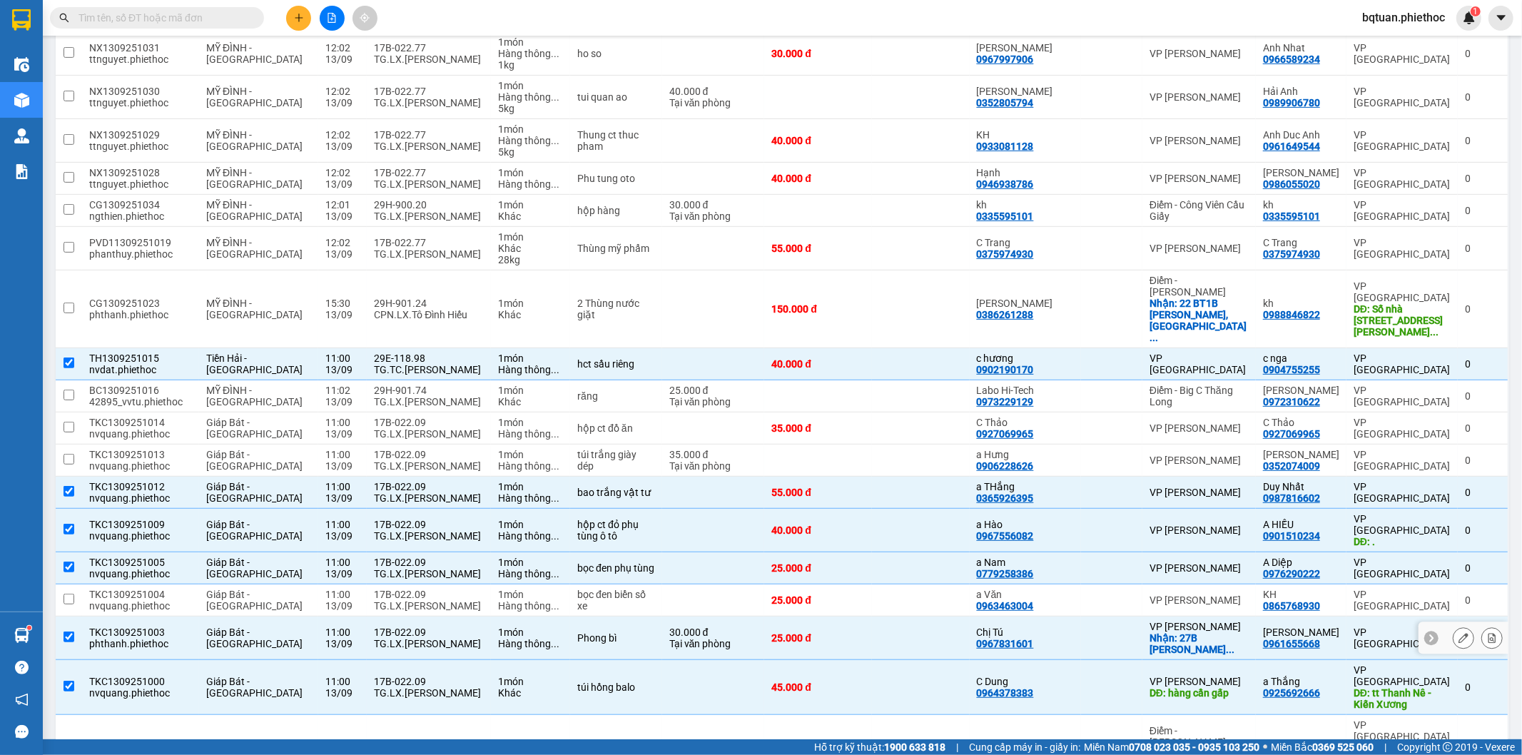
click at [530, 617] on td "1 món Hàng thông ..." at bounding box center [530, 639] width 79 height 44
checkbox input "false"
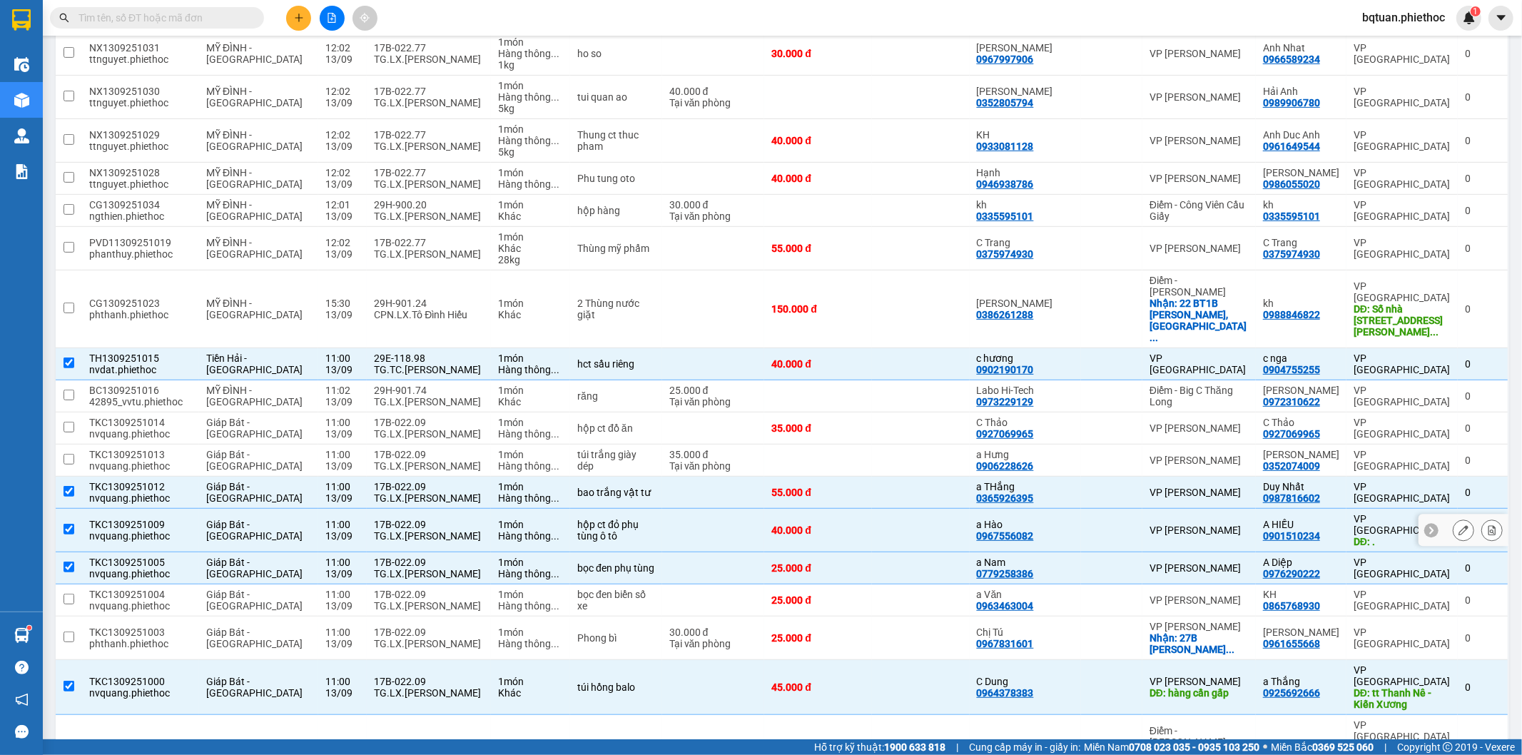
drag, startPoint x: 516, startPoint y: 484, endPoint x: 522, endPoint y: 450, distance: 34.7
click at [517, 509] on td "1 món Hàng thông ..." at bounding box center [530, 531] width 79 height 44
checkbox input "false"
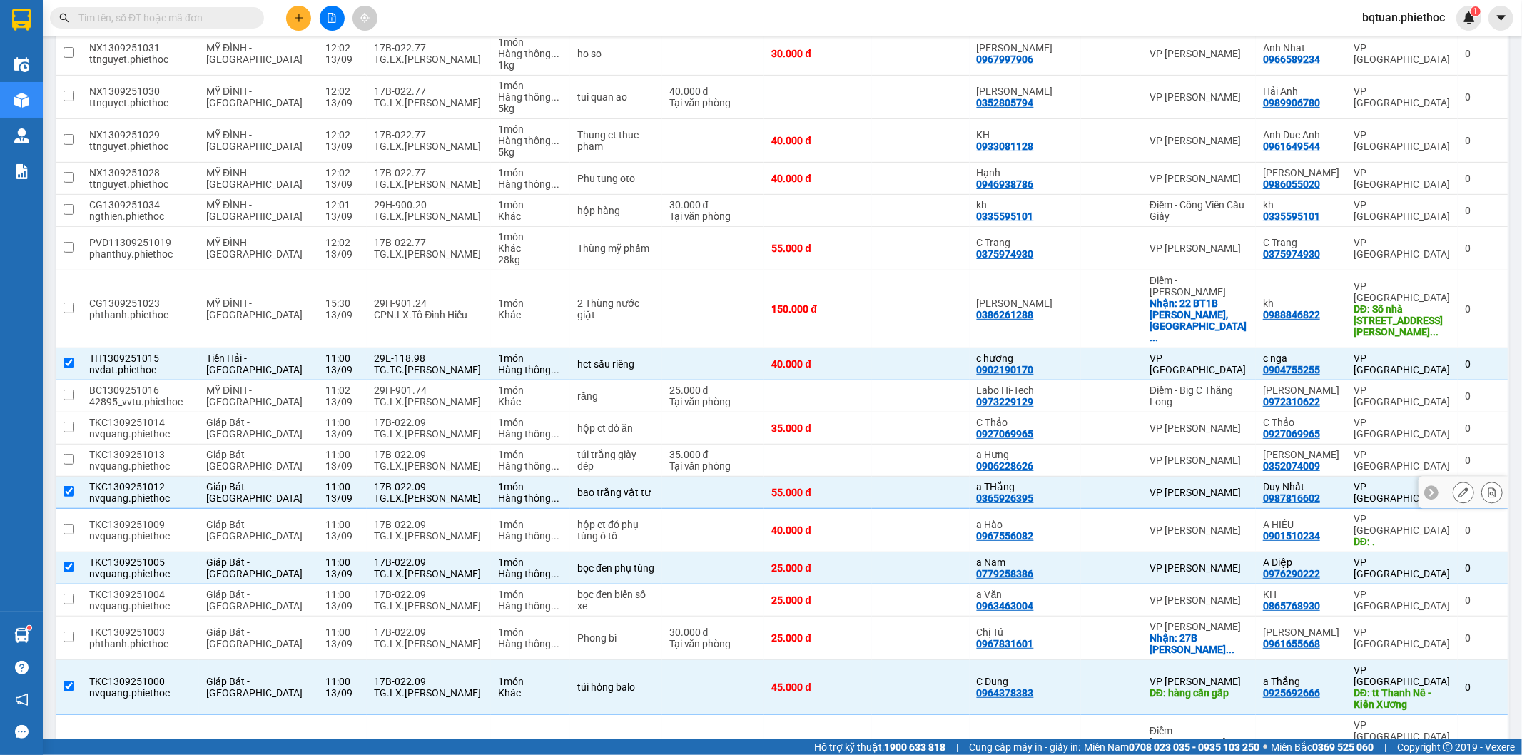
click at [522, 492] on div "Hàng thông ..." at bounding box center [530, 497] width 65 height 11
checkbox input "false"
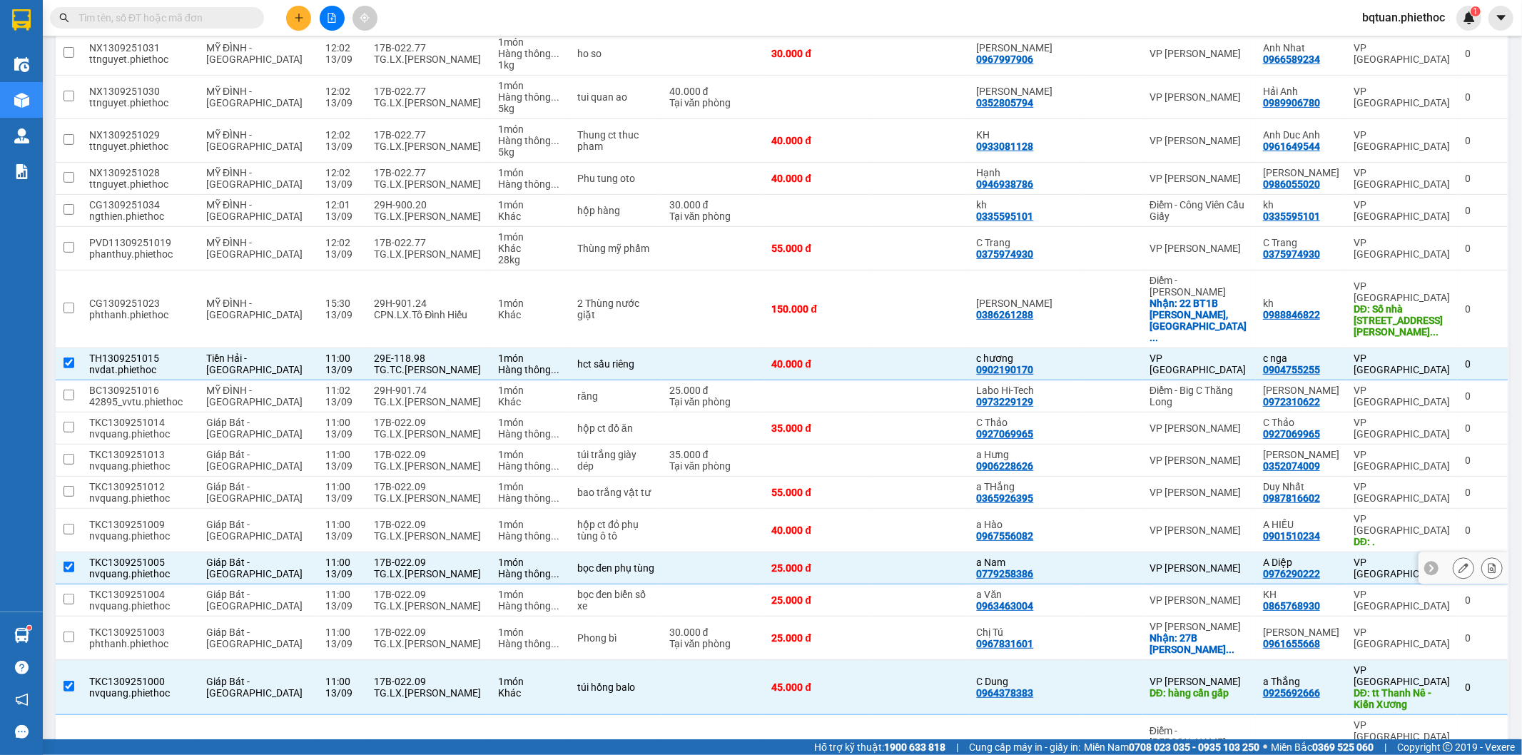
click at [525, 568] on div "Hàng thông ..." at bounding box center [530, 573] width 65 height 11
checkbox input "false"
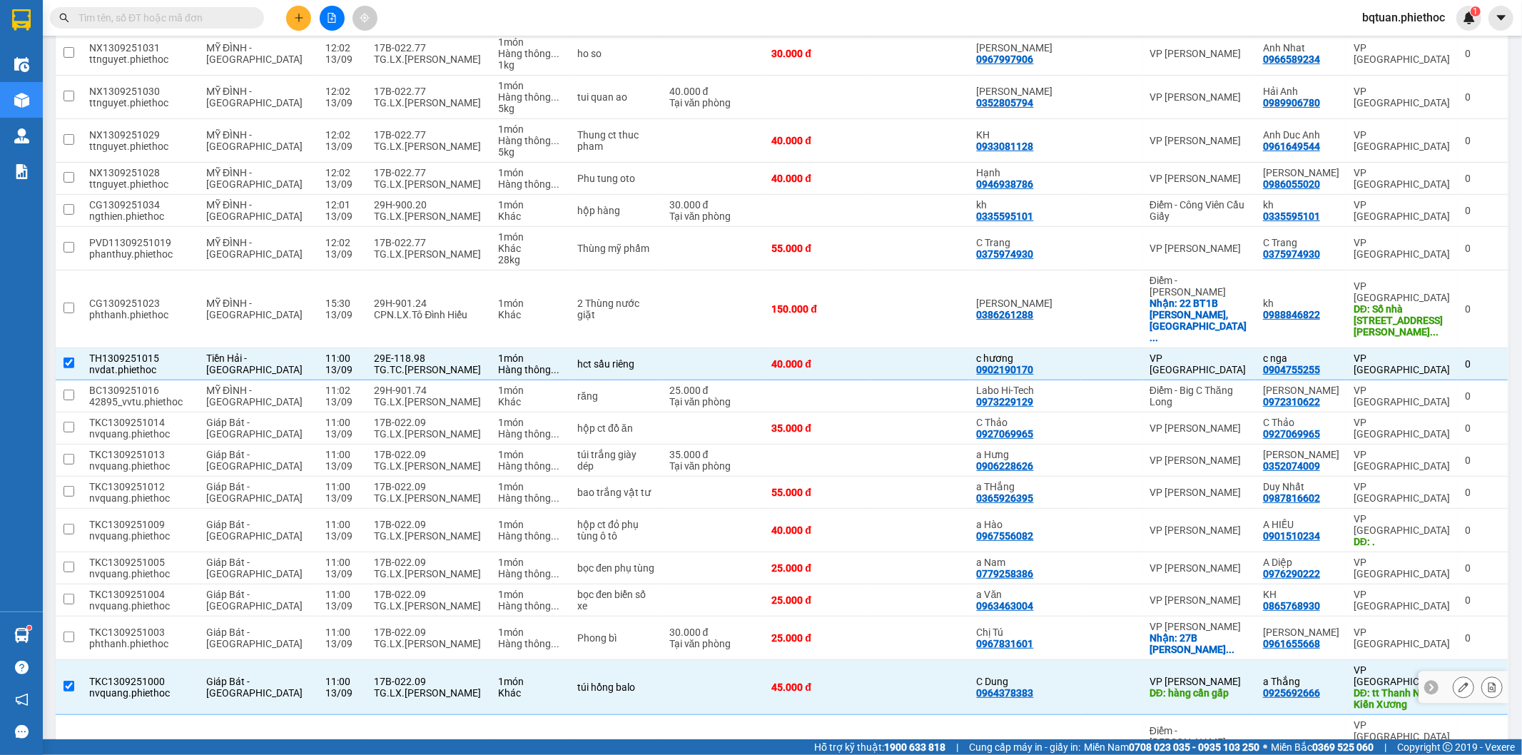
drag, startPoint x: 497, startPoint y: 600, endPoint x: 495, endPoint y: 589, distance: 10.9
click at [498, 660] on td "1 món Khác" at bounding box center [530, 687] width 79 height 55
checkbox input "false"
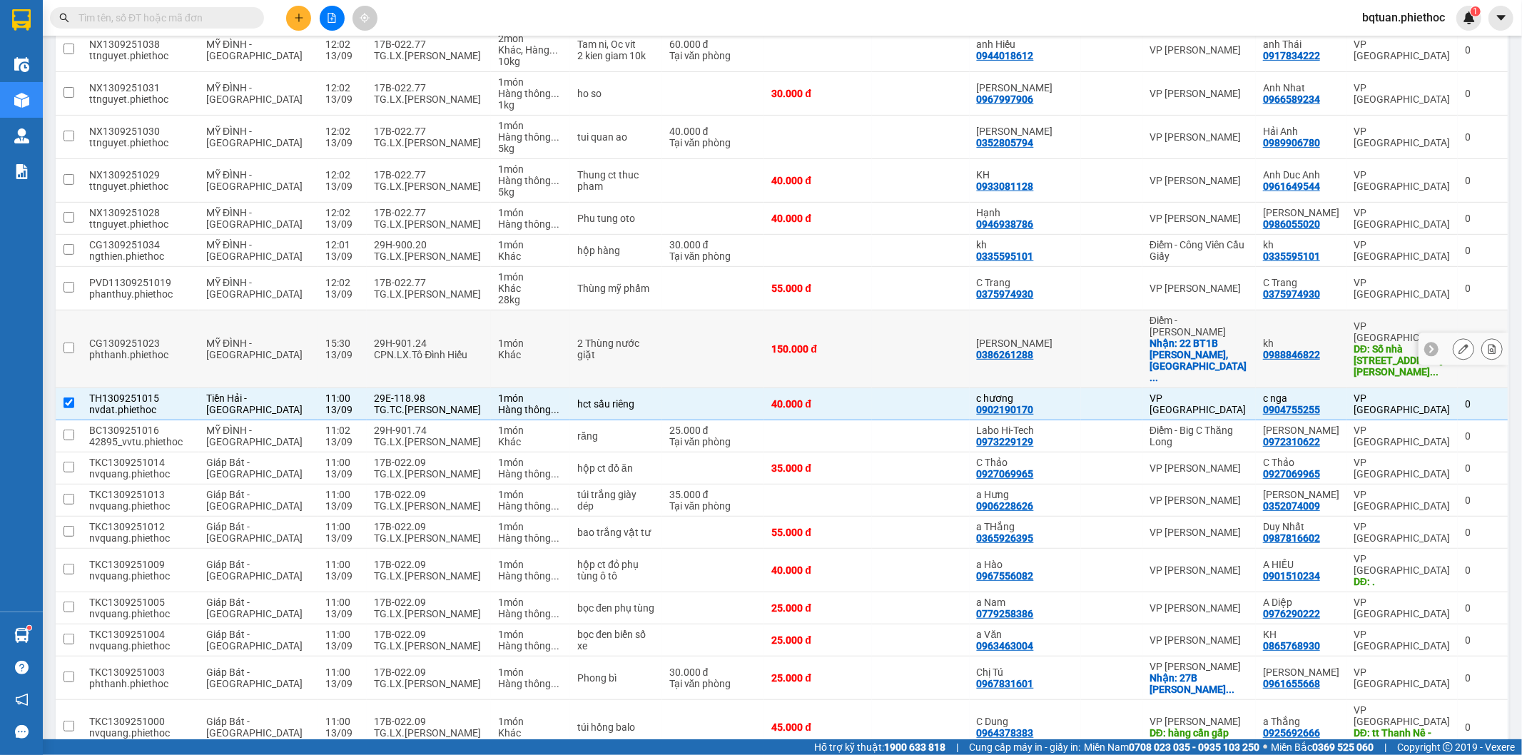
scroll to position [0, 0]
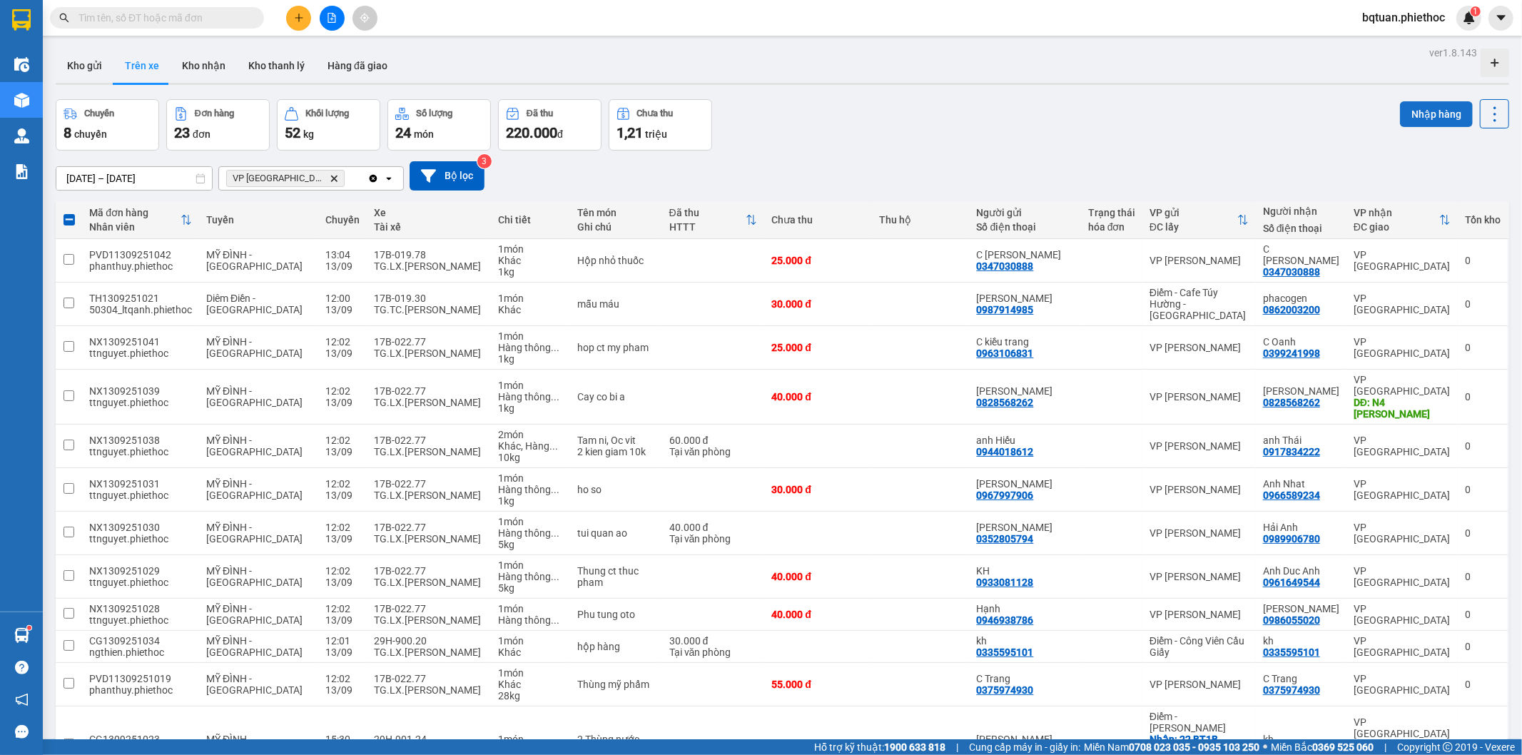
click at [1403, 111] on button "Nhập hàng" at bounding box center [1436, 114] width 73 height 26
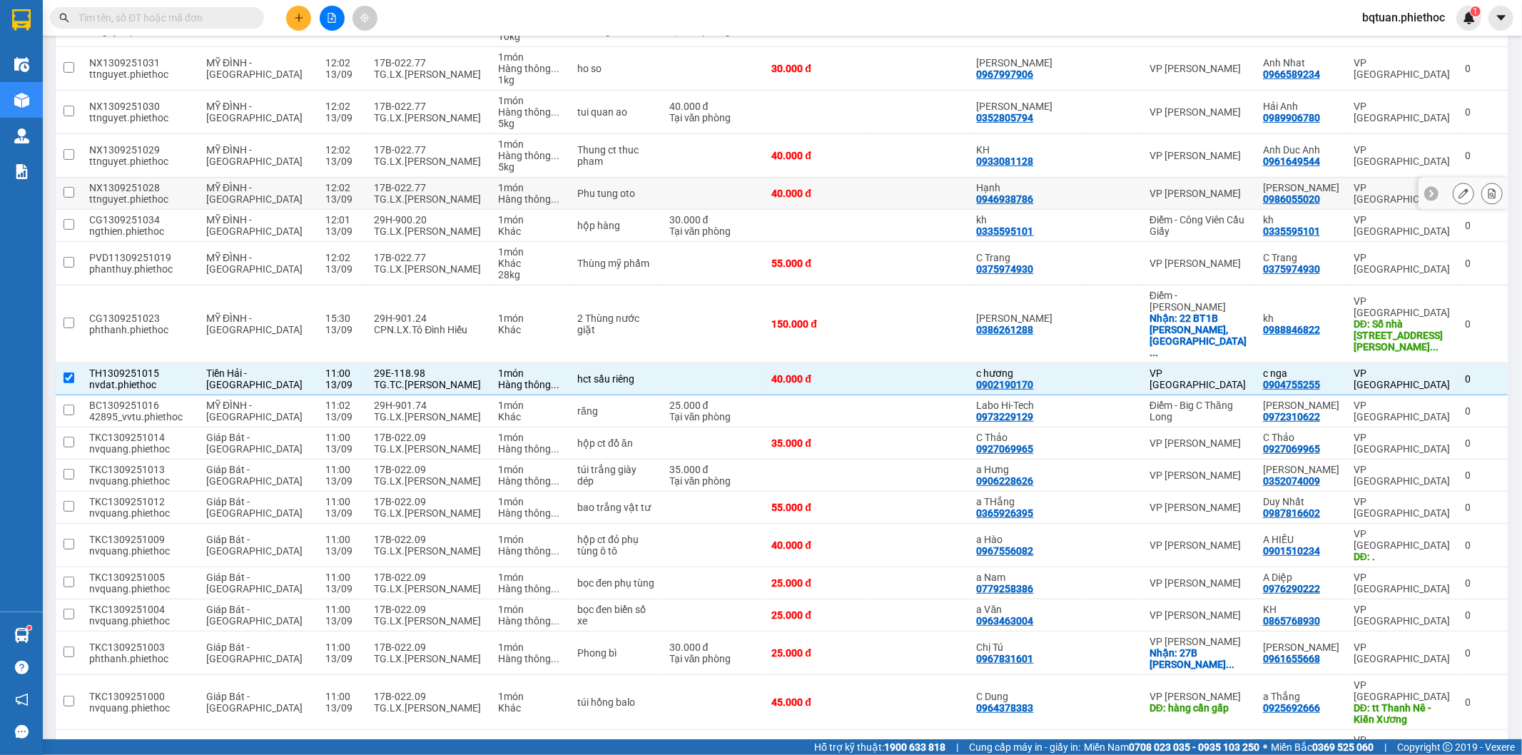
scroll to position [436, 0]
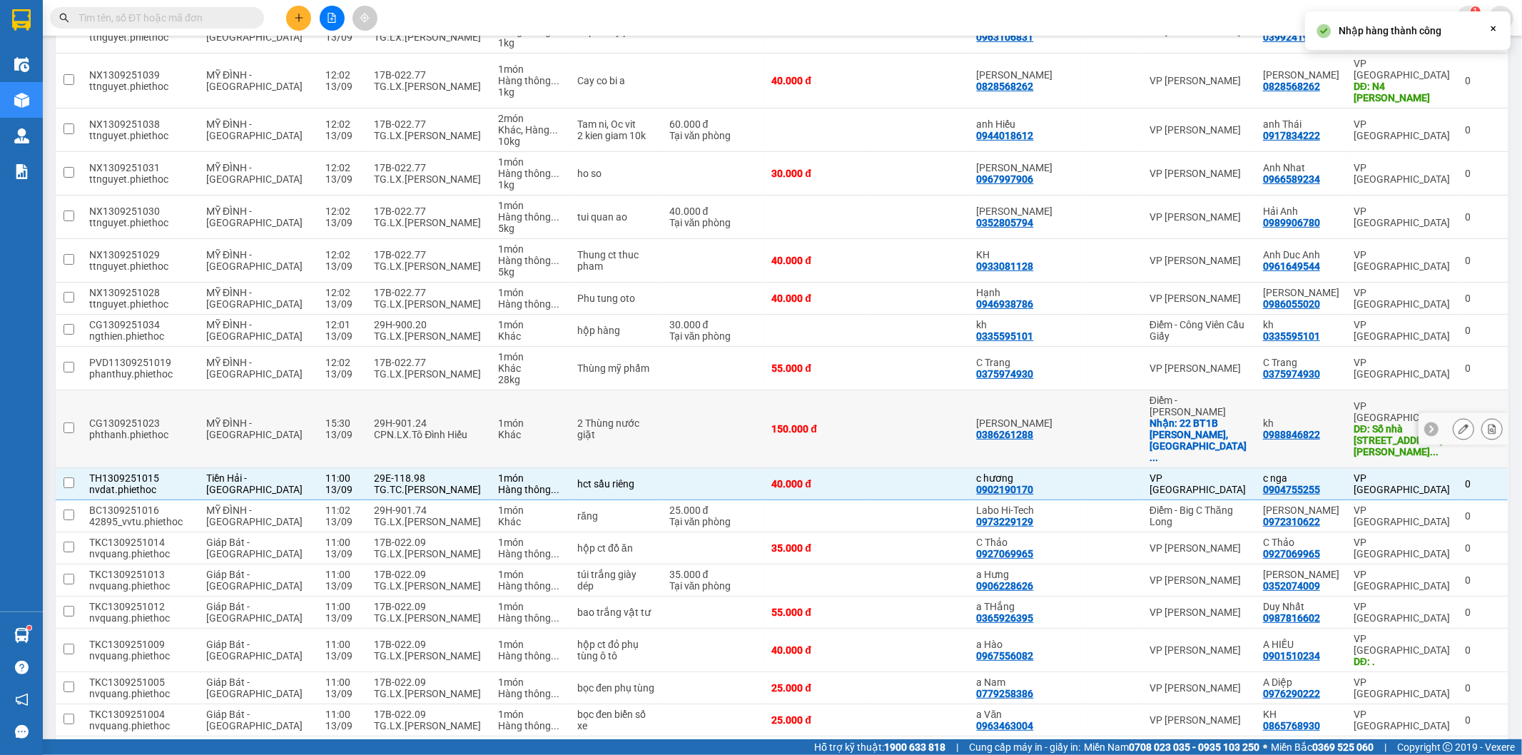
checkbox input "false"
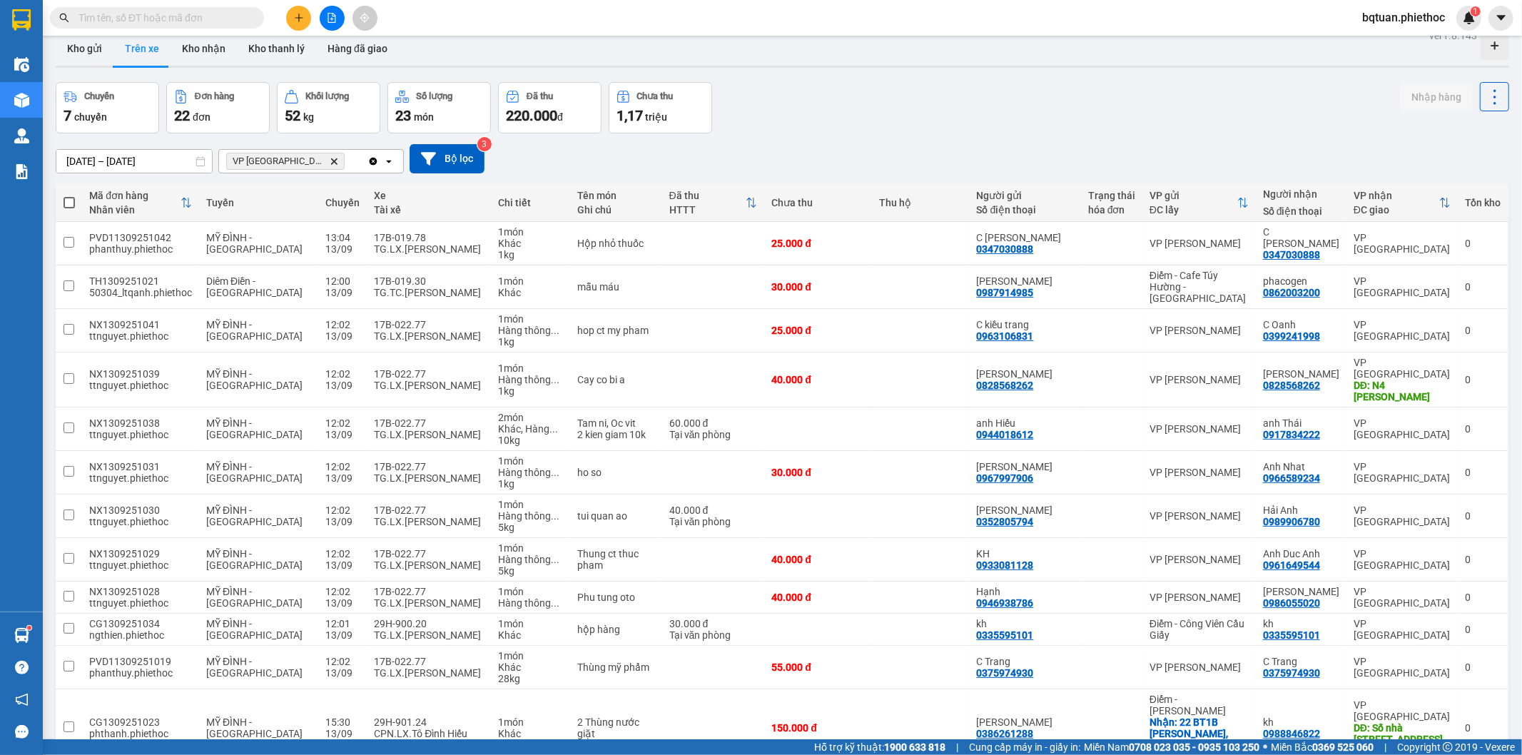
scroll to position [0, 0]
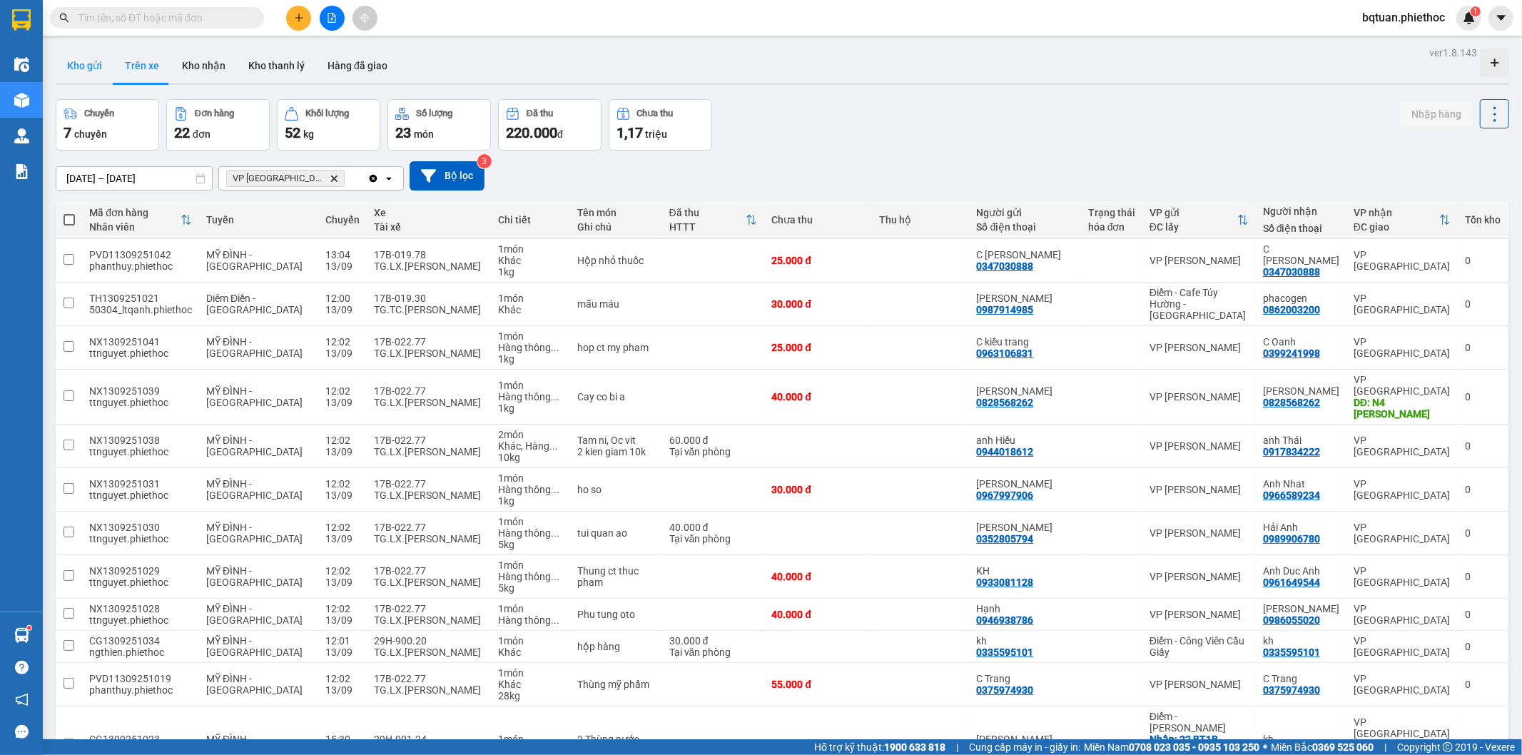
click at [93, 80] on button "Kho gửi" at bounding box center [85, 66] width 58 height 34
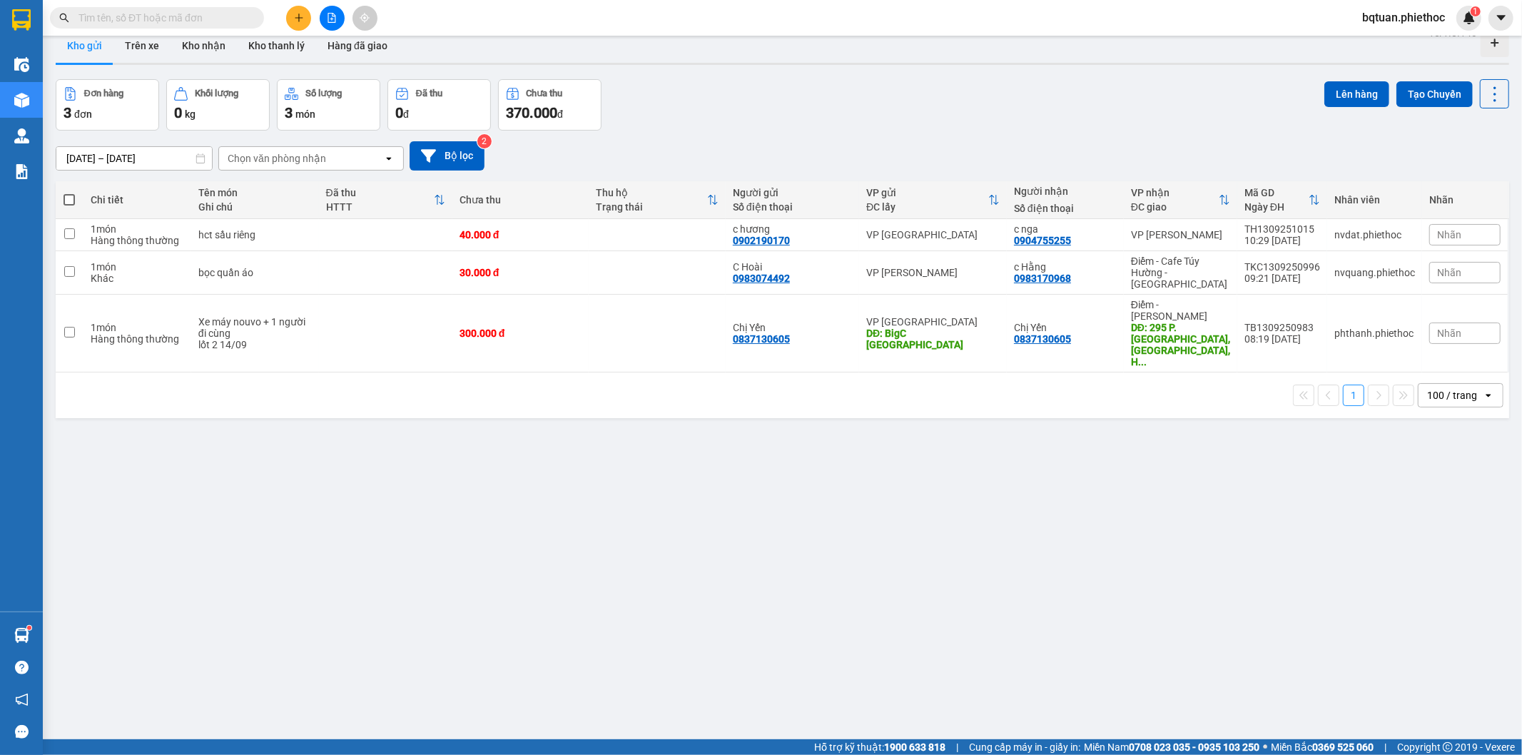
scroll to position [36, 0]
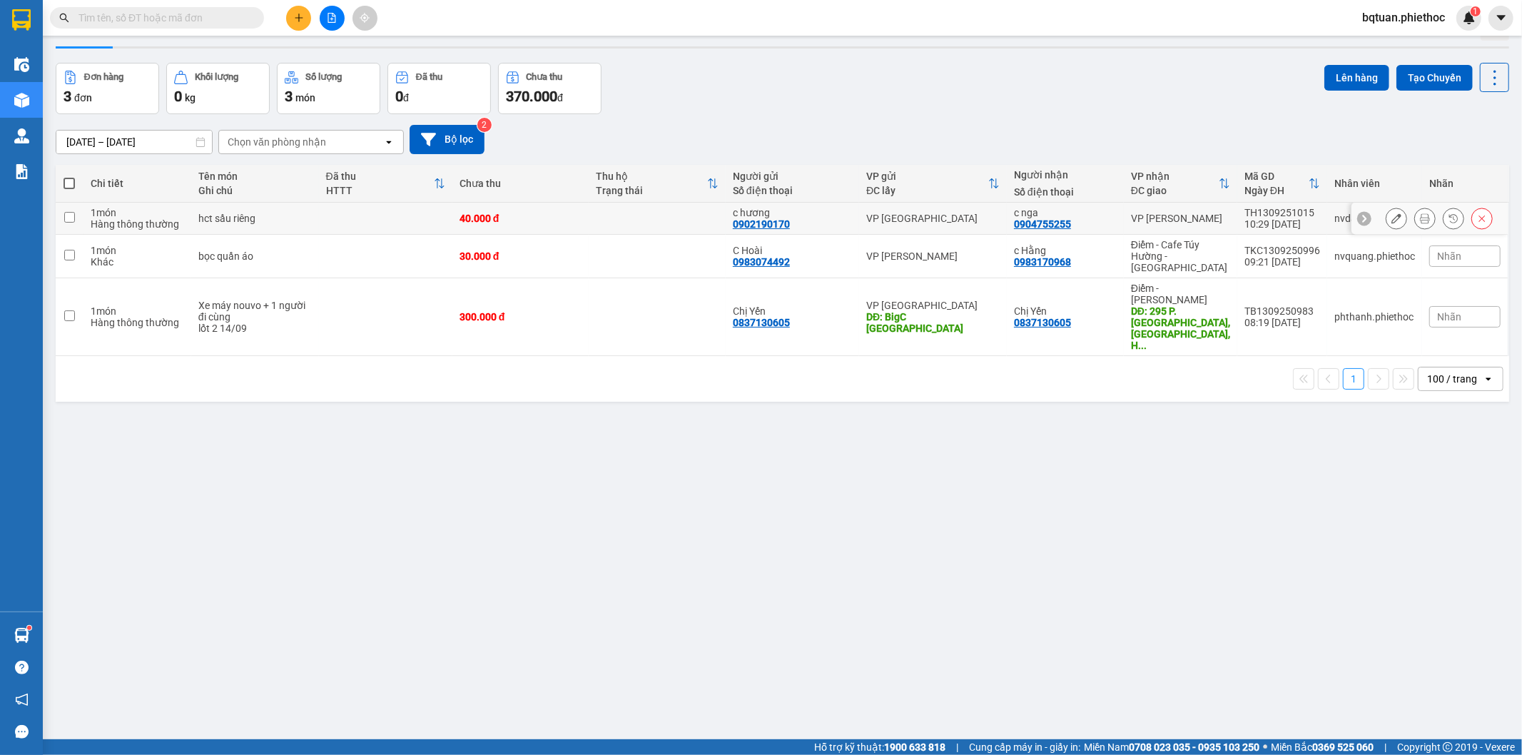
click at [1023, 208] on div "c nga" at bounding box center [1065, 212] width 103 height 11
checkbox input "true"
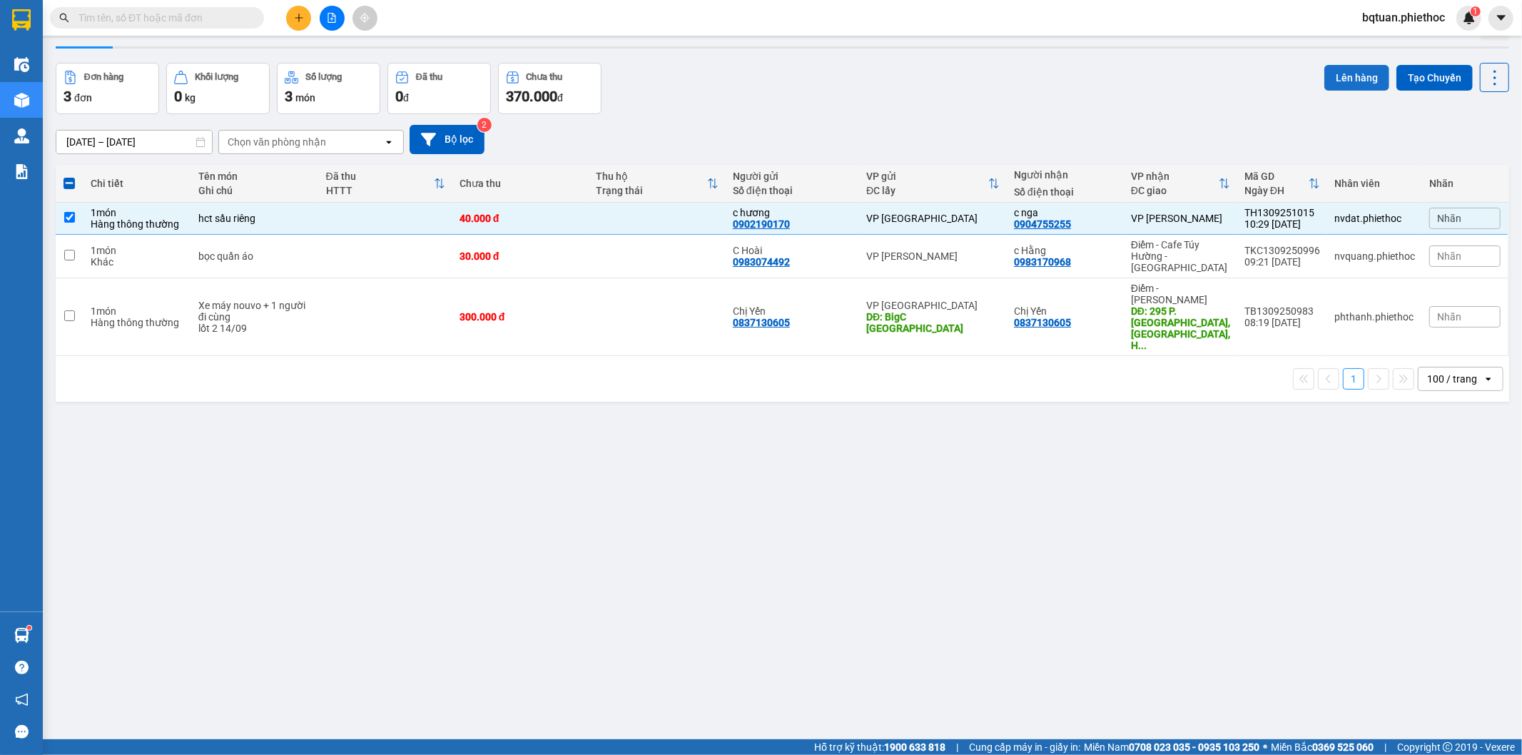
drag, startPoint x: 1365, startPoint y: 71, endPoint x: 1355, endPoint y: 74, distance: 10.9
click at [1355, 74] on button "Lên hàng" at bounding box center [1357, 78] width 65 height 26
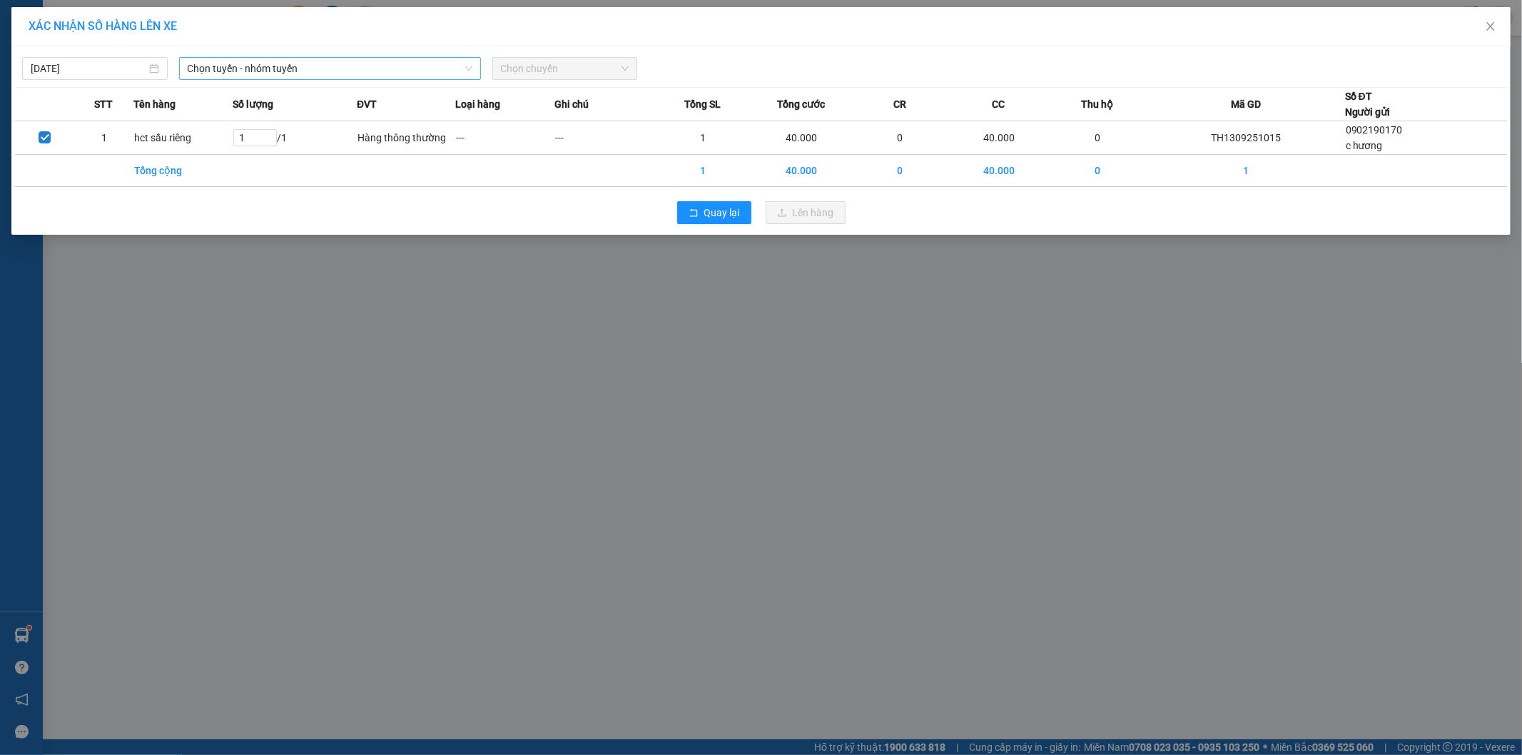
click at [398, 74] on span "Chọn tuyến - nhóm tuyến" at bounding box center [330, 68] width 285 height 21
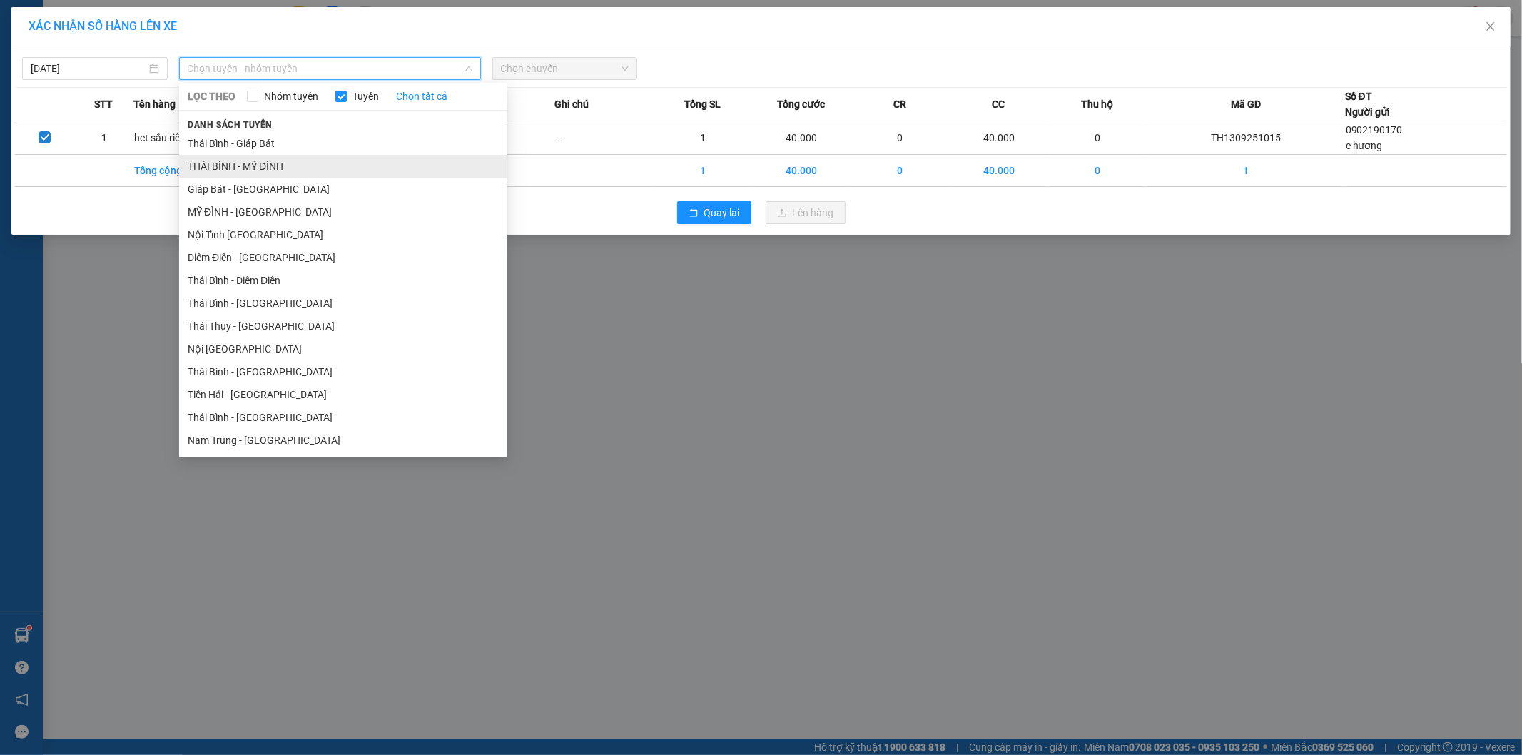
click at [295, 161] on li "THÁI BÌNH - MỸ ĐÌNH" at bounding box center [343, 166] width 328 height 23
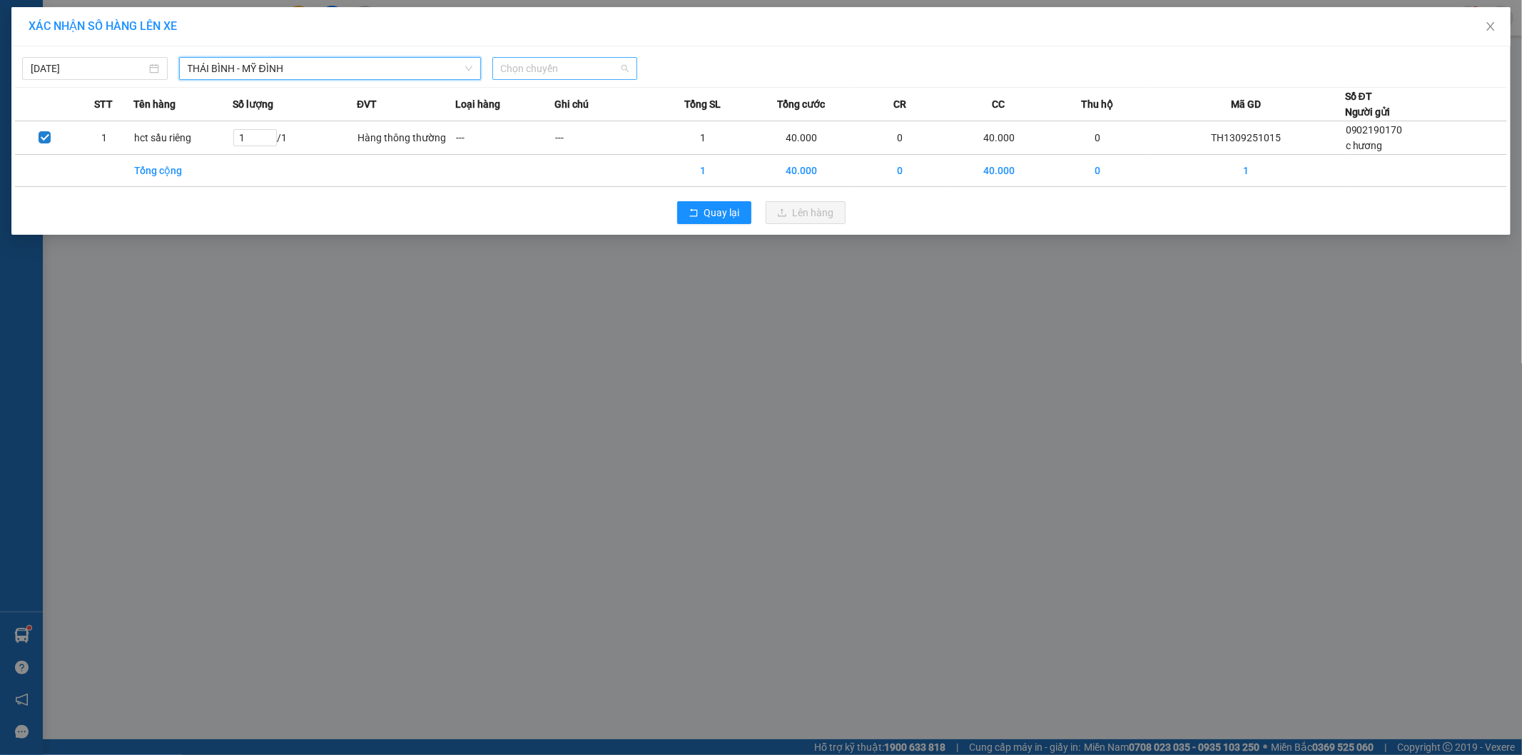
click at [567, 68] on span "Chọn chuyến" at bounding box center [565, 68] width 128 height 21
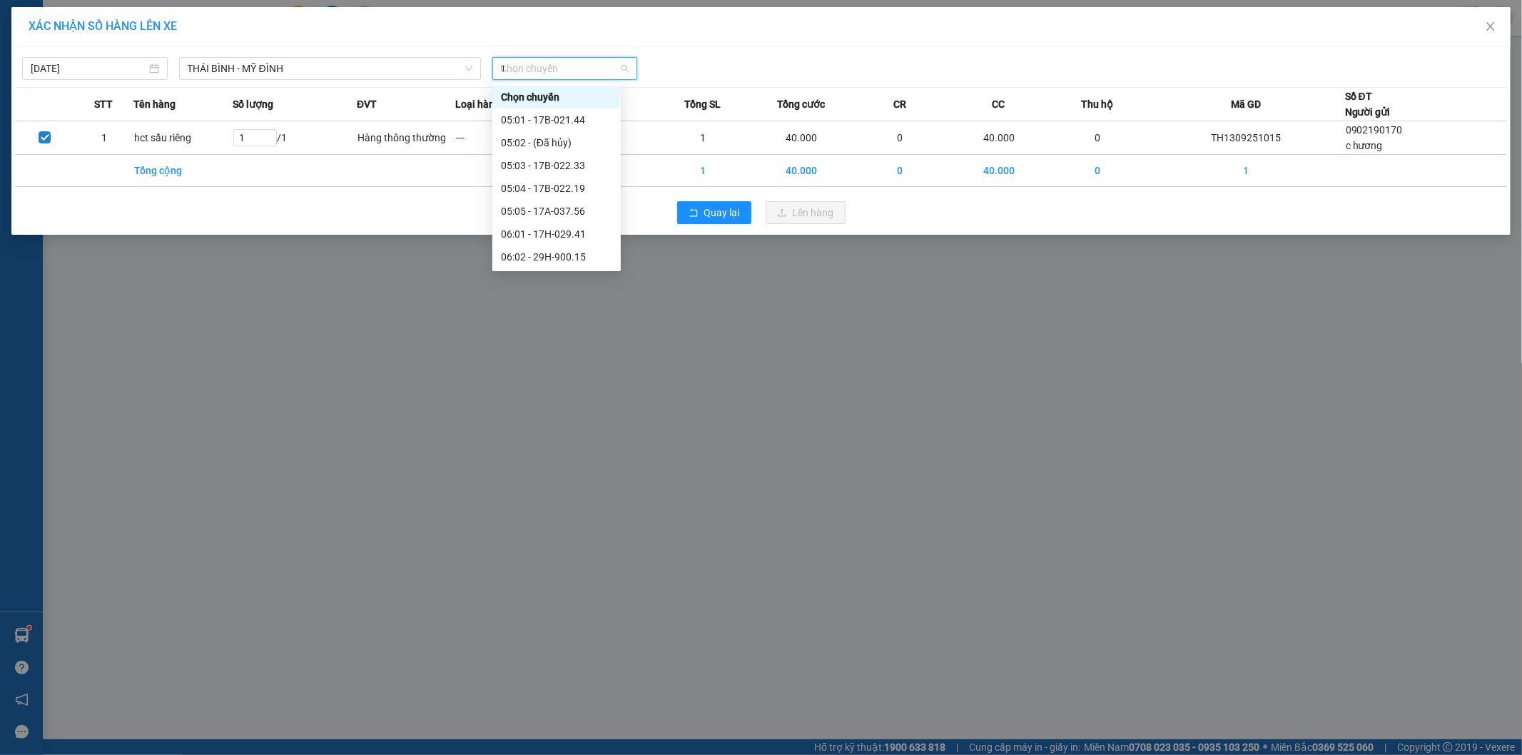
type input "11"
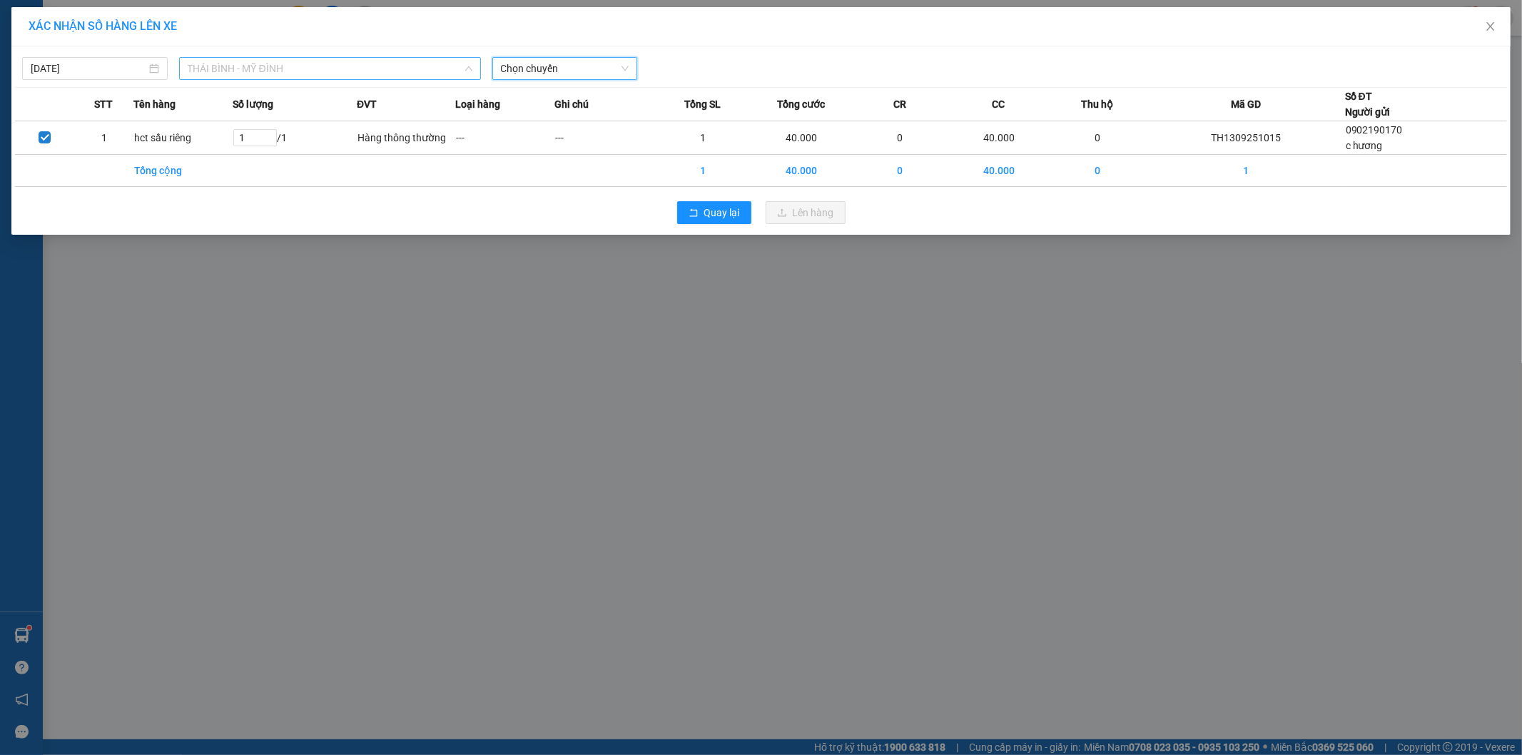
drag, startPoint x: 333, startPoint y: 61, endPoint x: 327, endPoint y: 75, distance: 15.7
click at [328, 69] on span "THÁI BÌNH - MỸ ĐÌNH" at bounding box center [330, 68] width 285 height 21
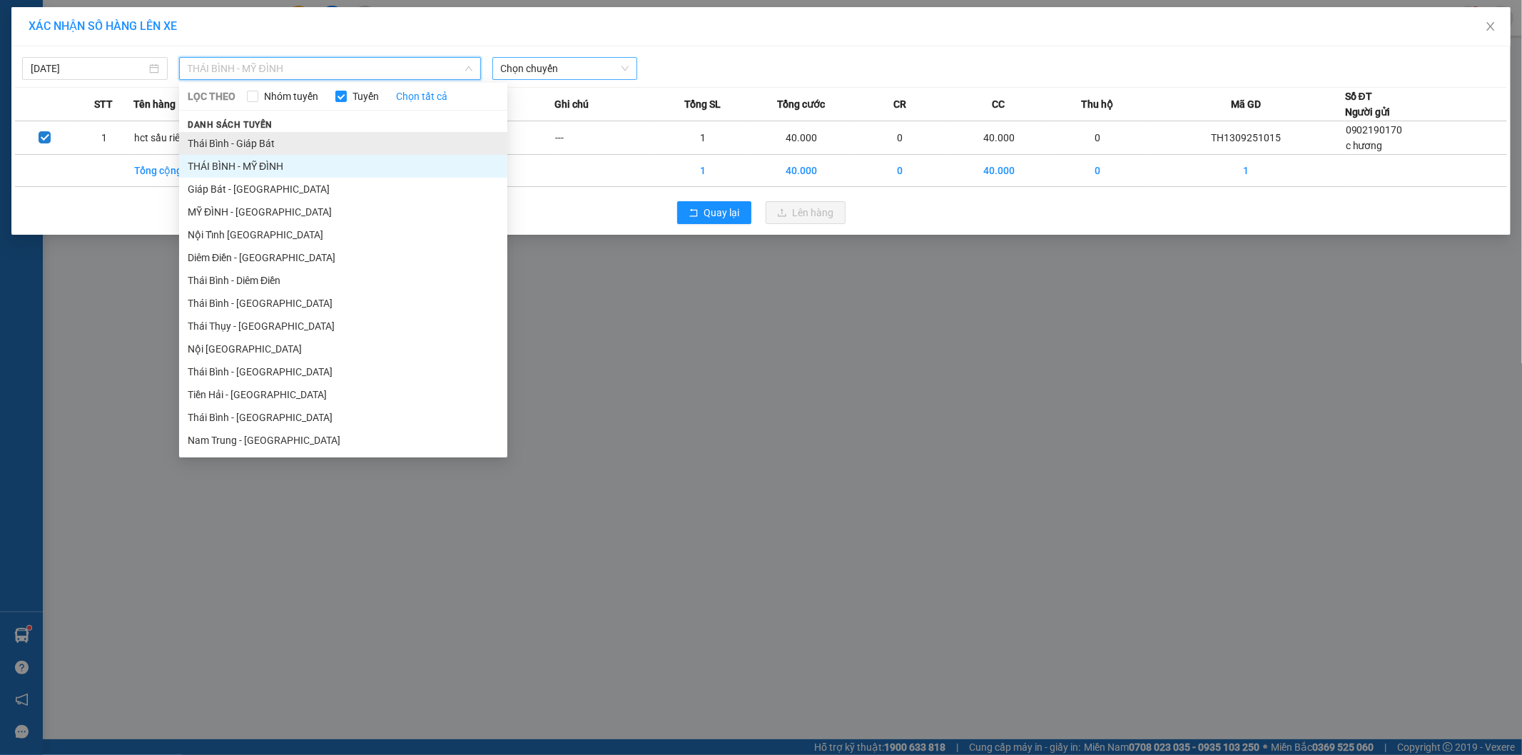
click at [295, 144] on li "Thái Bình - Giáp Bát" at bounding box center [343, 143] width 328 height 23
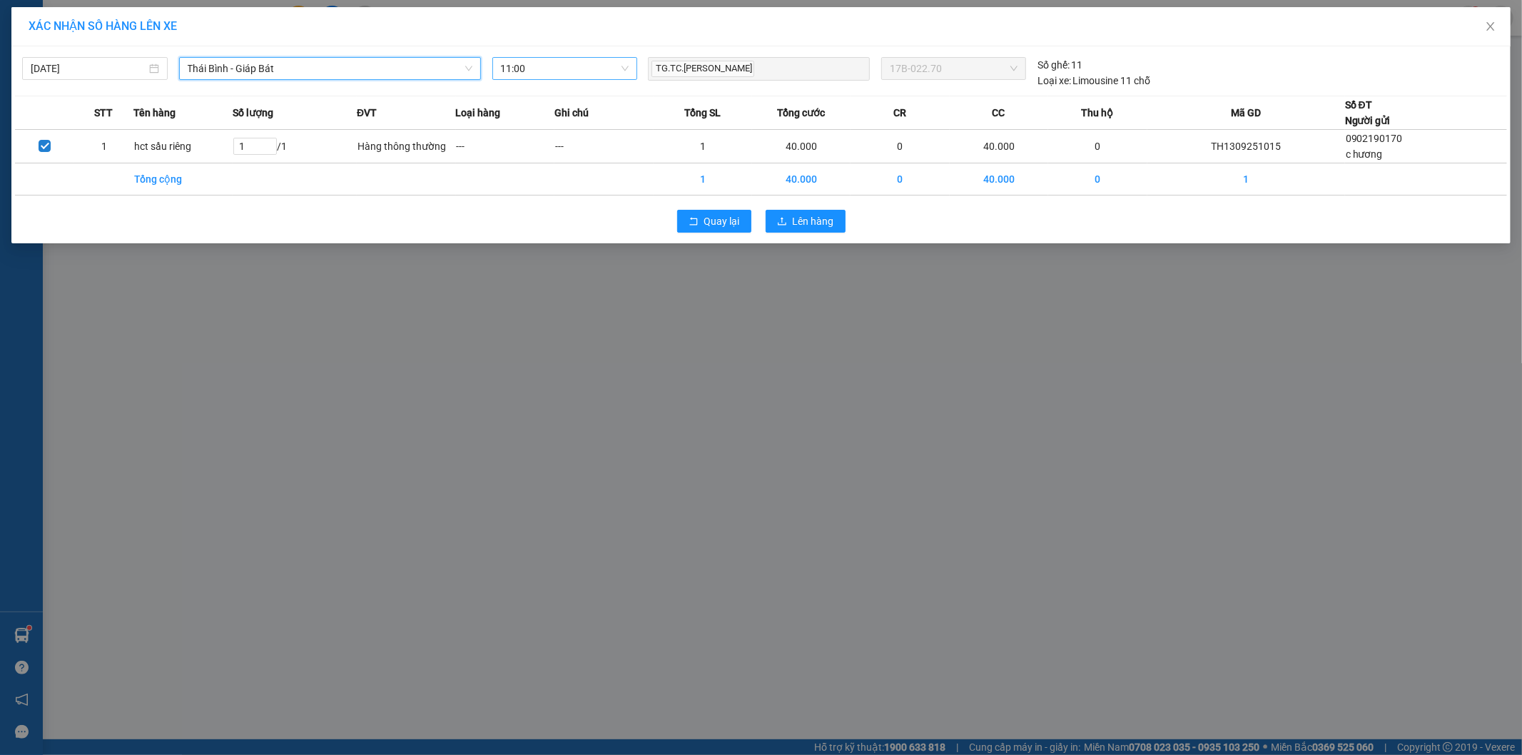
click at [572, 69] on span "11:00" at bounding box center [565, 68] width 128 height 21
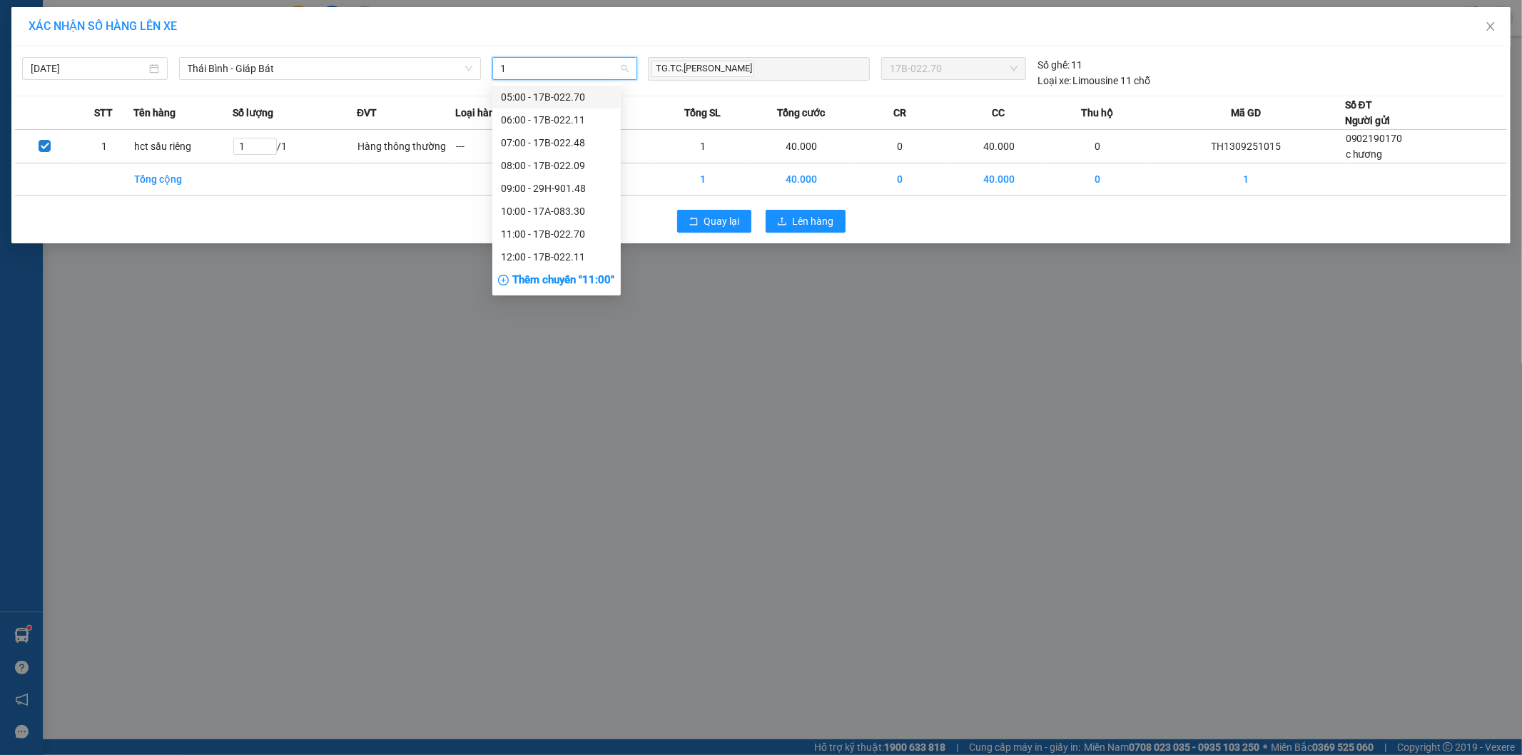
type input "11"
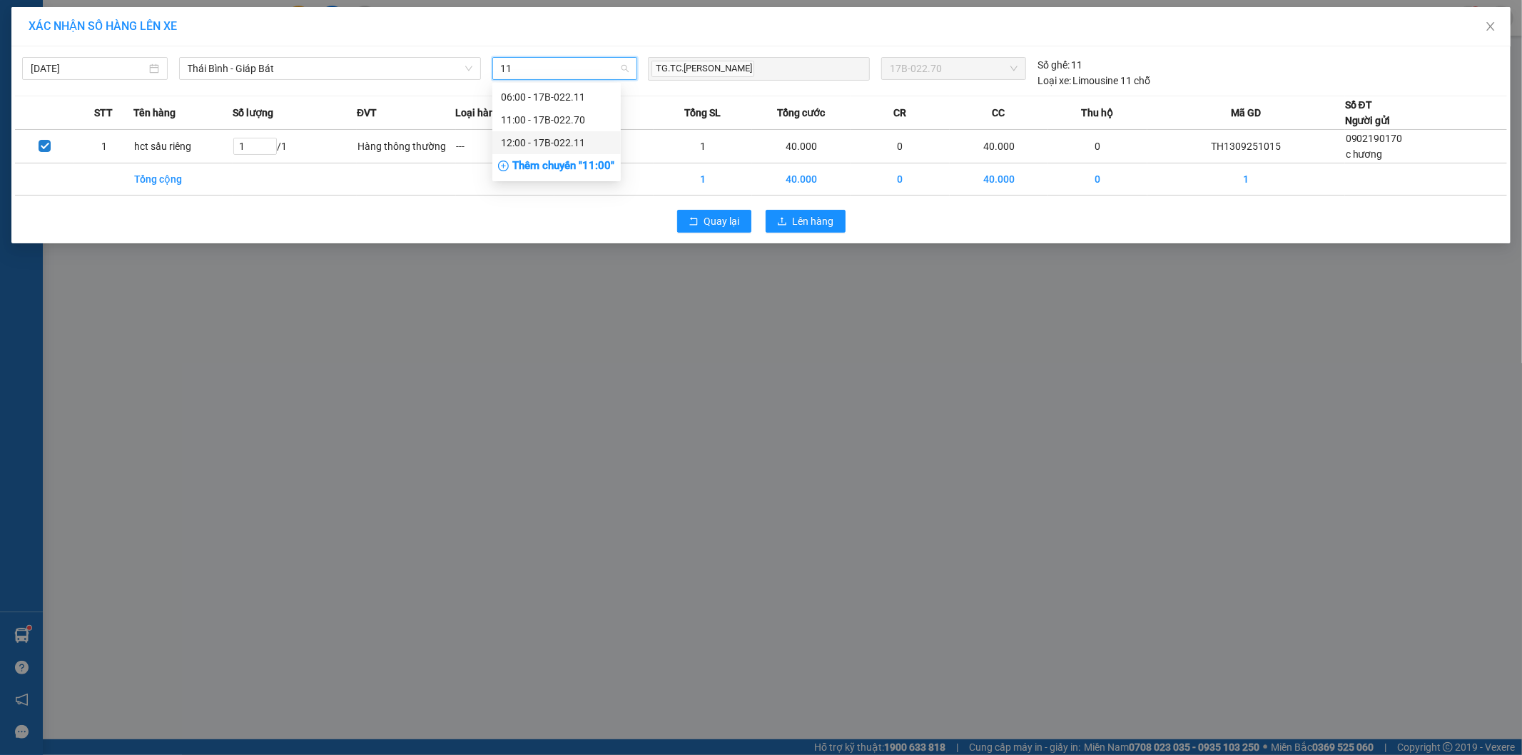
click at [575, 138] on div "12:00 - 17B-022.11" at bounding box center [556, 143] width 111 height 16
click at [802, 220] on span "Lên hàng" at bounding box center [813, 221] width 41 height 16
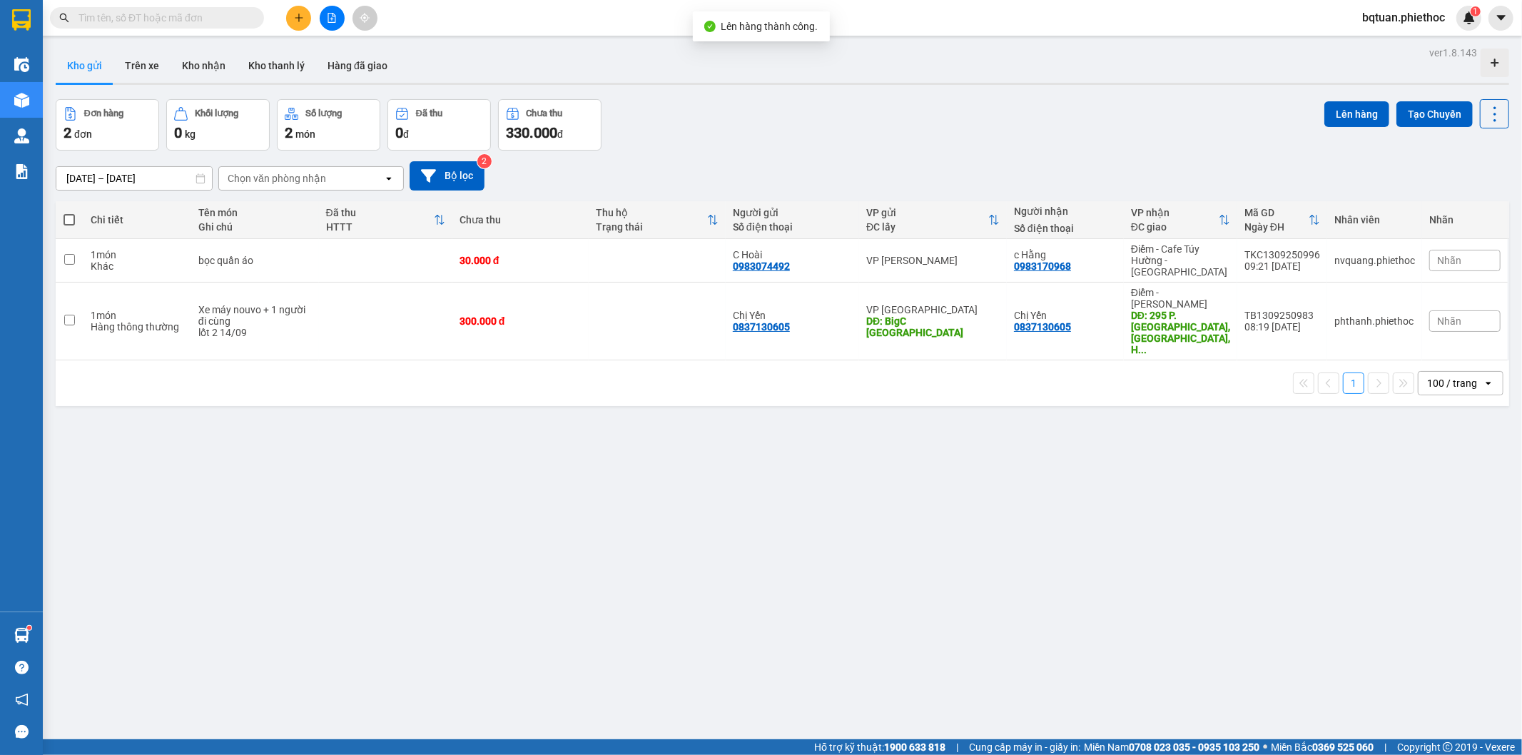
click at [892, 121] on div "Đơn hàng 2 đơn Khối lượng 0 kg Số lượng 2 món Đã thu 0 đ Chưa thu 330.000 đ Lên…" at bounding box center [783, 124] width 1454 height 51
click at [896, 121] on div "Đơn hàng 2 đơn Khối lượng 0 kg Số lượng 2 món Đã thu 0 đ Chưa thu 330.000 đ Lên…" at bounding box center [783, 124] width 1454 height 51
click at [916, 133] on div "Đơn hàng 2 đơn Khối lượng 0 kg Số lượng 2 món Đã thu 0 đ Chưa thu 330.000 đ Lên…" at bounding box center [783, 124] width 1454 height 51
click at [317, 11] on div at bounding box center [331, 18] width 107 height 25
click at [167, 59] on button "Trên xe" at bounding box center [141, 66] width 57 height 34
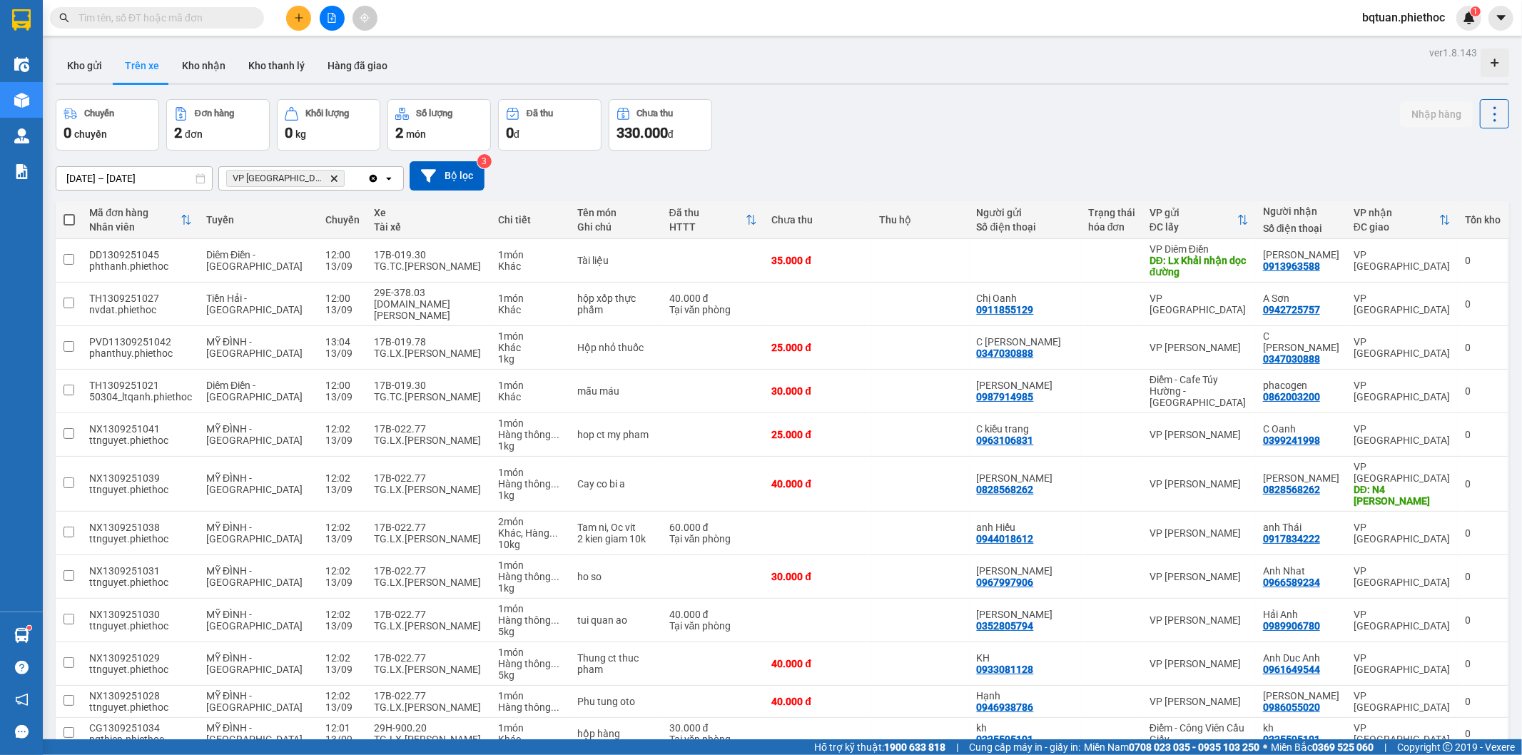
scroll to position [480, 0]
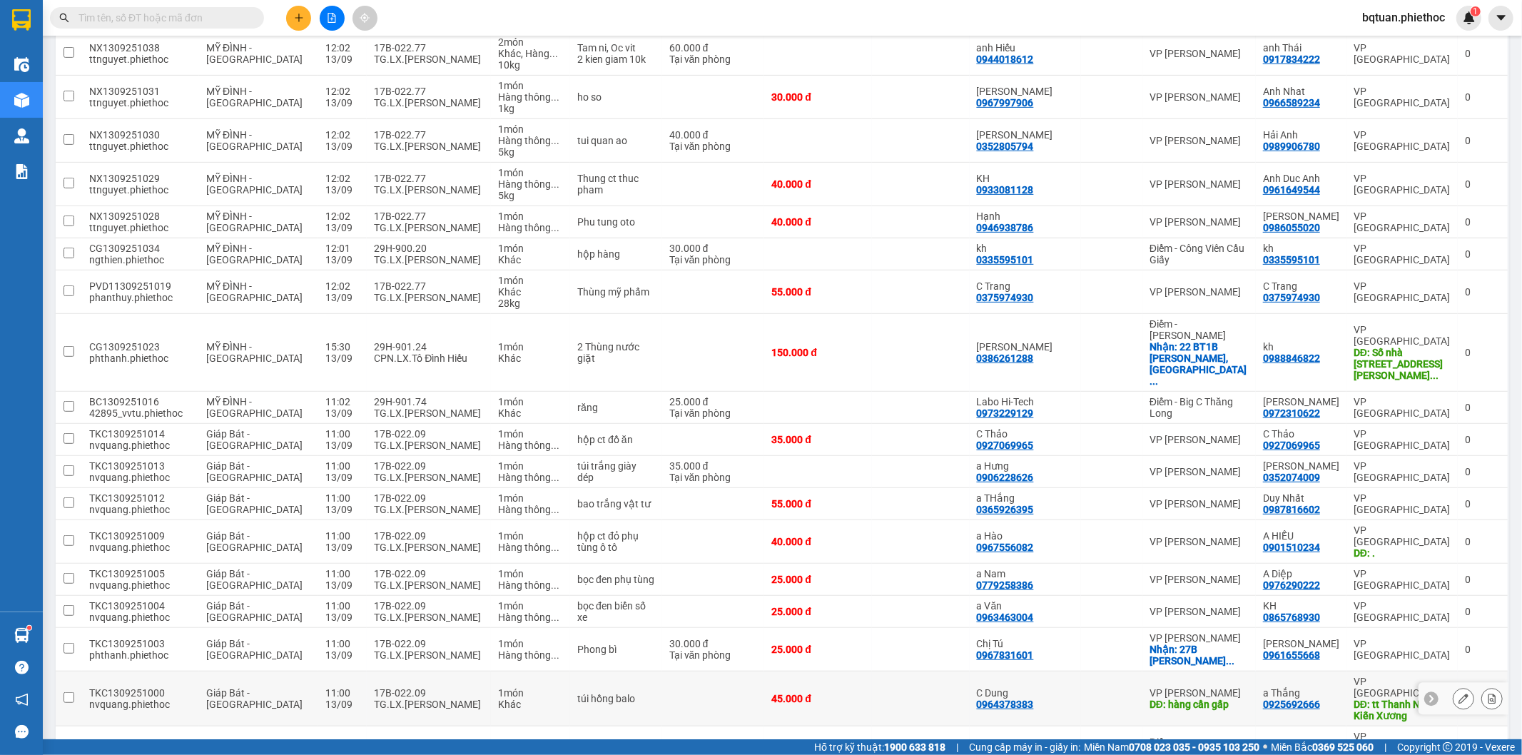
click at [428, 699] on div "TG.LX.[PERSON_NAME]" at bounding box center [429, 704] width 110 height 11
checkbox input "true"
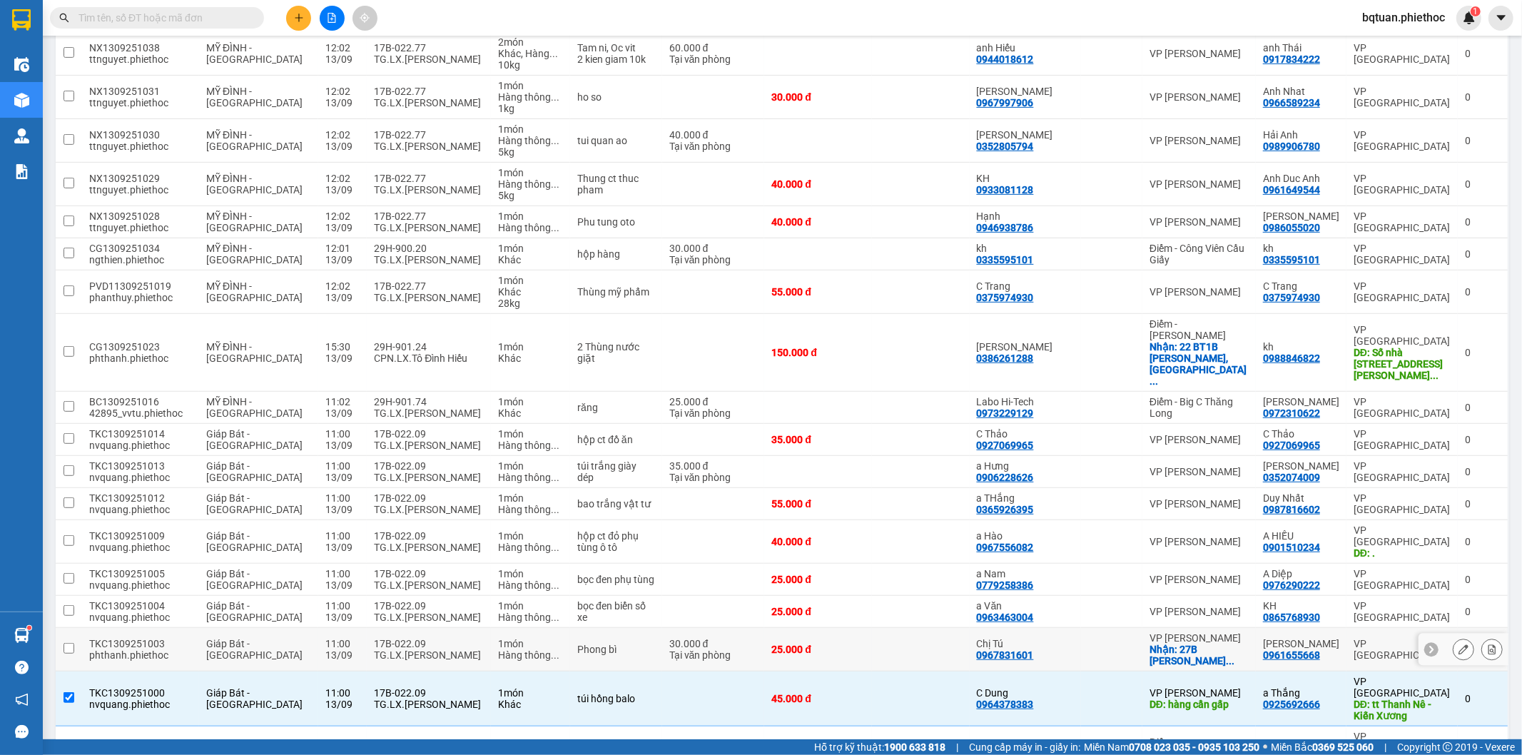
drag, startPoint x: 430, startPoint y: 581, endPoint x: 437, endPoint y: 570, distance: 13.1
click at [432, 649] on div "TG.LX.[PERSON_NAME]" at bounding box center [429, 654] width 110 height 11
checkbox input "true"
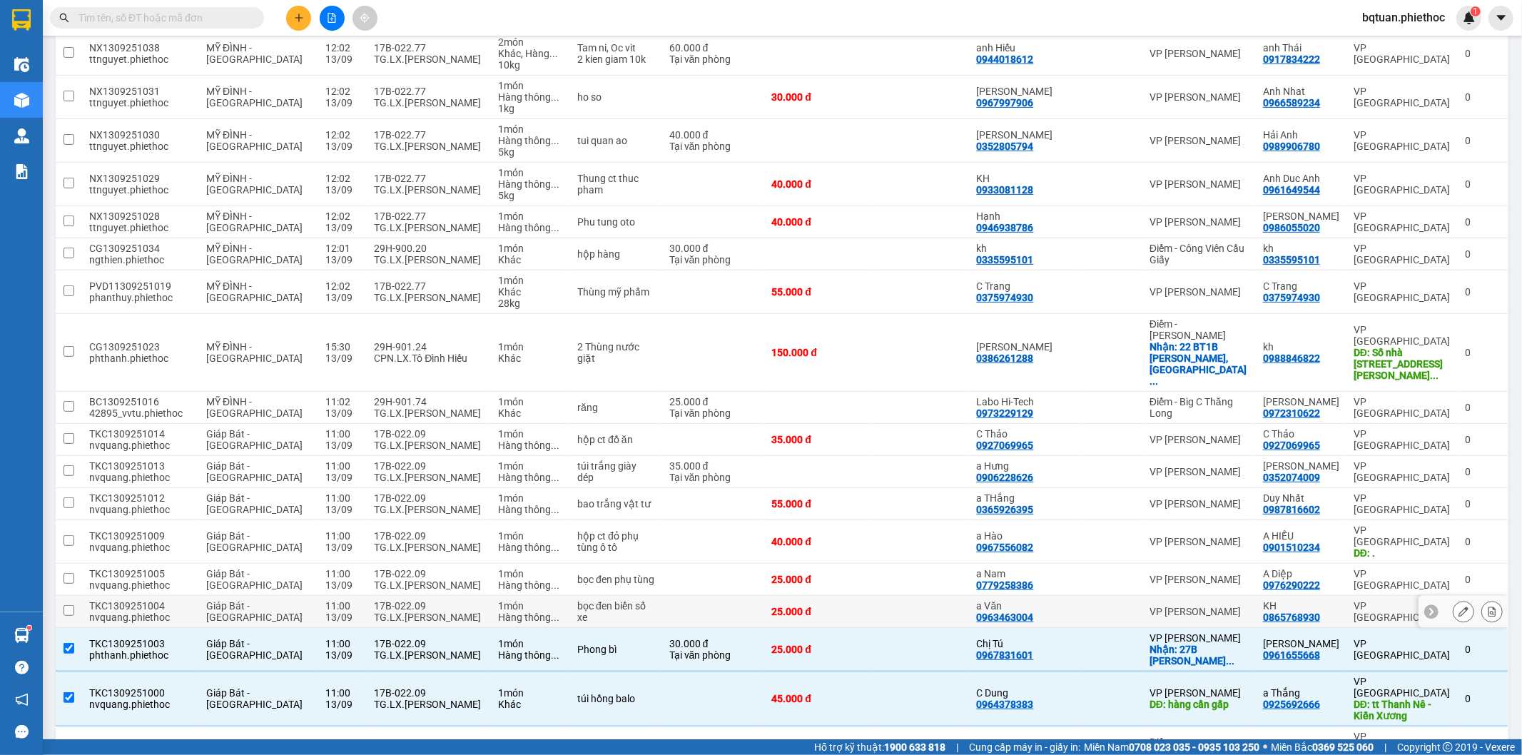
click at [442, 600] on div "17B-022.09" at bounding box center [429, 605] width 110 height 11
checkbox input "true"
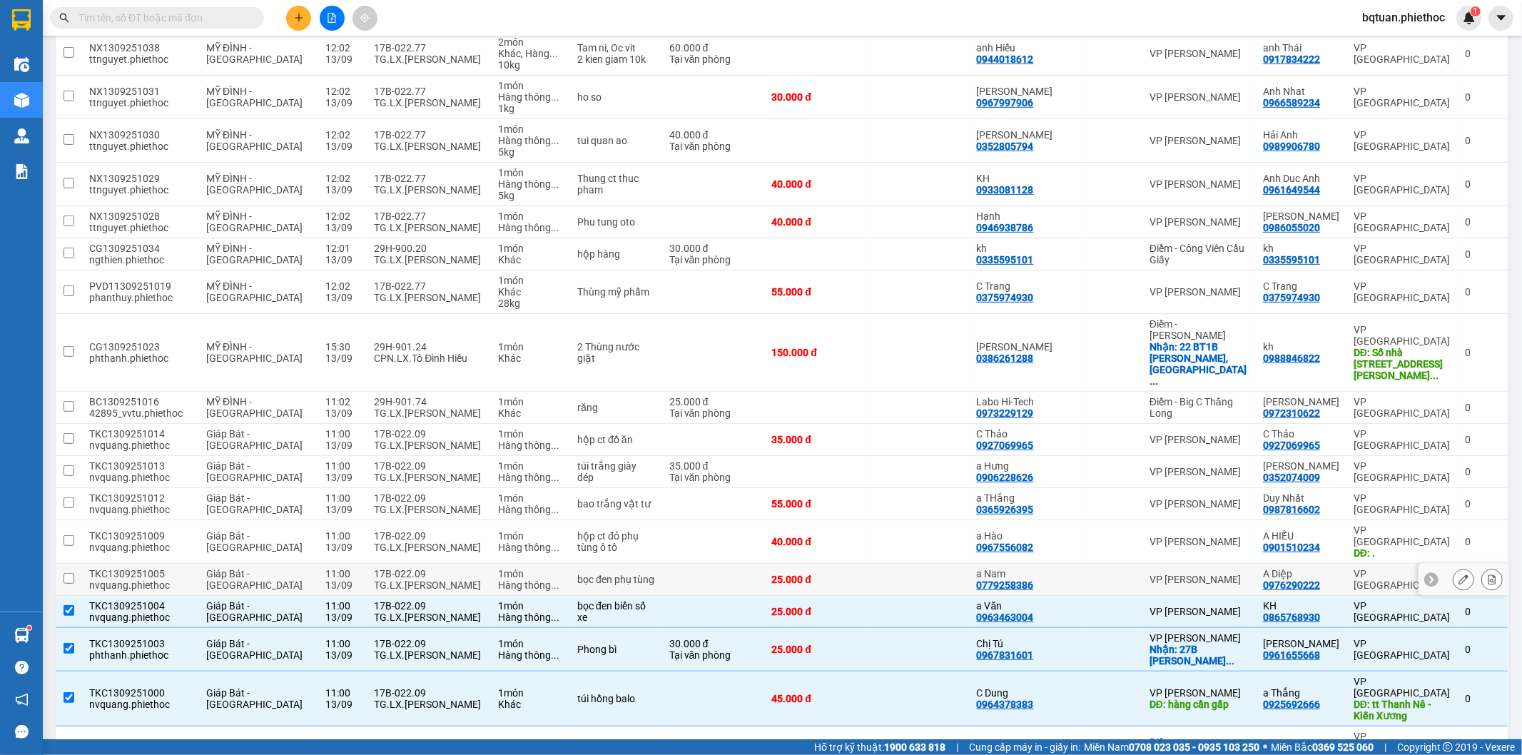
drag, startPoint x: 427, startPoint y: 486, endPoint x: 419, endPoint y: 481, distance: 9.3
click at [427, 564] on td "17B-022.09 TG.LX.Đỗ Văn Chi" at bounding box center [429, 580] width 124 height 32
checkbox input "true"
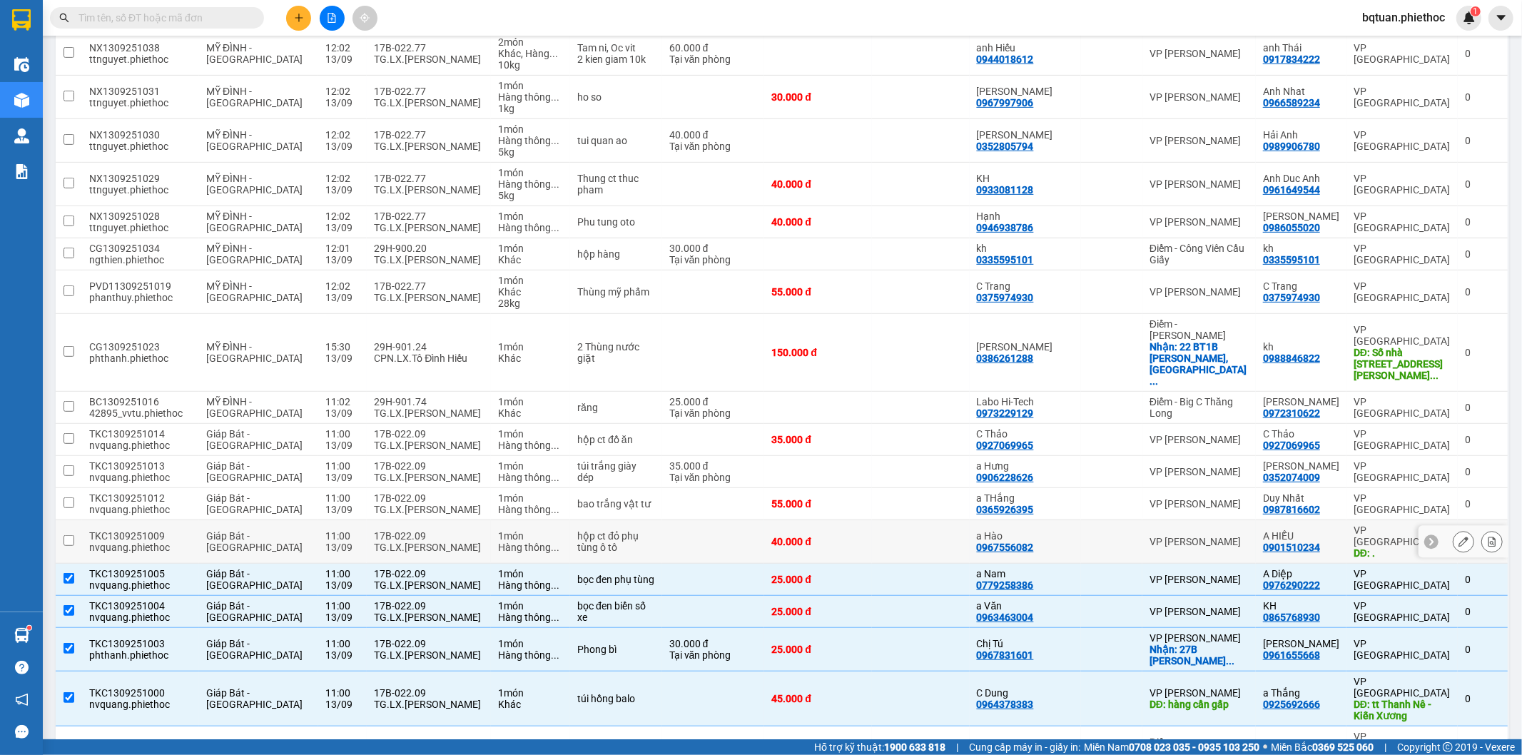
drag, startPoint x: 404, startPoint y: 467, endPoint x: 405, endPoint y: 436, distance: 30.7
click at [404, 530] on div "17B-022.09" at bounding box center [429, 535] width 110 height 11
checkbox input "true"
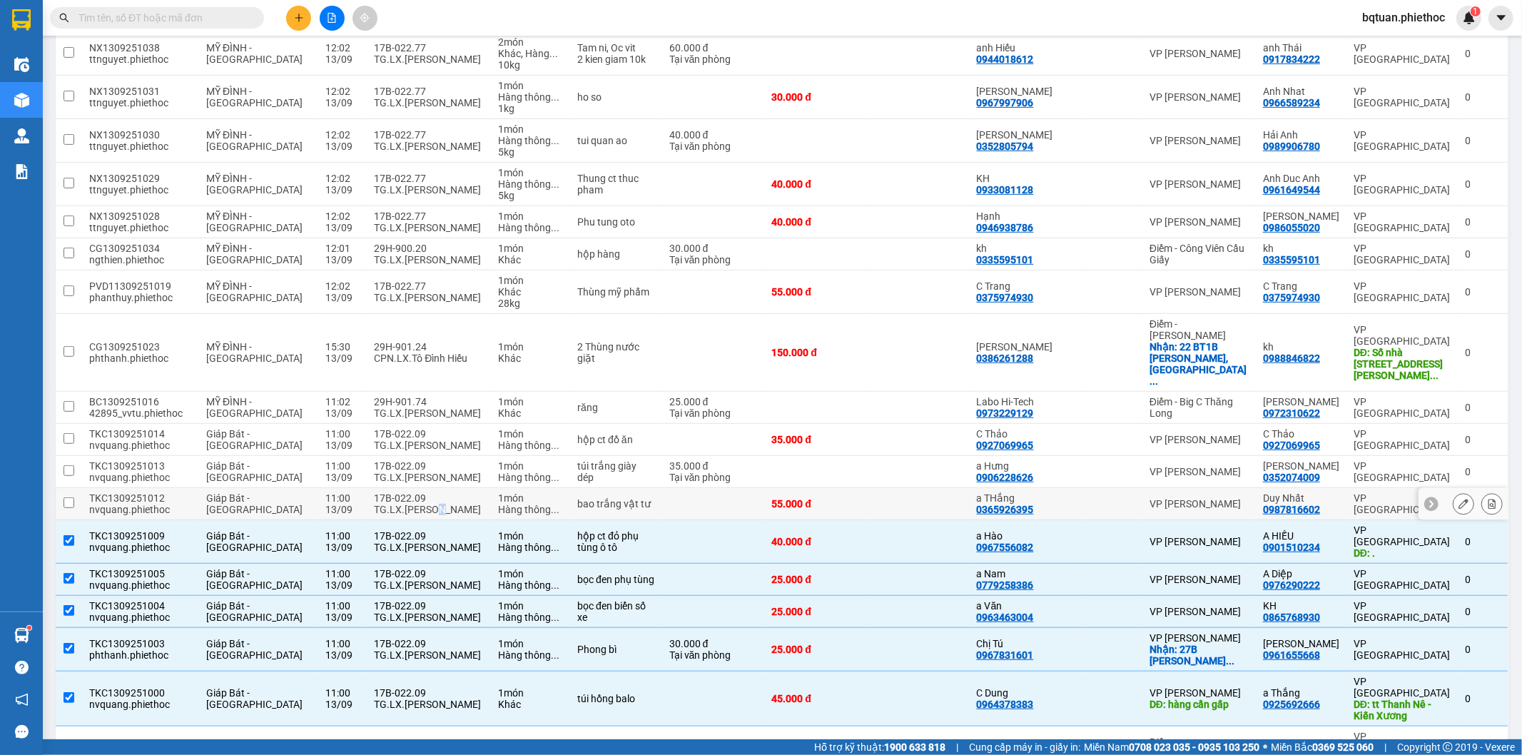
click at [407, 504] on div "TG.LX.[PERSON_NAME]" at bounding box center [429, 509] width 110 height 11
checkbox input "true"
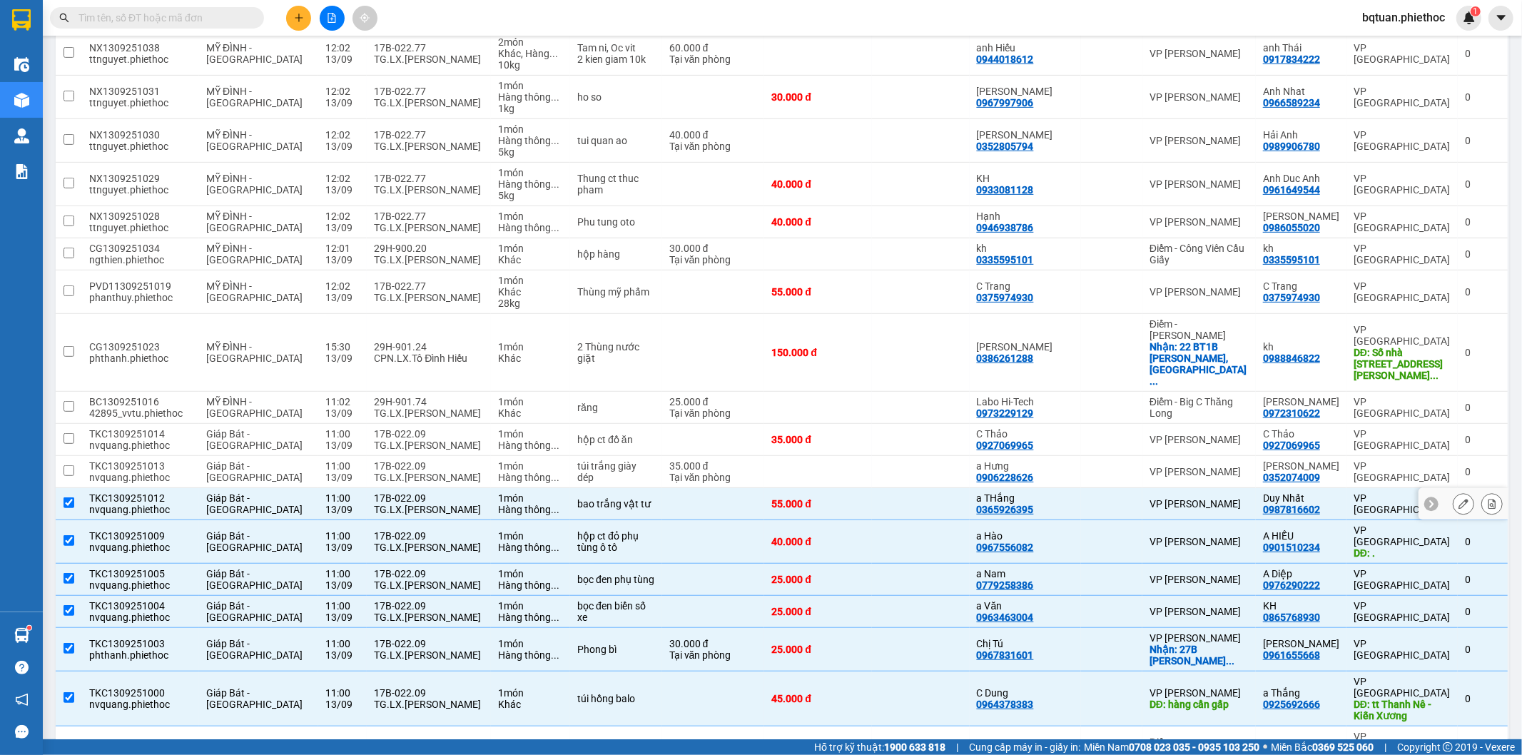
click at [404, 472] on div "TG.LX.[PERSON_NAME]" at bounding box center [429, 477] width 110 height 11
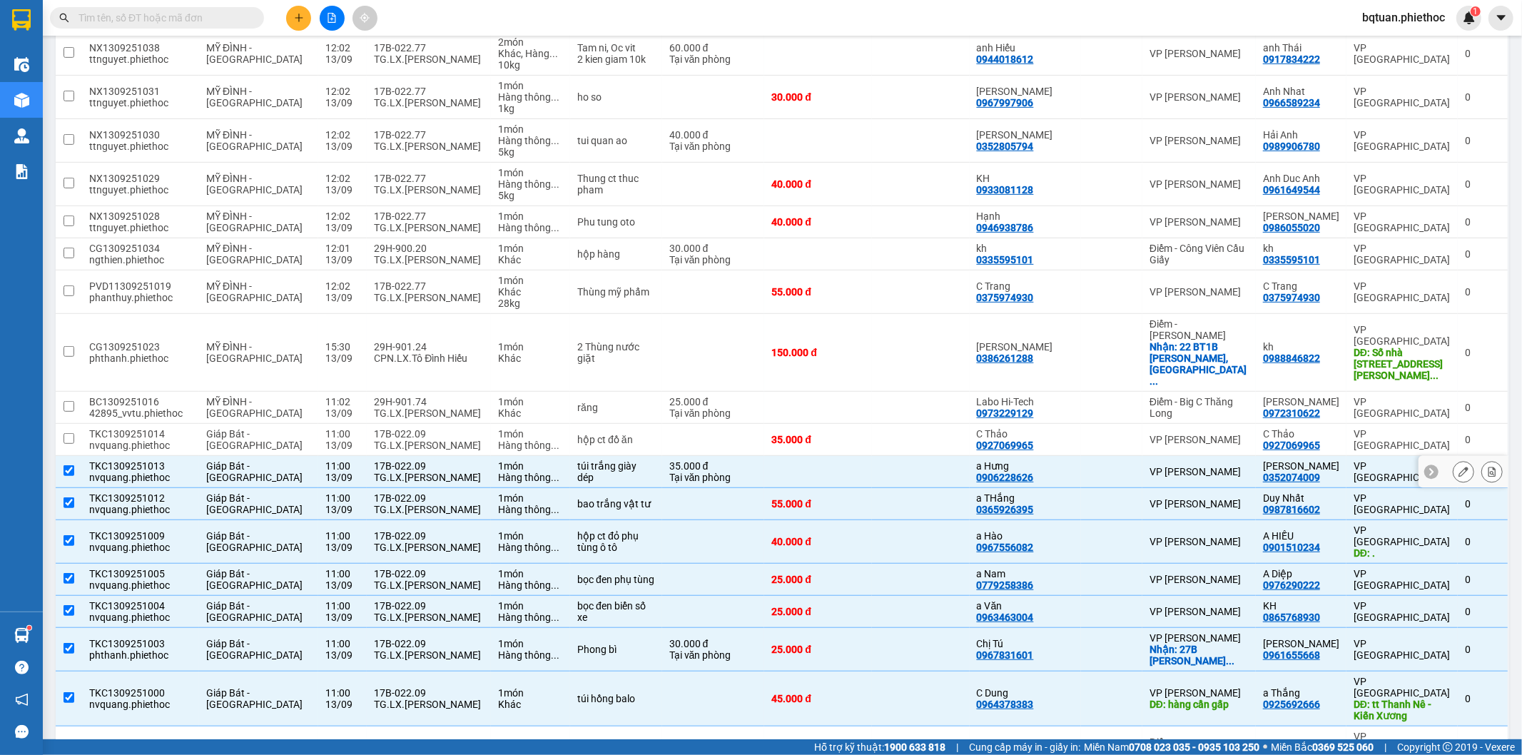
checkbox input "true"
click at [412, 440] on div "TG.LX.[PERSON_NAME]" at bounding box center [429, 445] width 110 height 11
checkbox input "true"
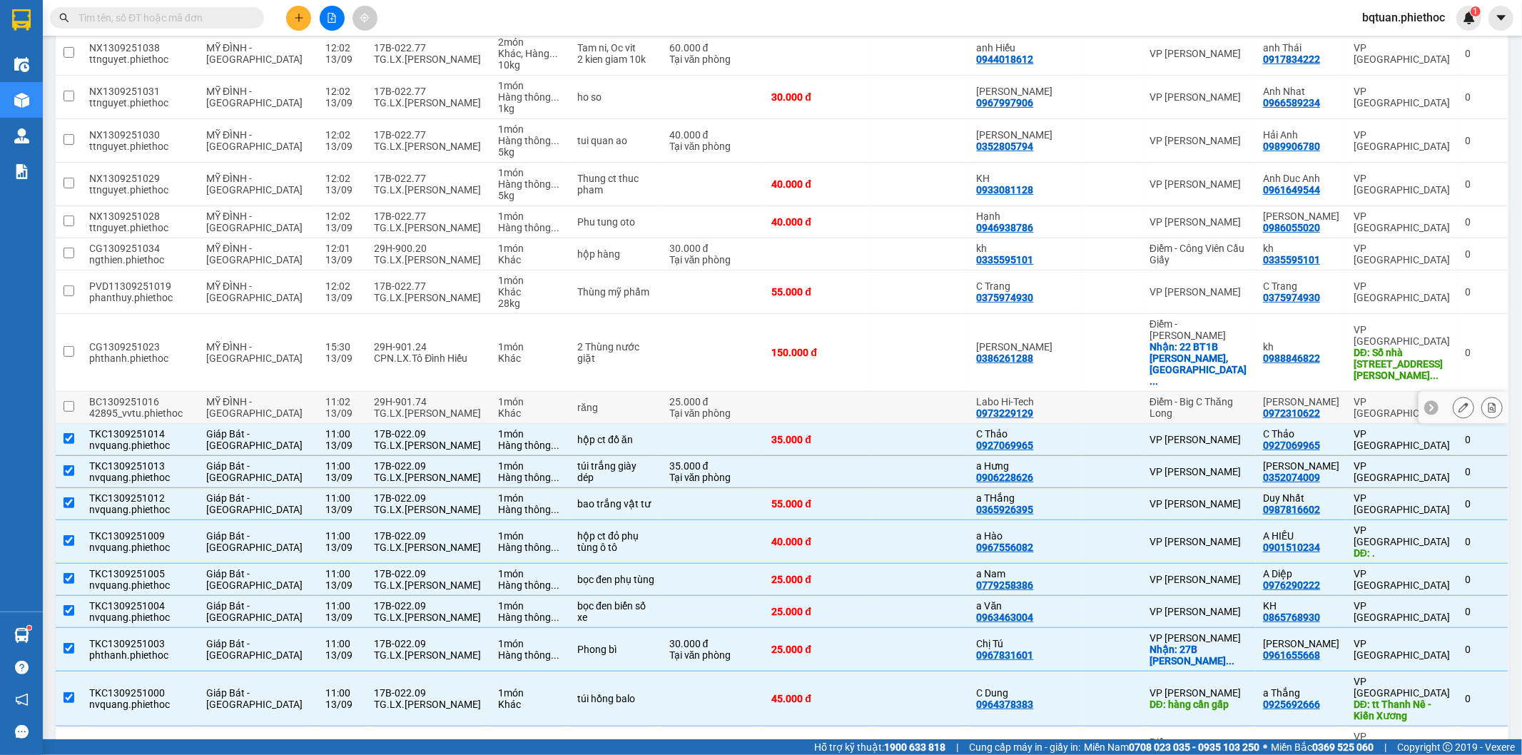
click at [418, 408] on div "TG.LX.[PERSON_NAME]" at bounding box center [429, 413] width 110 height 11
checkbox input "true"
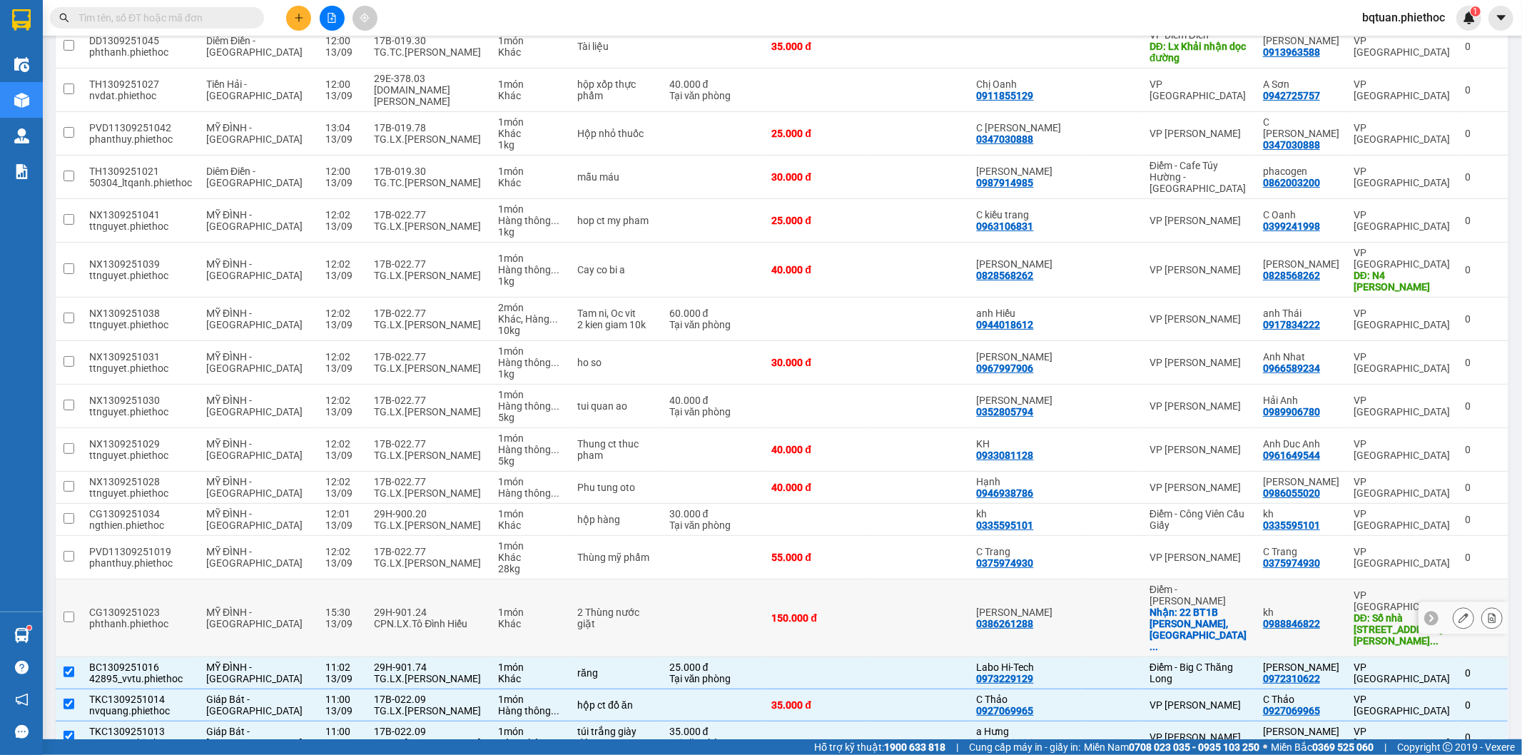
scroll to position [83, 0]
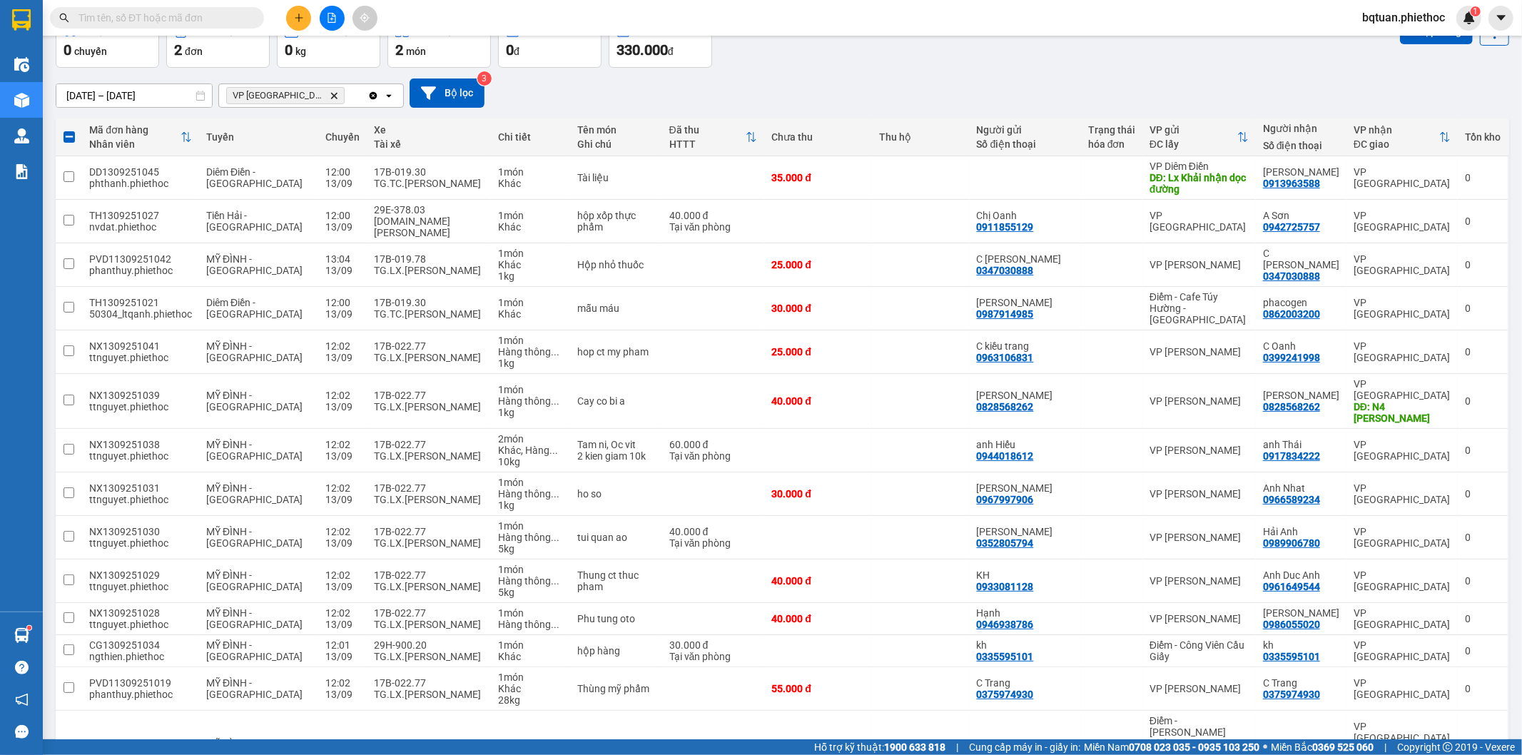
drag, startPoint x: 1119, startPoint y: 47, endPoint x: 1092, endPoint y: 51, distance: 27.5
click at [931, 218] on td at bounding box center [920, 222] width 97 height 44
checkbox input "true"
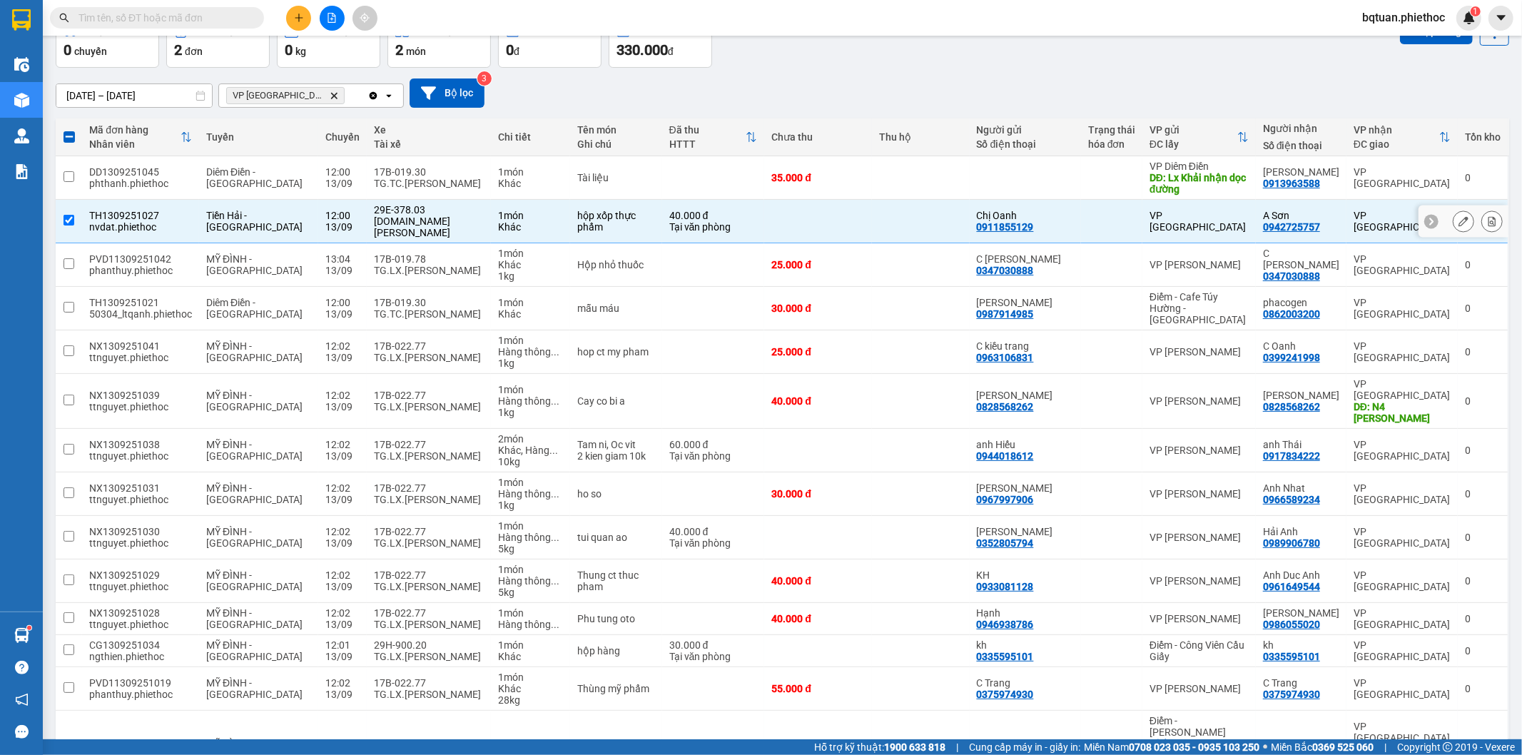
click at [937, 182] on td at bounding box center [920, 178] width 97 height 44
checkbox input "true"
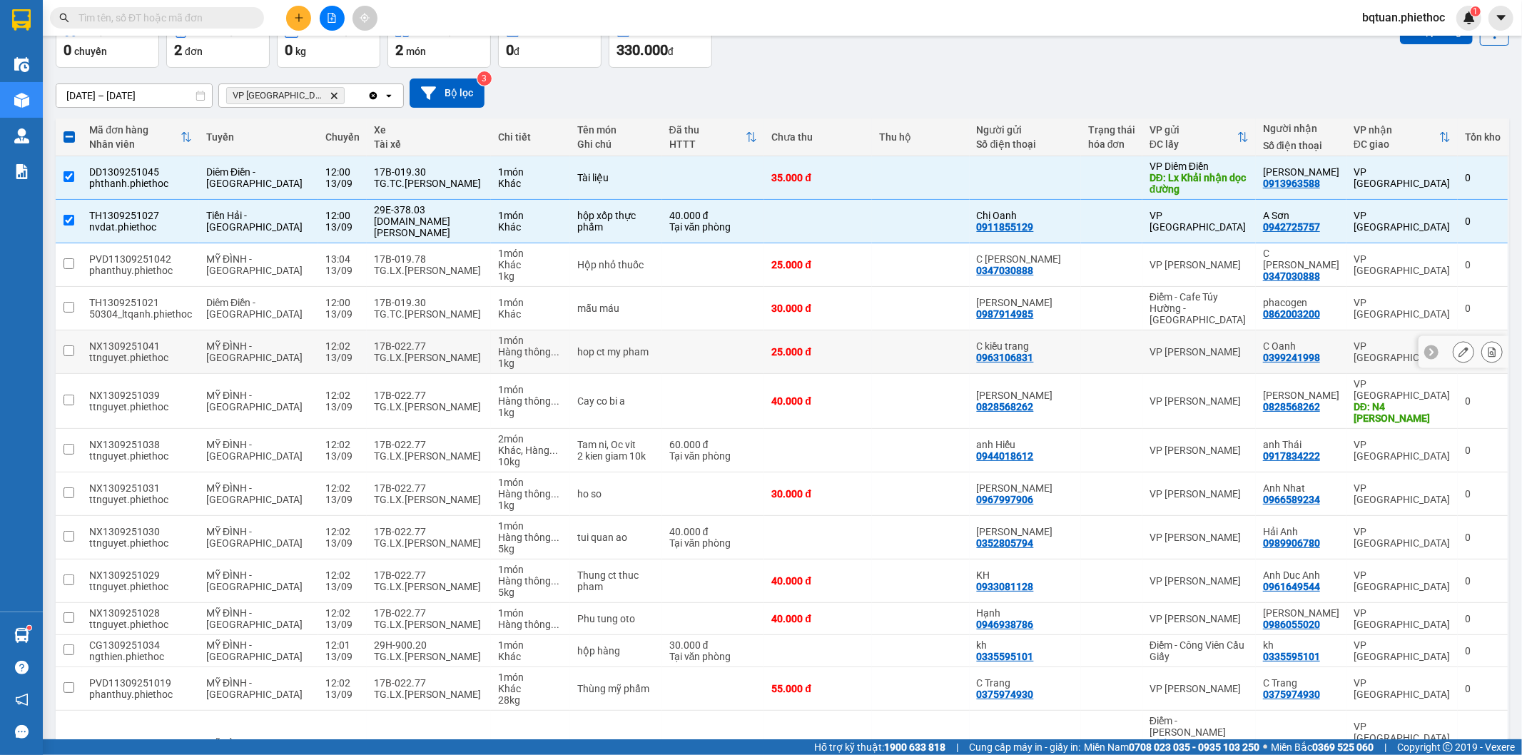
click at [1175, 330] on td "VP [PERSON_NAME]" at bounding box center [1199, 352] width 113 height 44
checkbox input "true"
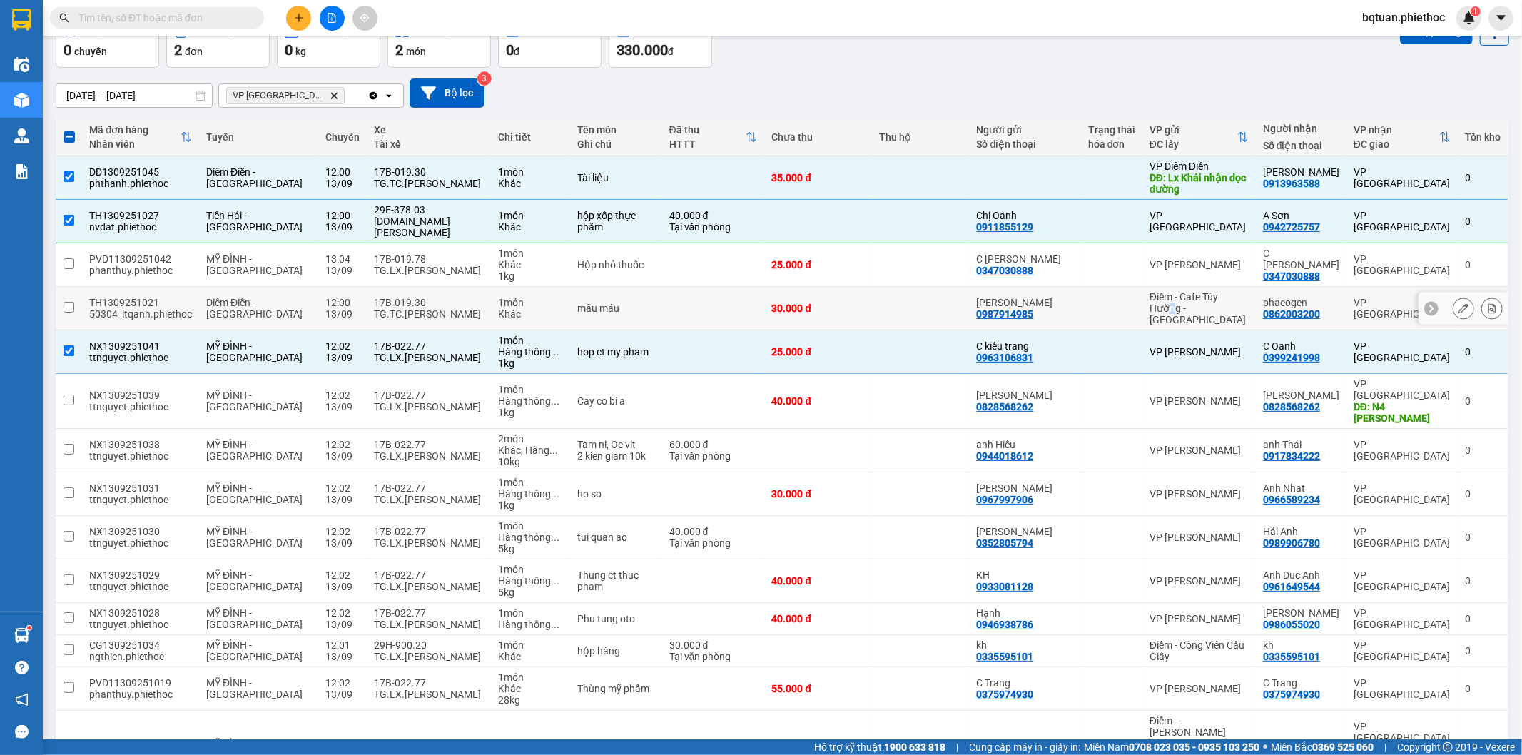
click at [1181, 296] on div "Điểm - Cafe Túy Hường - [GEOGRAPHIC_DATA]" at bounding box center [1199, 308] width 99 height 34
checkbox input "true"
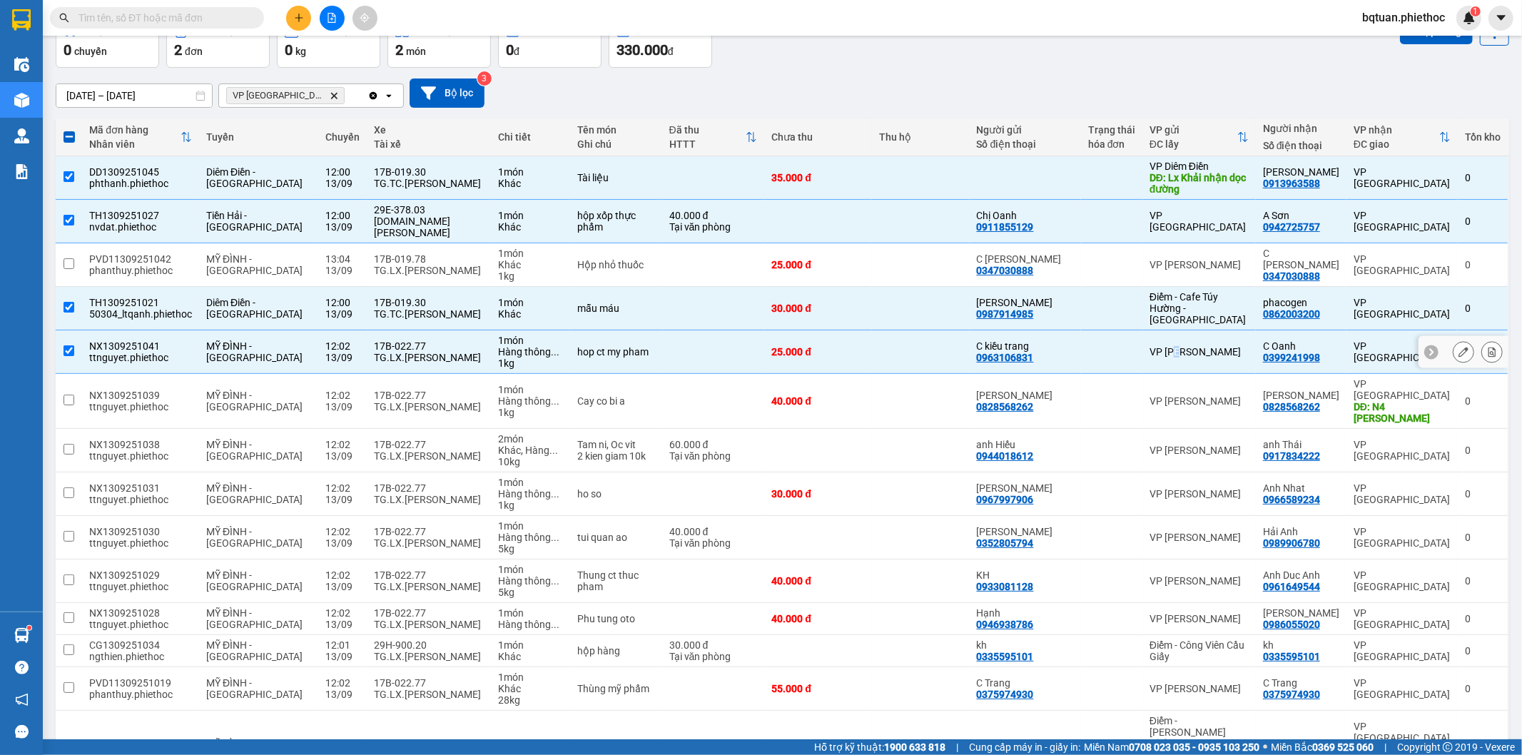
click at [1190, 346] on div "VP [PERSON_NAME]" at bounding box center [1199, 351] width 99 height 11
checkbox input "false"
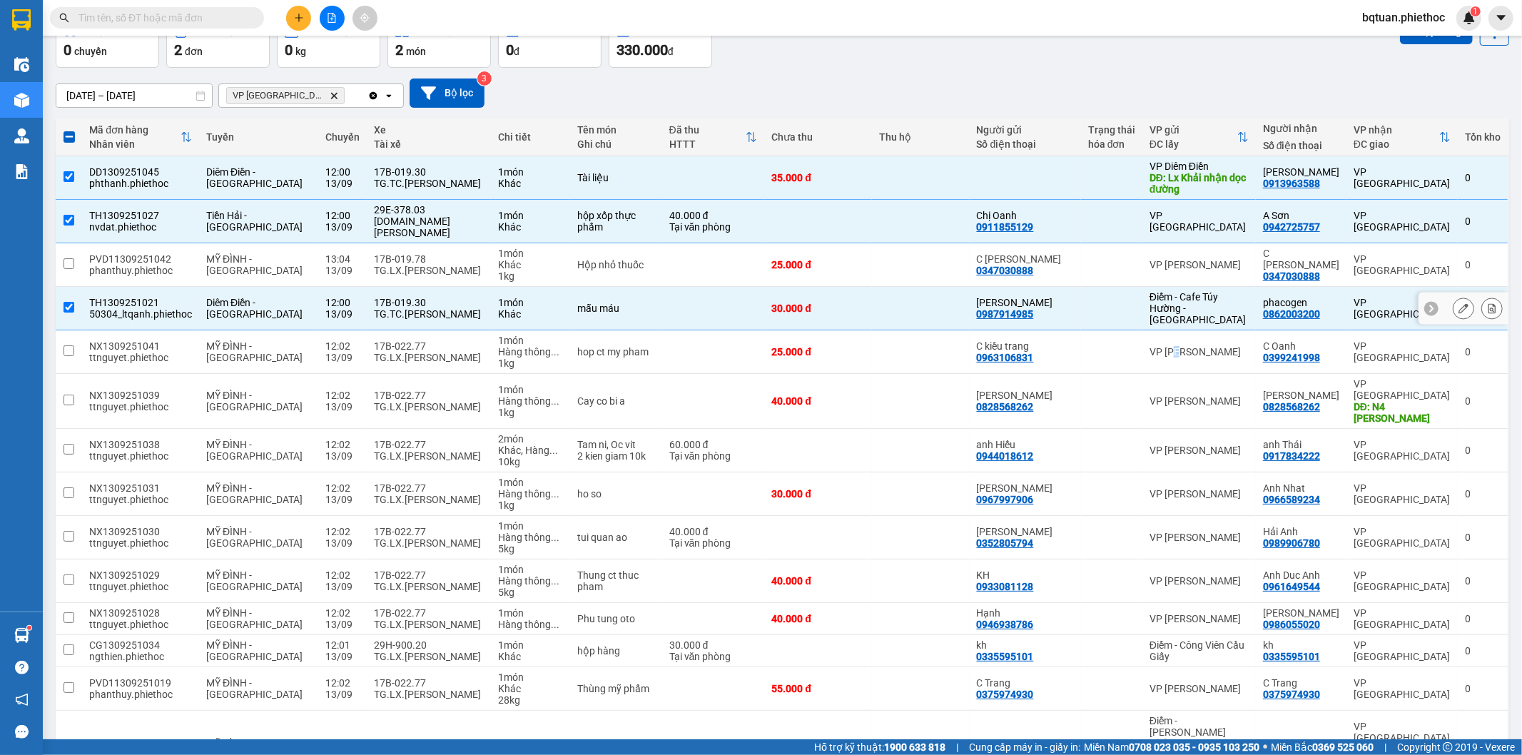
click at [1459, 303] on icon at bounding box center [1464, 308] width 10 height 10
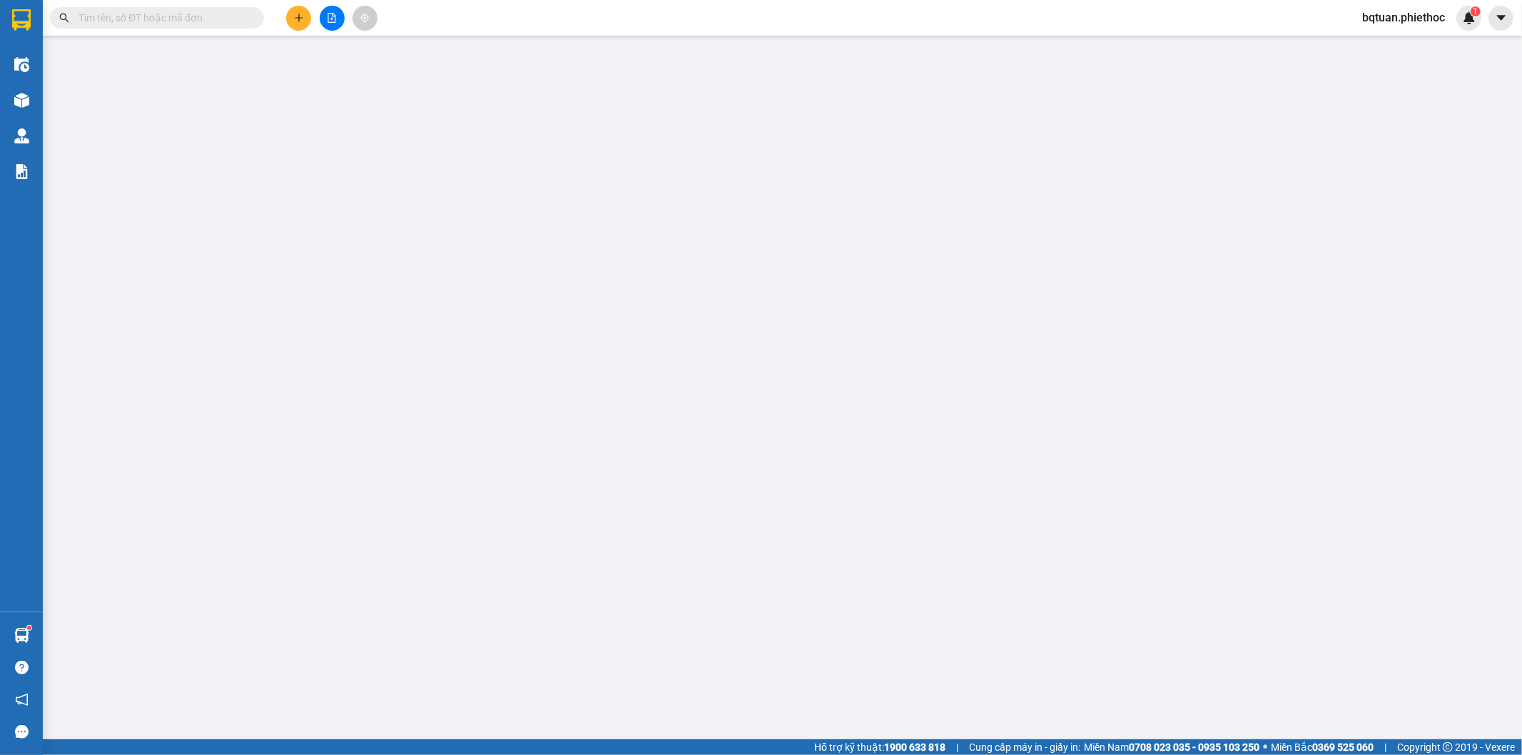
type input "0987914985"
type input "Anh Khánh"
type input "0862003200"
type input "phacogen"
type input "30.000"
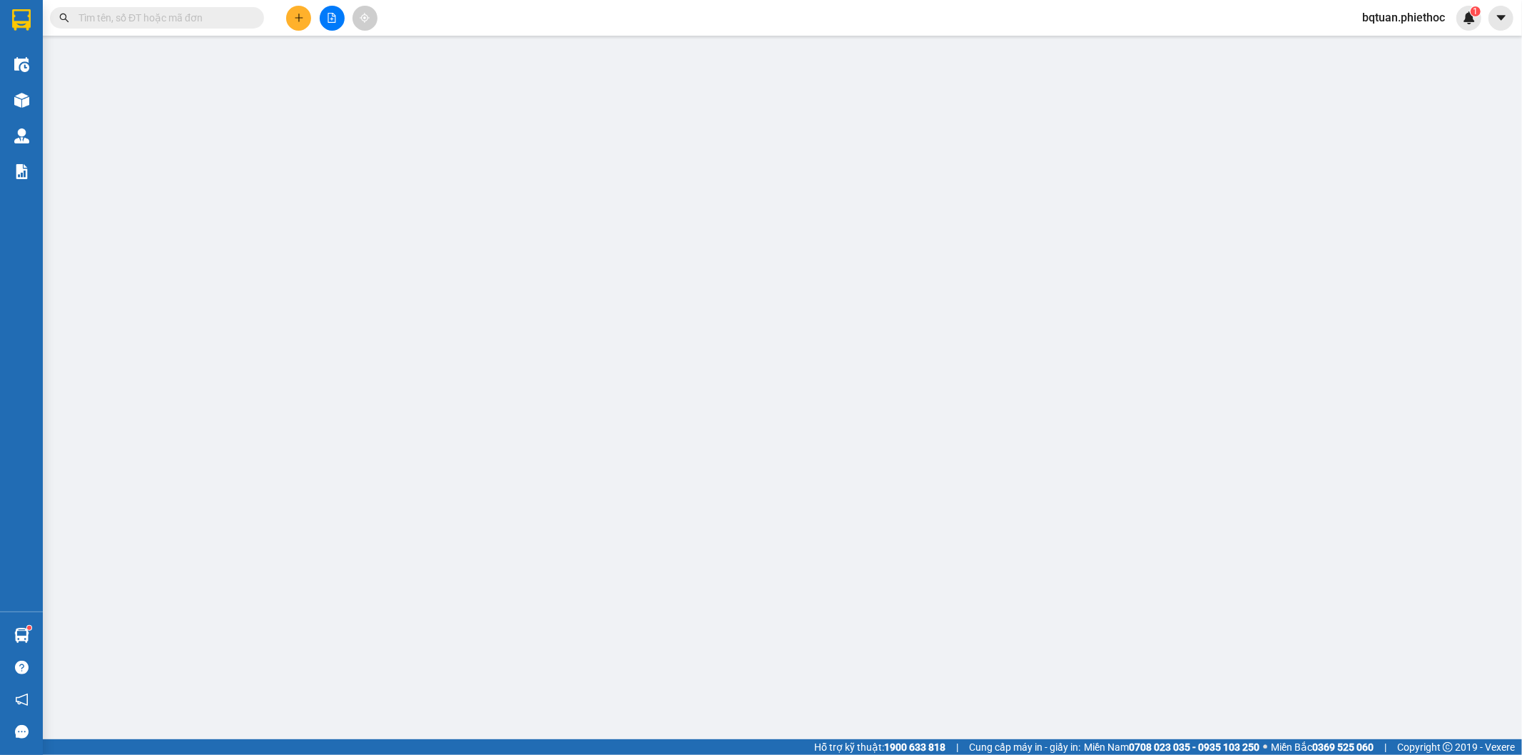
type input "30.000"
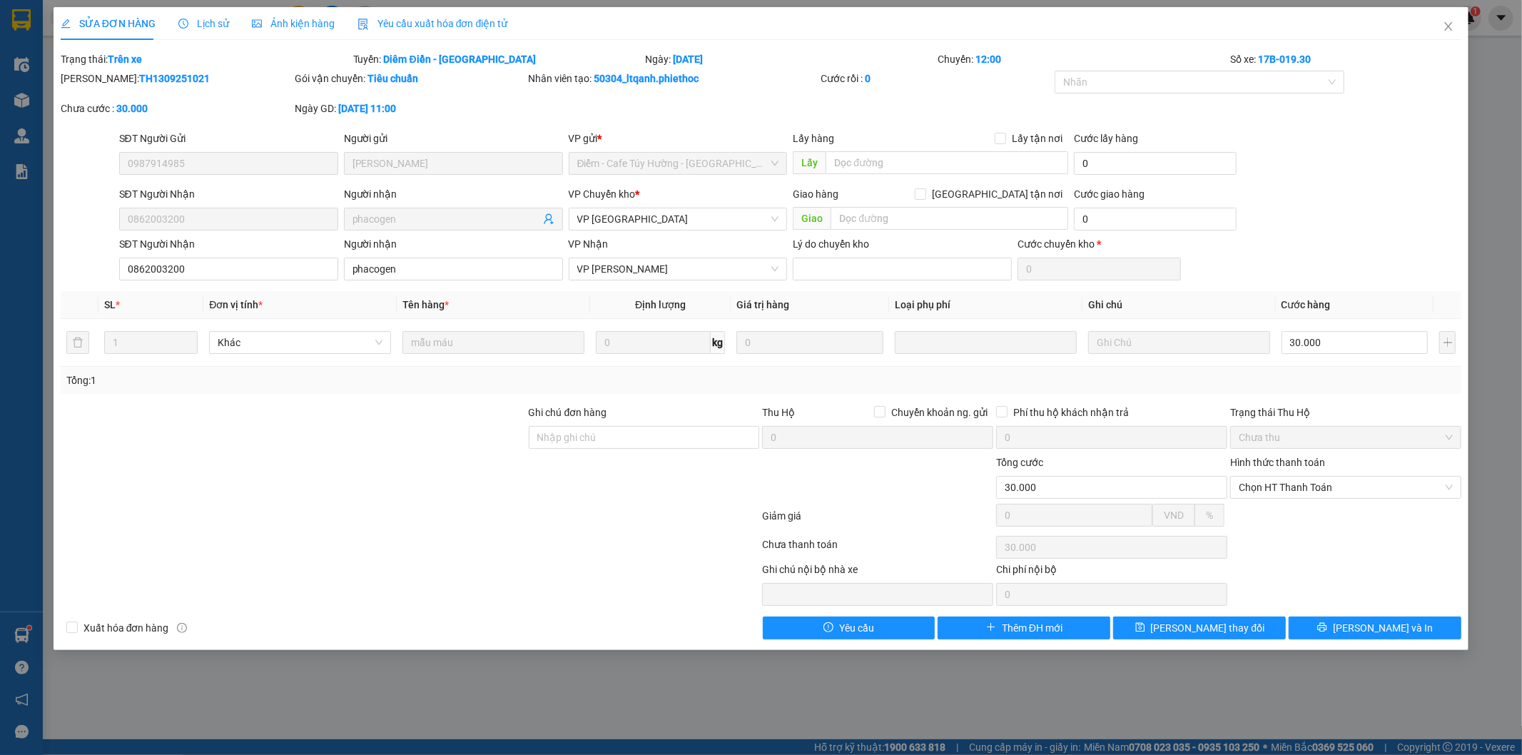
drag, startPoint x: 1412, startPoint y: 644, endPoint x: 1419, endPoint y: 632, distance: 14.7
click at [1412, 644] on div "SỬA ĐƠN HÀNG Lịch sử Ảnh kiện hàng Yêu cầu xuất hóa đơn điện tử Total Paid Fee …" at bounding box center [762, 328] width 1416 height 643
click at [1419, 631] on button "[PERSON_NAME] và In" at bounding box center [1375, 628] width 173 height 23
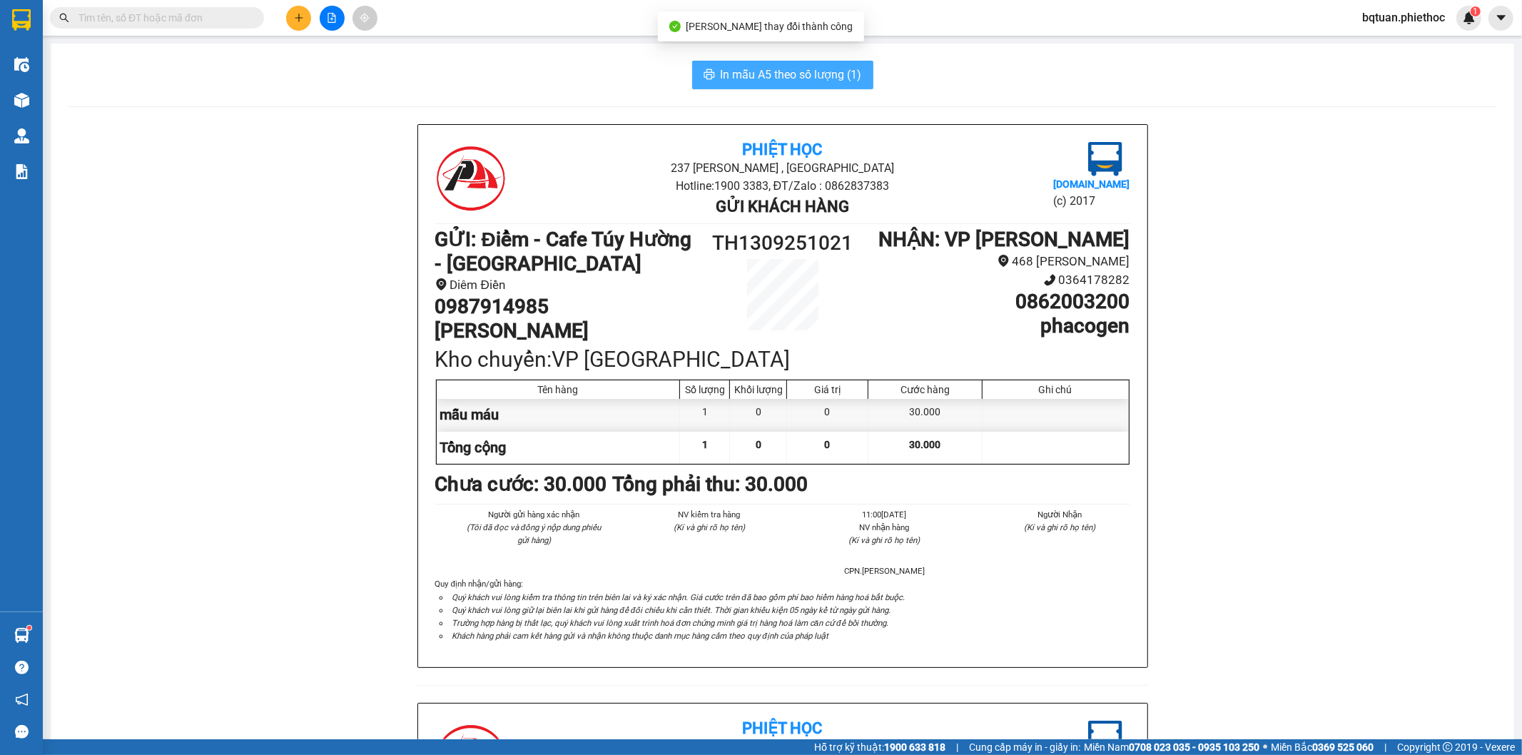
click at [746, 66] on span "In mẫu A5 theo số lượng (1)" at bounding box center [791, 75] width 141 height 18
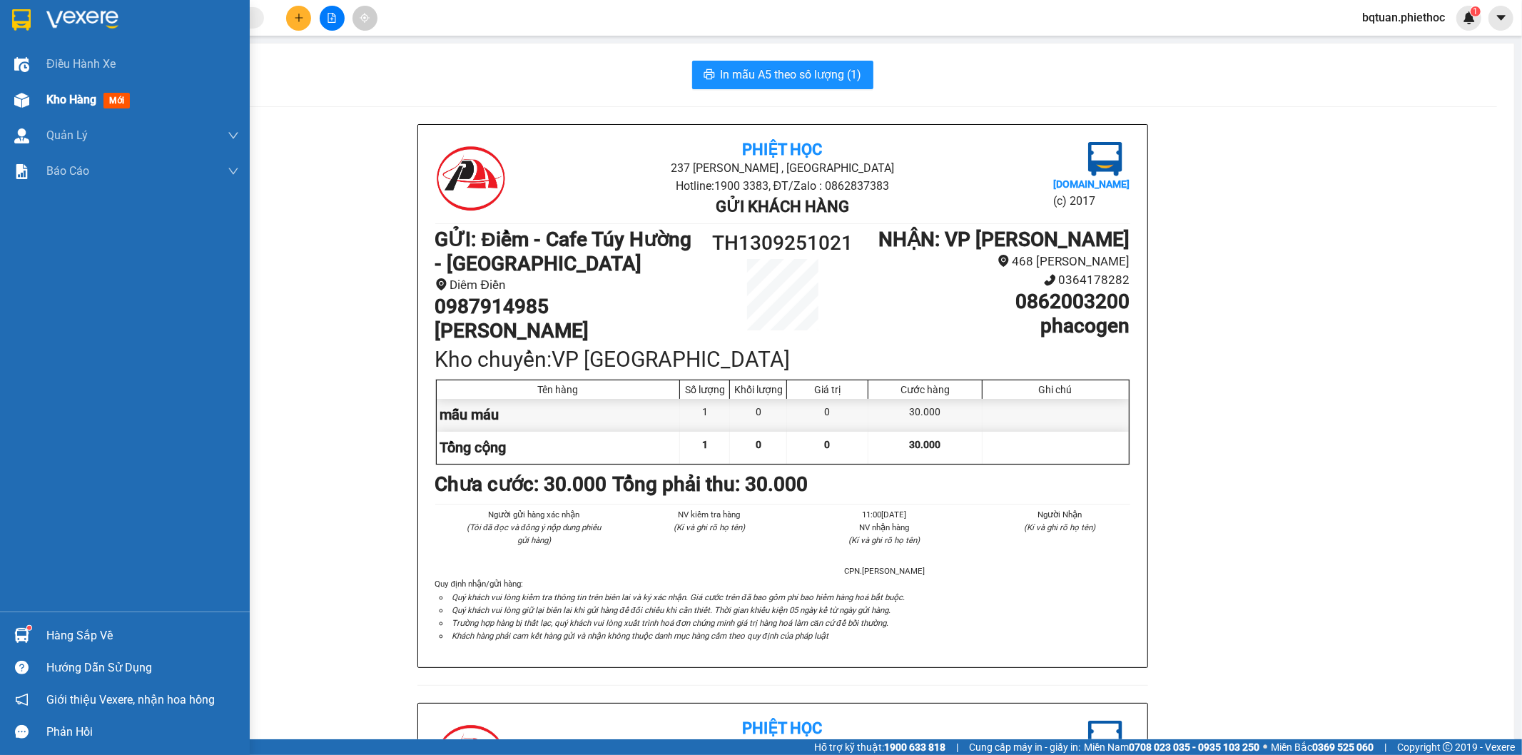
click at [19, 103] on img at bounding box center [21, 100] width 15 height 15
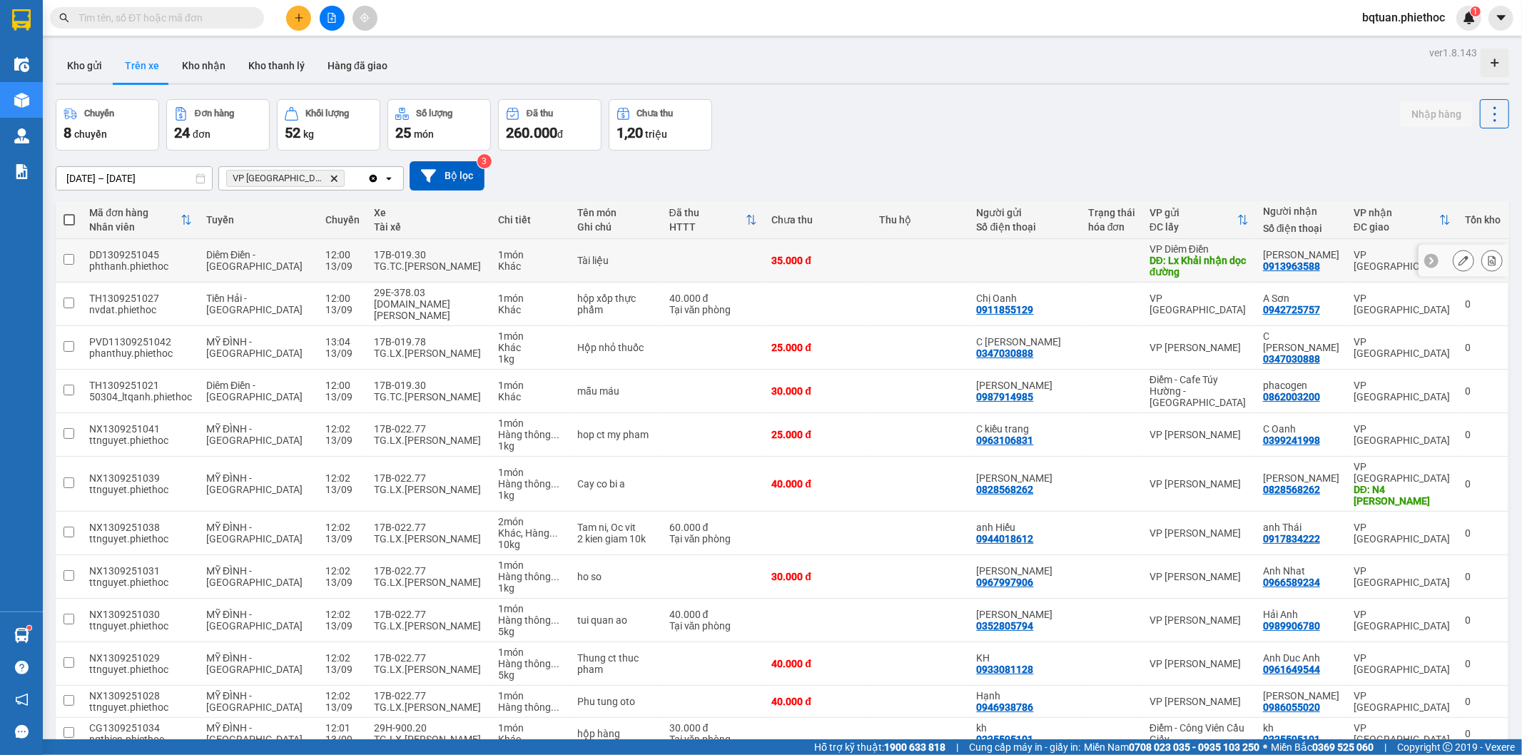
click at [1239, 261] on div "DĐ: Lx Khải nhận dọc đường" at bounding box center [1199, 266] width 99 height 23
checkbox input "true"
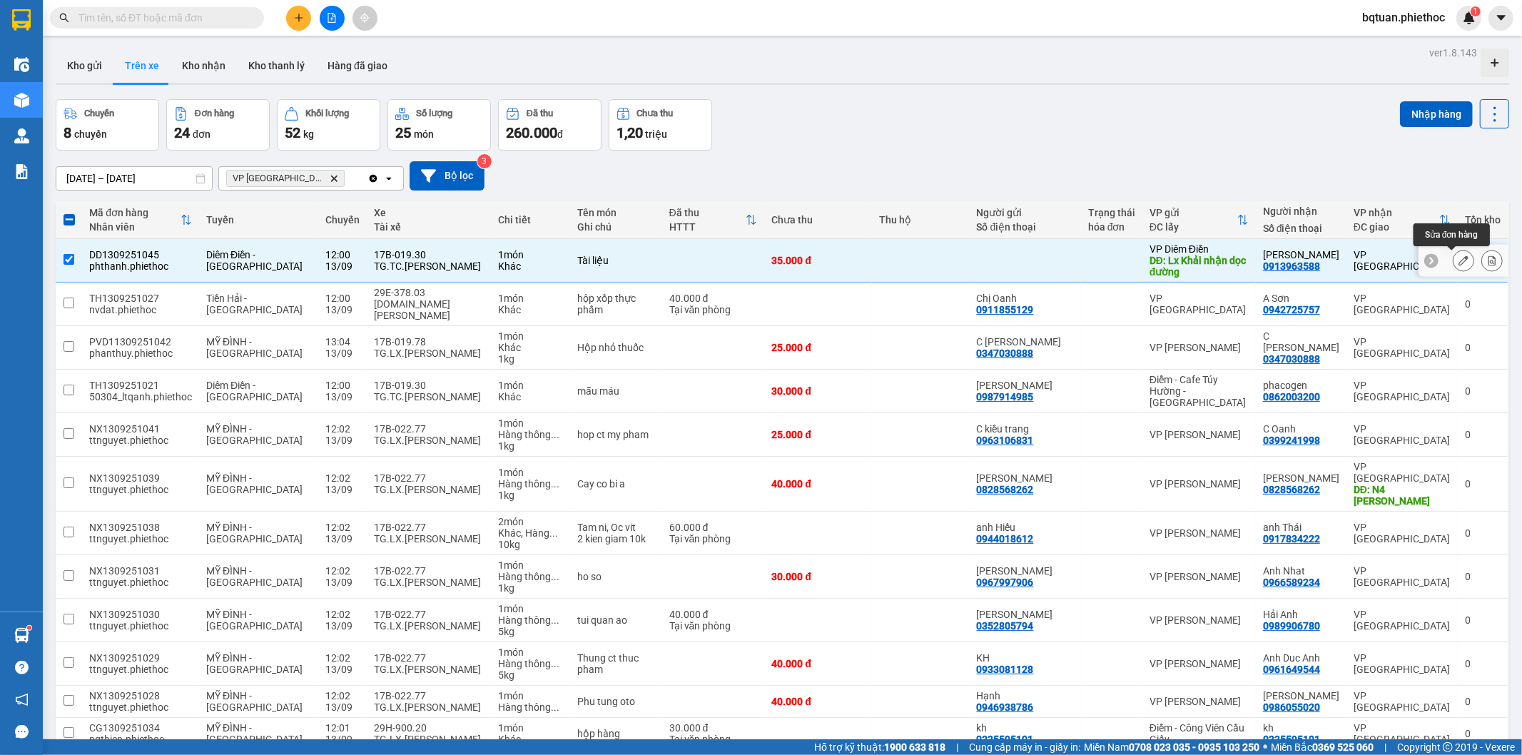
click at [1455, 253] on button at bounding box center [1464, 260] width 20 height 25
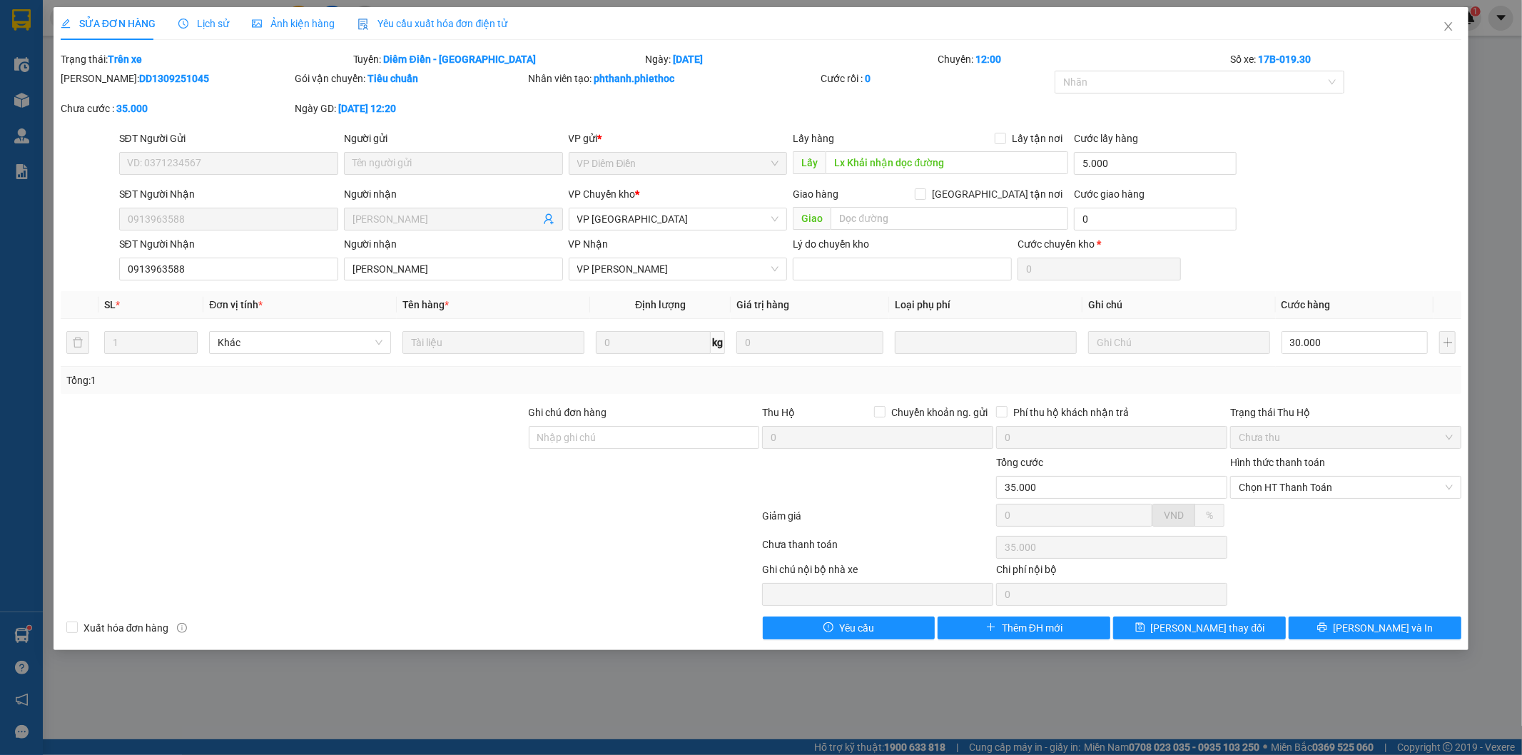
click at [1380, 614] on div "Total Paid Fee 0 Total UnPaid Fee 35.000 Cash Collection Total Fee Trạng thái: …" at bounding box center [762, 345] width 1402 height 588
click at [1379, 617] on div "Total Paid Fee 0 Total UnPaid Fee 35.000 Cash Collection Total Fee Trạng thái: …" at bounding box center [762, 345] width 1402 height 588
drag, startPoint x: 1363, startPoint y: 623, endPoint x: 1342, endPoint y: 590, distance: 39.4
click at [1363, 624] on span "[PERSON_NAME] và In" at bounding box center [1383, 628] width 100 height 16
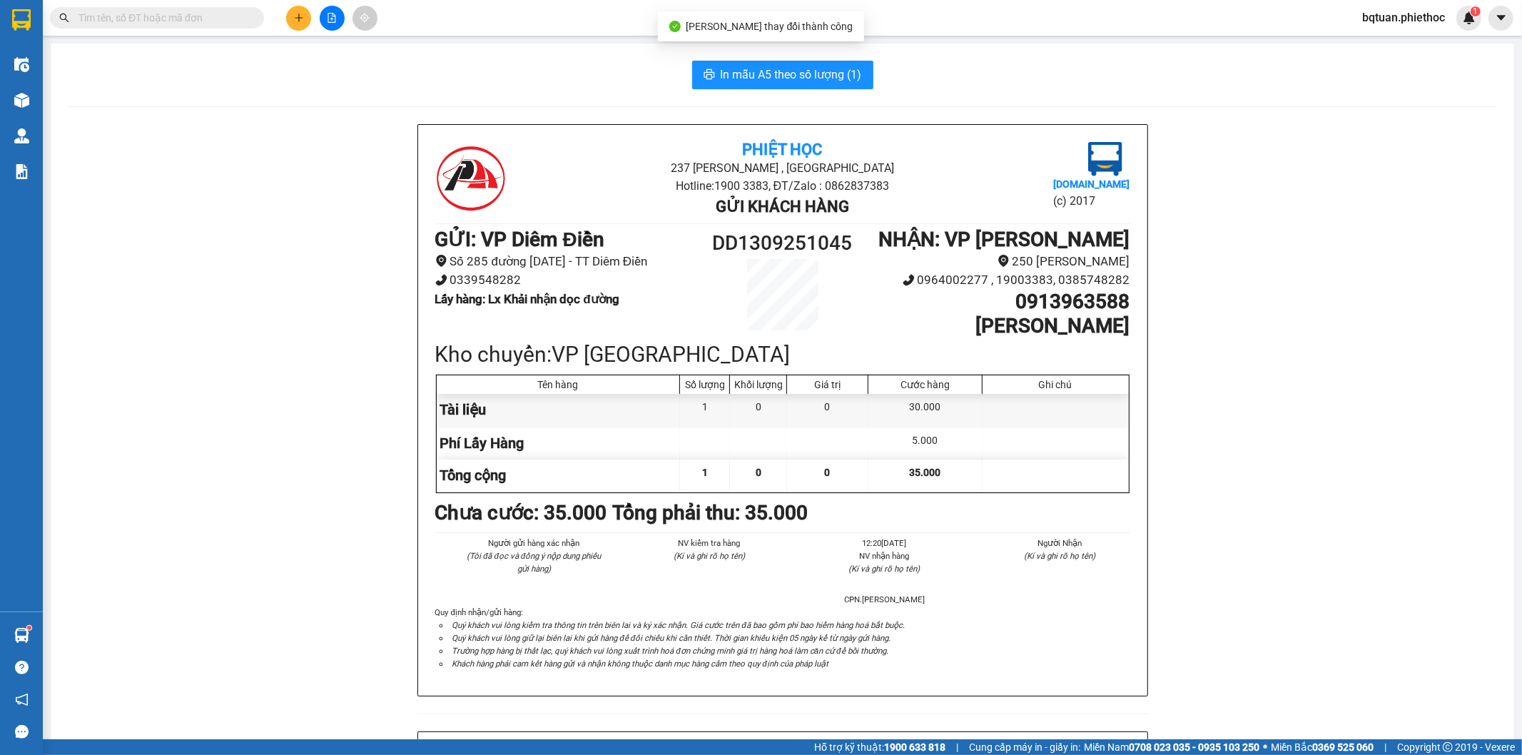
click at [738, 58] on div "In mẫu A5 theo số lượng (1) Phiệt Học 237 Trần Thái Tông , TP Thái Bình Hotline…" at bounding box center [783, 700] width 1464 height 1312
click at [742, 69] on span "In mẫu A5 theo số lượng (1)" at bounding box center [791, 75] width 141 height 18
drag, startPoint x: 311, startPoint y: 178, endPoint x: 257, endPoint y: 139, distance: 67.0
click at [289, 158] on div "Phiệt Học 237 Trần Thái Tông , TP Thái Bình Hotline: 1900 3383, ĐT/Zalo : 08628…" at bounding box center [783, 731] width 1430 height 1215
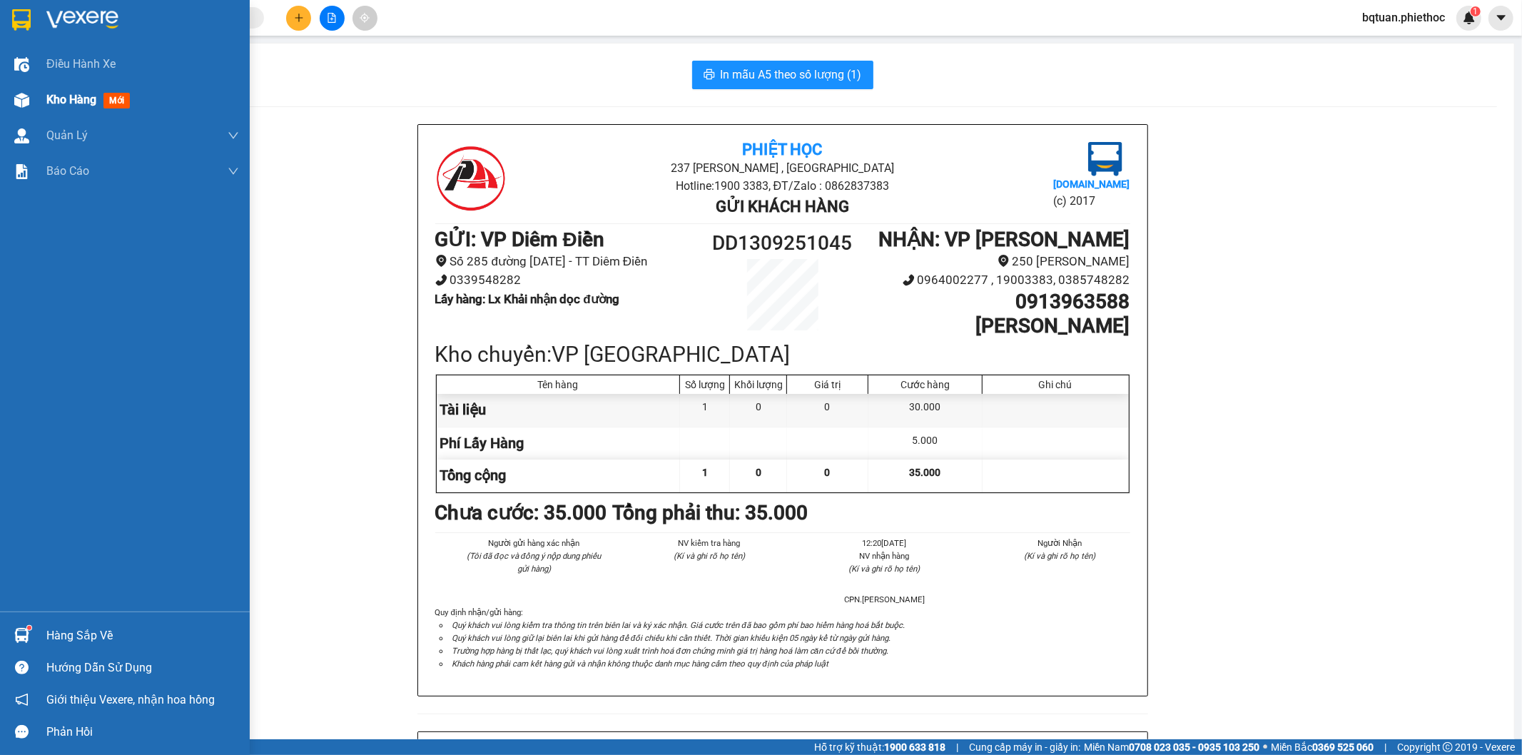
click at [29, 97] on div at bounding box center [21, 100] width 25 height 25
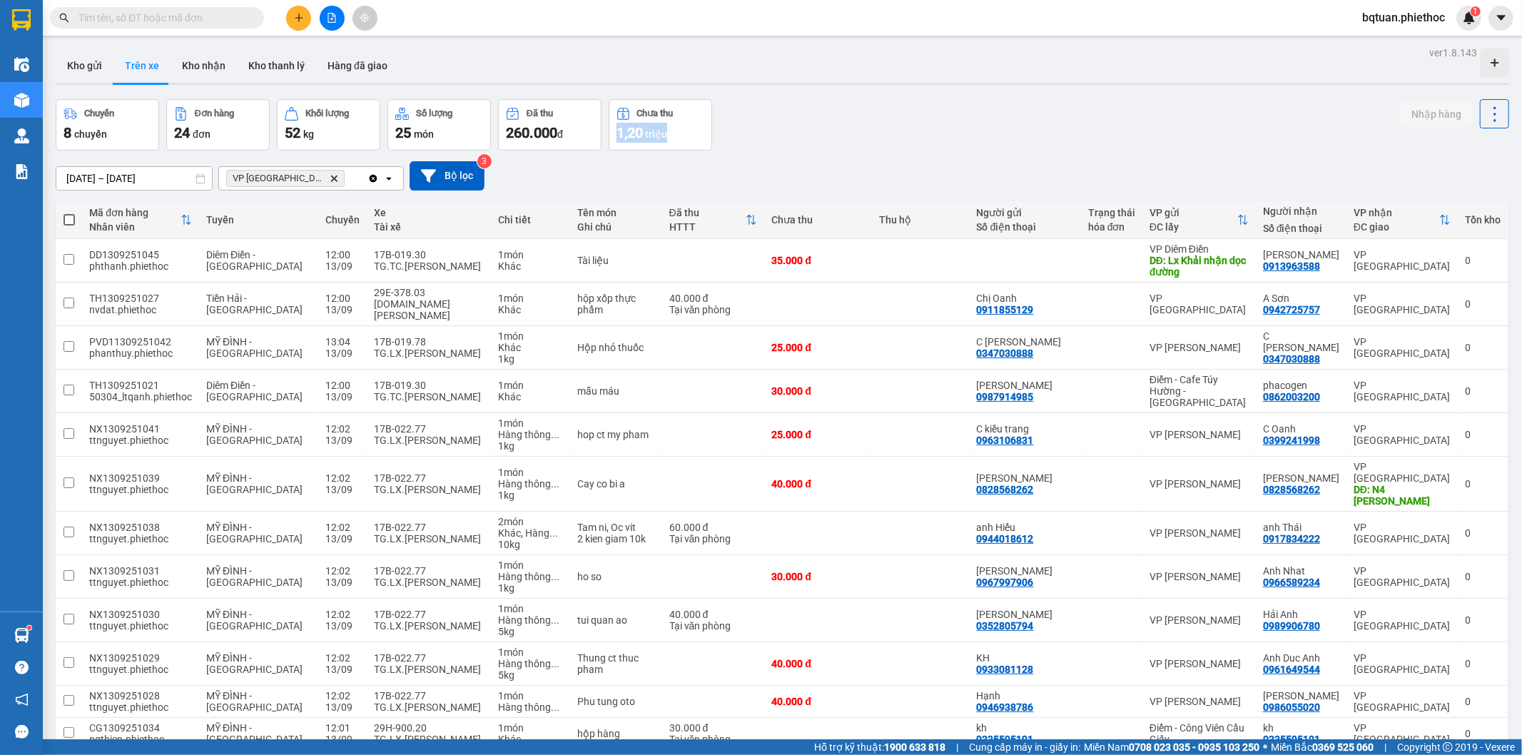
click at [879, 117] on div "Chuyến 8 chuyến Đơn hàng 24 đơn Khối lượng 52 kg Số lượng 25 món Đã thu 260.000…" at bounding box center [783, 124] width 1454 height 51
drag, startPoint x: 98, startPoint y: 66, endPoint x: 275, endPoint y: 54, distance: 178.1
click at [97, 61] on button "Kho gửi" at bounding box center [85, 66] width 58 height 34
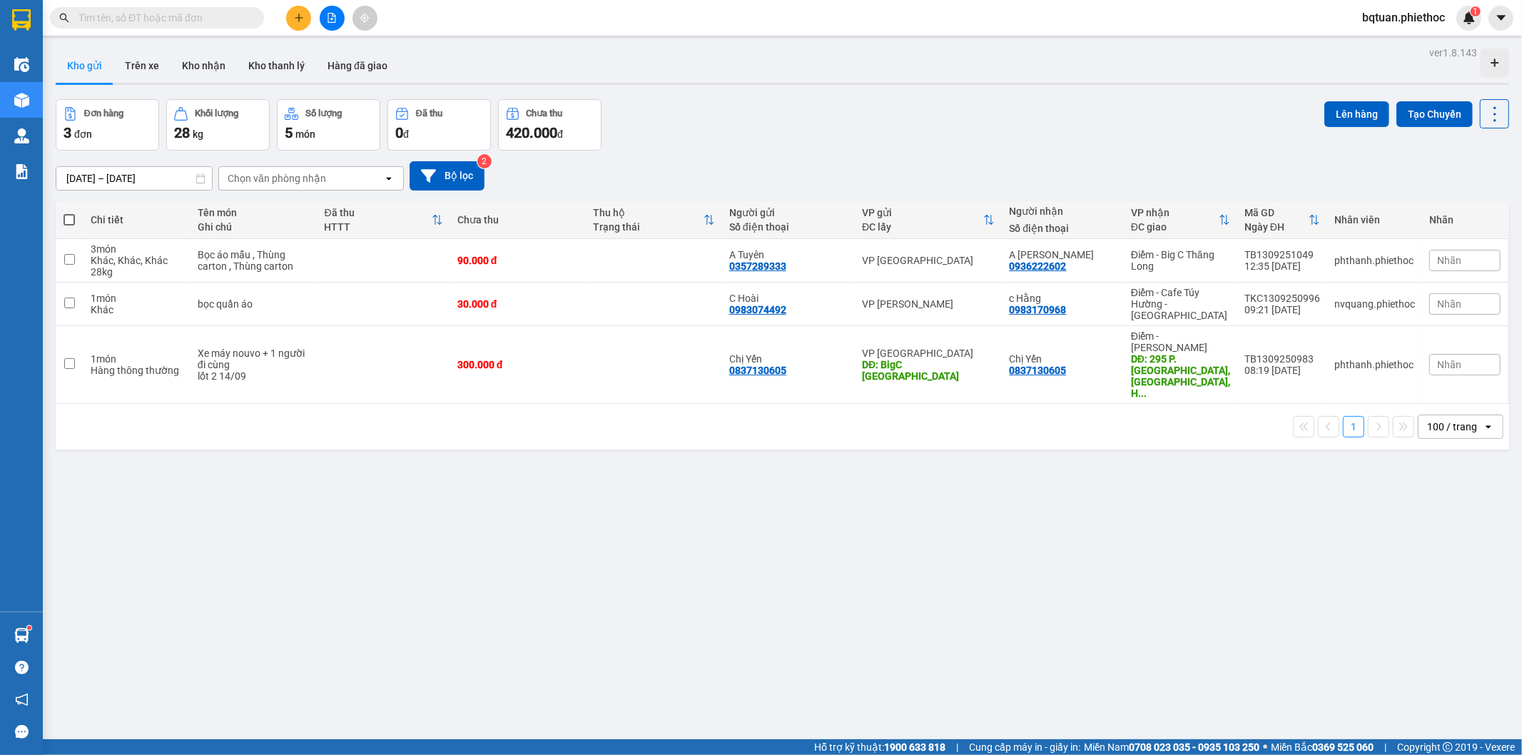
click at [968, 130] on div "Đơn hàng 3 đơn Khối lượng 28 kg Số lượng 5 món Đã thu 0 đ Chưa thu 420.000 đ Lê…" at bounding box center [783, 124] width 1454 height 51
click at [140, 62] on button "Trên xe" at bounding box center [141, 66] width 57 height 34
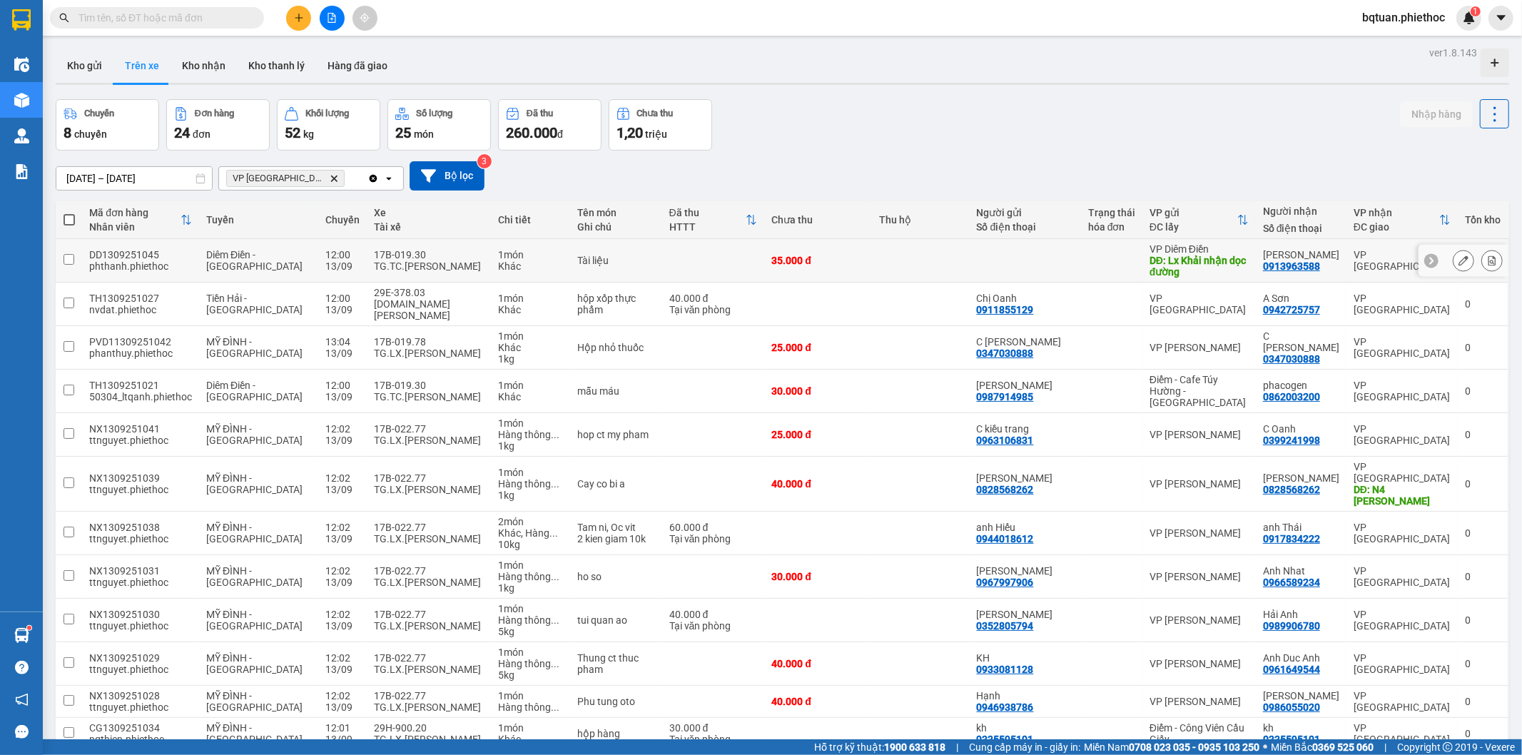
drag, startPoint x: 1174, startPoint y: 265, endPoint x: 1203, endPoint y: 336, distance: 76.5
click at [1174, 268] on div "DĐ: Lx Khải nhận dọc đường" at bounding box center [1199, 266] width 99 height 23
checkbox input "true"
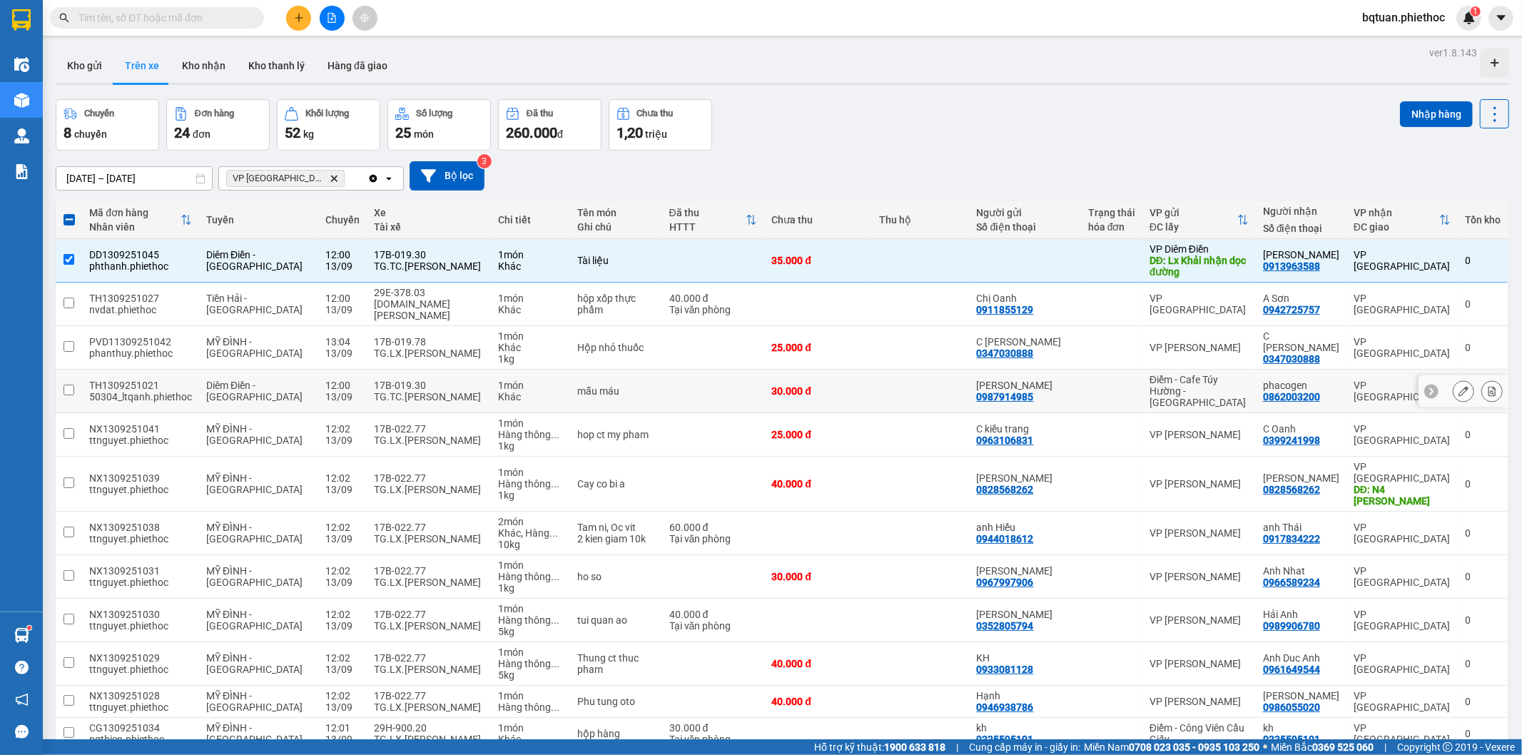
click at [1200, 380] on div "Điểm - Cafe Túy Hường - [GEOGRAPHIC_DATA]" at bounding box center [1199, 391] width 99 height 34
checkbox input "true"
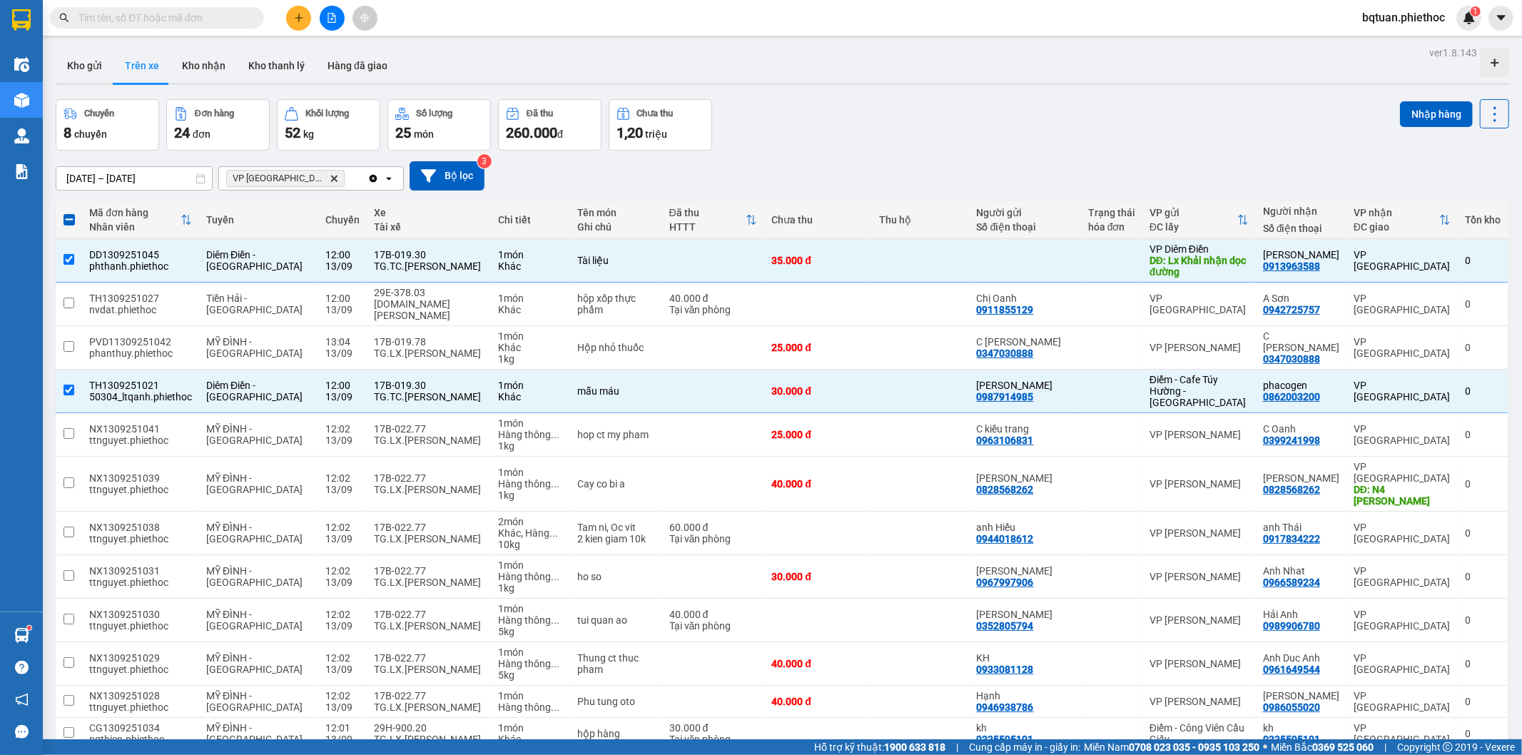
click at [1119, 141] on div "Chuyến 8 chuyến Đơn hàng 24 đơn Khối lượng 52 kg Số lượng 25 món Đã thu 260.000…" at bounding box center [783, 124] width 1454 height 51
drag, startPoint x: 1109, startPoint y: 131, endPoint x: 1101, endPoint y: 131, distance: 8.6
click at [1108, 131] on div "Chuyến 8 chuyến Đơn hàng 24 đơn Khối lượng 52 kg Số lượng 25 món Đã thu 260.000…" at bounding box center [783, 124] width 1454 height 51
click at [1043, 130] on div "Chuyến 8 chuyến Đơn hàng 24 đơn Khối lượng 52 kg Số lượng 25 món Đã thu 260.000…" at bounding box center [783, 124] width 1454 height 51
click at [1039, 130] on div "Chuyến 8 chuyến Đơn hàng 24 đơn Khối lượng 52 kg Số lượng 25 món Đã thu 260.000…" at bounding box center [783, 124] width 1454 height 51
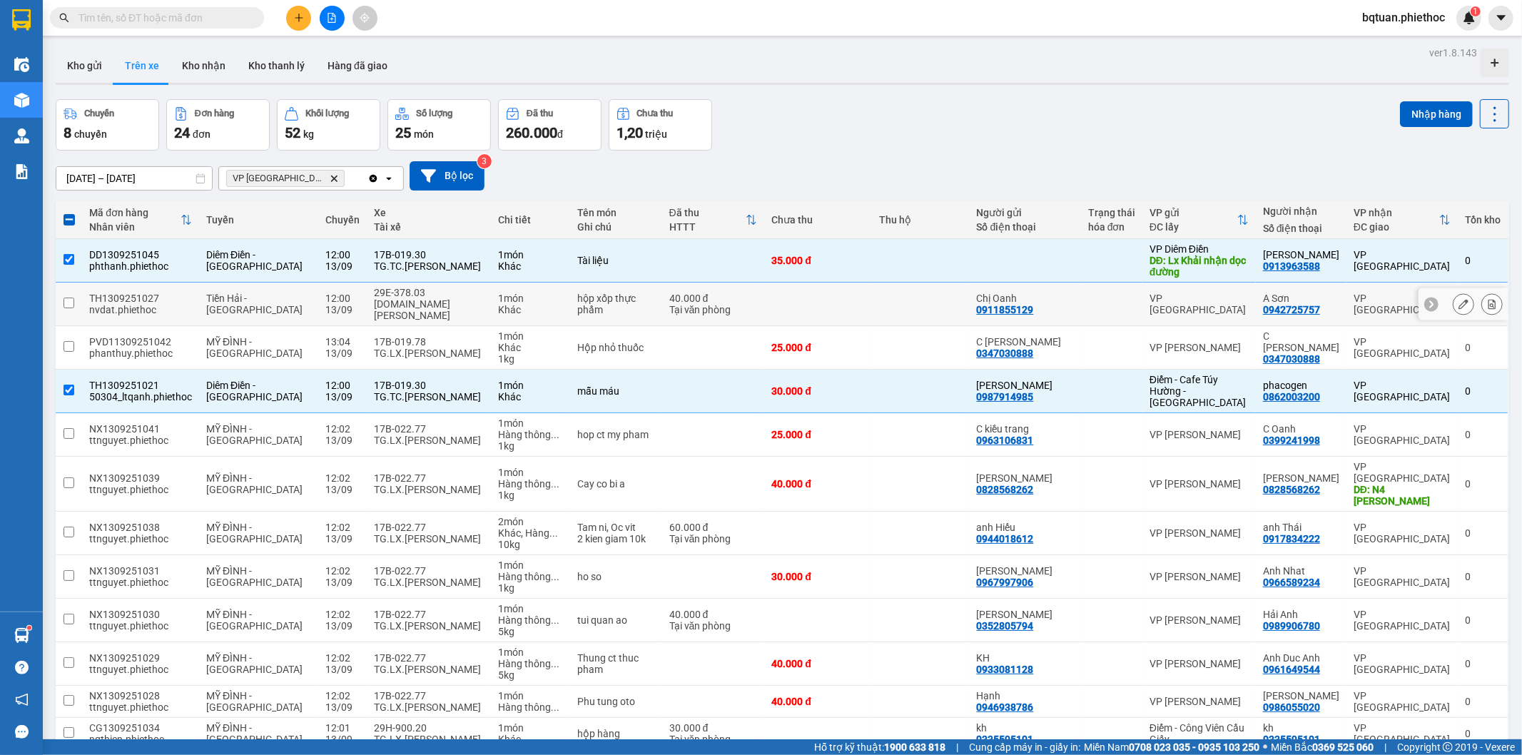
click at [417, 298] on div "[DOMAIN_NAME] [PERSON_NAME]" at bounding box center [429, 309] width 110 height 23
checkbox input "true"
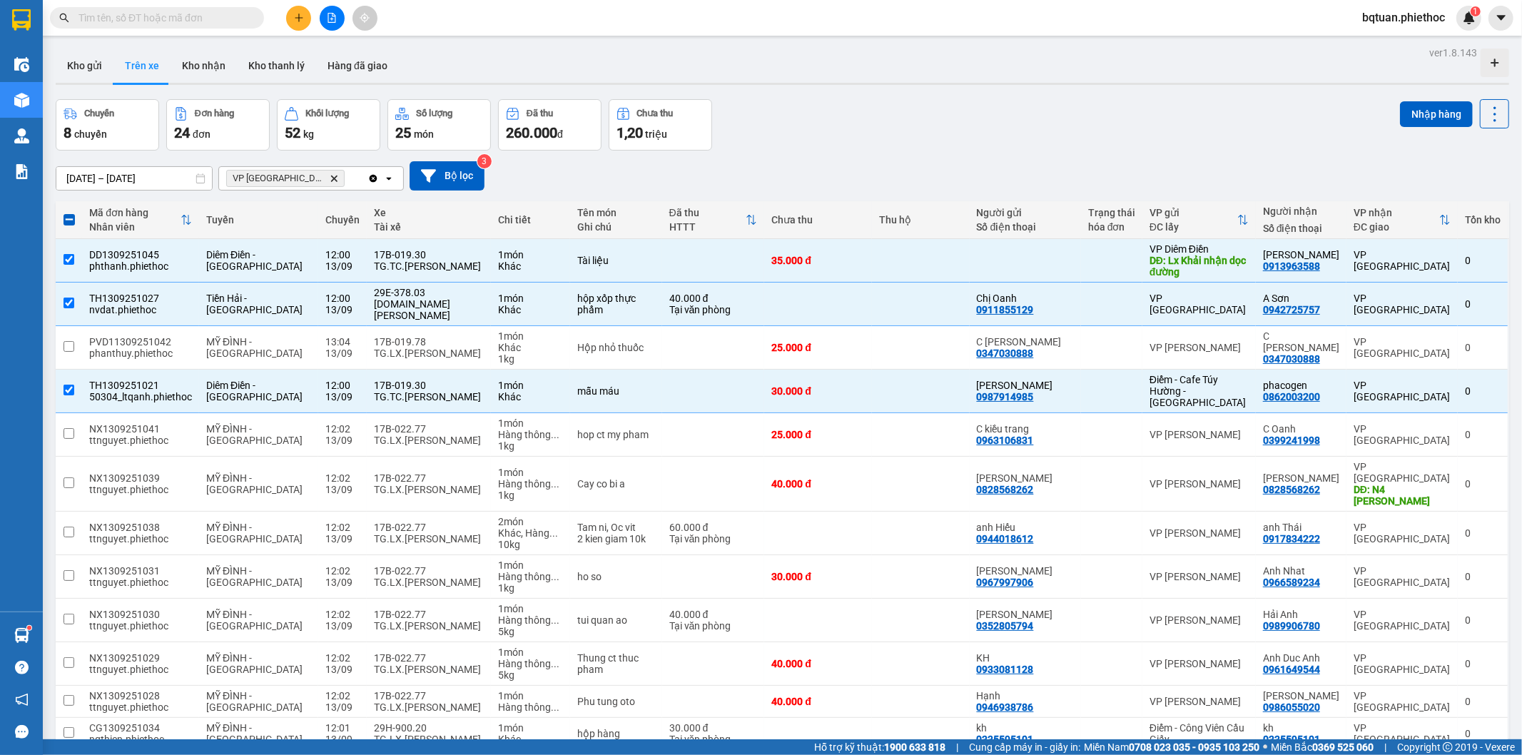
click at [1094, 73] on div "Kho gửi Trên xe Kho nhận Kho thanh [PERSON_NAME] đã giao" at bounding box center [783, 68] width 1454 height 38
drag, startPoint x: 1099, startPoint y: 80, endPoint x: 985, endPoint y: 175, distance: 148.5
click at [1099, 96] on div "ver 1.8.143 Kho gửi Trên xe Kho nhận Kho thanh lý Hàng đã giao Chuyến 8 chuyến …" at bounding box center [782, 695] width 1465 height 1304
click at [291, 19] on button at bounding box center [298, 18] width 25 height 25
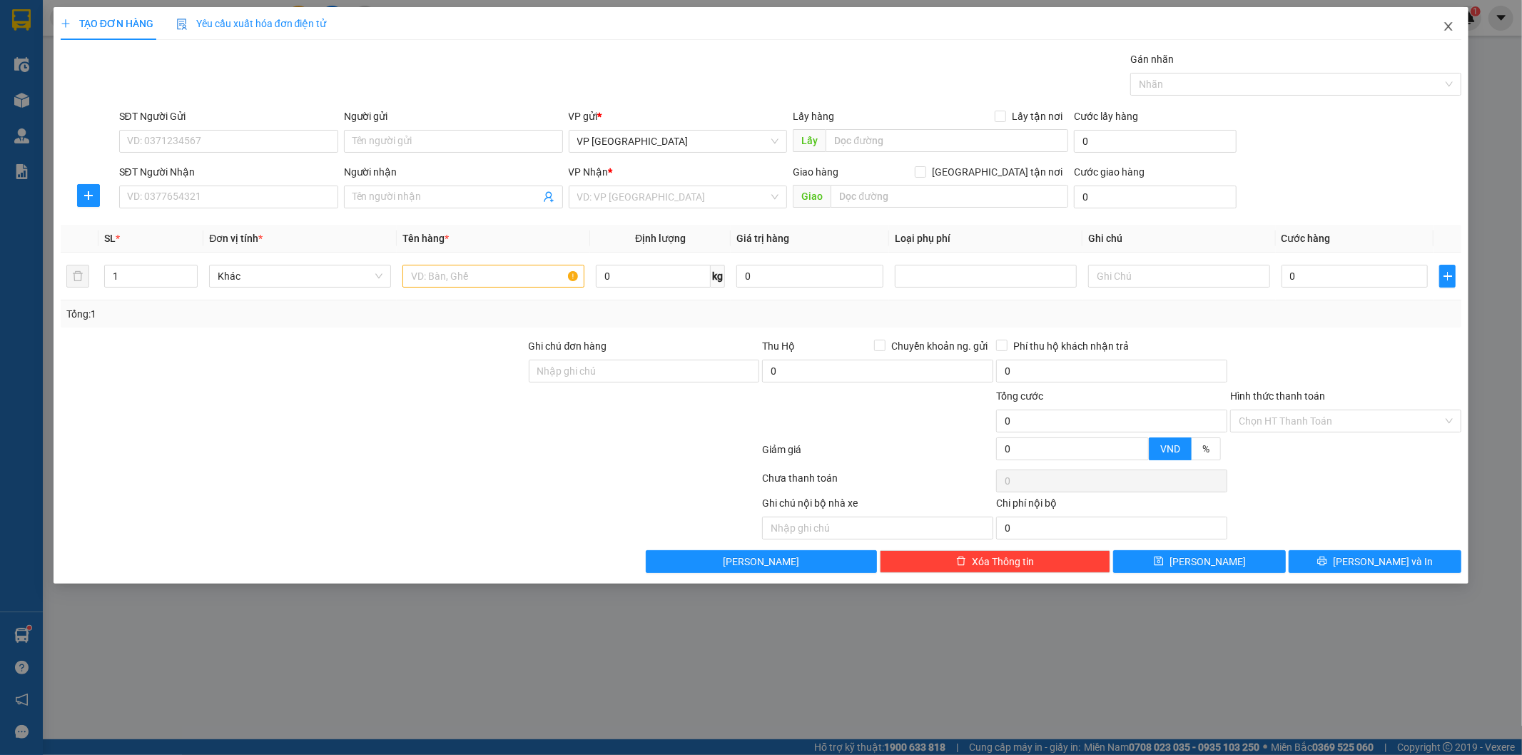
click at [1447, 26] on icon "close" at bounding box center [1448, 26] width 11 height 11
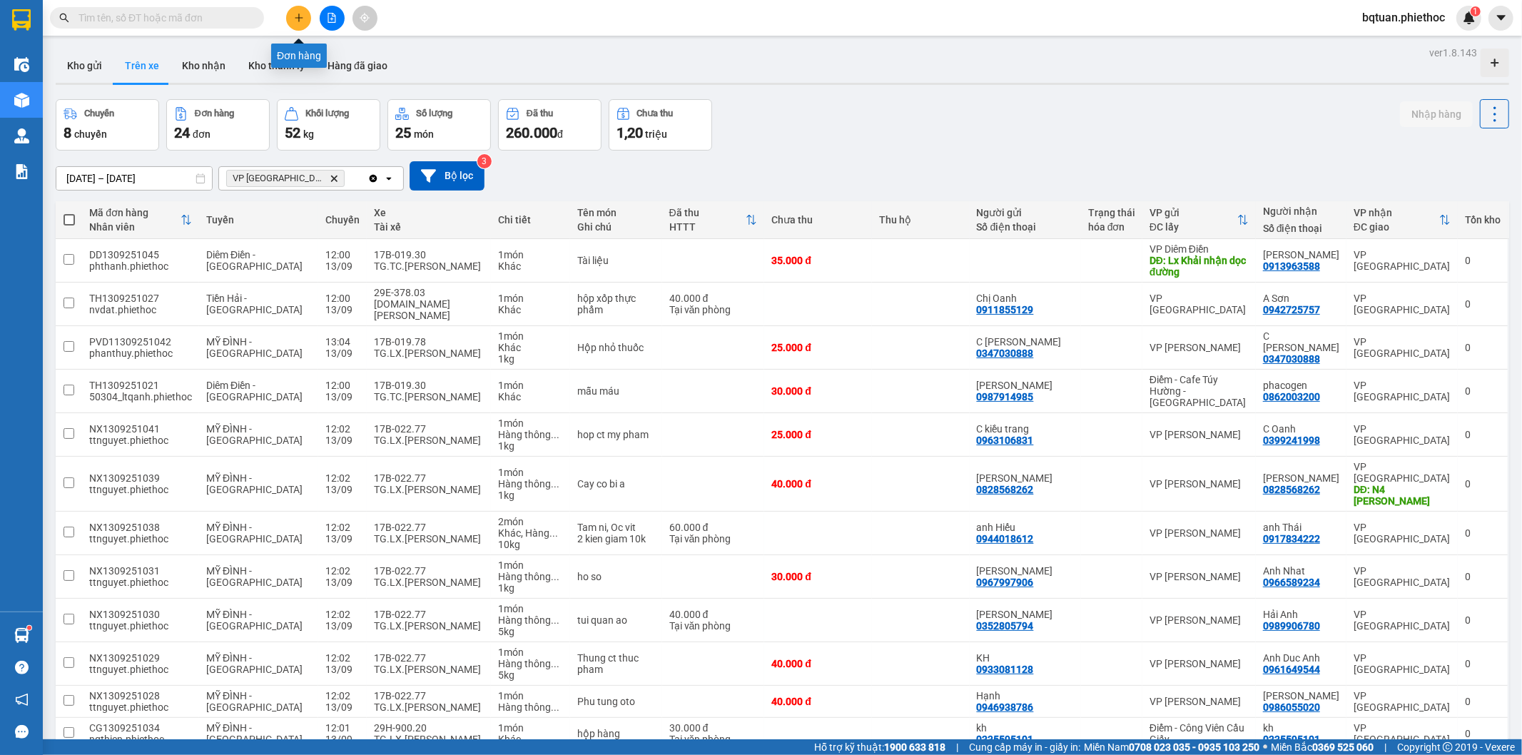
click at [301, 11] on button at bounding box center [298, 18] width 25 height 25
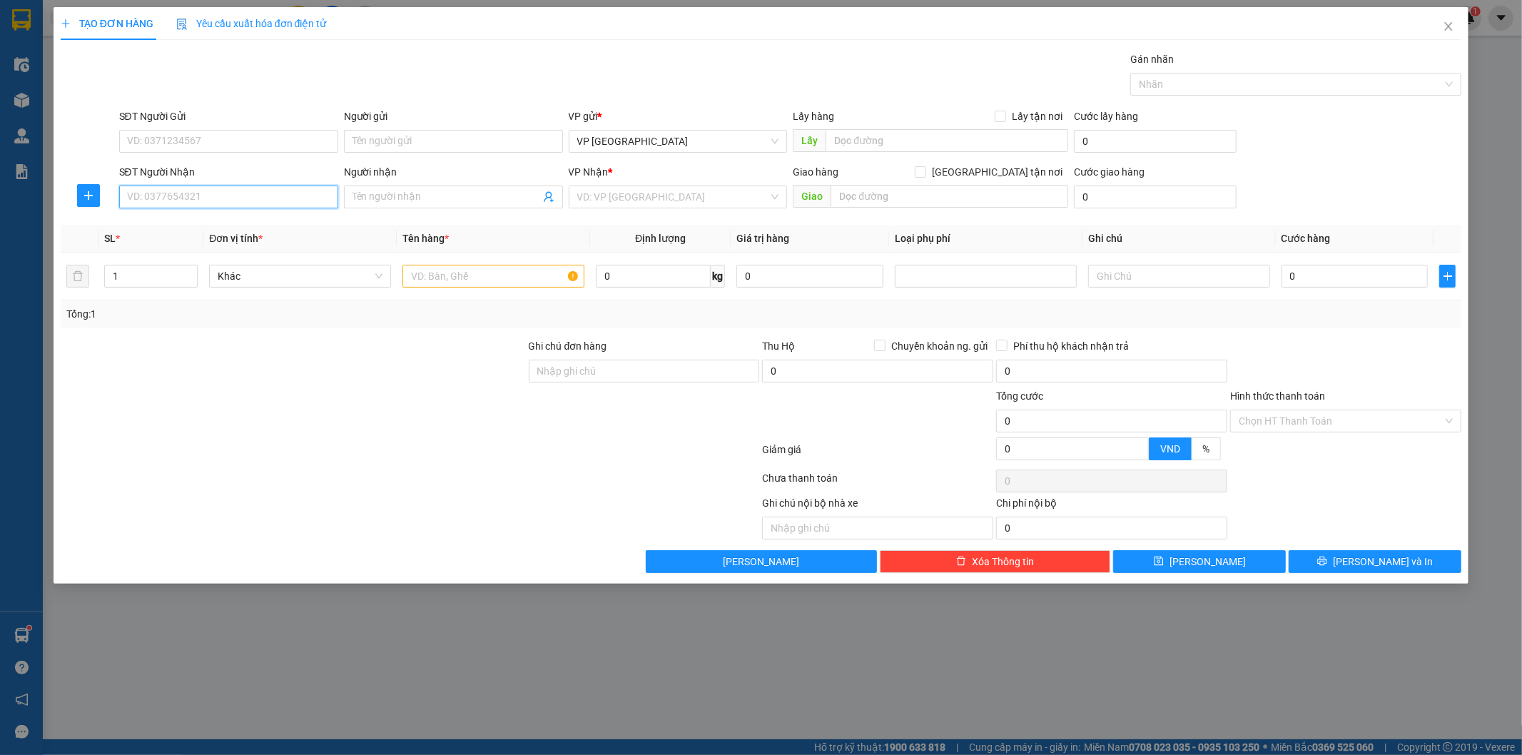
drag, startPoint x: 263, startPoint y: 202, endPoint x: 266, endPoint y: 211, distance: 9.3
click at [266, 211] on div "SĐT Người Nhận VD: 0377654321" at bounding box center [228, 189] width 219 height 50
type input "0988403695"
drag, startPoint x: 329, startPoint y: 418, endPoint x: 419, endPoint y: 278, distance: 166.3
click at [329, 409] on div at bounding box center [293, 413] width 468 height 50
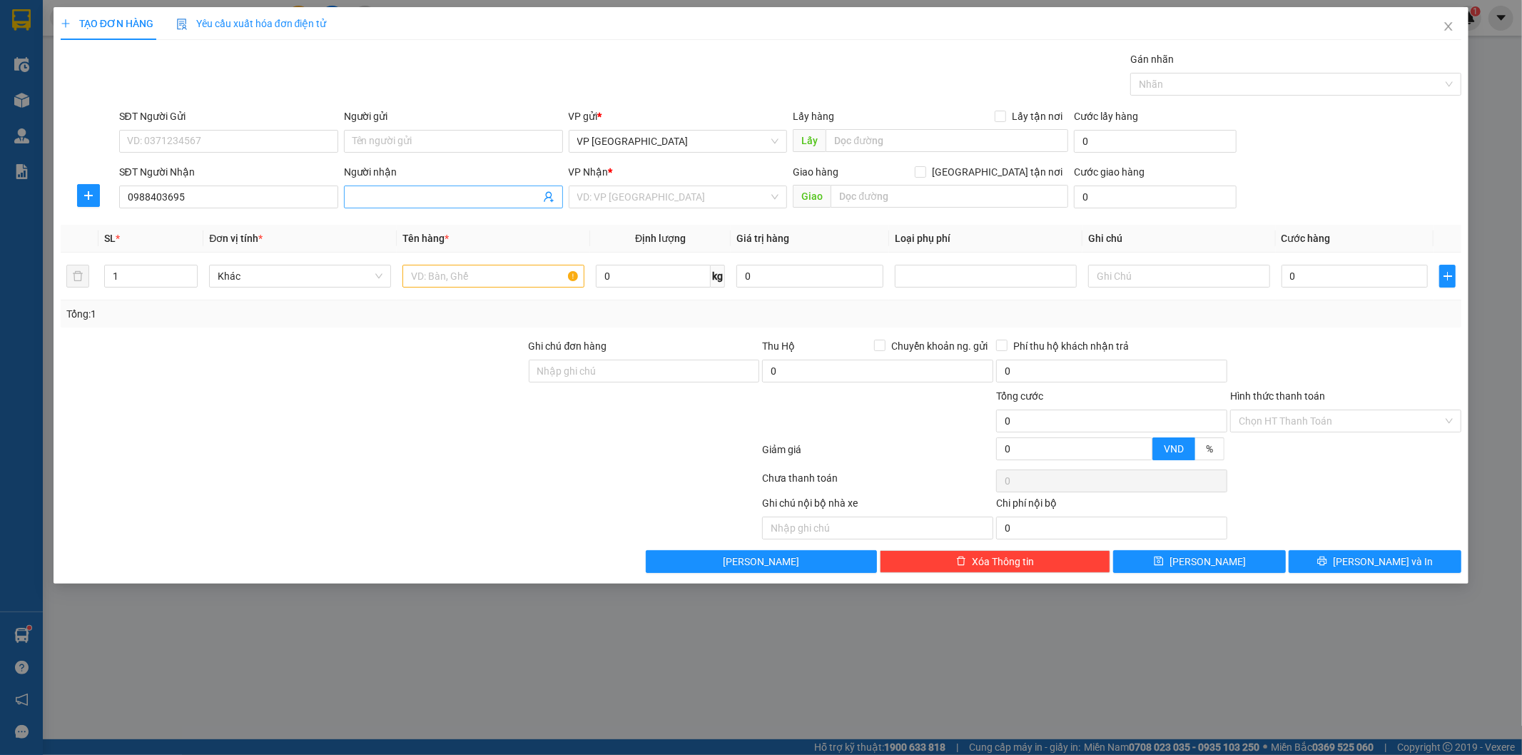
click at [416, 195] on input "Người nhận" at bounding box center [447, 197] width 188 height 16
type input "khách quên đồ"
click at [667, 193] on input "search" at bounding box center [673, 196] width 192 height 21
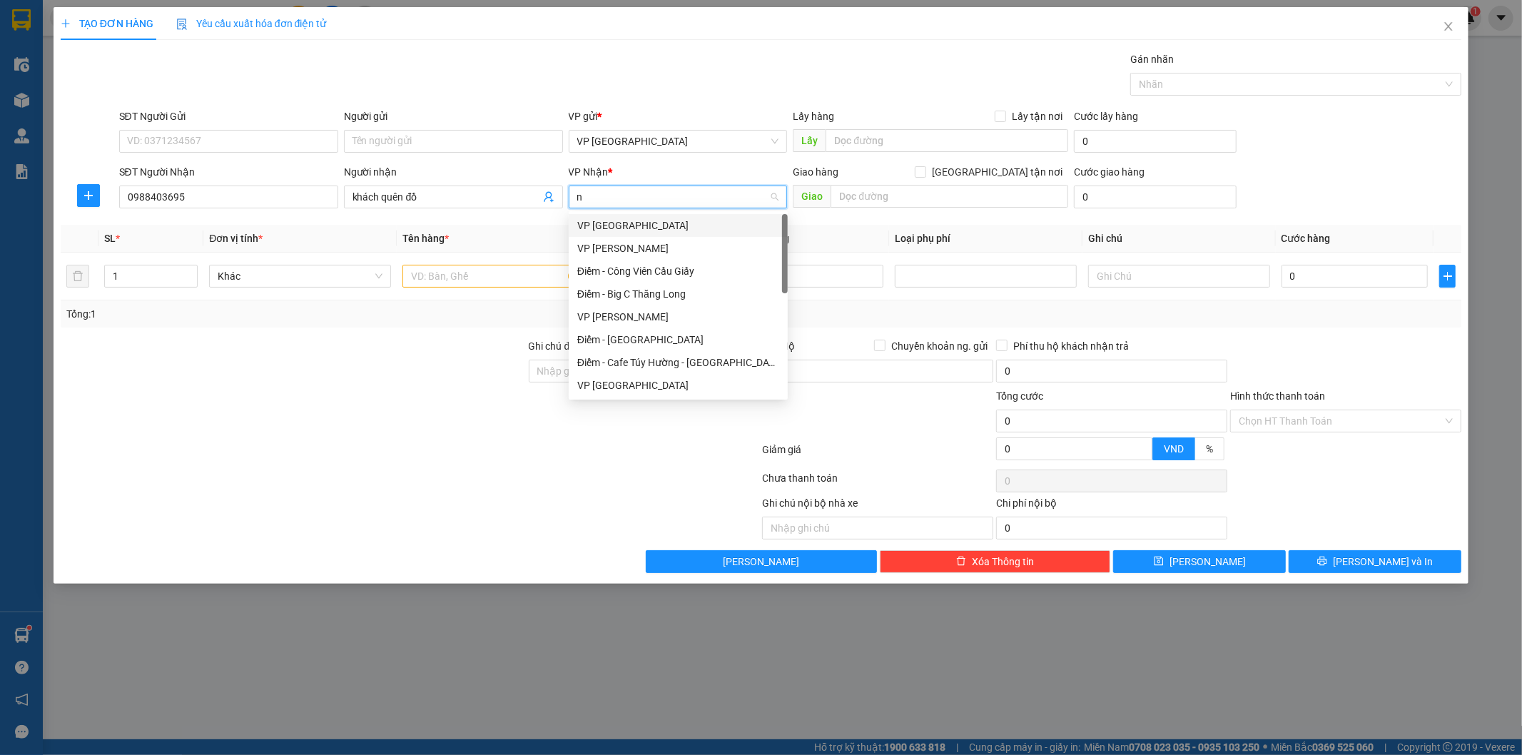
type input "ng"
click at [642, 223] on div "VP [PERSON_NAME]" at bounding box center [678, 226] width 202 height 16
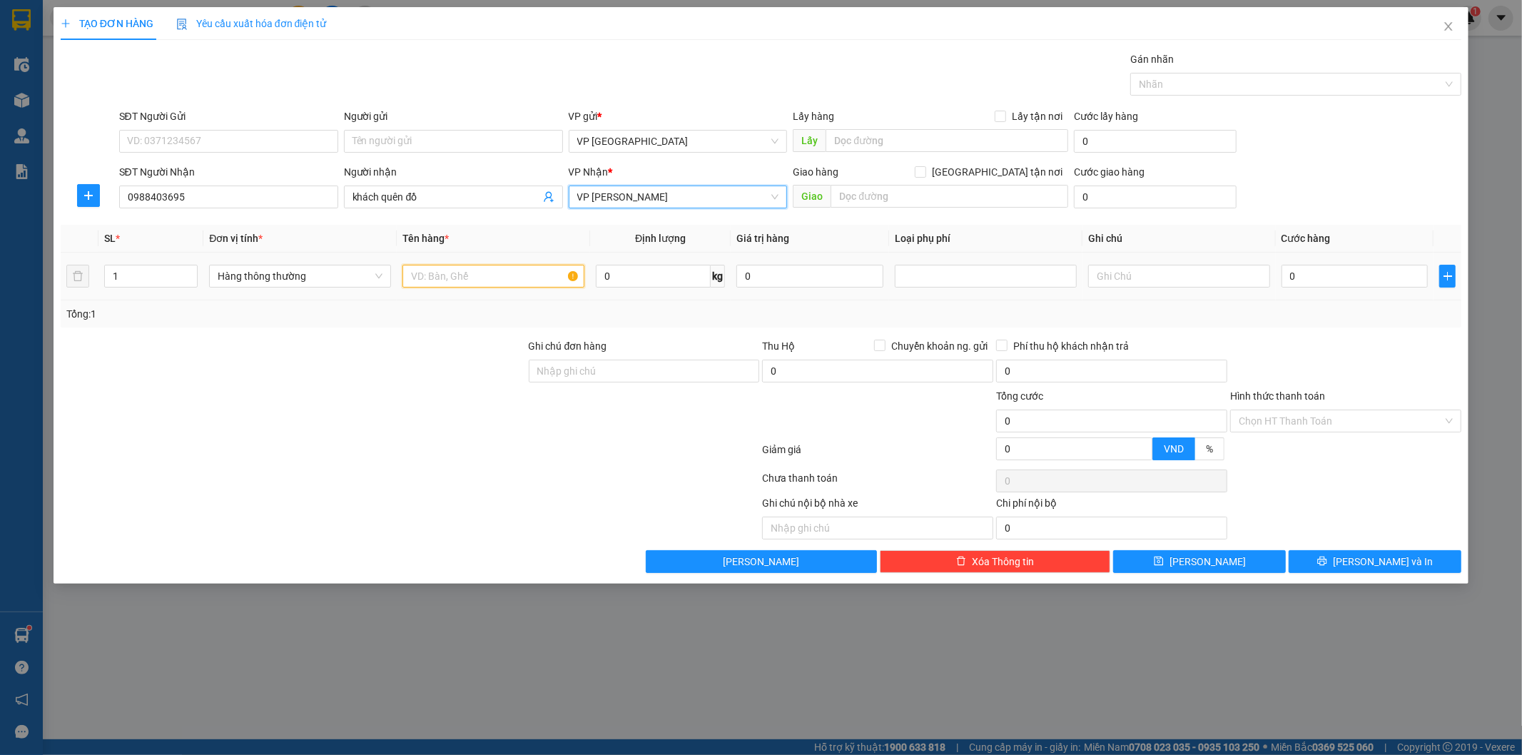
drag, startPoint x: 480, startPoint y: 285, endPoint x: 490, endPoint y: 275, distance: 14.6
click at [490, 276] on input "text" at bounding box center [494, 276] width 182 height 23
click at [490, 275] on input "text" at bounding box center [494, 276] width 182 height 23
type input "b"
type input "dây"
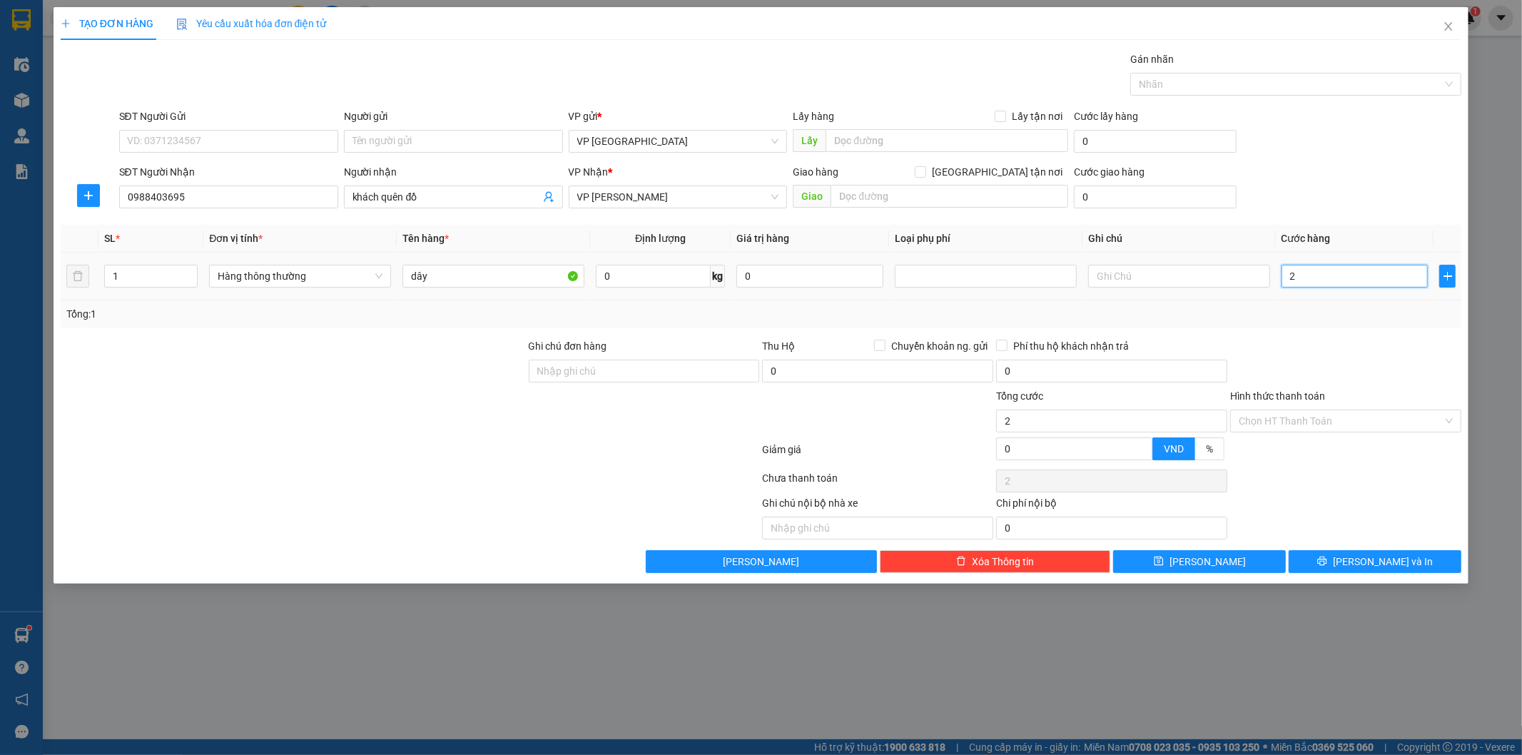
type input "2"
type input "20"
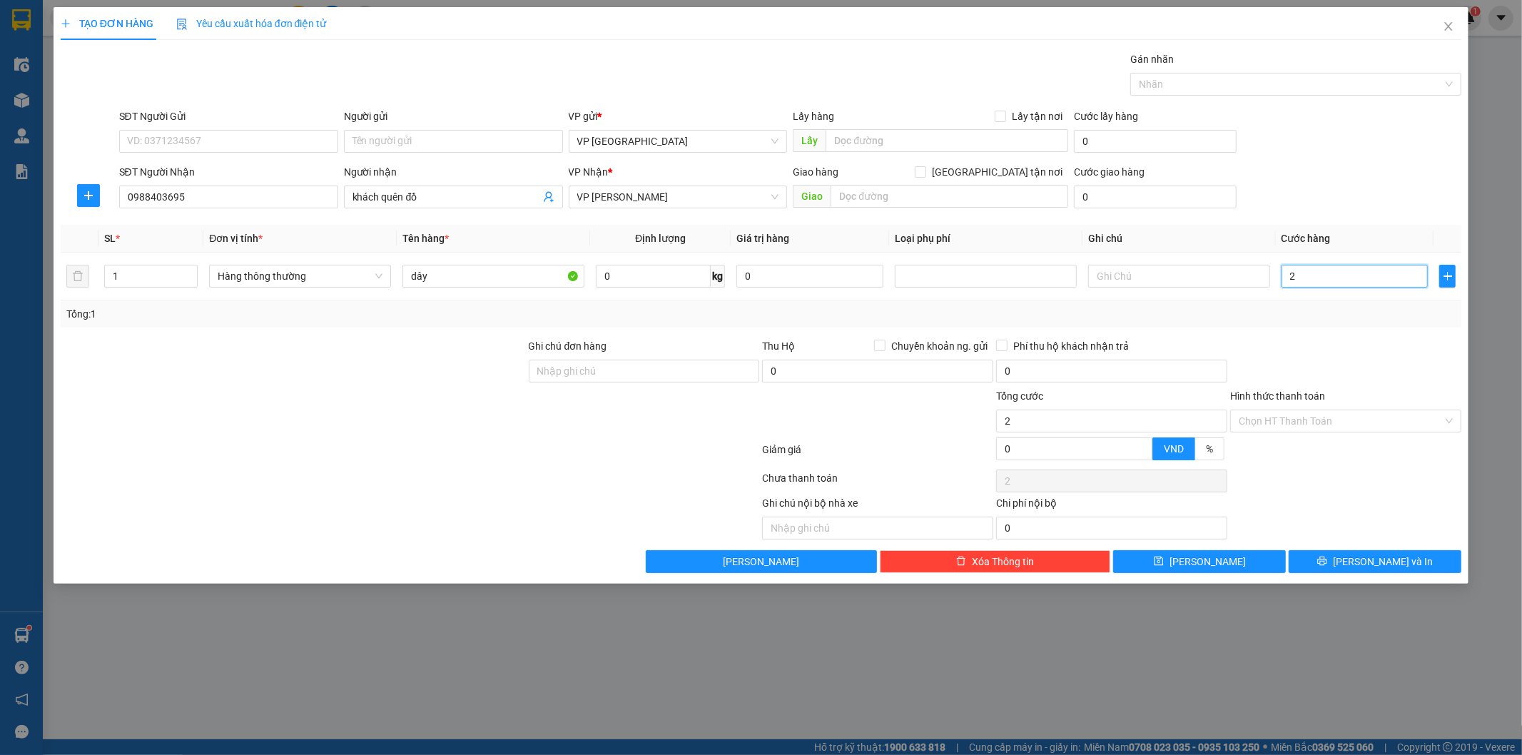
type input "20"
type input "20.000"
drag, startPoint x: 1315, startPoint y: 186, endPoint x: 1317, endPoint y: 179, distance: 7.3
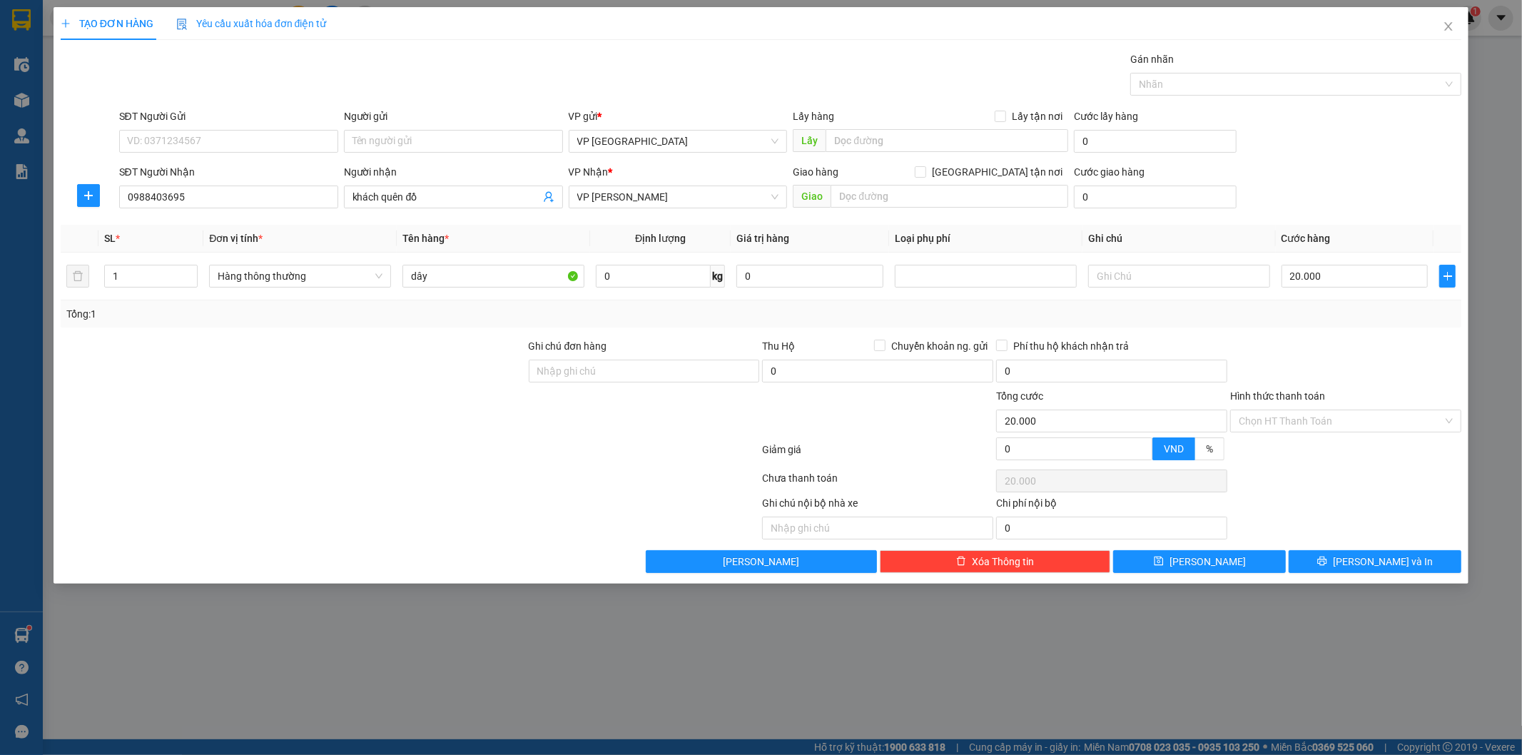
click at [1315, 179] on div "SĐT Người Nhận 0988403695 Người nhận khách quên đồ VP Nhận * VP Nguyễn Xiển Gia…" at bounding box center [790, 189] width 1349 height 50
drag, startPoint x: 1295, startPoint y: 175, endPoint x: 1305, endPoint y: 172, distance: 10.4
click at [1296, 173] on div "SĐT Người Nhận 0988403695 Người nhận khách quên đồ VP Nhận * VP Nguyễn Xiển Gia…" at bounding box center [790, 189] width 1349 height 50
click at [1311, 158] on form "SĐT Người Gửi VD: 0371234567 Người gửi Tên người gửi VP gửi * VP Thái Bình Lấy …" at bounding box center [762, 161] width 1402 height 106
click at [239, 196] on input "0988403695" at bounding box center [228, 197] width 219 height 23
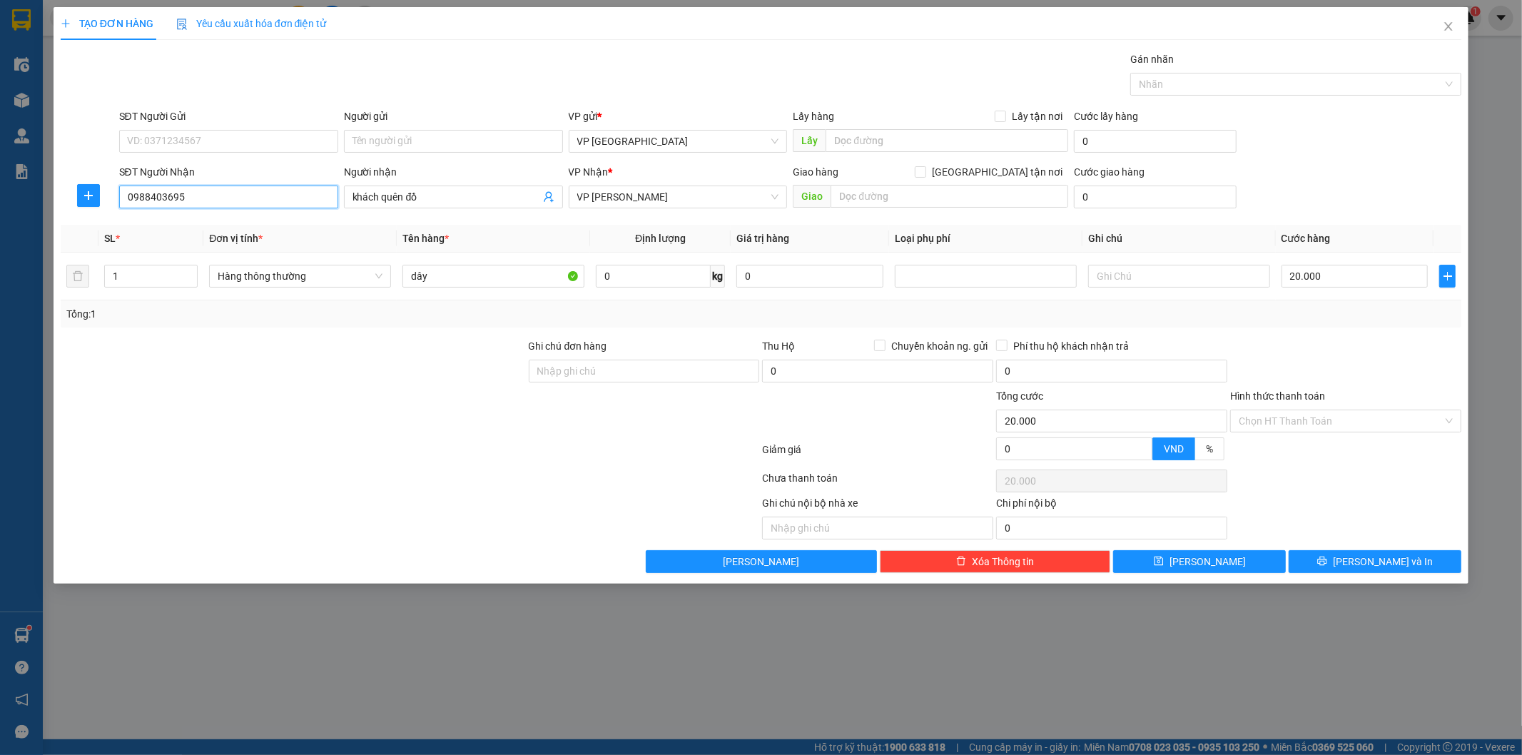
click at [239, 196] on input "0988403695" at bounding box center [228, 197] width 219 height 23
click at [252, 200] on input "0988403695" at bounding box center [228, 197] width 219 height 23
type input "0988265191"
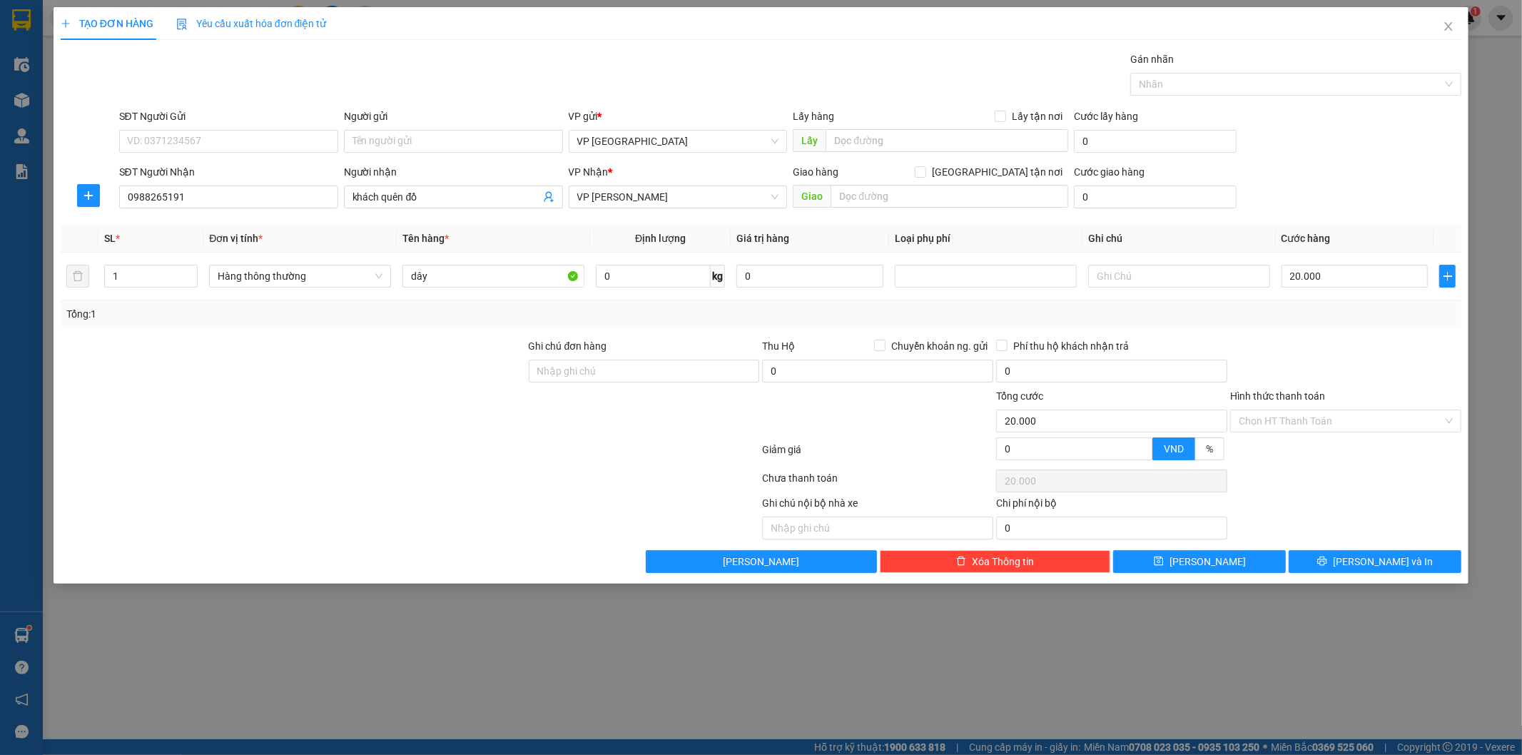
click at [448, 402] on div at bounding box center [293, 413] width 468 height 50
click at [443, 384] on form "Ghi chú đơn hàng Thu Hộ Chuyển khoản ng. gửi 0 Phí thu hộ khách nhận trả 0 Tổng…" at bounding box center [762, 402] width 1402 height 128
click at [1402, 338] on div at bounding box center [1346, 363] width 234 height 50
drag, startPoint x: 1390, startPoint y: 557, endPoint x: 1392, endPoint y: 547, distance: 9.4
click at [1392, 557] on span "[PERSON_NAME] và In" at bounding box center [1383, 562] width 100 height 16
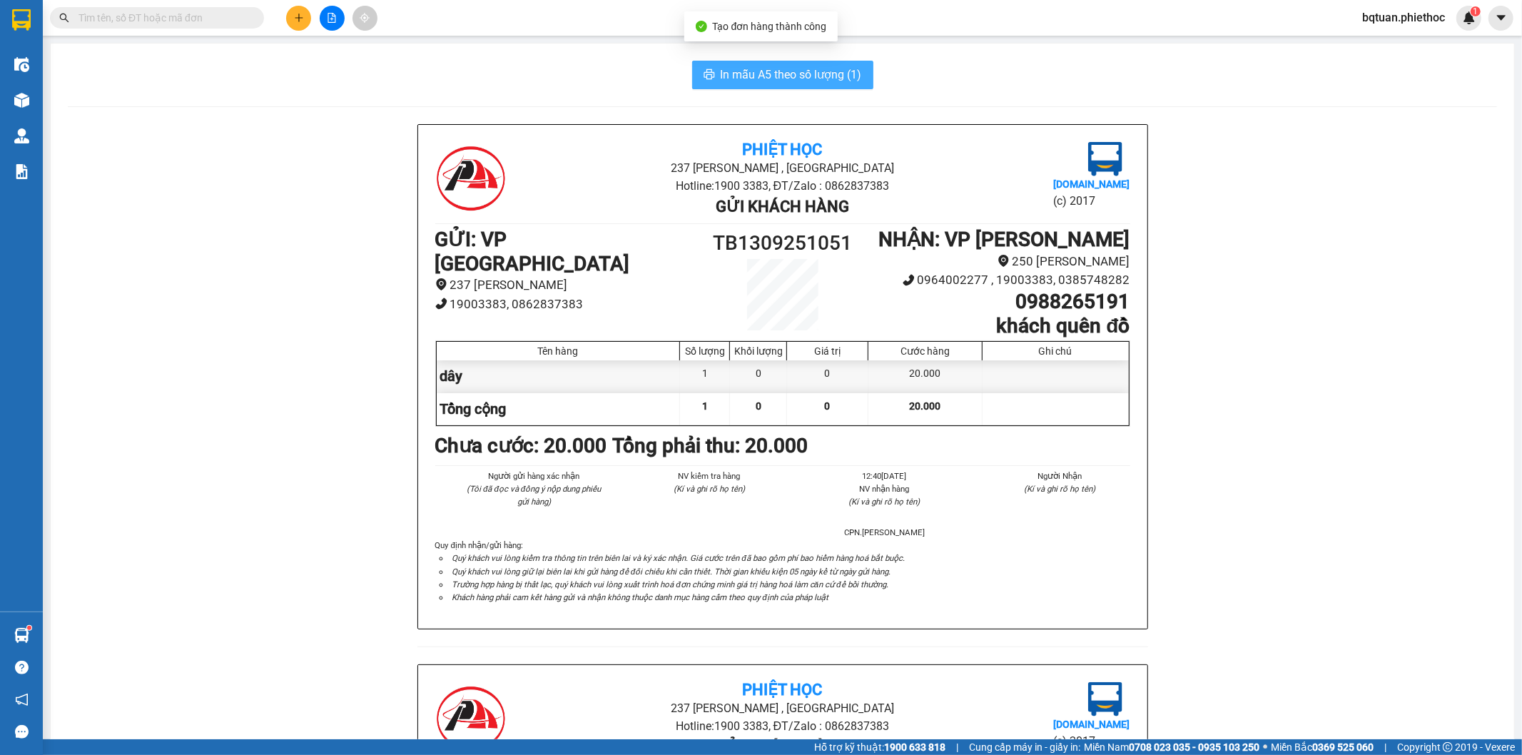
click at [803, 72] on span "In mẫu A5 theo số lượng (1)" at bounding box center [791, 75] width 141 height 18
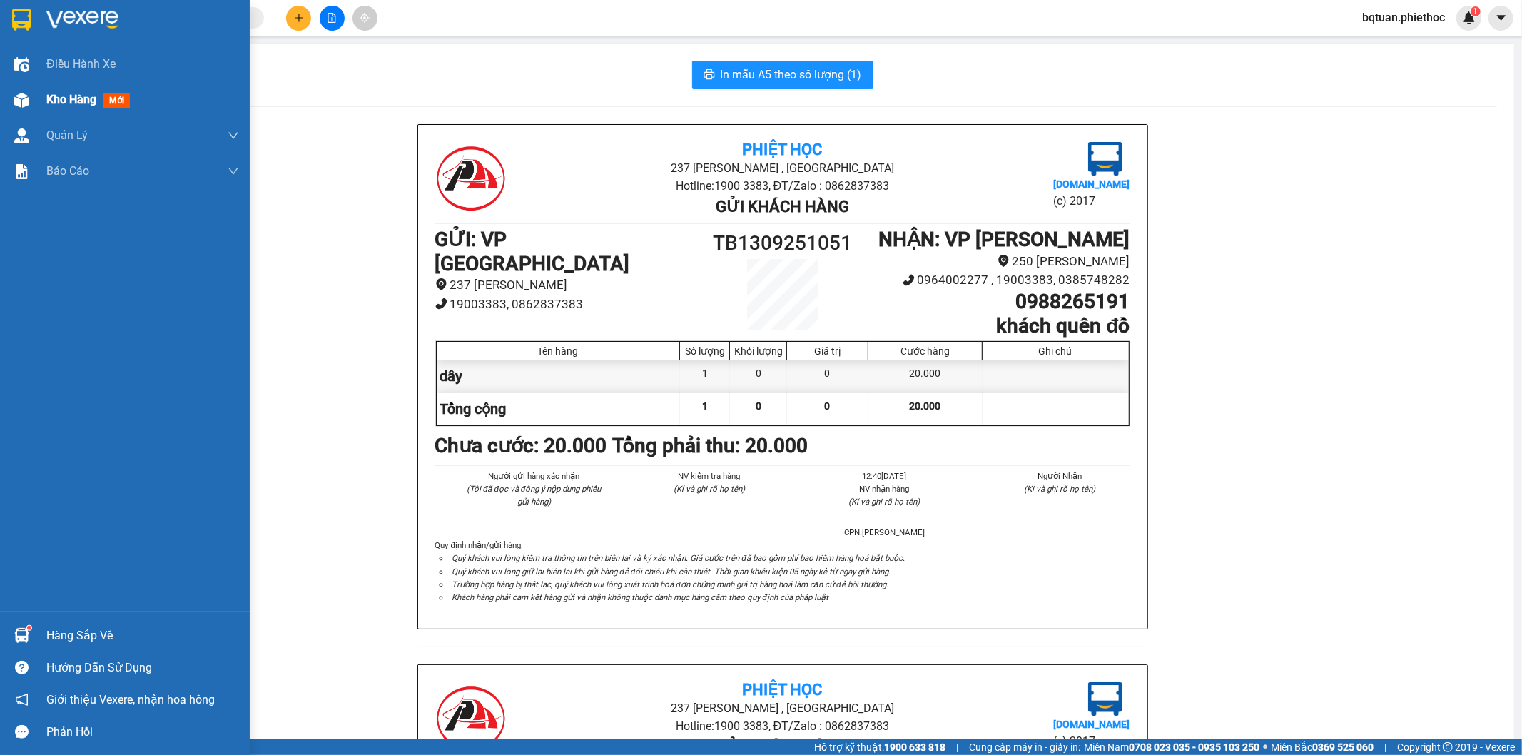
click at [24, 95] on img at bounding box center [21, 100] width 15 height 15
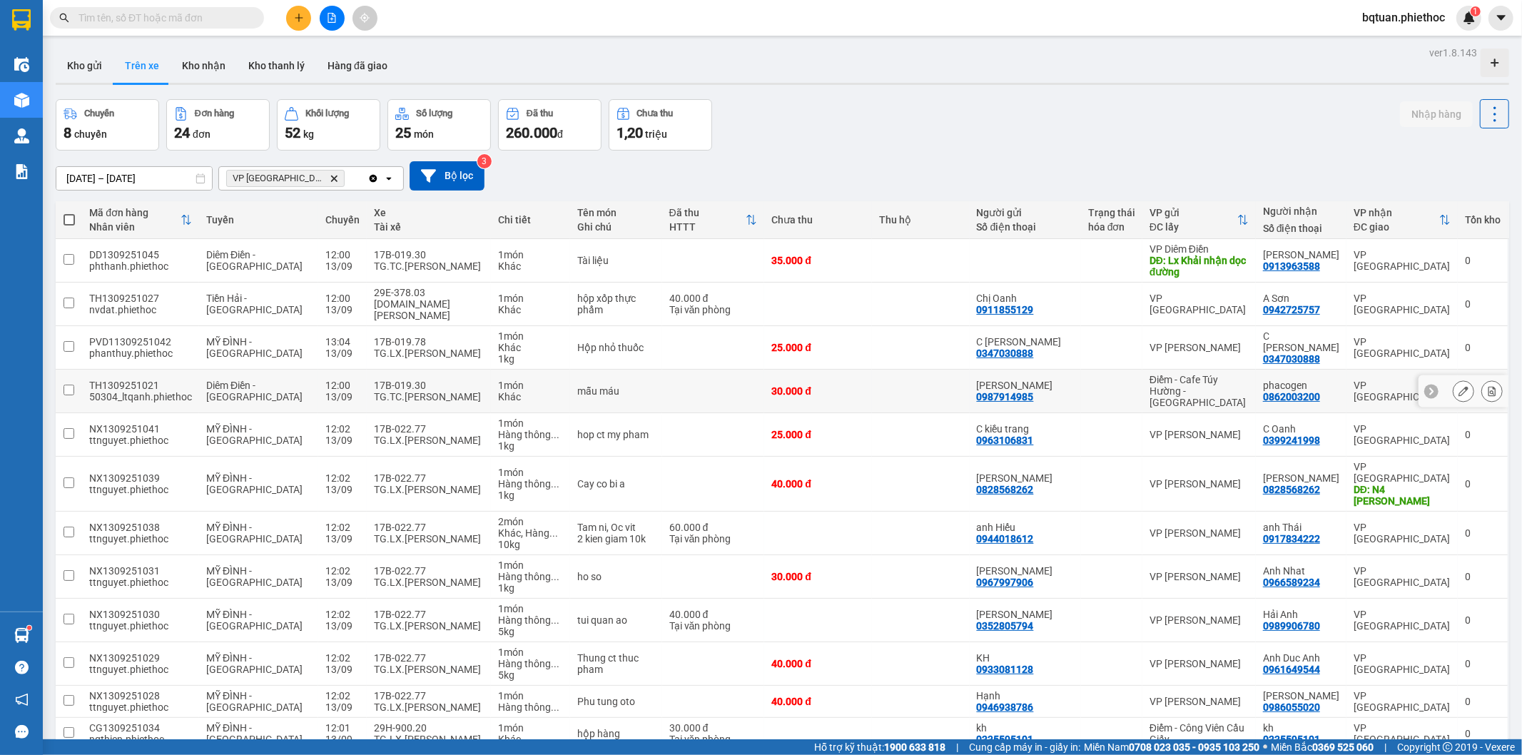
scroll to position [480, 0]
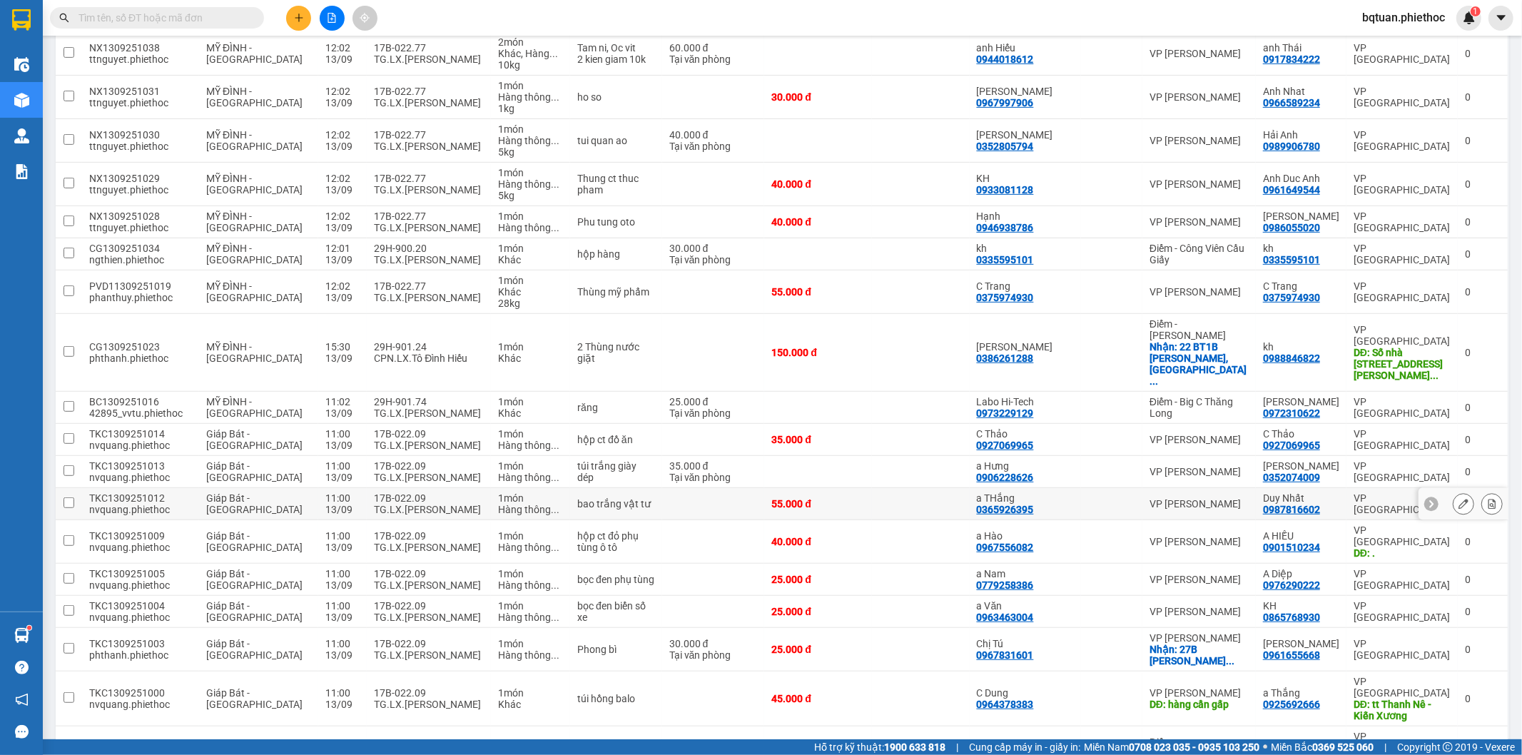
drag, startPoint x: 390, startPoint y: 425, endPoint x: 397, endPoint y: 408, distance: 19.2
click at [390, 418] on tbody "DD1309251045 phthanh.phiethoc Diêm Điền - Thái Bình 12:00 13/09 17B-019.30 TG.T…" at bounding box center [783, 287] width 1454 height 1056
drag, startPoint x: 405, startPoint y: 358, endPoint x: 402, endPoint y: 336, distance: 22.3
click at [405, 424] on td "17B-022.09 TG.LX.Đỗ Văn Chi" at bounding box center [429, 440] width 124 height 32
checkbox input "true"
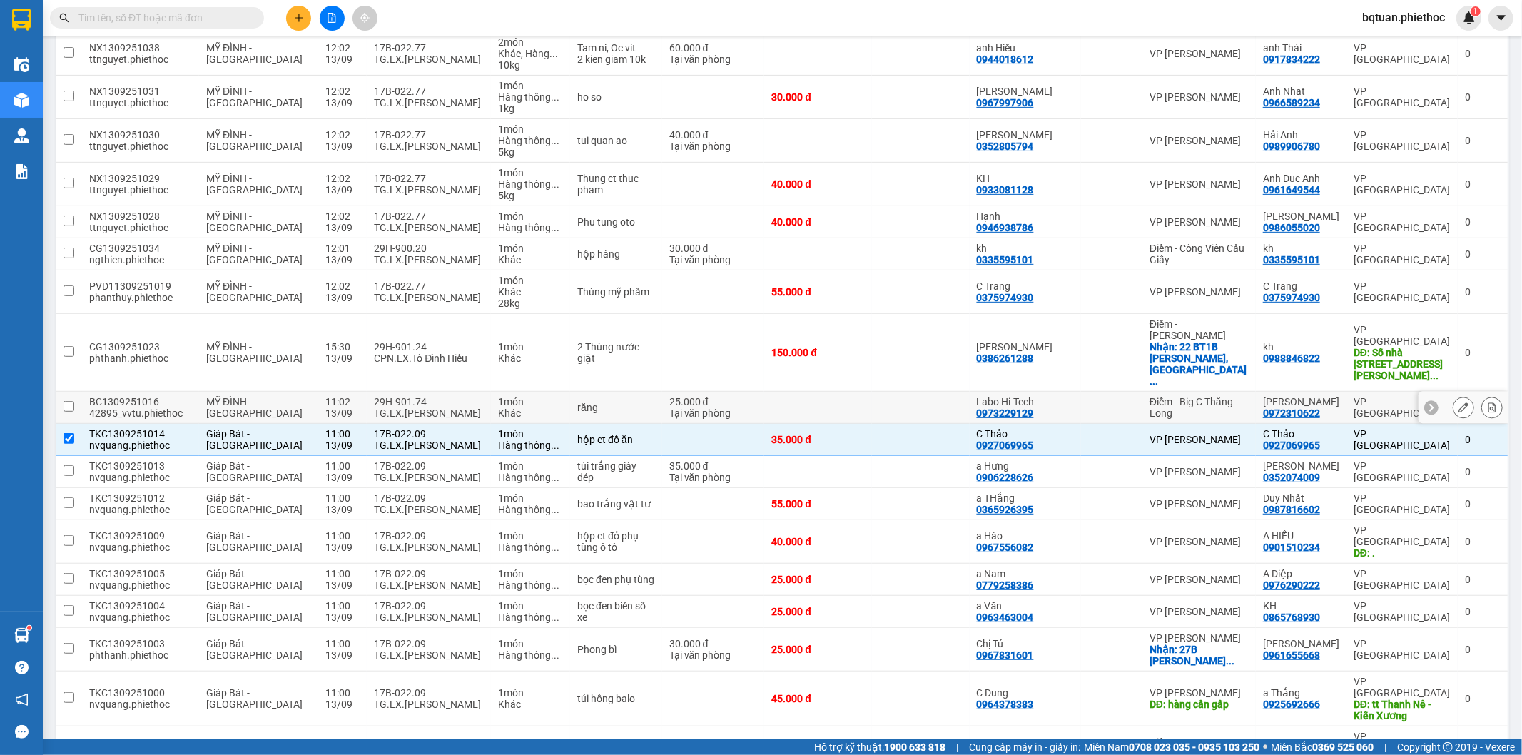
click at [403, 408] on div "TG.LX.[PERSON_NAME]" at bounding box center [429, 413] width 110 height 11
checkbox input "true"
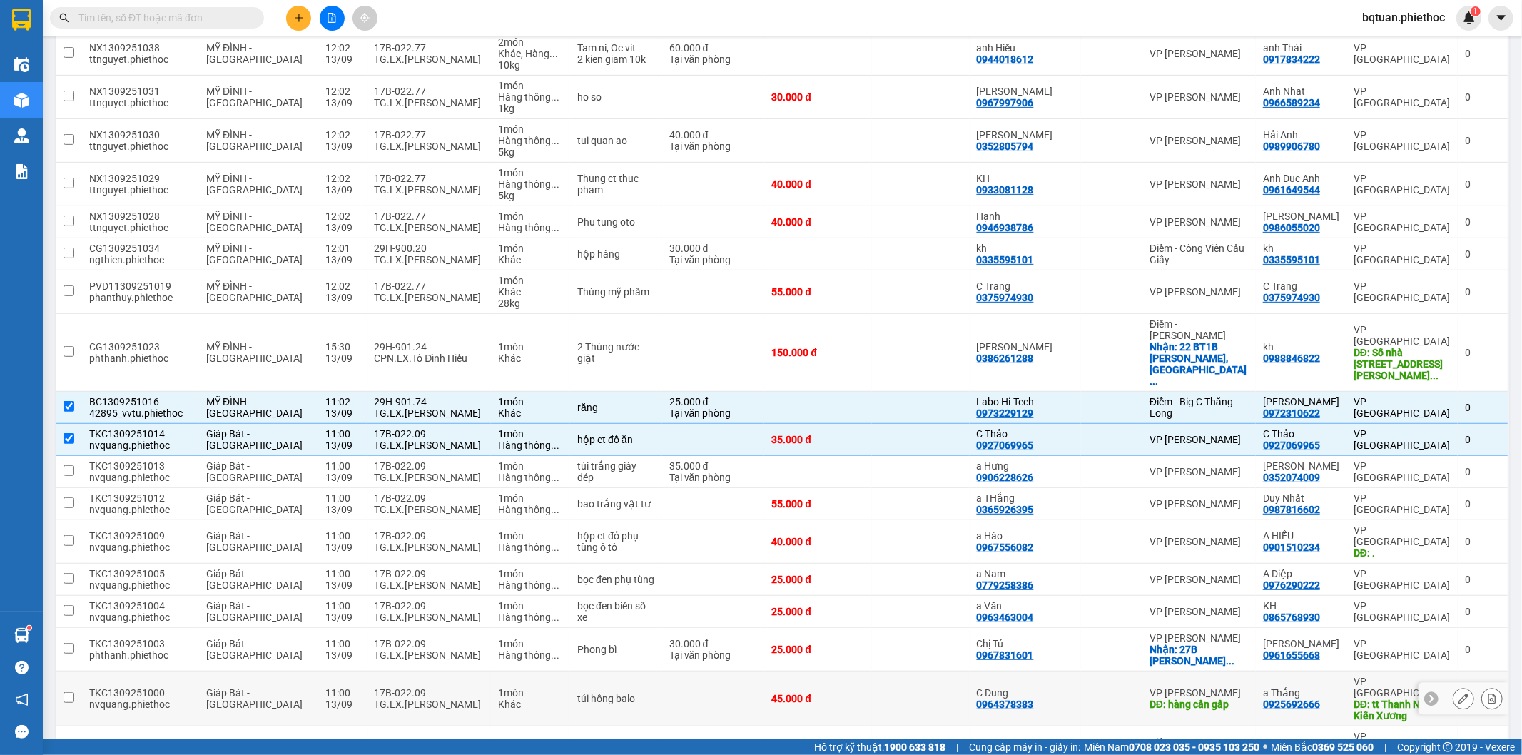
click at [413, 699] on div "TG.LX.[PERSON_NAME]" at bounding box center [429, 704] width 110 height 11
checkbox input "true"
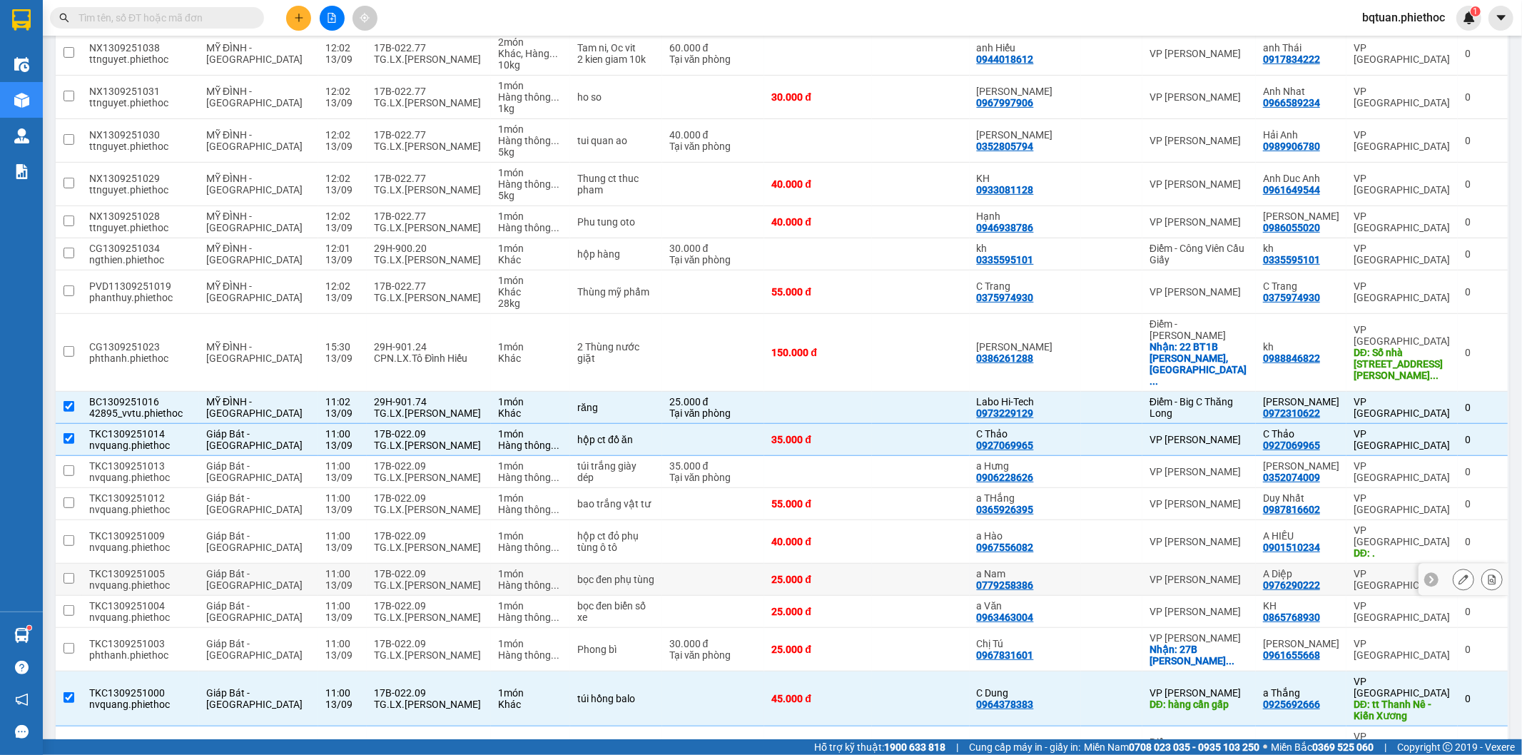
click at [459, 580] on div "TG.LX.[PERSON_NAME]" at bounding box center [429, 585] width 110 height 11
checkbox input "true"
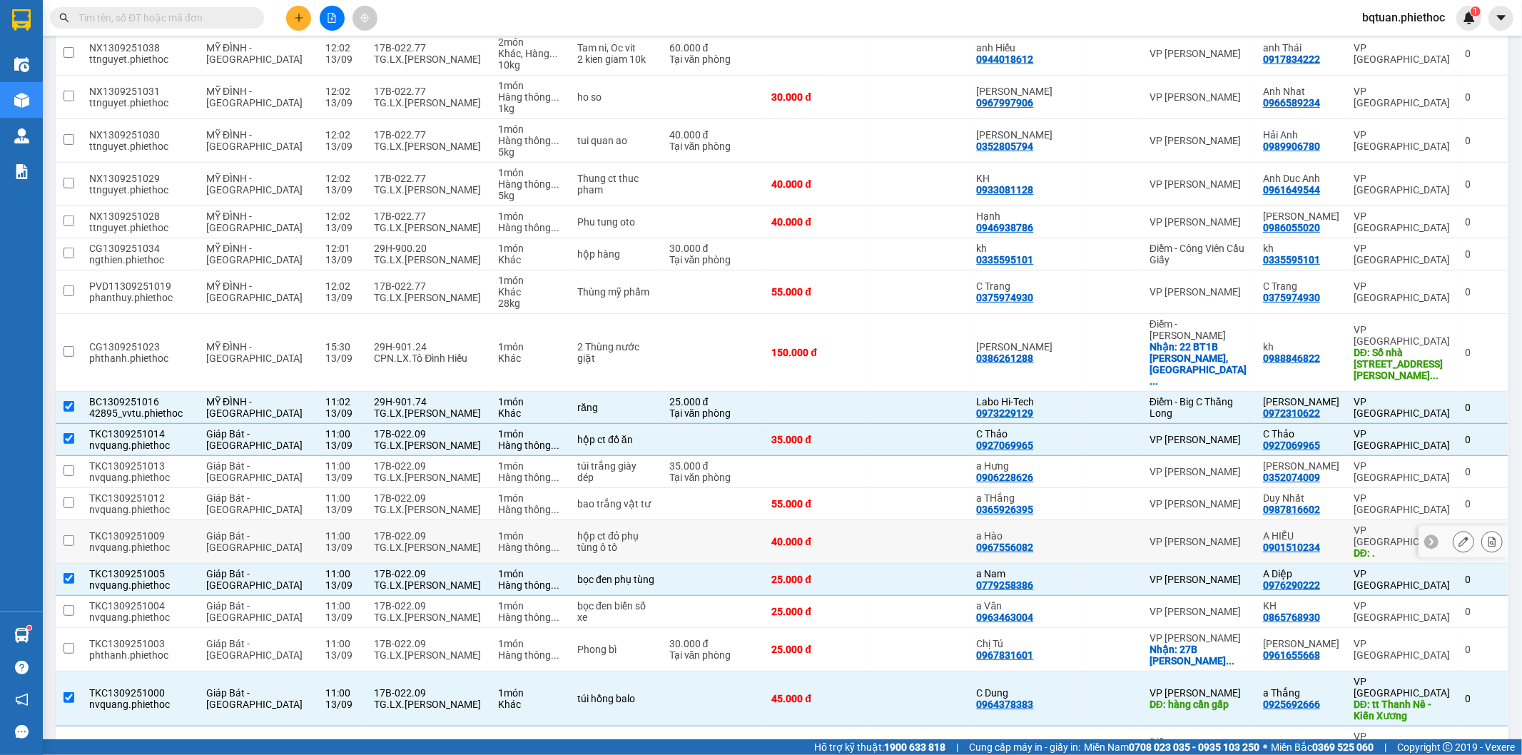
drag, startPoint x: 472, startPoint y: 459, endPoint x: 471, endPoint y: 474, distance: 15.0
click at [471, 520] on tr "TKC1309251009 nvquang.phiethoc Giáp Bát - Thái Bình 11:00 13/09 17B-022.09 TG.L…" at bounding box center [783, 542] width 1454 height 44
checkbox input "true"
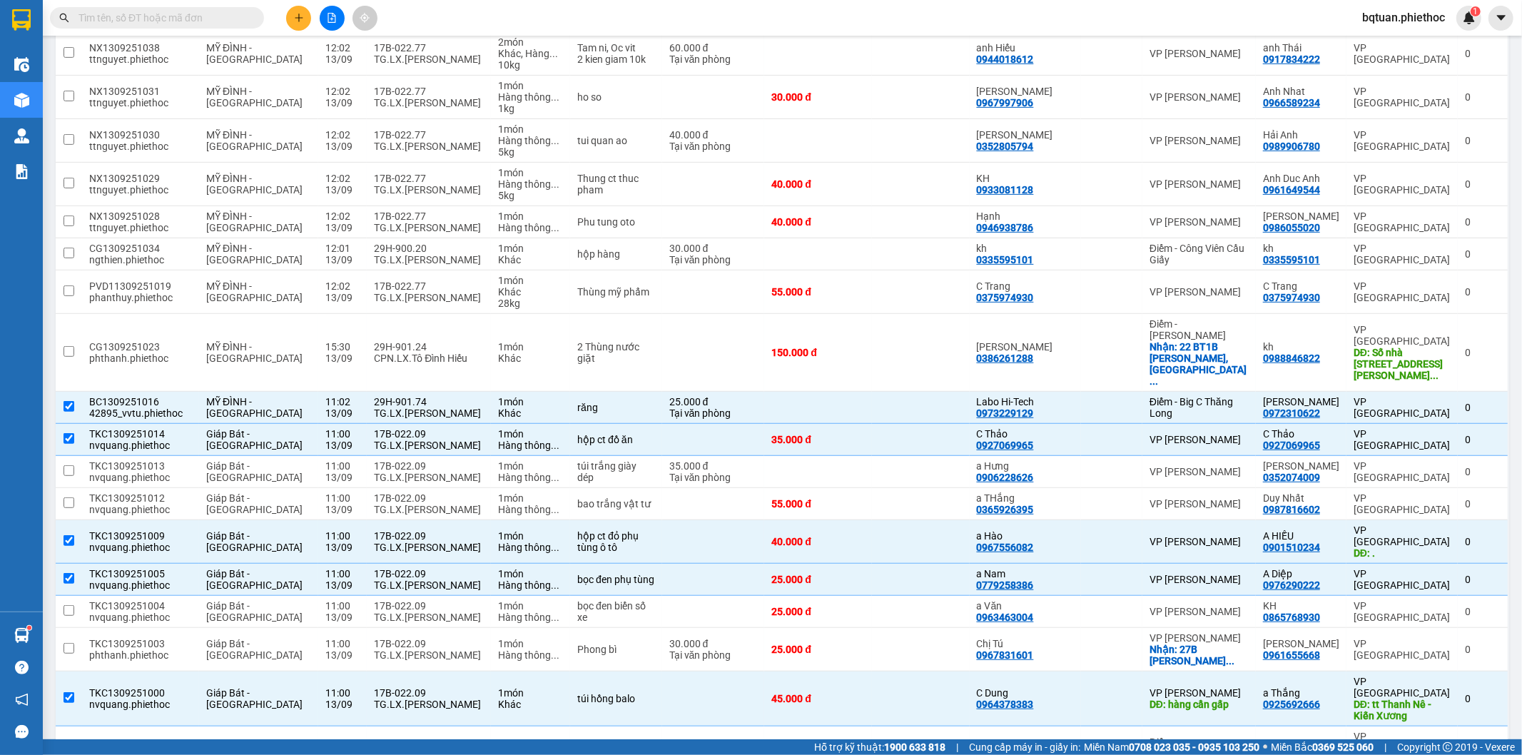
click at [825, 16] on div "Kết quả tìm kiếm ( 1 ) Bộ lọc Mã ĐH Trạng thái Món hàng Thu hộ Tổng cước Chưa c…" at bounding box center [761, 18] width 1522 height 36
drag, startPoint x: 831, startPoint y: 17, endPoint x: 774, endPoint y: 61, distance: 72.8
click at [832, 17] on div "Kết quả tìm kiếm ( 1 ) Bộ lọc Mã ĐH Trạng thái Món hàng Thu hộ Tổng cước Chưa c…" at bounding box center [761, 18] width 1522 height 36
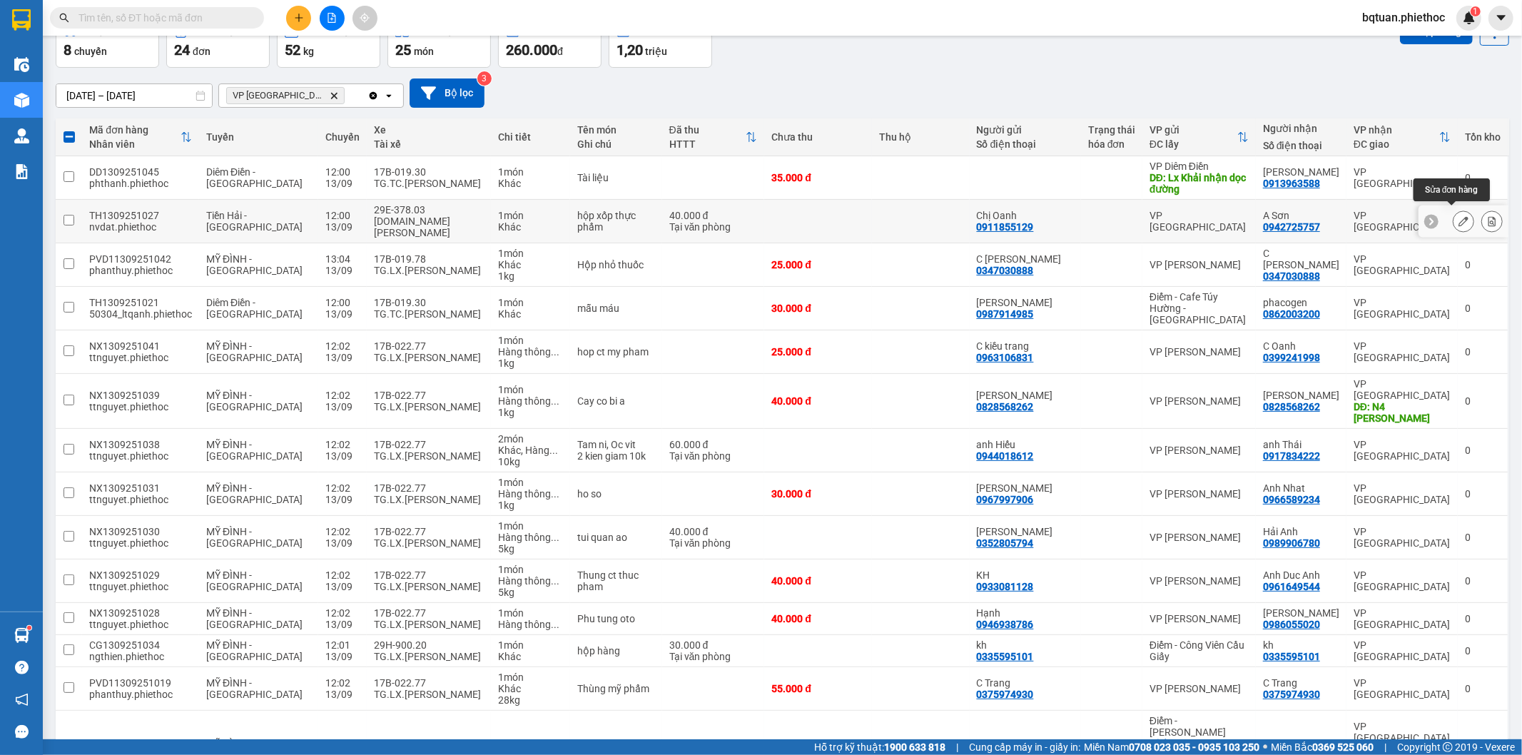
click at [1459, 218] on icon at bounding box center [1464, 221] width 10 height 10
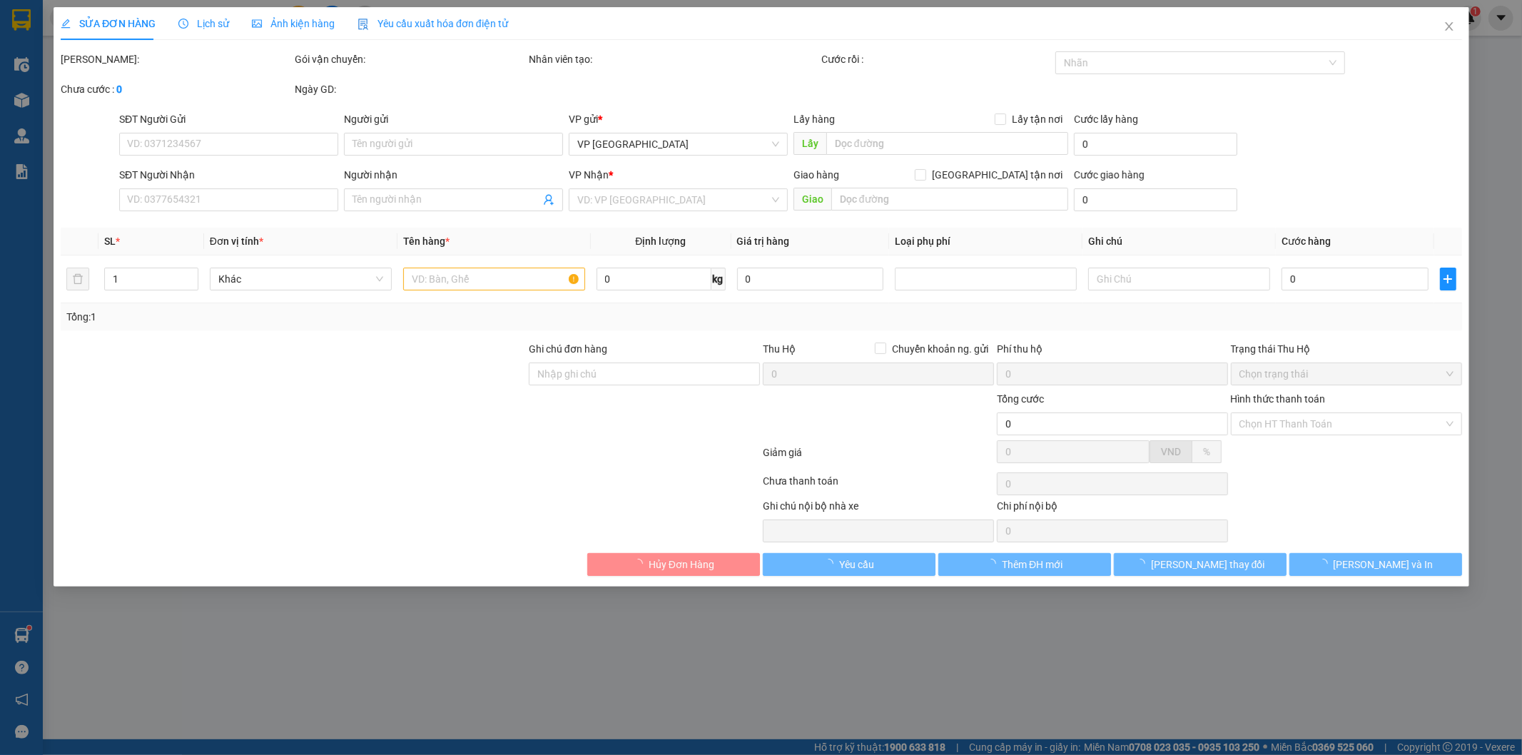
type input "0911855129"
type input "Chị Oanh"
type input "0942725757"
type input "A Sơn"
type input "40.000"
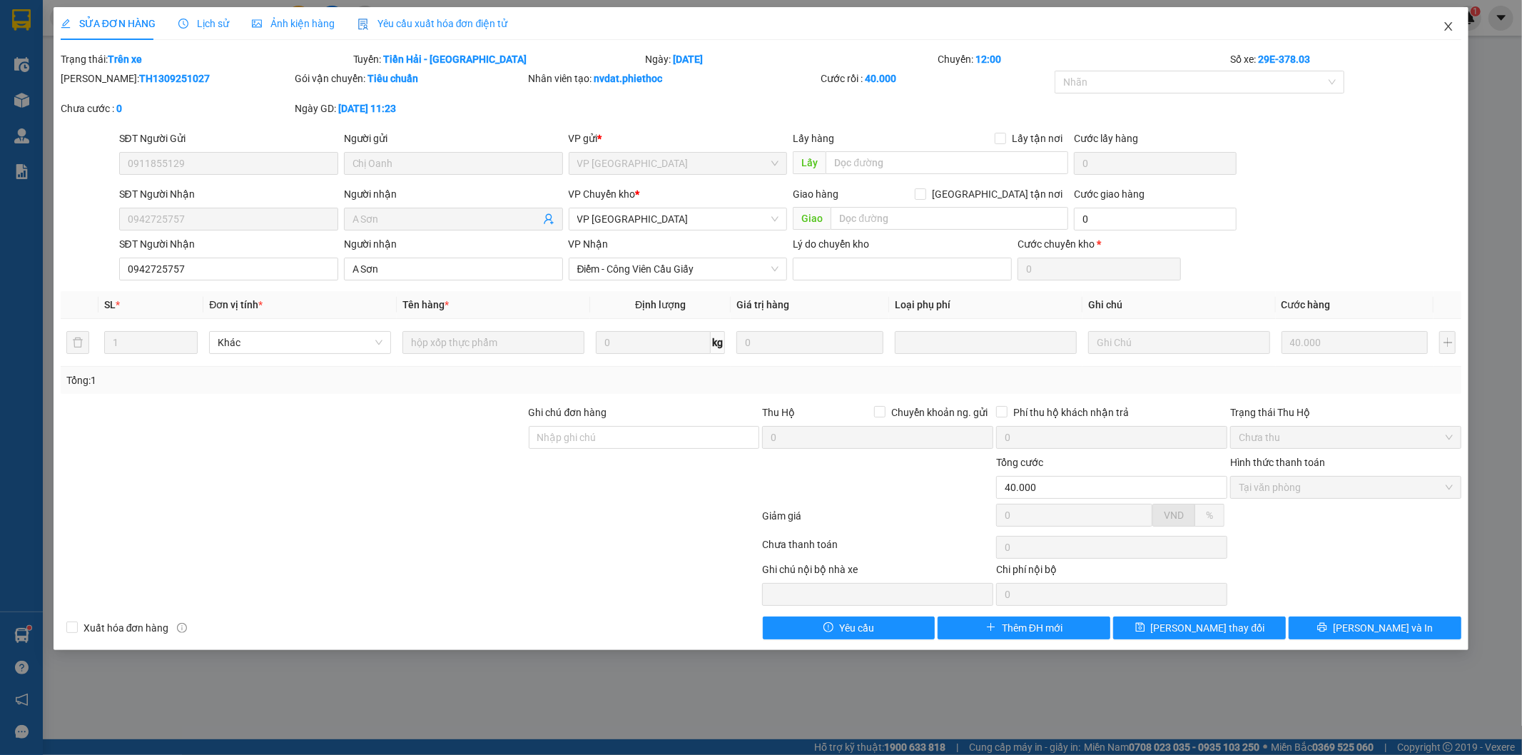
click at [1455, 24] on span "Close" at bounding box center [1449, 27] width 40 height 40
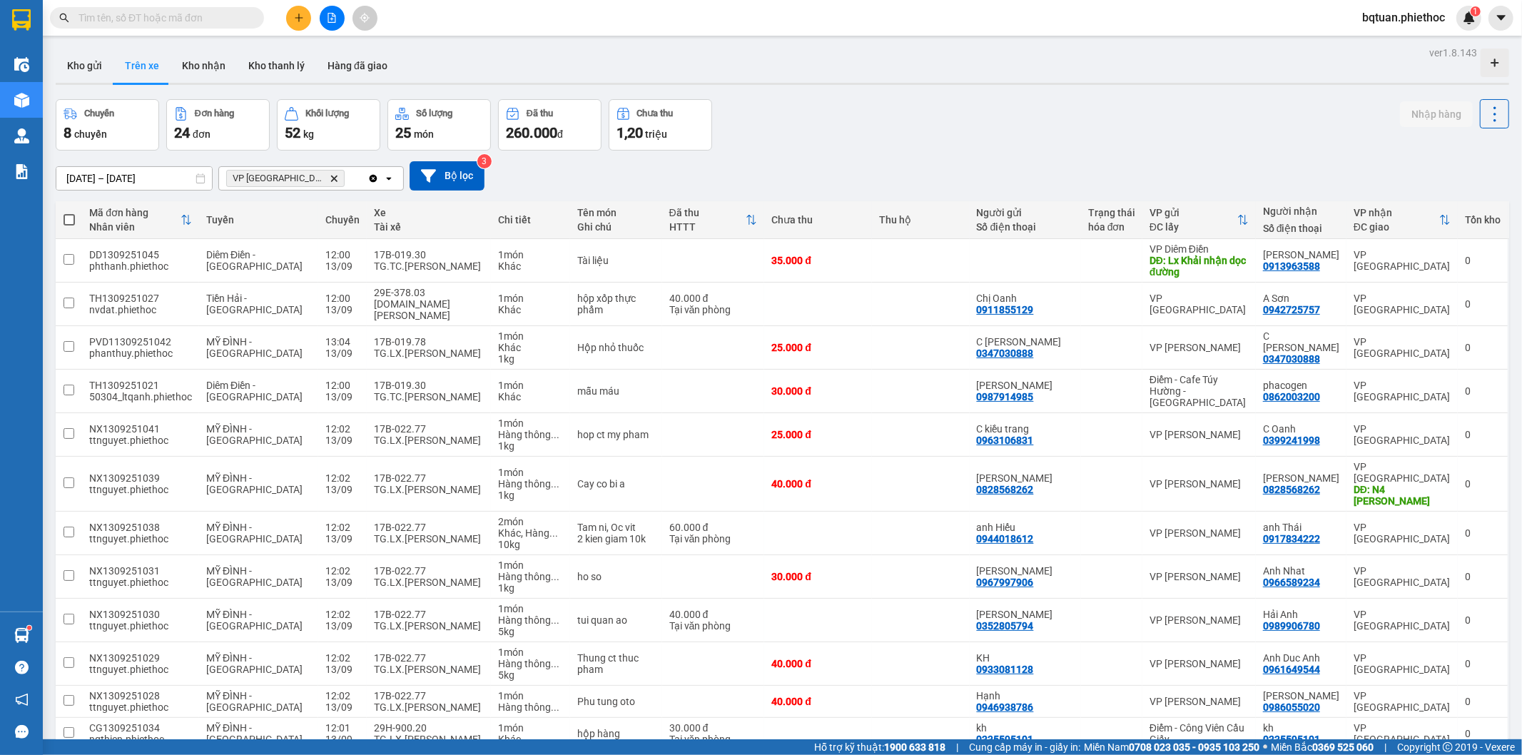
click at [647, 37] on main "ver 1.8.143 Kho gửi Trên xe Kho nhận Kho thanh lý Hàng đã giao Chuyến 8 chuyến …" at bounding box center [761, 369] width 1522 height 739
click at [652, 37] on main "ver 1.8.143 Kho gửi Trên xe Kho nhận Kho thanh lý Hàng đã giao Chuyến 8 chuyến …" at bounding box center [761, 369] width 1522 height 739
click at [666, 39] on main "ver 1.8.143 Kho gửi Trên xe Kho nhận Kho thanh lý Hàng đã giao Chuyến 8 chuyến …" at bounding box center [761, 369] width 1522 height 739
click at [96, 69] on button "Kho gửi" at bounding box center [85, 66] width 58 height 34
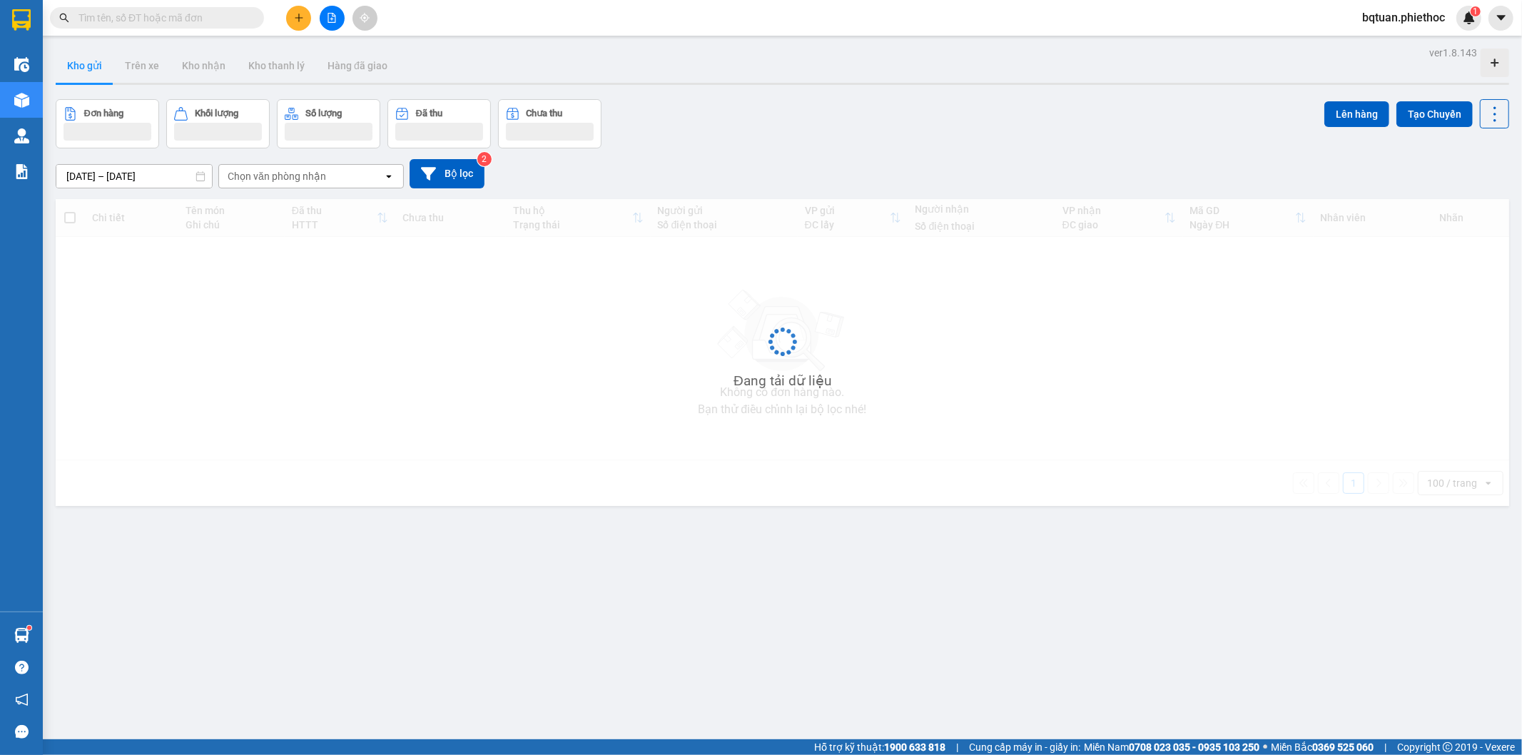
click at [926, 148] on div "[DATE] – [DATE] Press the down arrow key to interact with the calendar and sele…" at bounding box center [783, 173] width 1454 height 51
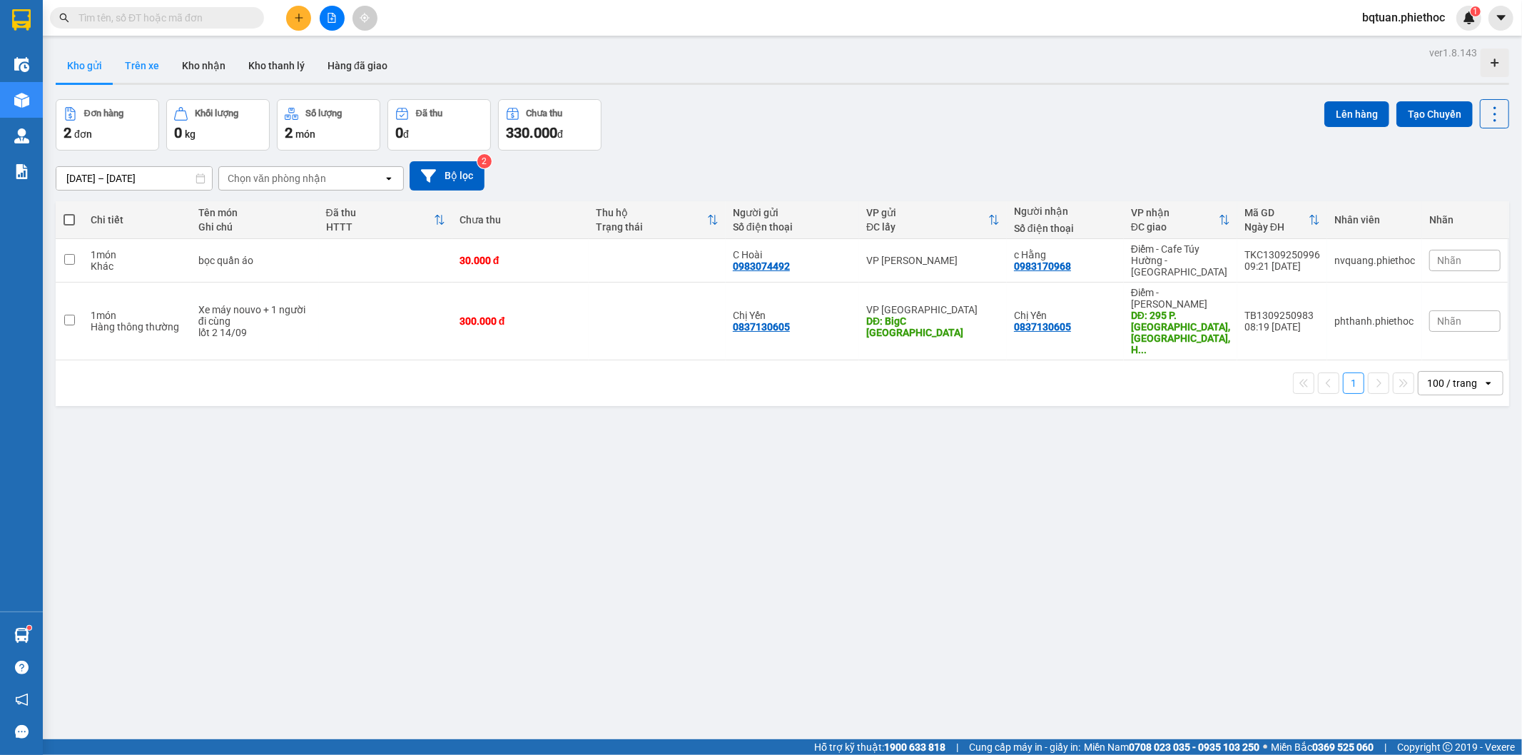
drag, startPoint x: 141, startPoint y: 60, endPoint x: 148, endPoint y: 61, distance: 7.3
click at [143, 62] on button "Trên xe" at bounding box center [141, 66] width 57 height 34
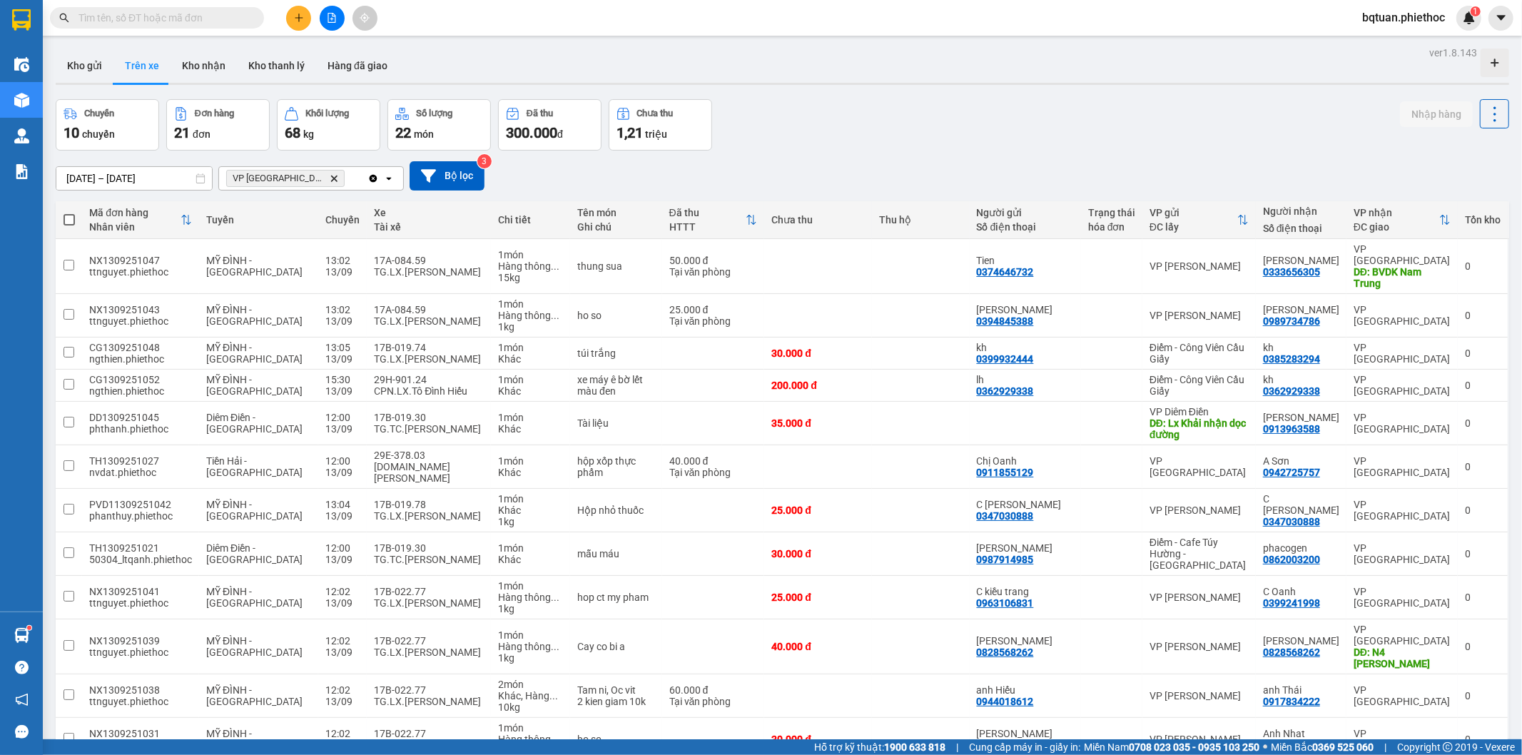
click at [331, 176] on icon "VP Thái Bình, close by backspace" at bounding box center [334, 178] width 6 height 6
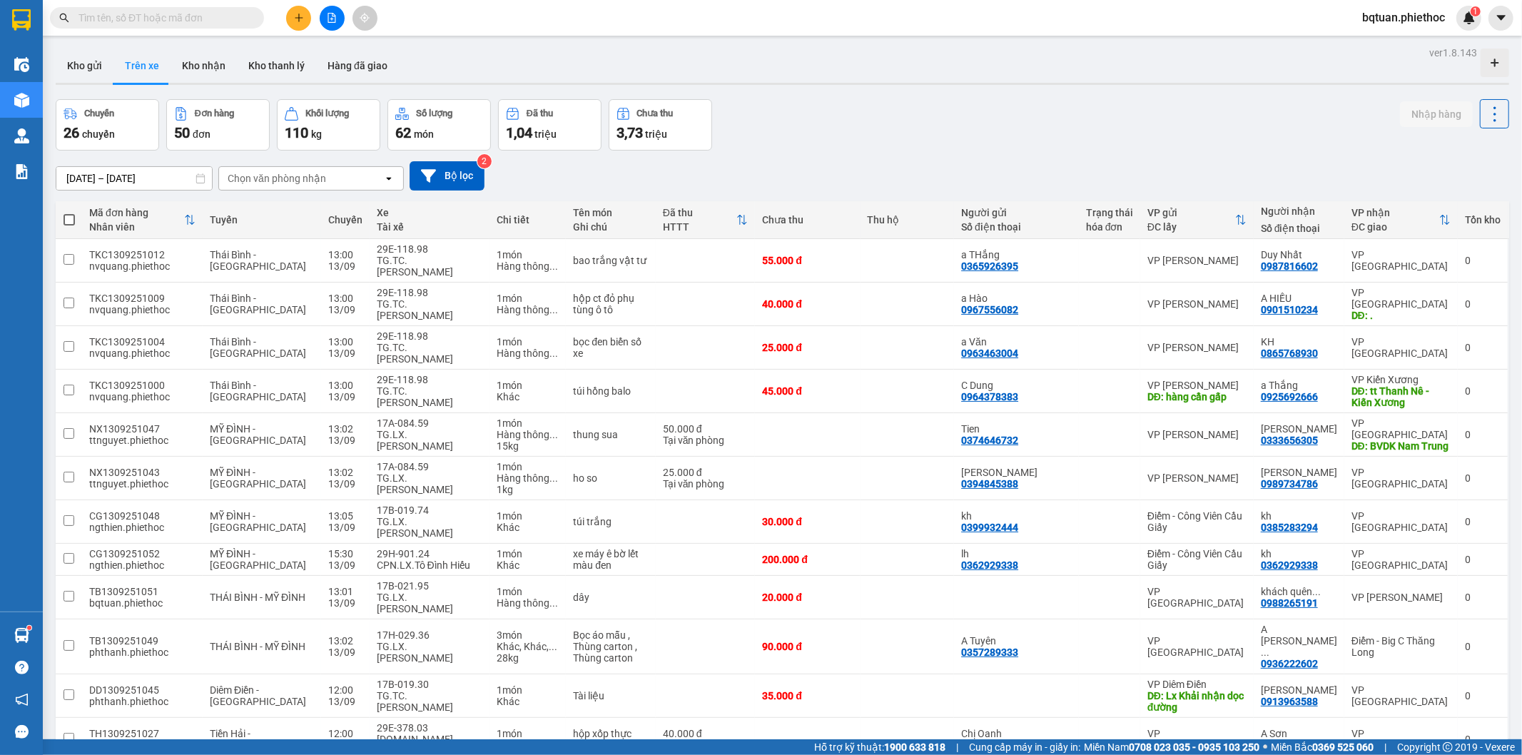
click at [323, 180] on div "Chọn văn phòng nhận" at bounding box center [277, 178] width 98 height 14
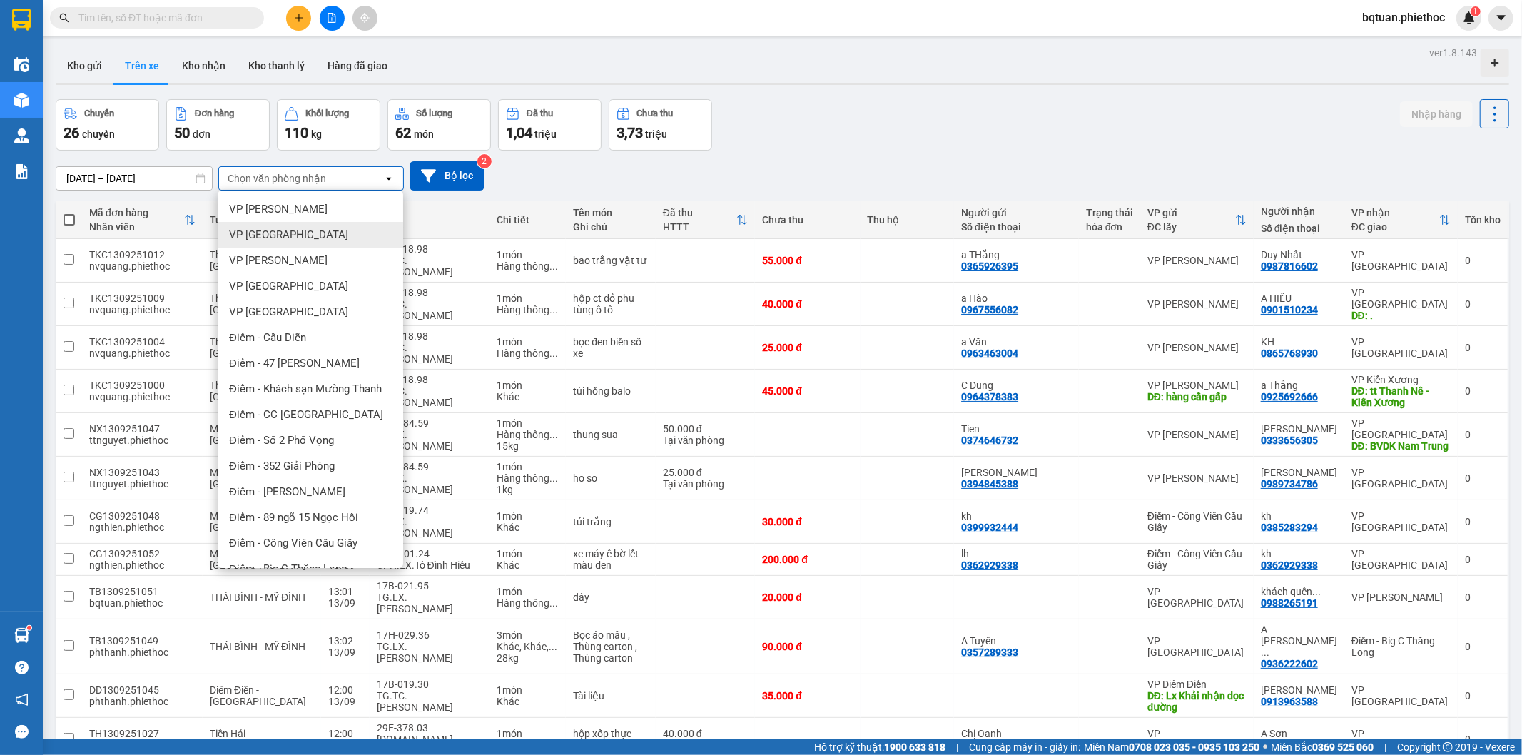
click at [310, 238] on div "VP [GEOGRAPHIC_DATA]" at bounding box center [311, 235] width 186 height 26
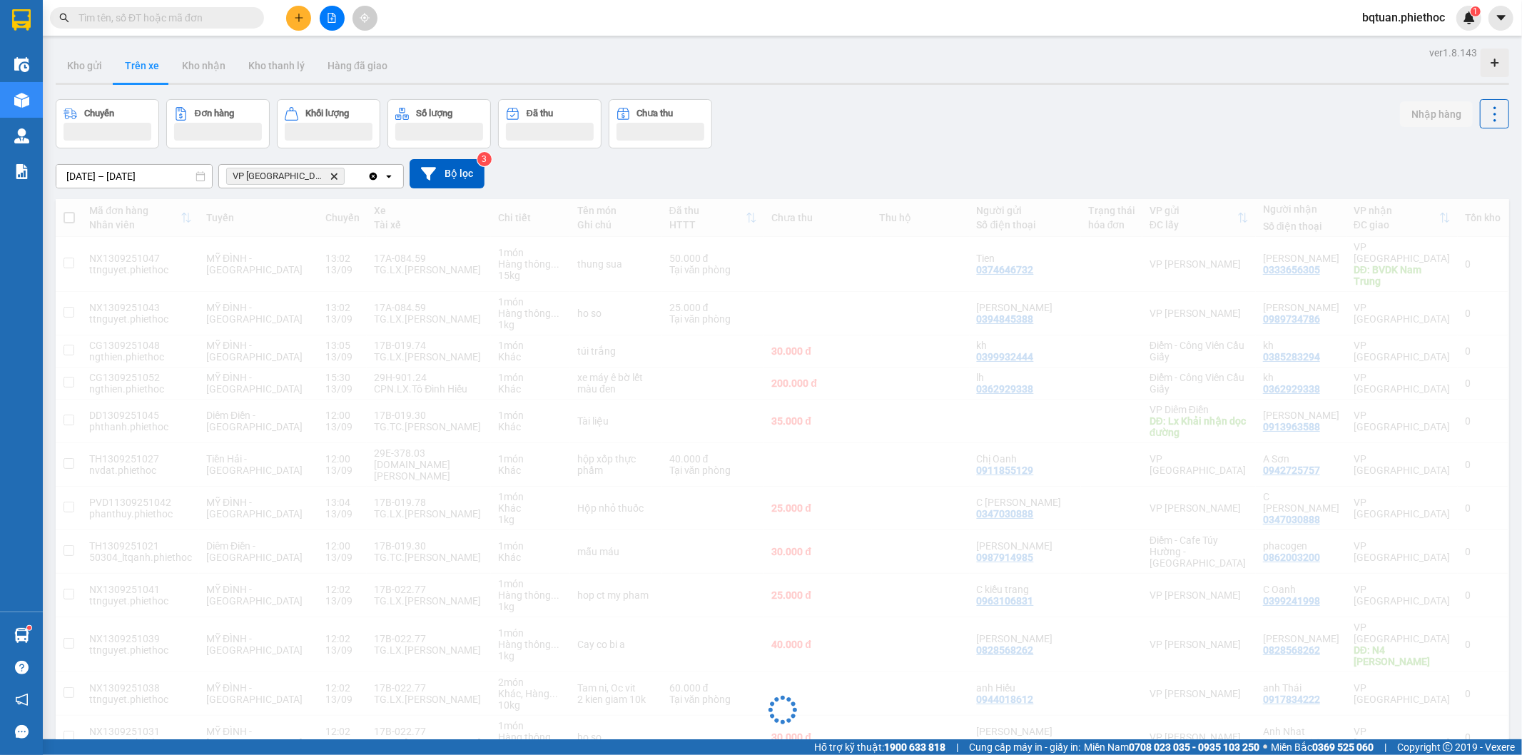
drag, startPoint x: 961, startPoint y: 66, endPoint x: 949, endPoint y: 72, distance: 12.8
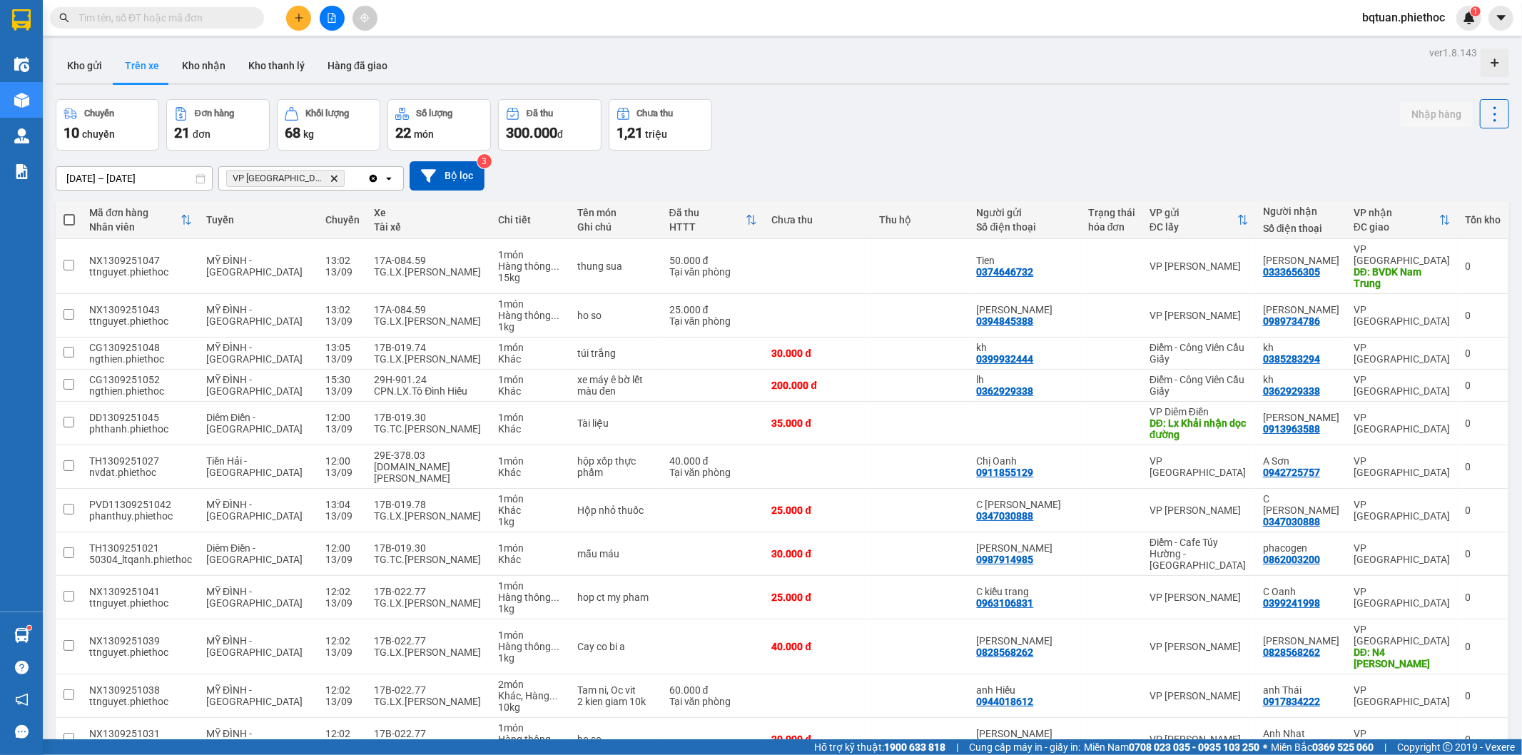
click at [196, 16] on input "text" at bounding box center [163, 18] width 168 height 16
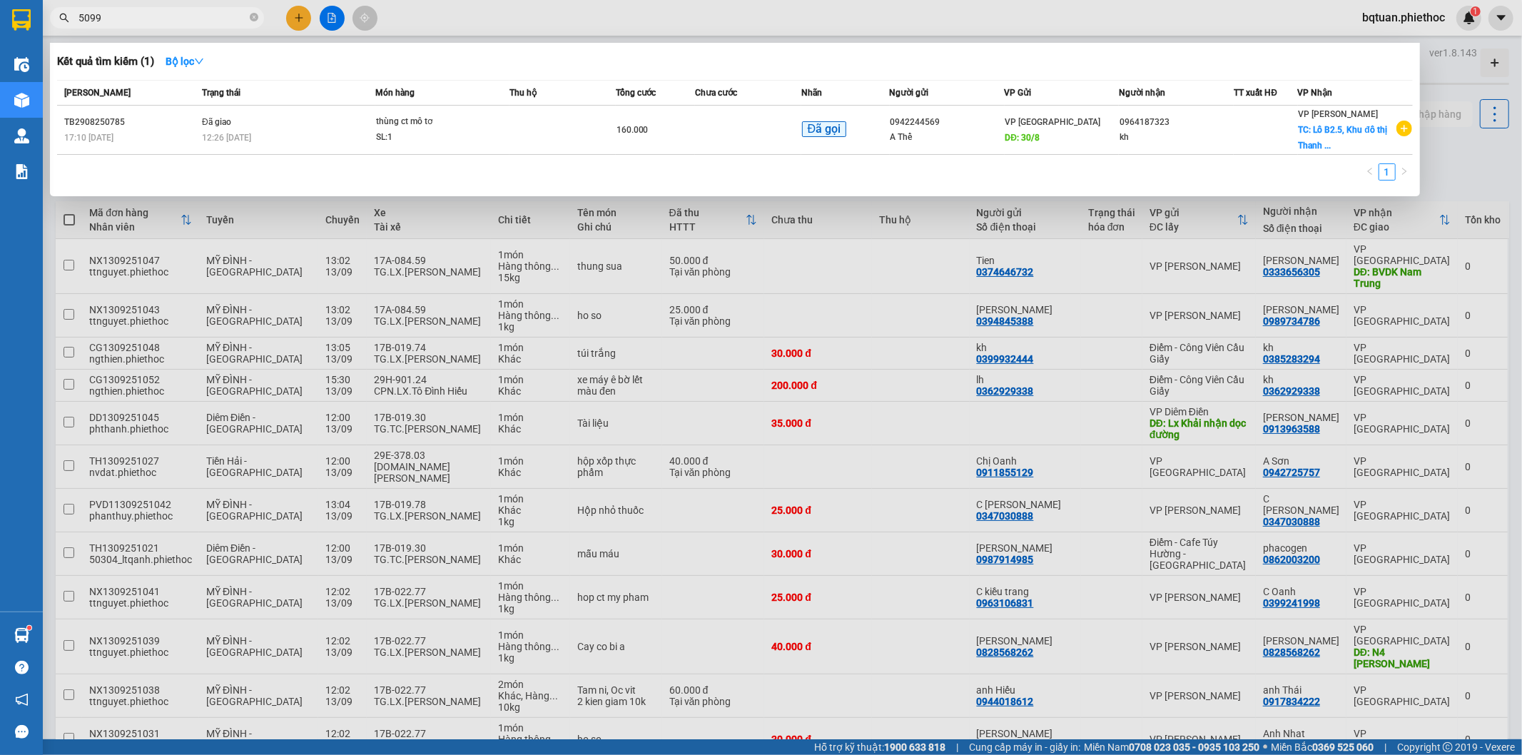
type input "50992"
